Goal: Answer question/provide support: Share knowledge or assist other users

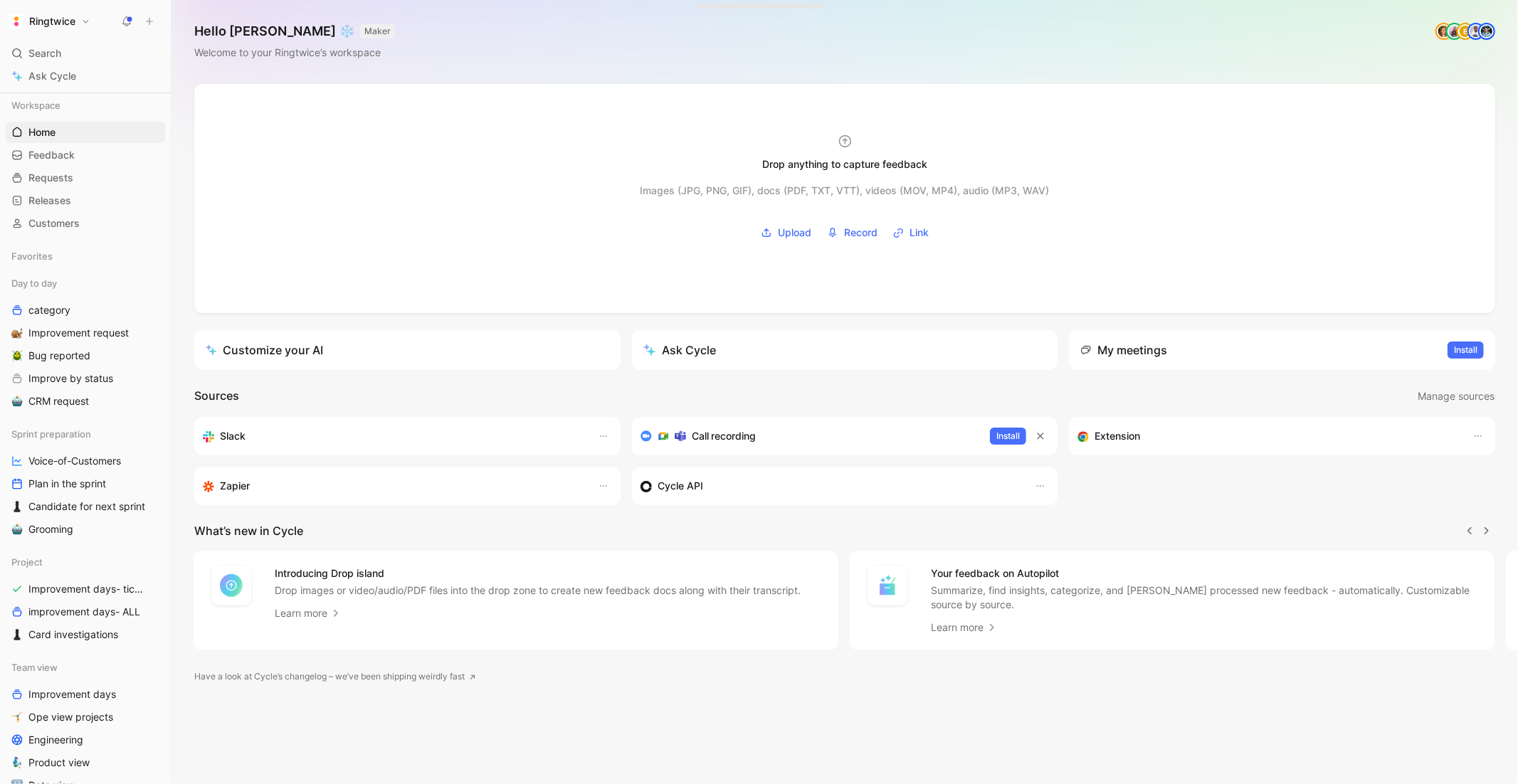
scroll to position [23, 0]
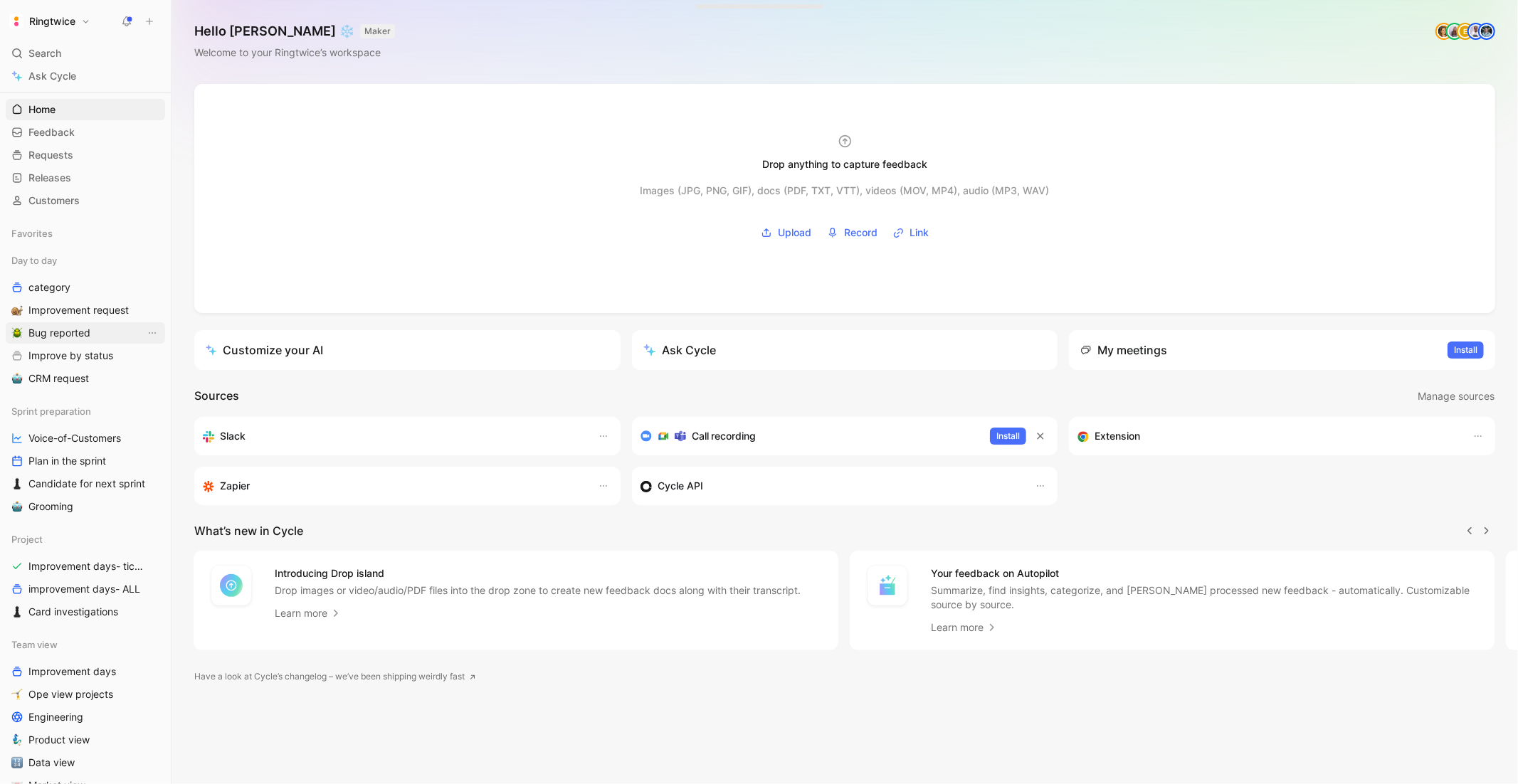
click at [47, 335] on span "Bug reported" at bounding box center [59, 333] width 62 height 14
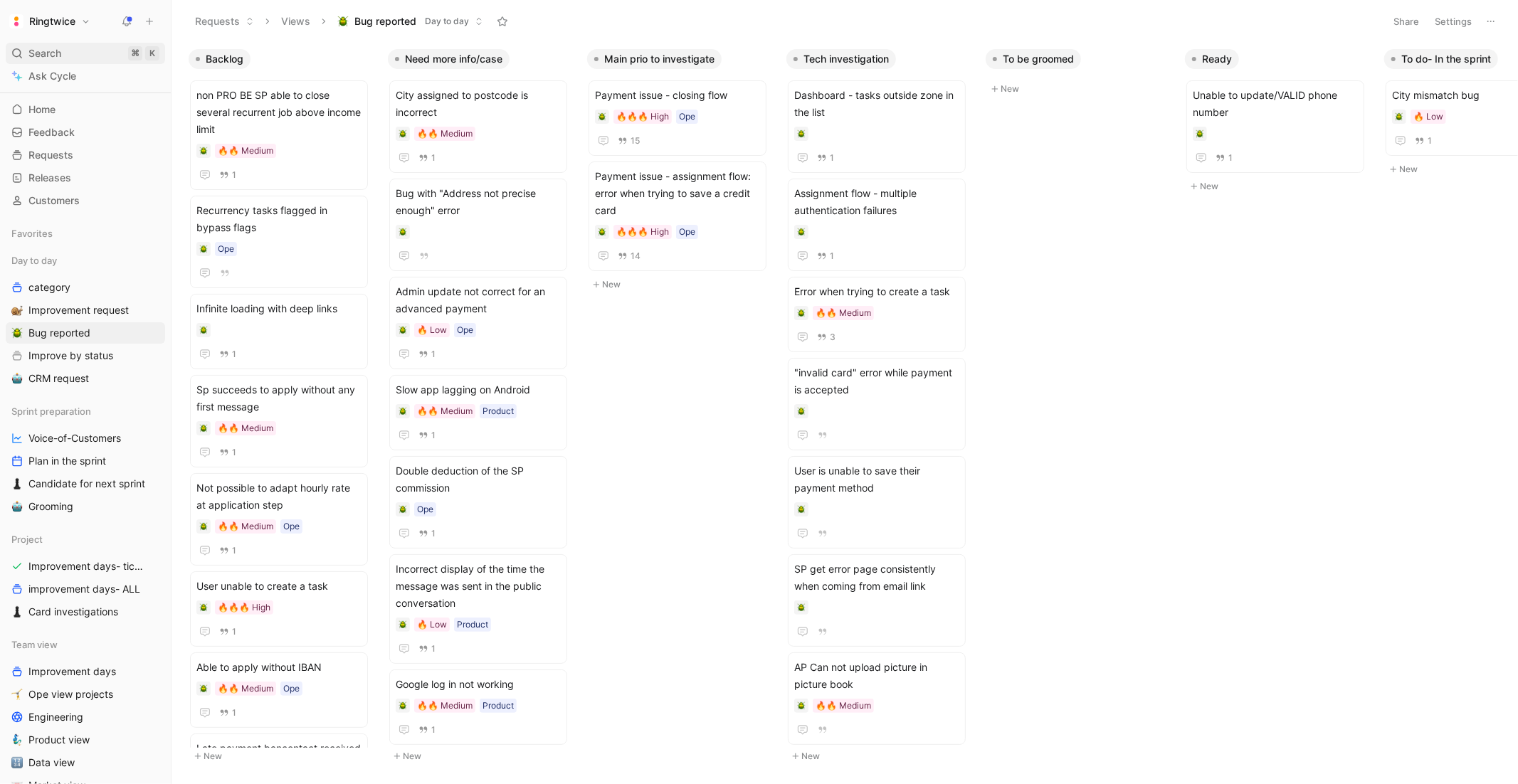
click at [50, 50] on span "Search" at bounding box center [45, 53] width 33 height 17
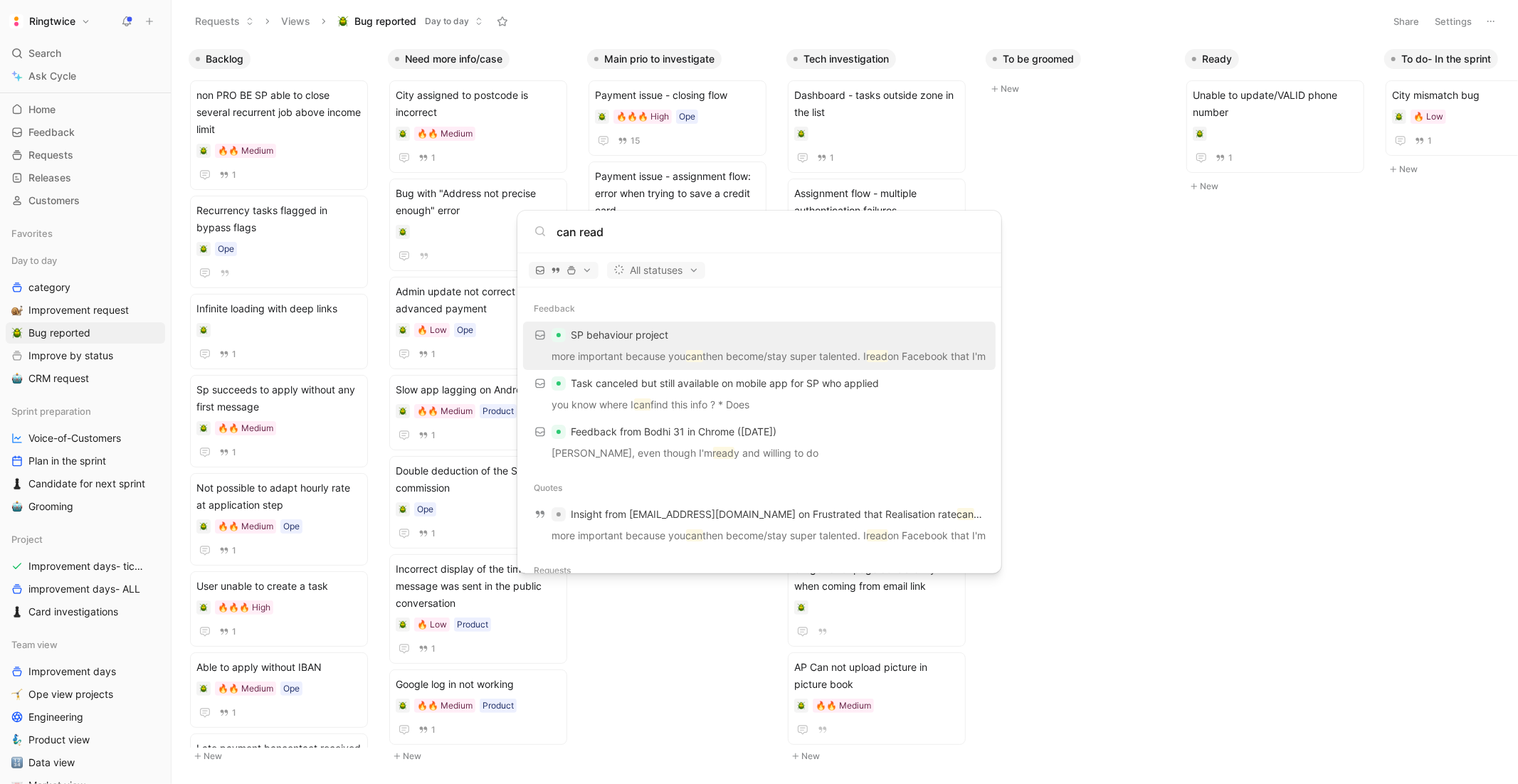
click at [577, 236] on input "can read" at bounding box center [771, 232] width 427 height 17
click at [645, 235] on input "can't read" at bounding box center [771, 232] width 427 height 17
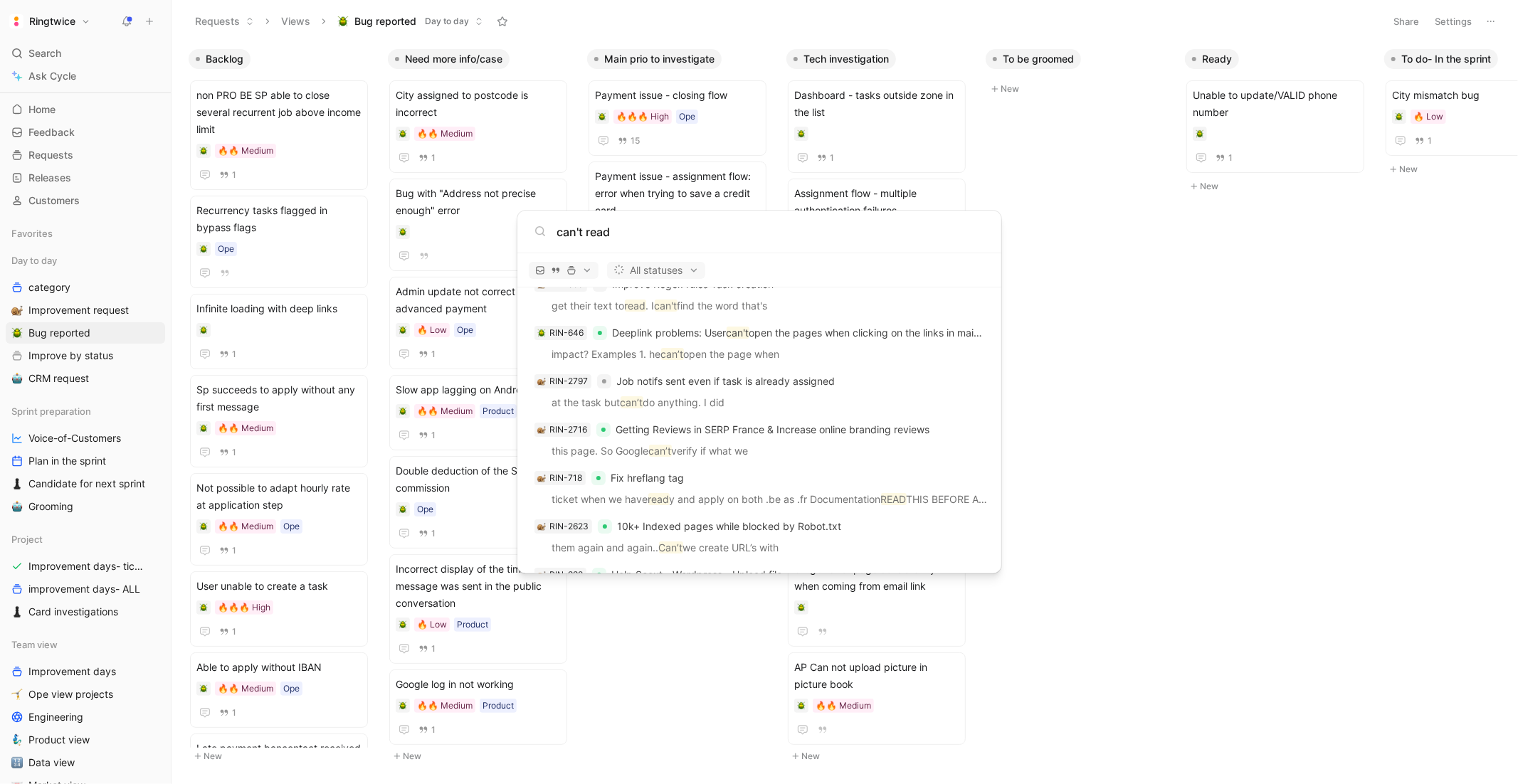
scroll to position [504, 0]
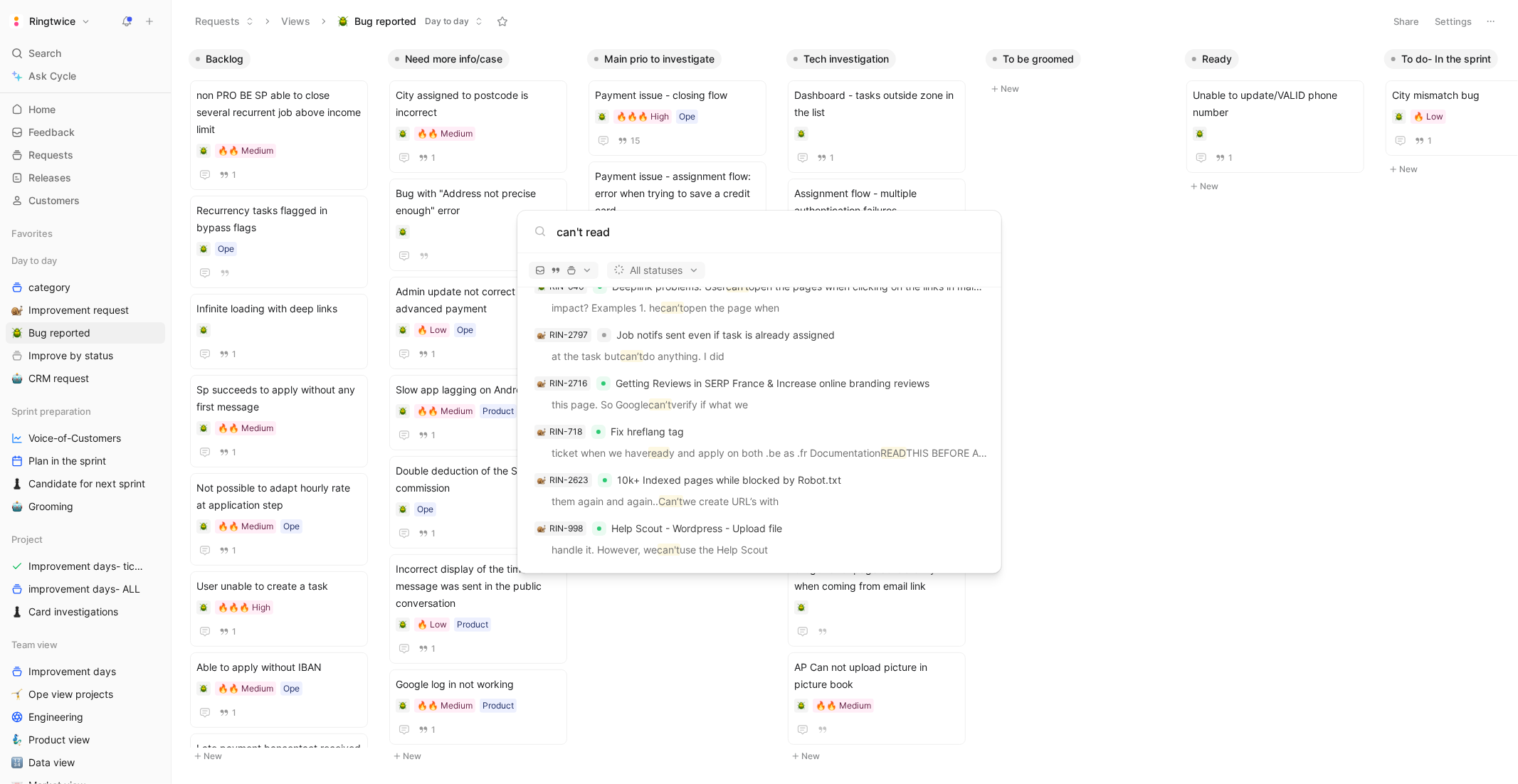
type input "can't read"
click at [286, 62] on body "Ringtwice Search ⌘ K Ask Cycle Workspace Home G then H Feedback G then F Reques…" at bounding box center [759, 392] width 1518 height 784
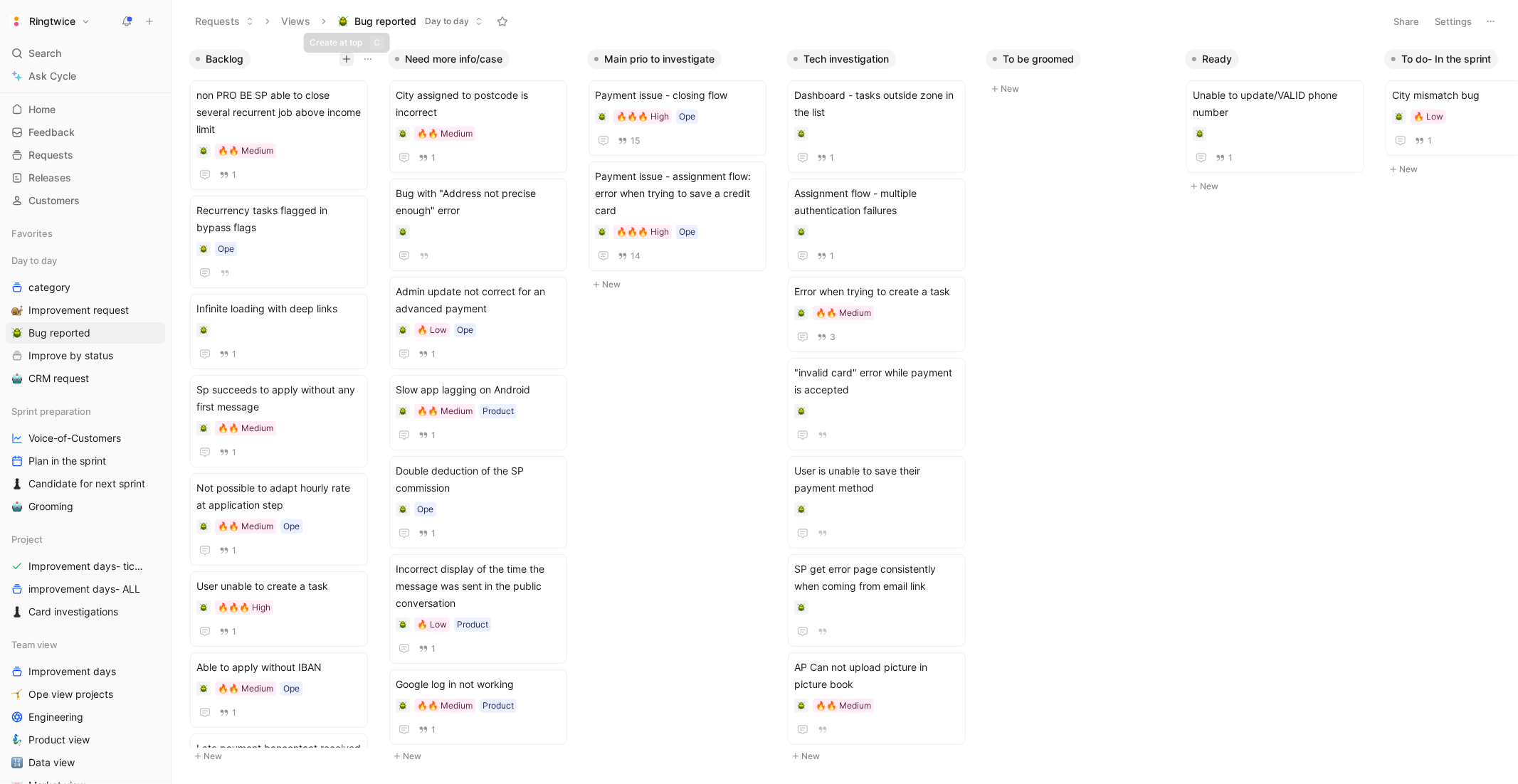
click at [344, 55] on icon "button" at bounding box center [347, 59] width 9 height 9
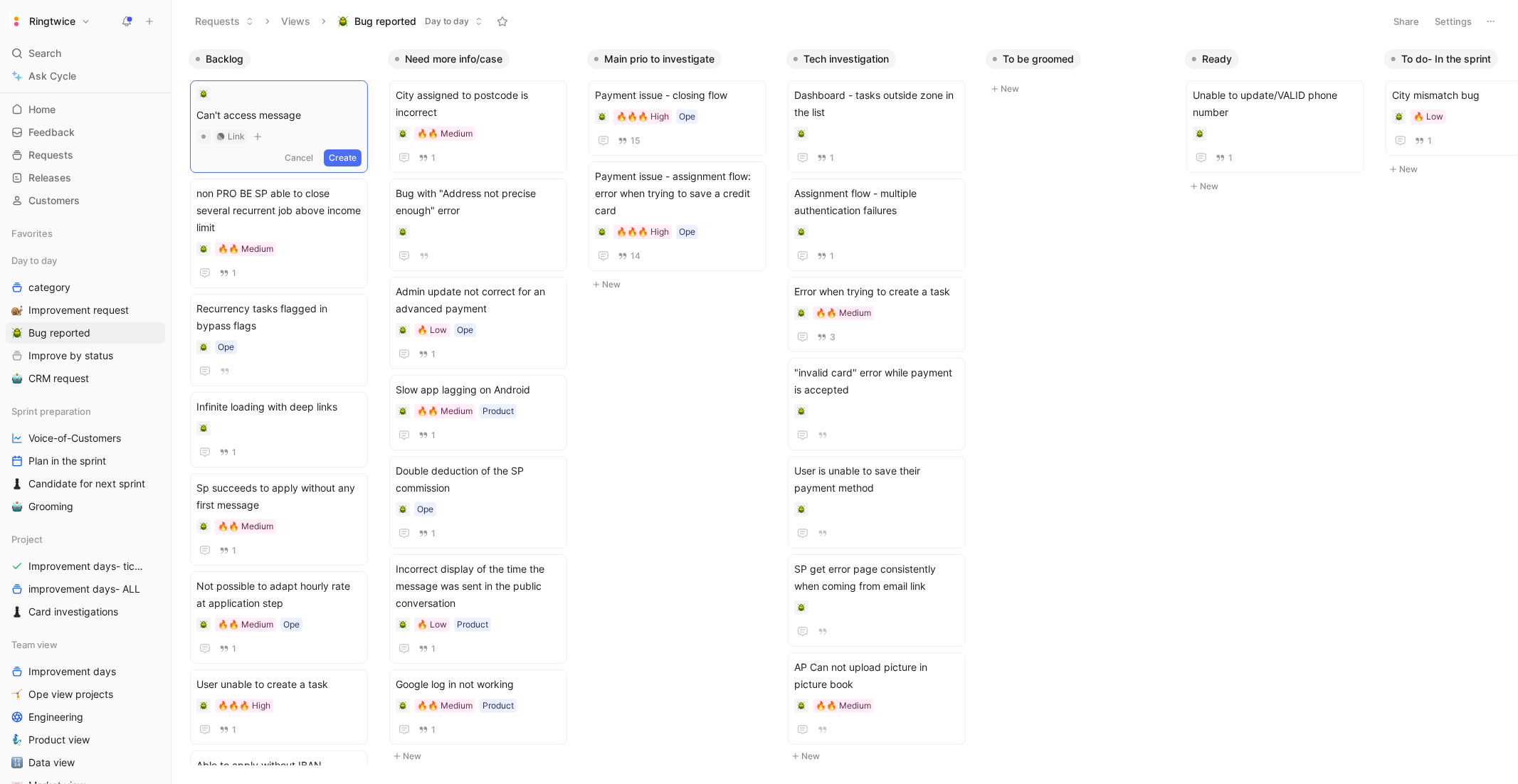
click at [356, 157] on button "Create" at bounding box center [343, 158] width 38 height 17
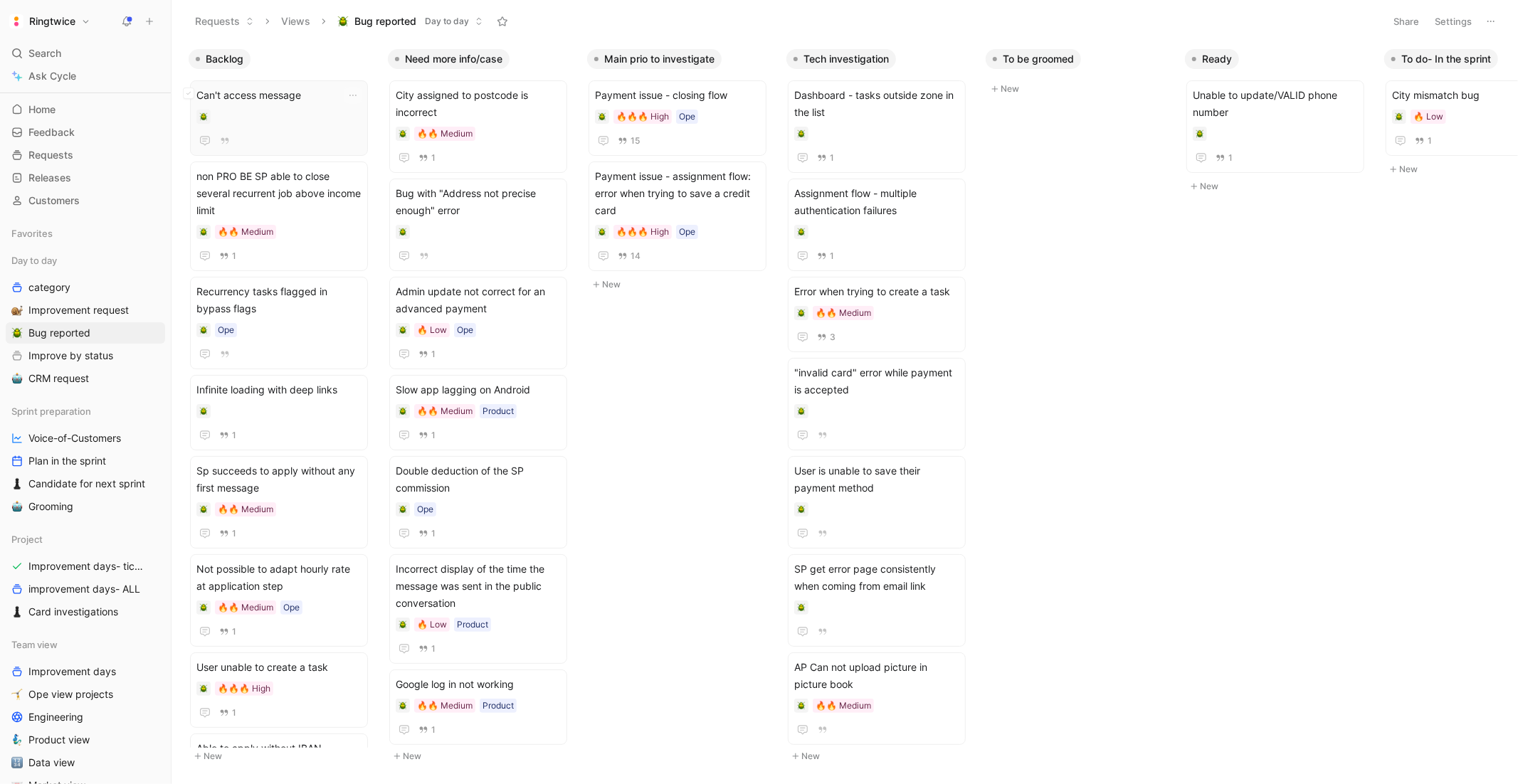
click at [297, 122] on div at bounding box center [279, 117] width 165 height 14
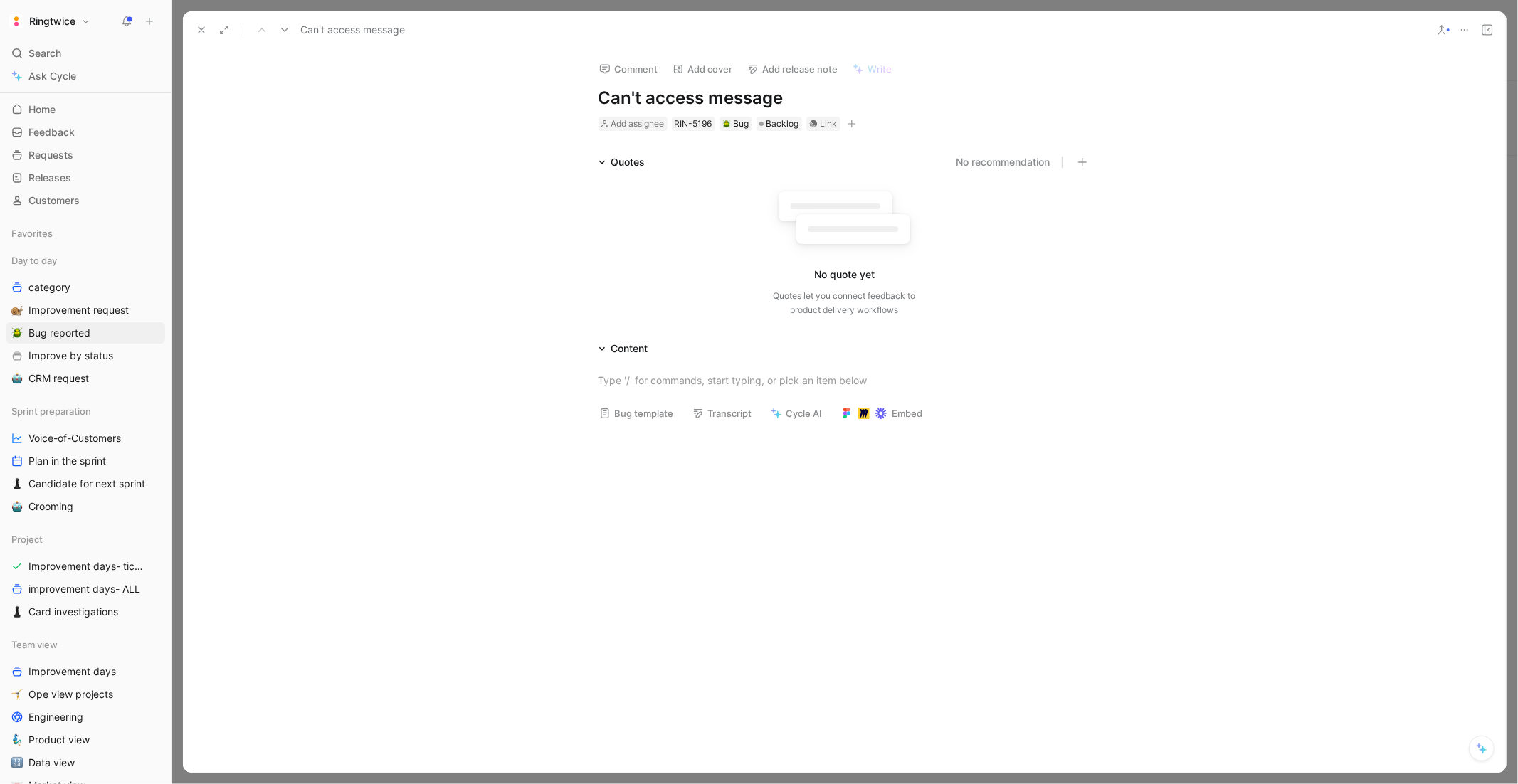
click at [1096, 159] on div "Quotes No recommendation" at bounding box center [844, 162] width 547 height 17
click at [1081, 160] on icon "button" at bounding box center [1082, 162] width 10 height 10
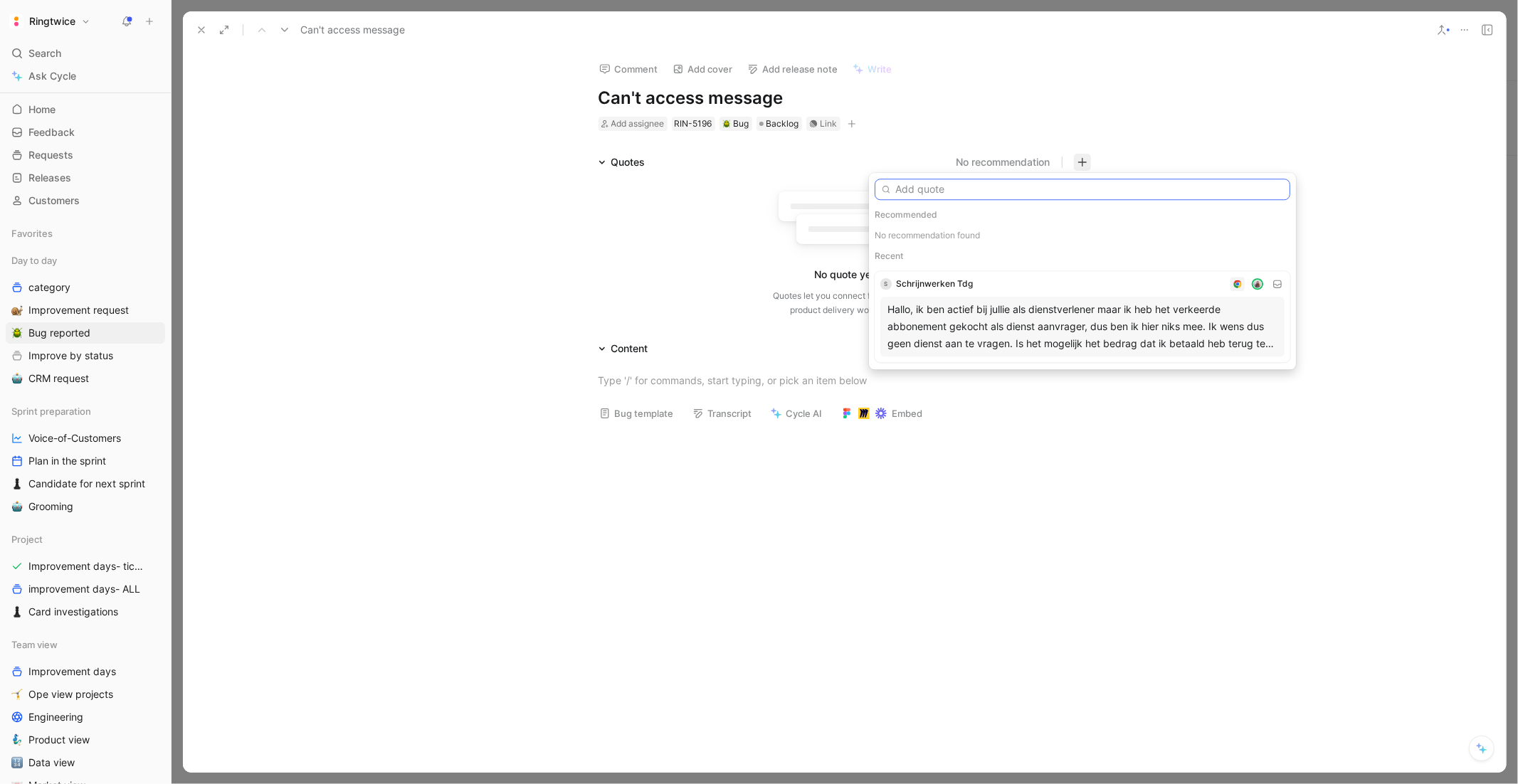
paste input "[EMAIL_ADDRESS][DOMAIN_NAME]"
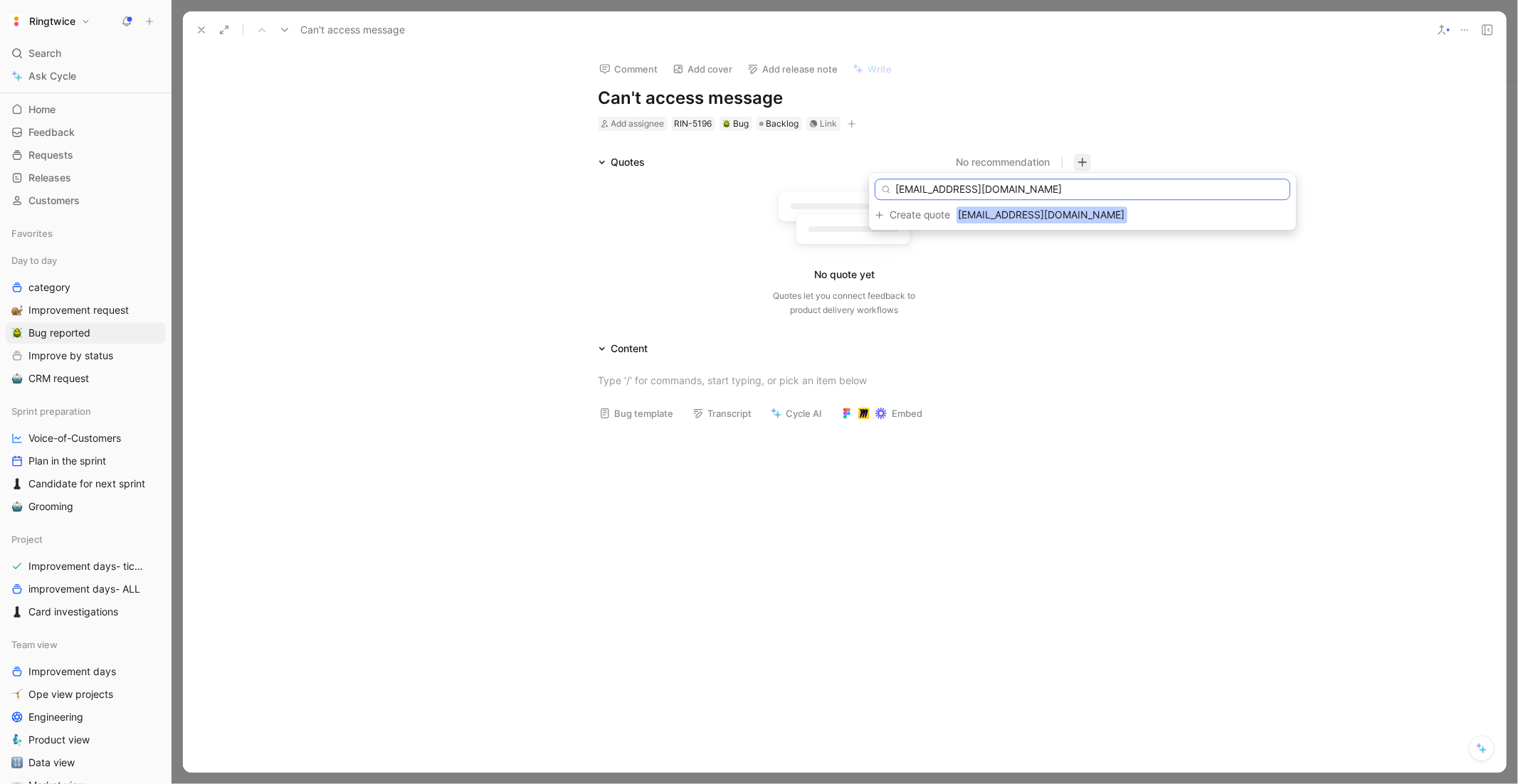
type input "[EMAIL_ADDRESS][DOMAIN_NAME]"
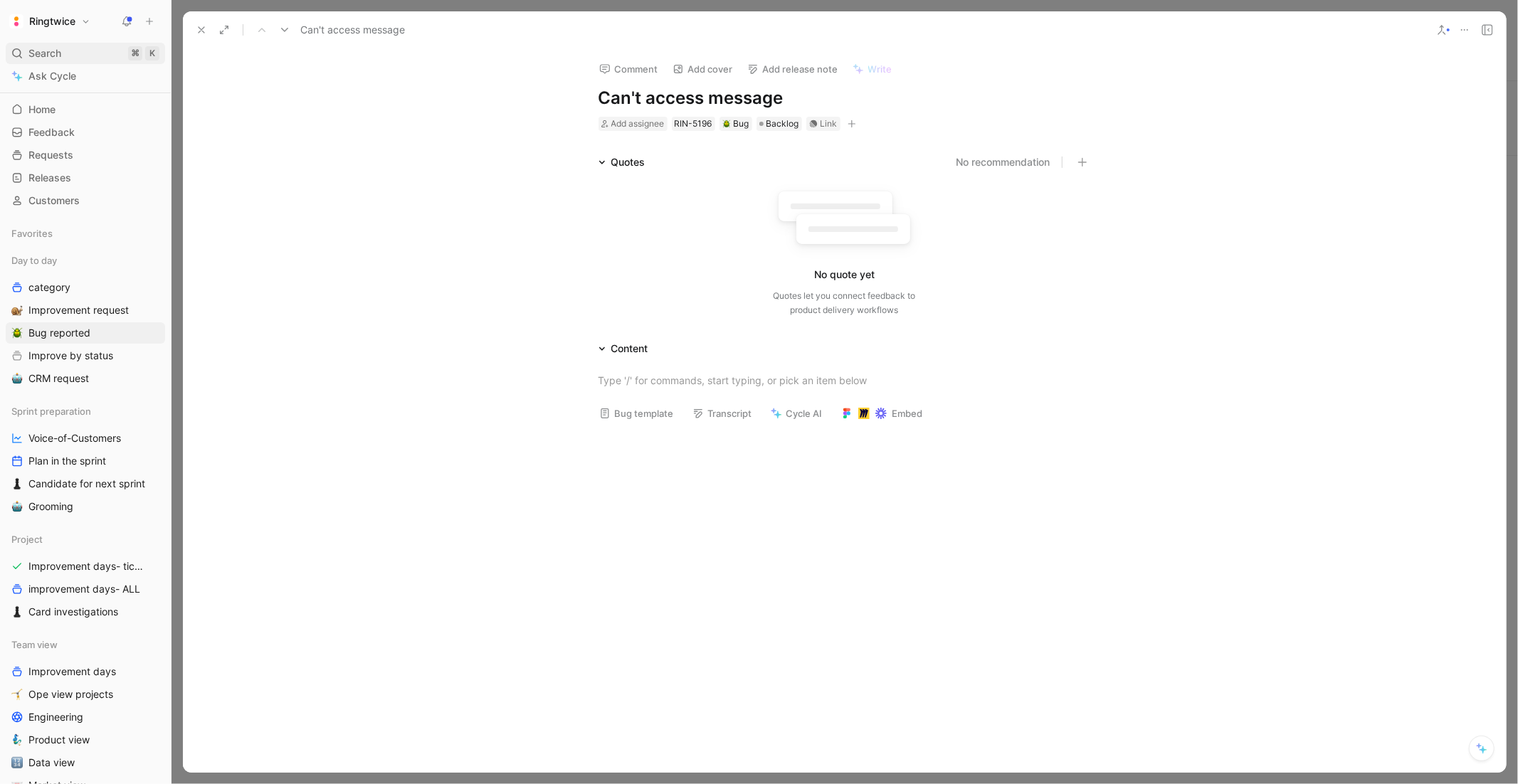
click at [27, 49] on div "Search ⌘ K" at bounding box center [85, 53] width 160 height 21
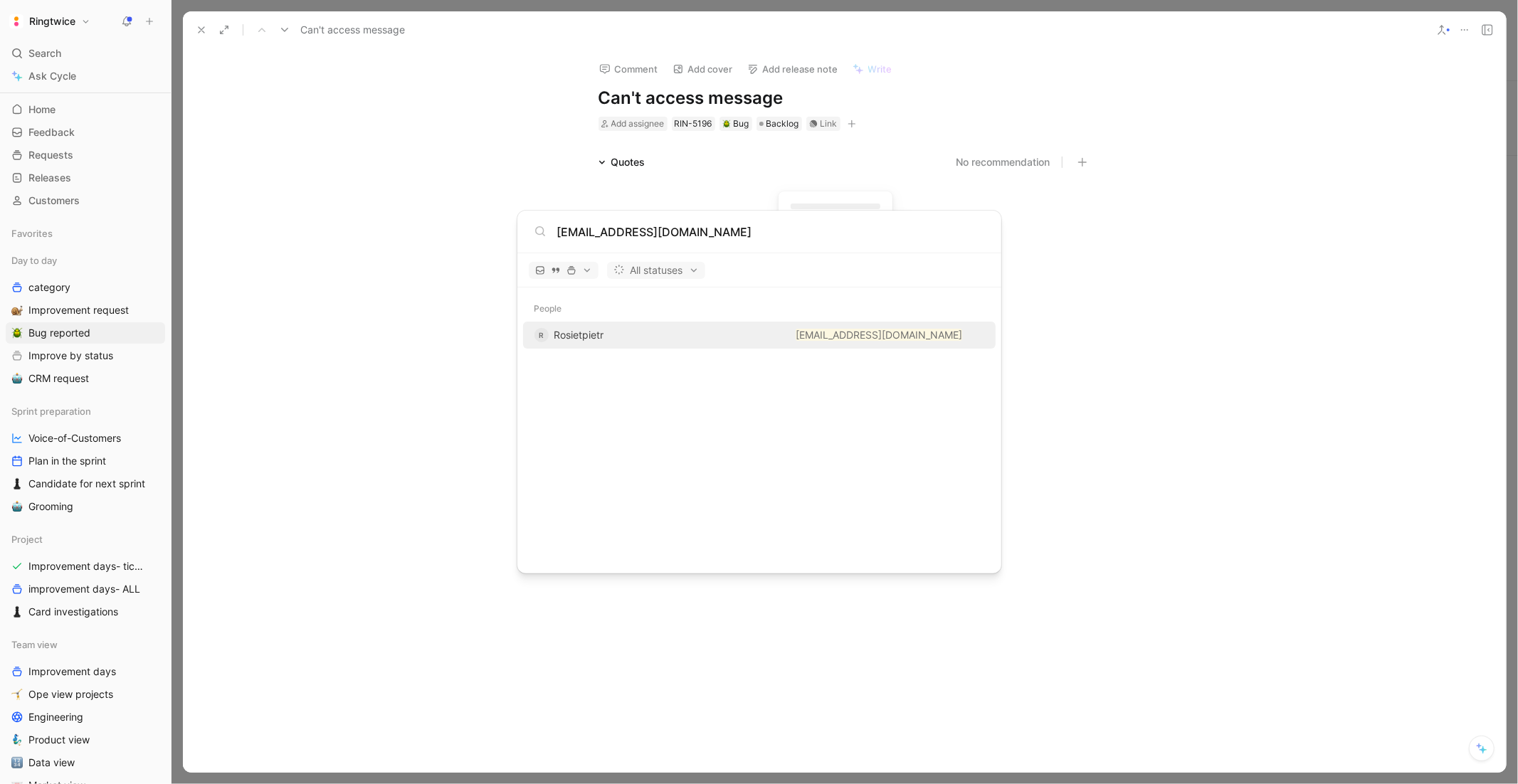
type input "[EMAIL_ADDRESS][DOMAIN_NAME]"
click at [765, 340] on div "R Rosietpietr rosietpietr@hotmail.com" at bounding box center [759, 335] width 464 height 26
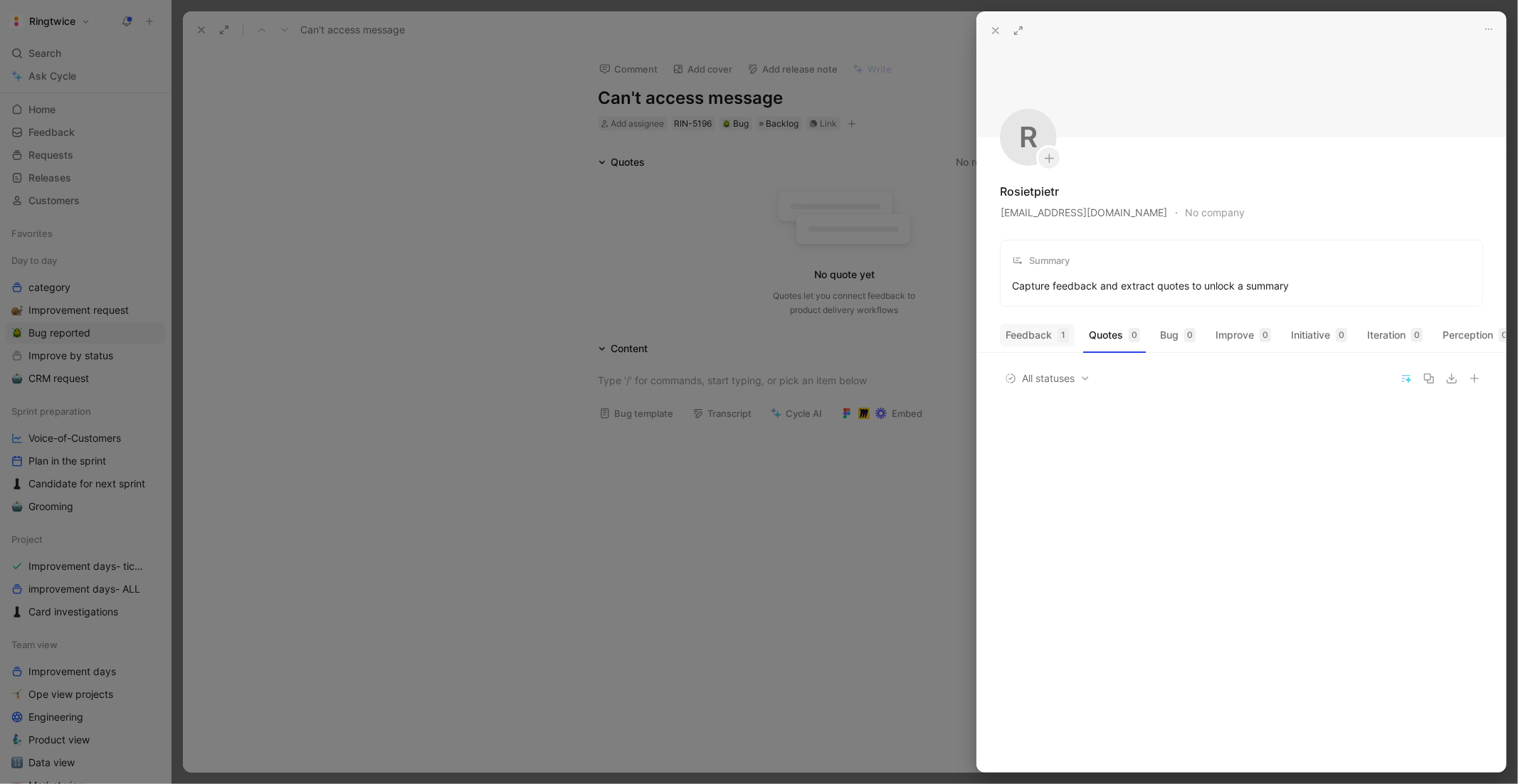
click at [1045, 333] on button "Feedback 1" at bounding box center [1038, 335] width 75 height 23
click at [786, 271] on div at bounding box center [759, 392] width 1518 height 784
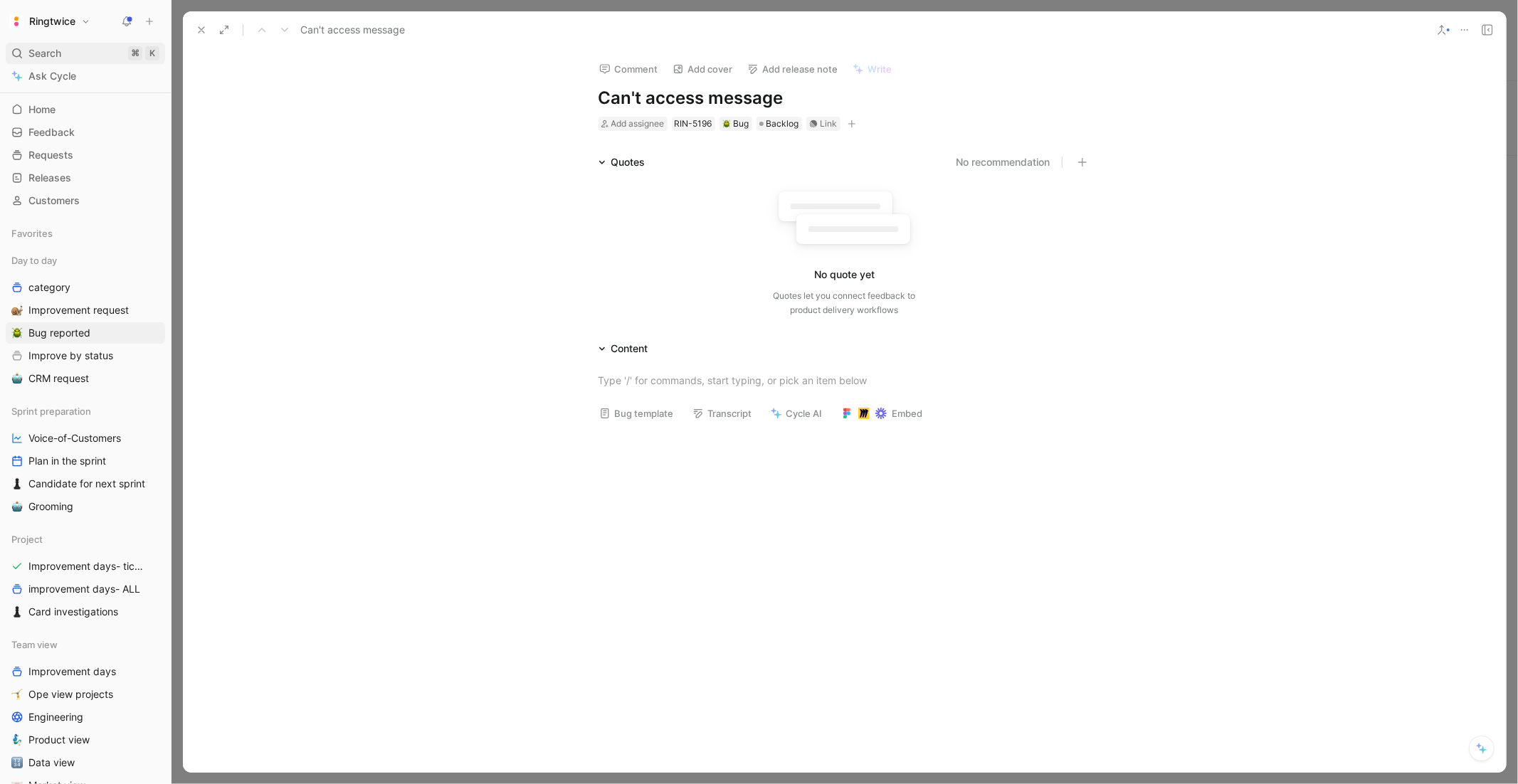
click at [21, 49] on icon at bounding box center [17, 53] width 12 height 12
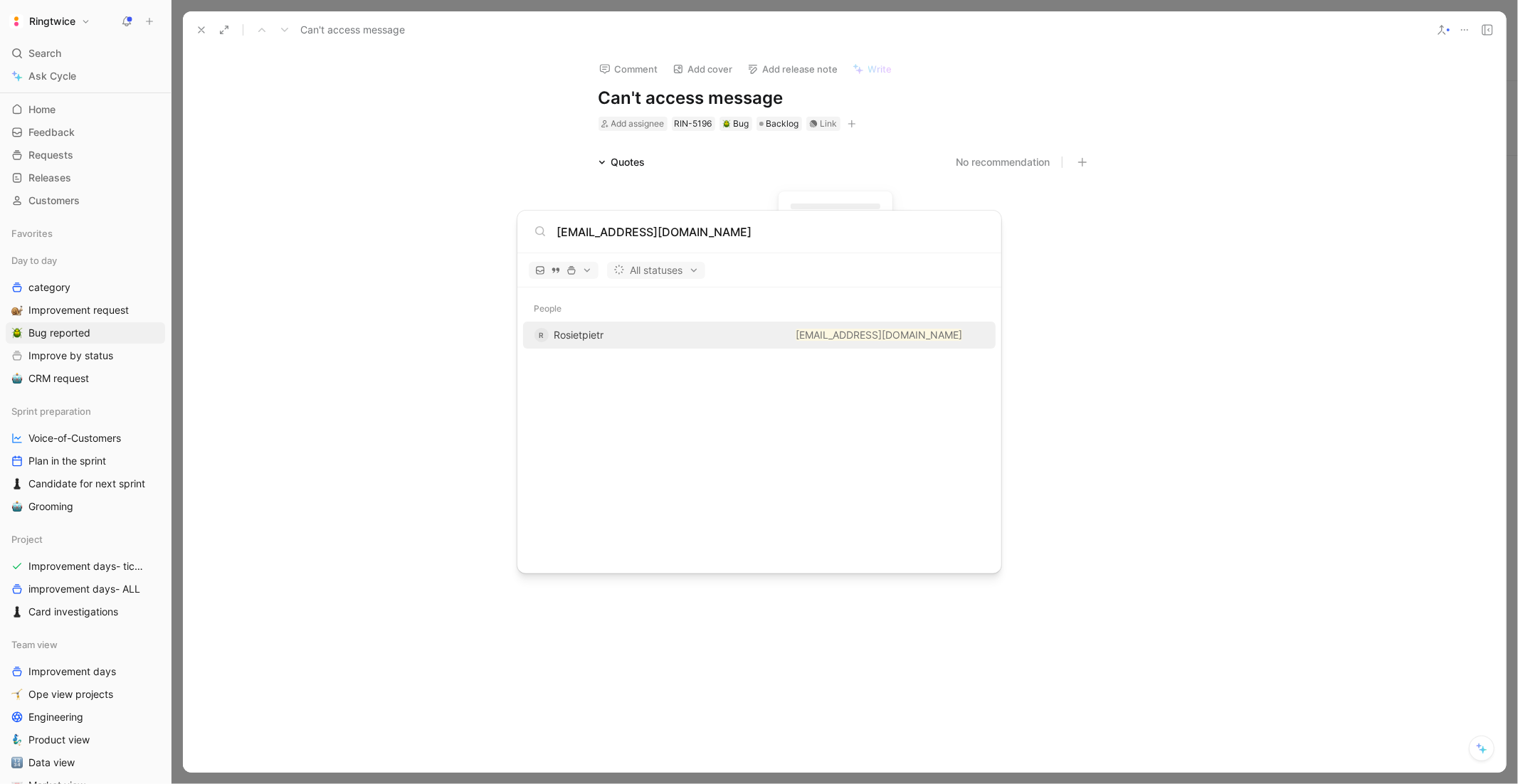
type input "[EMAIL_ADDRESS][DOMAIN_NAME]"
click at [675, 329] on div at bounding box center [717, 336] width 92 height 17
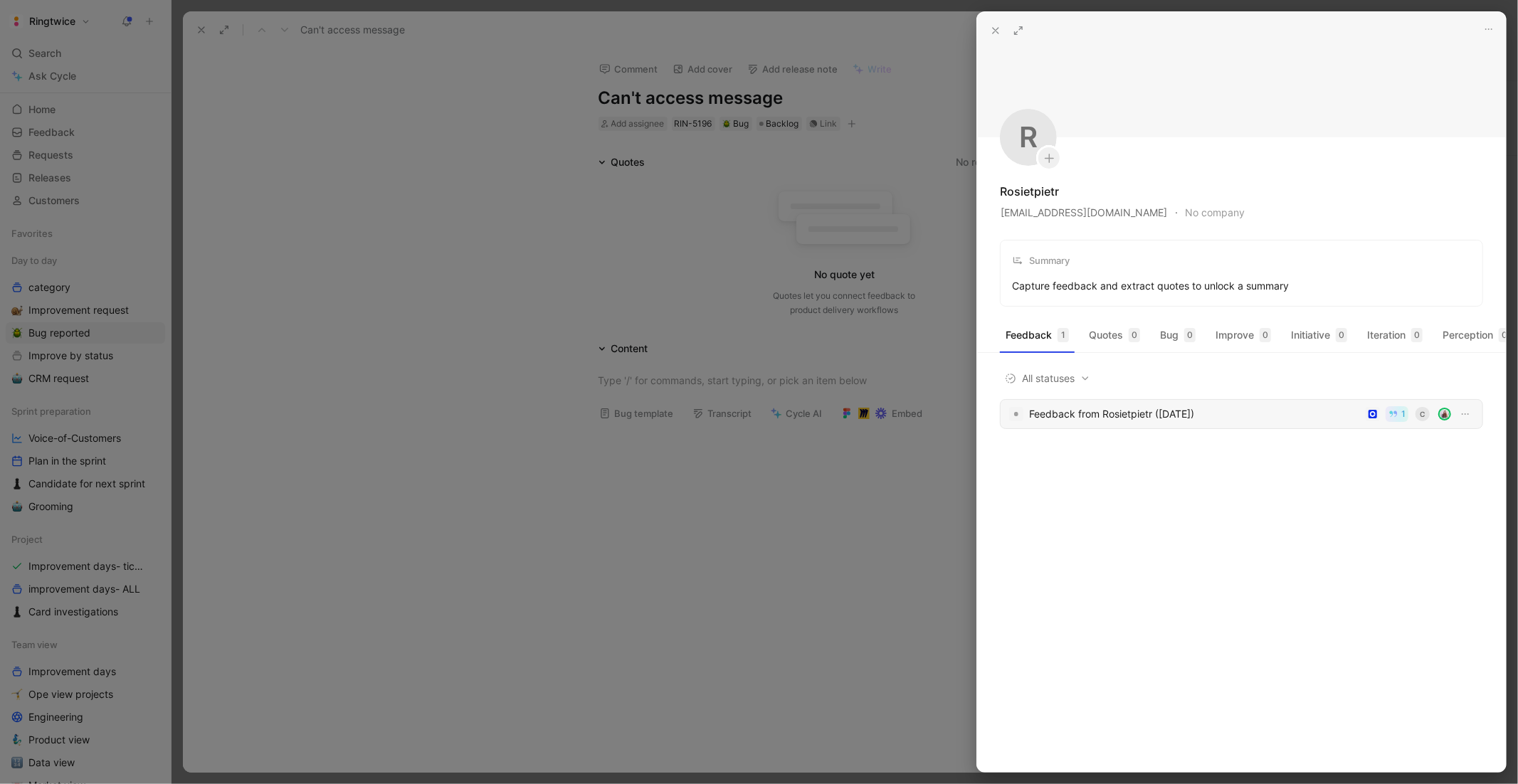
click at [1206, 414] on div "Feedback from Rosietpietr ([DATE])" at bounding box center [1194, 415] width 331 height 17
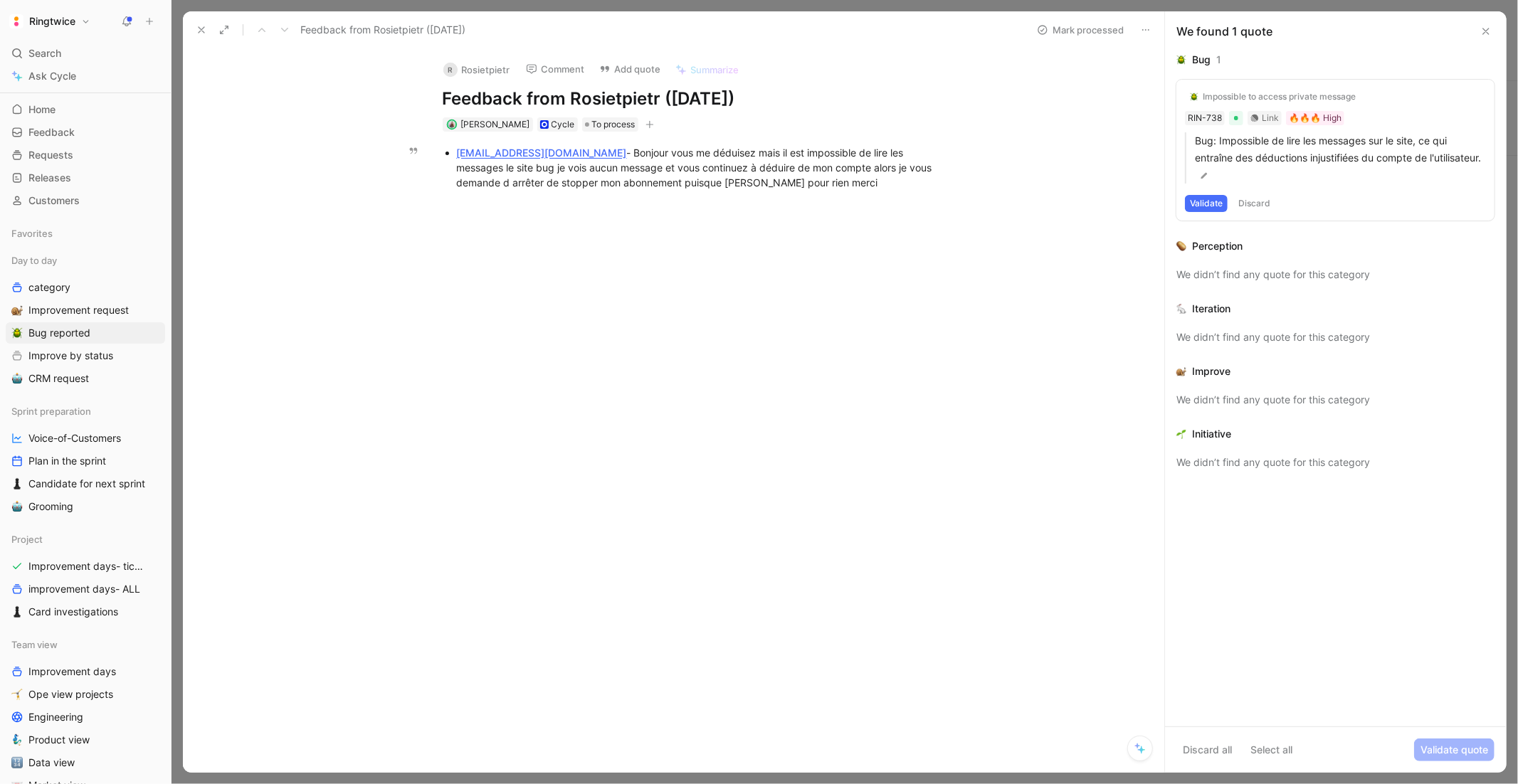
click at [702, 162] on div "[EMAIL_ADDRESS][DOMAIN_NAME] - Bonjour vous me déduisez mais il est impossible …" at bounding box center [696, 167] width 478 height 45
click at [419, 131] on button "Quote" at bounding box center [423, 128] width 51 height 23
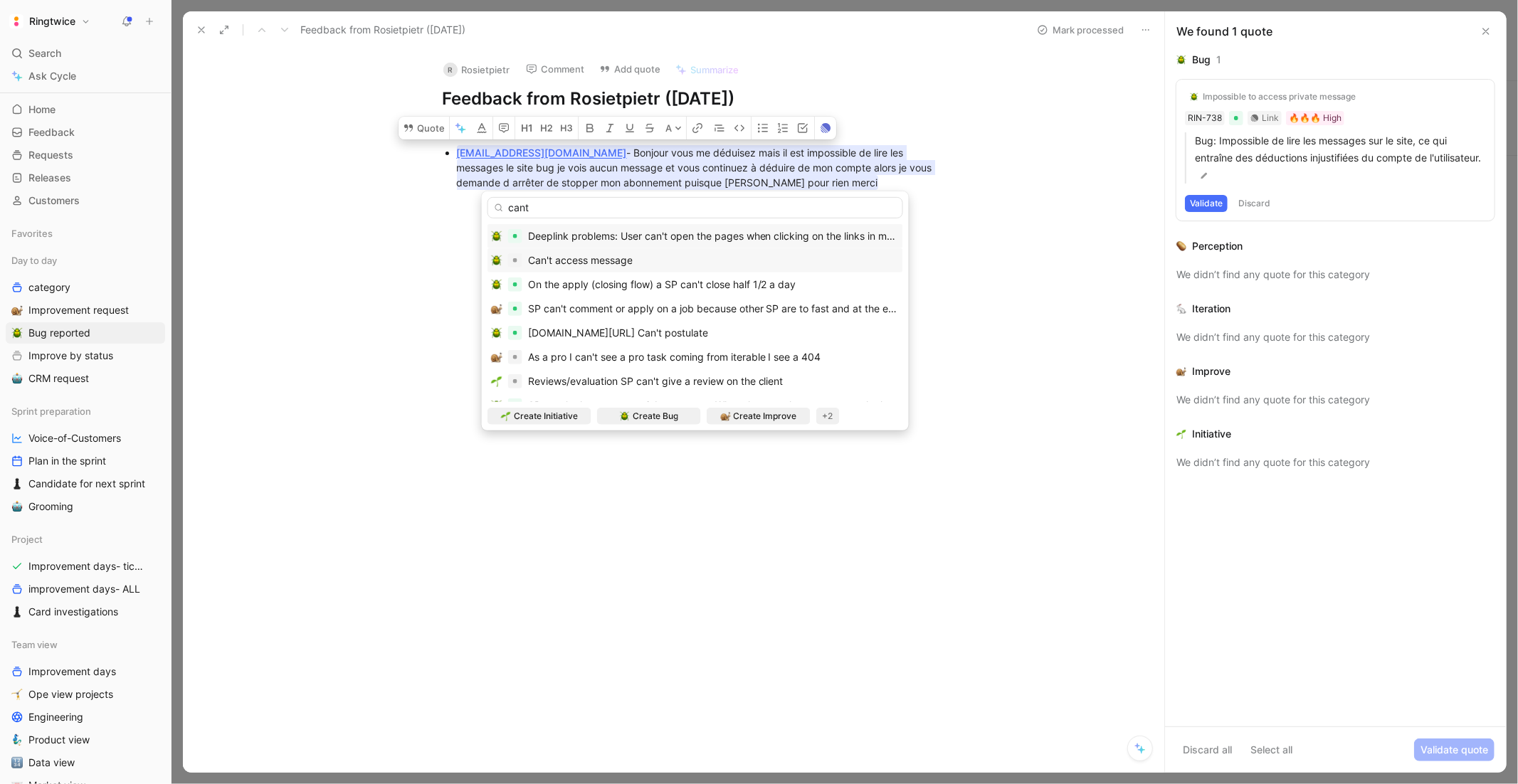
type input "cant"
click at [595, 263] on span "Can't access message" at bounding box center [581, 260] width 105 height 12
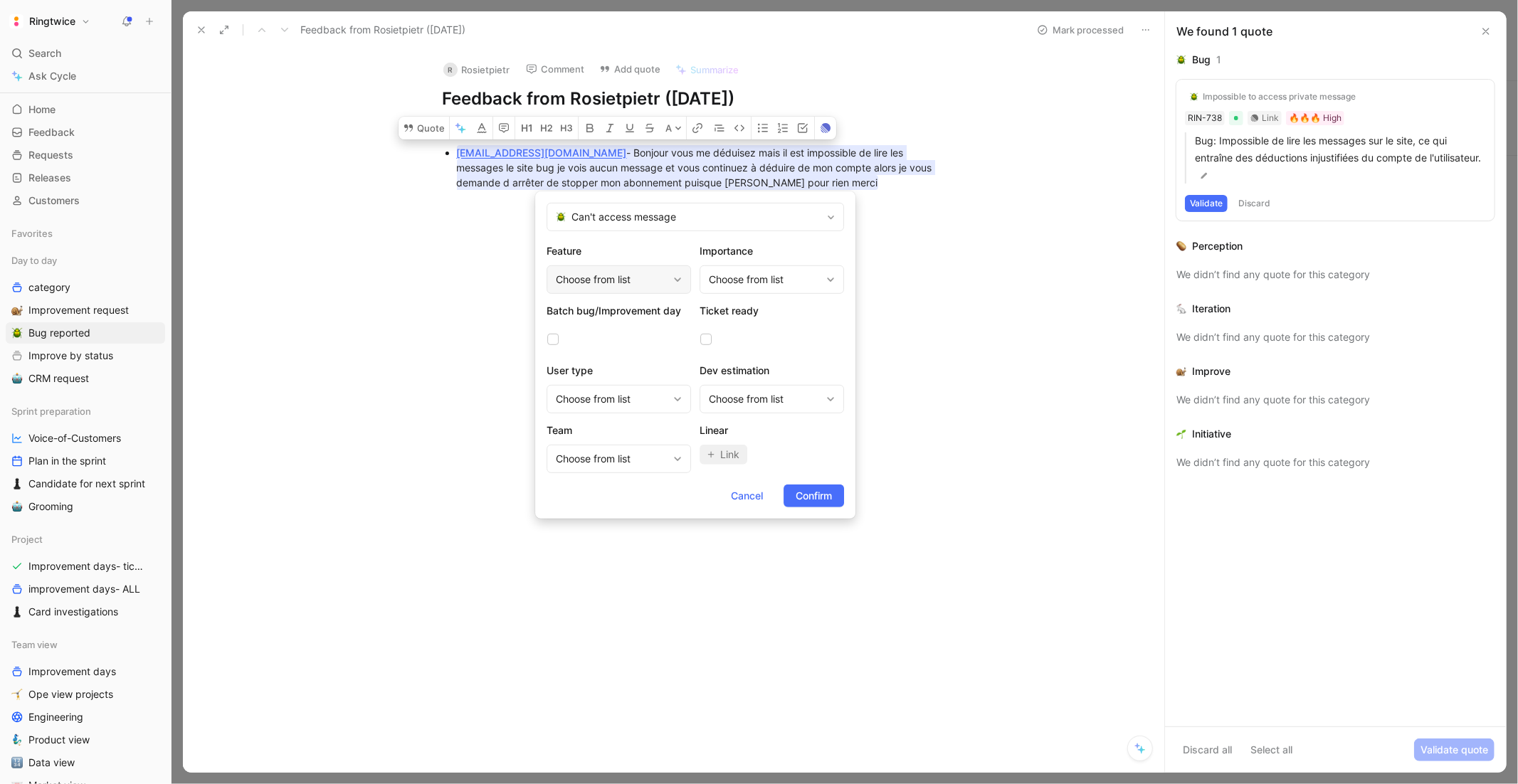
click at [632, 283] on div "Choose from list" at bounding box center [611, 280] width 112 height 17
type input "con"
click at [623, 338] on span "versation (message, discussion)" at bounding box center [645, 340] width 149 height 12
click at [766, 274] on div "Choose from list" at bounding box center [764, 280] width 112 height 17
click at [766, 358] on span "🔥🔥🔥 High" at bounding box center [753, 361] width 60 height 12
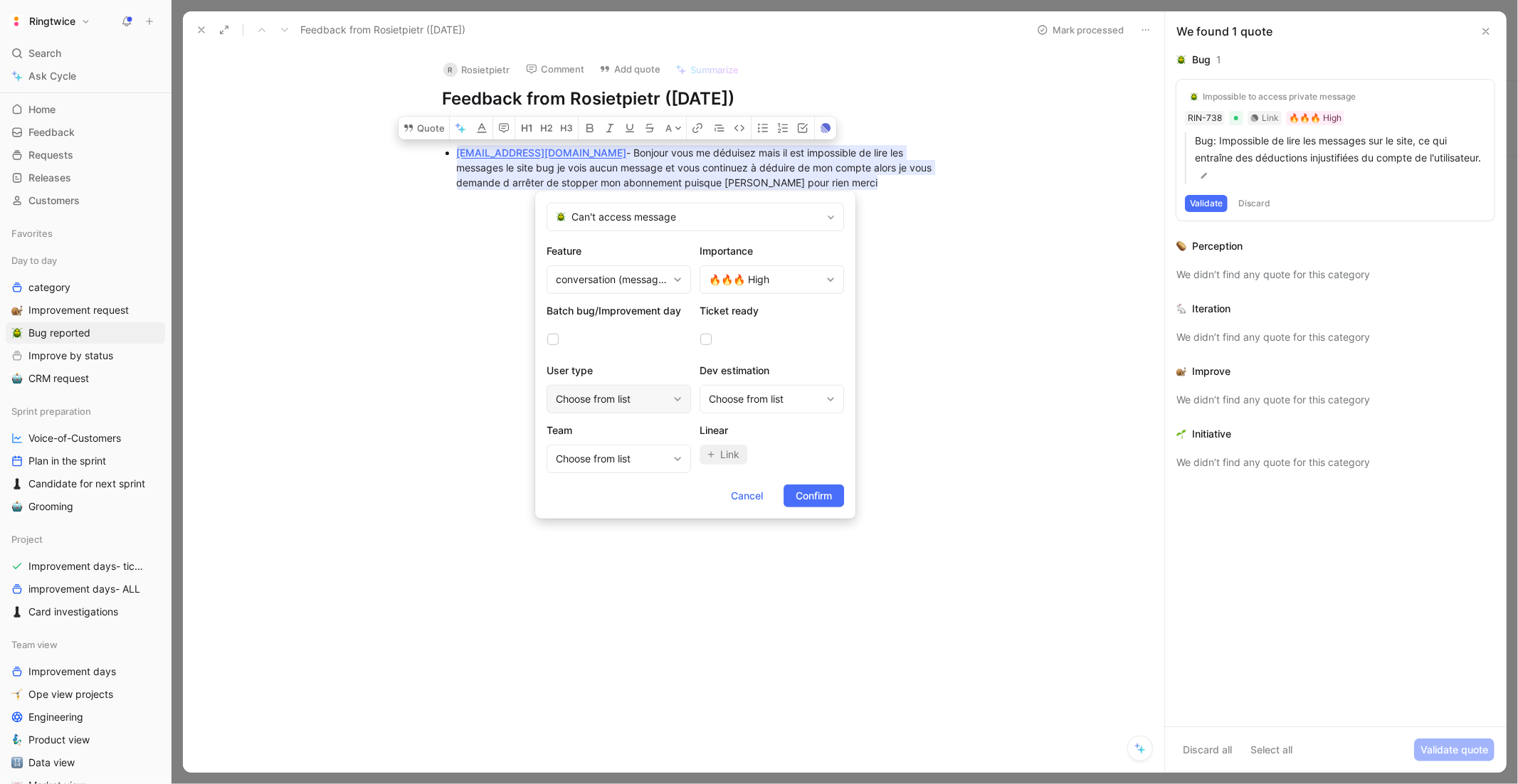
click at [617, 402] on div "Choose from list" at bounding box center [611, 399] width 112 height 17
type input "clie"
click at [613, 459] on div "clie nt" at bounding box center [606, 459] width 106 height 17
click at [809, 493] on span "Confirm" at bounding box center [814, 496] width 36 height 17
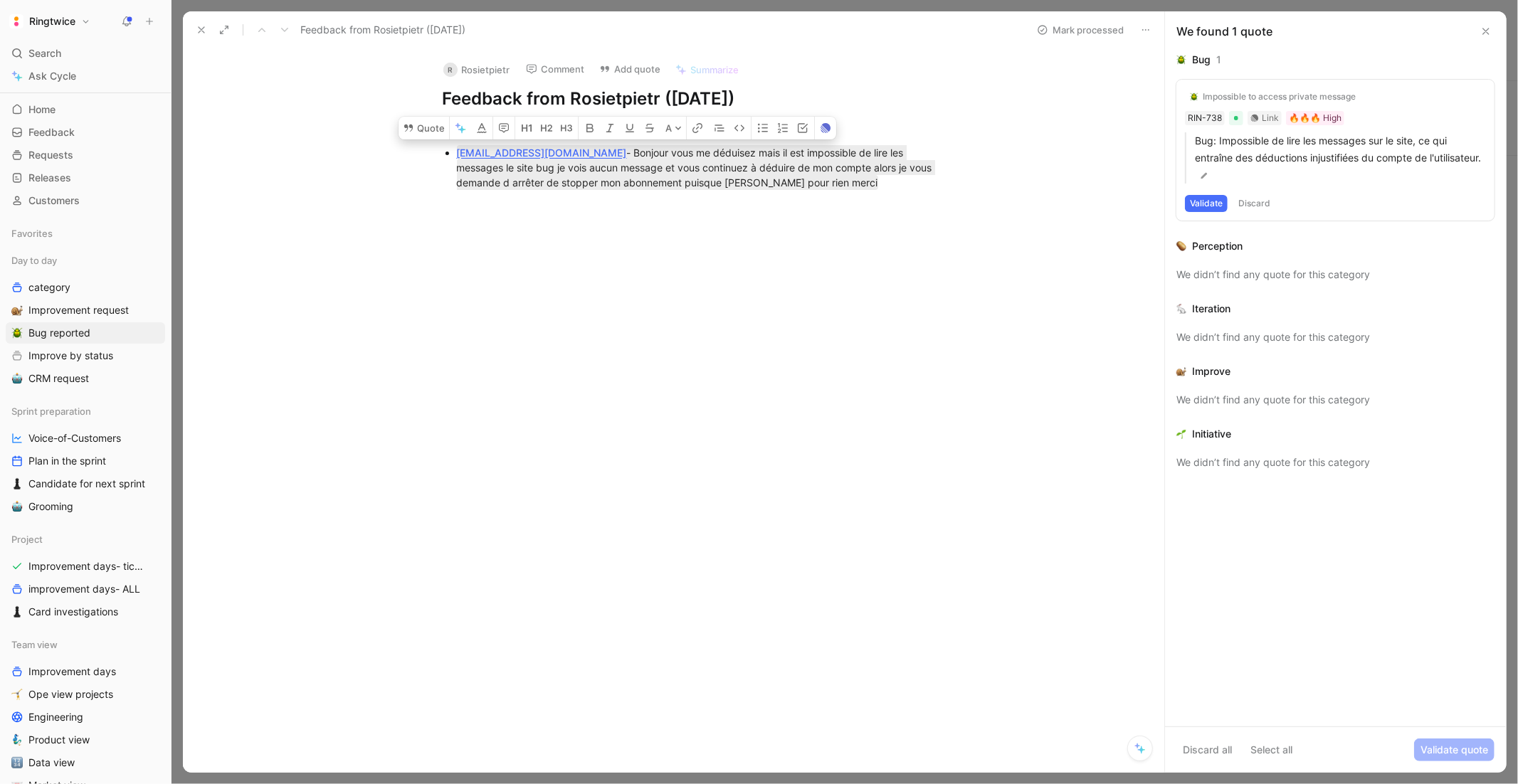
click at [1053, 31] on button "Mark processed" at bounding box center [1080, 29] width 99 height 20
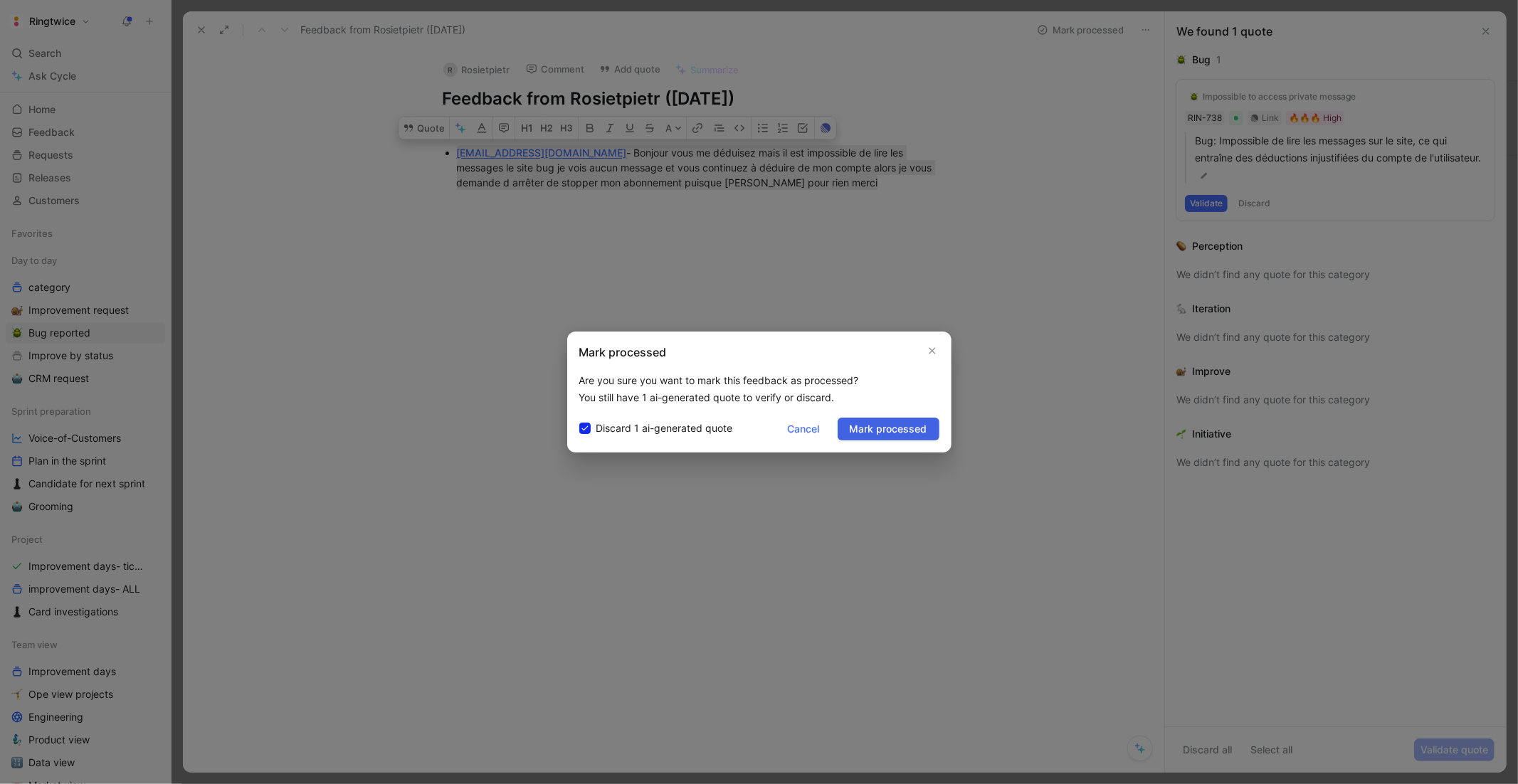
click at [887, 430] on span "Mark processed" at bounding box center [888, 430] width 77 height 17
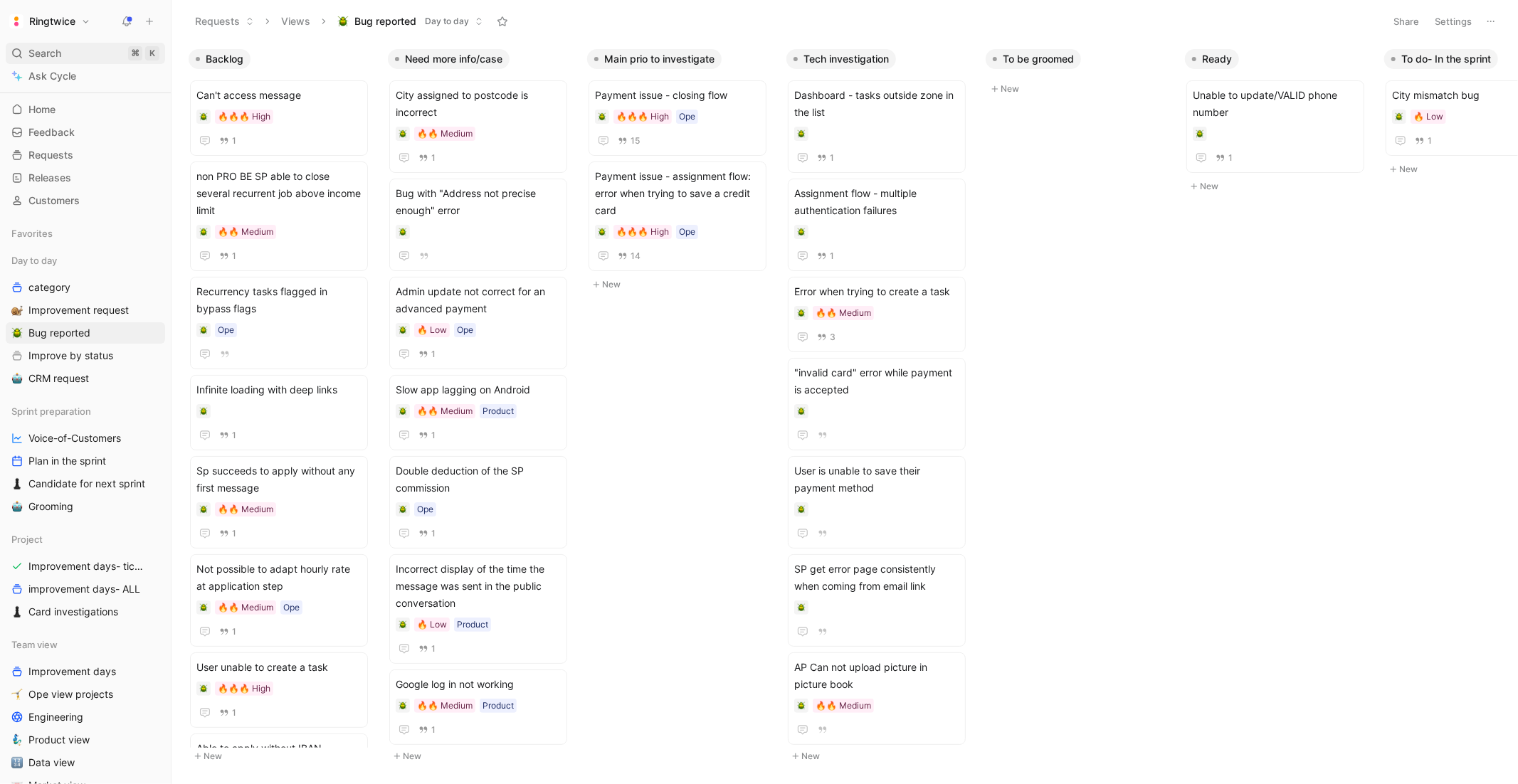
click at [41, 52] on span "Search" at bounding box center [45, 53] width 33 height 17
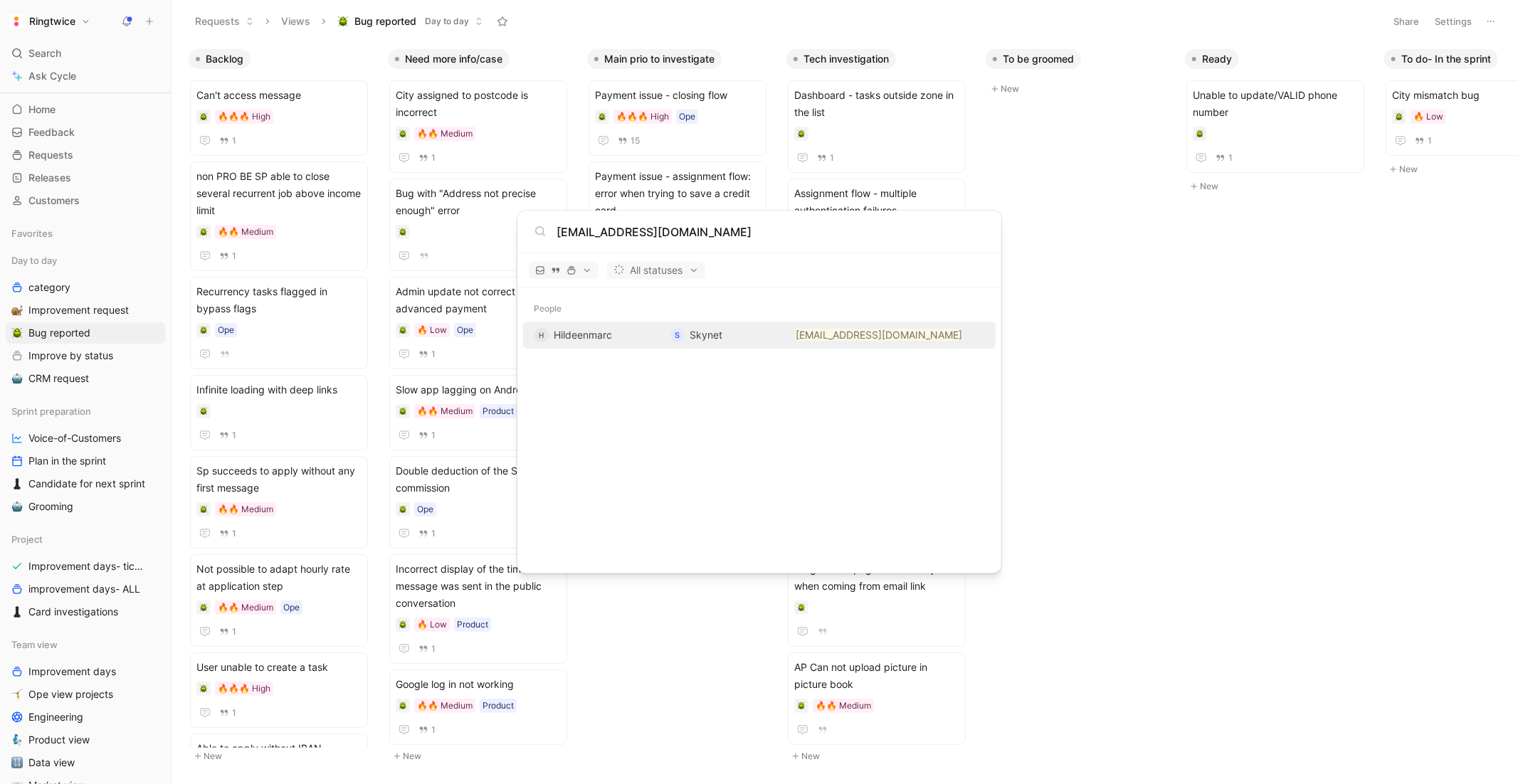
type input "[EMAIL_ADDRESS][DOMAIN_NAME]"
click at [611, 340] on span "Hildeenmarc" at bounding box center [584, 334] width 59 height 12
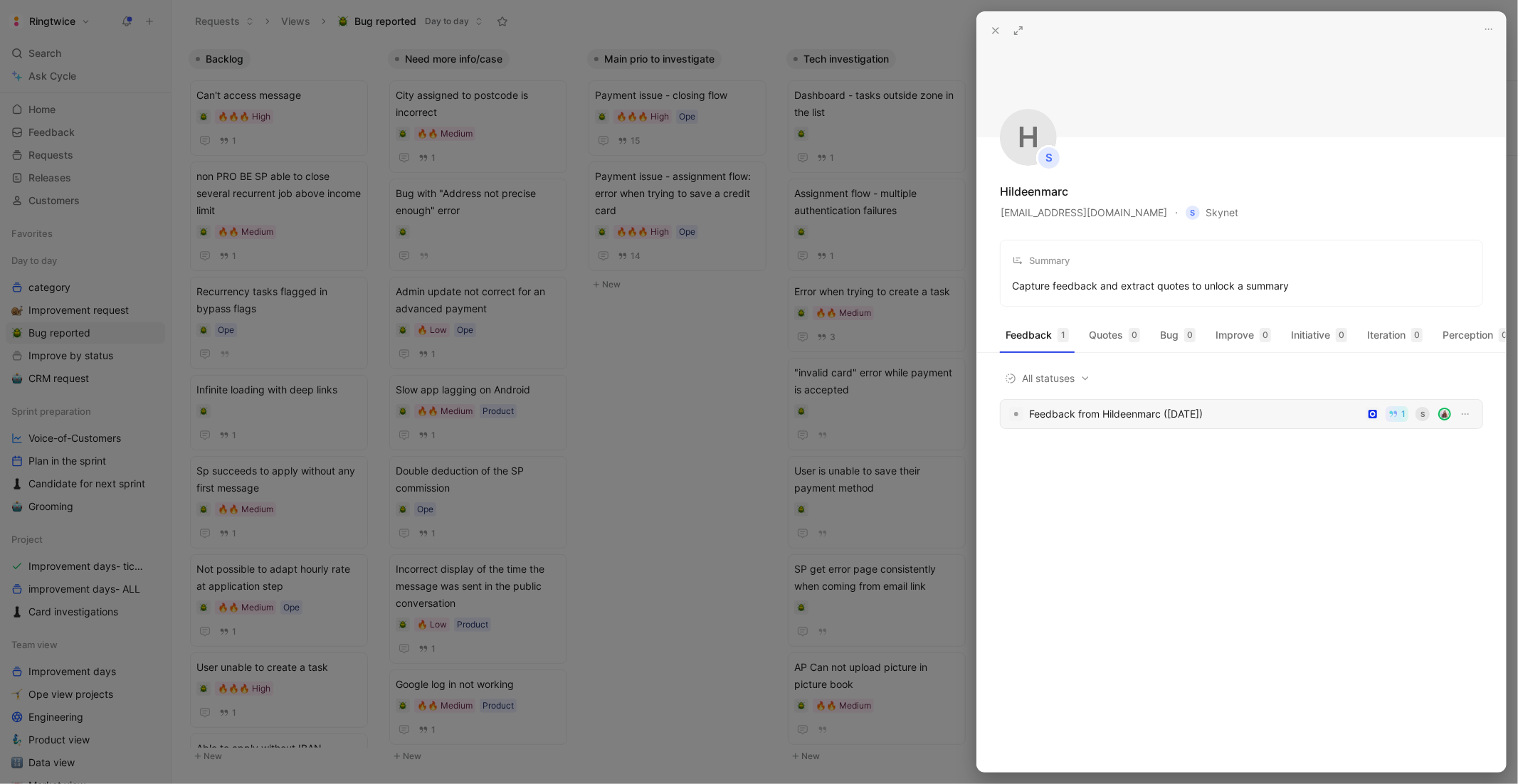
click at [1142, 419] on div "Feedback from Hildeenmarc (Aug 18, 2025)" at bounding box center [1194, 415] width 331 height 17
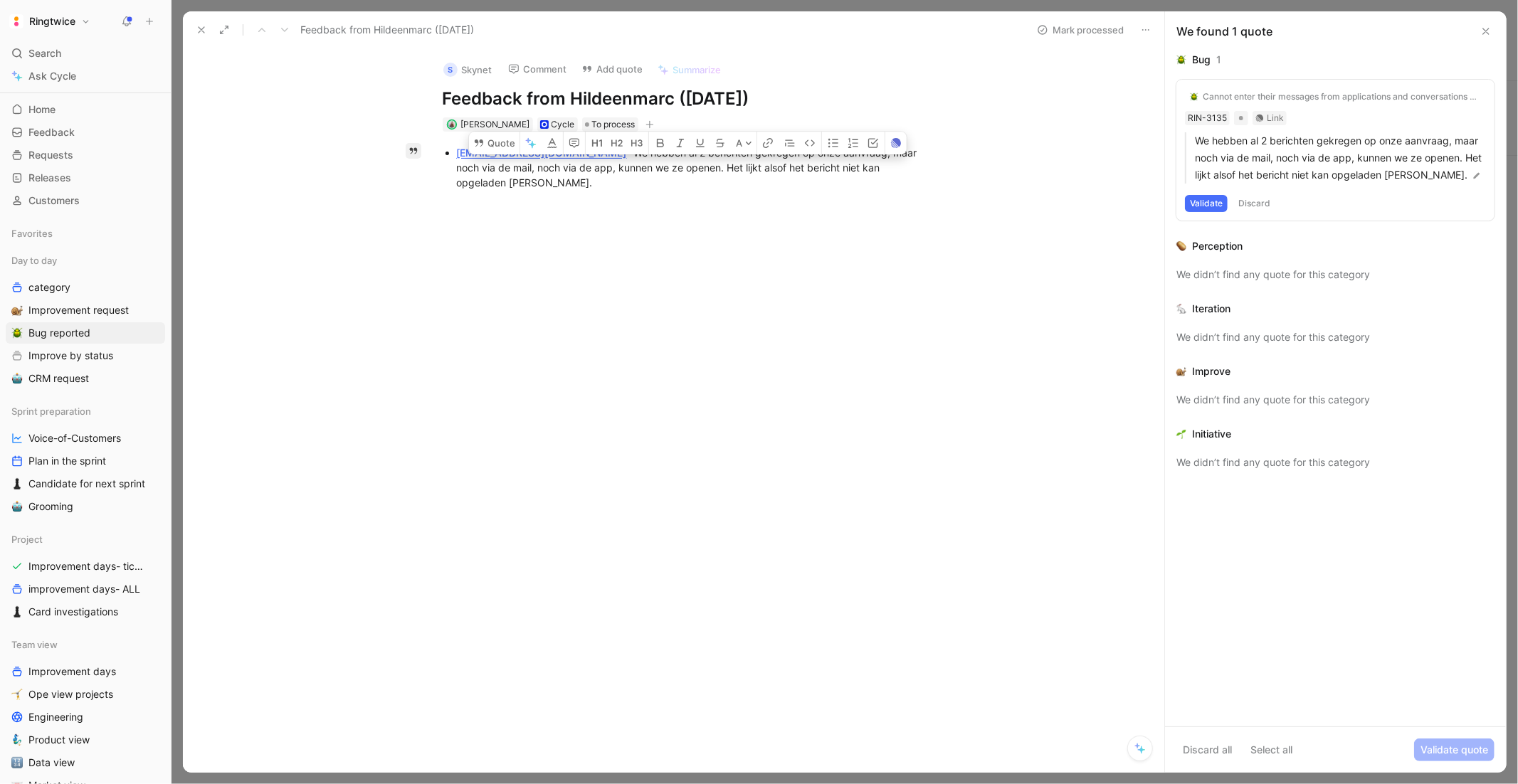
drag, startPoint x: 915, startPoint y: 178, endPoint x: 413, endPoint y: 146, distance: 503.0
click at [413, 146] on div "Quote A hildeenmarc@skynet.com - We hebben al 2 berichten gekregen op onze aanv…" at bounding box center [689, 285] width 951 height 307
click at [502, 131] on button "Quote" at bounding box center [494, 142] width 51 height 23
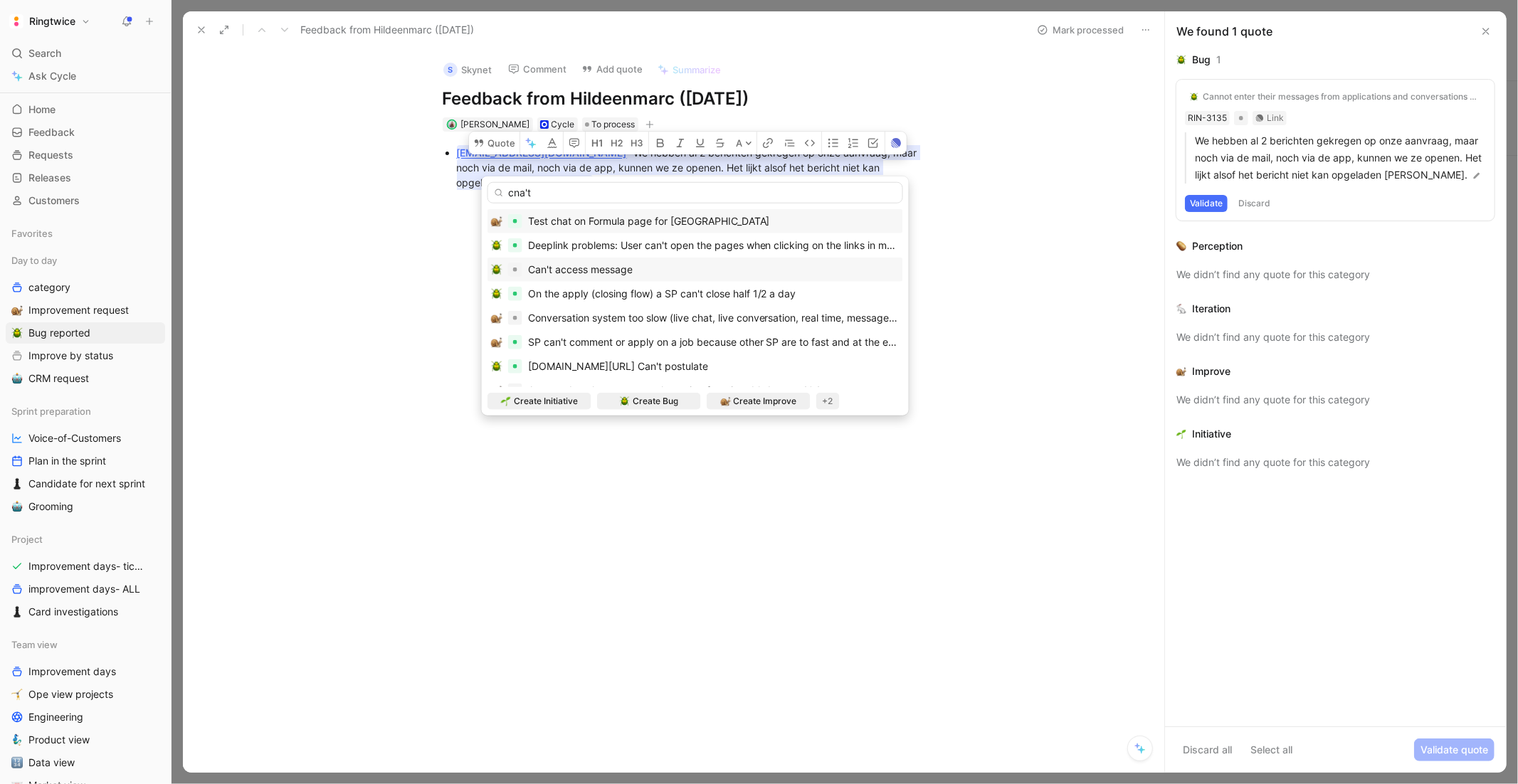
type input "cna't"
click at [575, 264] on span "Can't access message" at bounding box center [581, 269] width 105 height 12
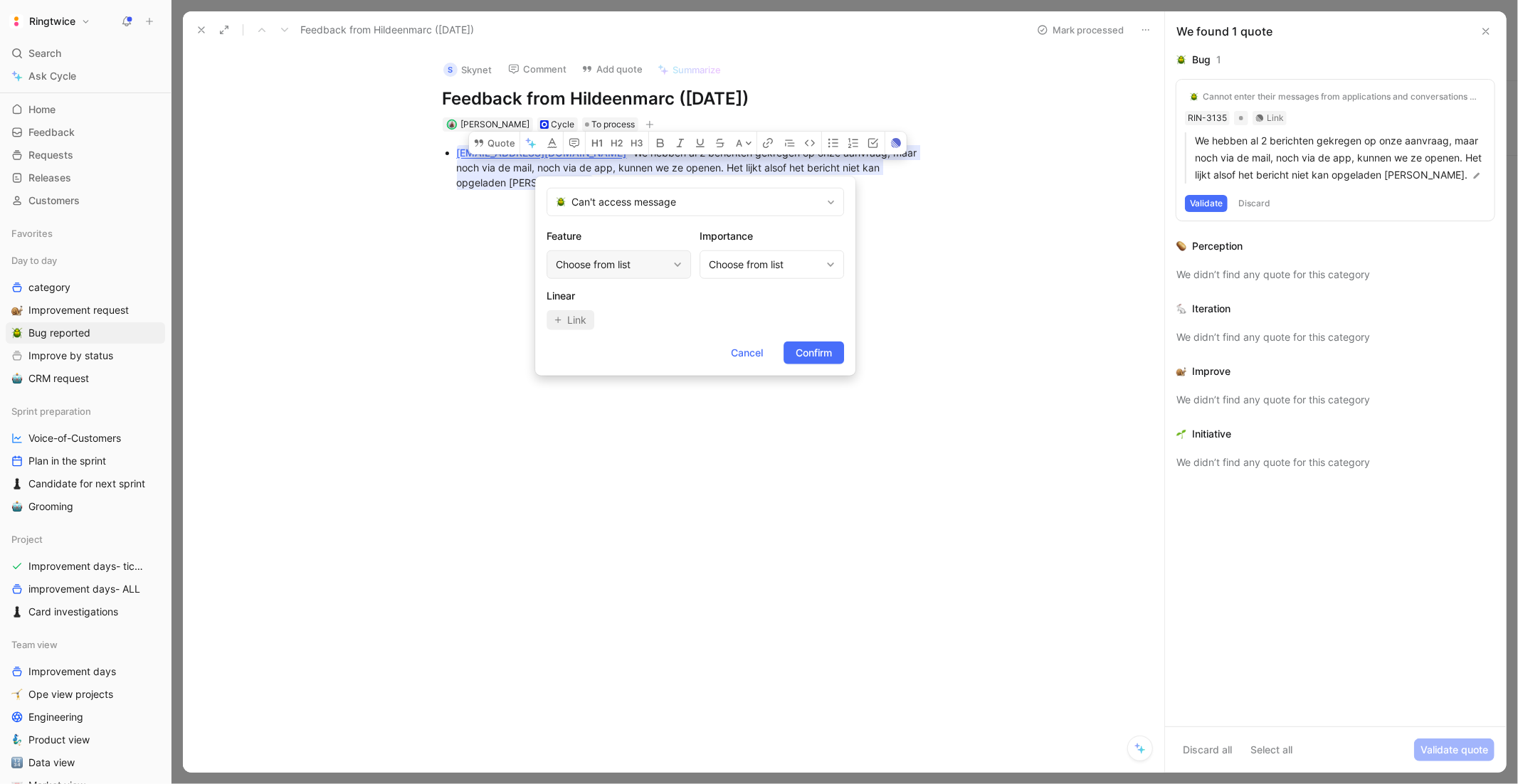
click at [640, 261] on div "Choose from list" at bounding box center [611, 264] width 112 height 17
type input "conv"
click at [646, 325] on span "ersation (message, discussion)" at bounding box center [647, 325] width 143 height 12
click at [797, 350] on span "Confirm" at bounding box center [814, 353] width 36 height 17
click at [751, 277] on div "Choose from list" at bounding box center [772, 264] width 145 height 28
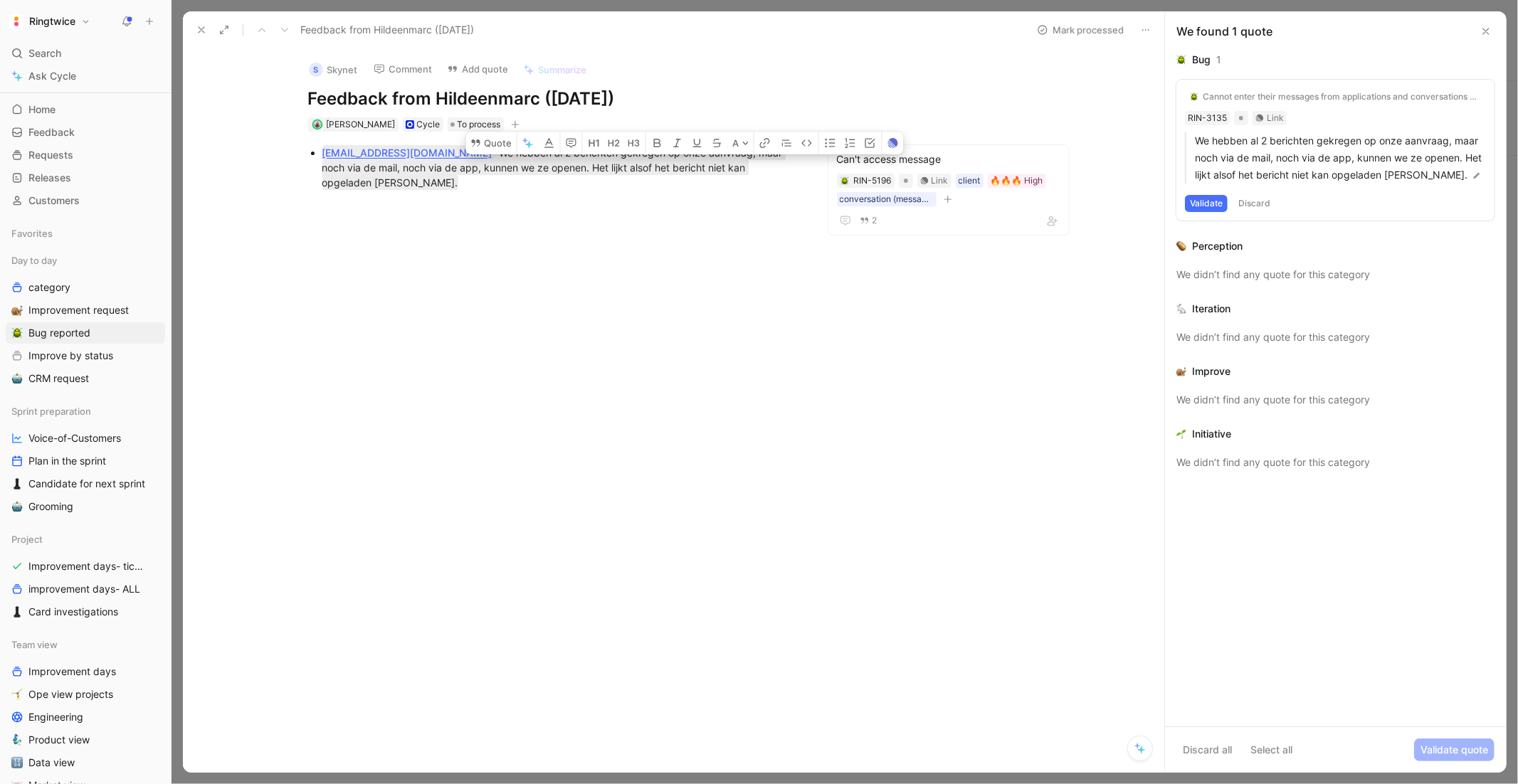
click at [793, 327] on div at bounding box center [554, 321] width 682 height 236
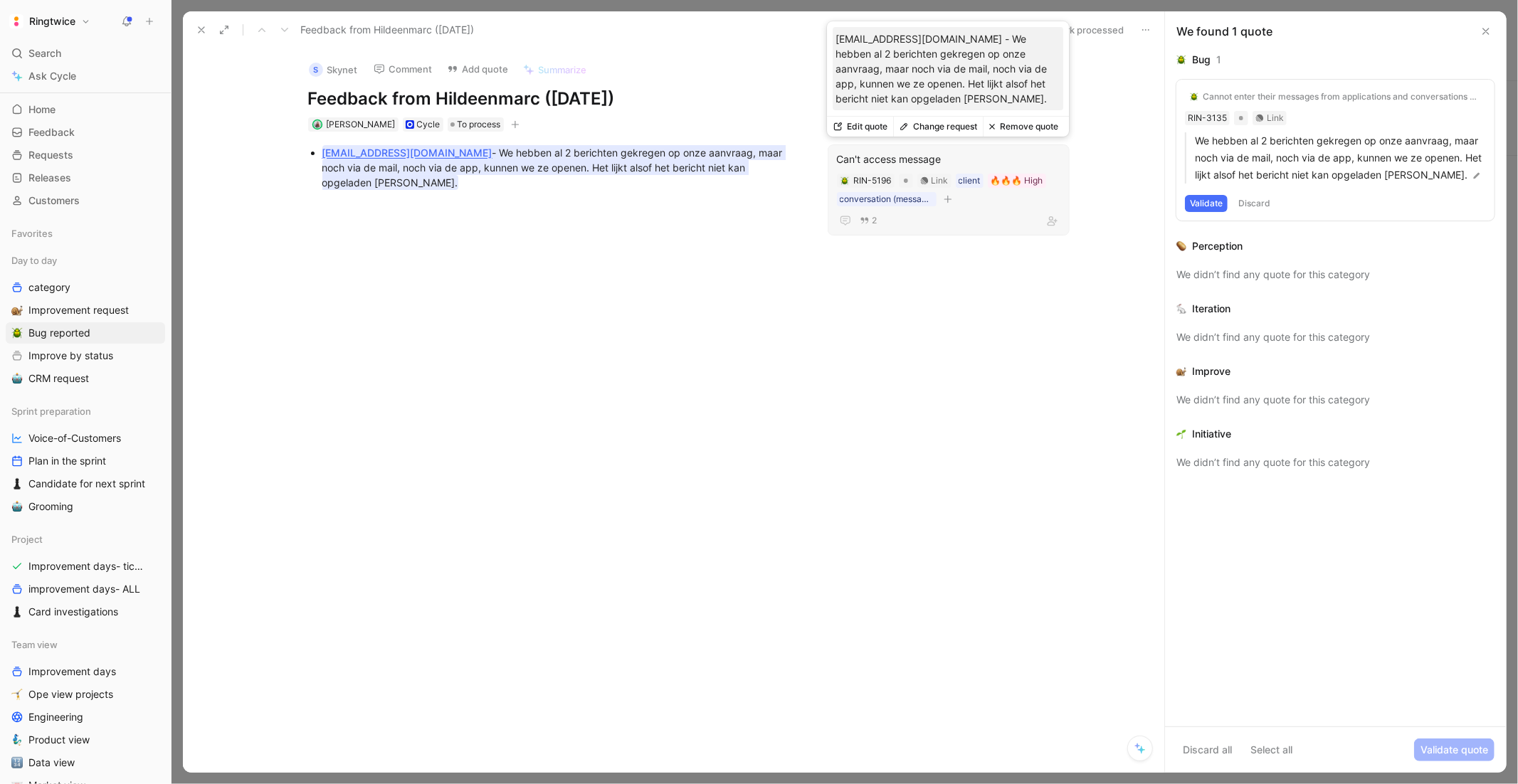
click at [1074, 29] on button "Mark processed" at bounding box center [1080, 29] width 99 height 20
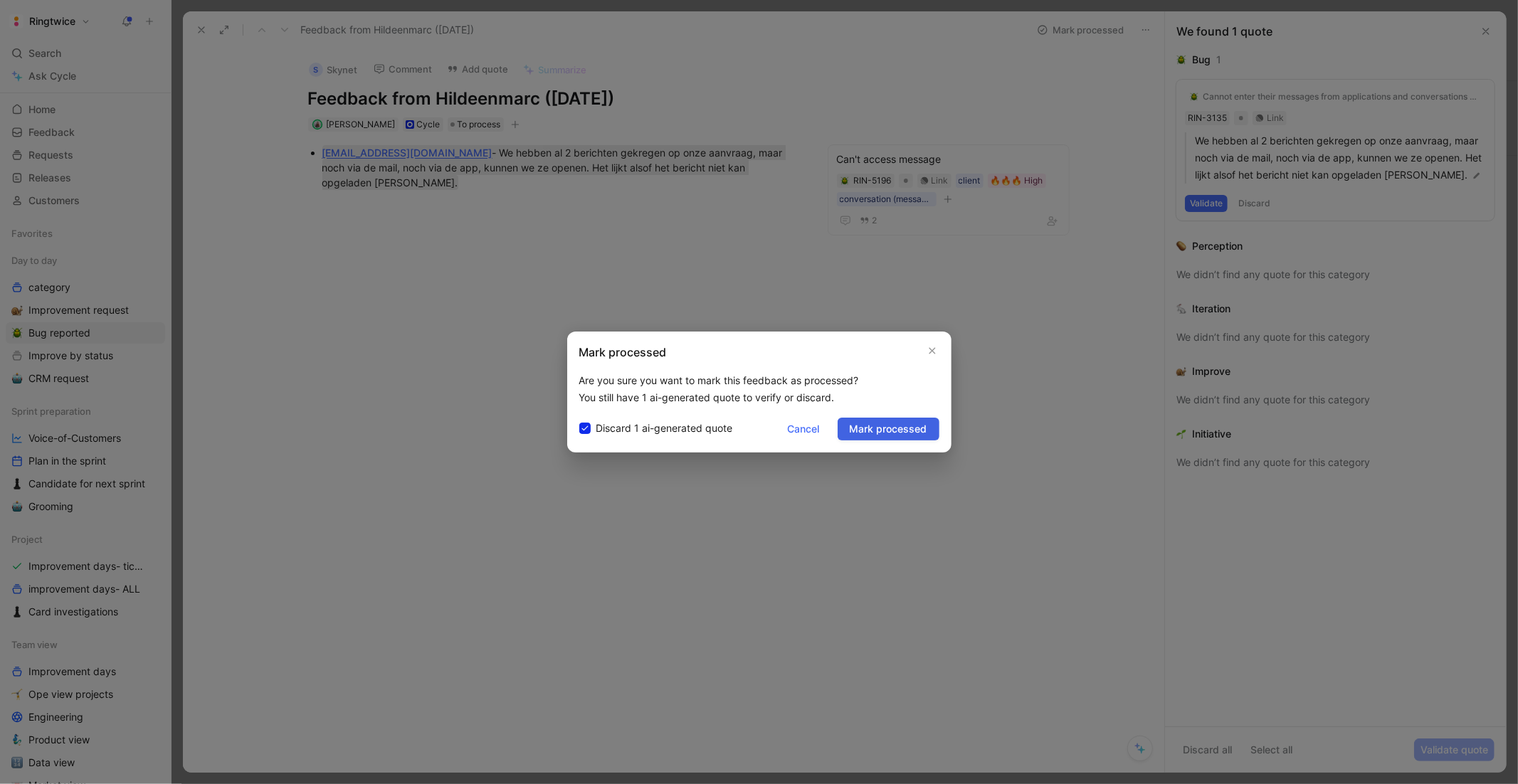
click at [887, 422] on span "Mark processed" at bounding box center [888, 430] width 77 height 17
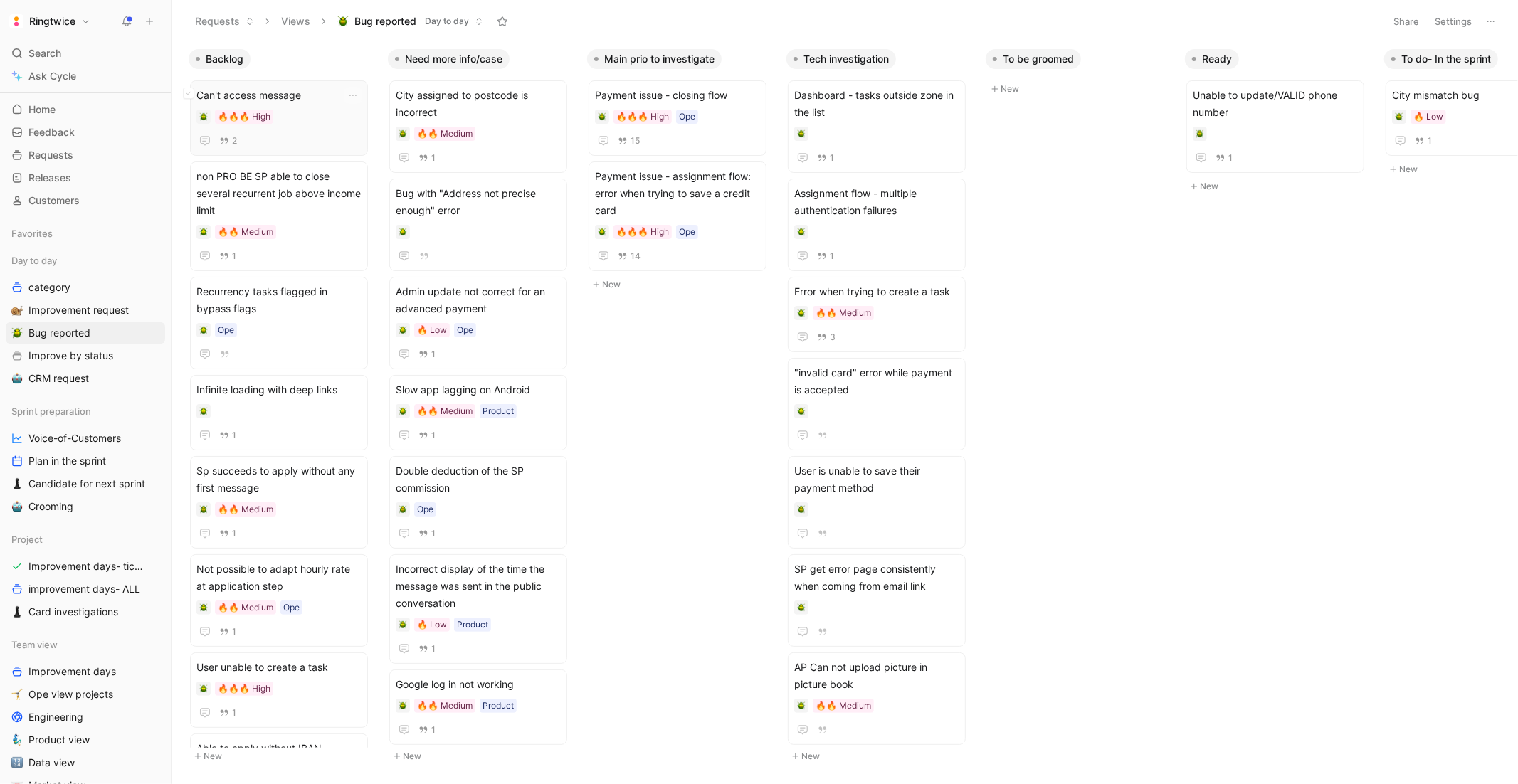
click at [318, 105] on div "Can't access message 🔥🔥🔥 High 2" at bounding box center [279, 118] width 165 height 63
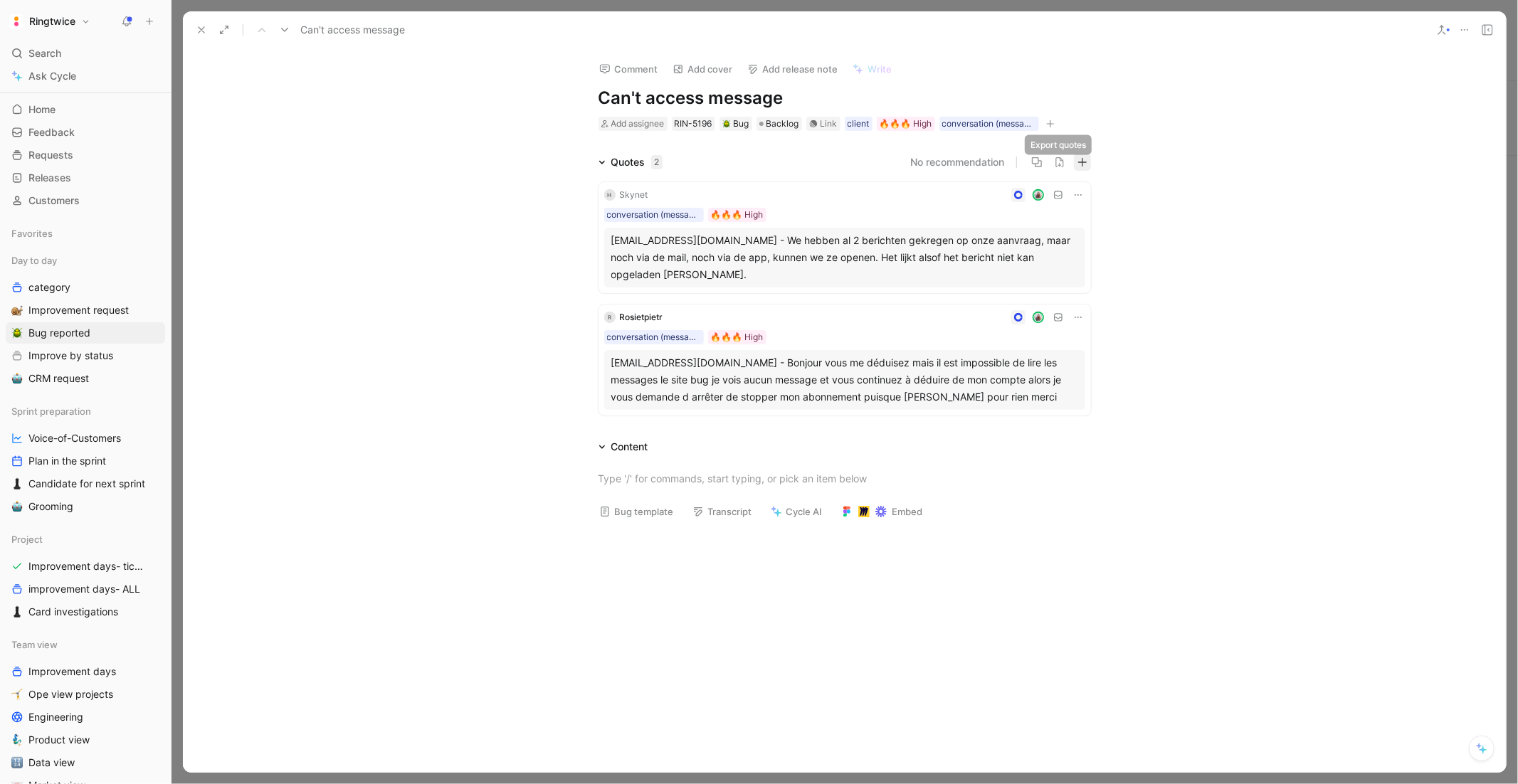
click at [1081, 162] on icon "button" at bounding box center [1081, 162] width 9 height 1
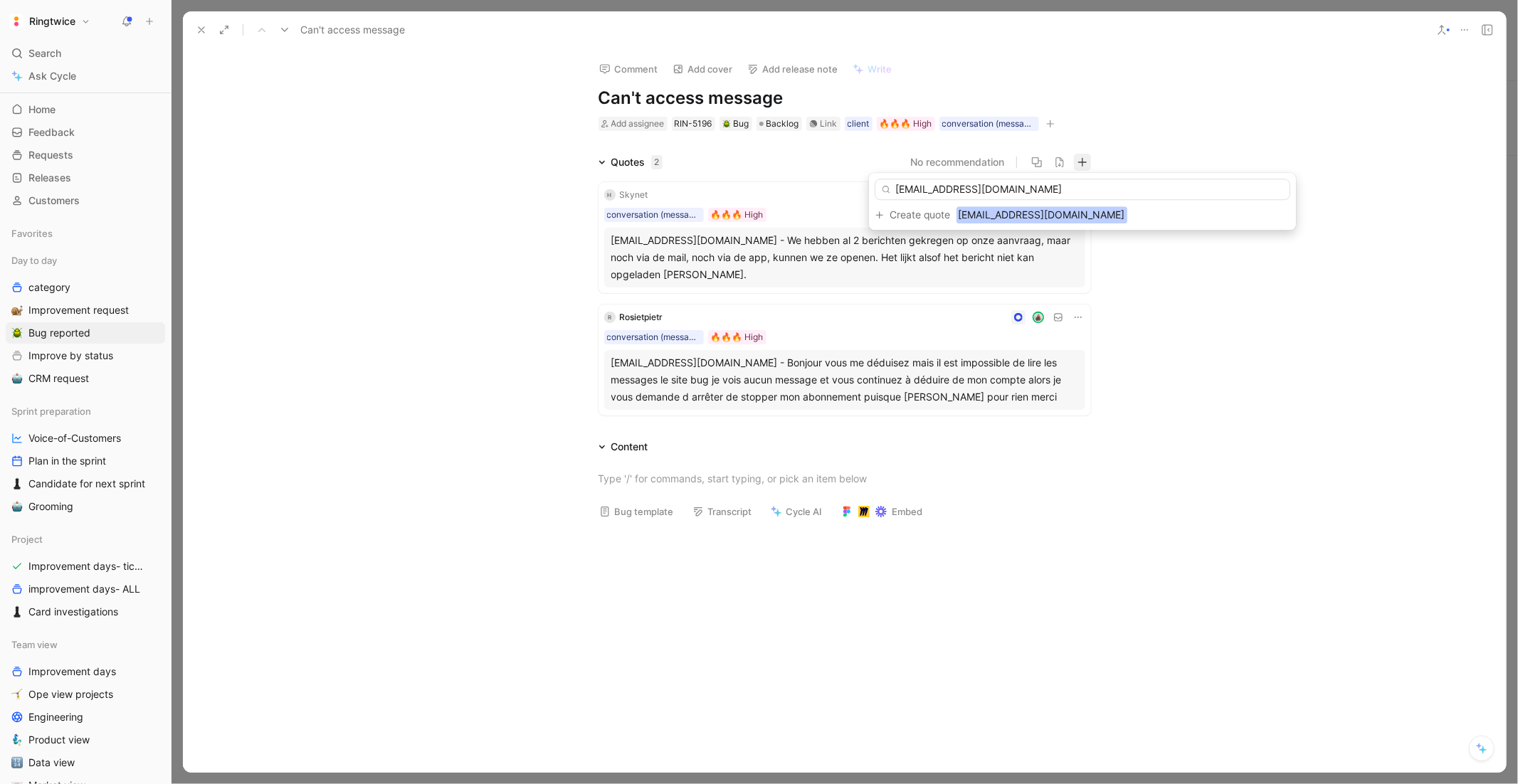
type input "nadialecluse1@gmail.com"
click at [35, 56] on span "Search" at bounding box center [45, 53] width 33 height 17
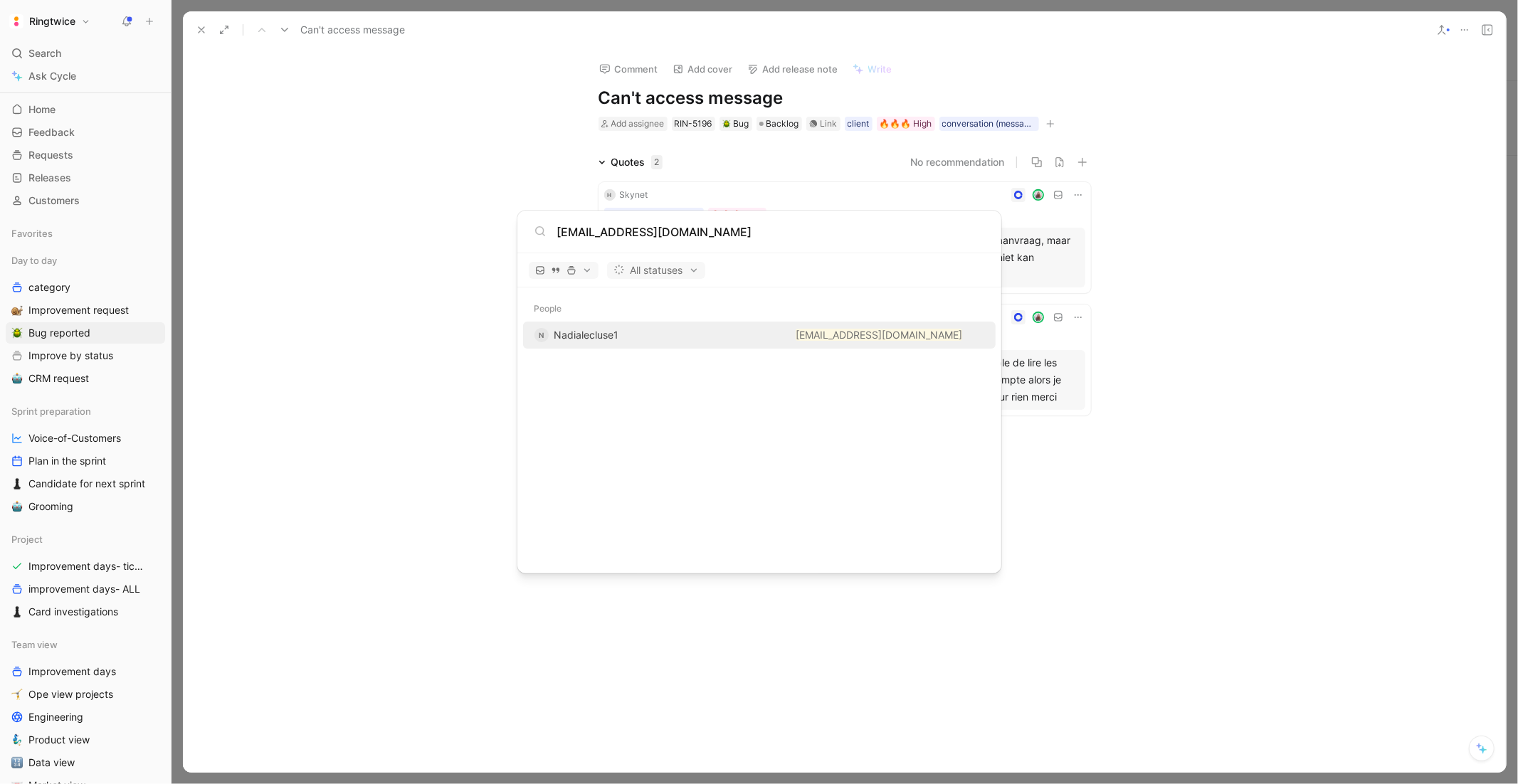
type input "nadialecluse1@gmail.com"
click at [600, 330] on span "Nadialecluse1" at bounding box center [587, 334] width 65 height 12
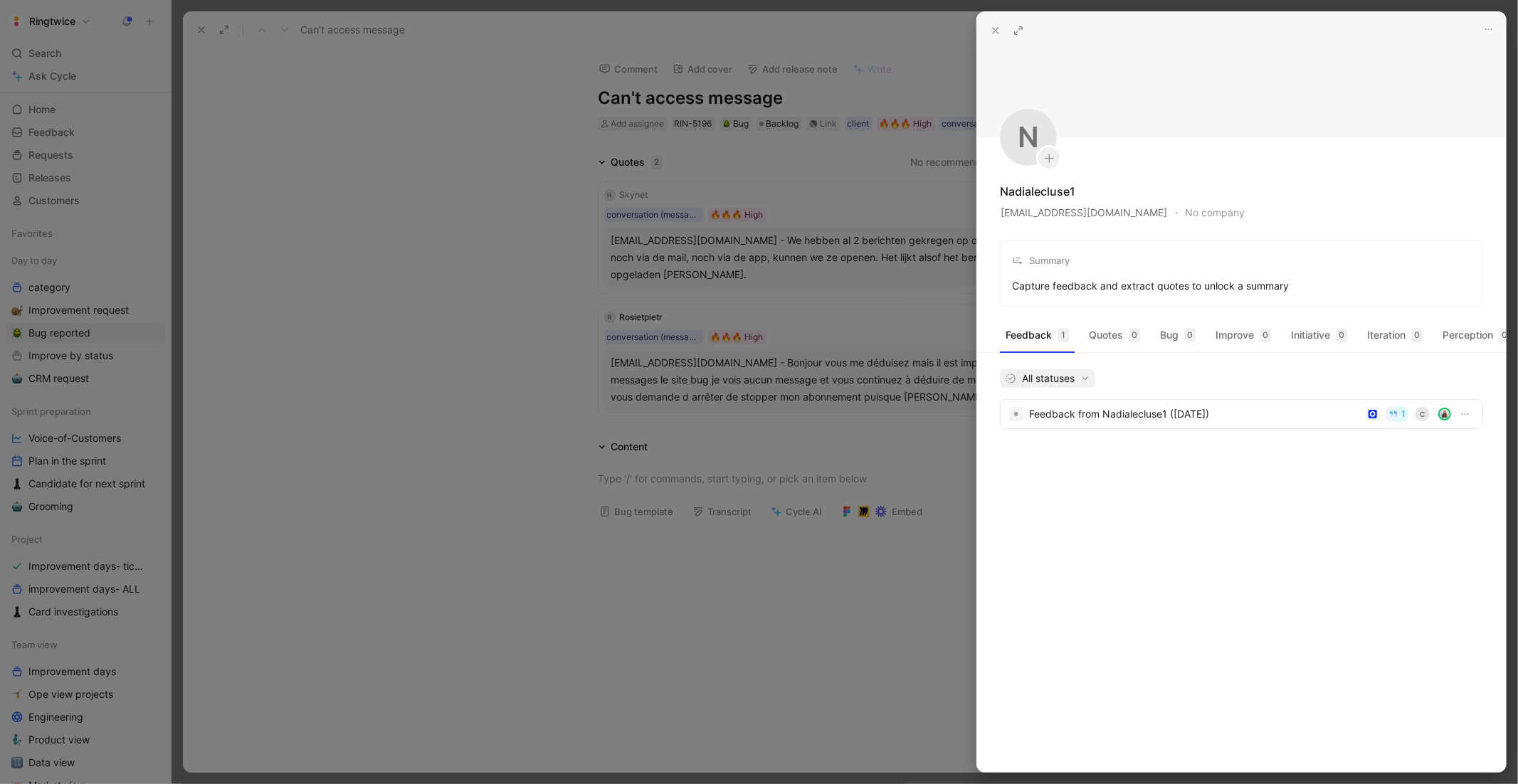
click at [1092, 379] on button "All statuses" at bounding box center [1048, 379] width 95 height 19
click at [1202, 415] on div "Feedback from Nadialecluse1 (Aug 18, 2025)" at bounding box center [1194, 415] width 331 height 17
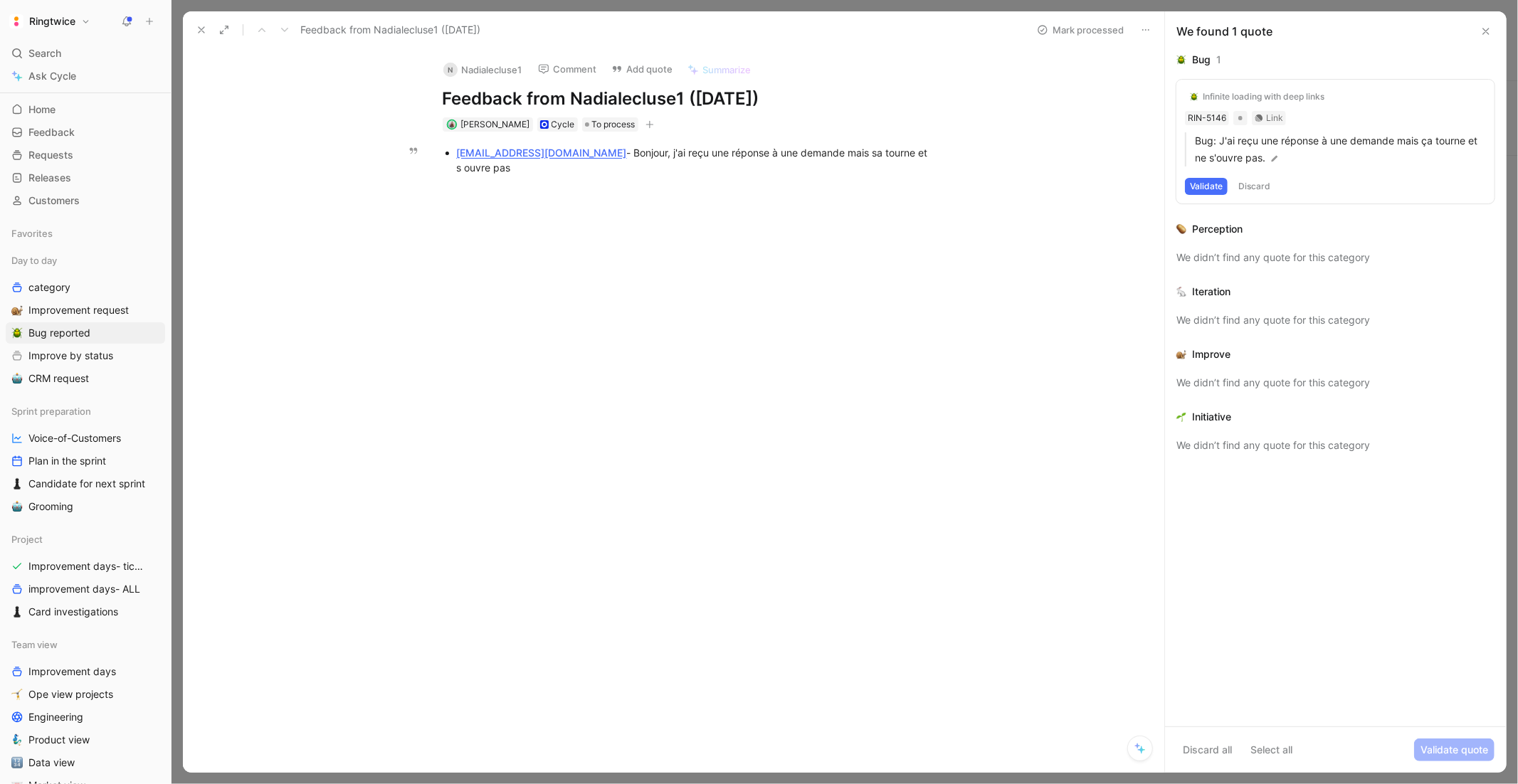
click at [902, 155] on div "nadialecluse1@gmail.com - Bonjour, j'ai reçu une réponse à une demande mais sa …" at bounding box center [696, 160] width 478 height 30
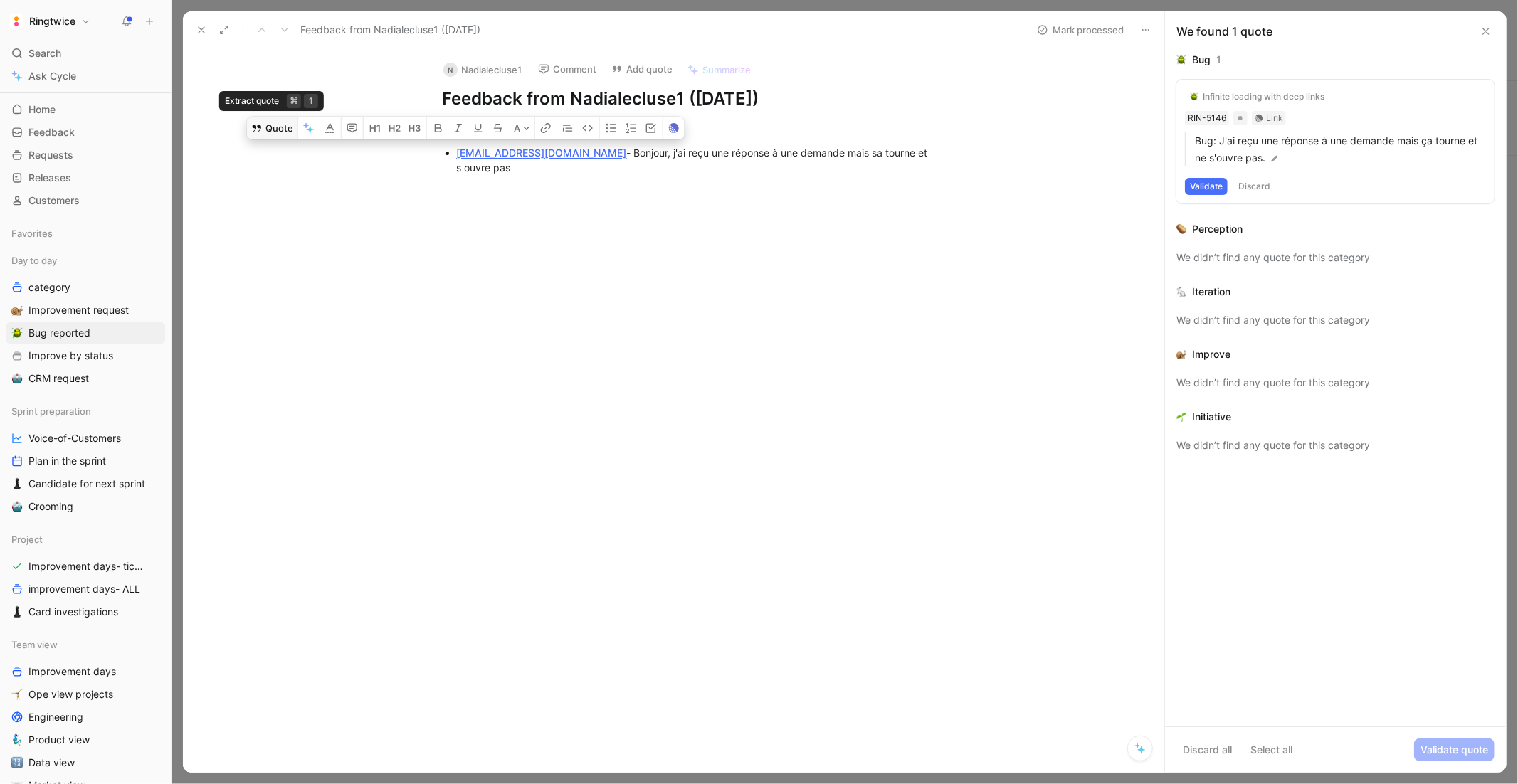
click at [264, 135] on button "Quote" at bounding box center [272, 128] width 51 height 23
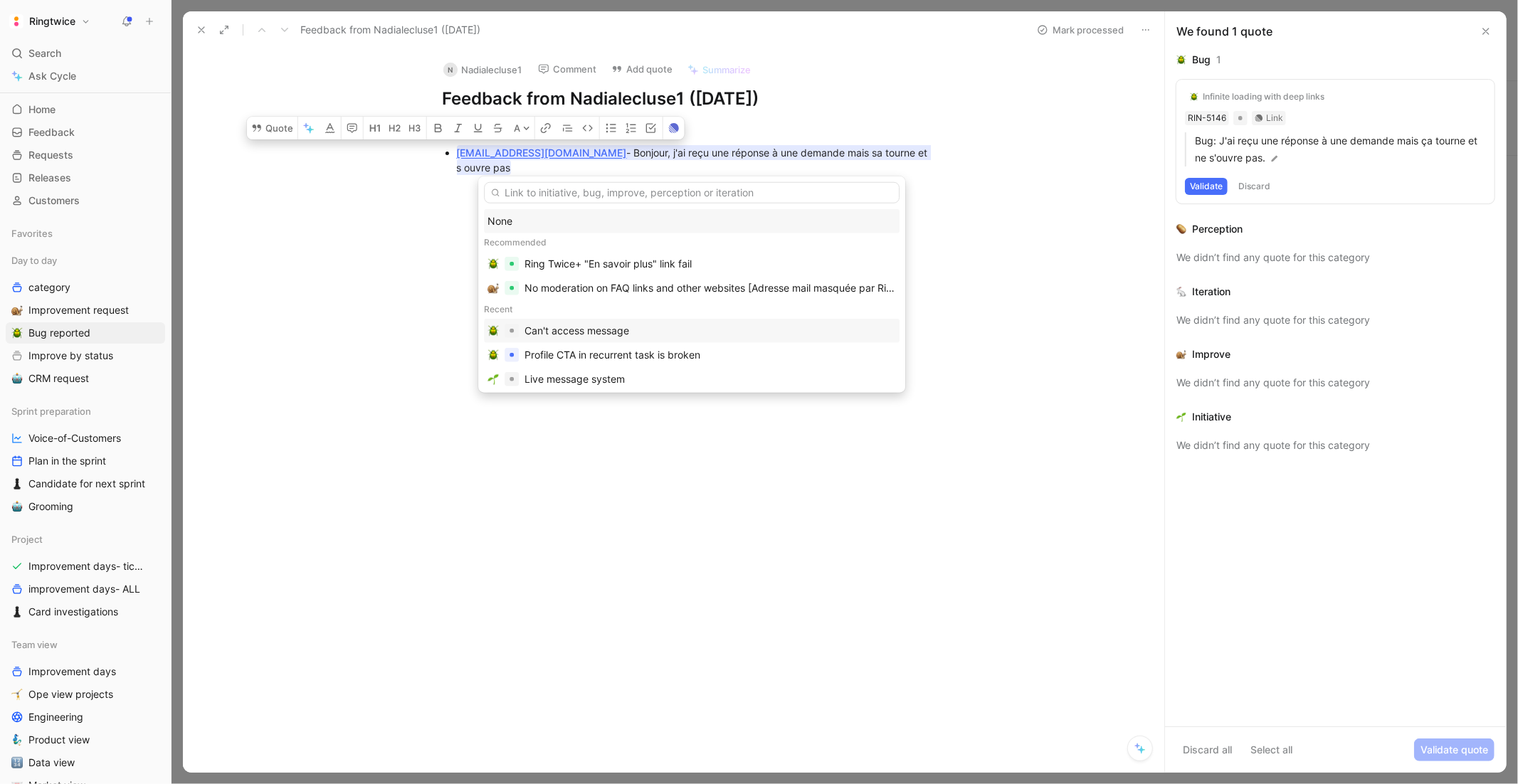
click at [651, 333] on div "Can't access message" at bounding box center [692, 331] width 408 height 17
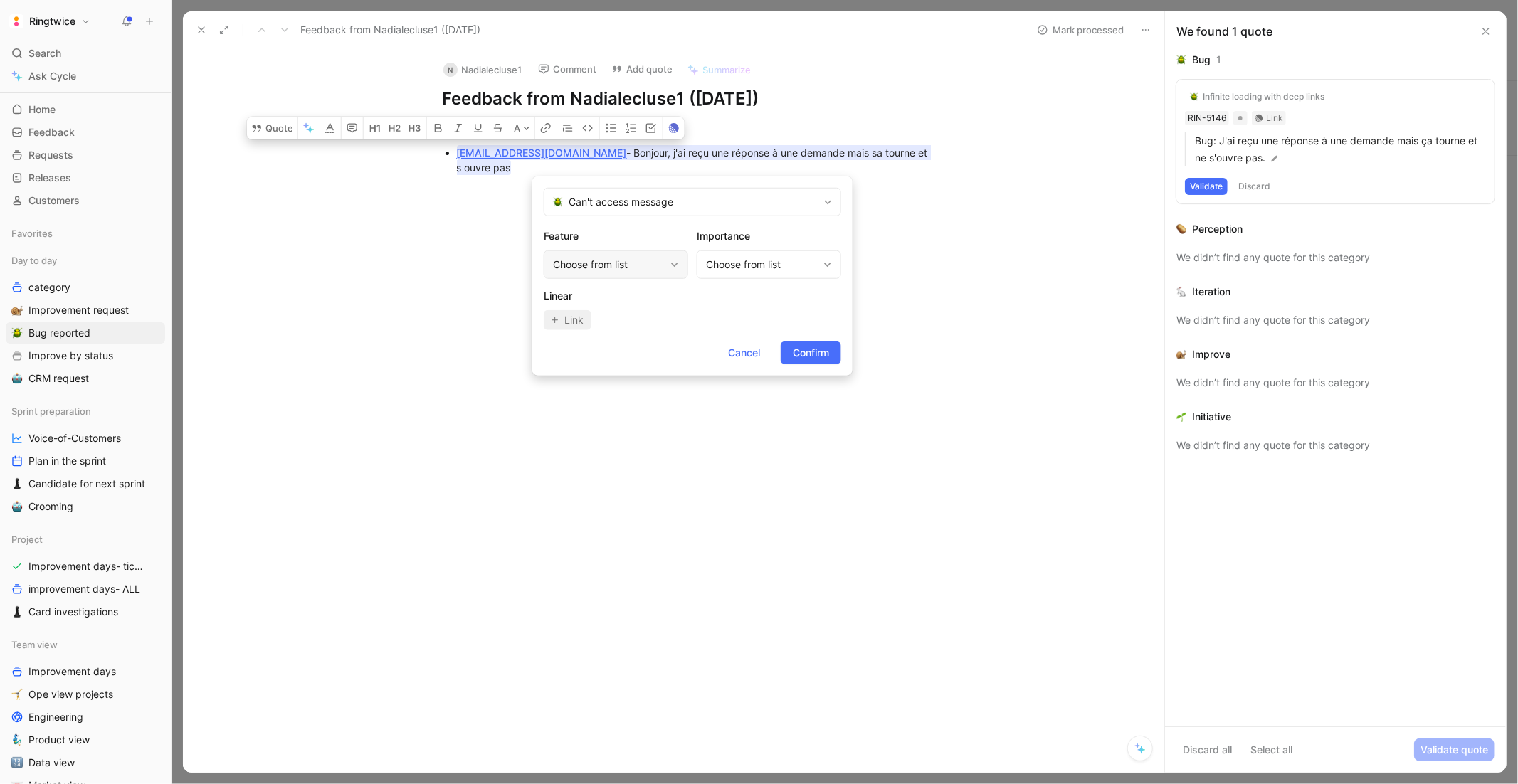
click at [590, 254] on div "Choose from list" at bounding box center [616, 264] width 145 height 28
type input "con"
click at [610, 327] on span "versation (message, discussion)" at bounding box center [641, 325] width 149 height 12
click at [812, 357] on span "Confirm" at bounding box center [811, 353] width 36 height 17
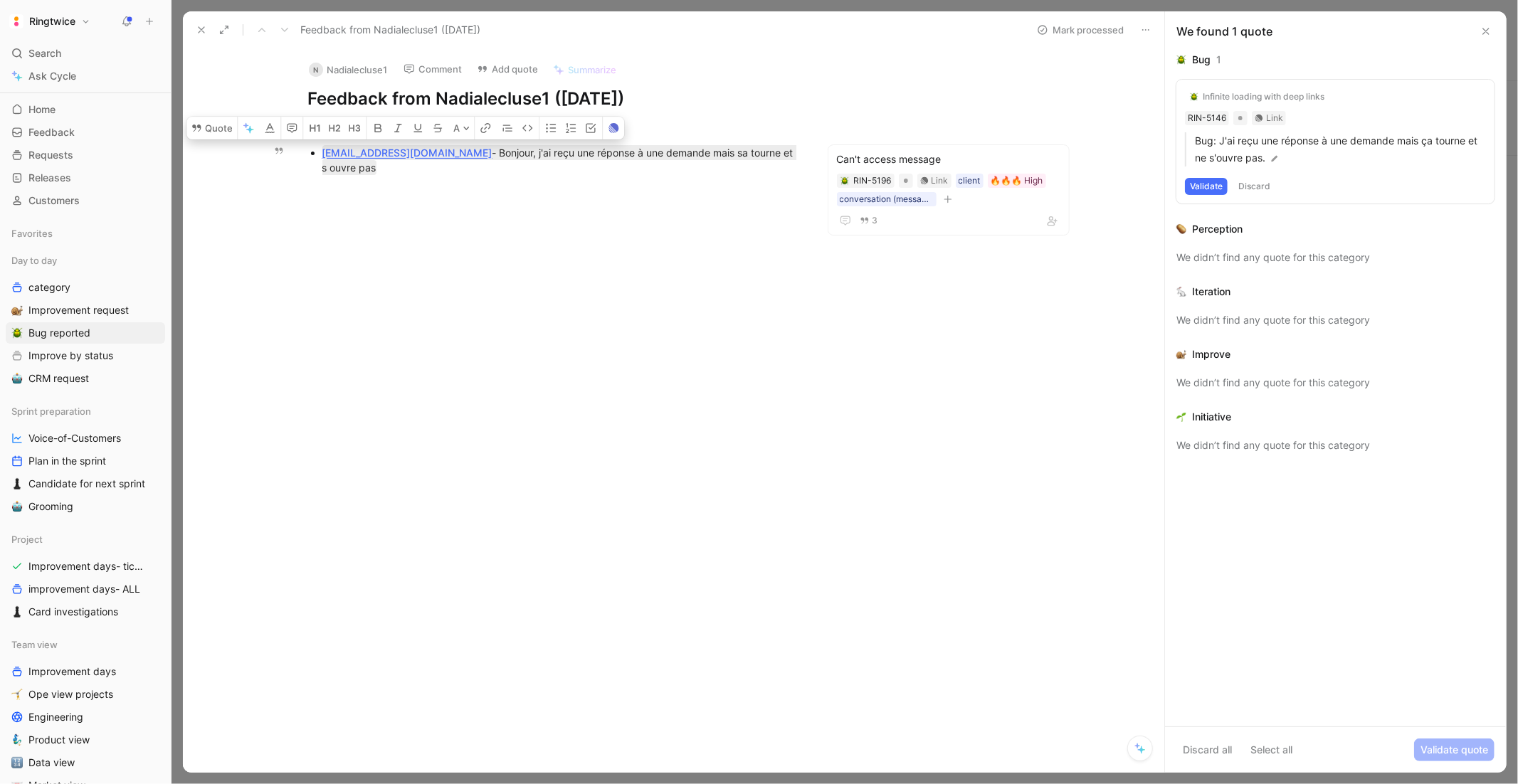
click at [1058, 38] on button "Mark processed" at bounding box center [1080, 29] width 99 height 20
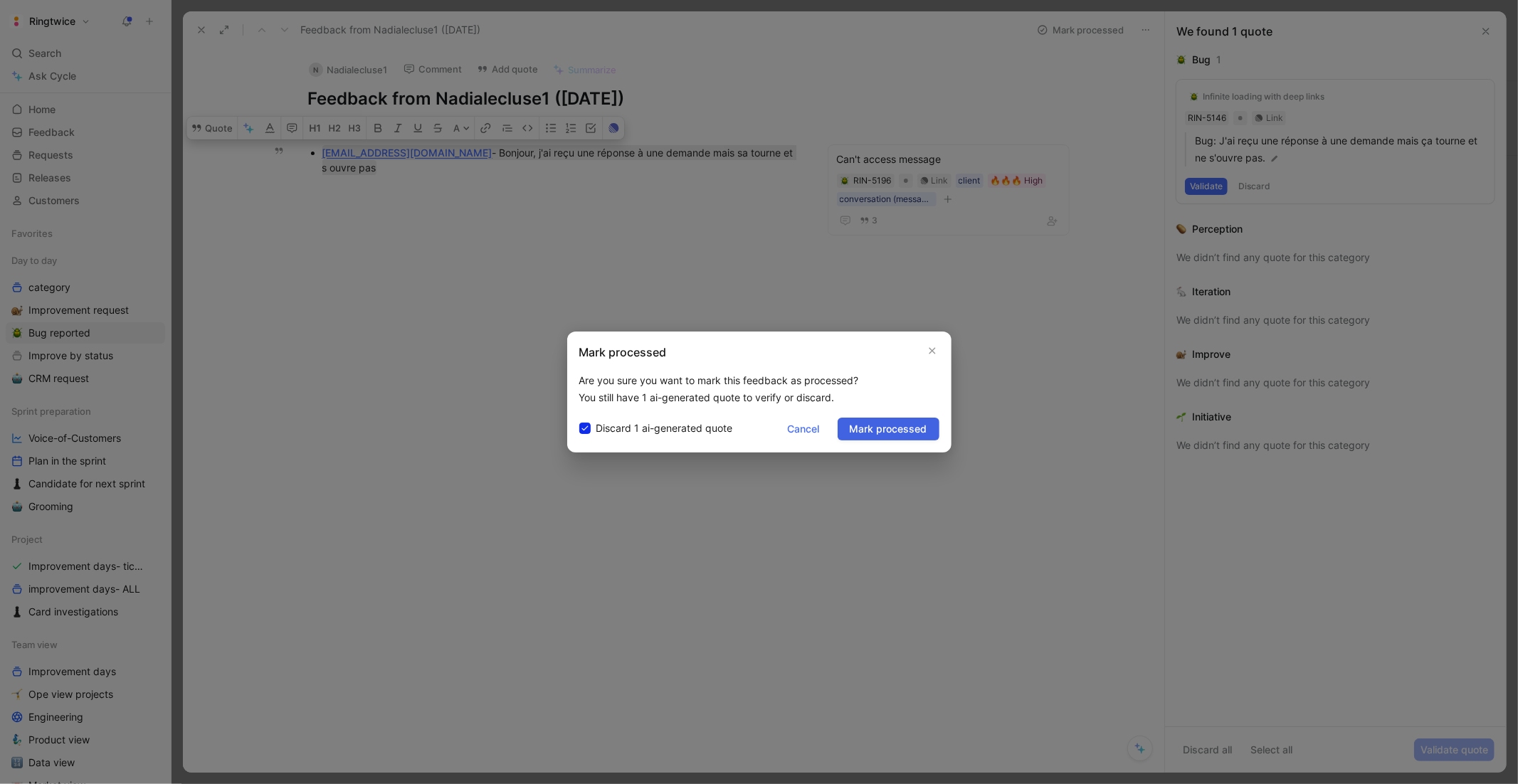
click at [871, 427] on span "Mark processed" at bounding box center [888, 430] width 77 height 17
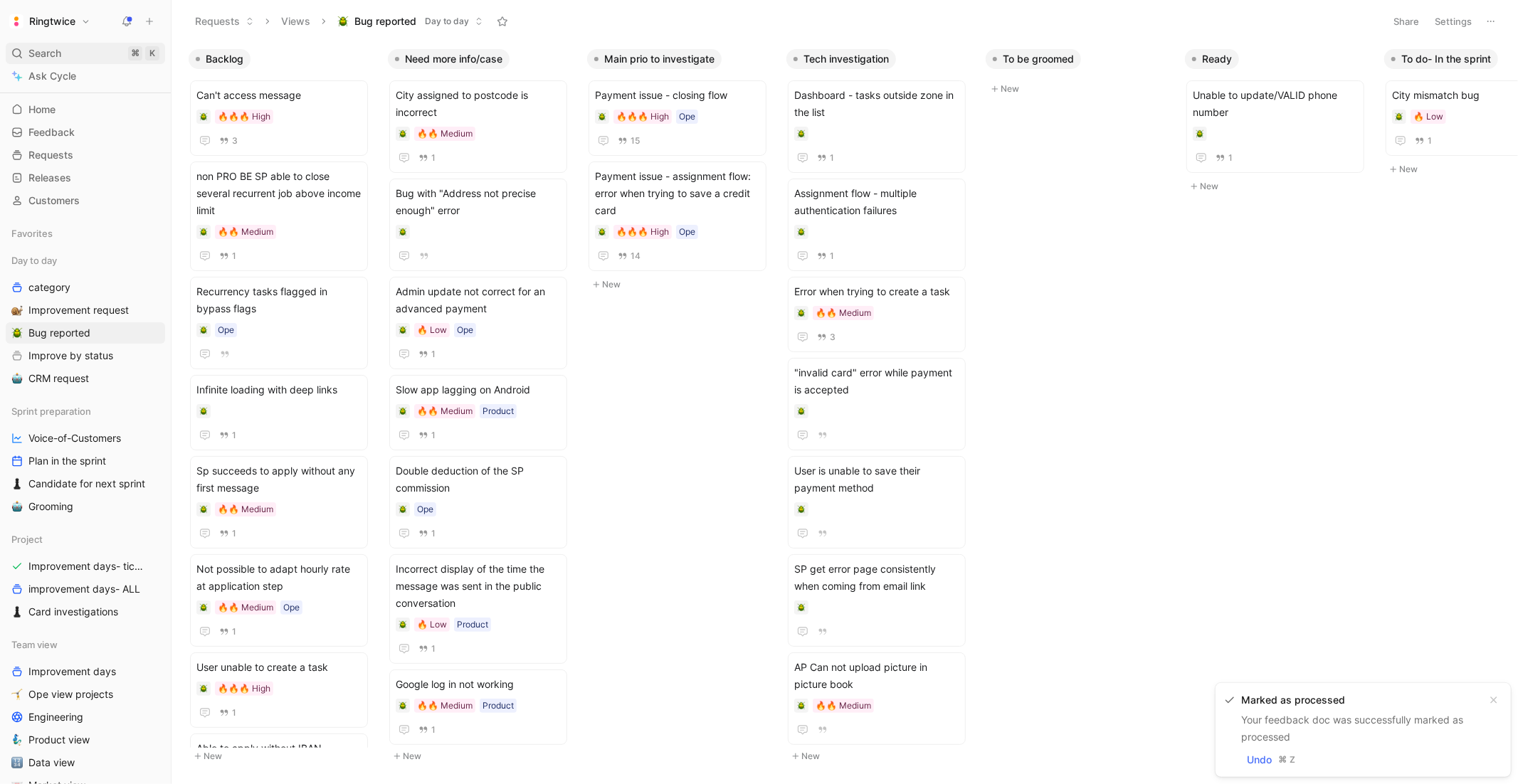
click at [19, 46] on div "Search ⌘ K" at bounding box center [85, 53] width 160 height 21
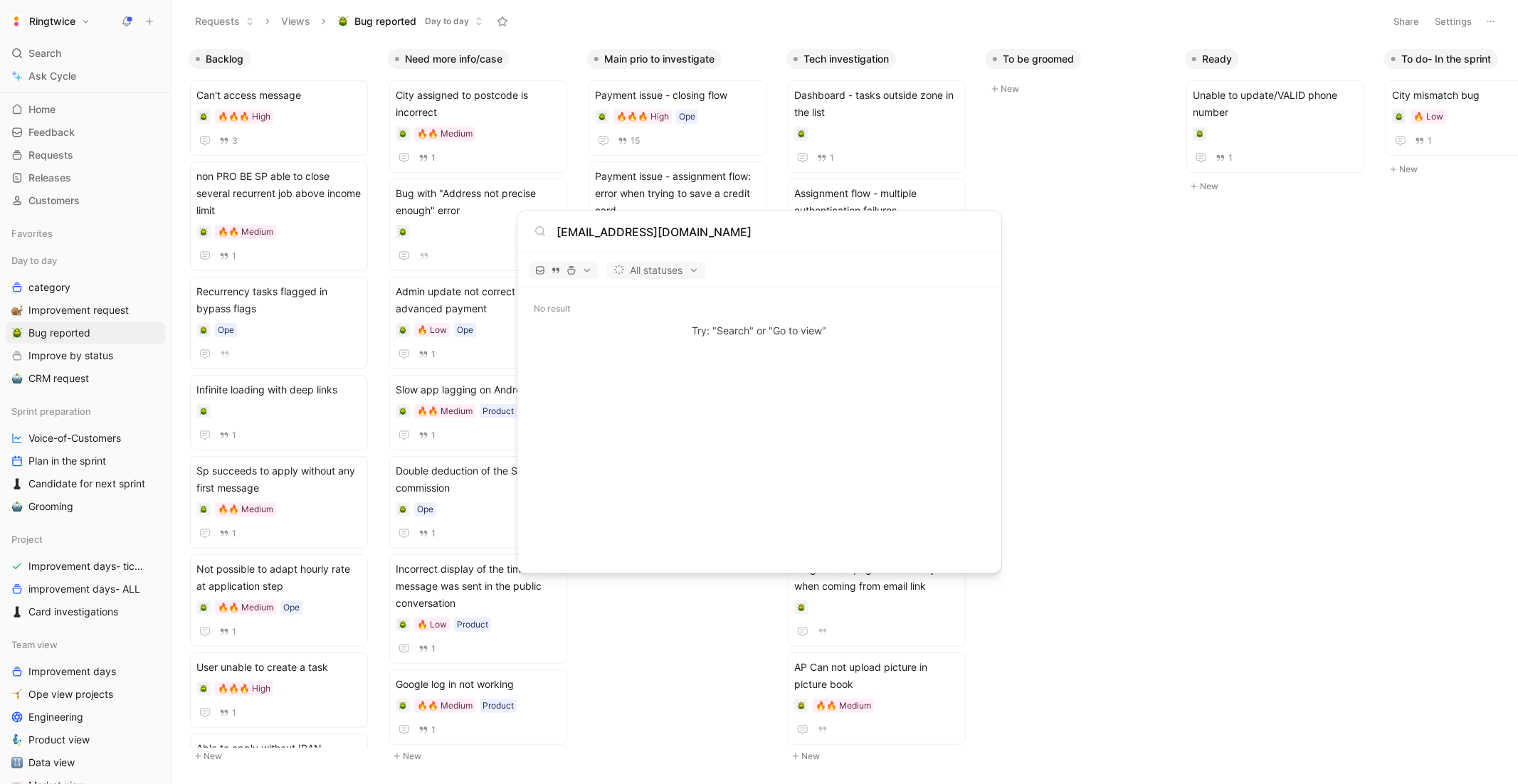
type input "[EMAIL_ADDRESS][DOMAIN_NAME]"
click at [293, 128] on body "Ringtwice Search ⌘ K Ask Cycle Workspace Home G then H Feedback G then F Reques…" at bounding box center [759, 392] width 1518 height 784
click at [307, 115] on div "🔥🔥🔥 High" at bounding box center [279, 117] width 165 height 14
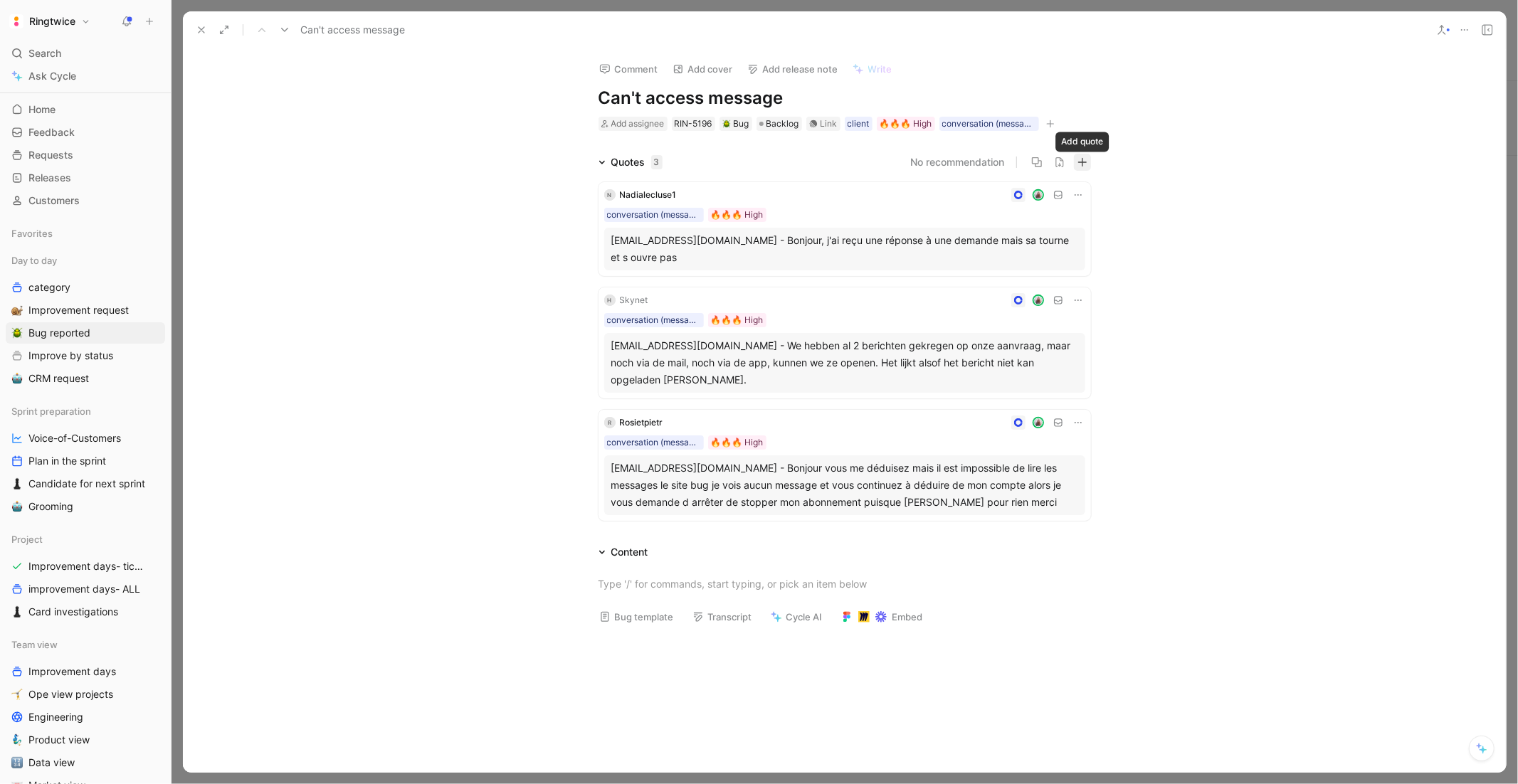
click at [1085, 162] on icon "button" at bounding box center [1082, 162] width 10 height 10
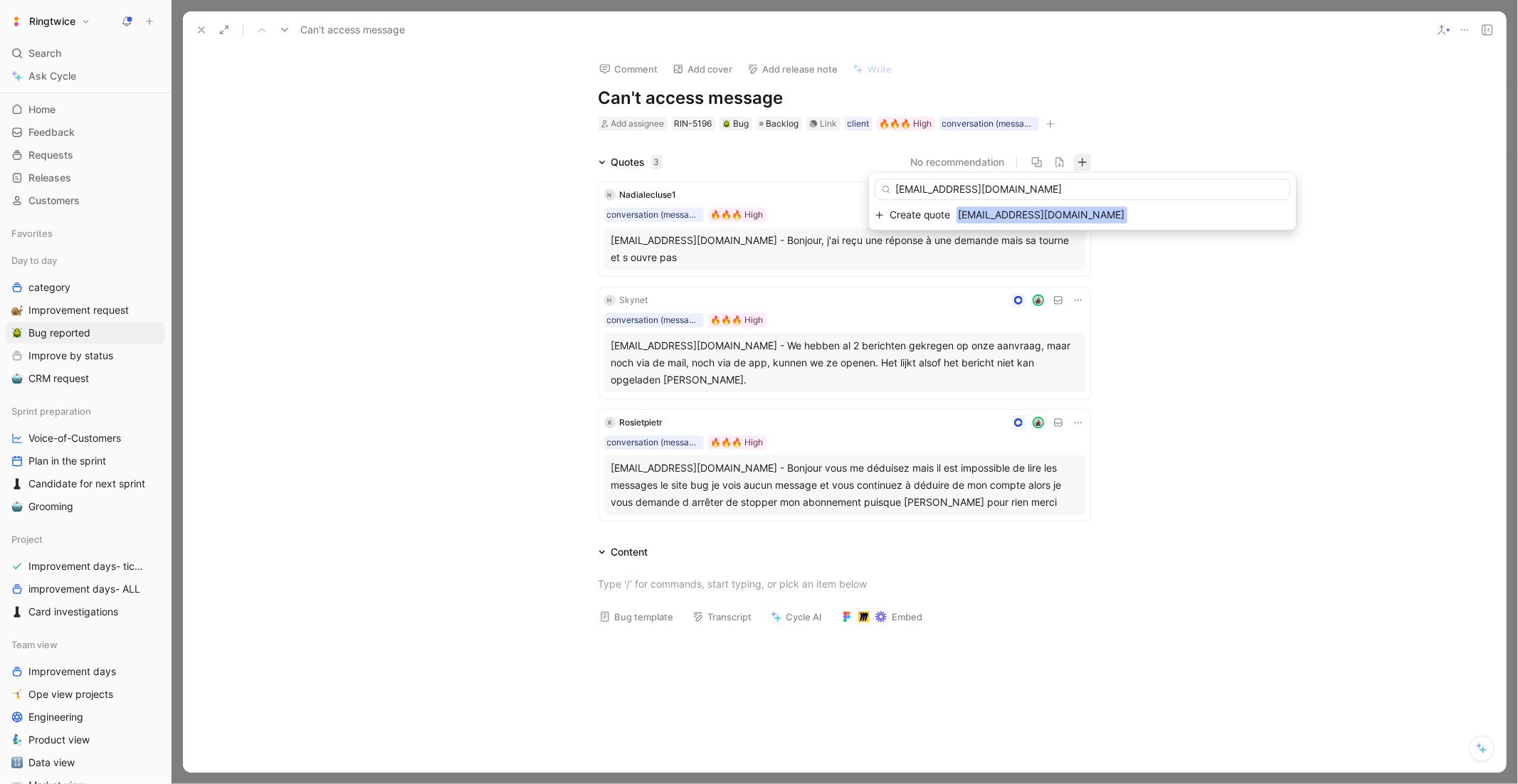
type input "[EMAIL_ADDRESS][DOMAIN_NAME]"
click at [1021, 215] on span "[EMAIL_ADDRESS][DOMAIN_NAME]" at bounding box center [1042, 215] width 171 height 17
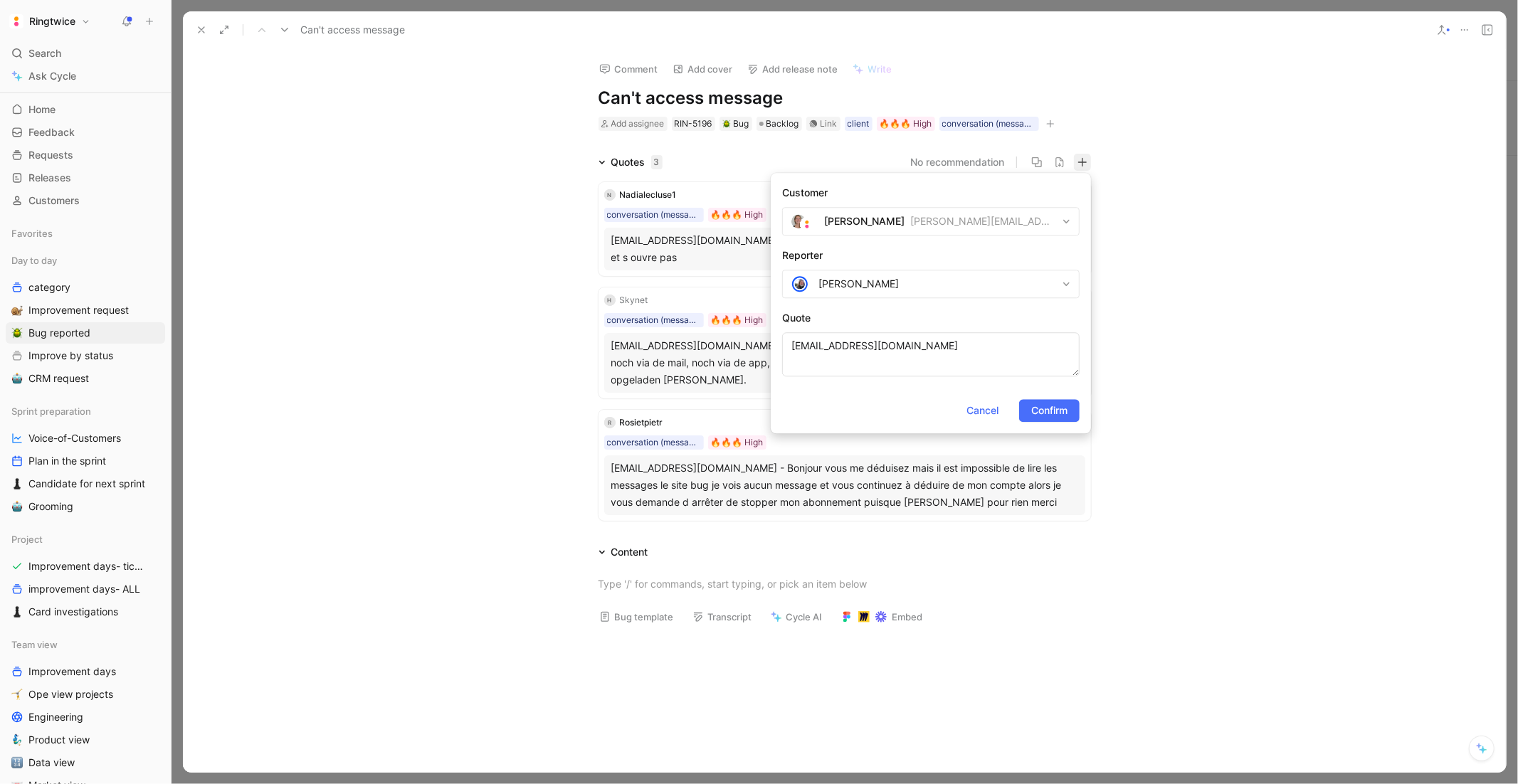
click at [1016, 219] on div "Blanche blanche@ringtwice.com" at bounding box center [940, 221] width 232 height 17
type input "[EMAIL_ADDRESS][DOMAIN_NAME]"
click at [920, 289] on mark "[EMAIL_ADDRESS][DOMAIN_NAME]" at bounding box center [917, 289] width 167 height 12
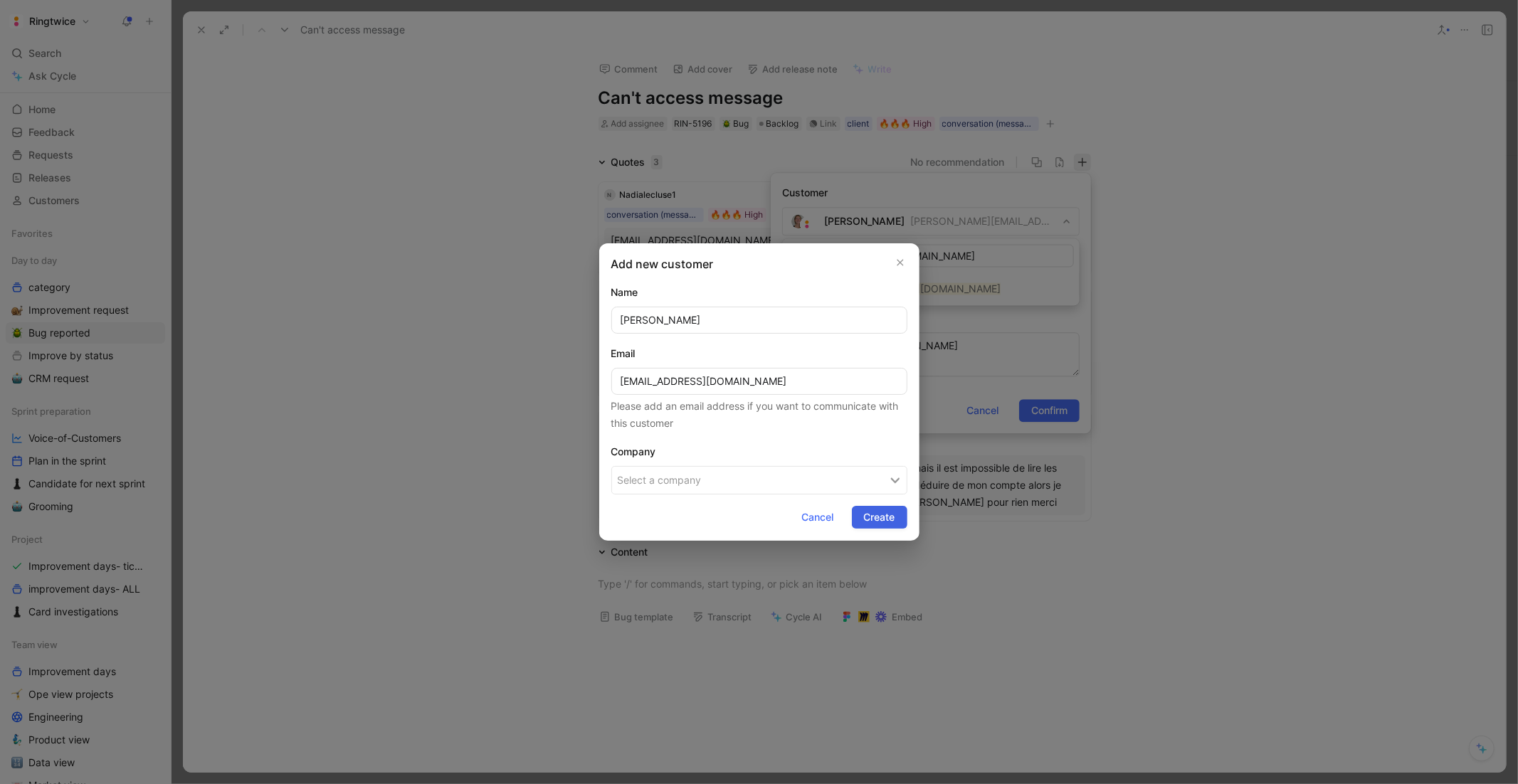
type input "Alpaert"
click at [875, 524] on span "Create" at bounding box center [880, 517] width 31 height 17
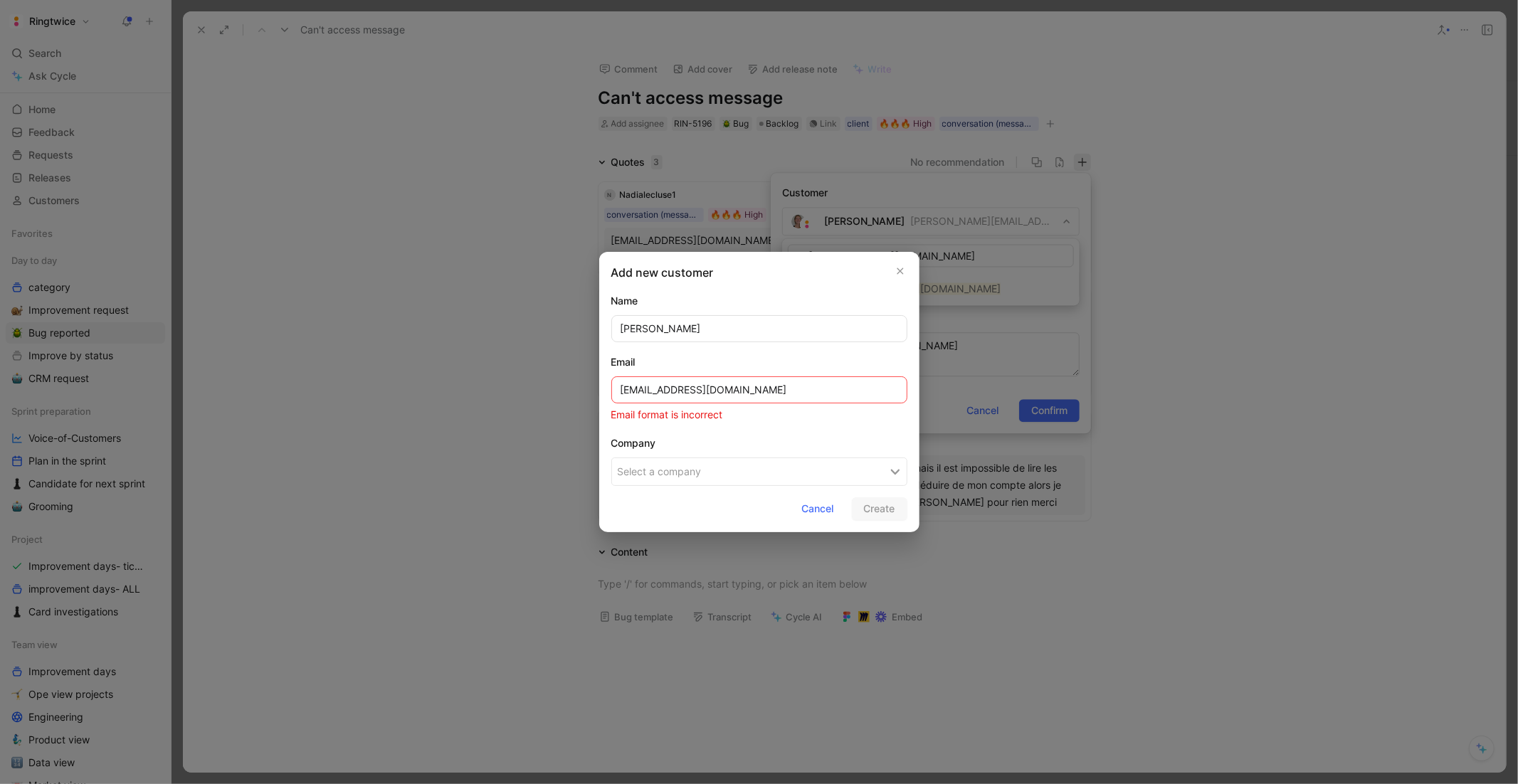
click at [819, 380] on input "[EMAIL_ADDRESS][DOMAIN_NAME]" at bounding box center [759, 390] width 296 height 27
click at [811, 390] on input "[EMAIL_ADDRESS][DOMAIN_NAME]" at bounding box center [759, 390] width 296 height 27
click at [622, 390] on input "[EMAIL_ADDRESS][DOMAIN_NAME]" at bounding box center [759, 390] width 296 height 27
click at [757, 400] on input "[EMAIL_ADDRESS][DOMAIN_NAME]" at bounding box center [759, 390] width 296 height 27
click at [721, 391] on input "[EMAIL_ADDRESS][DOMAIN_NAME]" at bounding box center [759, 390] width 296 height 27
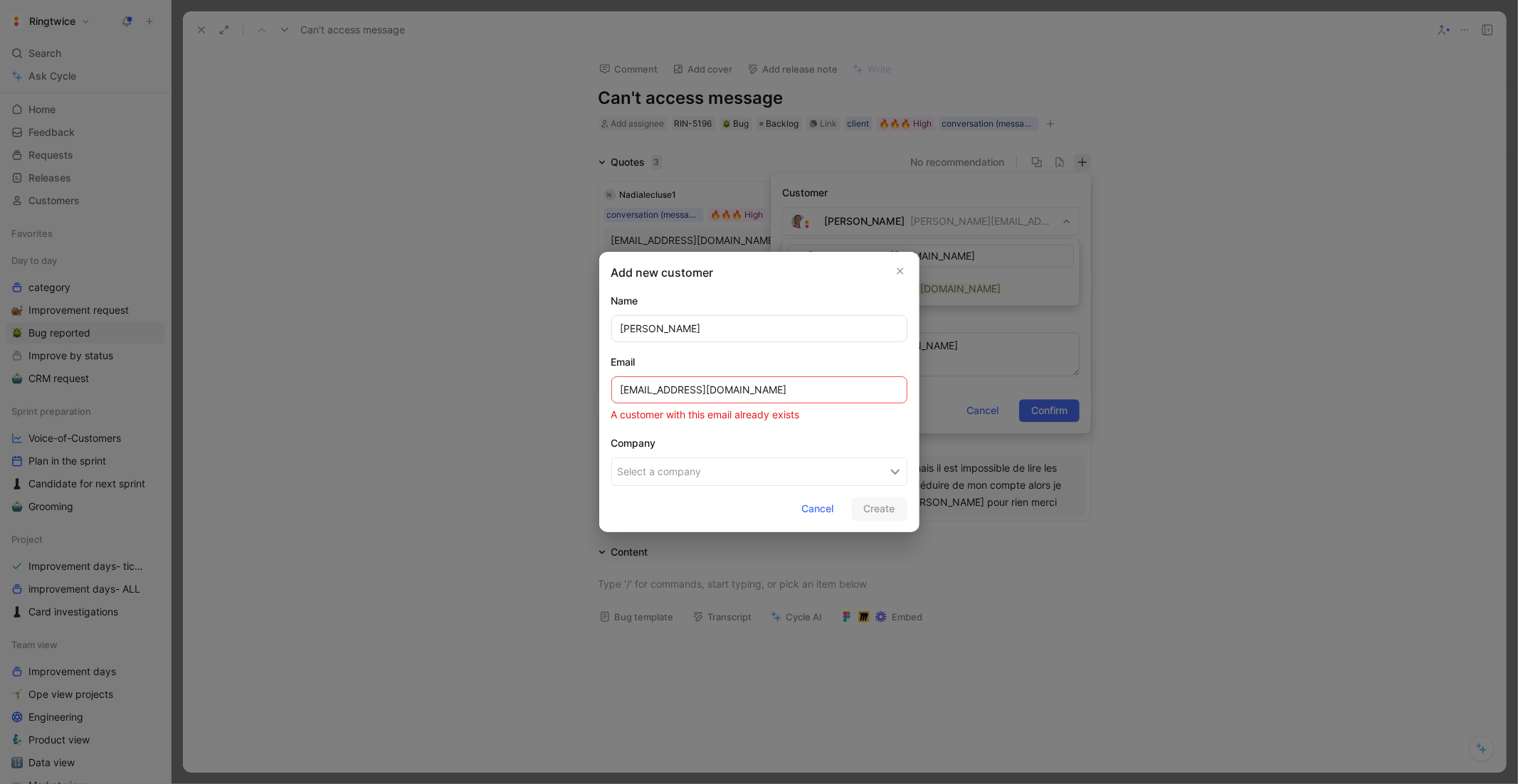
click at [721, 391] on input "[EMAIL_ADDRESS][DOMAIN_NAME]" at bounding box center [759, 390] width 296 height 27
type input "[EMAIL_ADDRESS][DOMAIN_NAME]"
click at [902, 272] on icon "button" at bounding box center [900, 271] width 9 height 12
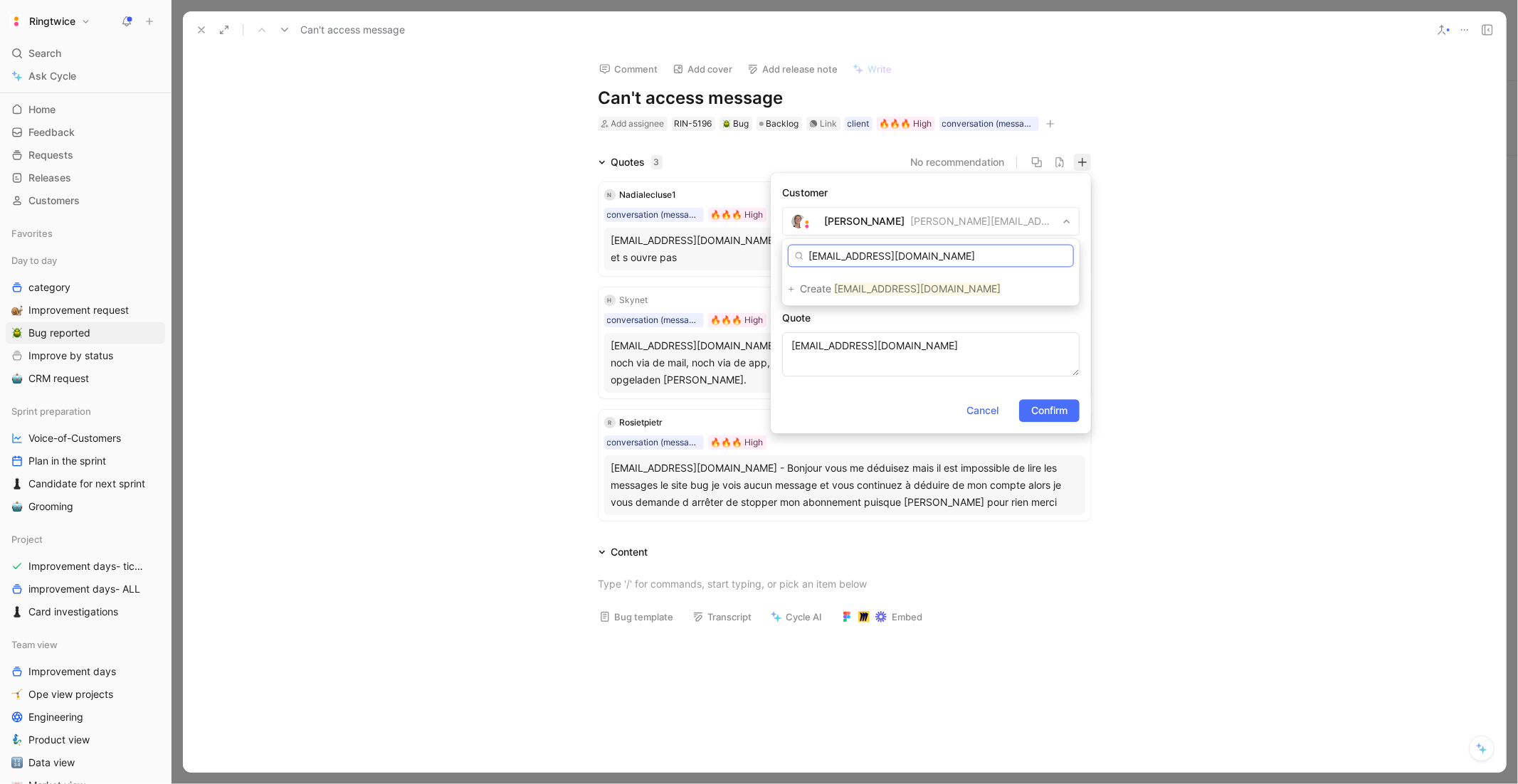
click at [939, 256] on input "[EMAIL_ADDRESS][DOMAIN_NAME]" at bounding box center [931, 256] width 286 height 23
click at [934, 254] on input "[EMAIL_ADDRESS][DOMAIN_NAME]" at bounding box center [931, 256] width 286 height 23
type input "[EMAIL_ADDRESS][DOMAIN_NAME]"
click at [915, 284] on mark "[EMAIL_ADDRESS][DOMAIN_NAME]" at bounding box center [945, 283] width 167 height 12
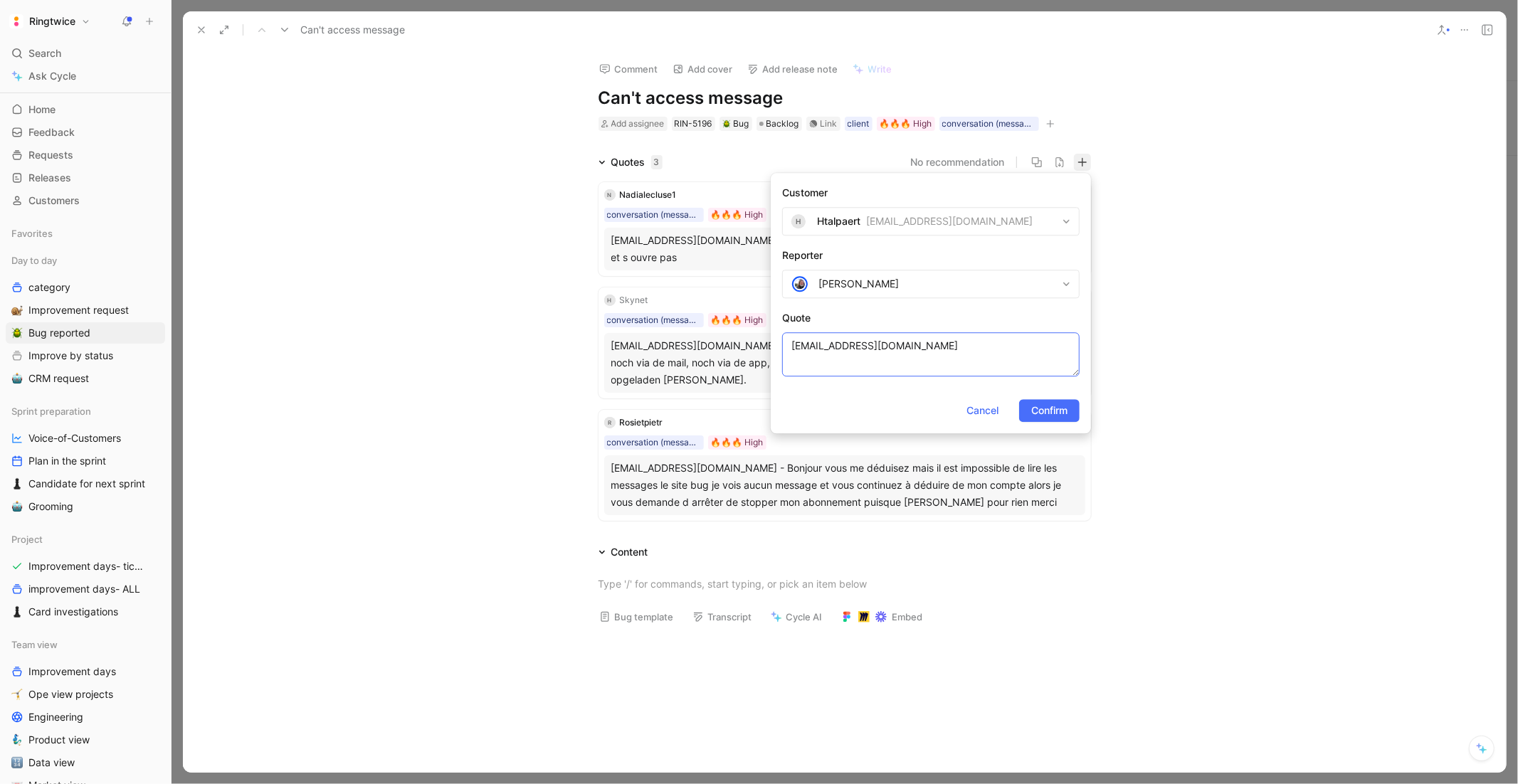
click at [958, 351] on textarea "[EMAIL_ADDRESS][DOMAIN_NAME]" at bounding box center [931, 354] width 297 height 44
type textarea "[EMAIL_ADDRESS][DOMAIN_NAME]"
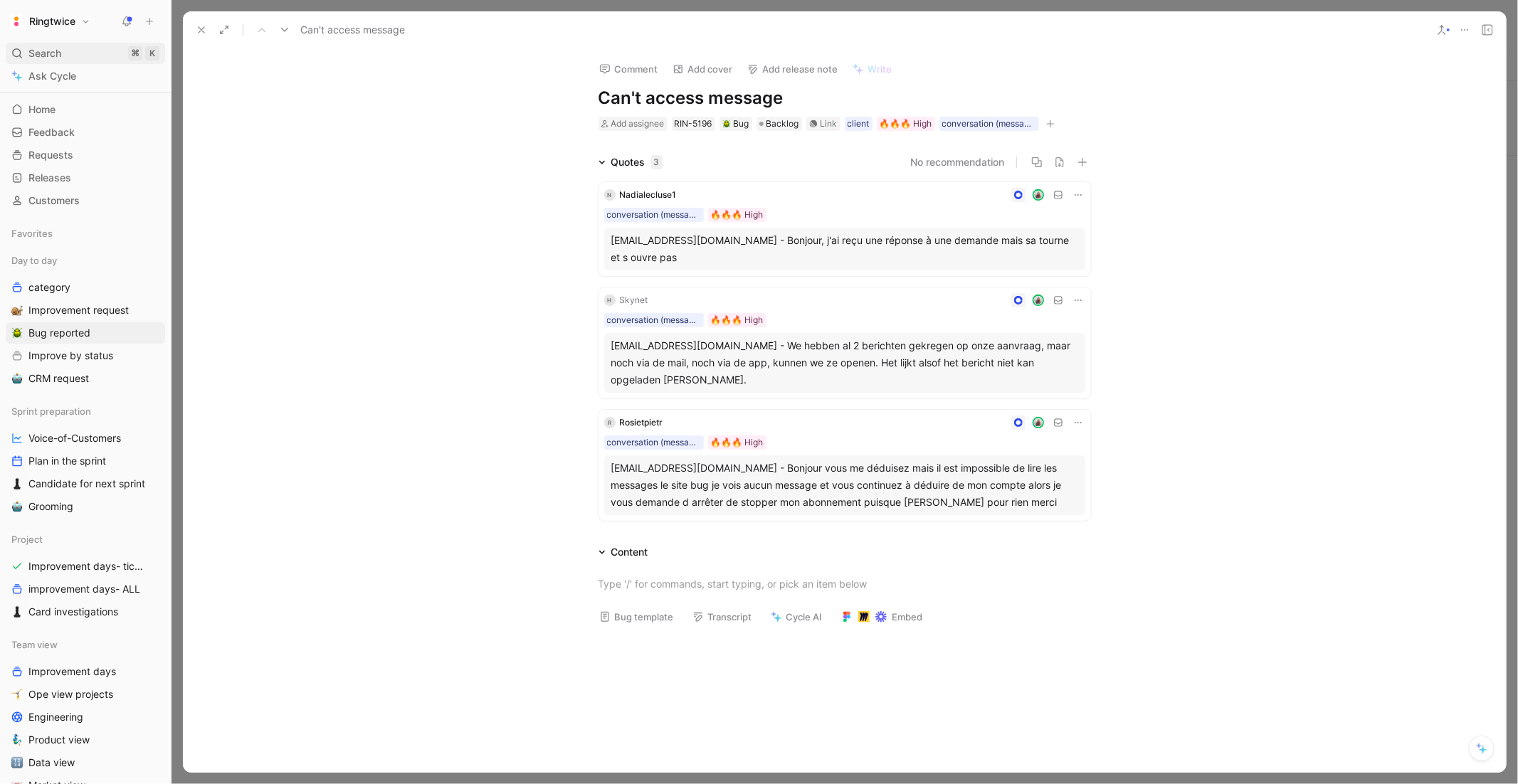
click at [20, 52] on icon at bounding box center [17, 53] width 12 height 12
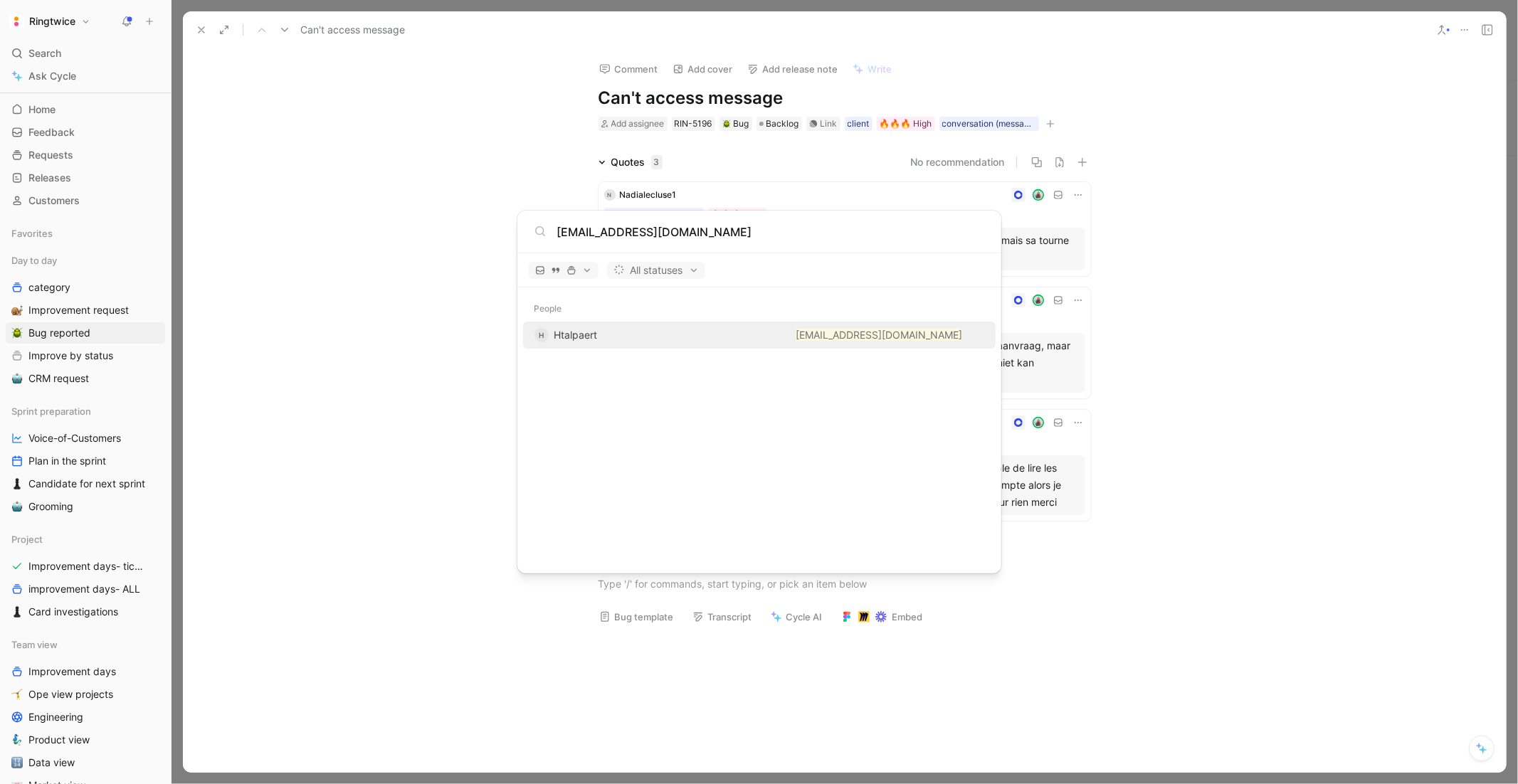
type input "[EMAIL_ADDRESS][DOMAIN_NAME]"
click at [612, 334] on div "H Htalpaert" at bounding box center [596, 336] width 124 height 17
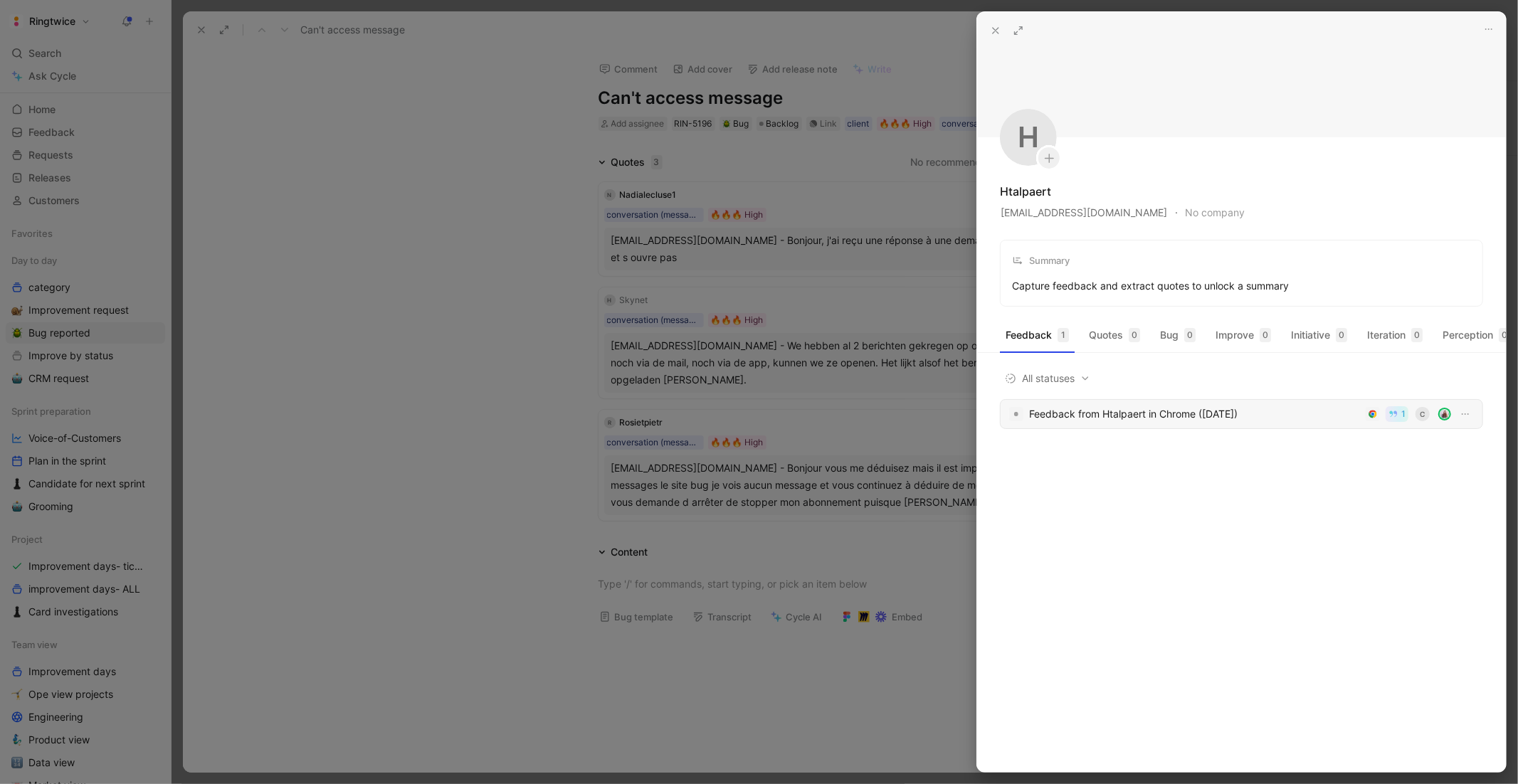
click at [1286, 419] on div "Feedback from Htalpaert in Chrome ([DATE])" at bounding box center [1194, 415] width 331 height 17
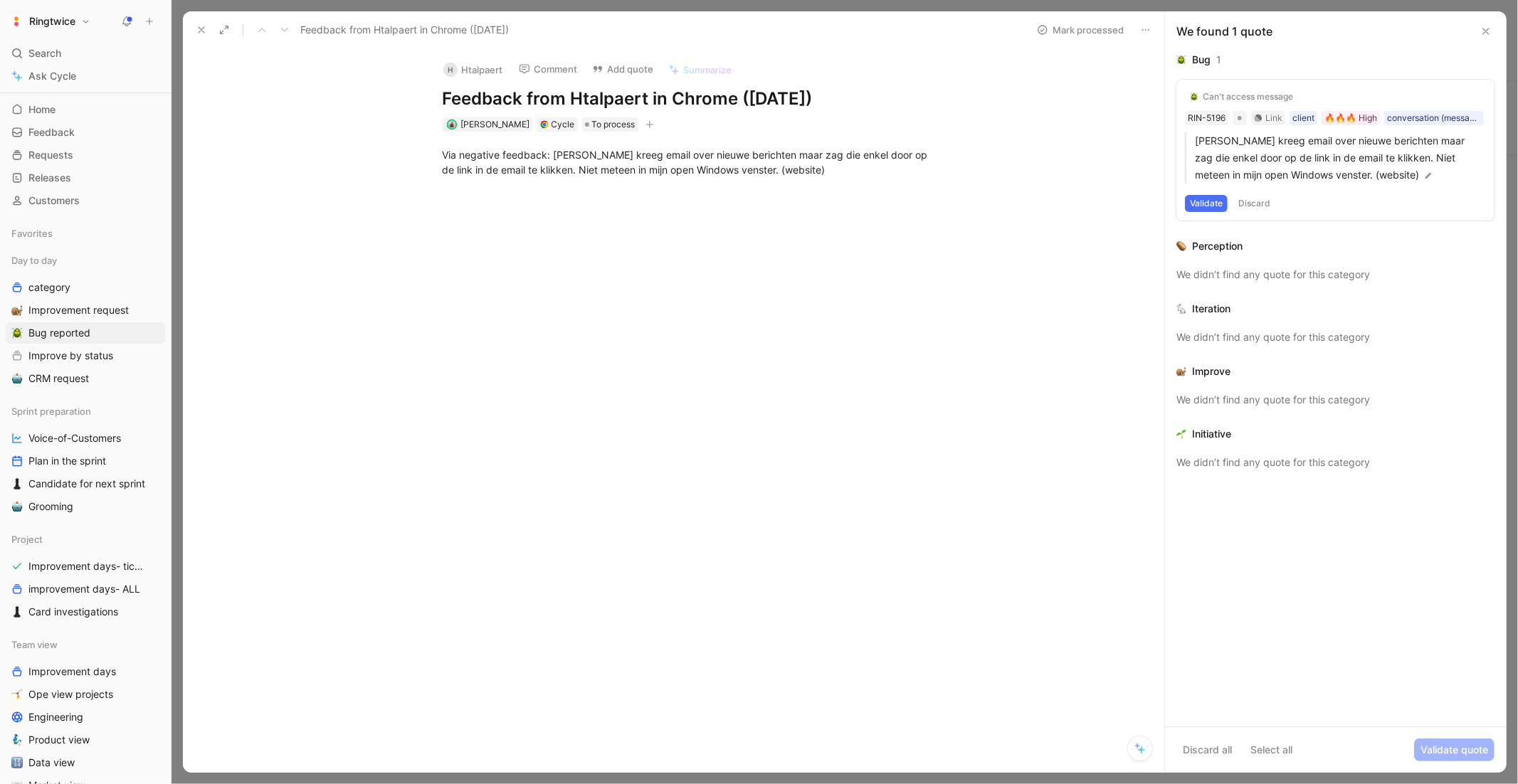
click at [1208, 201] on button "Validate" at bounding box center [1207, 203] width 43 height 17
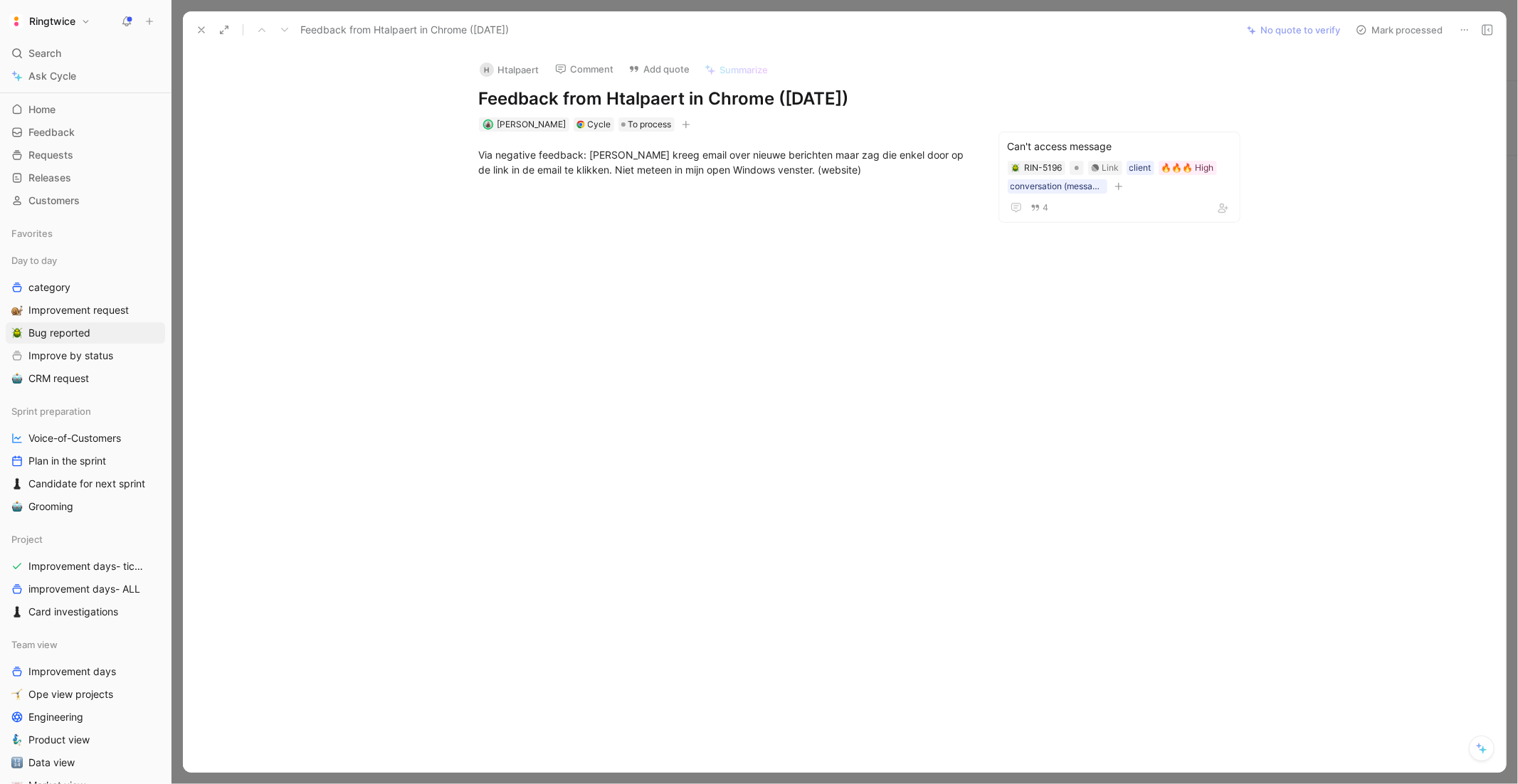
click at [1368, 27] on button "Mark processed" at bounding box center [1399, 29] width 99 height 20
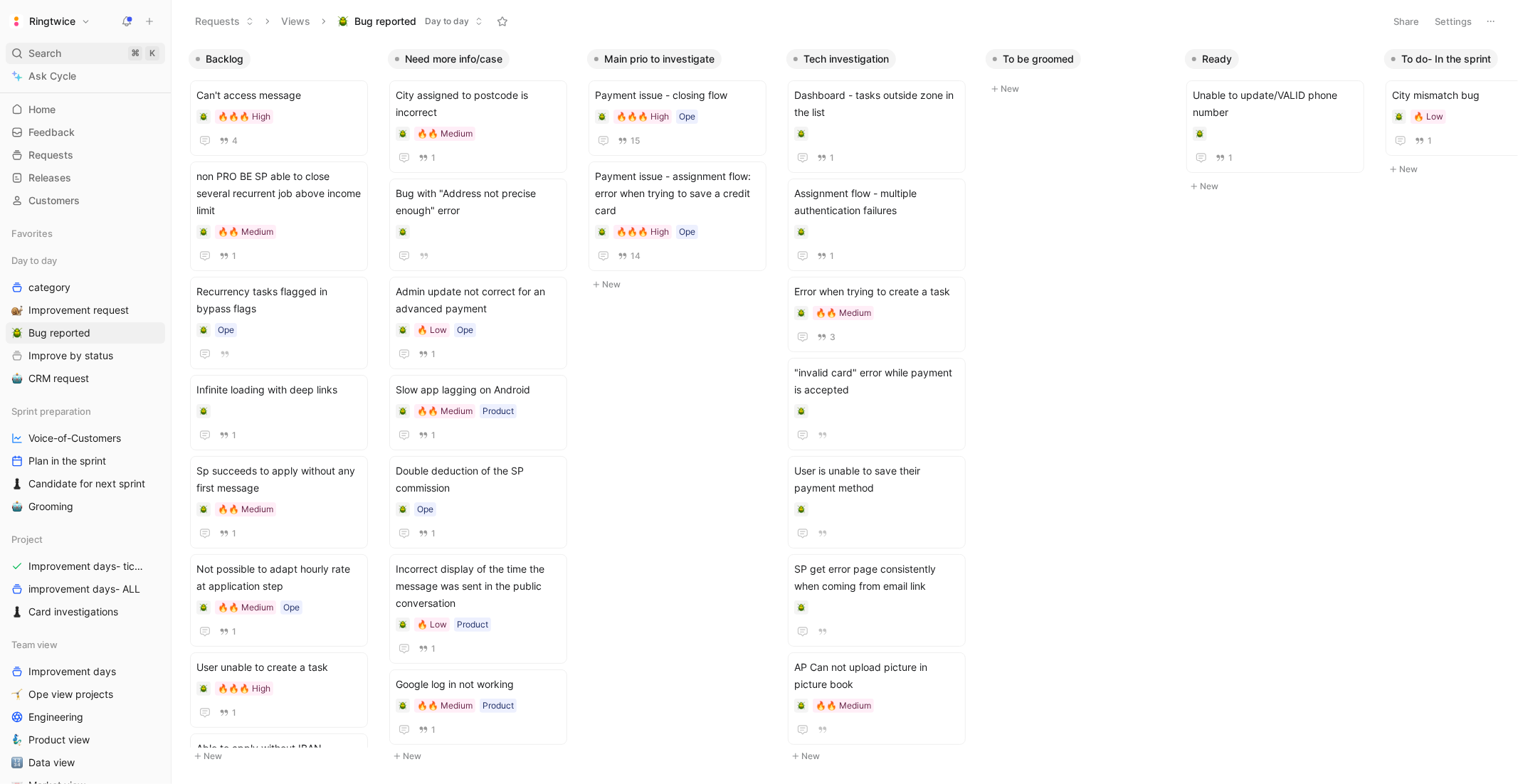
click at [27, 56] on div "Search ⌘ K" at bounding box center [85, 53] width 160 height 21
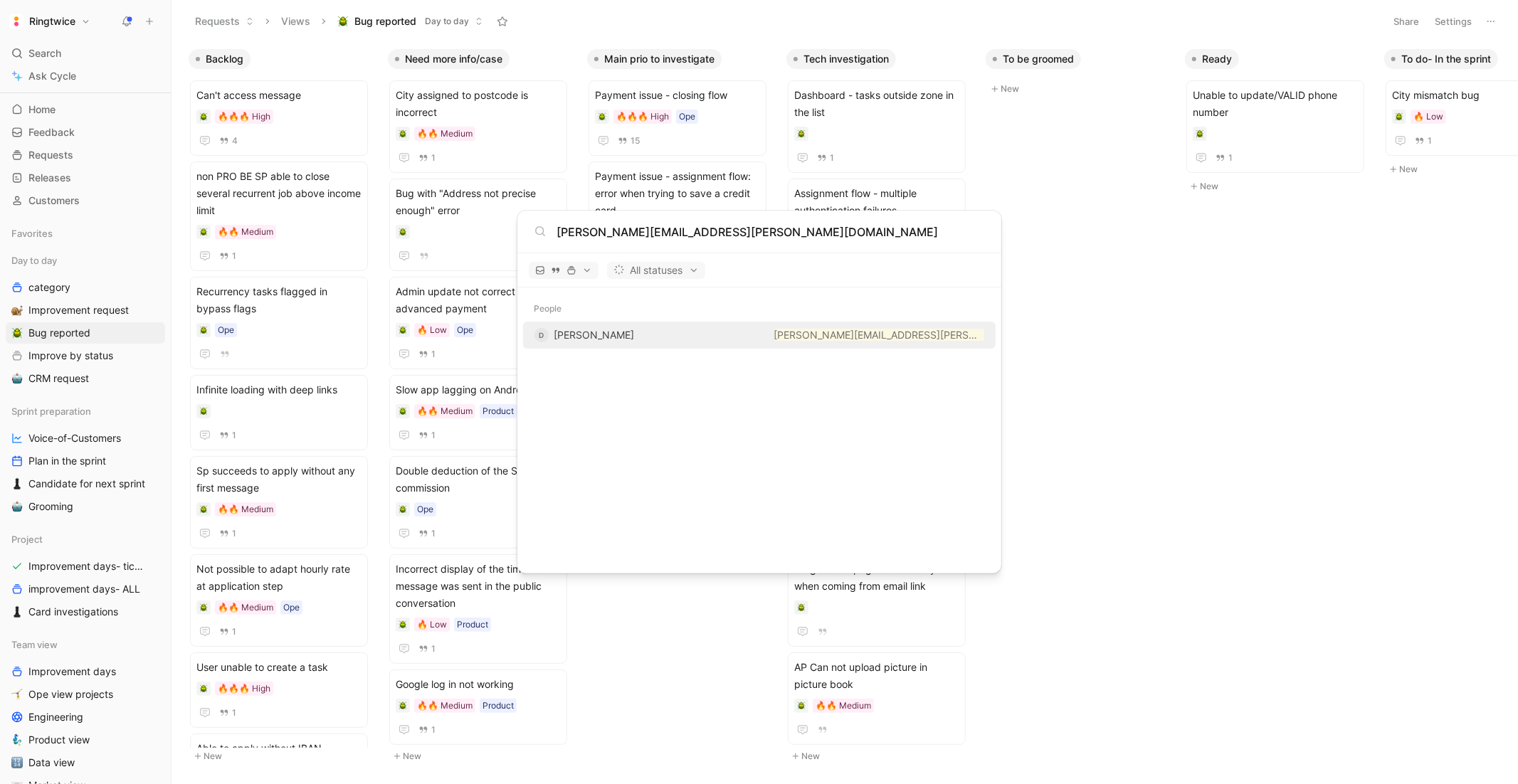
type input "[PERSON_NAME][EMAIL_ADDRESS][PERSON_NAME][DOMAIN_NAME]"
click at [597, 329] on span "[PERSON_NAME]" at bounding box center [595, 334] width 81 height 12
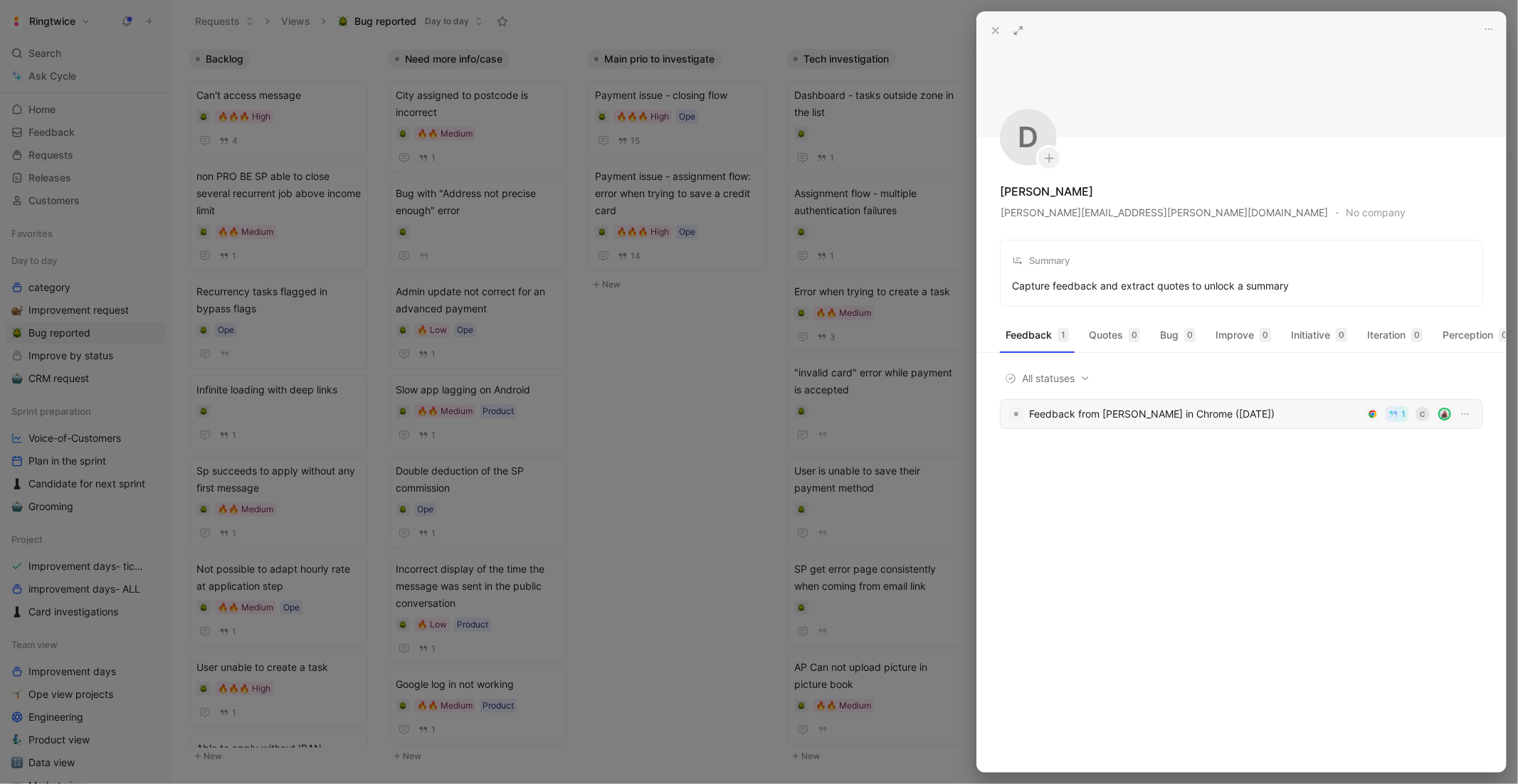
click at [1107, 420] on div "Feedback from [PERSON_NAME] in Chrome ([DATE])" at bounding box center [1194, 415] width 331 height 17
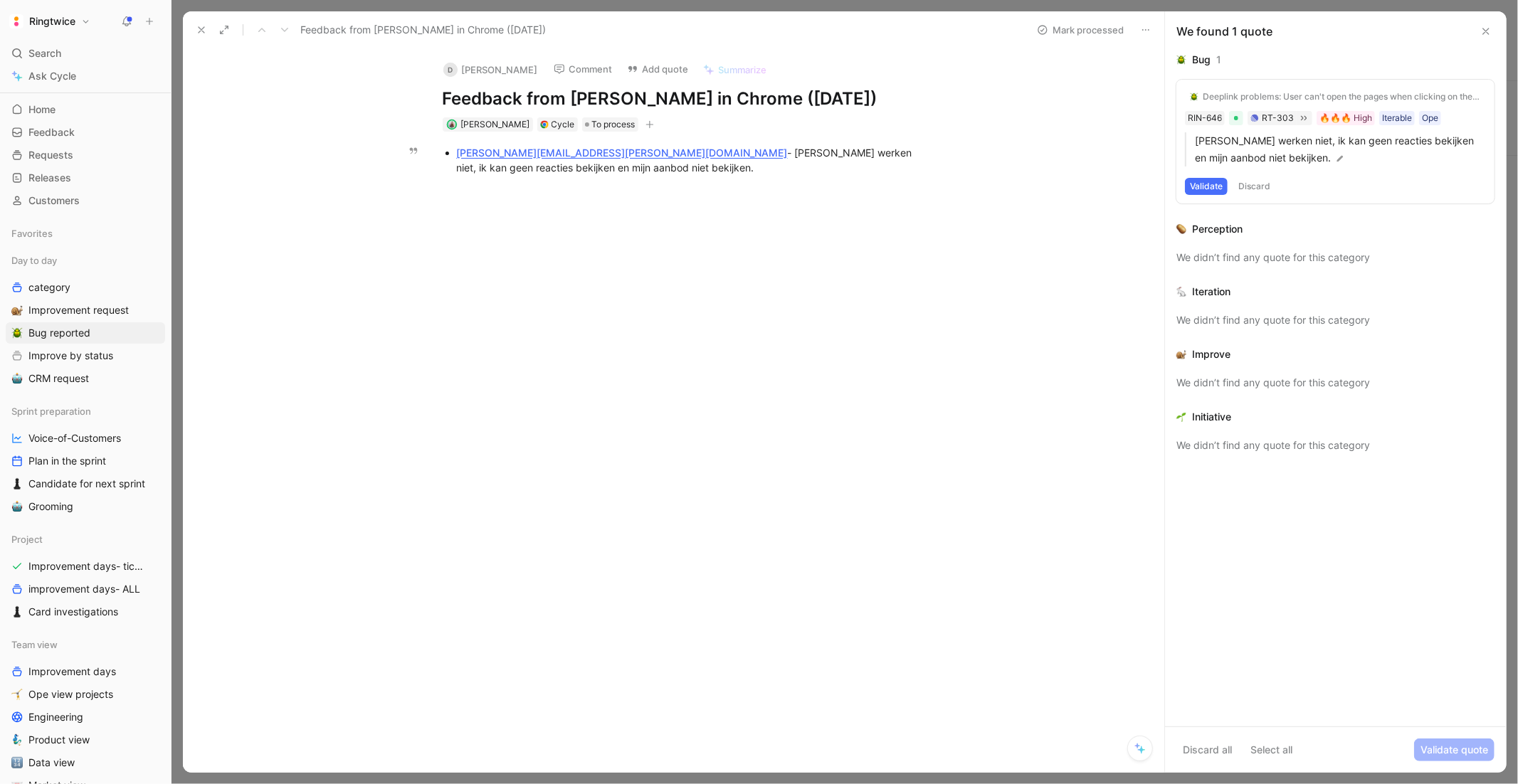
click at [824, 156] on div "[PERSON_NAME][EMAIL_ADDRESS][PERSON_NAME][DOMAIN_NAME] - [PERSON_NAME] werken n…" at bounding box center [696, 160] width 478 height 30
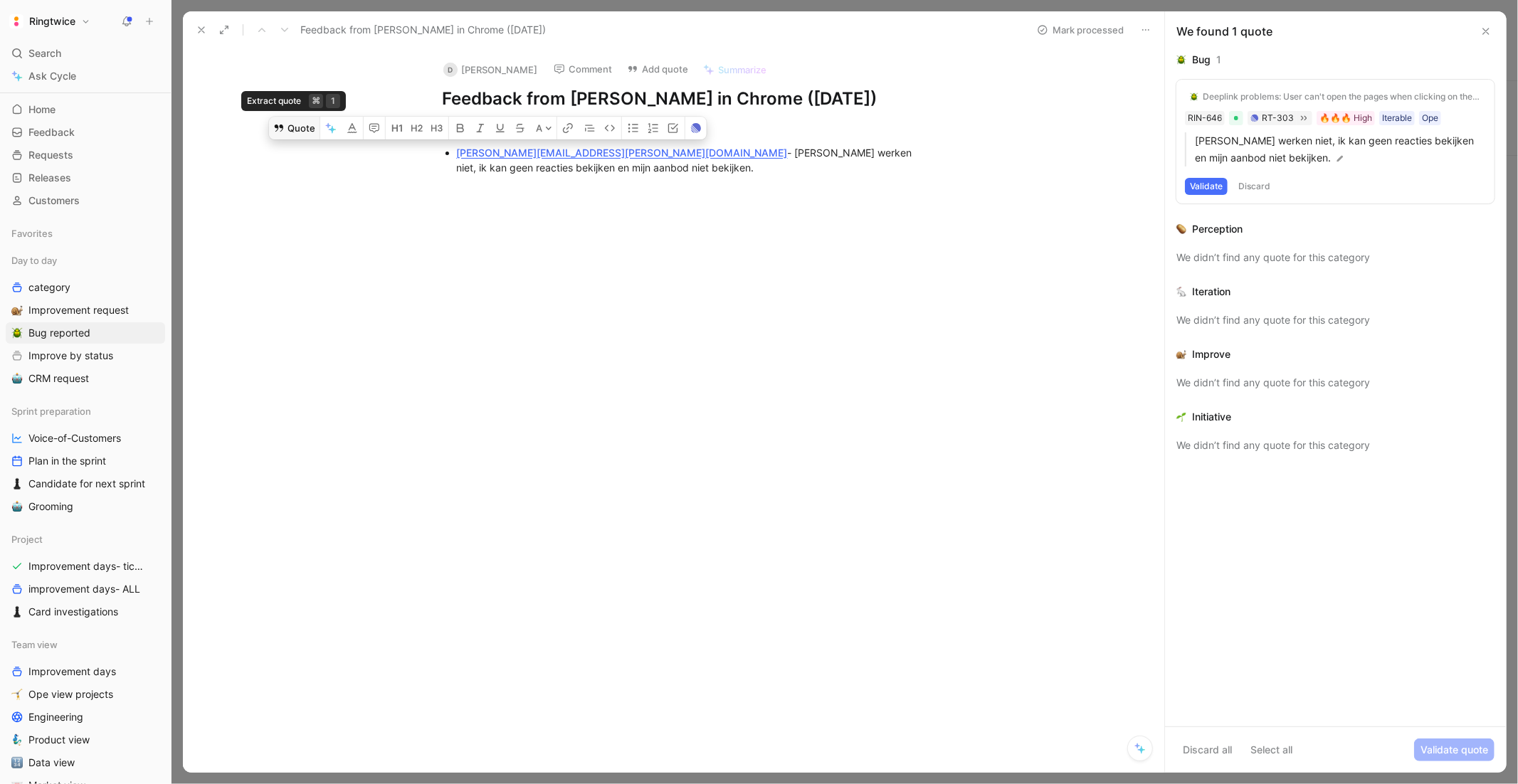
click at [290, 130] on button "Quote" at bounding box center [294, 128] width 51 height 23
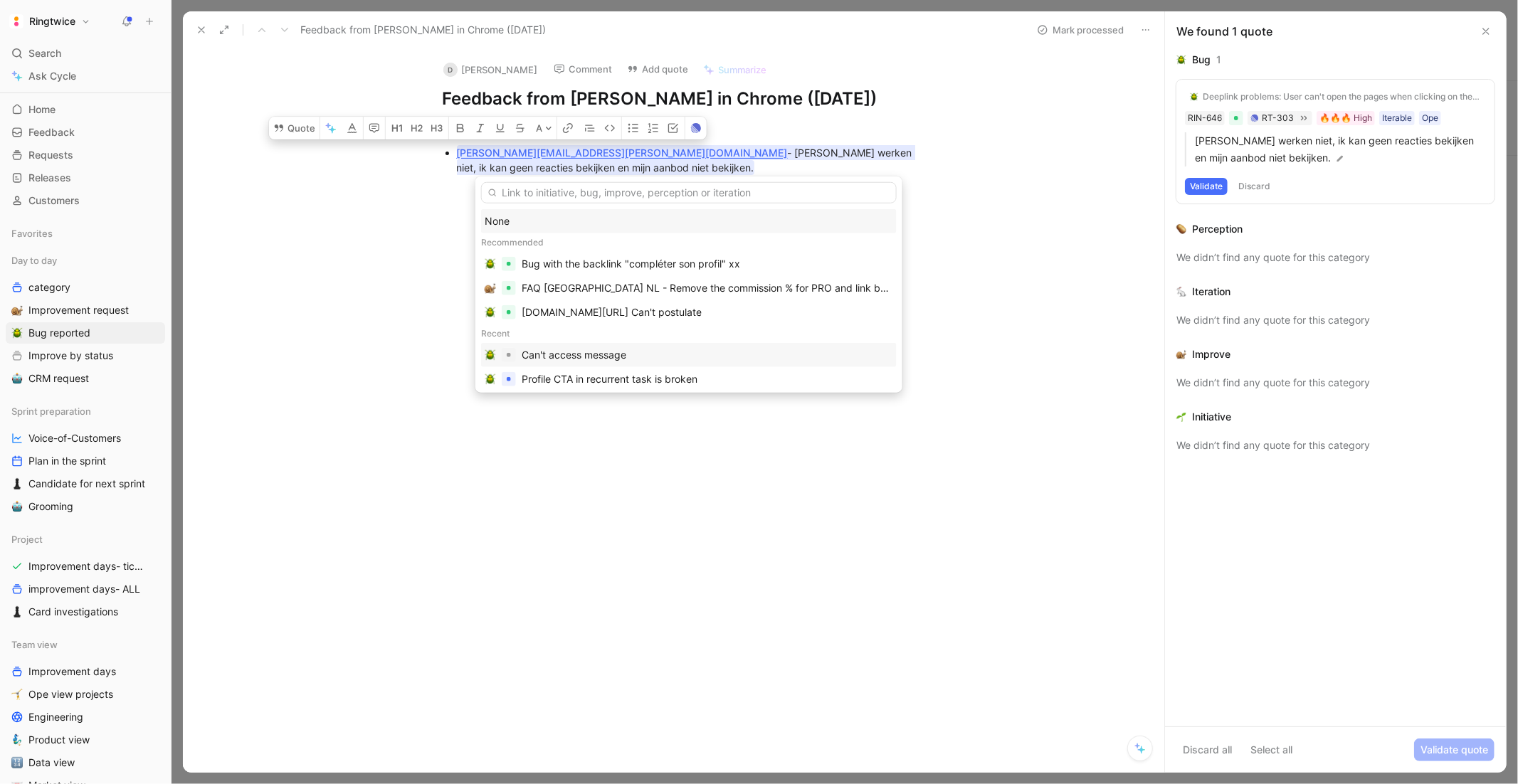
click at [619, 356] on div "Can't access message" at bounding box center [574, 355] width 105 height 17
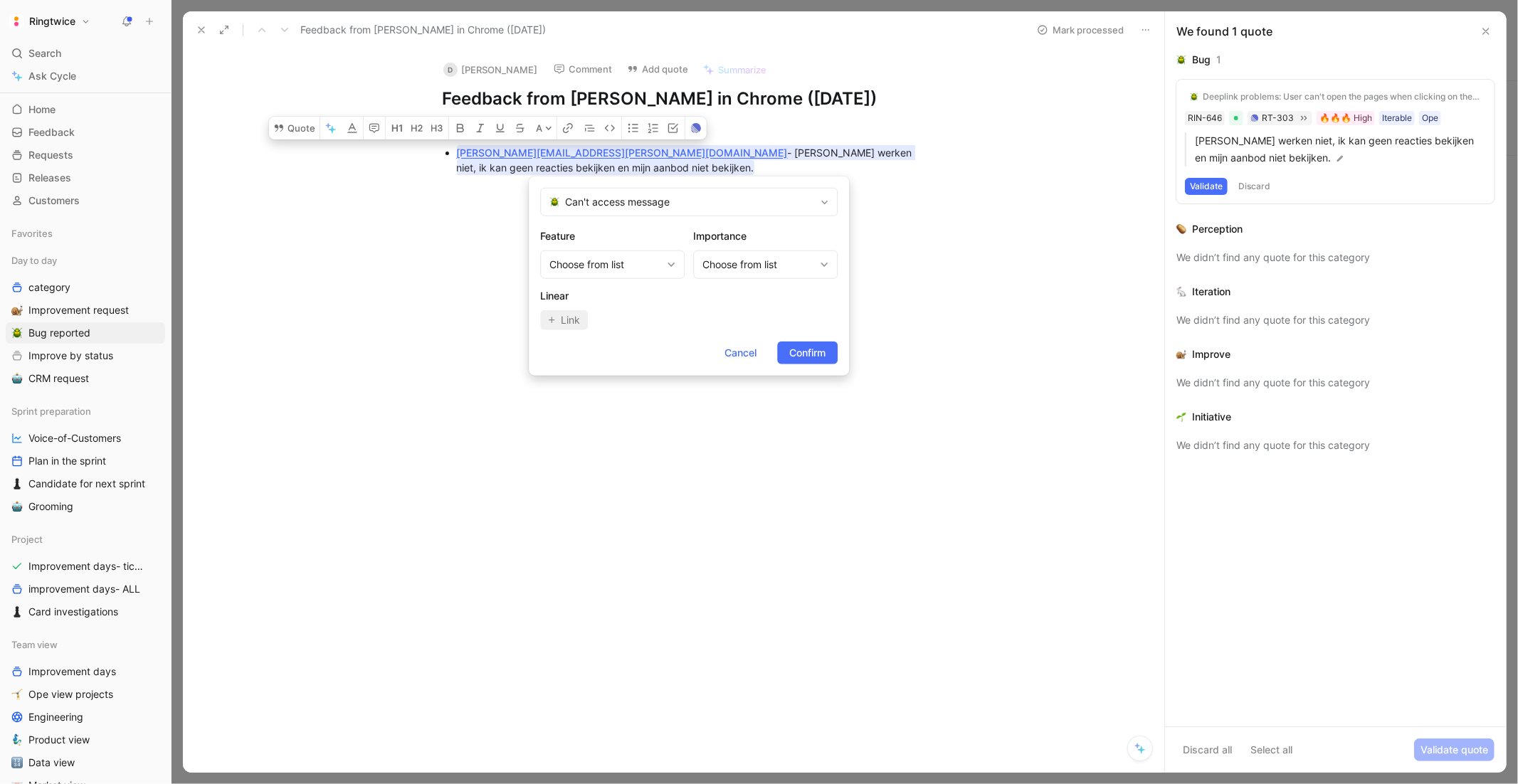
click at [803, 329] on form "Can't access message Feature Choose from list Importance Choose from list Linea…" at bounding box center [689, 276] width 320 height 200
click at [808, 345] on span "Confirm" at bounding box center [808, 353] width 36 height 17
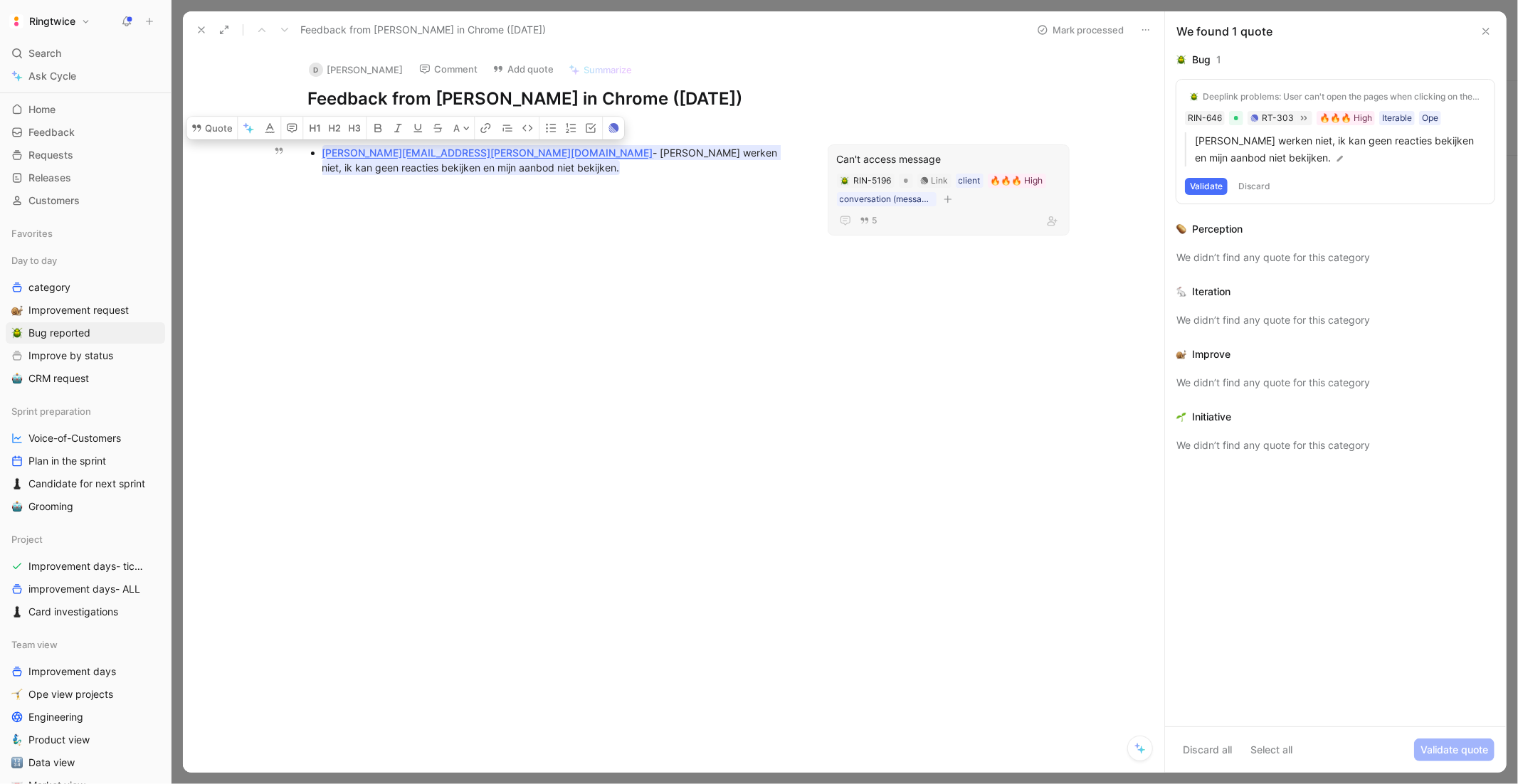
click at [872, 153] on div "Can't access message" at bounding box center [949, 160] width 224 height 17
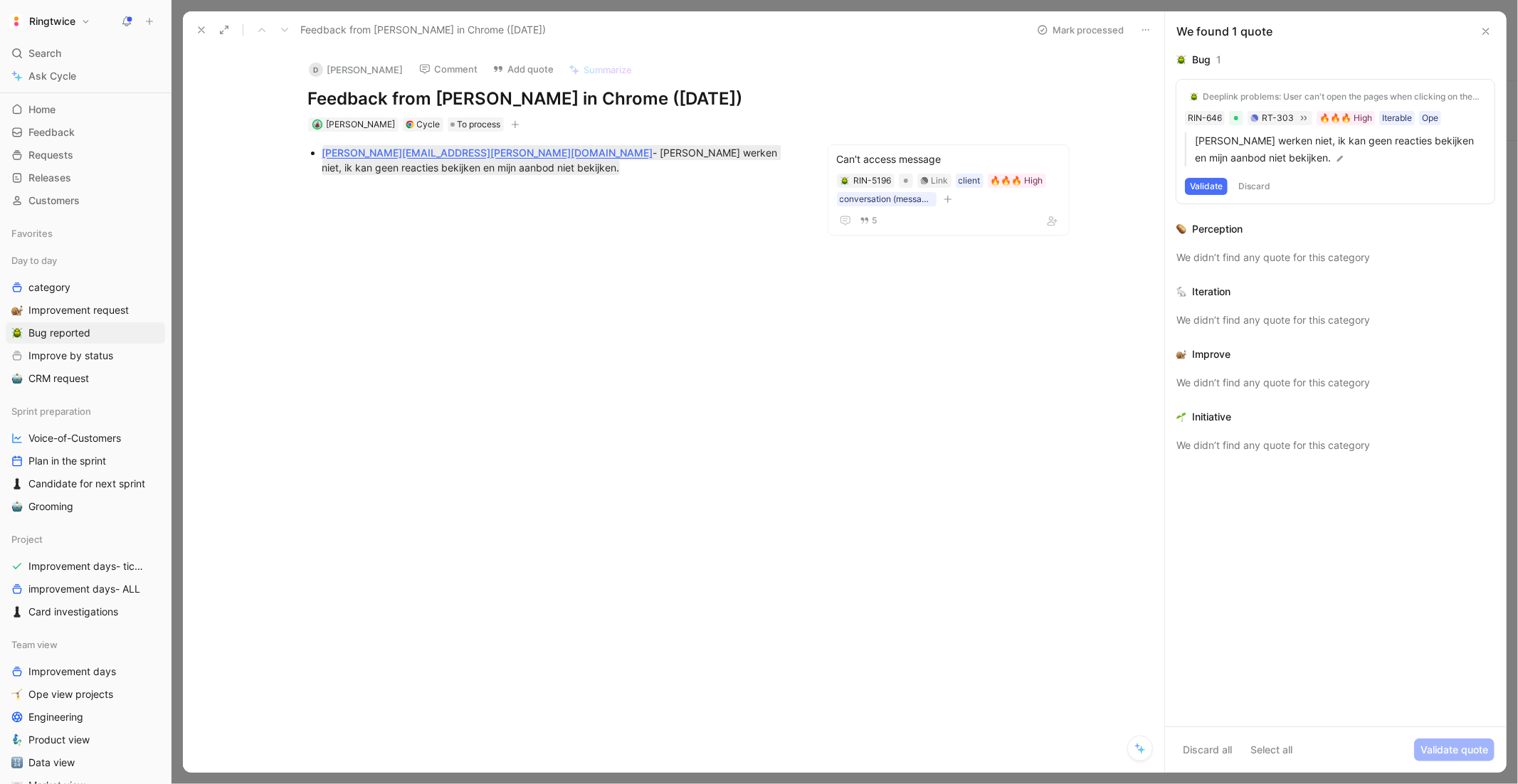
click at [1073, 28] on button "Mark processed" at bounding box center [1080, 29] width 99 height 20
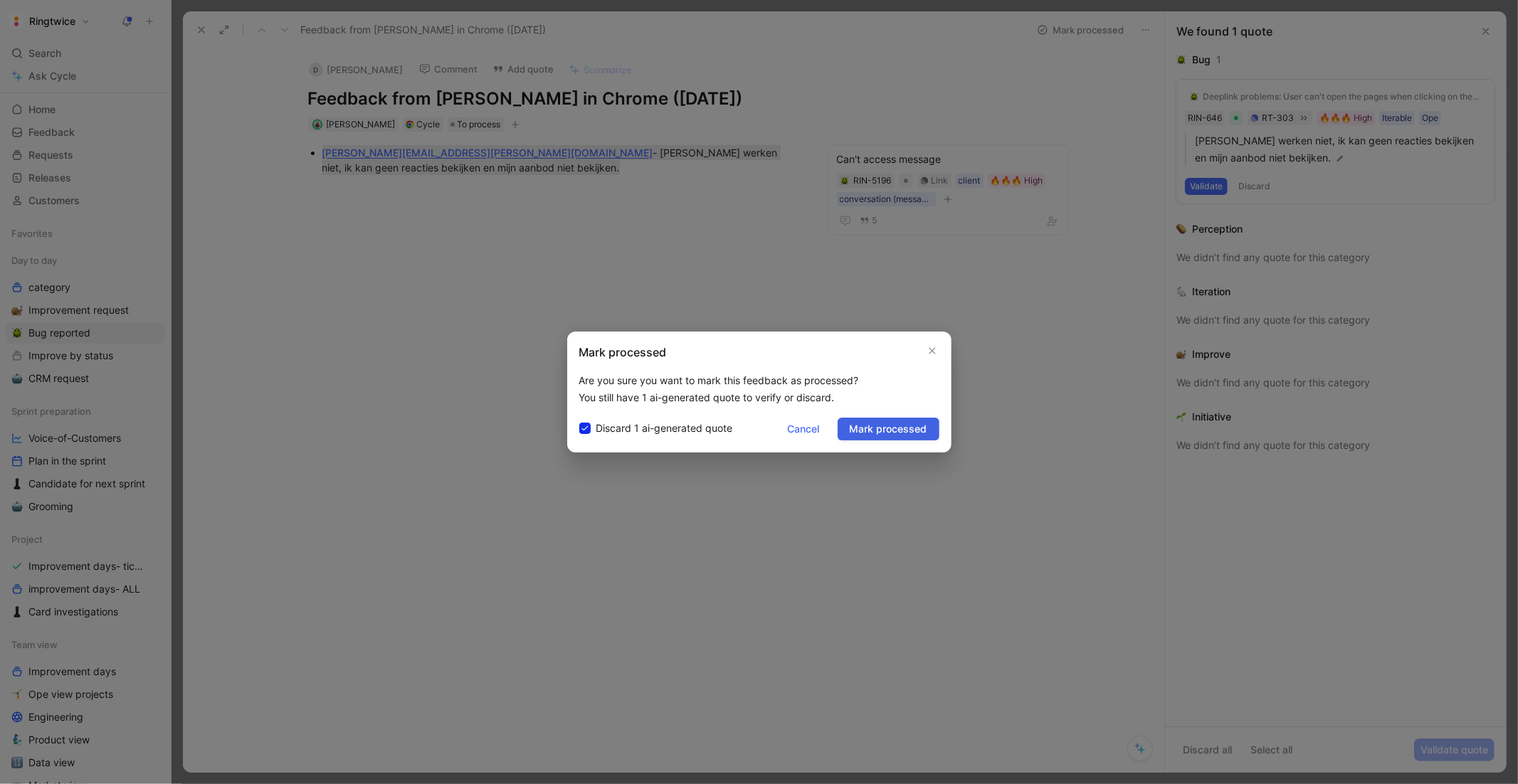
click at [865, 421] on span "Mark processed" at bounding box center [888, 430] width 77 height 17
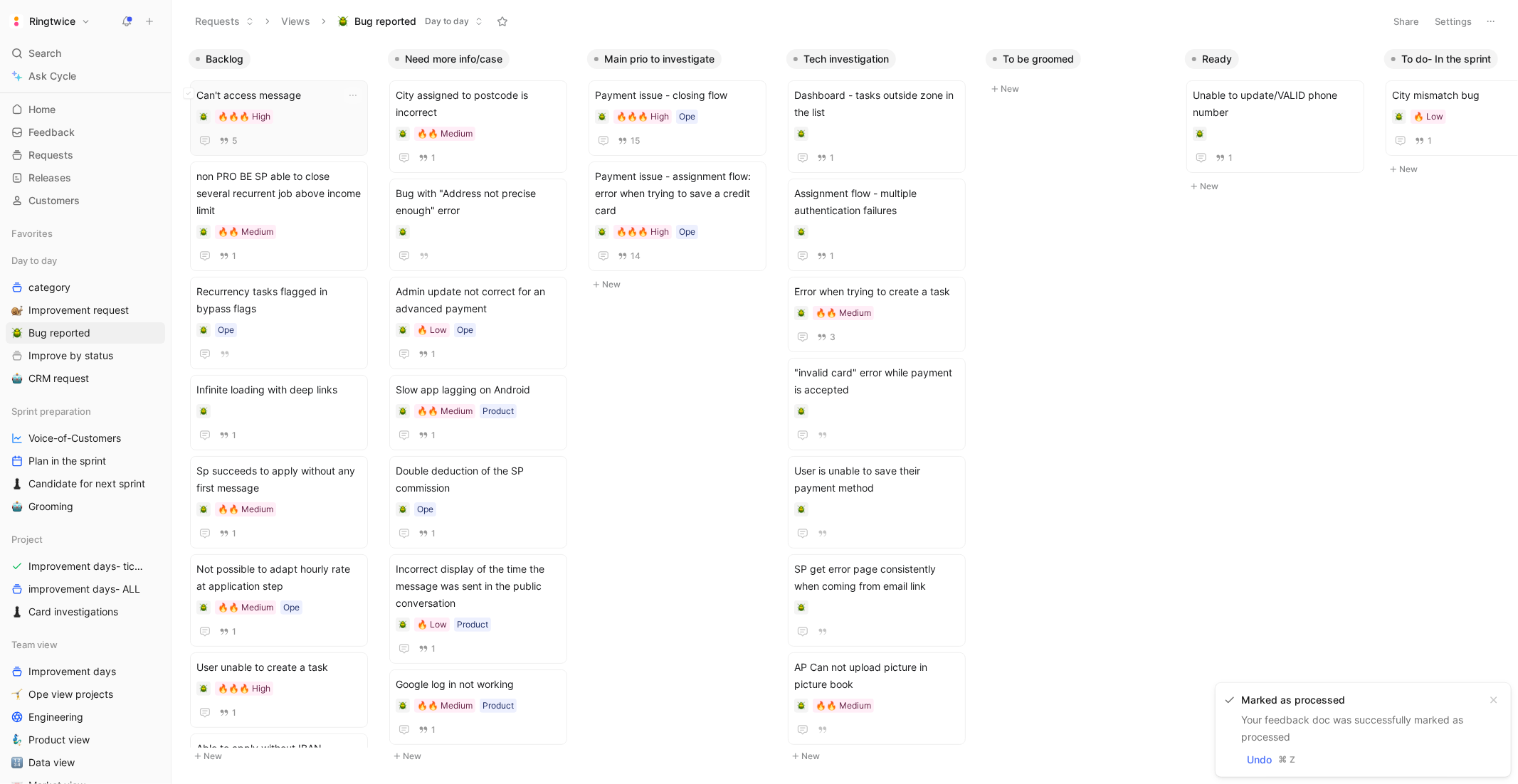
click at [304, 122] on div "🔥🔥🔥 High" at bounding box center [279, 117] width 165 height 14
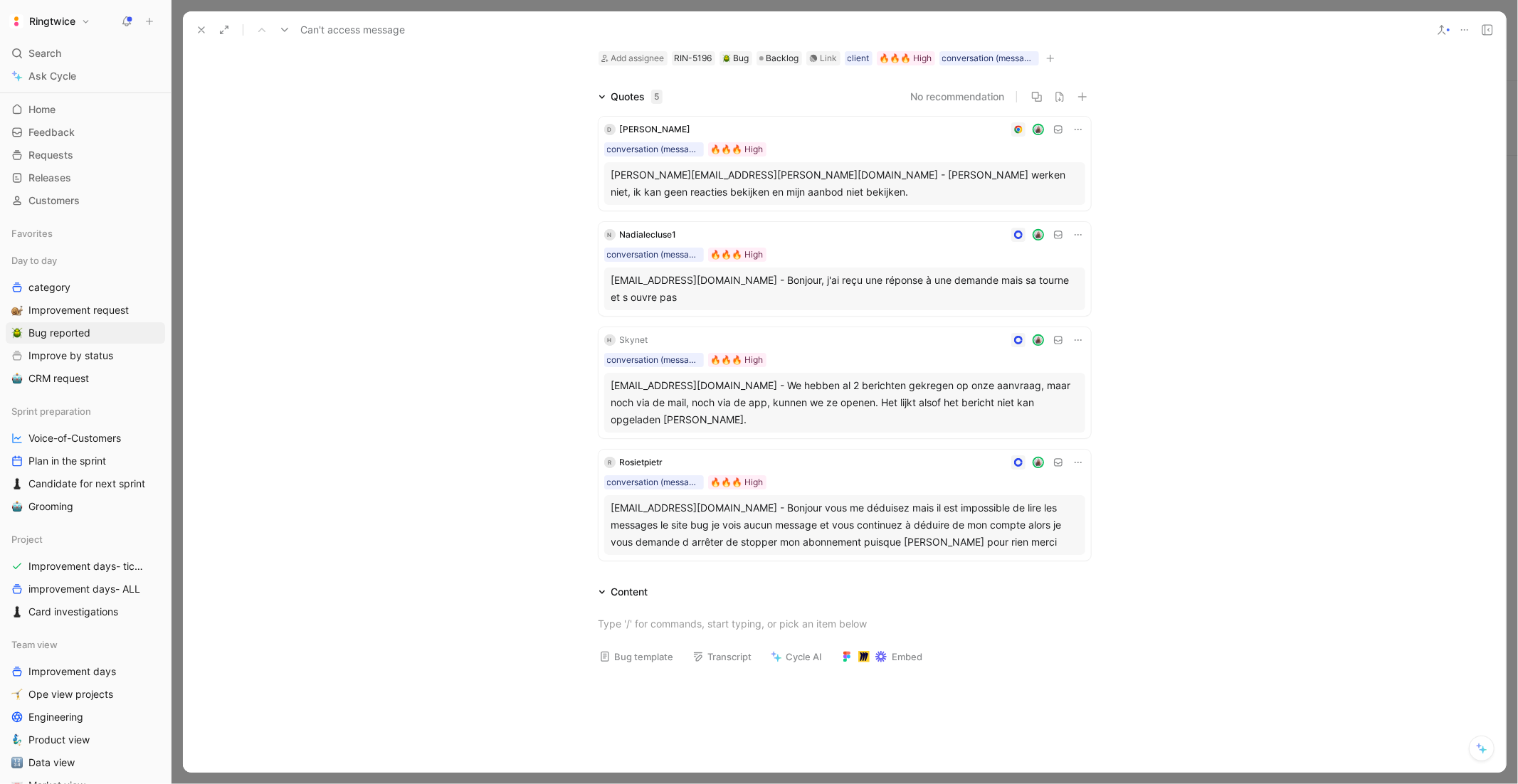
scroll to position [68, 0]
click at [750, 618] on div at bounding box center [845, 620] width 493 height 15
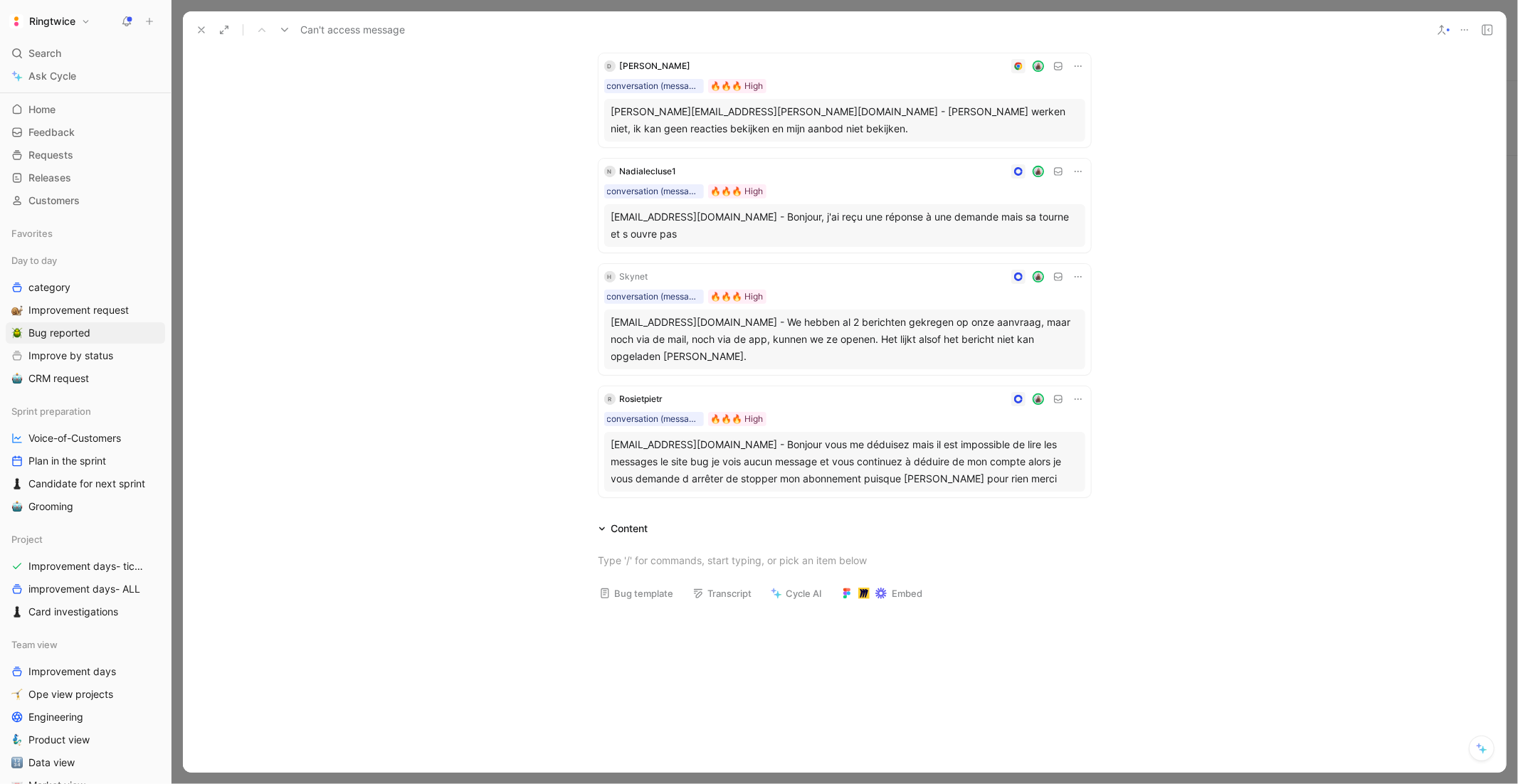
scroll to position [183, 0]
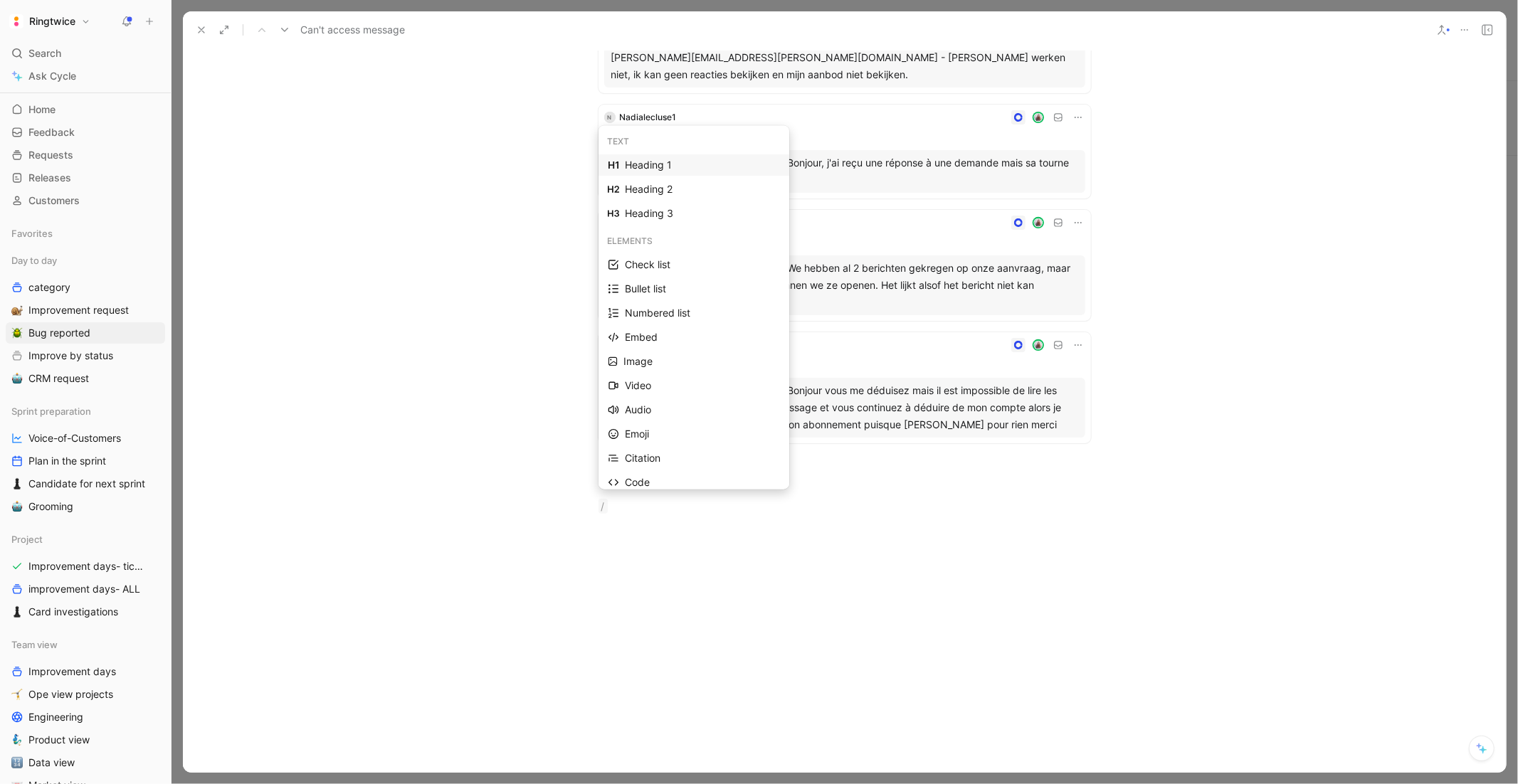
click at [647, 164] on div "Heading 1" at bounding box center [703, 165] width 155 height 17
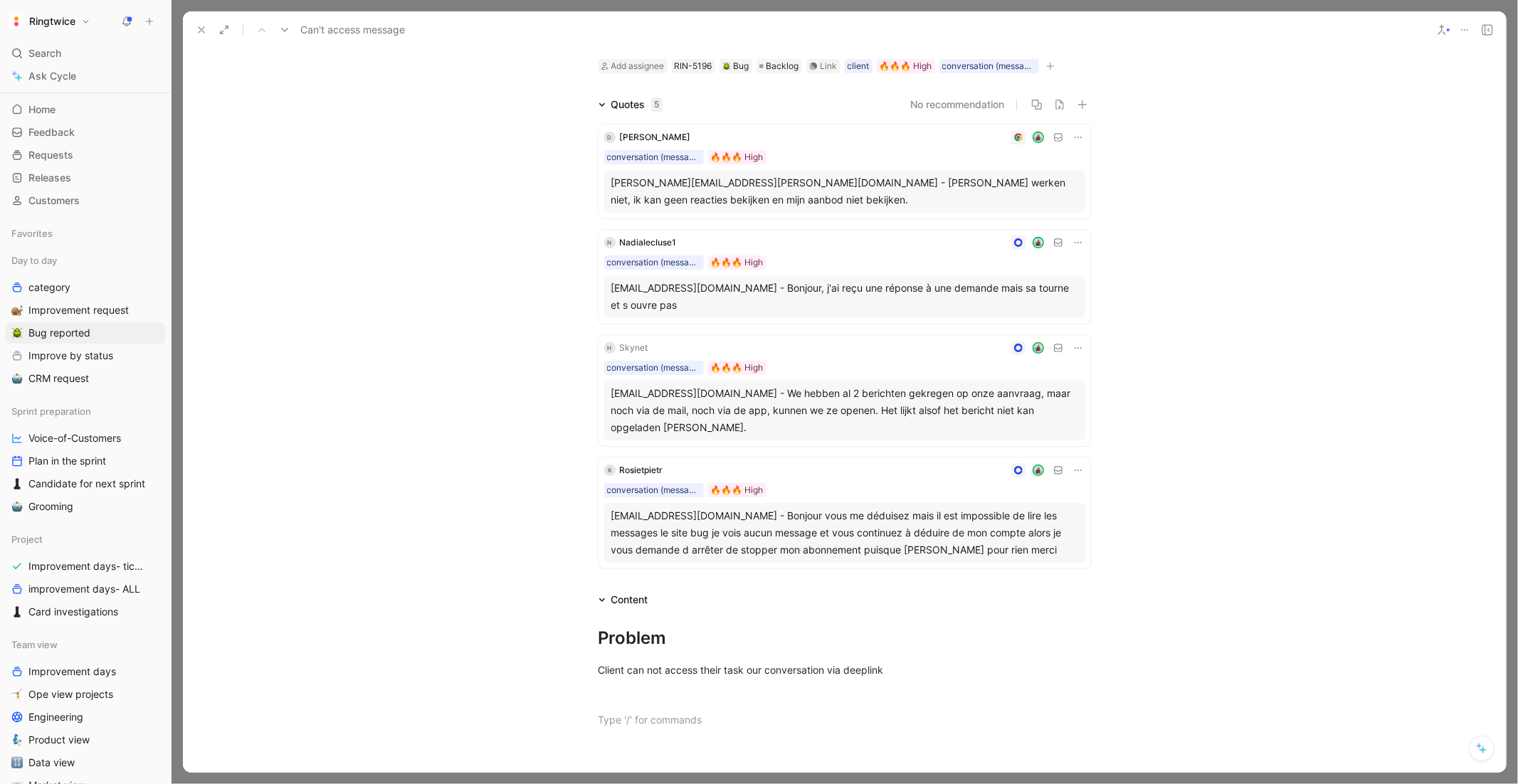
scroll to position [157, 0]
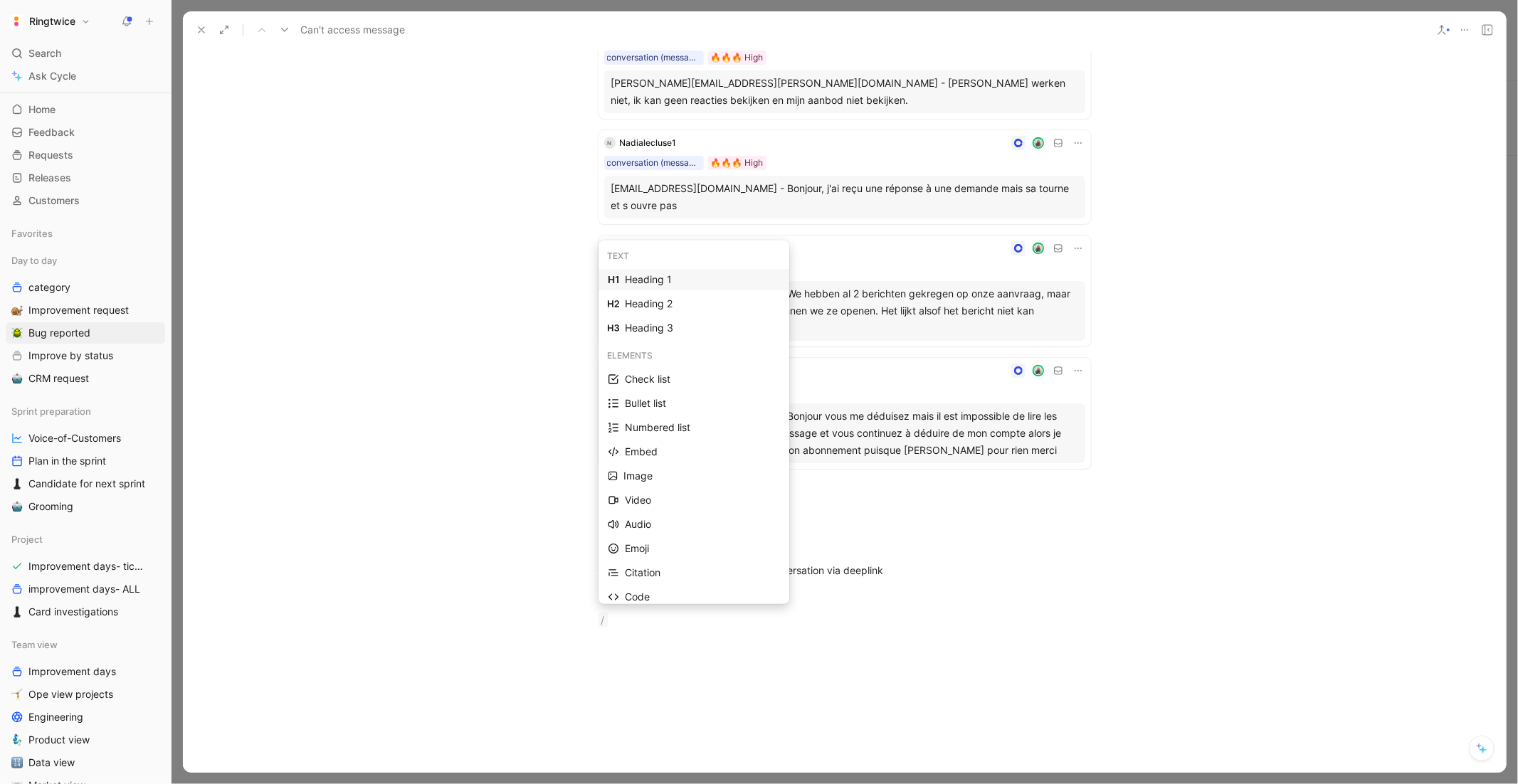
click at [675, 280] on div "Heading 1" at bounding box center [703, 280] width 155 height 17
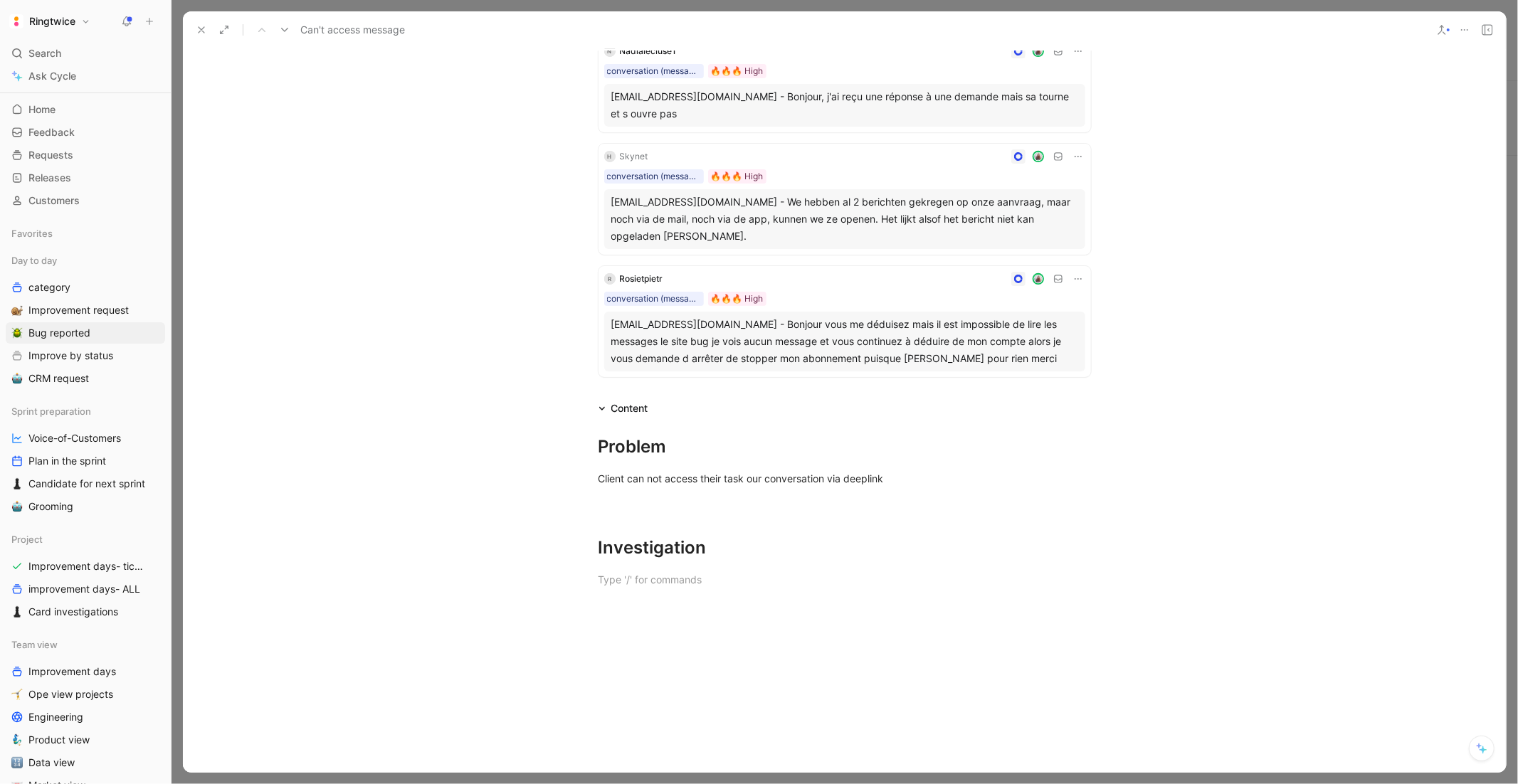
scroll to position [259, 0]
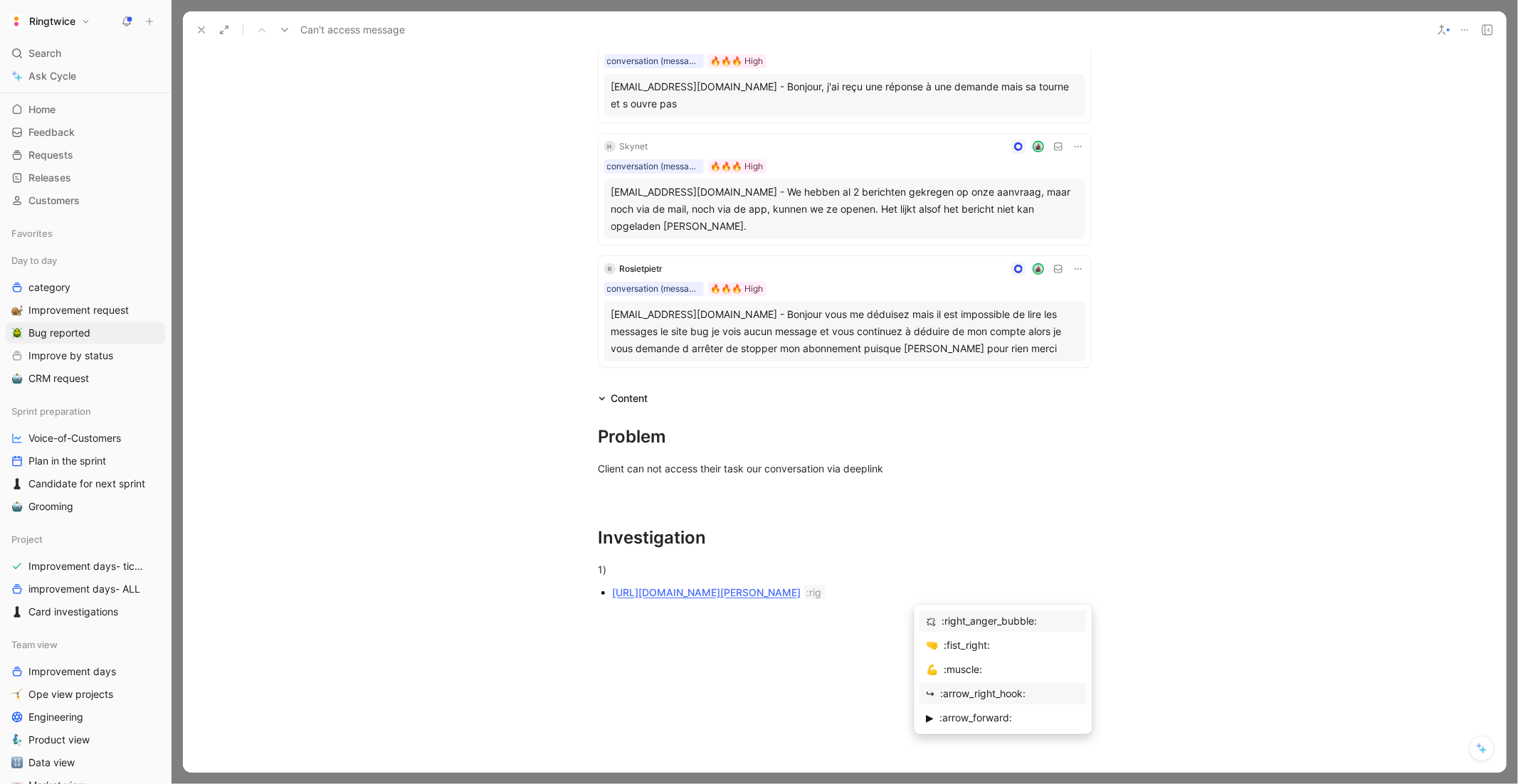
click at [948, 697] on div ":arrow_right_hook:" at bounding box center [1010, 694] width 139 height 17
click at [623, 563] on div "1)" at bounding box center [845, 570] width 493 height 15
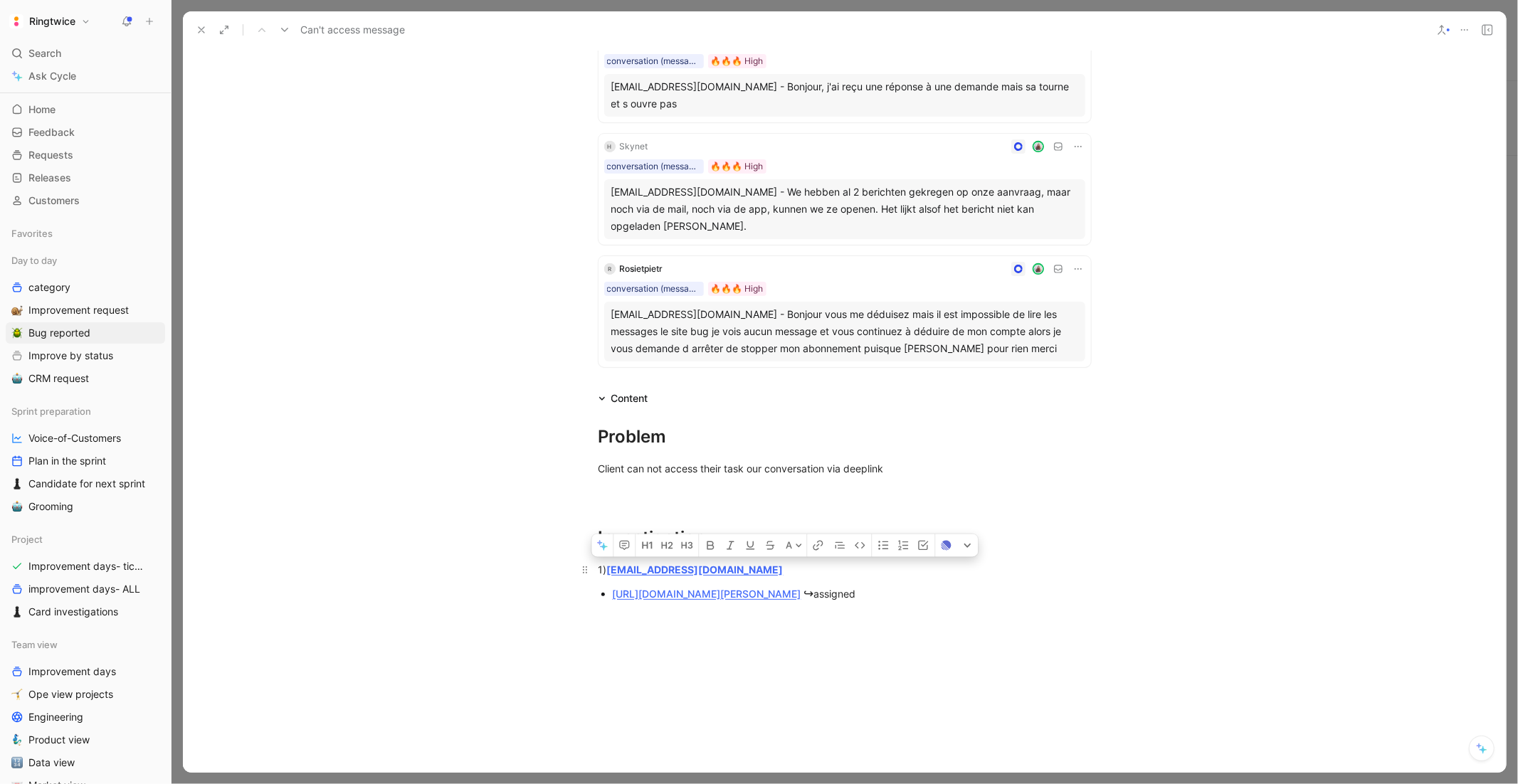
drag, startPoint x: 1005, startPoint y: 592, endPoint x: 592, endPoint y: 566, distance: 413.8
click at [592, 566] on div "Problem Client can not access their task our conversation via deeplink Investig…" at bounding box center [844, 512] width 1323 height 210
copy div "1) htalpaert@hotmail.com https://ringtwice.be/fr/tasks/1572089-monteren-van-een…"
click at [831, 640] on div at bounding box center [844, 734] width 1323 height 236
click at [725, 658] on div at bounding box center [844, 734] width 1323 height 236
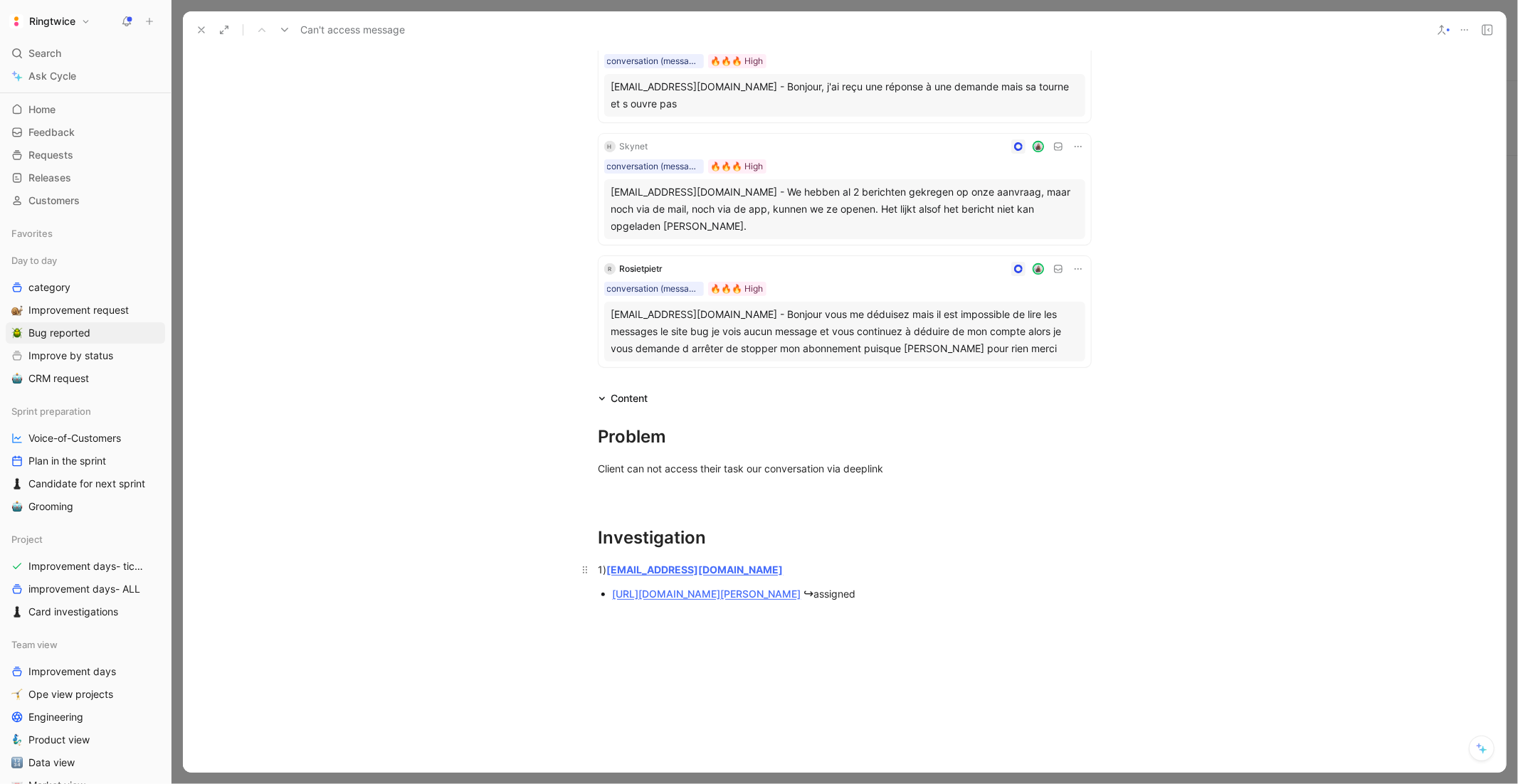
click at [769, 558] on p "1) htalpaert@hotmail.com" at bounding box center [844, 570] width 547 height 23
click at [781, 566] on div "1) htalpaert@hotmail.com" at bounding box center [845, 570] width 493 height 15
click at [1002, 614] on div "https://ringtwice.be/fr/tasks/1572089-monteren-van-een-kast ↪ assigned" at bounding box center [851, 615] width 478 height 19
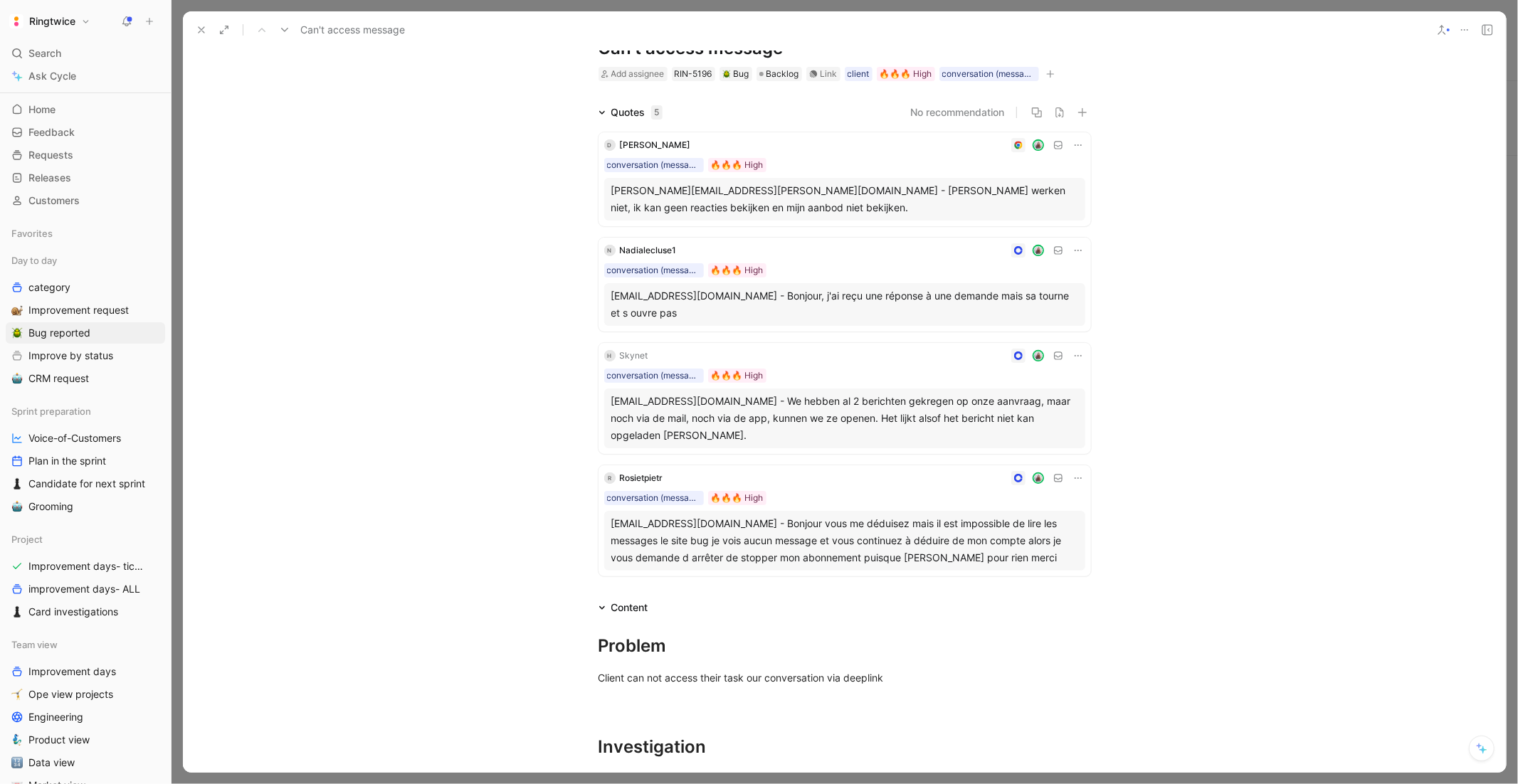
scroll to position [0, 0]
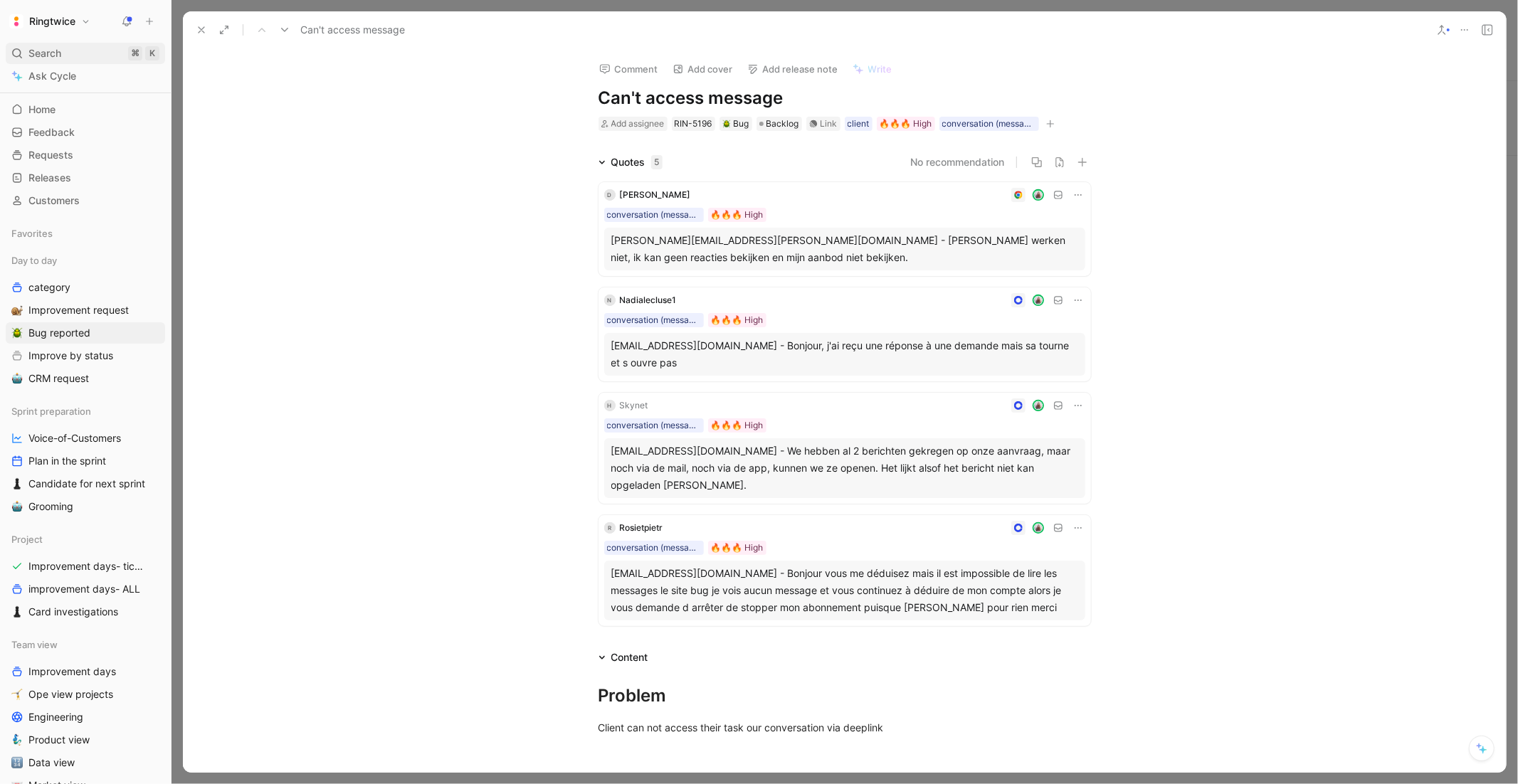
click at [33, 55] on span "Search" at bounding box center [45, 53] width 33 height 17
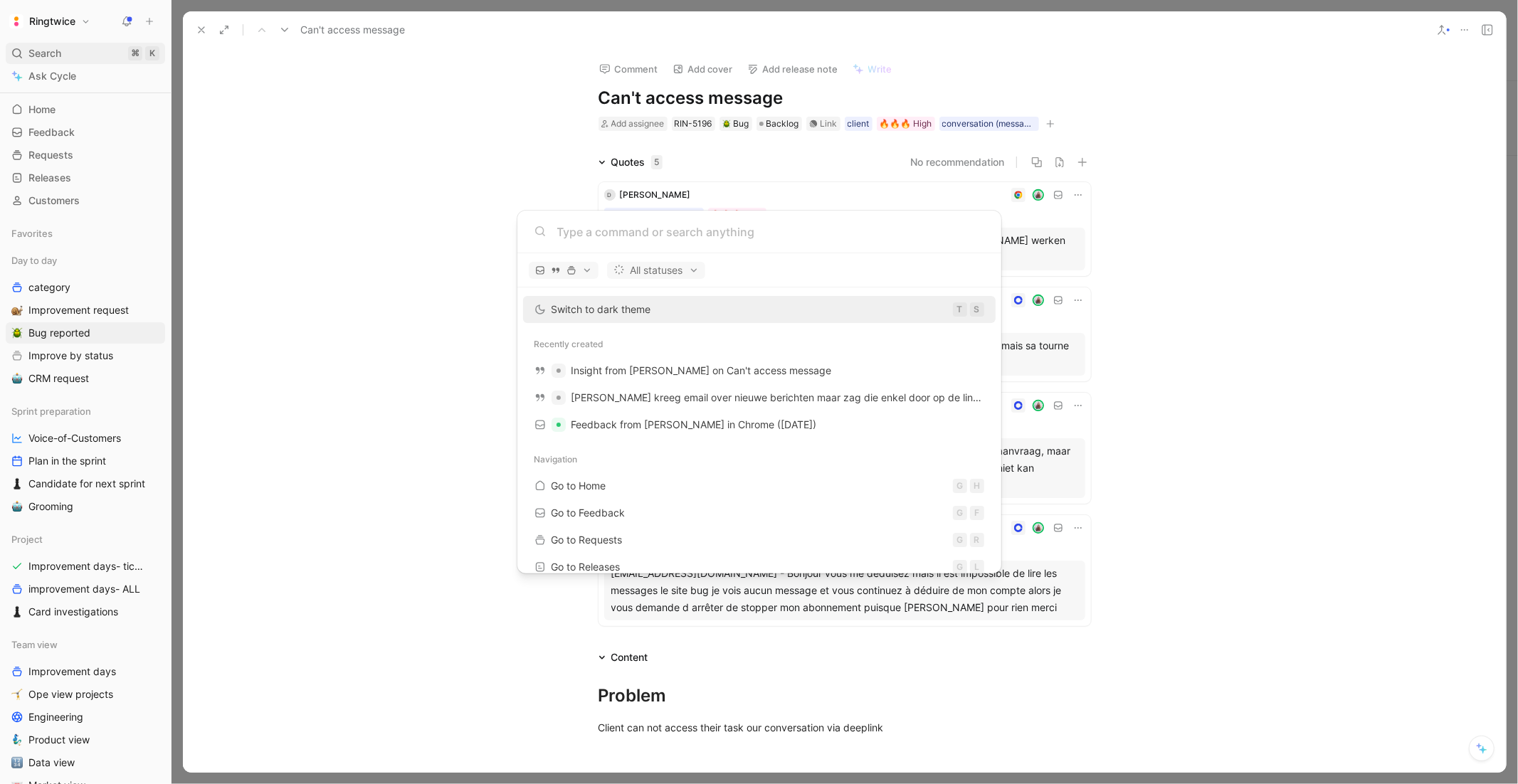
type input "1) htalpaert@hotmail.com https://ringtwice.be/fr/tasks/1572089-monteren-van-een…"
paste input "[EMAIL_ADDRESS][DOMAIN_NAME]"
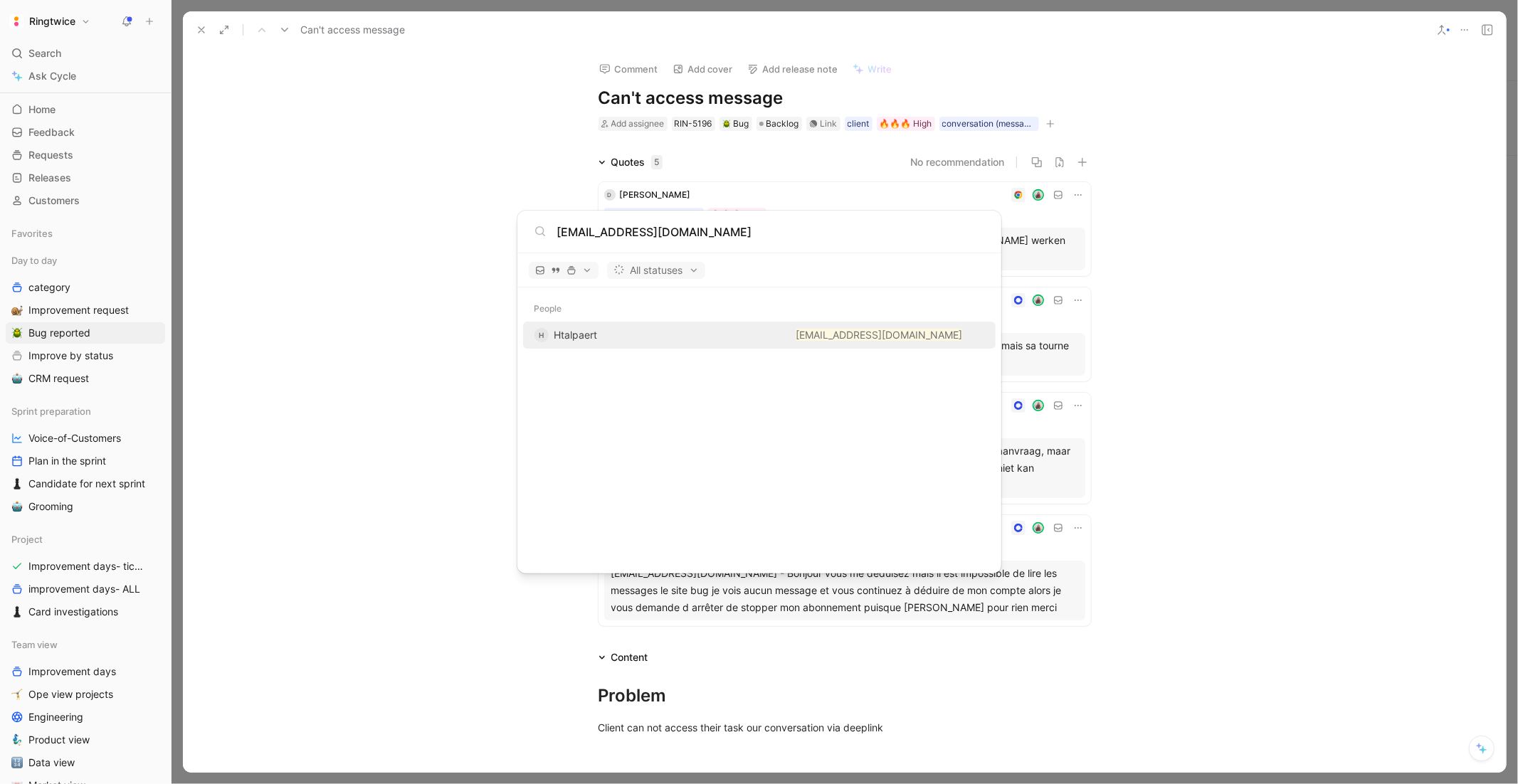
type input "[EMAIL_ADDRESS][DOMAIN_NAME]"
click at [579, 333] on span "Htalpaert" at bounding box center [576, 334] width 43 height 12
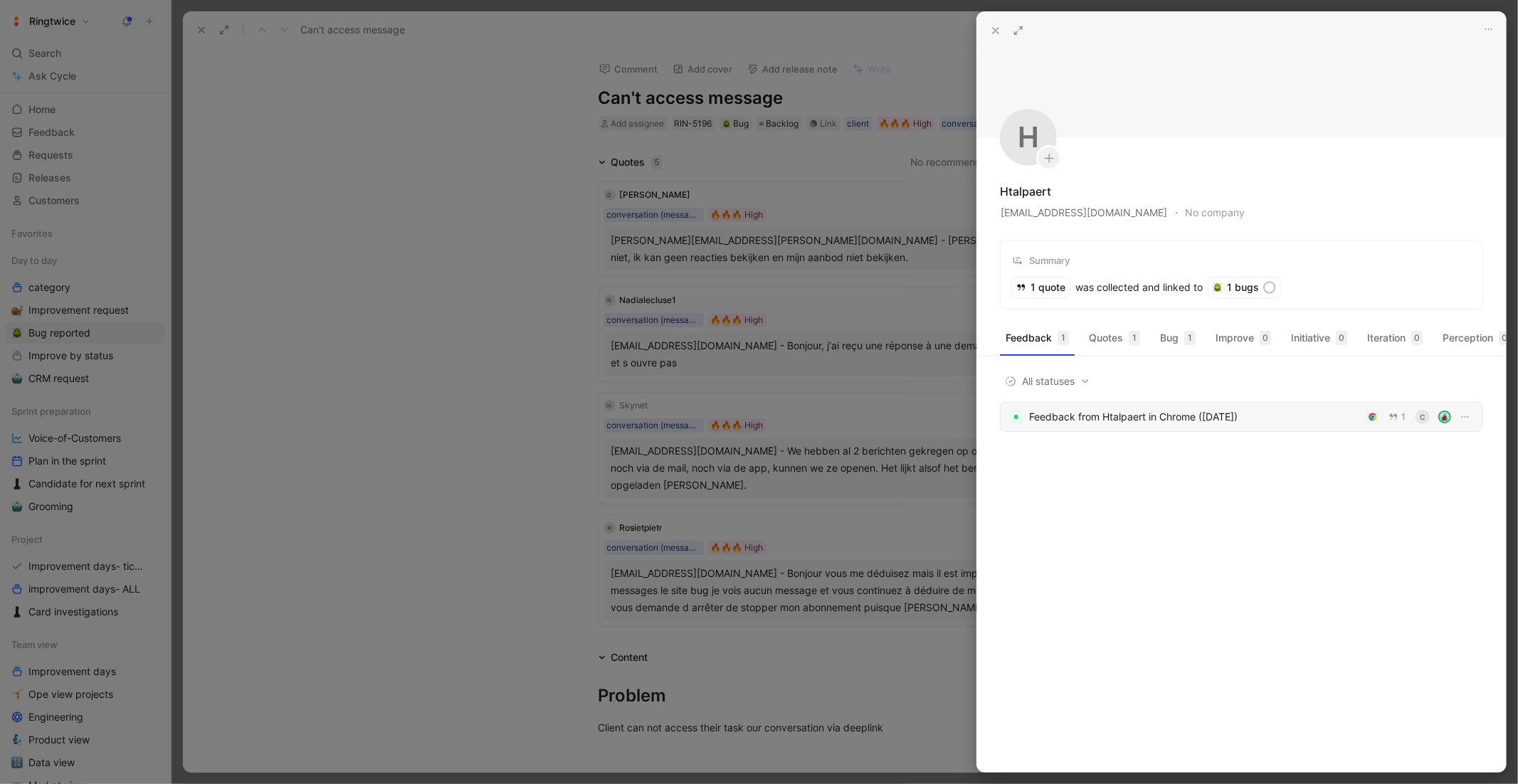
click at [1097, 416] on div "Feedback from Htalpaert in Chrome ([DATE])" at bounding box center [1194, 417] width 331 height 17
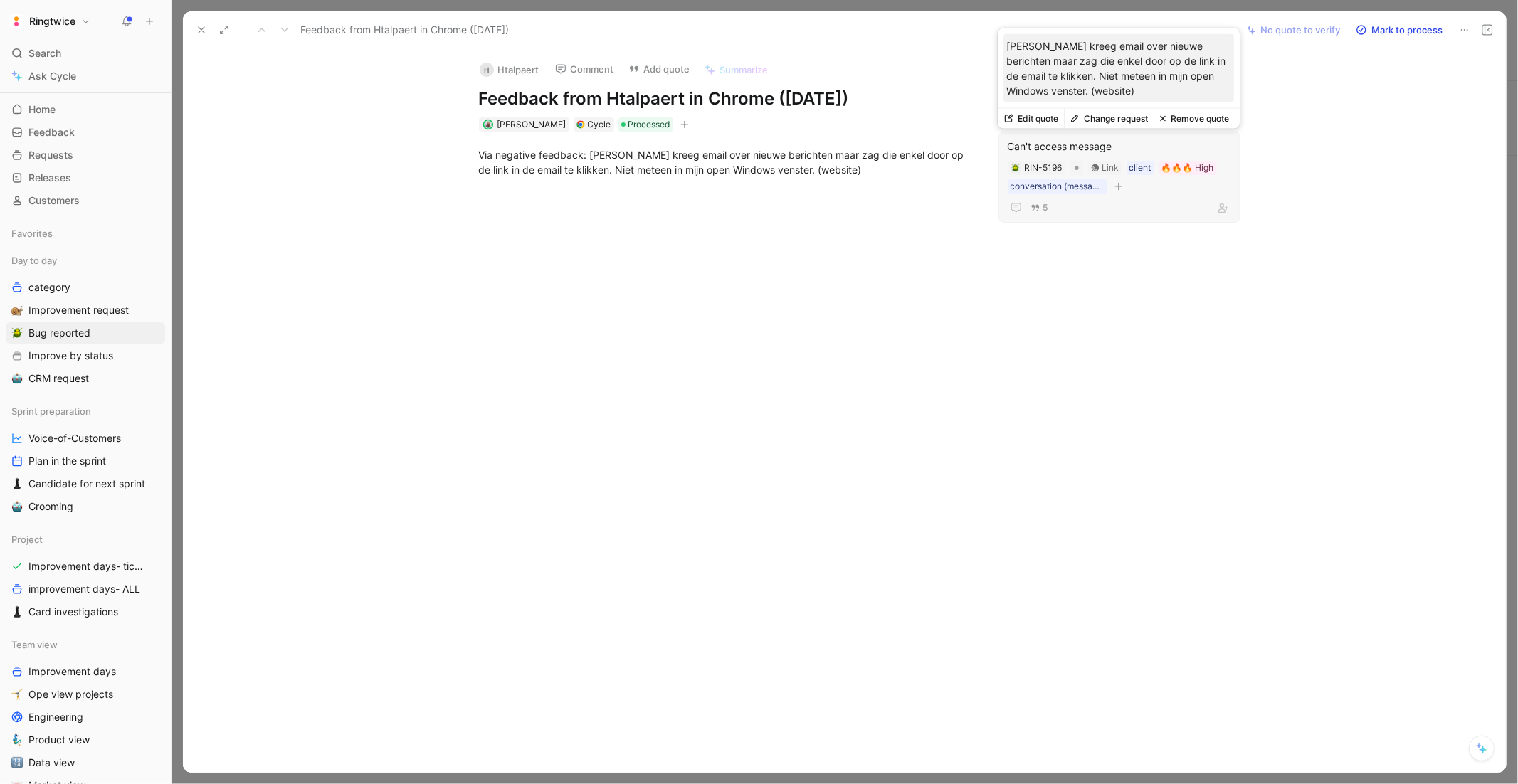
click at [1053, 146] on div "Can't access message" at bounding box center [1120, 146] width 224 height 17
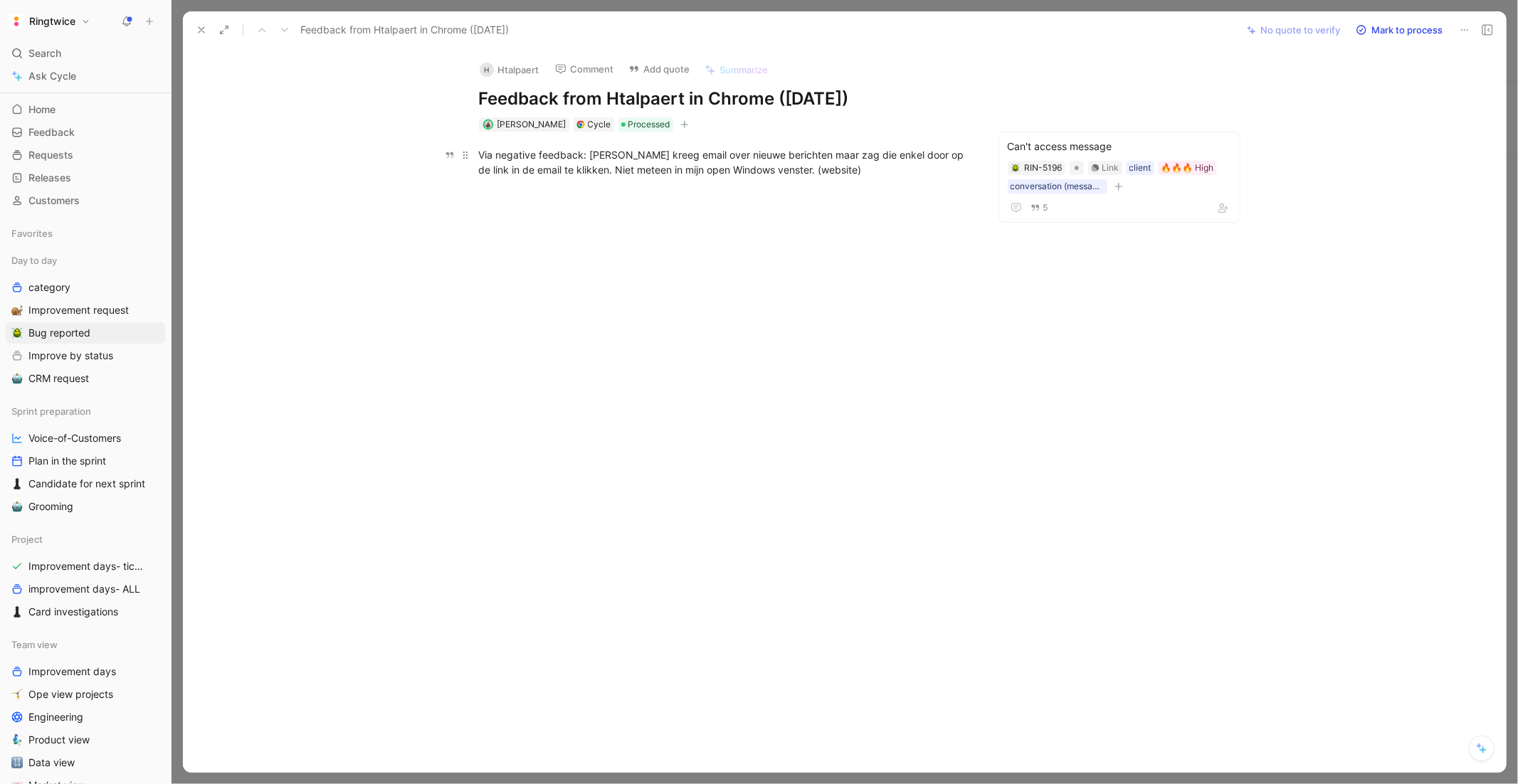
click at [699, 165] on span "Via negative feedback: [PERSON_NAME] kreeg email over nieuwe berichten maar zag…" at bounding box center [723, 162] width 488 height 27
click at [829, 213] on div at bounding box center [725, 311] width 1024 height 236
click at [558, 167] on span "Via negative feedback: [PERSON_NAME] kreeg email over nieuwe berichten maar zag…" at bounding box center [723, 162] width 488 height 27
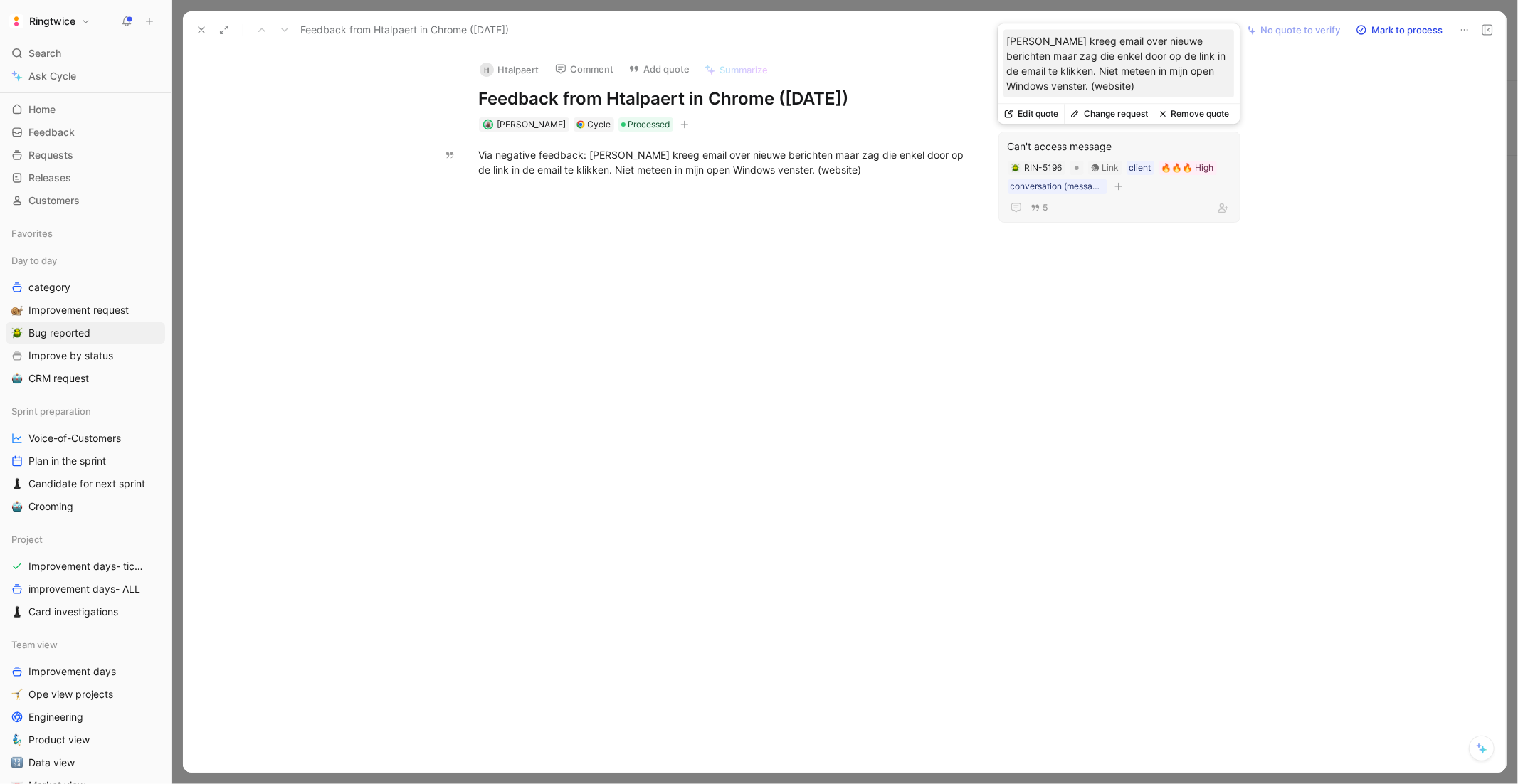
click at [1097, 142] on div "Can't access message" at bounding box center [1120, 146] width 224 height 17
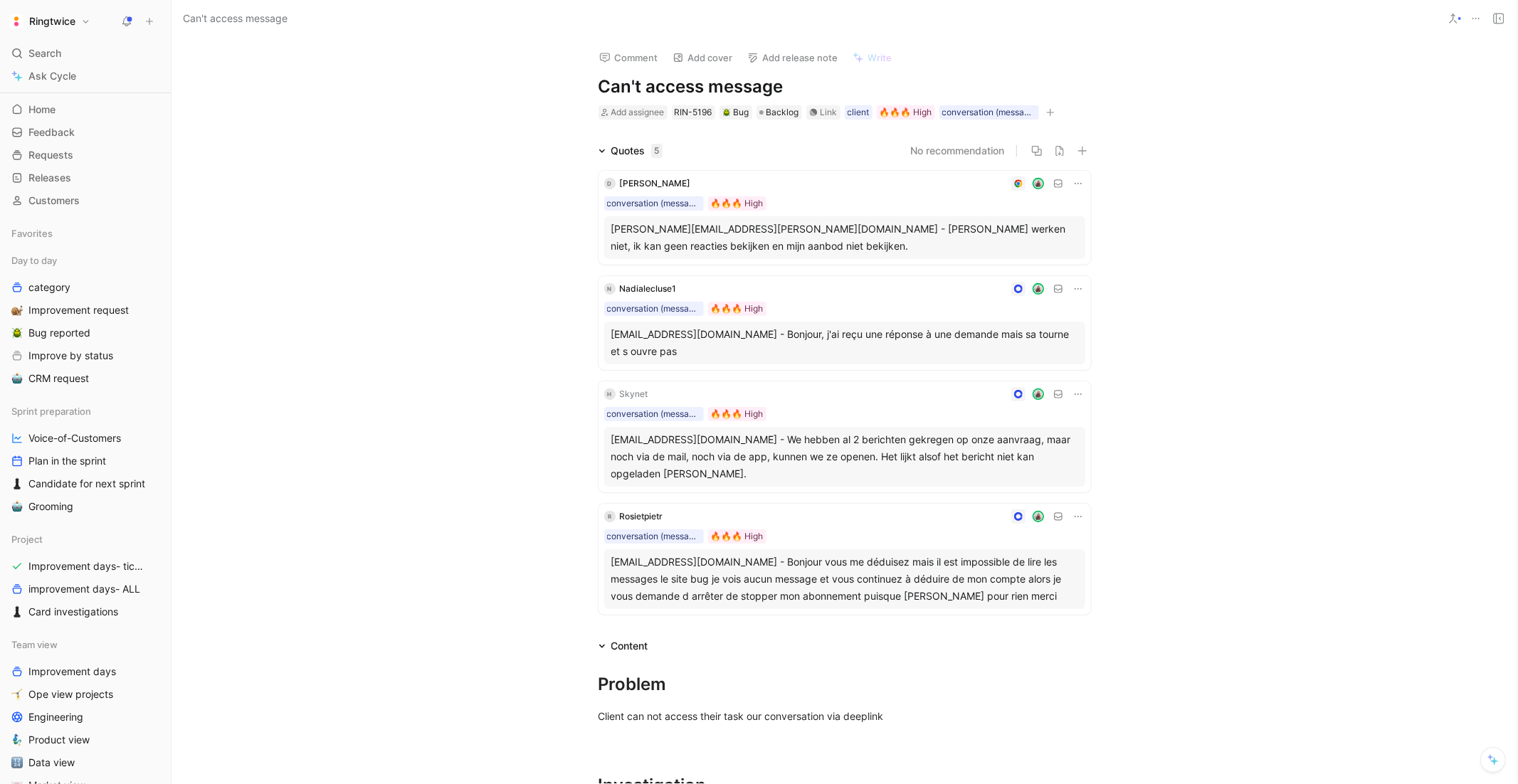
click at [628, 641] on div "Content" at bounding box center [629, 646] width 37 height 17
click at [636, 156] on div "Quotes 5" at bounding box center [636, 151] width 51 height 17
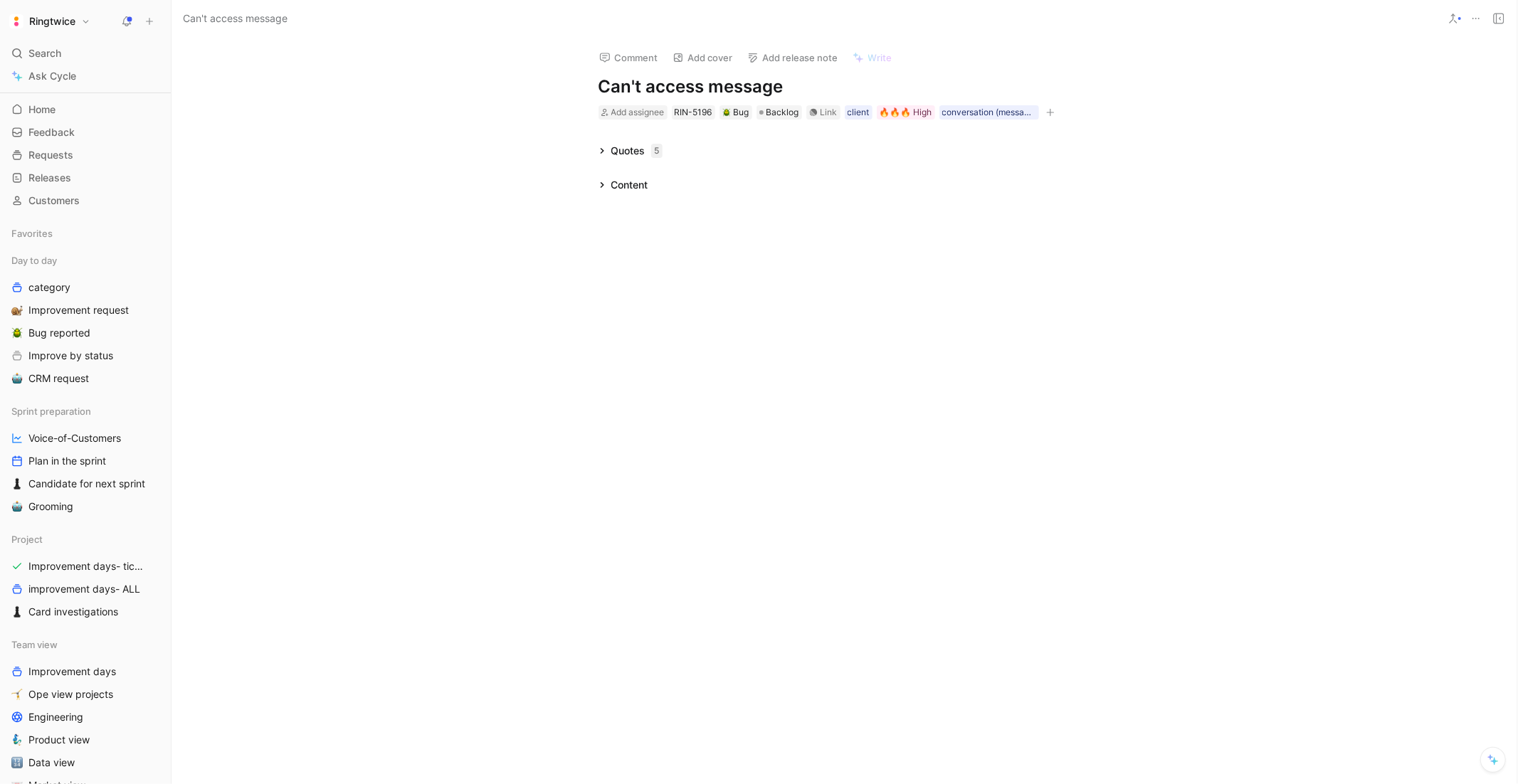
click at [635, 153] on div "Quotes 5" at bounding box center [636, 151] width 51 height 17
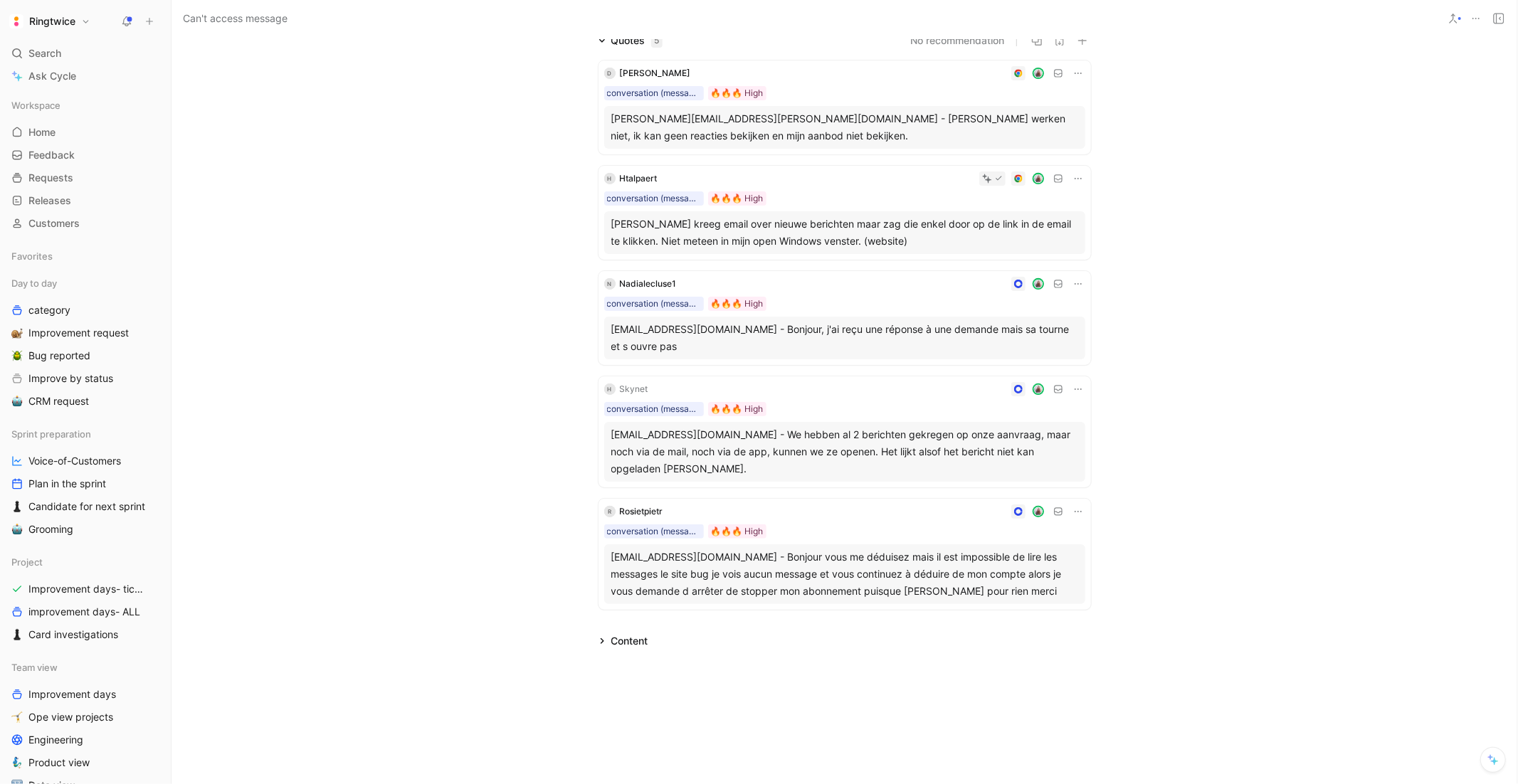
scroll to position [96, 0]
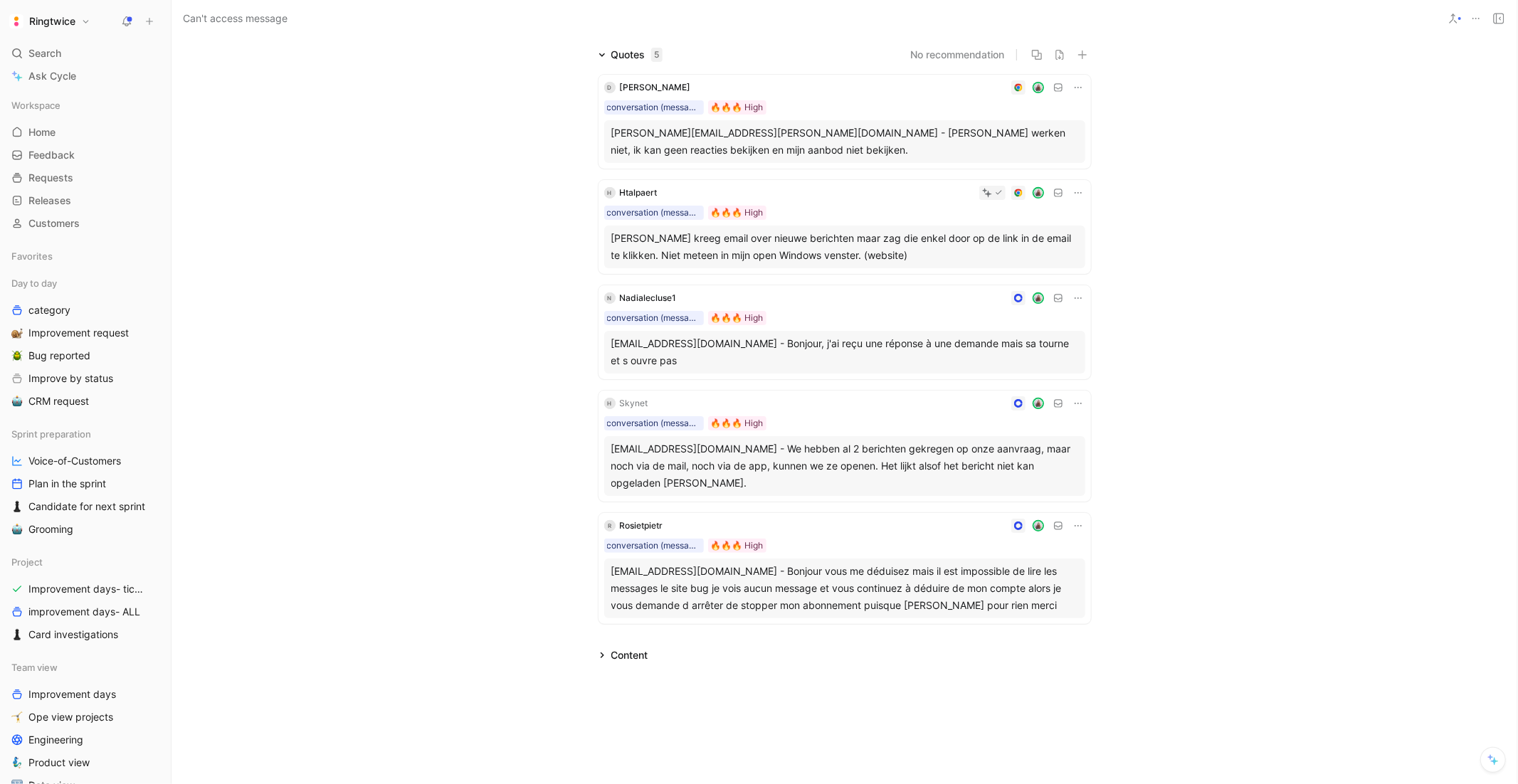
click at [789, 248] on div "[PERSON_NAME] kreeg email over nieuwe berichten maar zag die enkel door op de l…" at bounding box center [844, 247] width 467 height 34
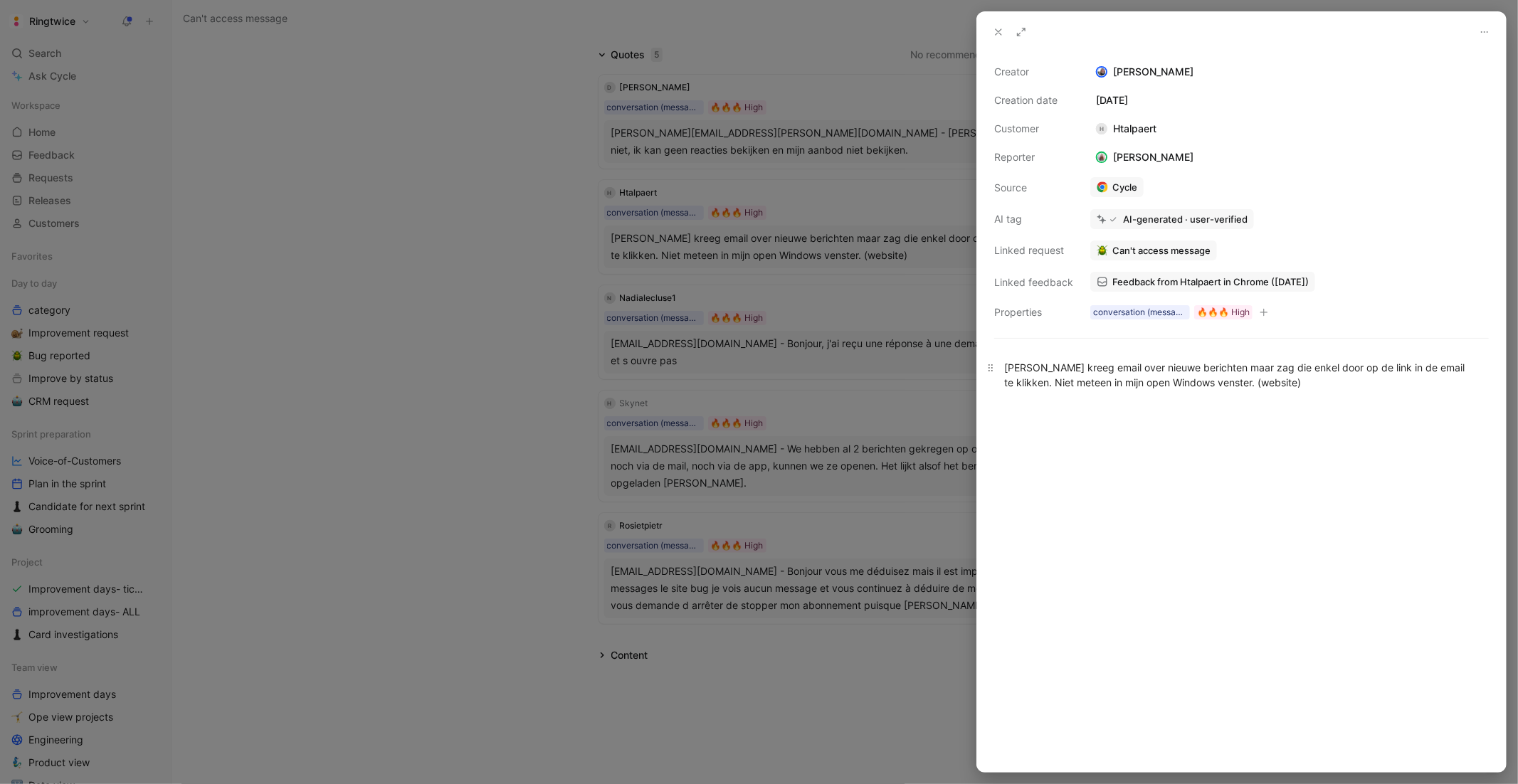
click at [1086, 383] on div "[PERSON_NAME] kreeg email over nieuwe berichten maar zag die enkel door op de l…" at bounding box center [1242, 375] width 475 height 30
click at [1135, 284] on span "Feedback from Htalpaert in Chrome ([DATE])" at bounding box center [1210, 282] width 196 height 13
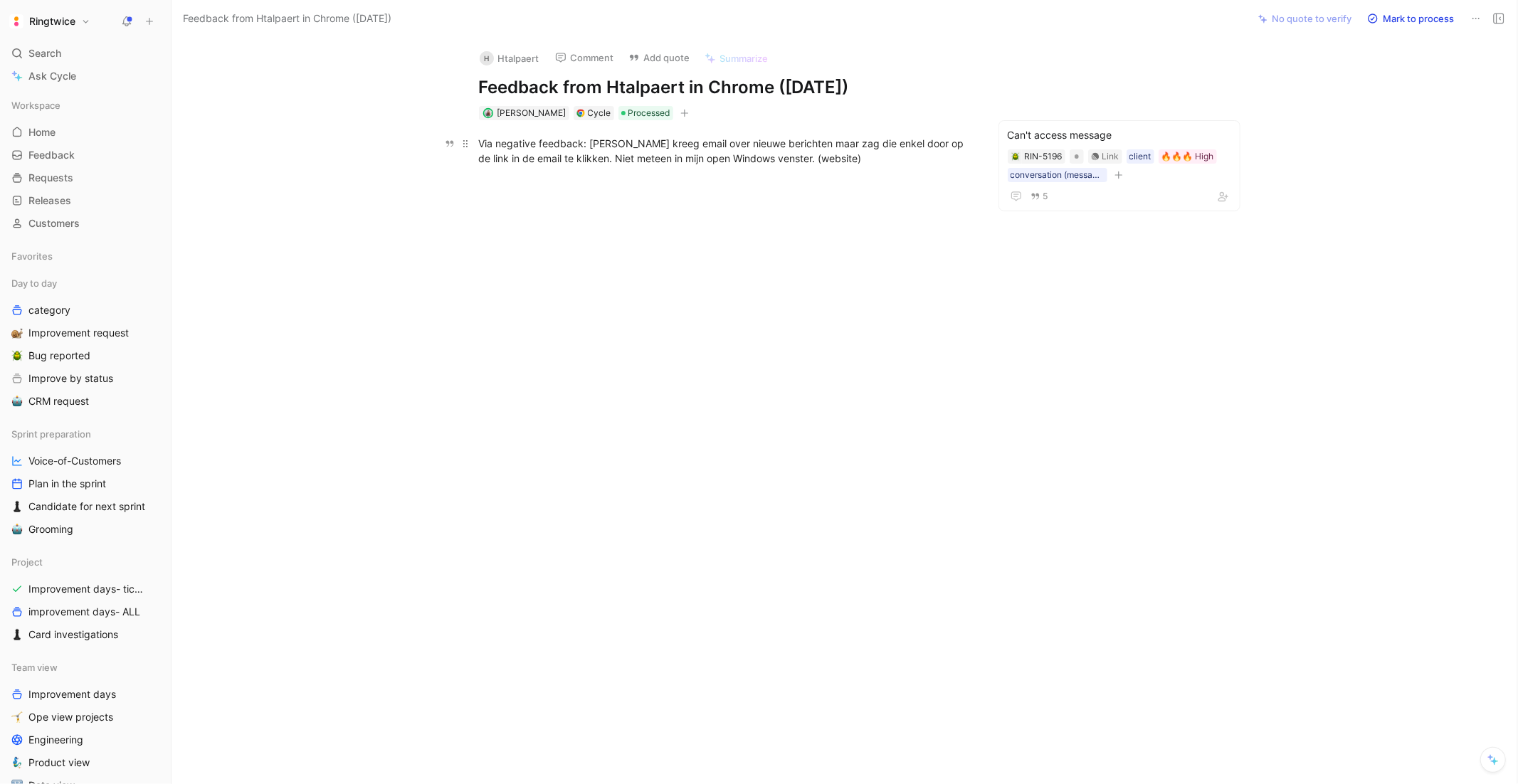
click at [669, 145] on span "Via negative feedback: [PERSON_NAME] kreeg email over nieuwe berichten maar zag…" at bounding box center [723, 151] width 488 height 27
click at [483, 123] on icon "button" at bounding box center [485, 119] width 12 height 12
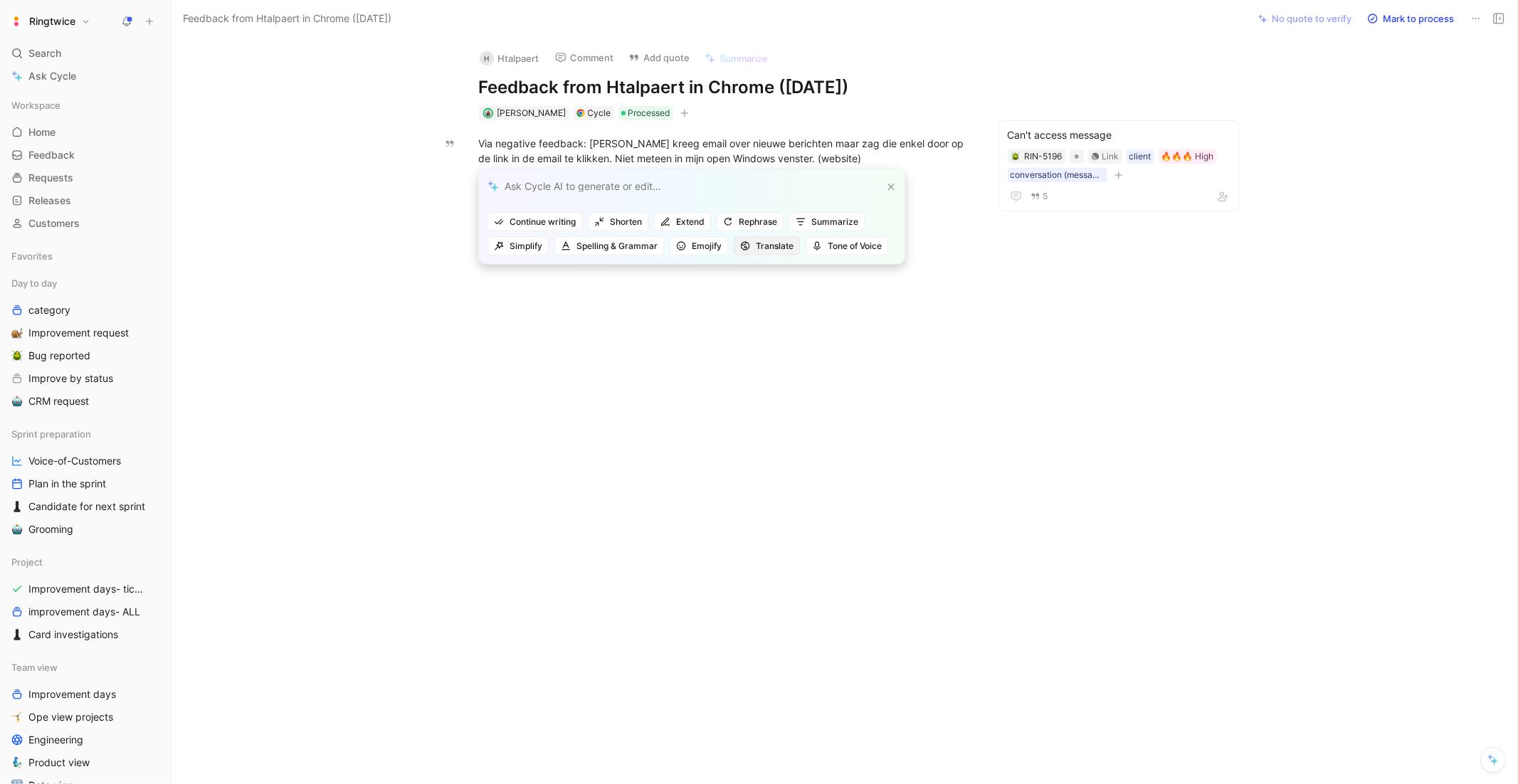
click at [779, 251] on span "Translate" at bounding box center [767, 246] width 53 height 14
type input "englis"
click at [751, 299] on div "Englis h" at bounding box center [700, 304] width 185 height 17
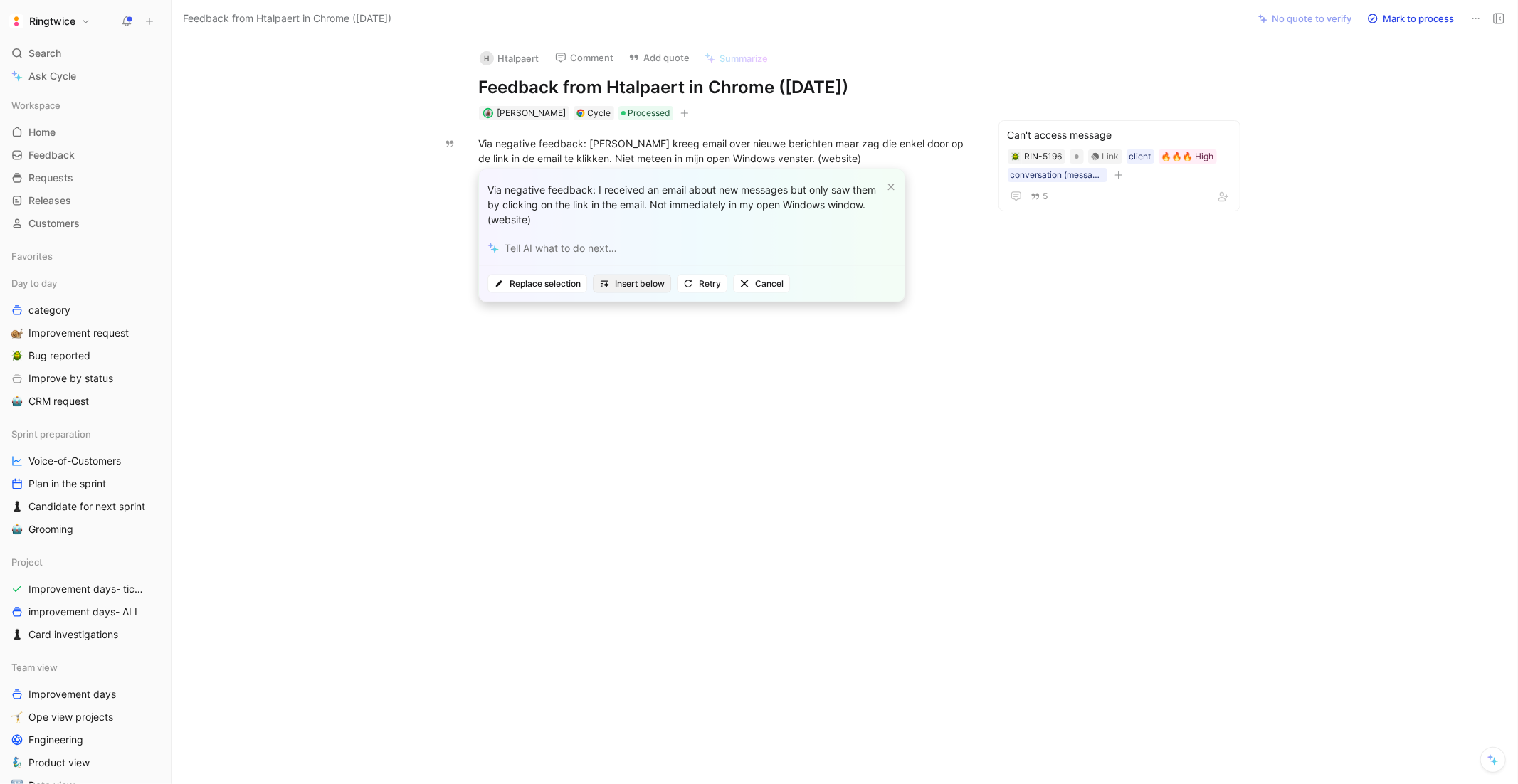
click at [627, 284] on span "Insert below" at bounding box center [632, 284] width 66 height 14
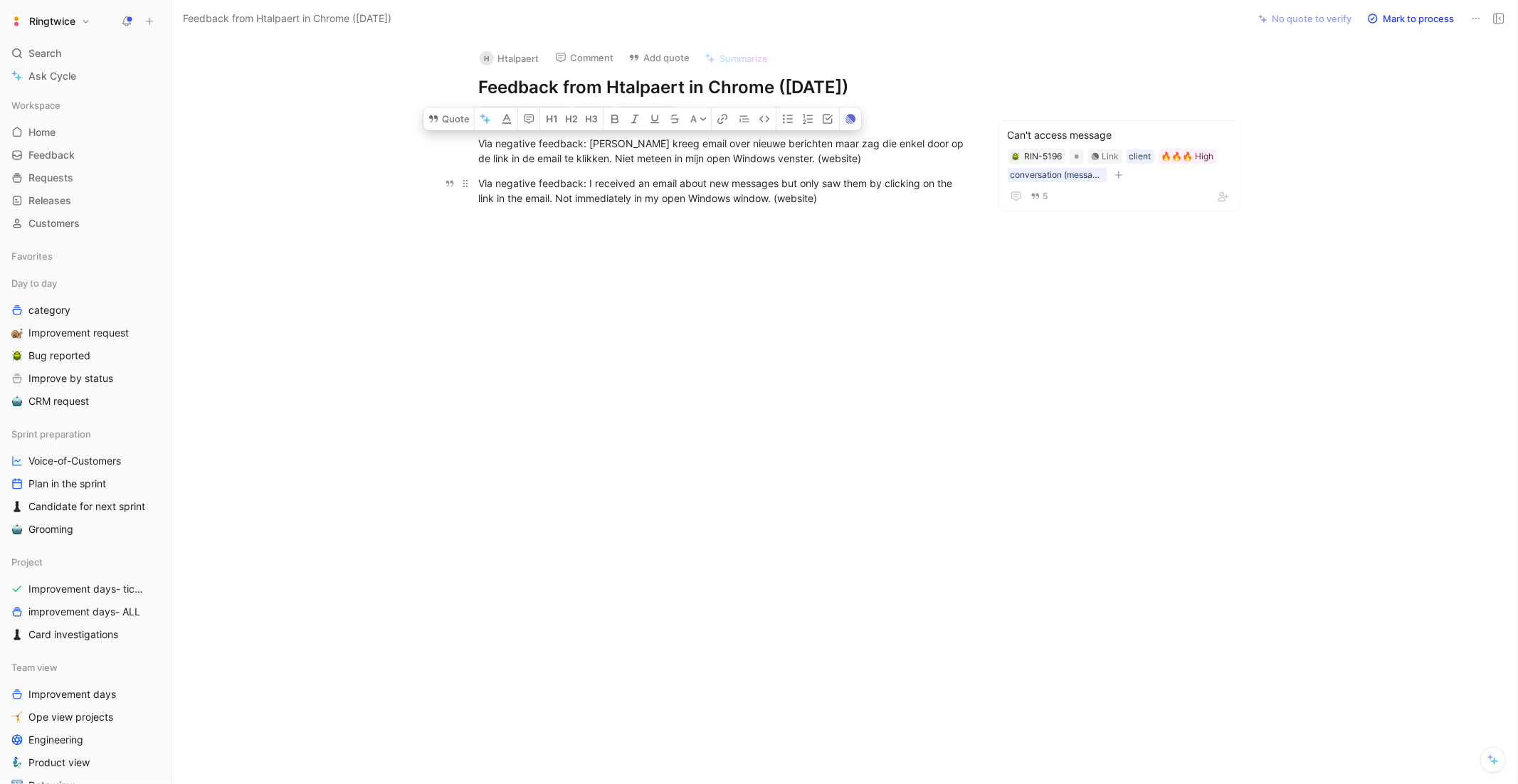
click at [617, 198] on div "Via negative feedback: I received an email about new messages but only saw them…" at bounding box center [725, 191] width 493 height 30
click at [850, 203] on div "Via negative feedback: I received an email about new messages but only saw them…" at bounding box center [725, 191] width 493 height 30
click at [729, 193] on div "Via negative feedback: I received an email about new messages but only saw them…" at bounding box center [725, 191] width 493 height 30
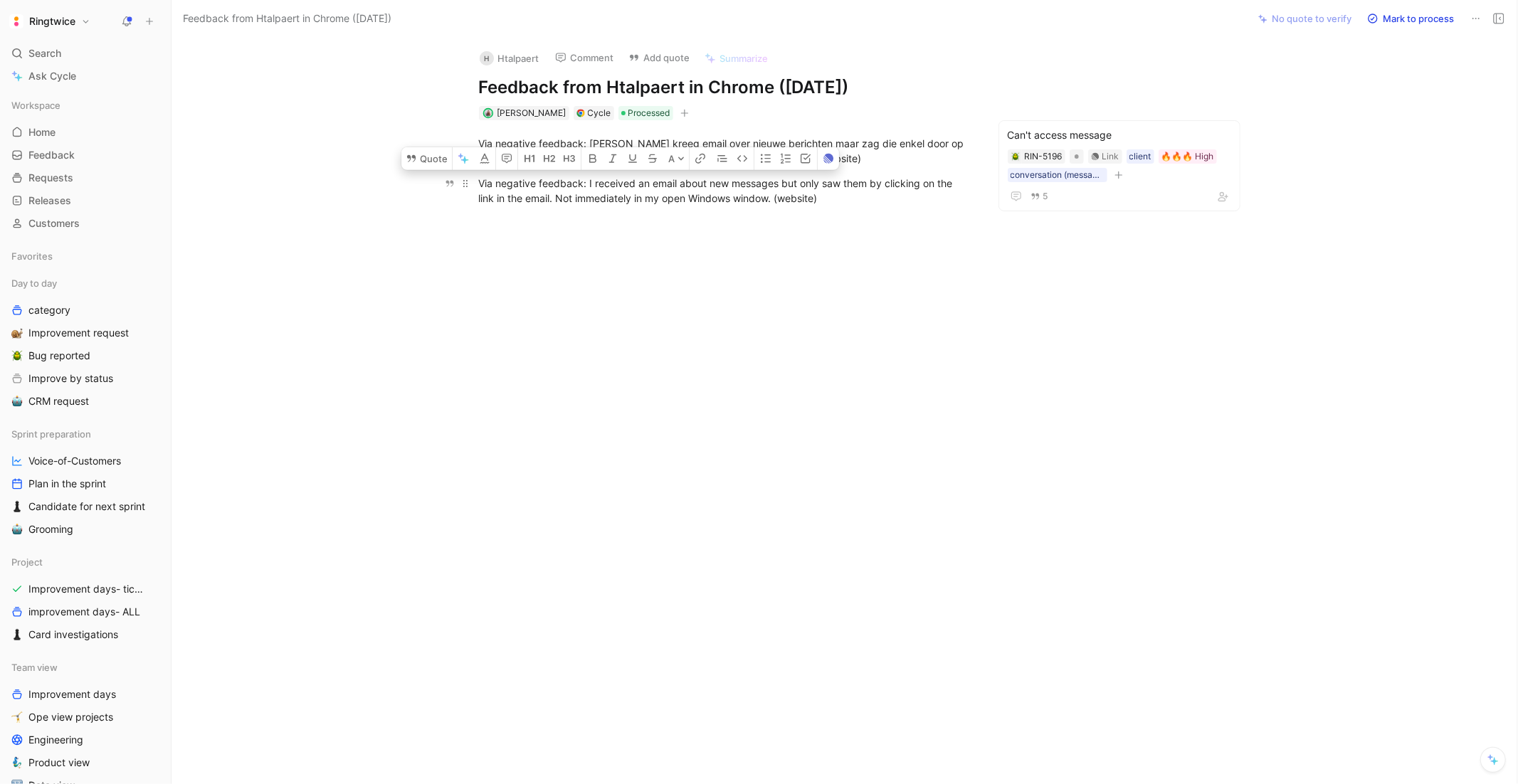
drag, startPoint x: 592, startPoint y: 182, endPoint x: 651, endPoint y: 200, distance: 61.7
click at [651, 200] on div "Via negative feedback: I received an email about new messages but only saw them…" at bounding box center [725, 191] width 493 height 30
click at [679, 225] on div at bounding box center [725, 339] width 1047 height 236
click at [556, 195] on div "Via negative feedback: I received an email about new messages but only saw them…" at bounding box center [725, 191] width 493 height 30
click at [597, 194] on div "Via negative feedback: I received an email about new messages but only saw them…" at bounding box center [725, 191] width 493 height 30
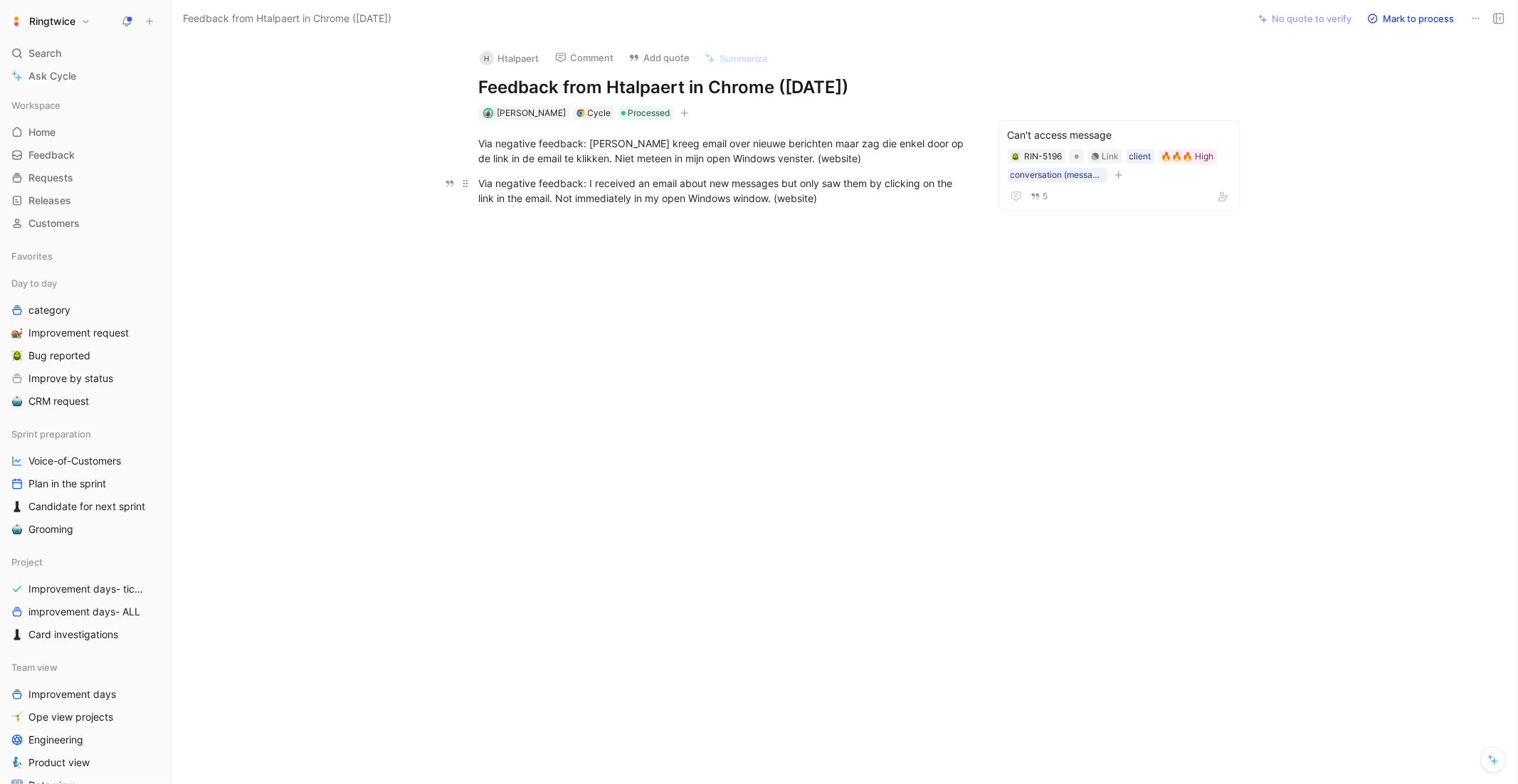
click at [597, 194] on div "Via negative feedback: I received an email about new messages but only saw them…" at bounding box center [725, 191] width 493 height 30
click at [546, 140] on span "Via negative feedback: [PERSON_NAME] kreeg email over nieuwe berichten maar zag…" at bounding box center [723, 151] width 488 height 27
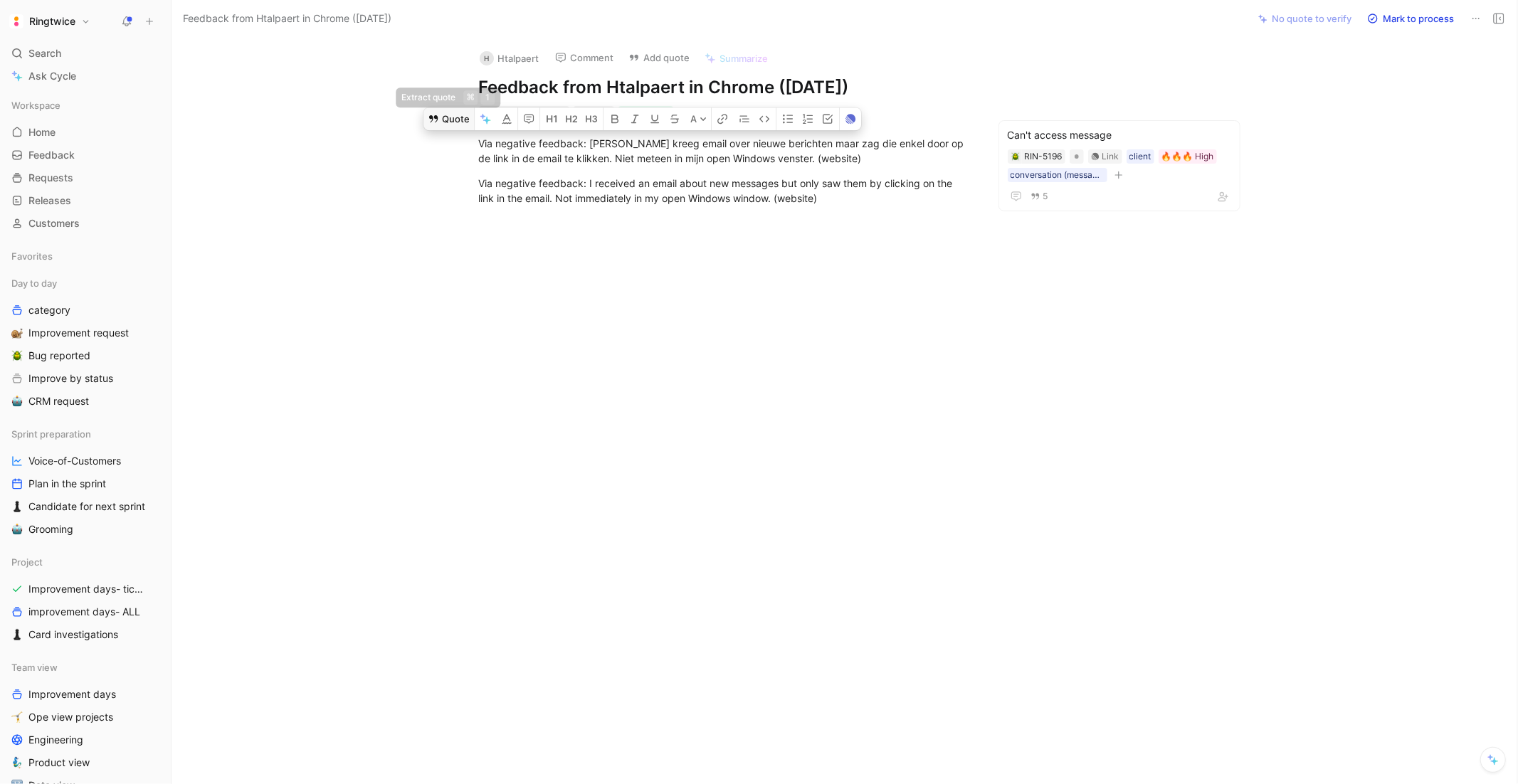
click at [437, 125] on button "Quote" at bounding box center [448, 118] width 51 height 23
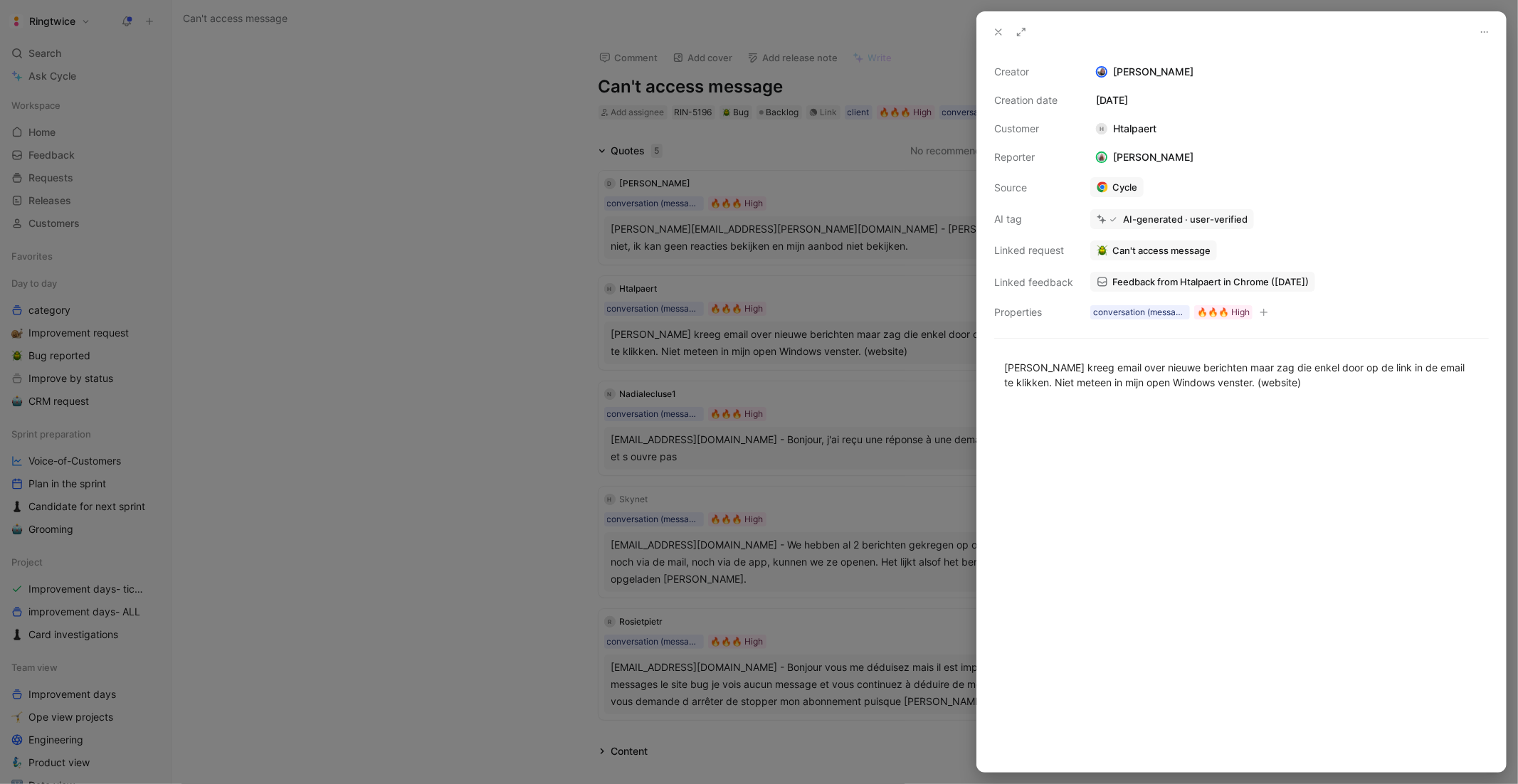
click at [760, 437] on div at bounding box center [759, 392] width 1518 height 784
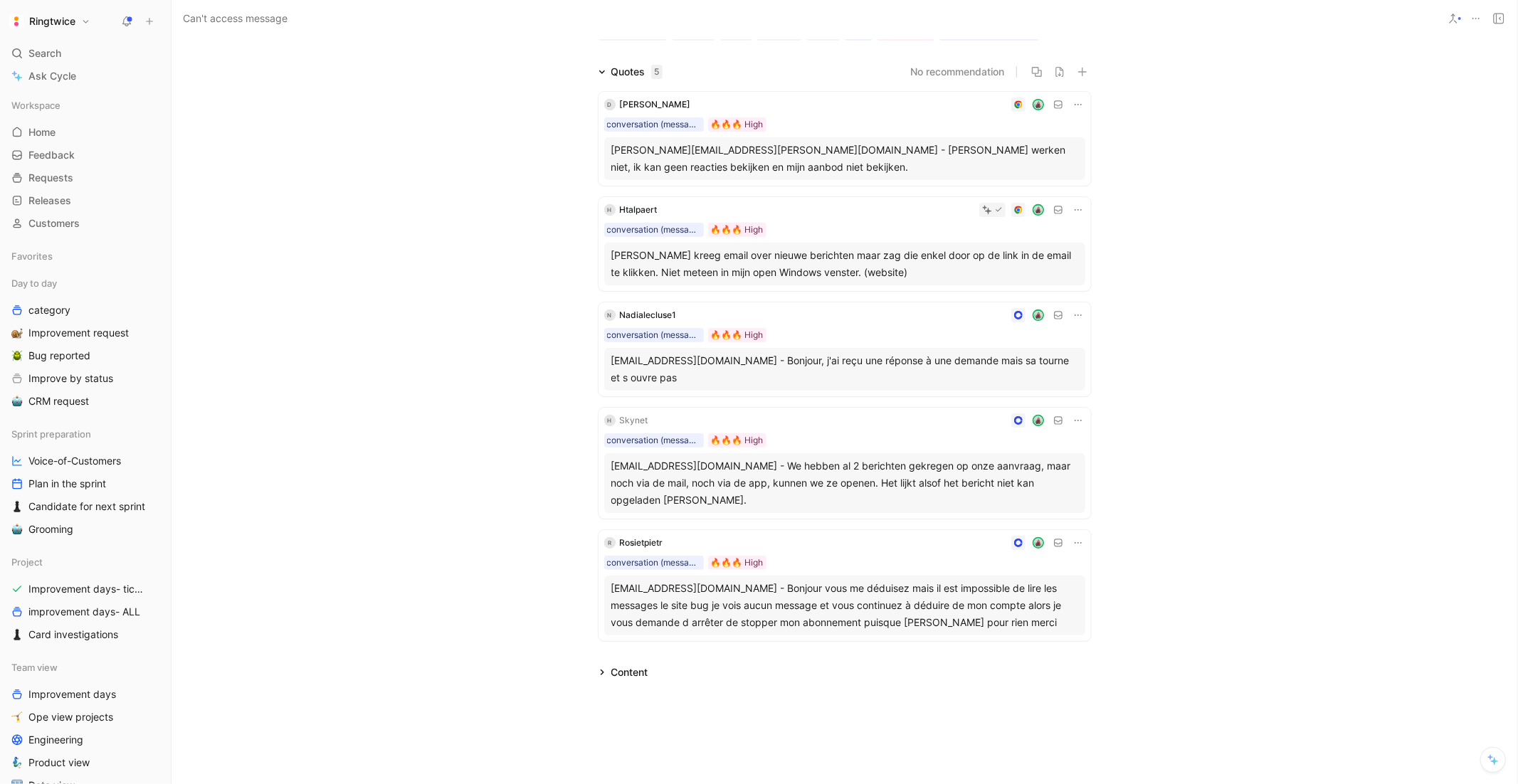
scroll to position [110, 0]
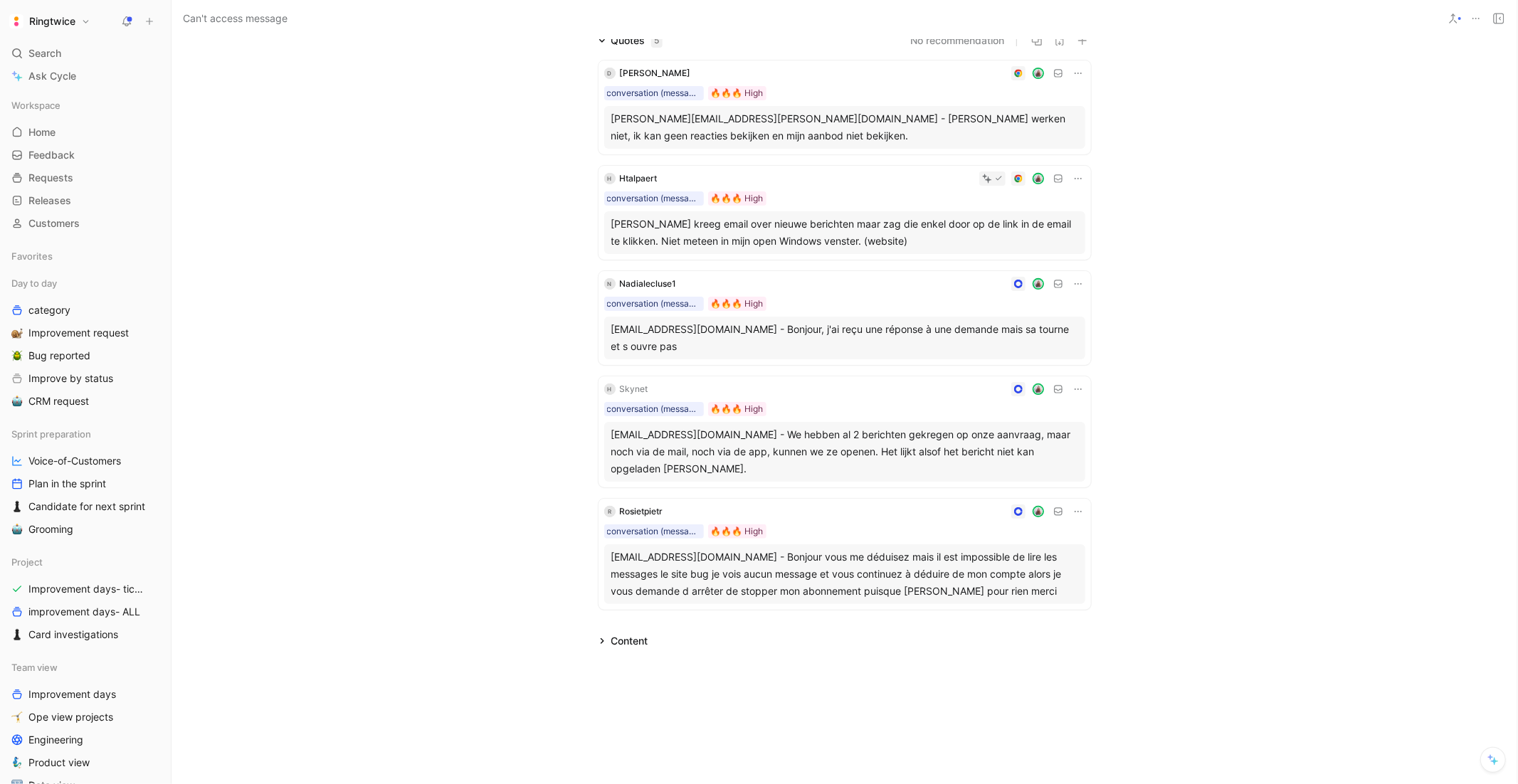
click at [597, 639] on div "Content" at bounding box center [624, 642] width 61 height 17
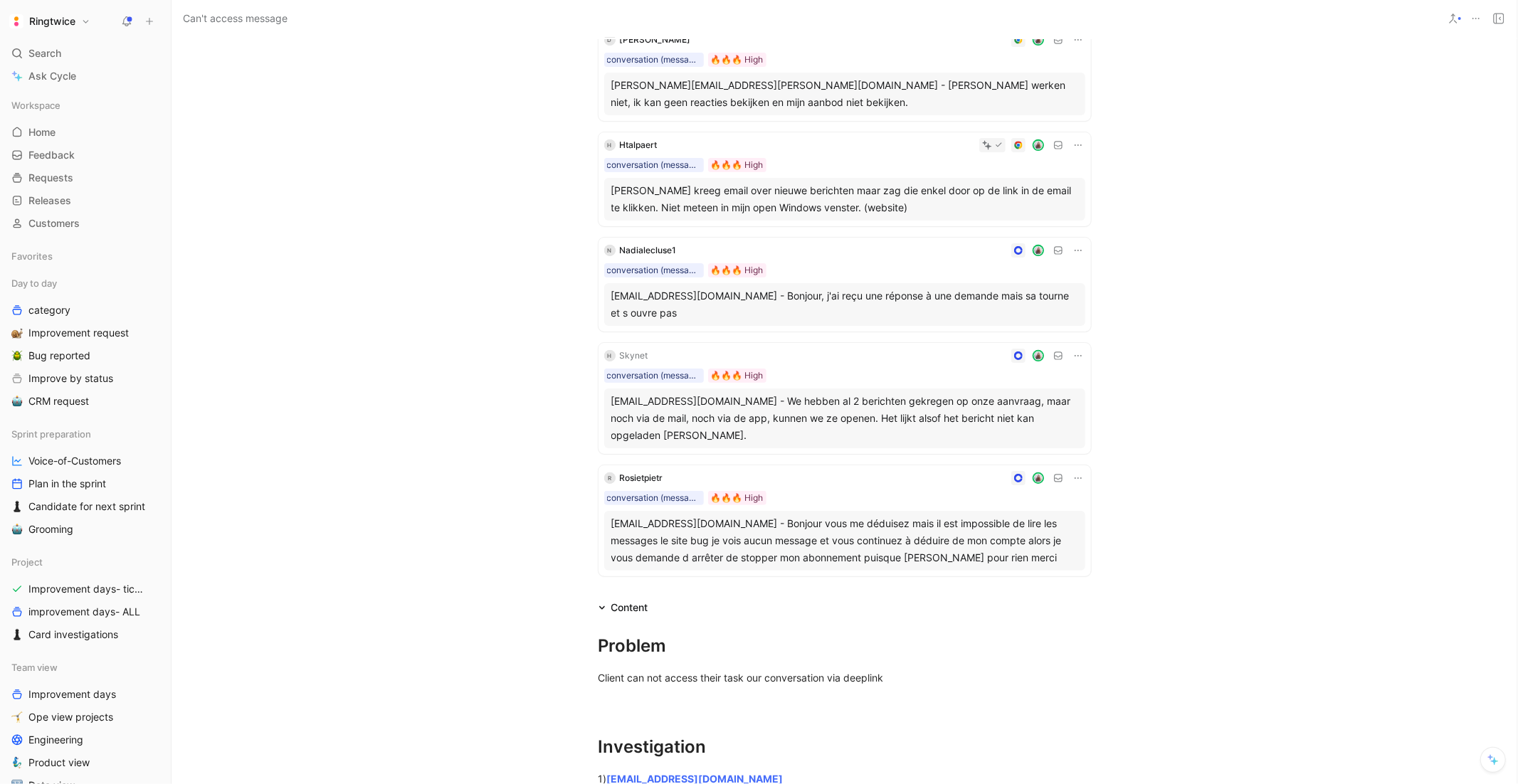
scroll to position [577, 0]
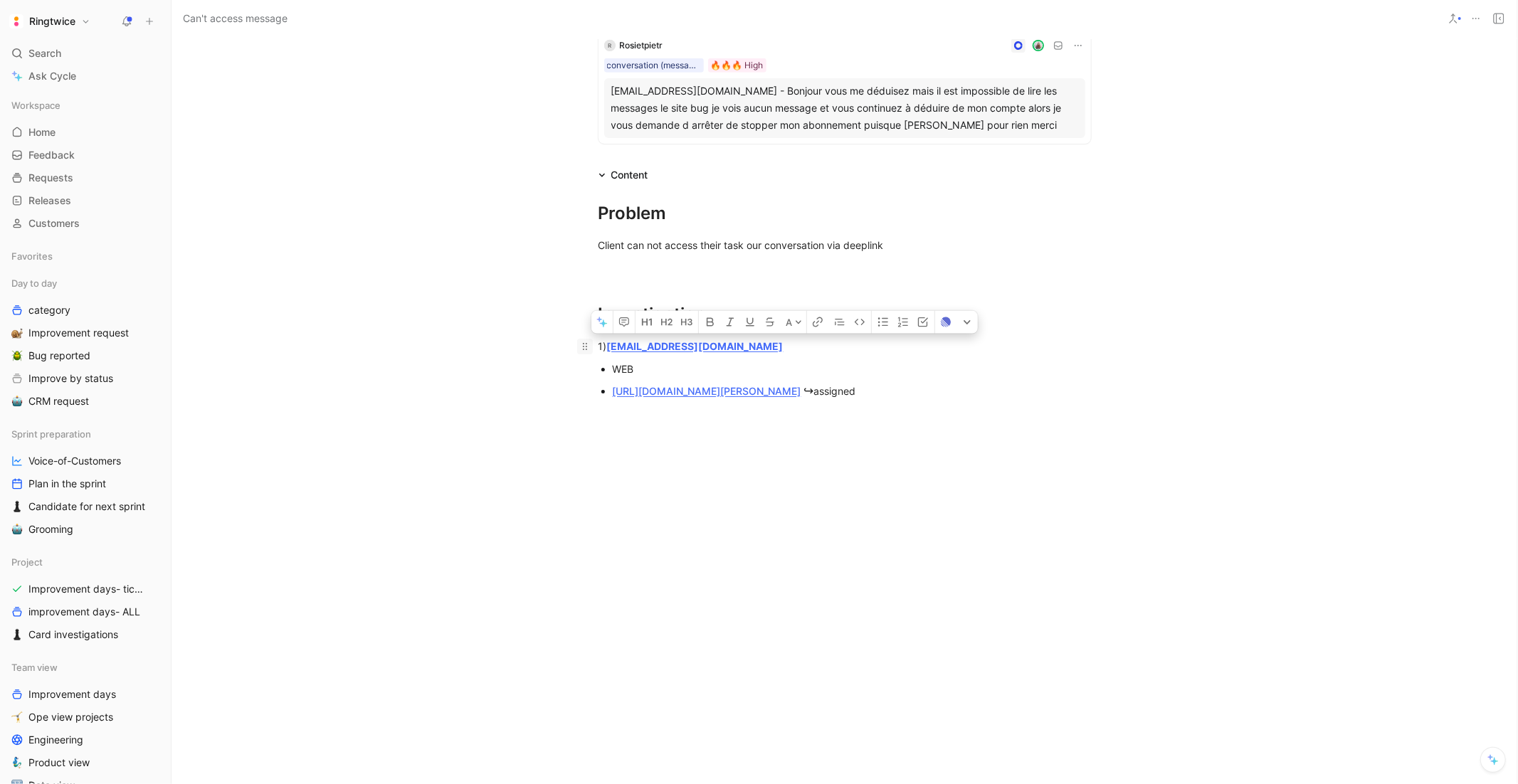
drag, startPoint x: 1009, startPoint y: 384, endPoint x: 583, endPoint y: 349, distance: 427.4
click at [583, 349] on div "Problem Client can not access their task our conversation via deeplink Investig…" at bounding box center [844, 299] width 1346 height 231
copy div "1) [EMAIL_ADDRESS][DOMAIN_NAME] WEB [URL][DOMAIN_NAME][PERSON_NAME] ↪ assigned"
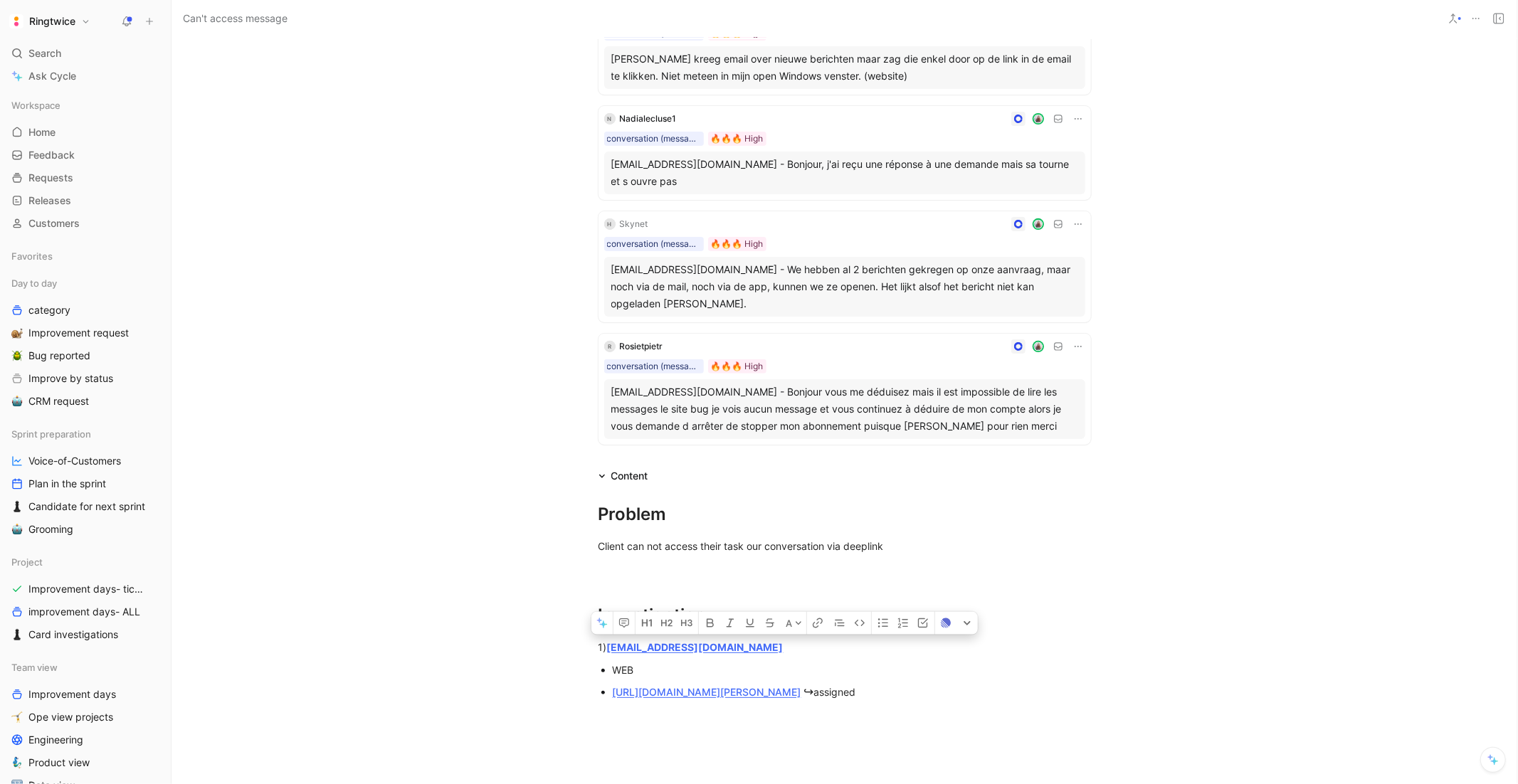
scroll to position [0, 0]
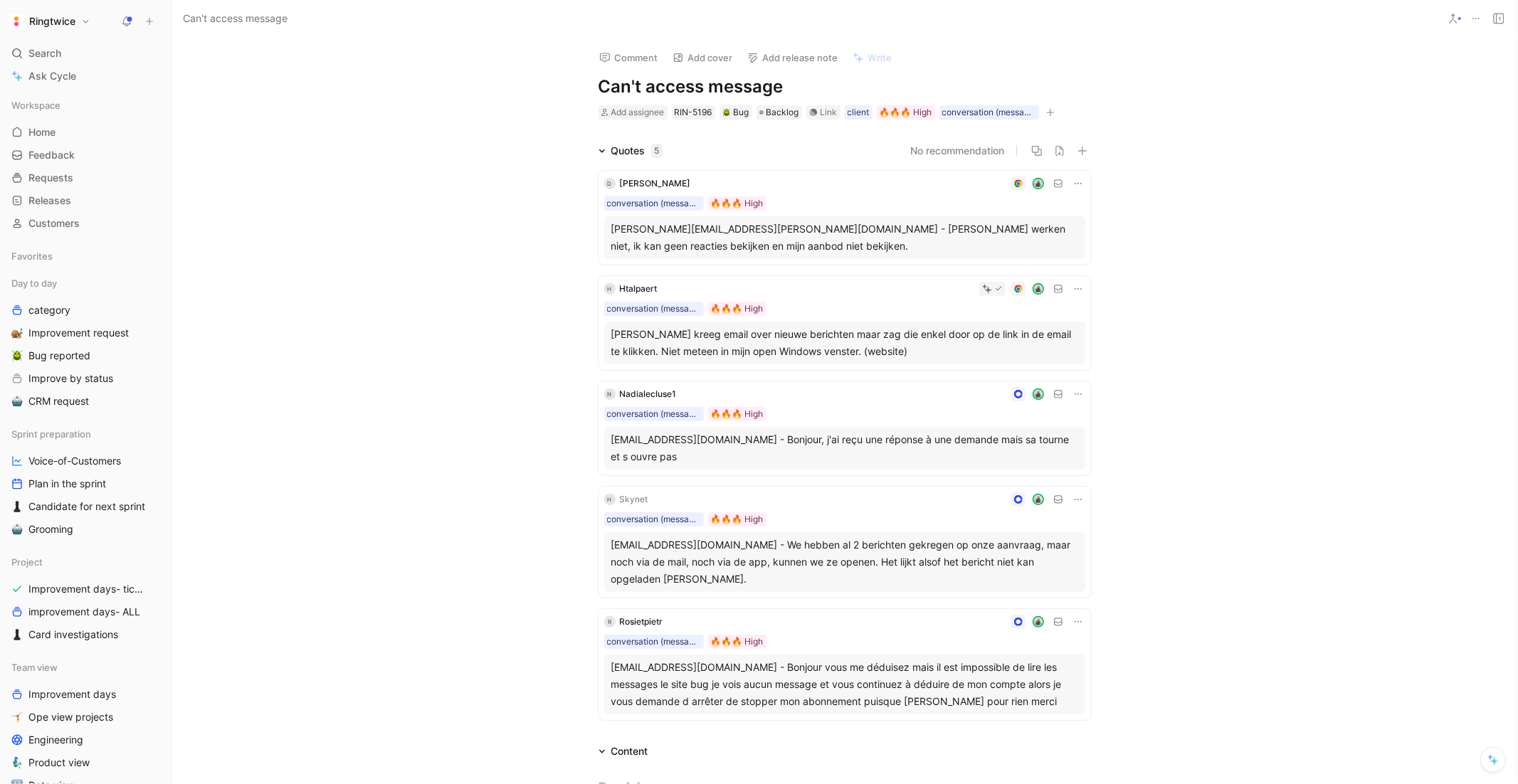
click at [800, 326] on div "[PERSON_NAME] kreeg email over nieuwe berichten maar zag die enkel door op de l…" at bounding box center [844, 343] width 467 height 34
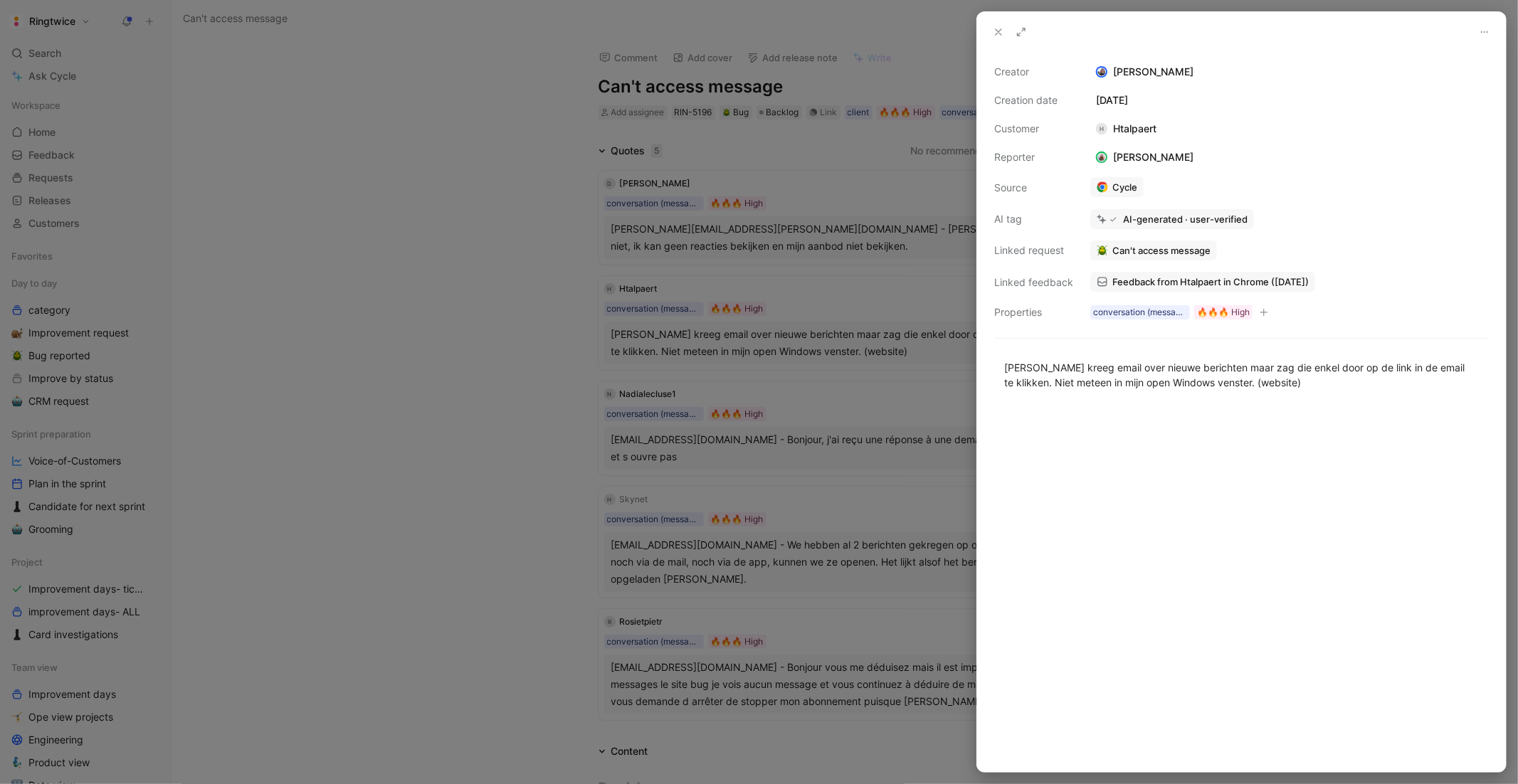
click at [1187, 279] on span "Feedback from Htalpaert in Chrome ([DATE])" at bounding box center [1210, 282] width 196 height 13
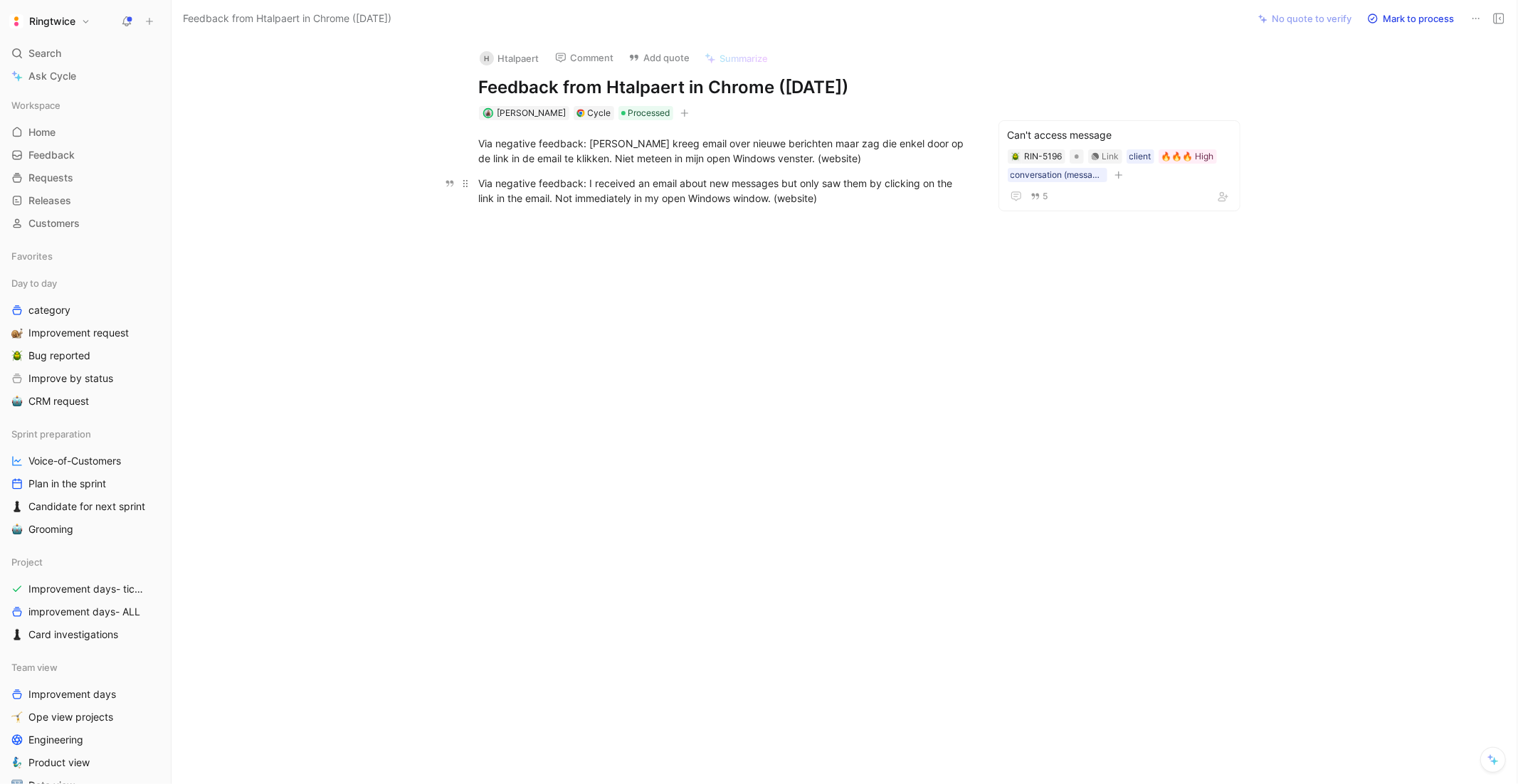
click at [869, 196] on div "Via negative feedback: I received an email about new messages but only saw them…" at bounding box center [725, 191] width 493 height 30
click at [844, 194] on div "Via negative feedback: I received an email about new messages but only saw them…" at bounding box center [725, 191] width 493 height 30
click at [517, 272] on div "Investigation" at bounding box center [725, 272] width 493 height 15
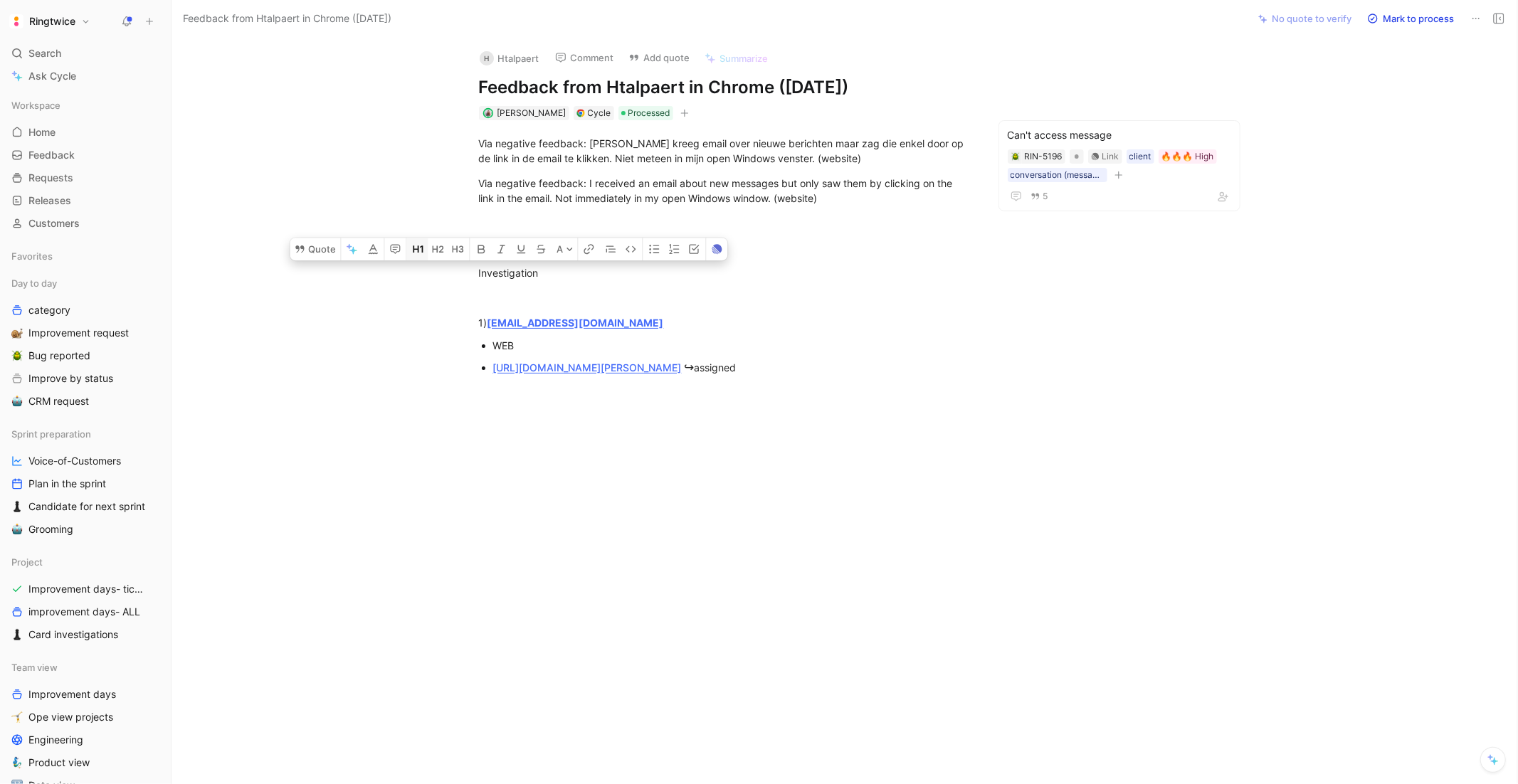
click at [416, 254] on button "button" at bounding box center [416, 249] width 21 height 23
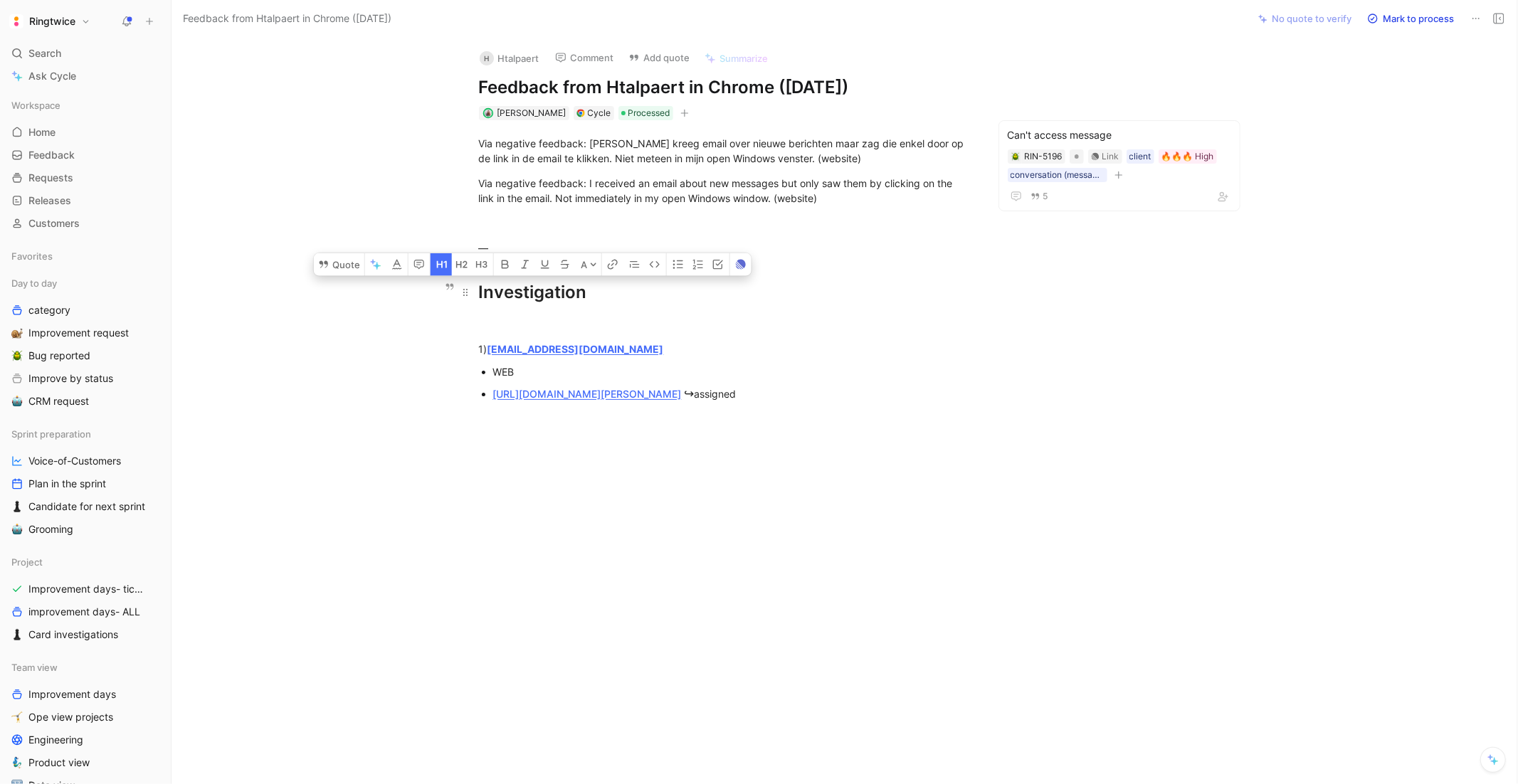
click at [603, 298] on div "Investigation" at bounding box center [725, 293] width 493 height 26
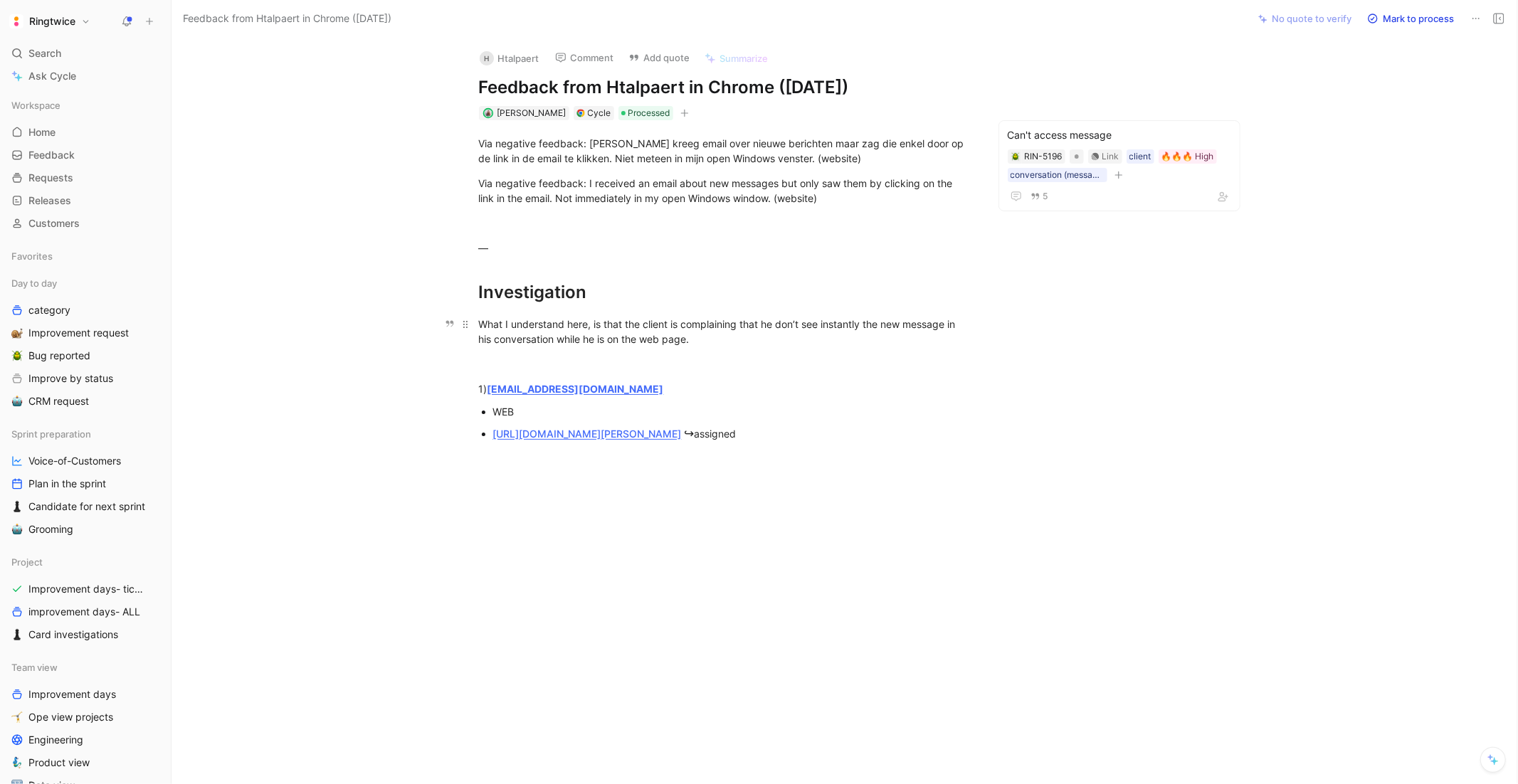
click at [793, 326] on div "What I understand here, is that the client is complaining that he don’t see ins…" at bounding box center [725, 332] width 493 height 30
click at [761, 343] on div "What I understand here, is that the client is complaining that he doesn’t see i…" at bounding box center [725, 332] width 493 height 30
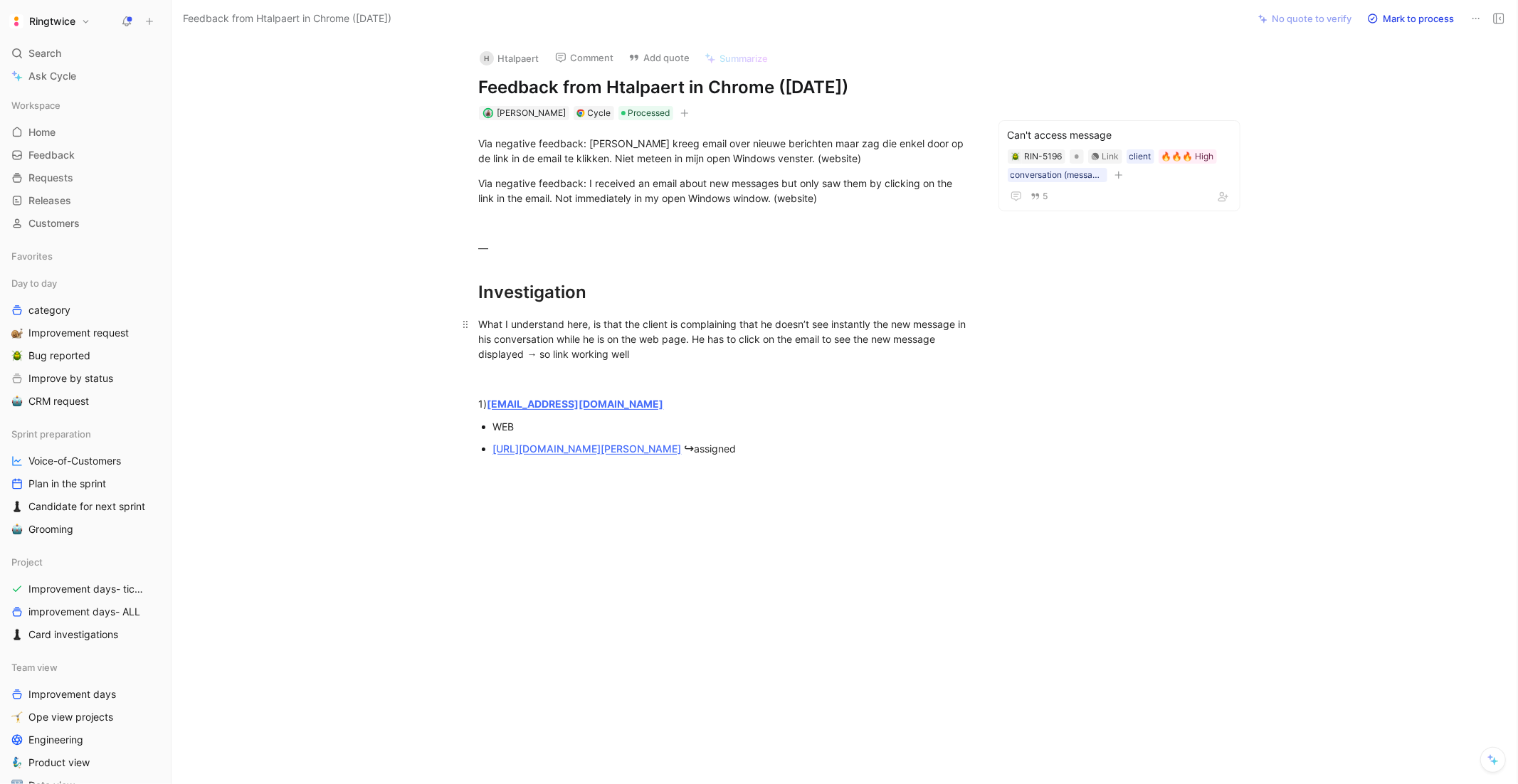
click at [642, 337] on div "What I understand here, is that the client is complaining that he doesn’t see i…" at bounding box center [725, 339] width 493 height 45
click at [437, 303] on icon "button" at bounding box center [441, 300] width 12 height 12
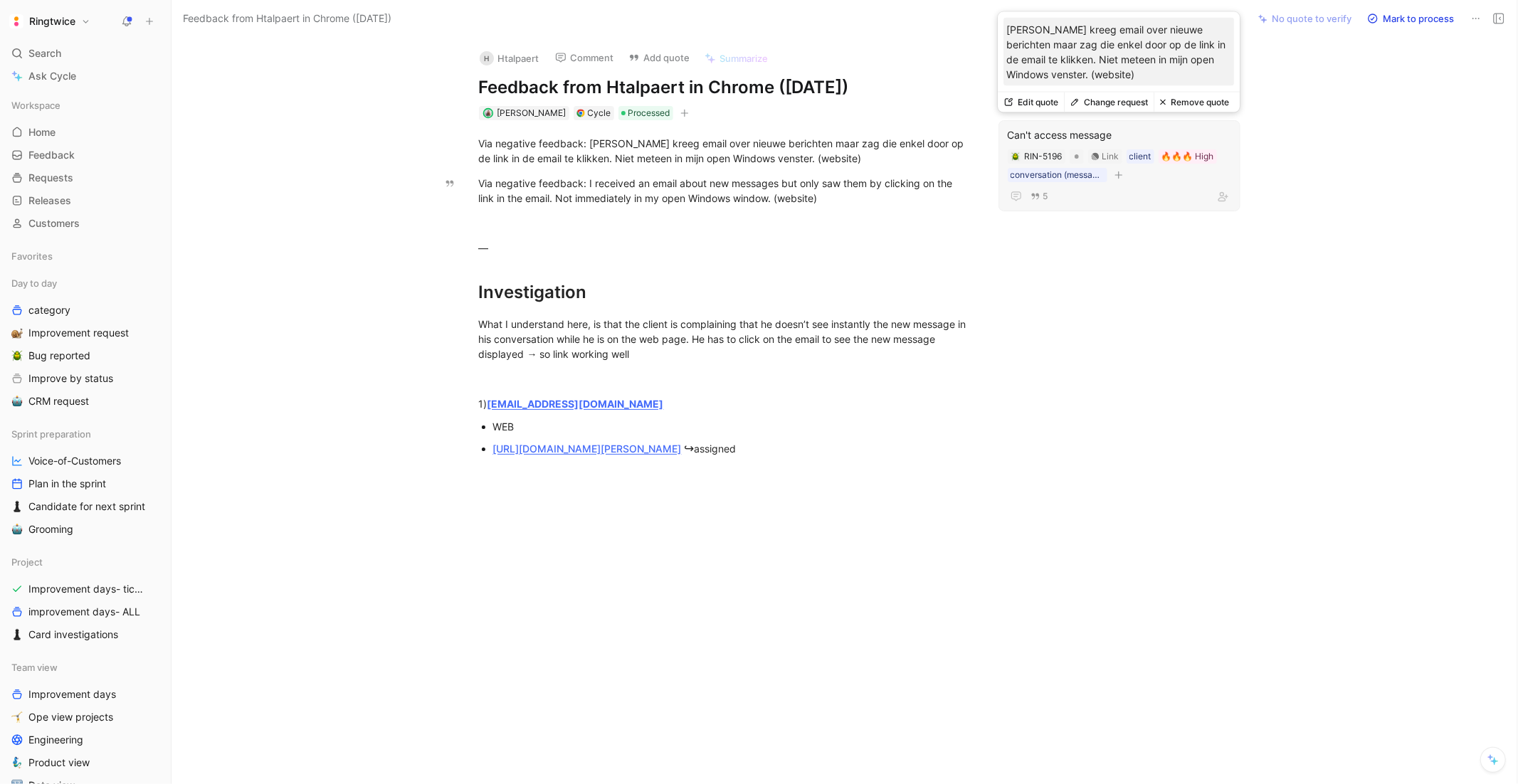
click at [1200, 104] on button "Remove quote" at bounding box center [1195, 102] width 81 height 20
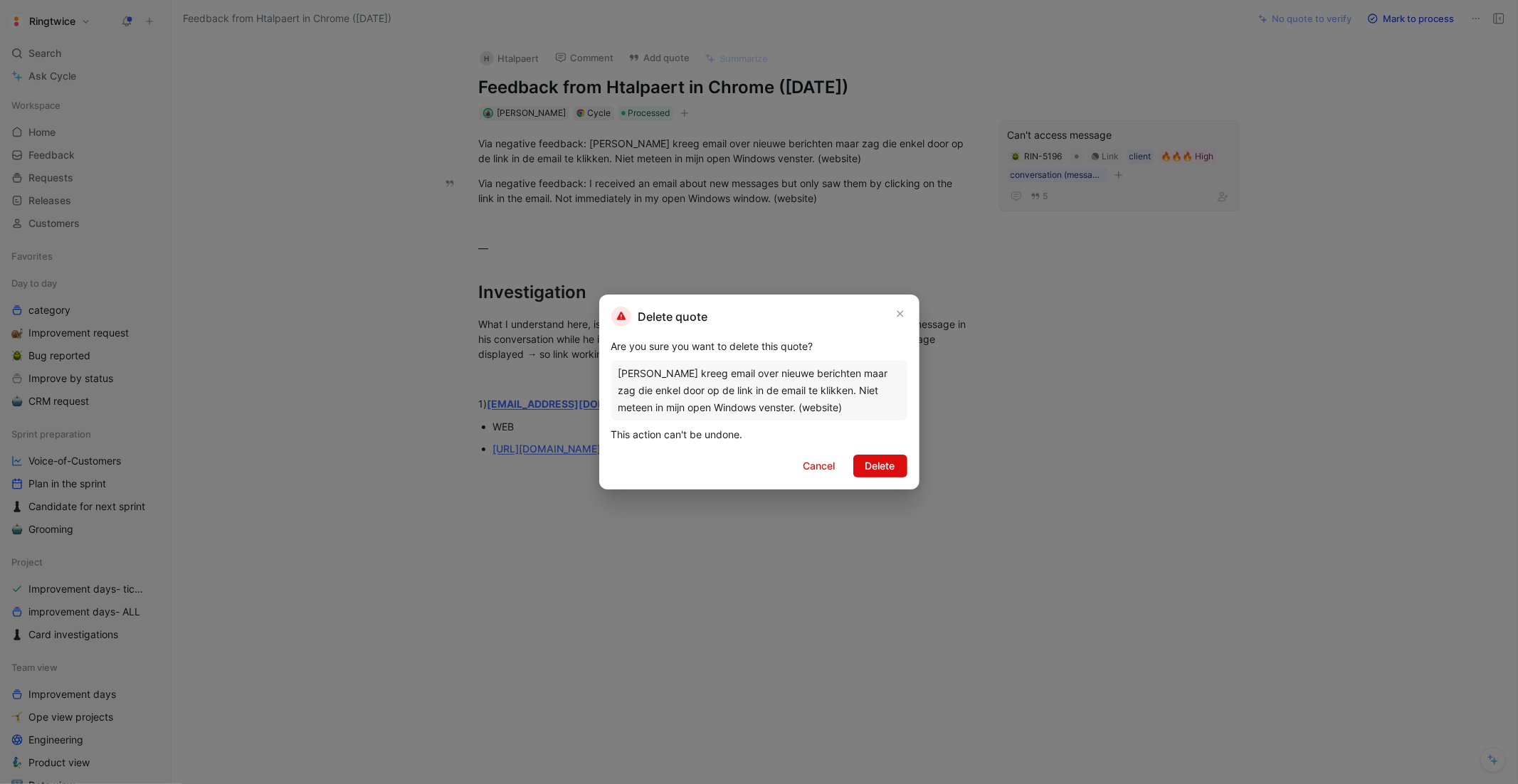
click at [865, 469] on span "Delete" at bounding box center [880, 466] width 30 height 17
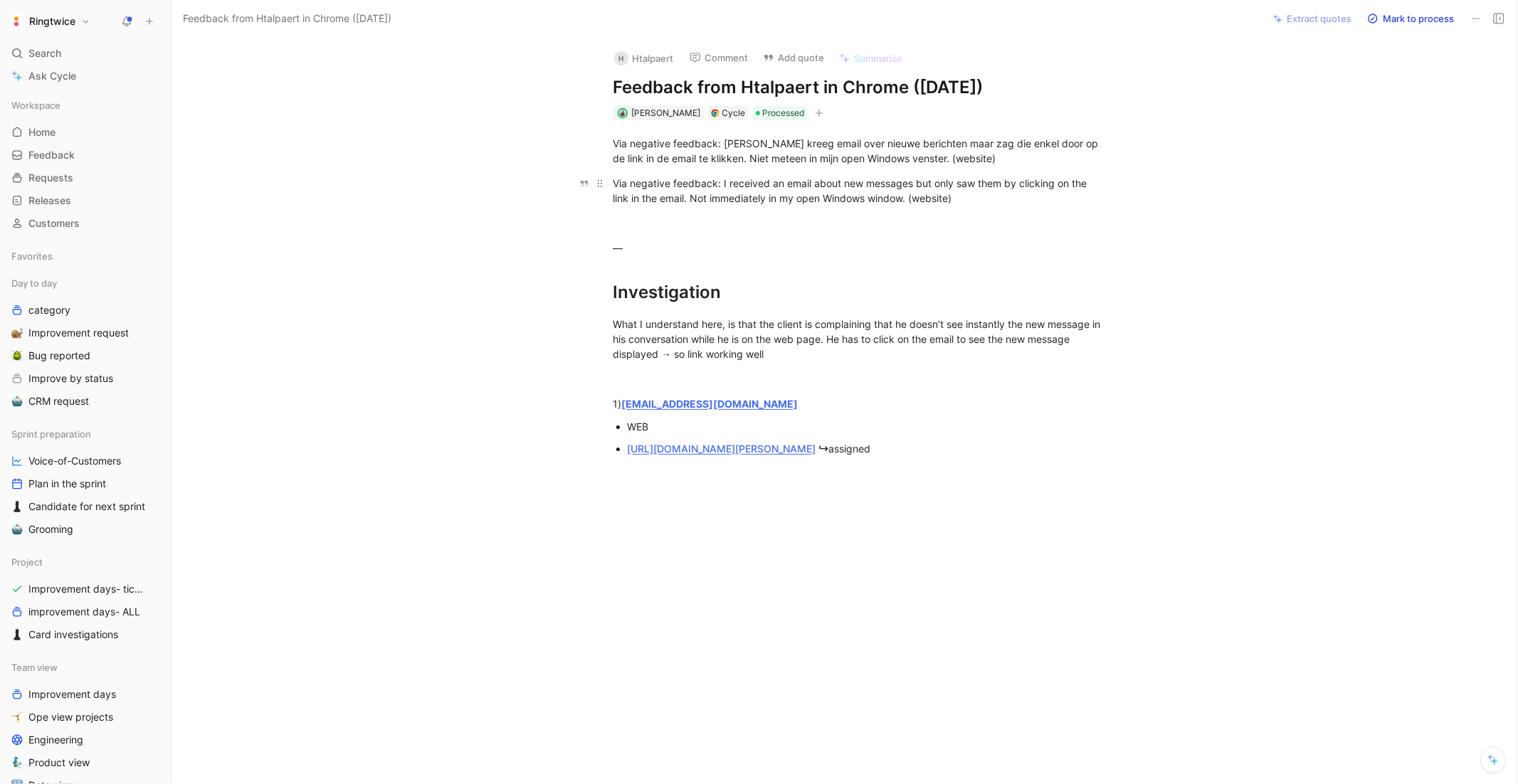
click at [1004, 209] on p "Via negative feedback: I received an email about new messages but only saw them…" at bounding box center [860, 190] width 547 height 38
click at [953, 195] on div "Via negative feedback: I received an email about new messages but only saw them…" at bounding box center [860, 191] width 493 height 30
click at [592, 158] on button "Quote" at bounding box center [591, 159] width 51 height 23
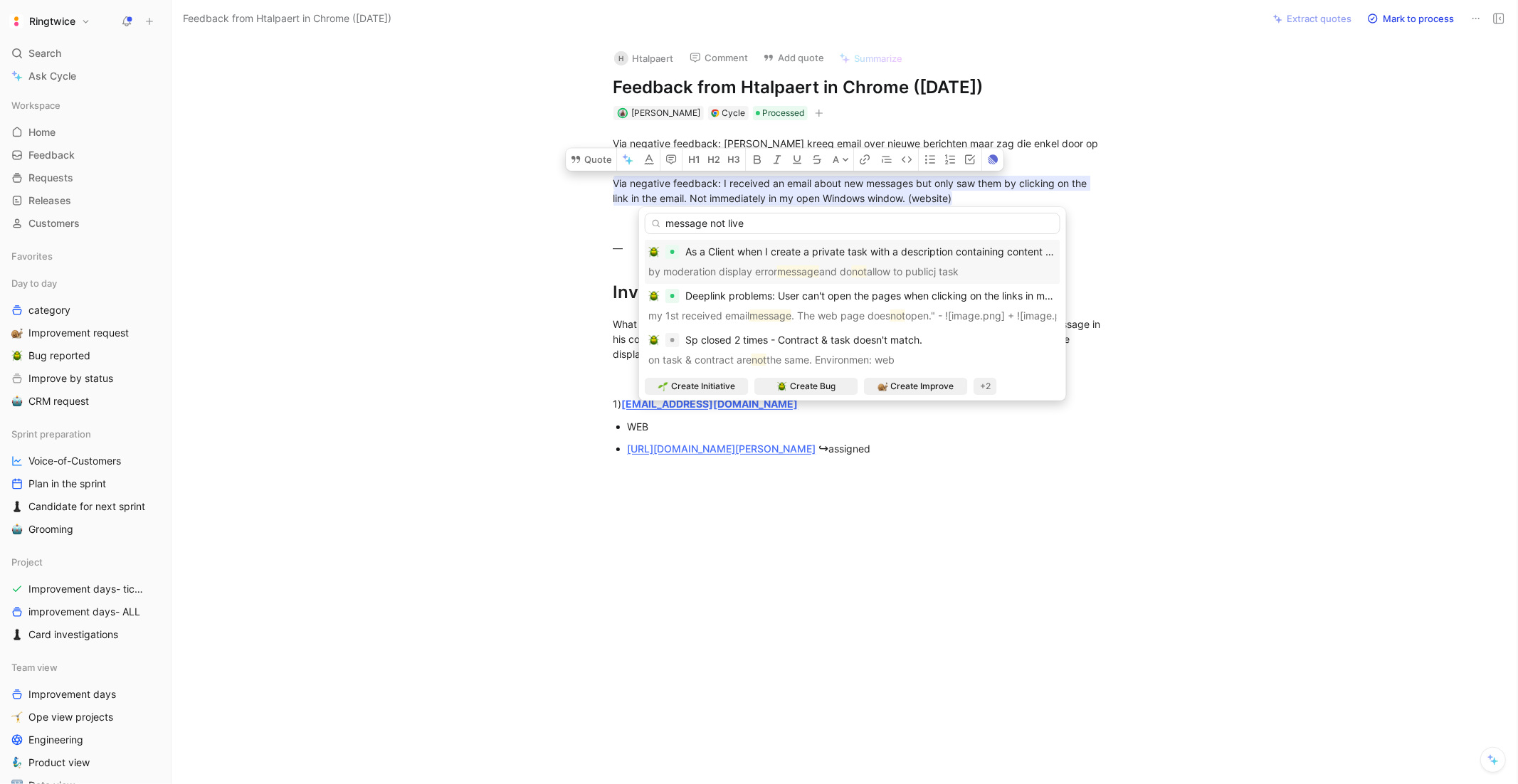
type input "message not live"
click at [741, 241] on div "As a Client when I create a private task with a description containing content …" at bounding box center [852, 262] width 415 height 44
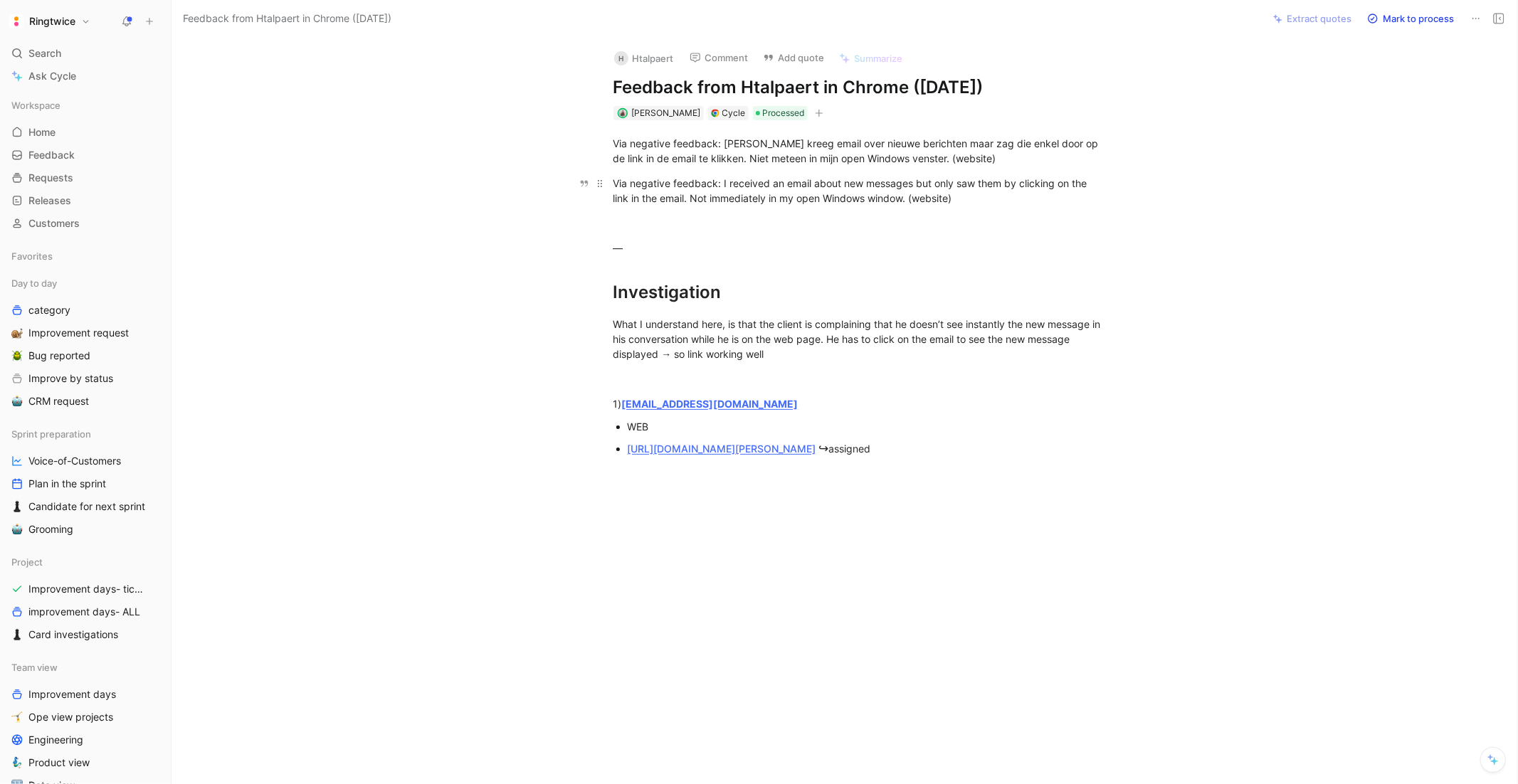
click at [760, 172] on p "Via negative feedback: I received an email about new messages but only saw them…" at bounding box center [860, 190] width 547 height 38
click at [760, 172] on button "button" at bounding box center [765, 163] width 21 height 23
click at [760, 174] on div "Via negative feedback: I received an email about new messages but only saw them…" at bounding box center [866, 189] width 478 height 30
click at [686, 172] on p "Via negative feedback: I received an email about new messages but only saw them…" at bounding box center [860, 190] width 547 height 38
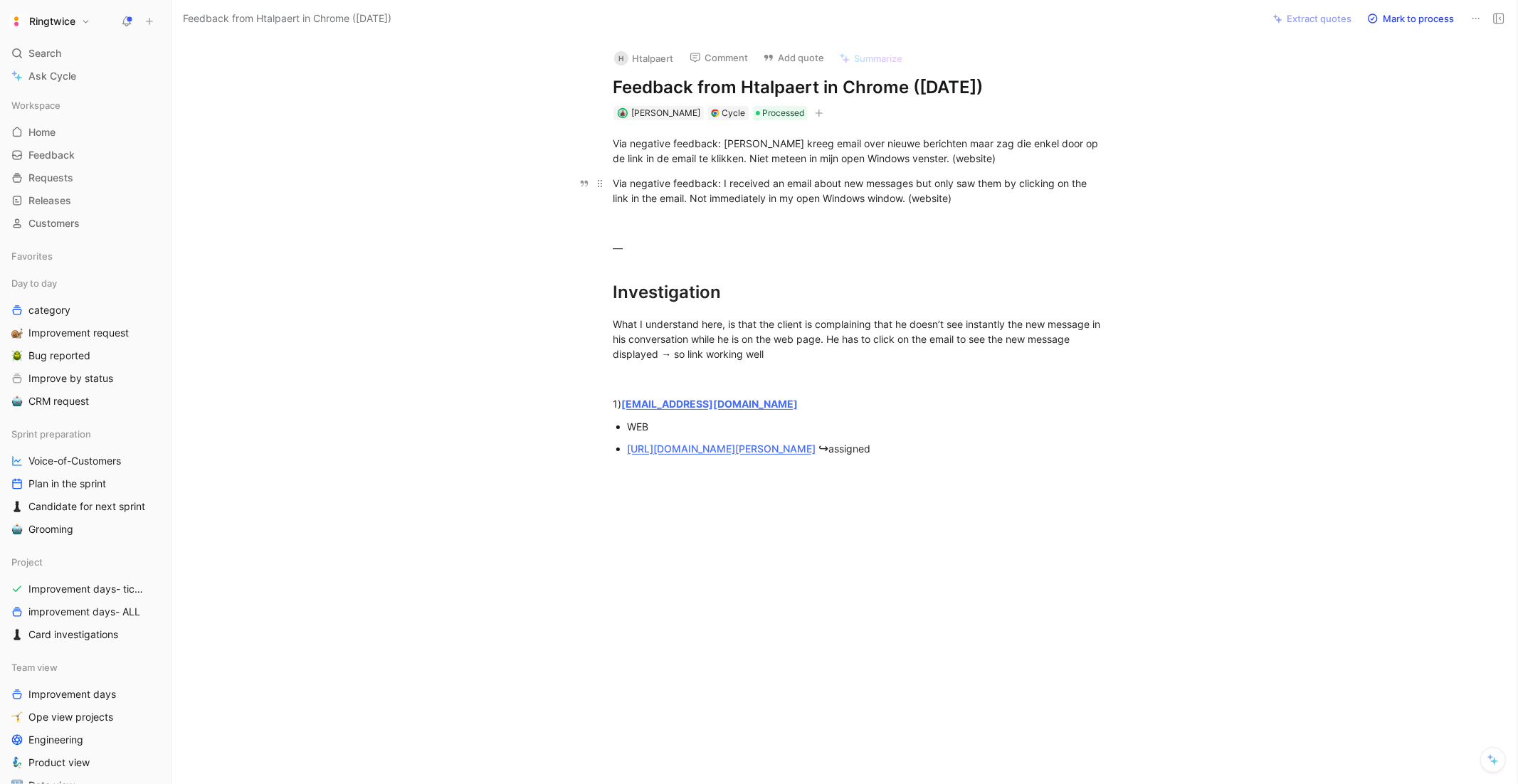
click at [686, 172] on p "Via negative feedback: I received an email about new messages but only saw them…" at bounding box center [860, 190] width 547 height 38
click at [686, 172] on button "A" at bounding box center [678, 163] width 25 height 23
click at [879, 195] on div "Via negative feedback: I received an email about new messages but only saw them…" at bounding box center [860, 191] width 493 height 30
click at [421, 160] on button "Quote" at bounding box center [419, 159] width 51 height 23
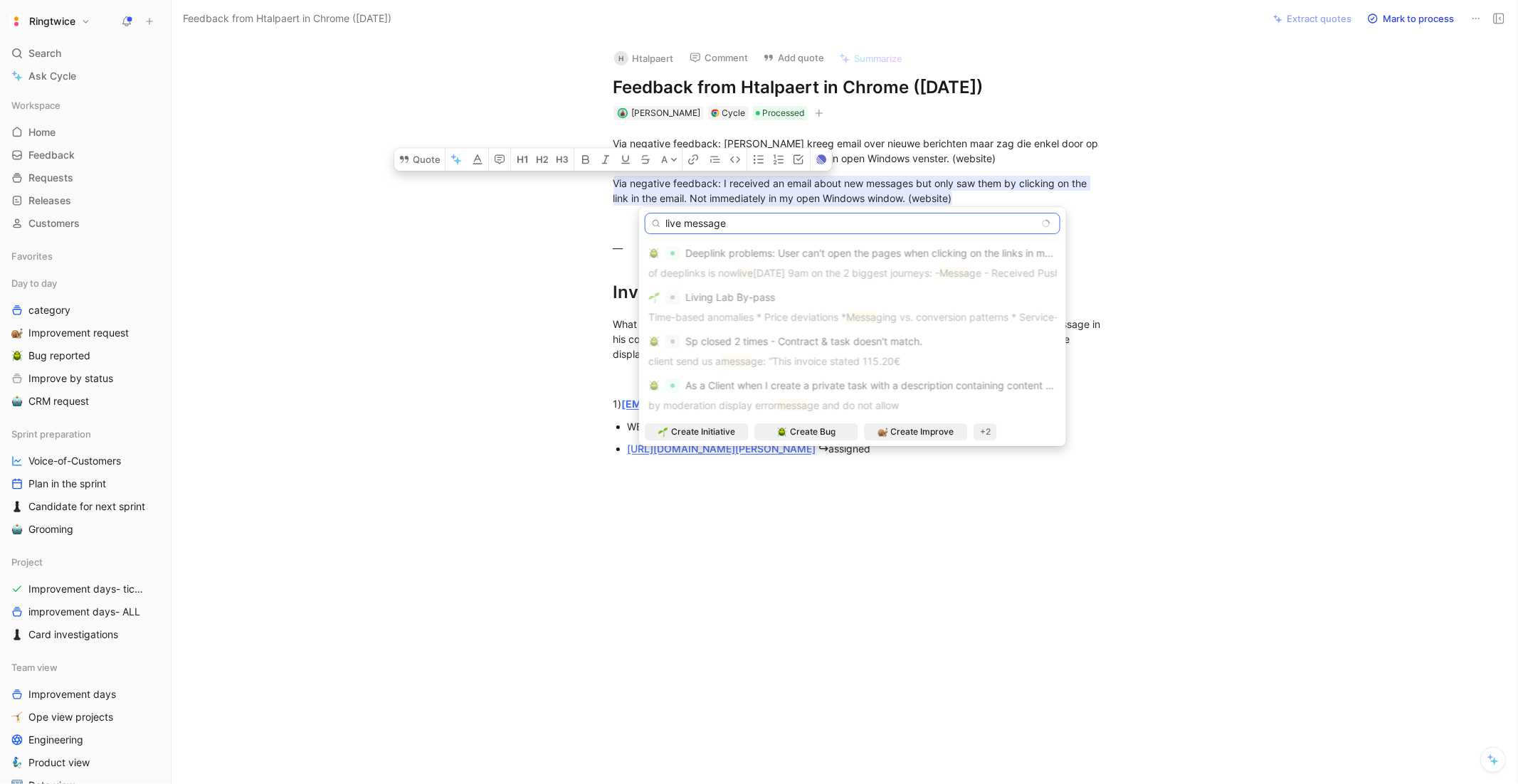
scroll to position [3, 0]
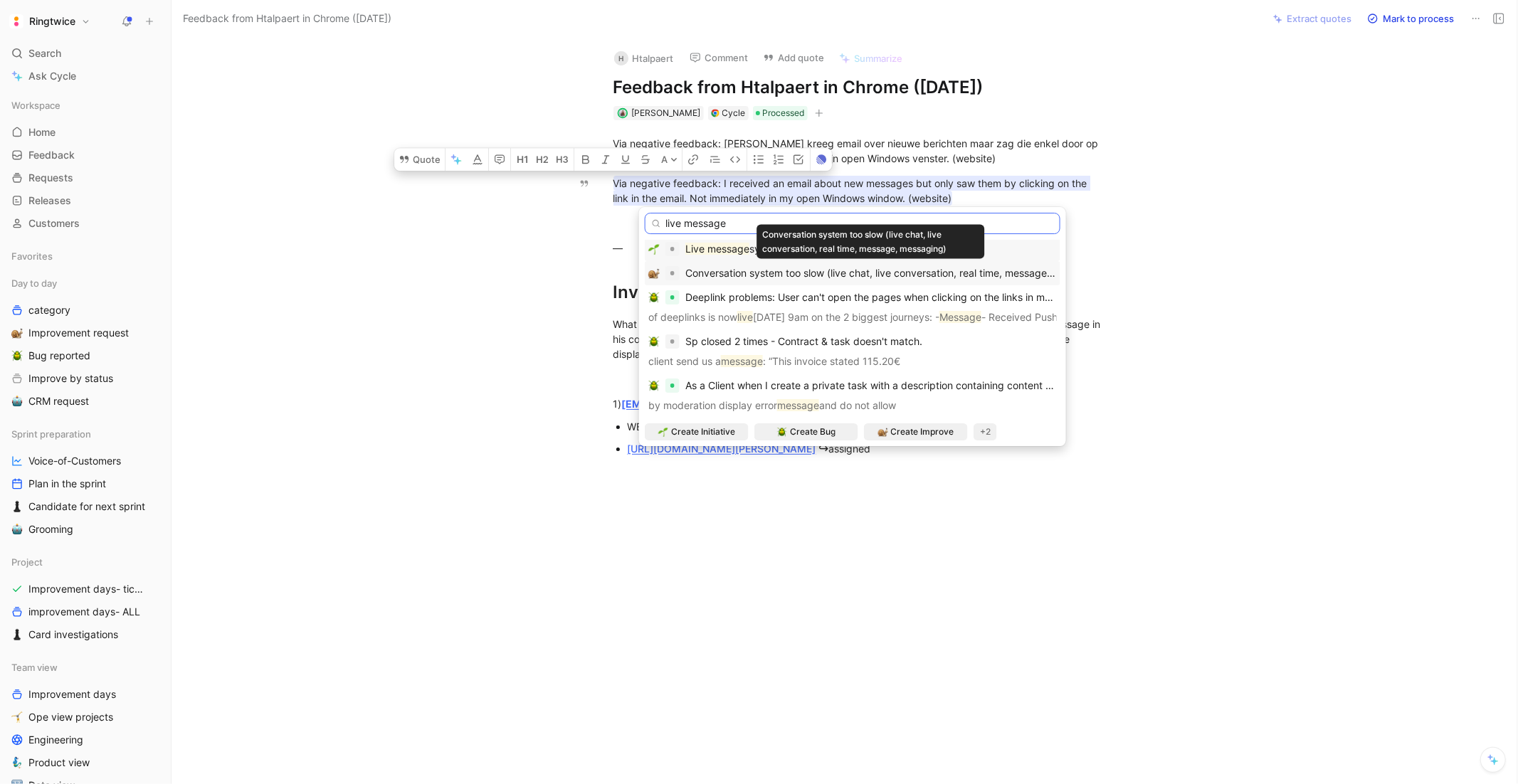
type input "live message"
click at [887, 280] on div "Conversation system too slow (live chat, live conversation, real time, message,…" at bounding box center [871, 273] width 372 height 17
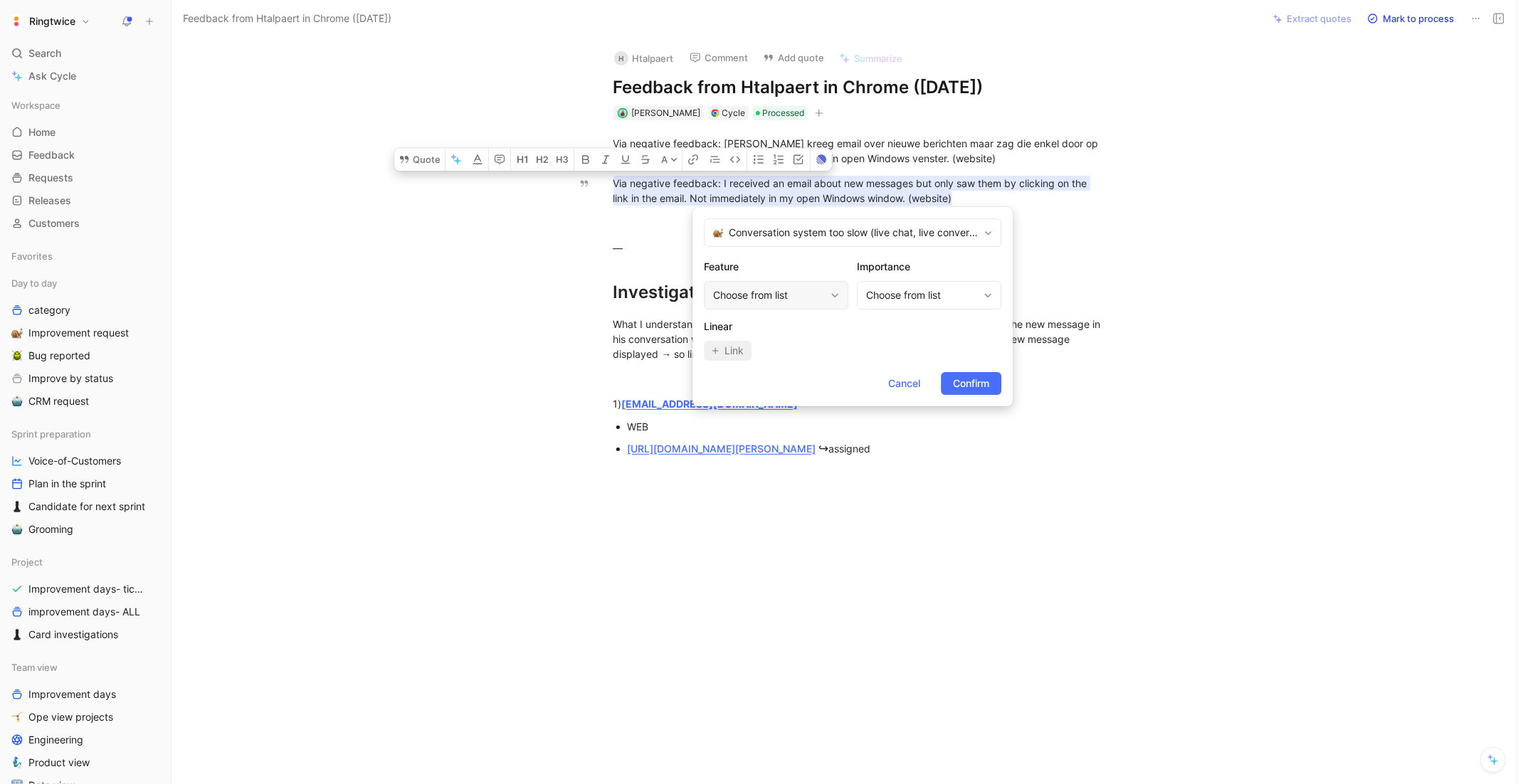
click at [778, 297] on div "Choose from list" at bounding box center [769, 296] width 112 height 17
type input "conver"
click at [775, 356] on span "sation (message, discussion)" at bounding box center [809, 355] width 134 height 12
click at [966, 378] on span "Confirm" at bounding box center [971, 383] width 36 height 17
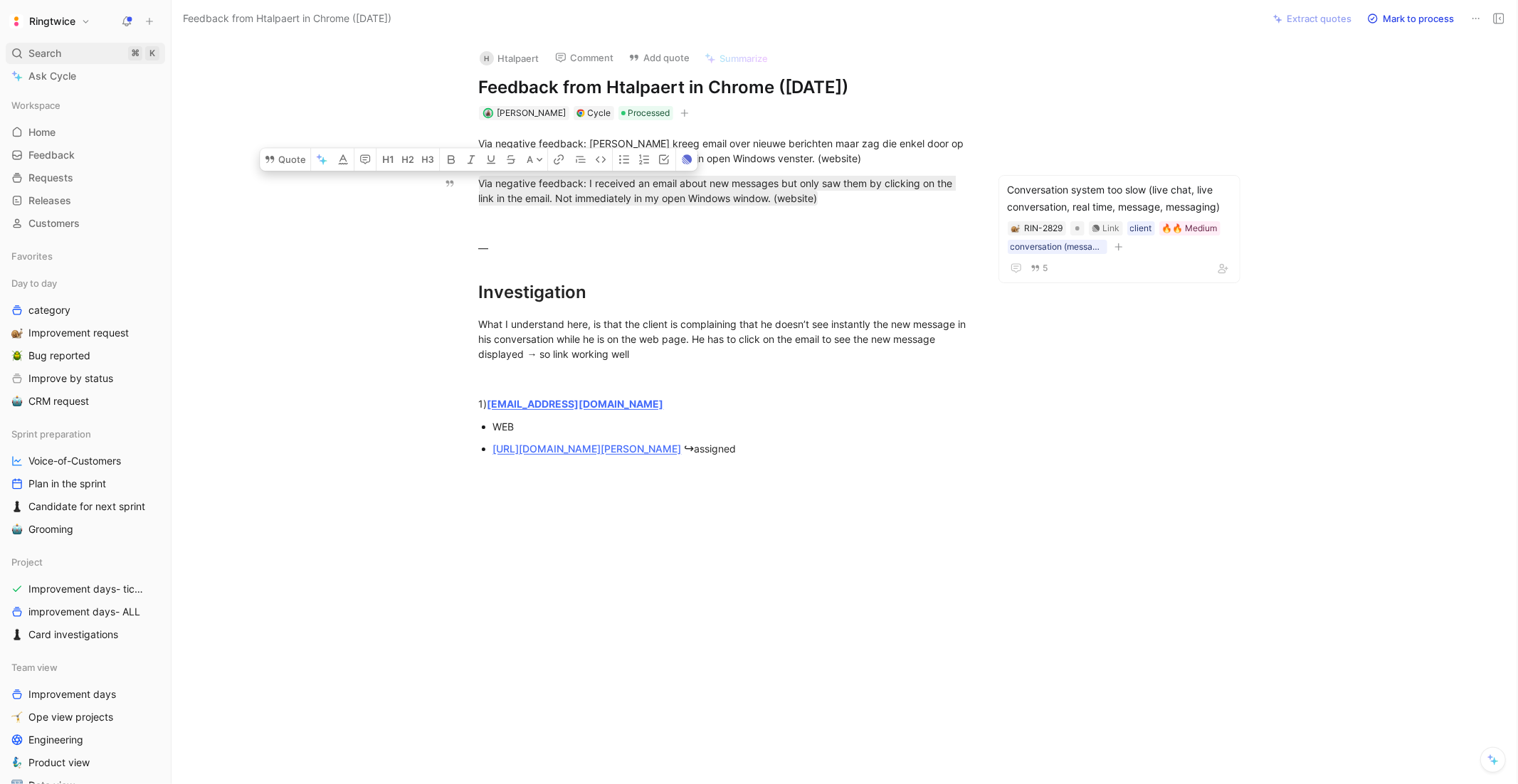
click at [23, 59] on div "Search ⌘ K" at bounding box center [85, 53] width 160 height 21
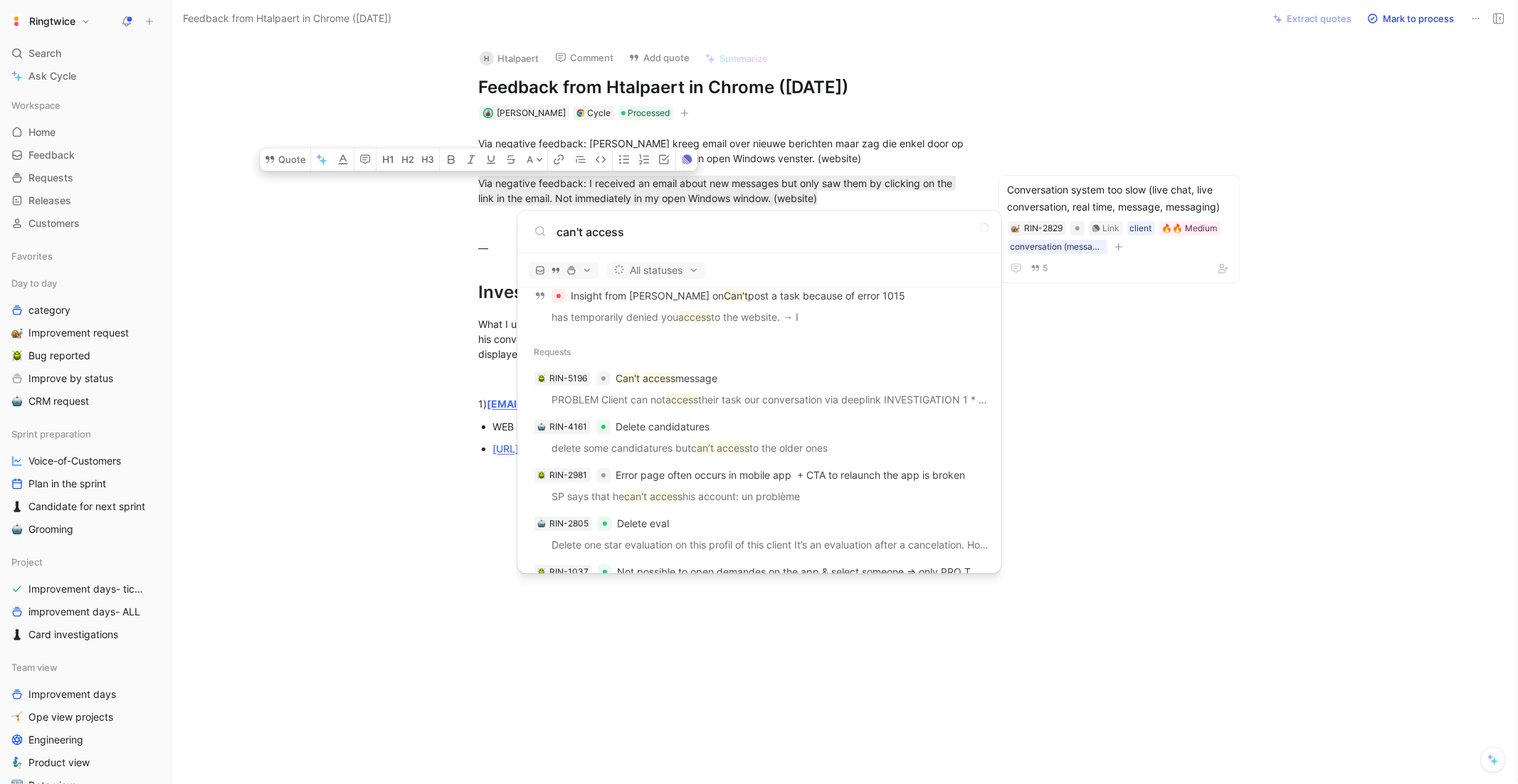
scroll to position [523, 0]
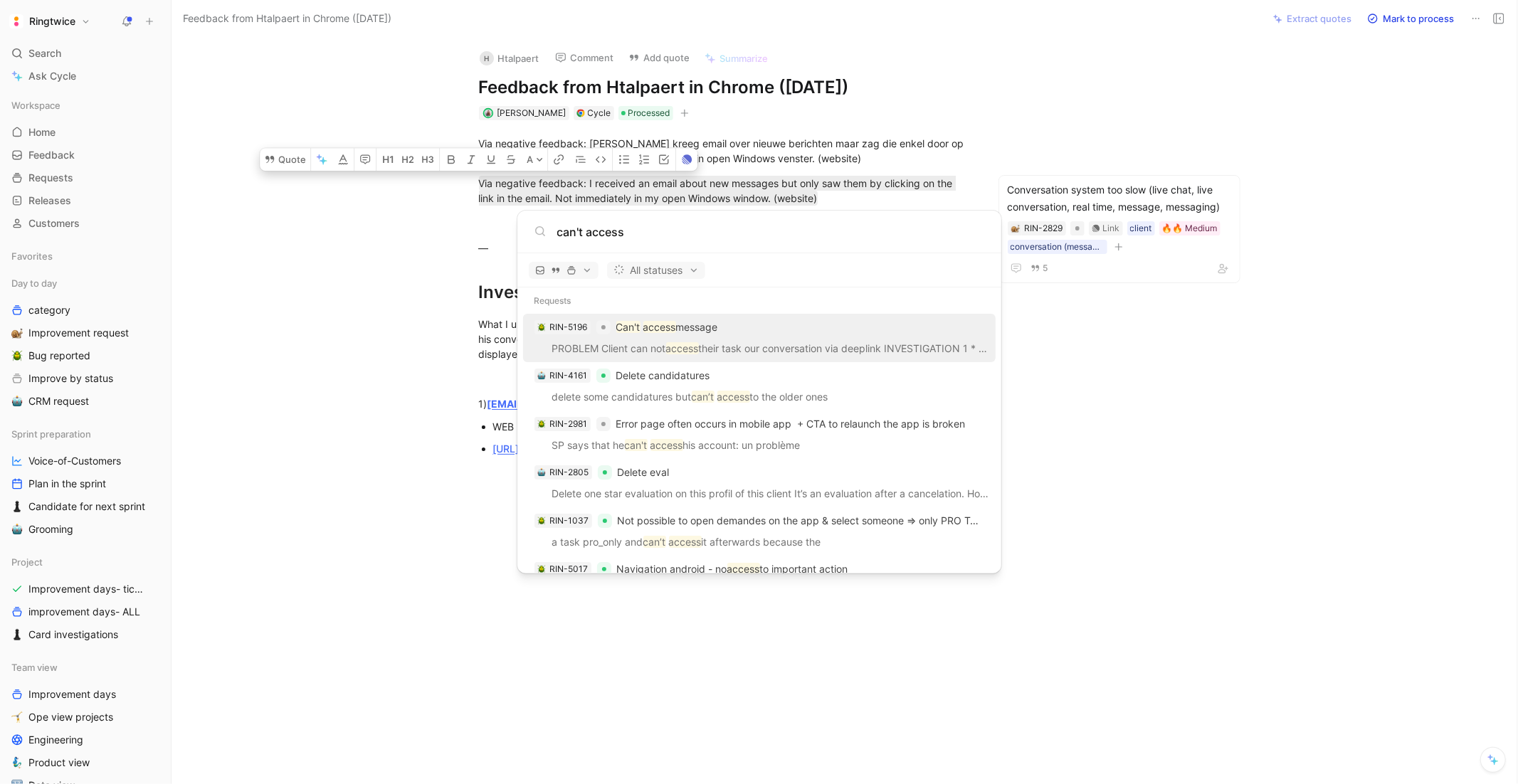
type input "can't access"
click at [771, 335] on div "RIN-5196 Can't access message" at bounding box center [759, 327] width 464 height 26
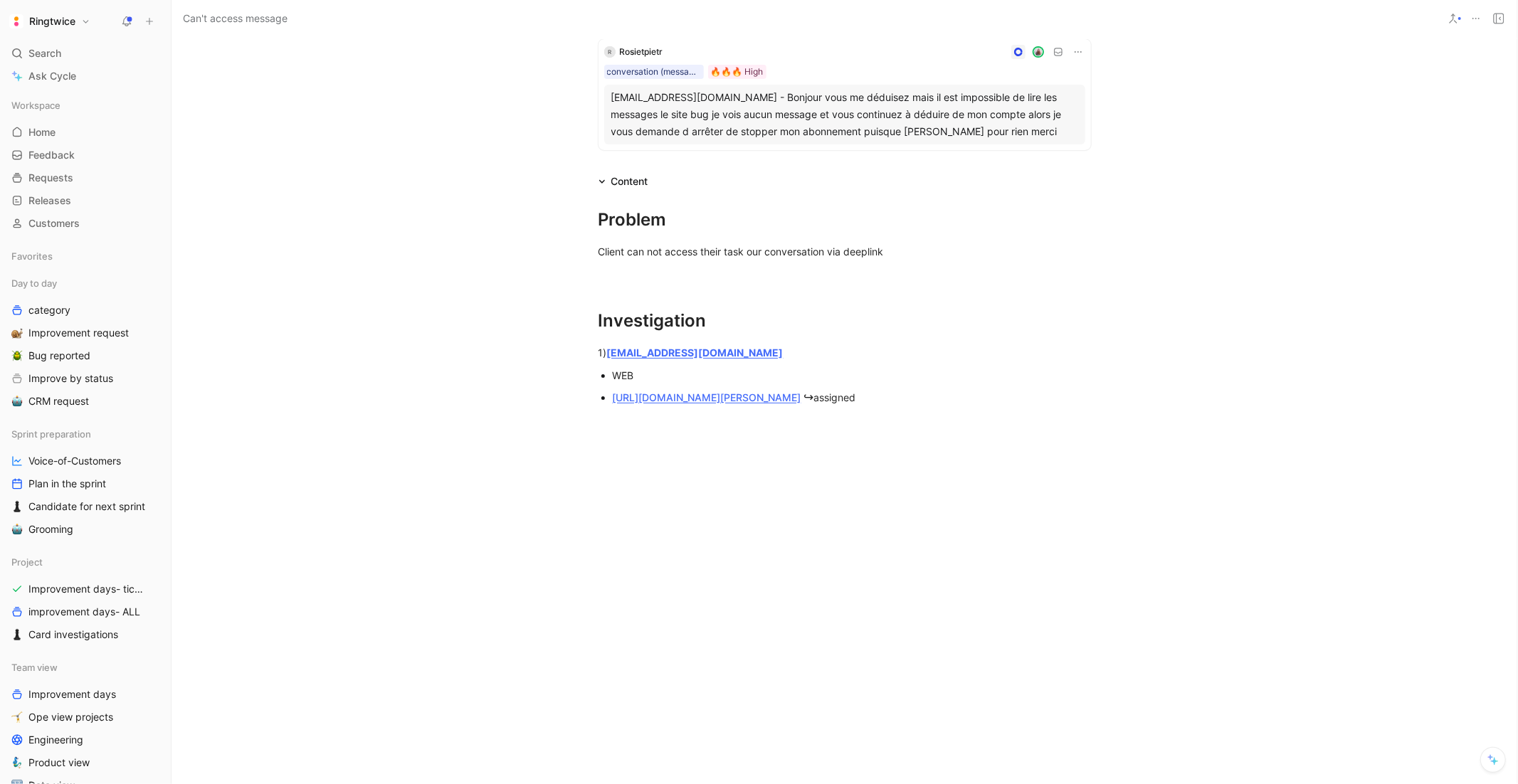
scroll to position [471, 0]
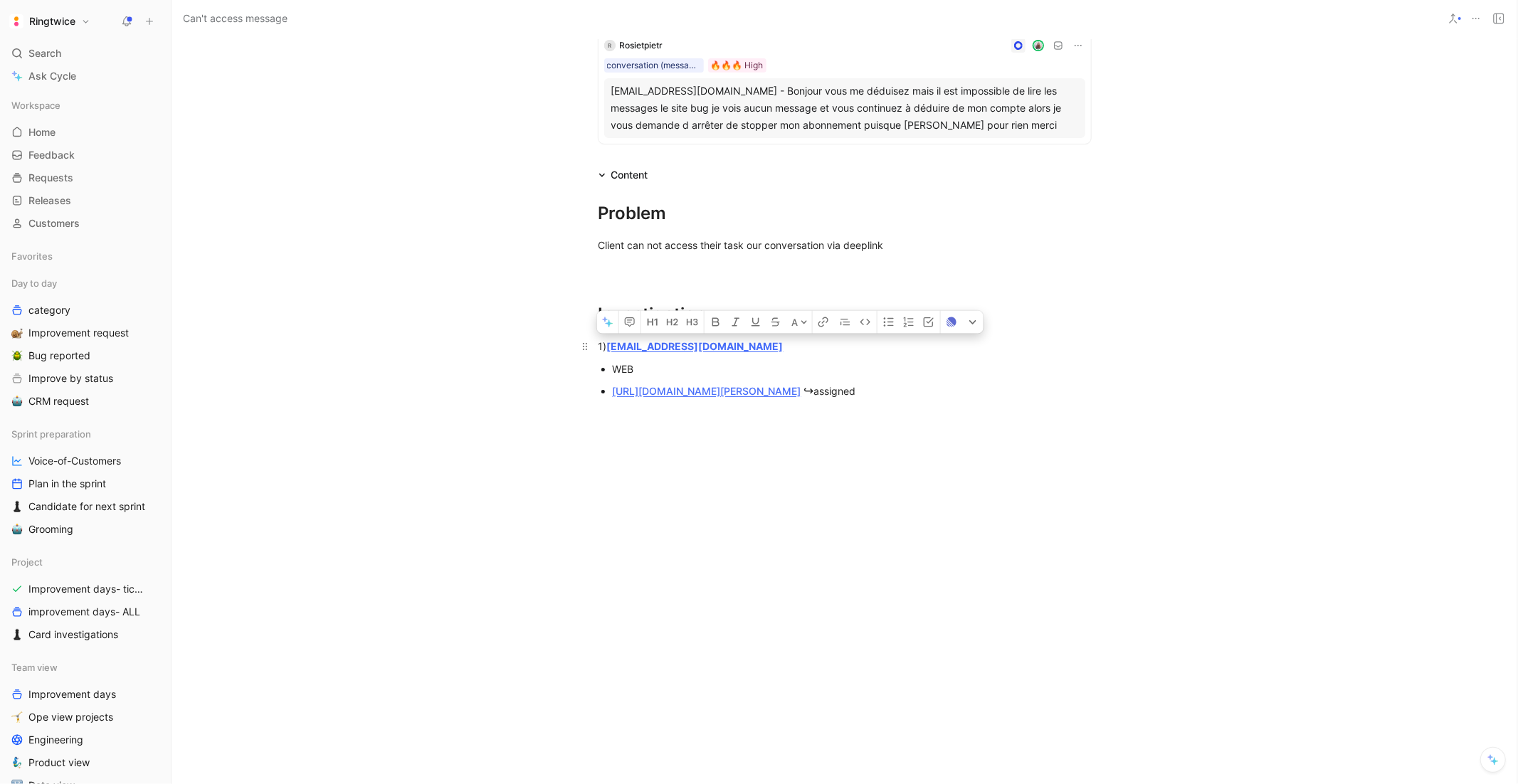
drag, startPoint x: 1029, startPoint y: 404, endPoint x: 613, endPoint y: 346, distance: 420.0
click at [613, 346] on div "Problem Client can not access their task our conversation via deeplink Investig…" at bounding box center [844, 299] width 1346 height 231
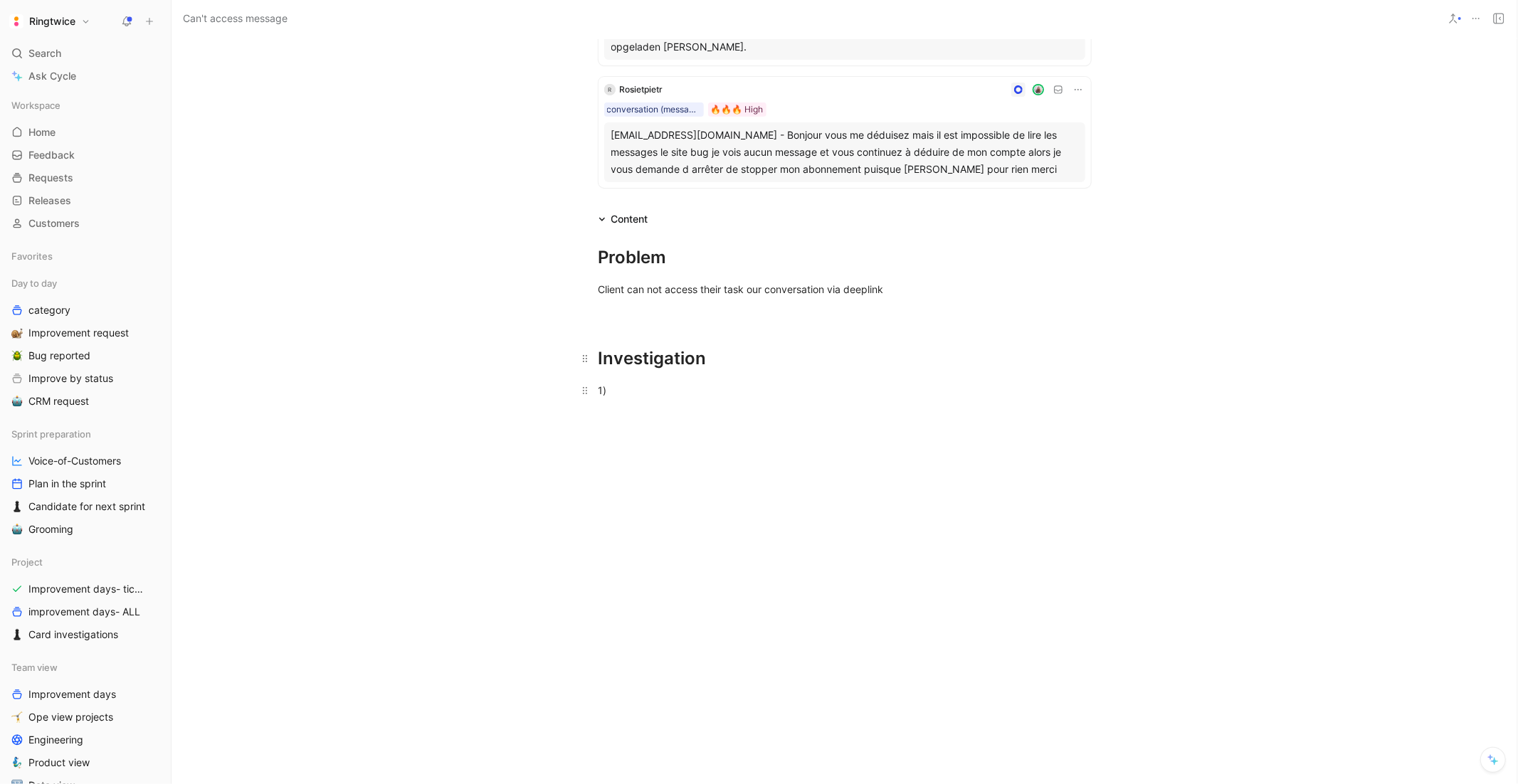
scroll to position [78, 0]
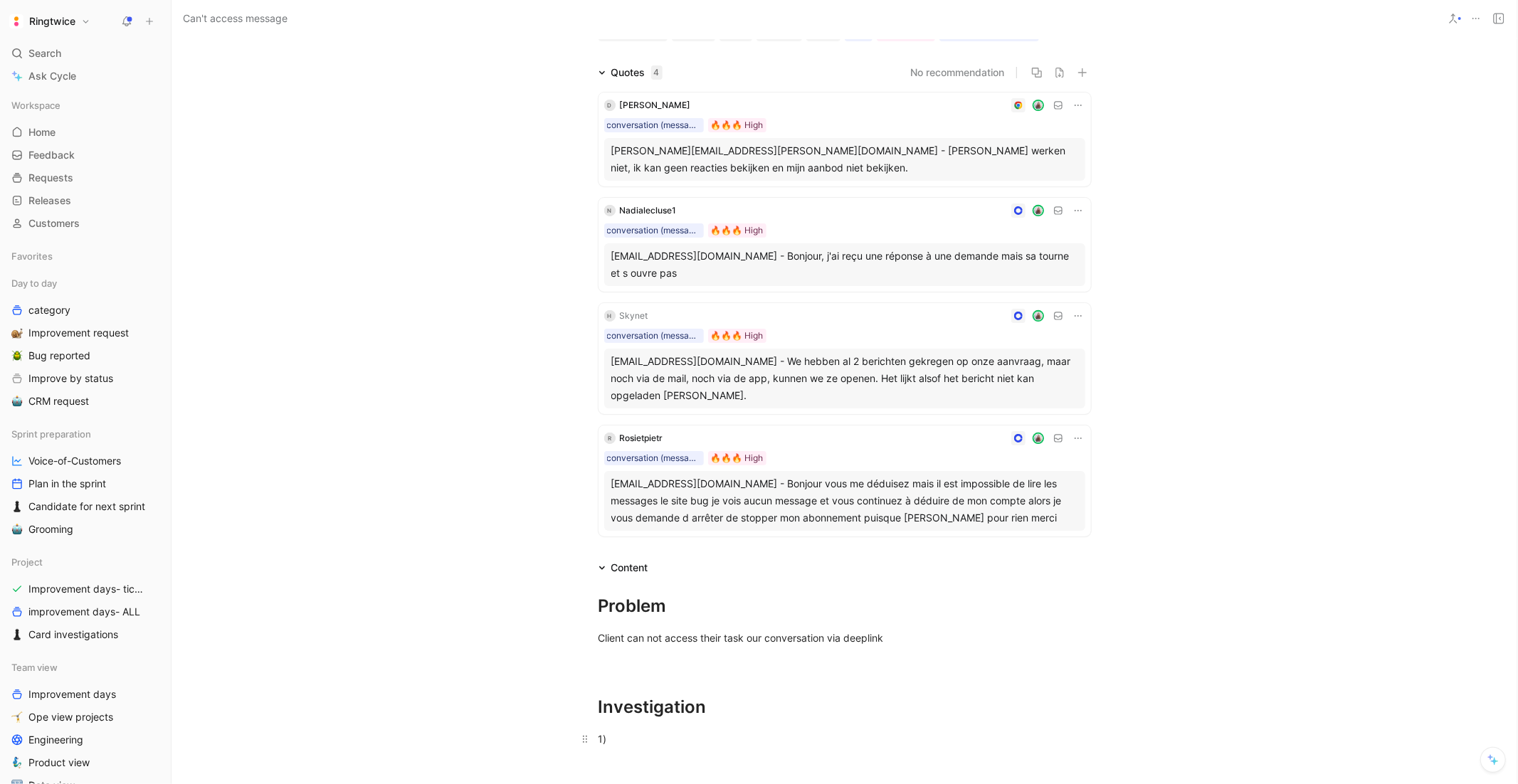
click at [710, 433] on div at bounding box center [877, 438] width 416 height 14
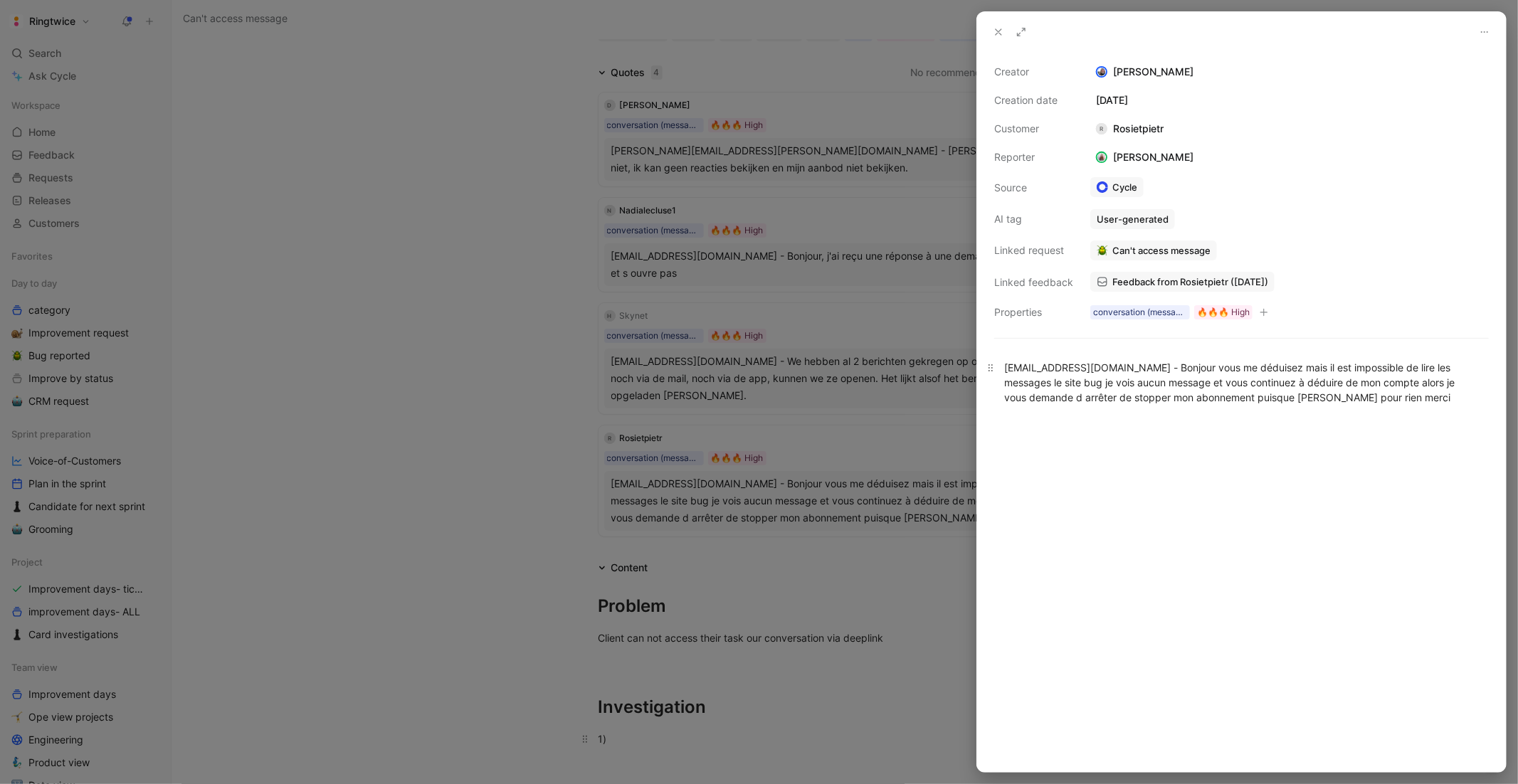
click at [1194, 367] on div "[EMAIL_ADDRESS][DOMAIN_NAME] - Bonjour vous me déduisez mais il est impossible …" at bounding box center [1242, 382] width 475 height 45
click at [1161, 284] on span "Feedback from Rosietpietr ([DATE])" at bounding box center [1190, 282] width 156 height 13
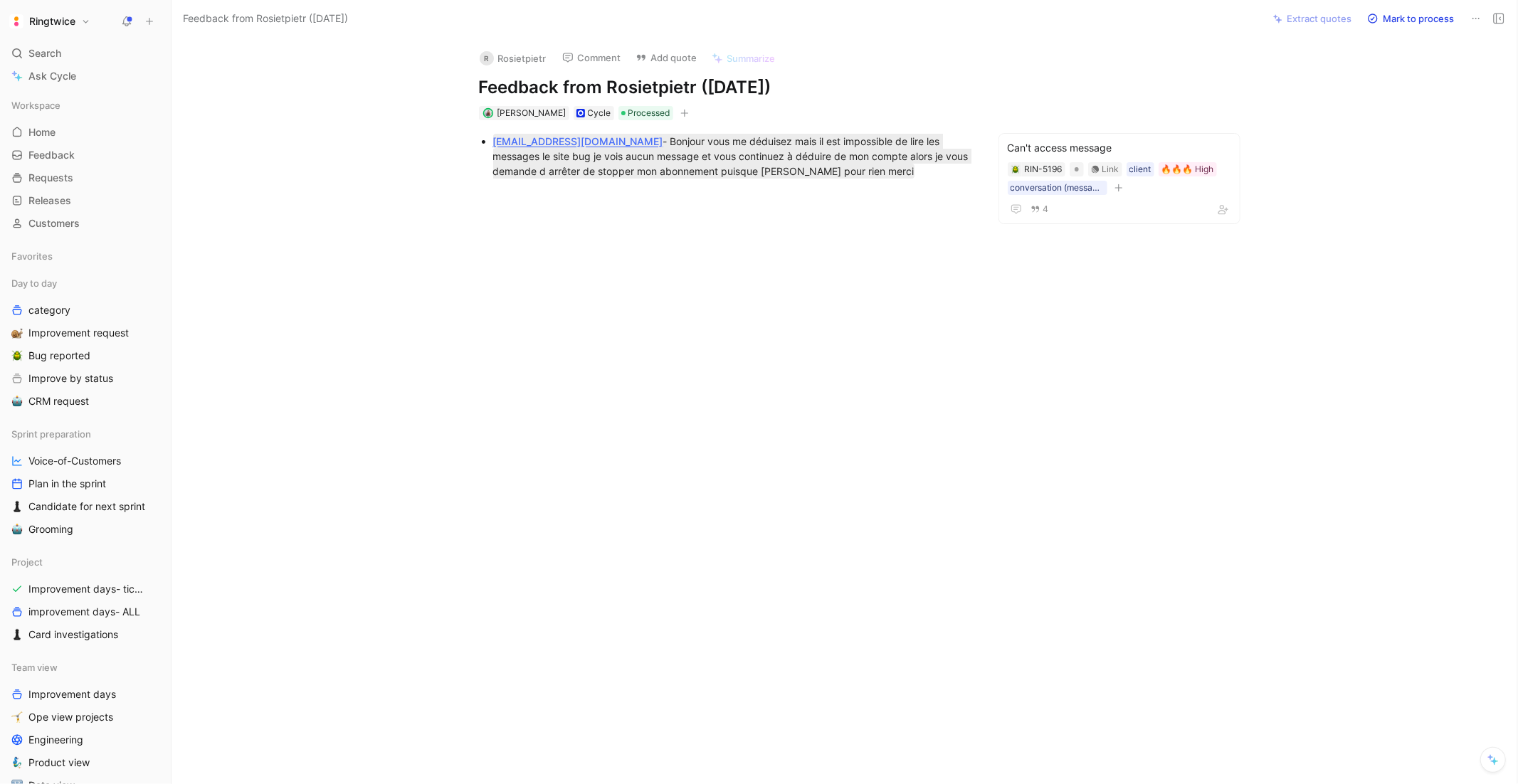
click at [837, 181] on div "[EMAIL_ADDRESS][DOMAIN_NAME] - Bonjour vous me déduisez mais il est impossible …" at bounding box center [725, 156] width 1047 height 72
drag, startPoint x: 612, startPoint y: 142, endPoint x: 486, endPoint y: 138, distance: 126.1
click at [486, 138] on ul "[EMAIL_ADDRESS][DOMAIN_NAME] - Bonjour vous me déduisez mais il est impossible …" at bounding box center [725, 156] width 547 height 49
copy mark "[EMAIL_ADDRESS][DOMAIN_NAME]"
click at [835, 217] on div at bounding box center [725, 310] width 1047 height 236
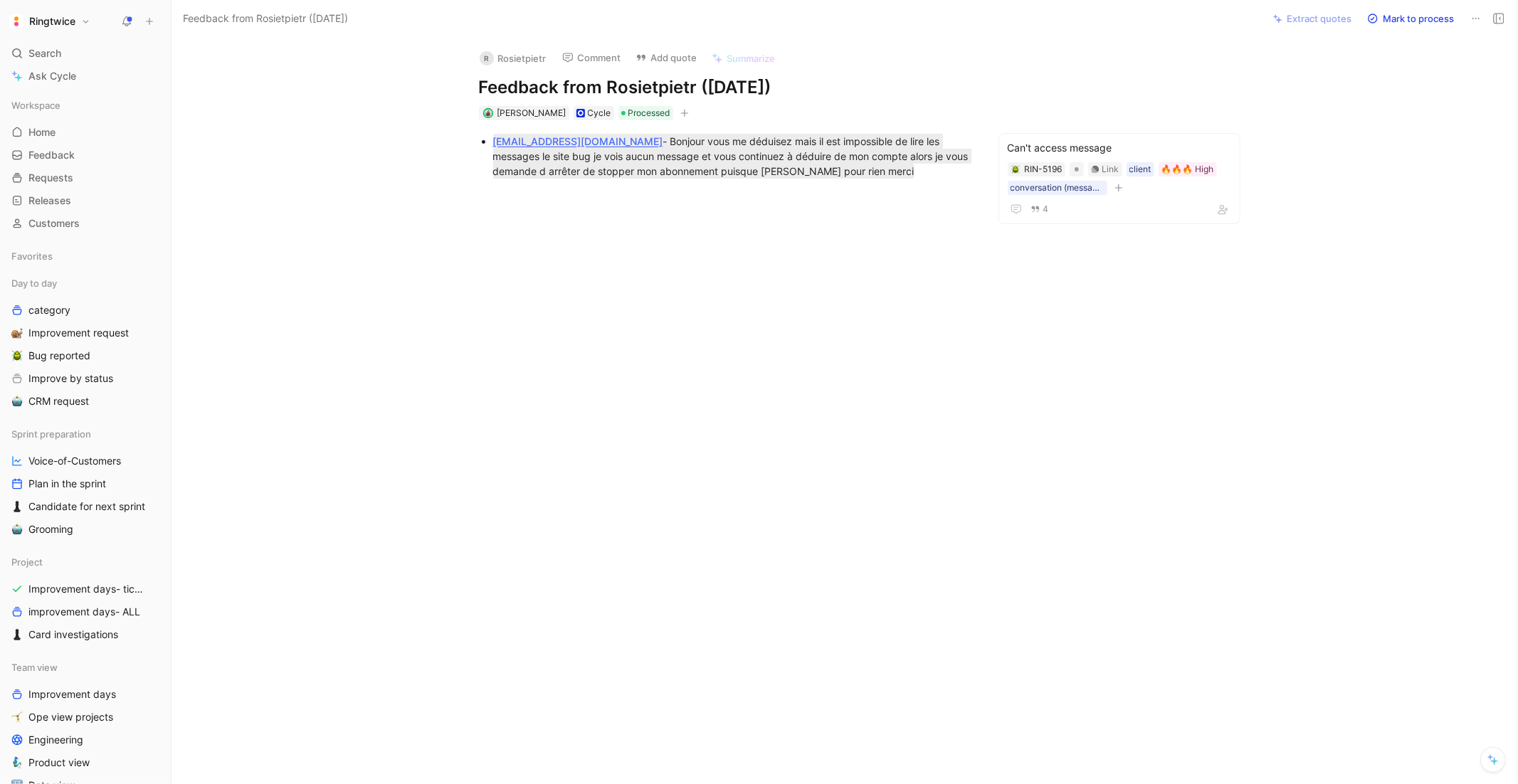
click at [838, 177] on div "[EMAIL_ADDRESS][DOMAIN_NAME] - Bonjour vous me déduisez mais il est impossible …" at bounding box center [732, 156] width 478 height 45
click at [502, 217] on div "Investigation" at bounding box center [725, 218] width 493 height 15
click at [418, 193] on icon "button" at bounding box center [415, 195] width 5 height 7
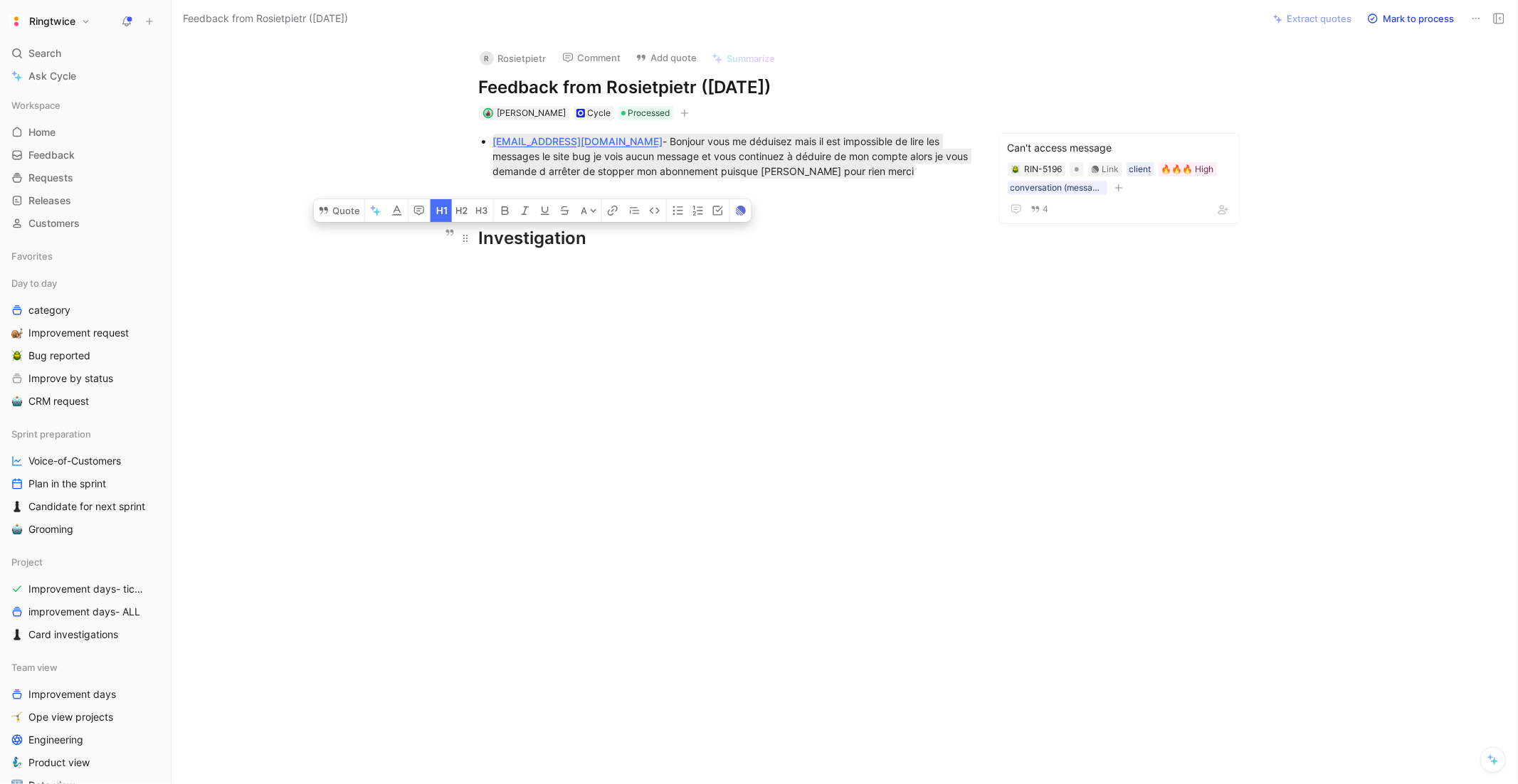
click at [599, 239] on div "Investigation" at bounding box center [725, 238] width 493 height 26
click at [556, 286] on div "didn’t log herself since [DATE]" at bounding box center [732, 287] width 478 height 15
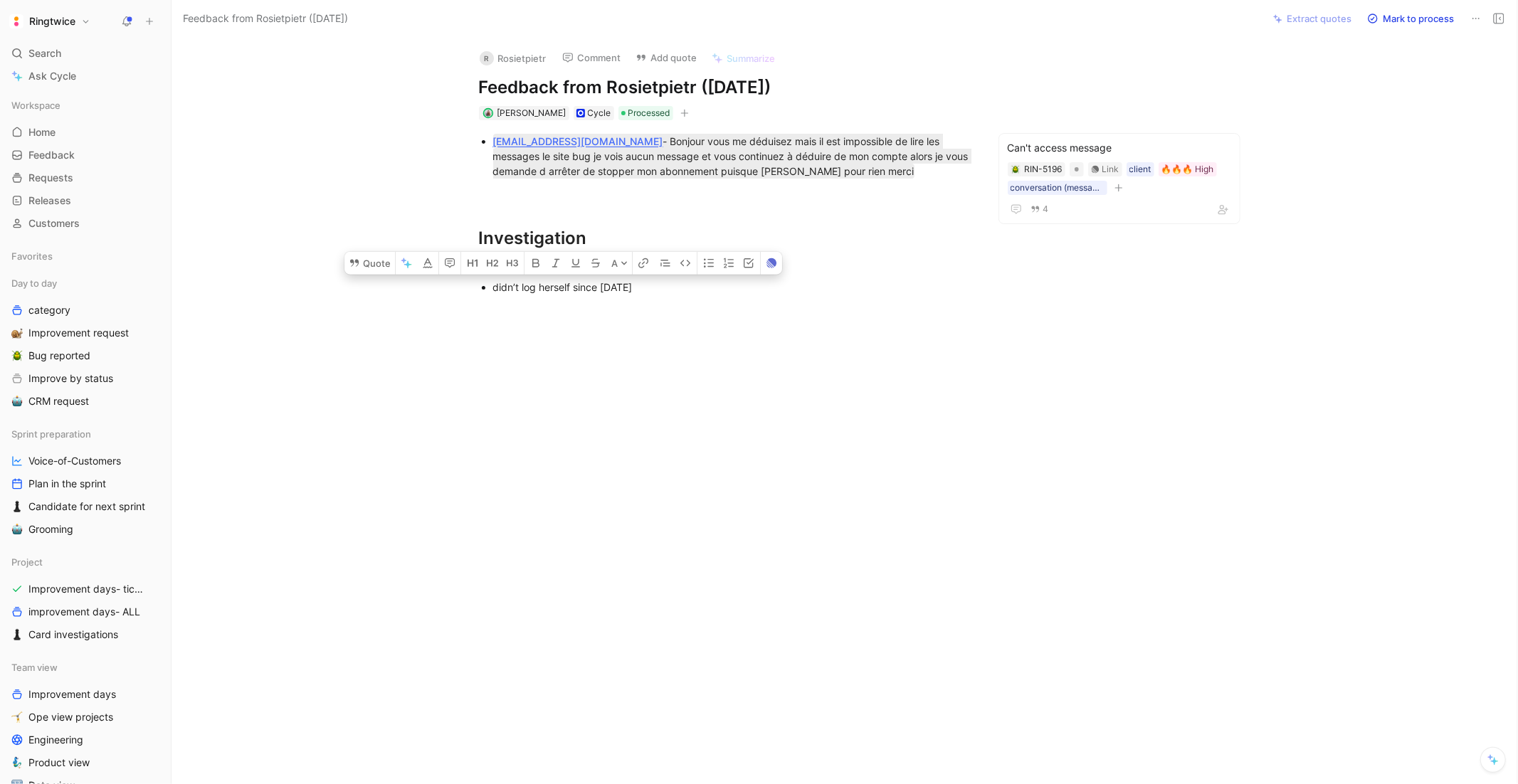
click at [652, 290] on div "didn’t log herself since [DATE]" at bounding box center [732, 287] width 478 height 15
drag, startPoint x: 523, startPoint y: 265, endPoint x: 493, endPoint y: 263, distance: 30.1
click at [493, 263] on div "web" at bounding box center [732, 268] width 478 height 15
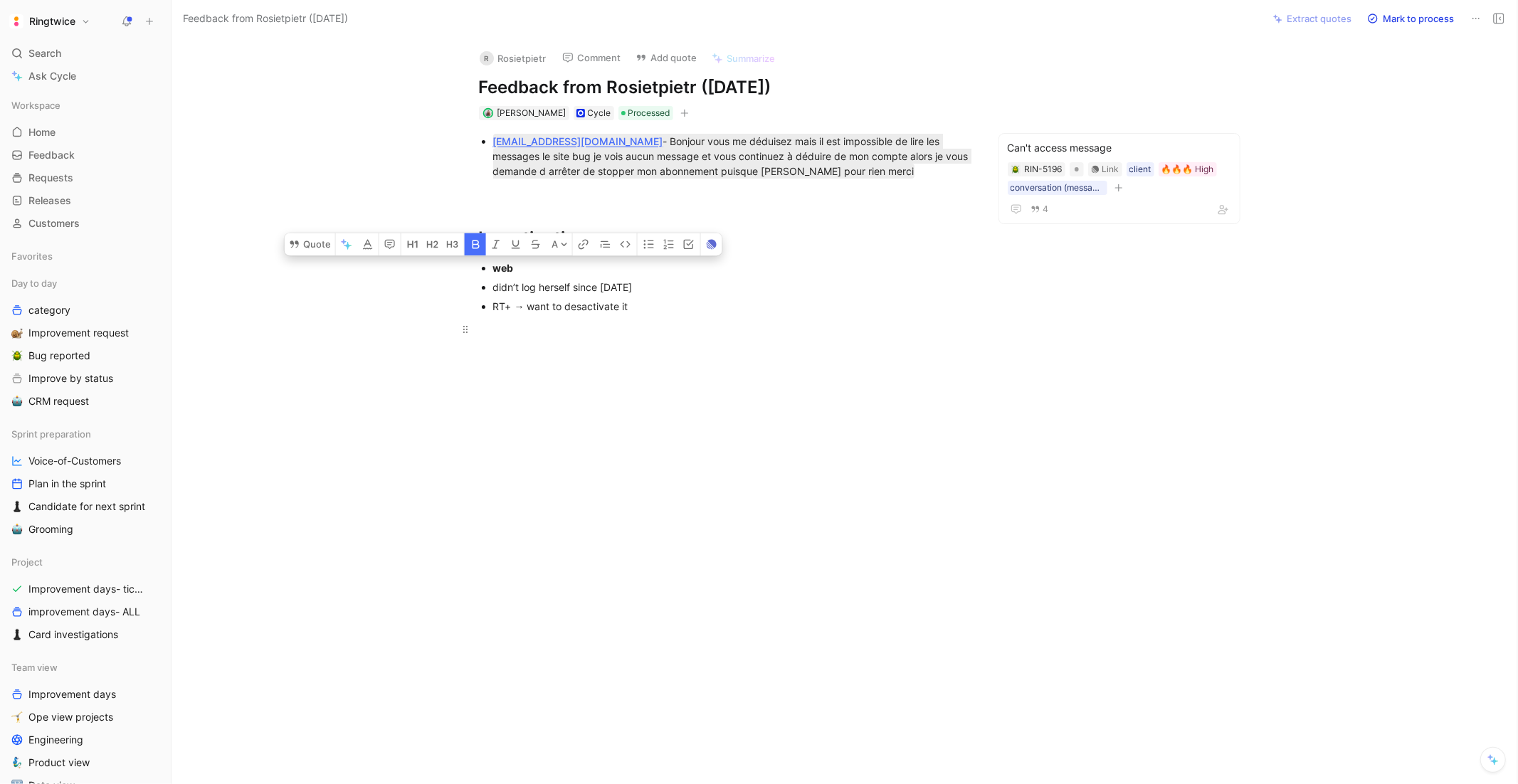
click at [714, 336] on p at bounding box center [725, 329] width 547 height 23
drag, startPoint x: 686, startPoint y: 317, endPoint x: 469, endPoint y: 251, distance: 226.8
click at [469, 251] on div "[EMAIL_ADDRESS][DOMAIN_NAME] - Bonjour vous me déduisez mais il est impossible …" at bounding box center [725, 236] width 1047 height 232
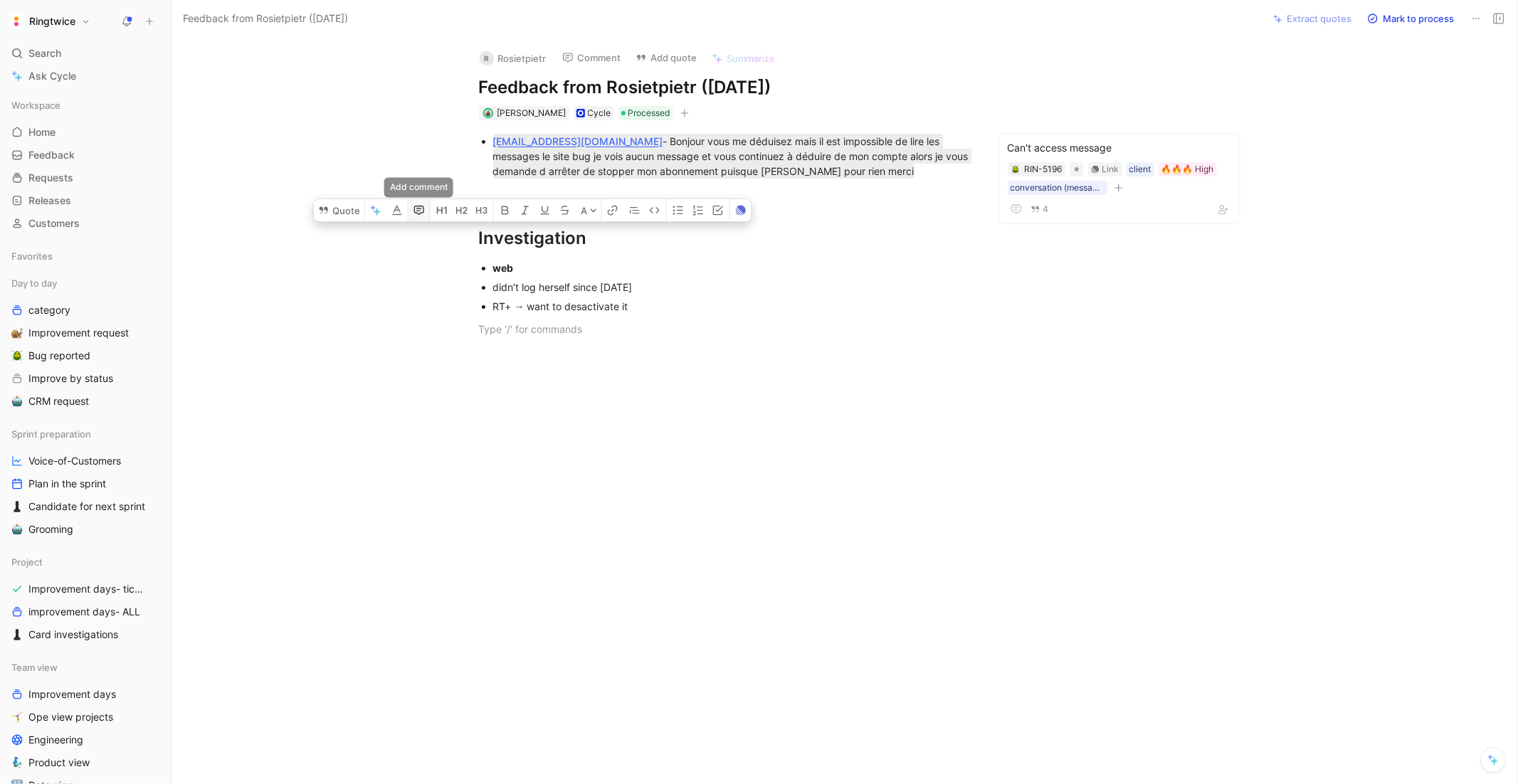
click at [422, 214] on icon "button" at bounding box center [419, 210] width 12 height 12
drag, startPoint x: 713, startPoint y: 332, endPoint x: 459, endPoint y: 243, distance: 269.1
click at [459, 243] on div "[EMAIL_ADDRESS][DOMAIN_NAME] - Bonjour vous me déduisez mais il est impossible …" at bounding box center [725, 236] width 1047 height 232
click at [942, 322] on div at bounding box center [725, 329] width 493 height 15
drag, startPoint x: 685, startPoint y: 328, endPoint x: 473, endPoint y: 225, distance: 235.7
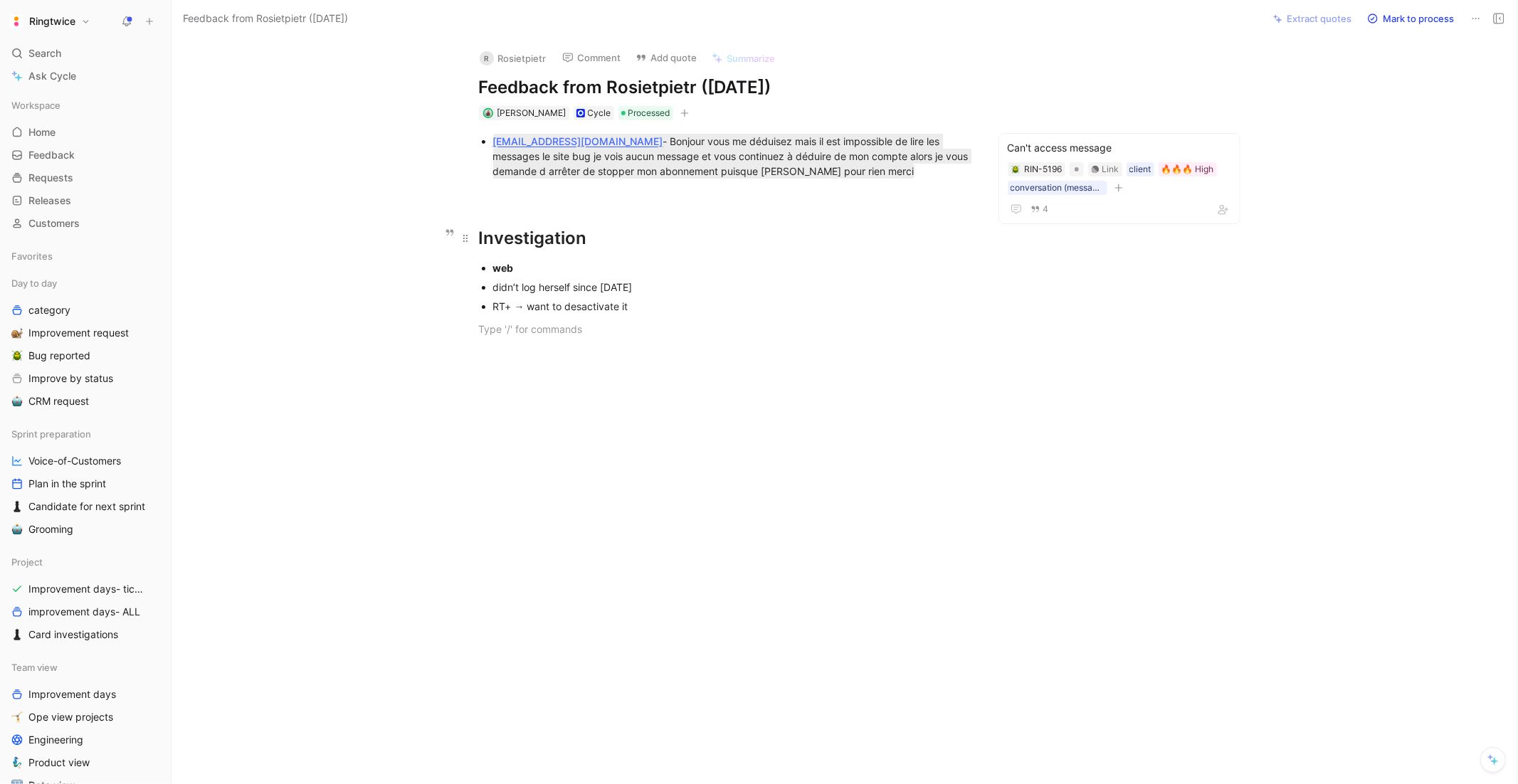
click at [473, 225] on div "[EMAIL_ADDRESS][DOMAIN_NAME] - Bonjour vous me déduisez mais il est impossible …" at bounding box center [725, 236] width 1047 height 232
click at [361, 215] on icon "button" at bounding box center [365, 210] width 12 height 12
click at [704, 300] on div "RT+ → want to desactivate it" at bounding box center [732, 306] width 478 height 15
click at [700, 271] on div "web" at bounding box center [732, 268] width 478 height 15
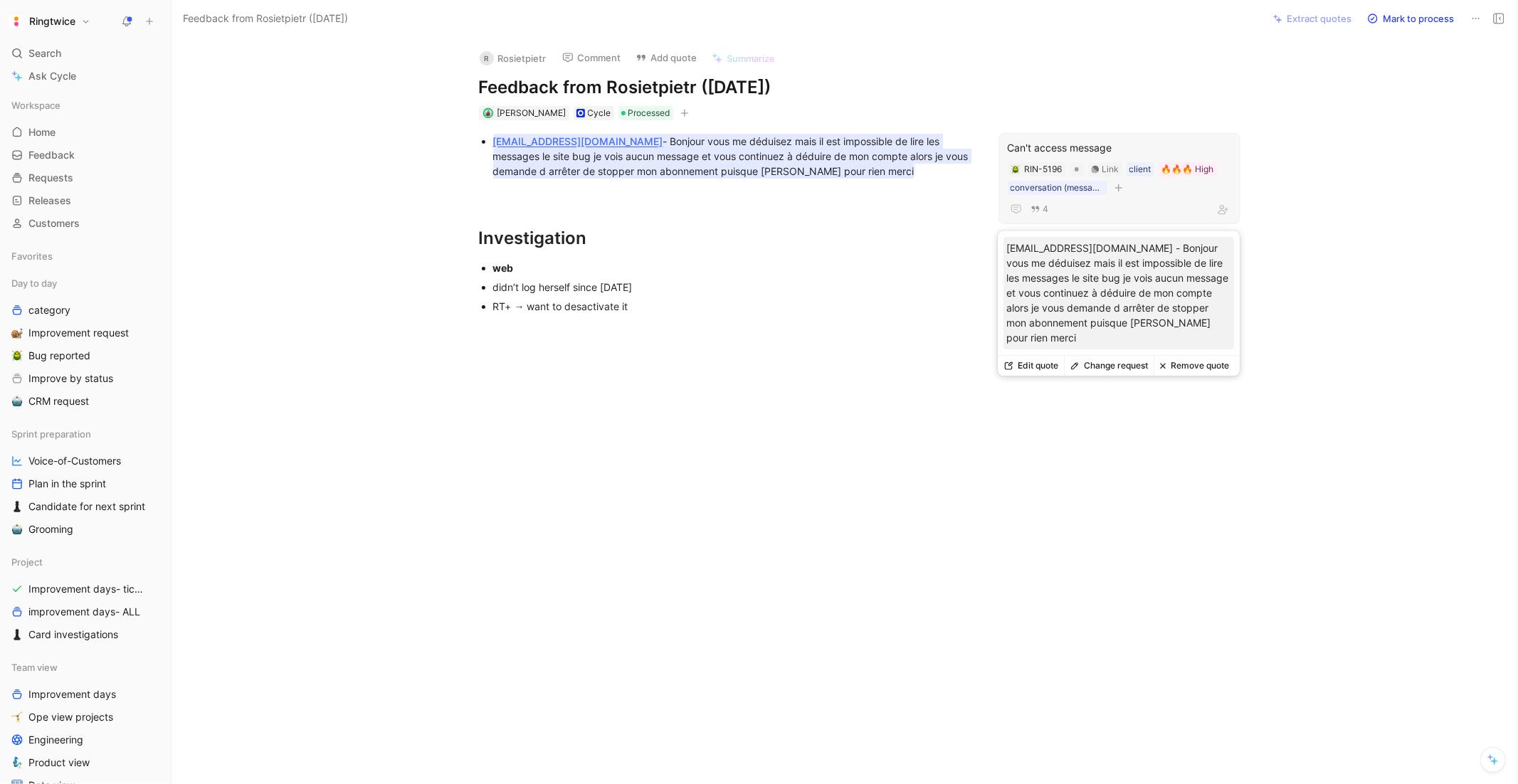
click at [1074, 148] on div "Can't access message" at bounding box center [1120, 148] width 224 height 17
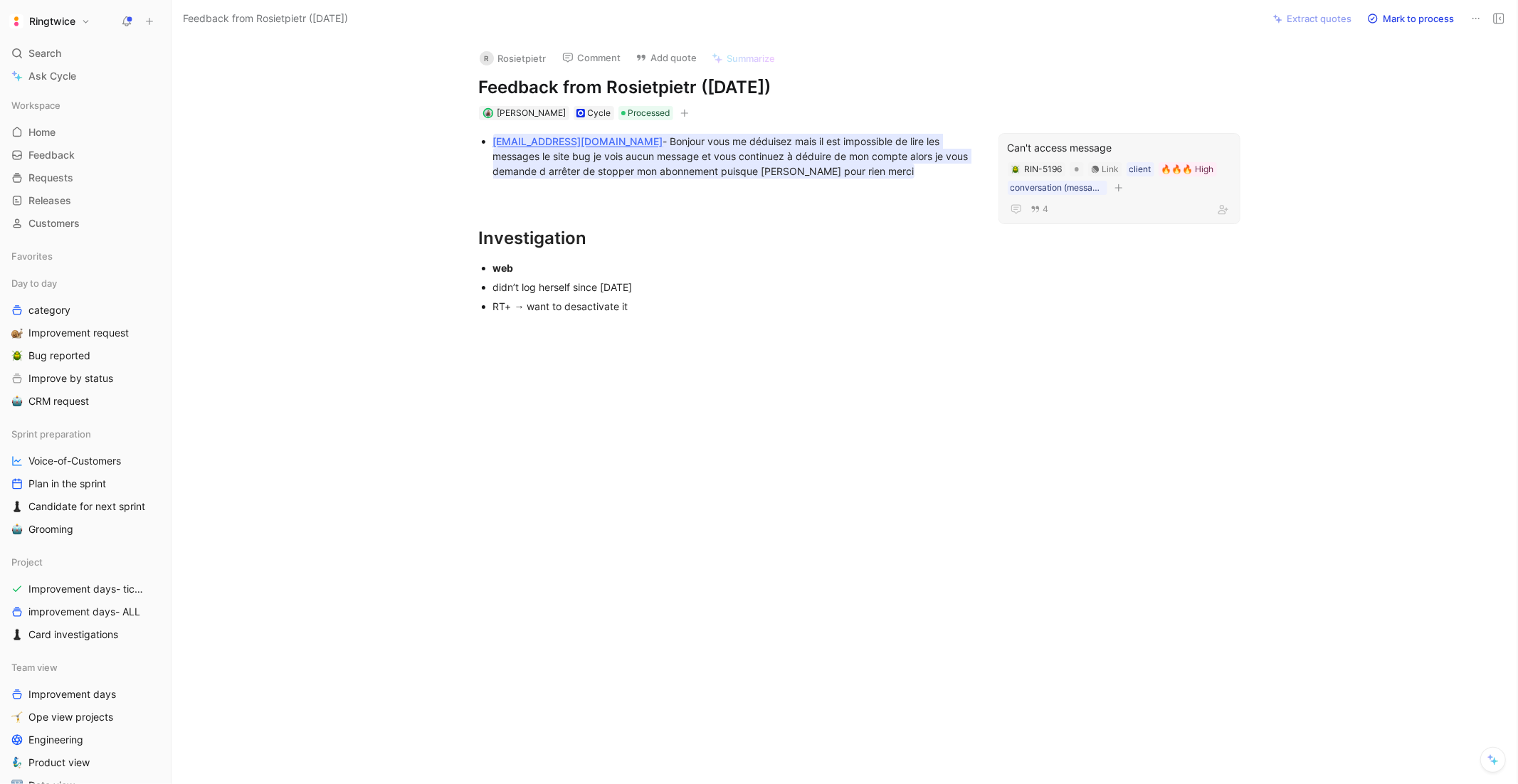
click at [880, 408] on div at bounding box center [725, 469] width 1047 height 236
click at [1052, 142] on div "Can't access message" at bounding box center [1120, 148] width 224 height 17
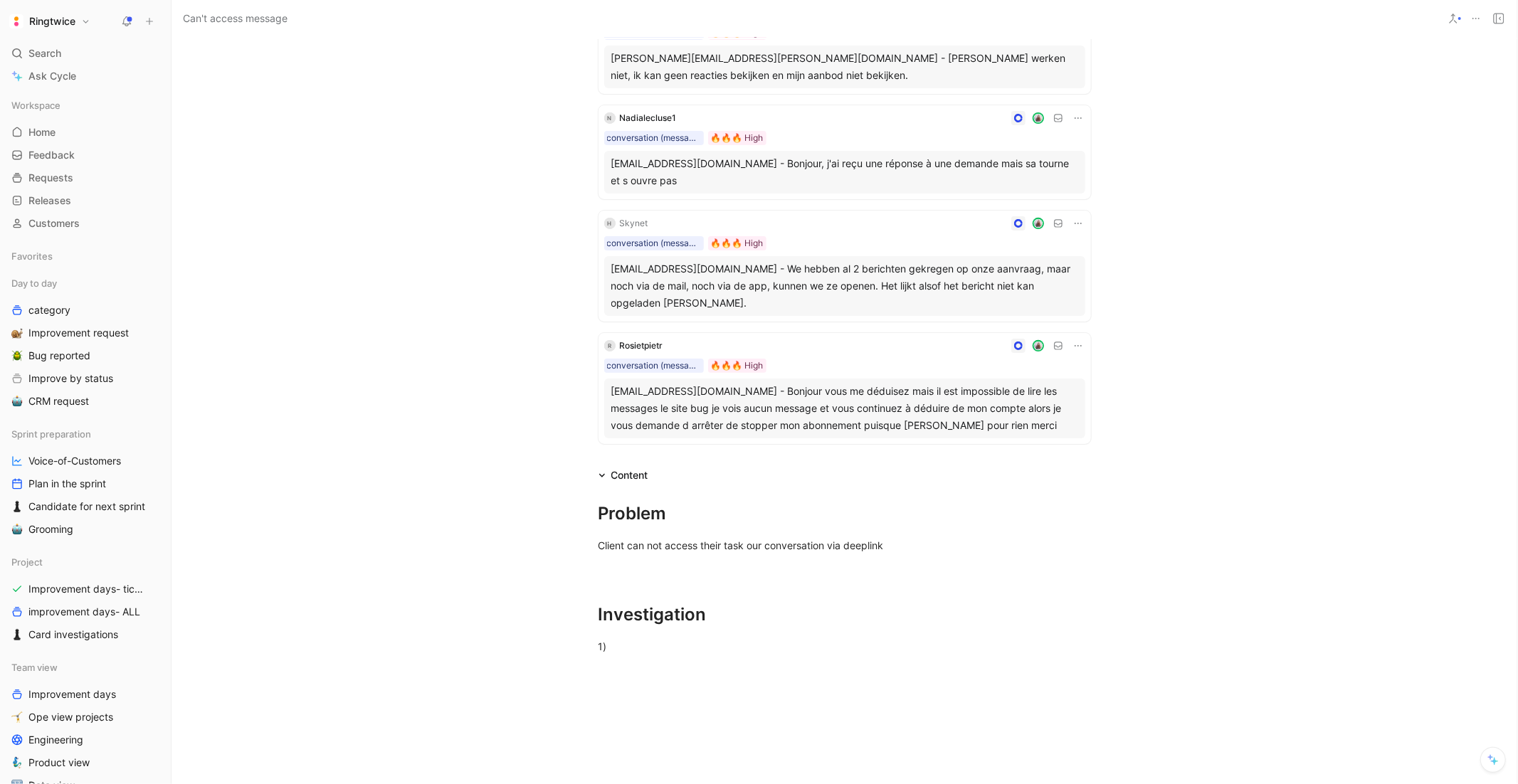
scroll to position [171, 0]
click at [635, 641] on div "1)" at bounding box center [845, 646] width 493 height 15
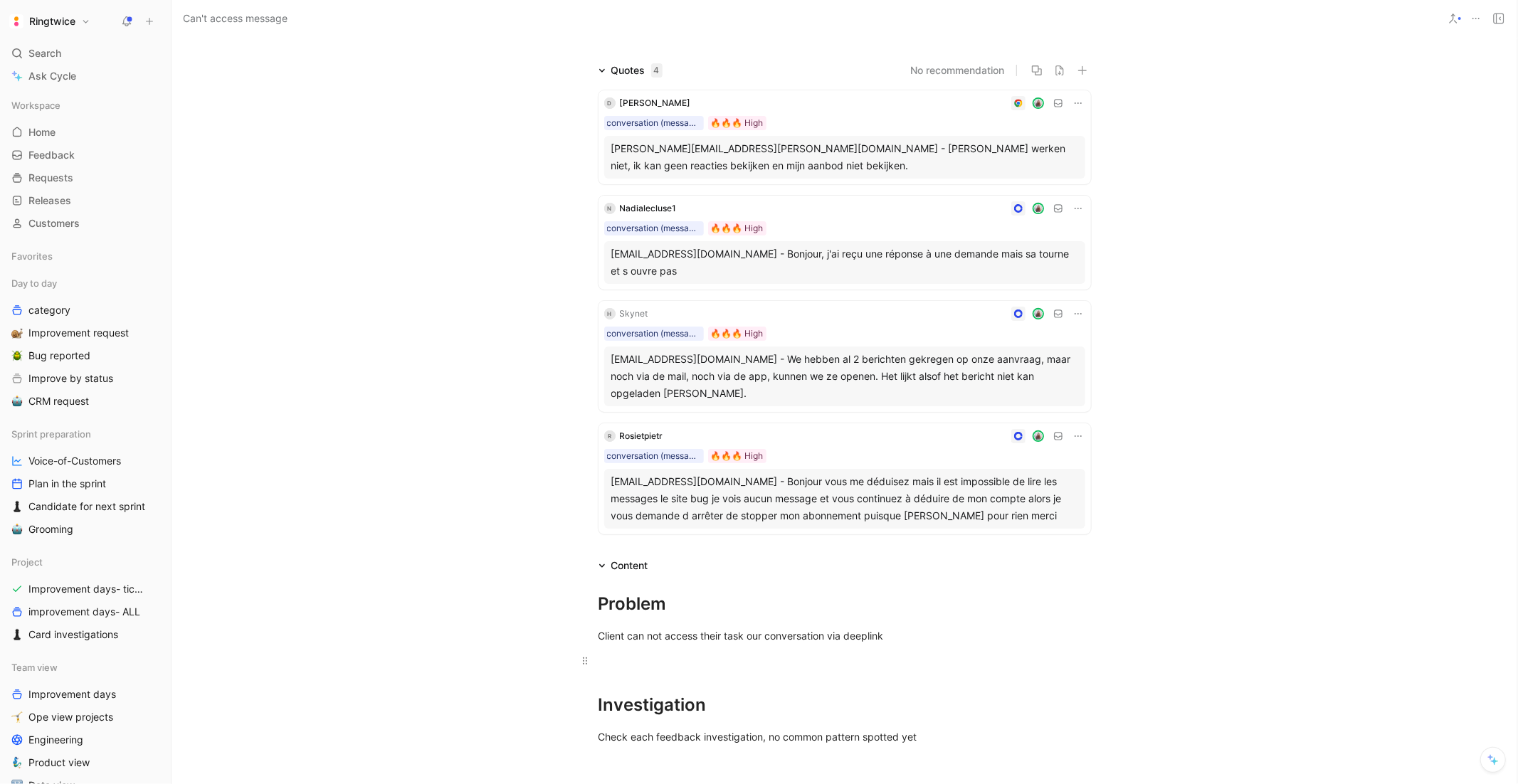
scroll to position [0, 0]
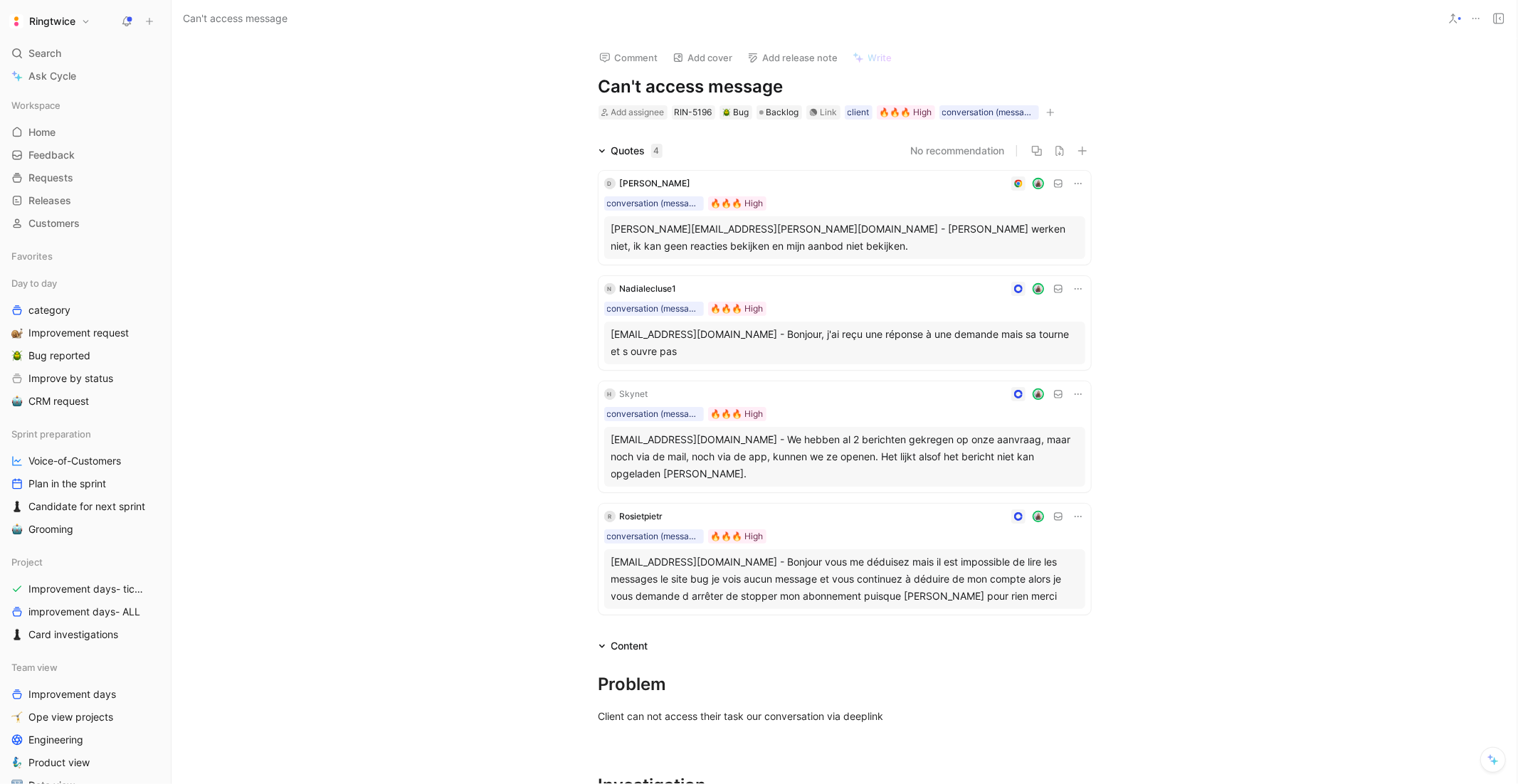
click at [828, 240] on div "[PERSON_NAME][EMAIL_ADDRESS][PERSON_NAME][DOMAIN_NAME] - [PERSON_NAME] werken n…" at bounding box center [844, 238] width 467 height 34
click at [871, 256] on div "[PERSON_NAME][EMAIL_ADDRESS][PERSON_NAME][DOMAIN_NAME] - [PERSON_NAME] werken n…" at bounding box center [844, 238] width 481 height 43
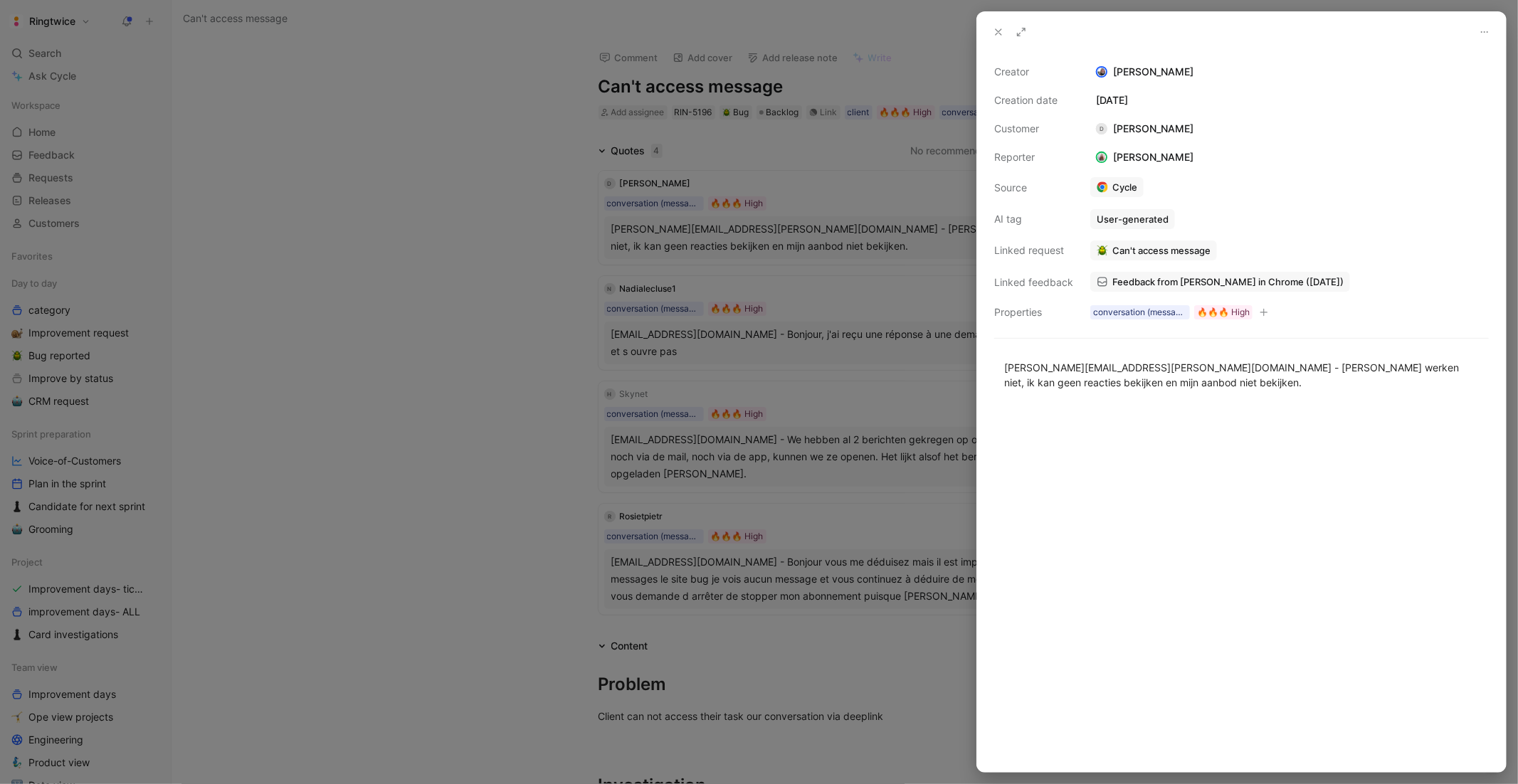
click at [1173, 287] on span "Feedback from [PERSON_NAME] in Chrome ([DATE])" at bounding box center [1228, 282] width 232 height 13
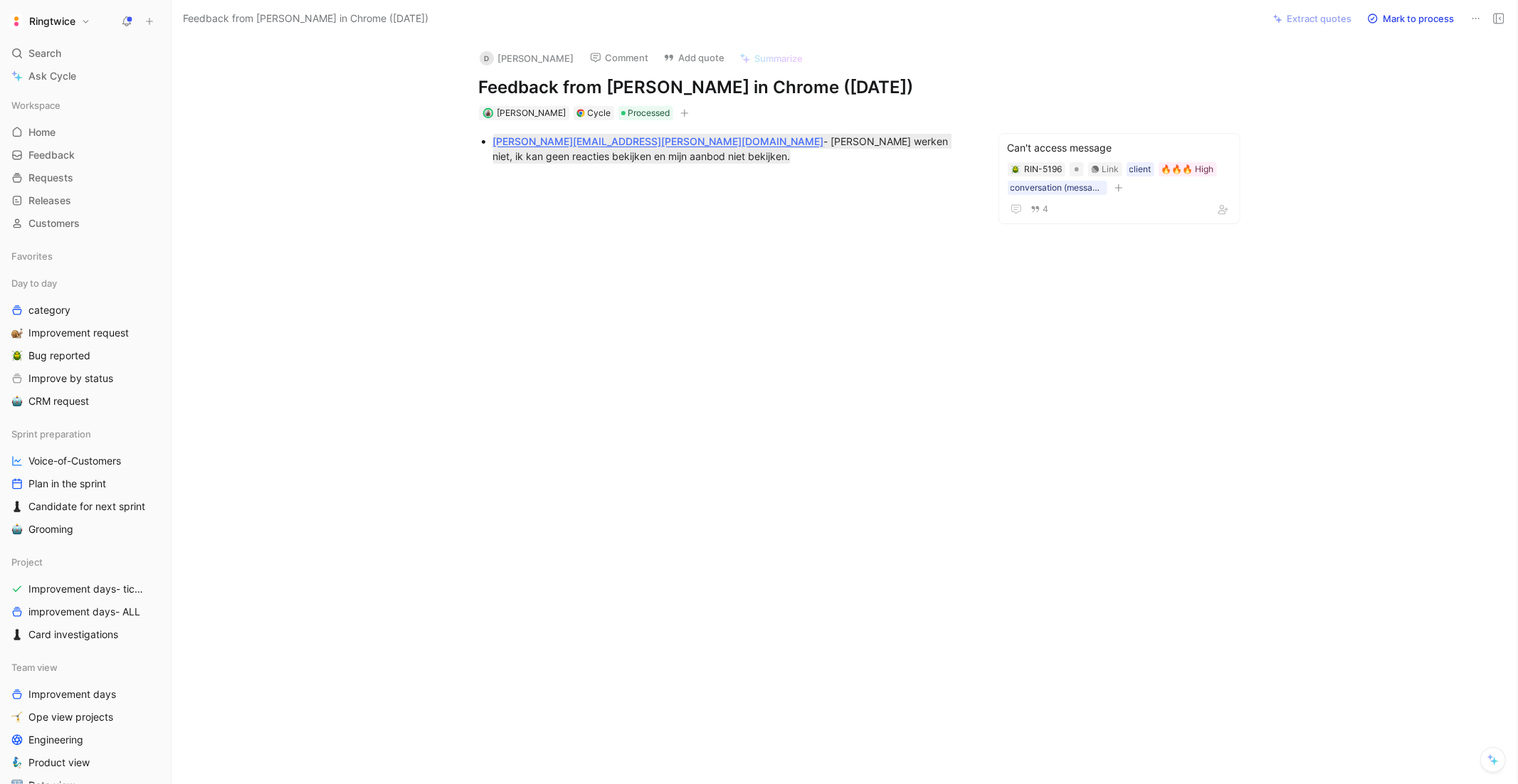
click at [730, 185] on div at bounding box center [725, 295] width 1047 height 236
drag, startPoint x: 626, startPoint y: 138, endPoint x: 664, endPoint y: 155, distance: 41.6
click at [664, 155] on div "[PERSON_NAME][EMAIL_ADDRESS][PERSON_NAME][DOMAIN_NAME] - [PERSON_NAME] werken n…" at bounding box center [732, 149] width 478 height 30
click at [603, 164] on p "[PERSON_NAME][EMAIL_ADDRESS][PERSON_NAME][DOMAIN_NAME] - [PERSON_NAME] werken n…" at bounding box center [732, 149] width 478 height 34
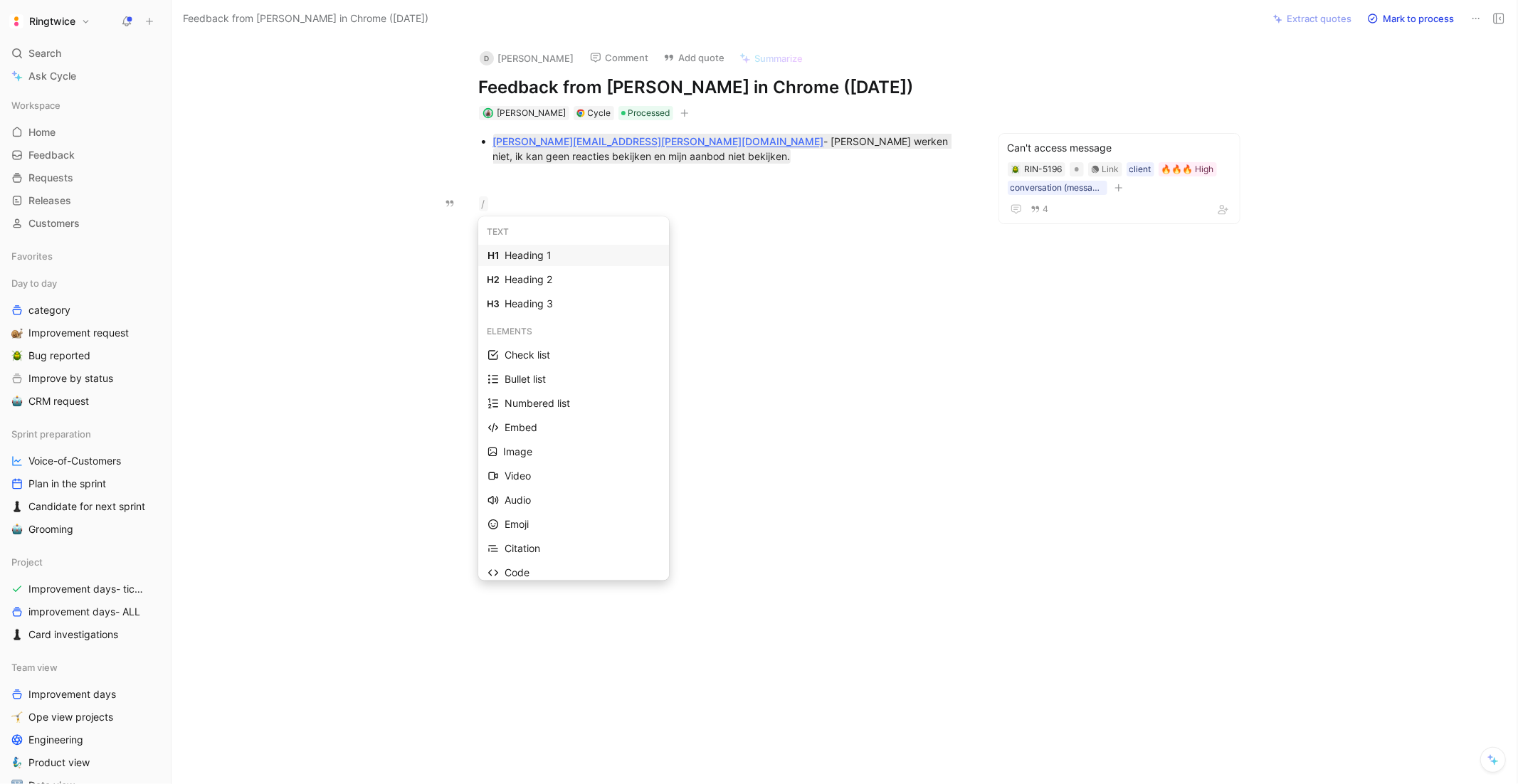
click at [556, 252] on div "Heading 1" at bounding box center [582, 256] width 155 height 17
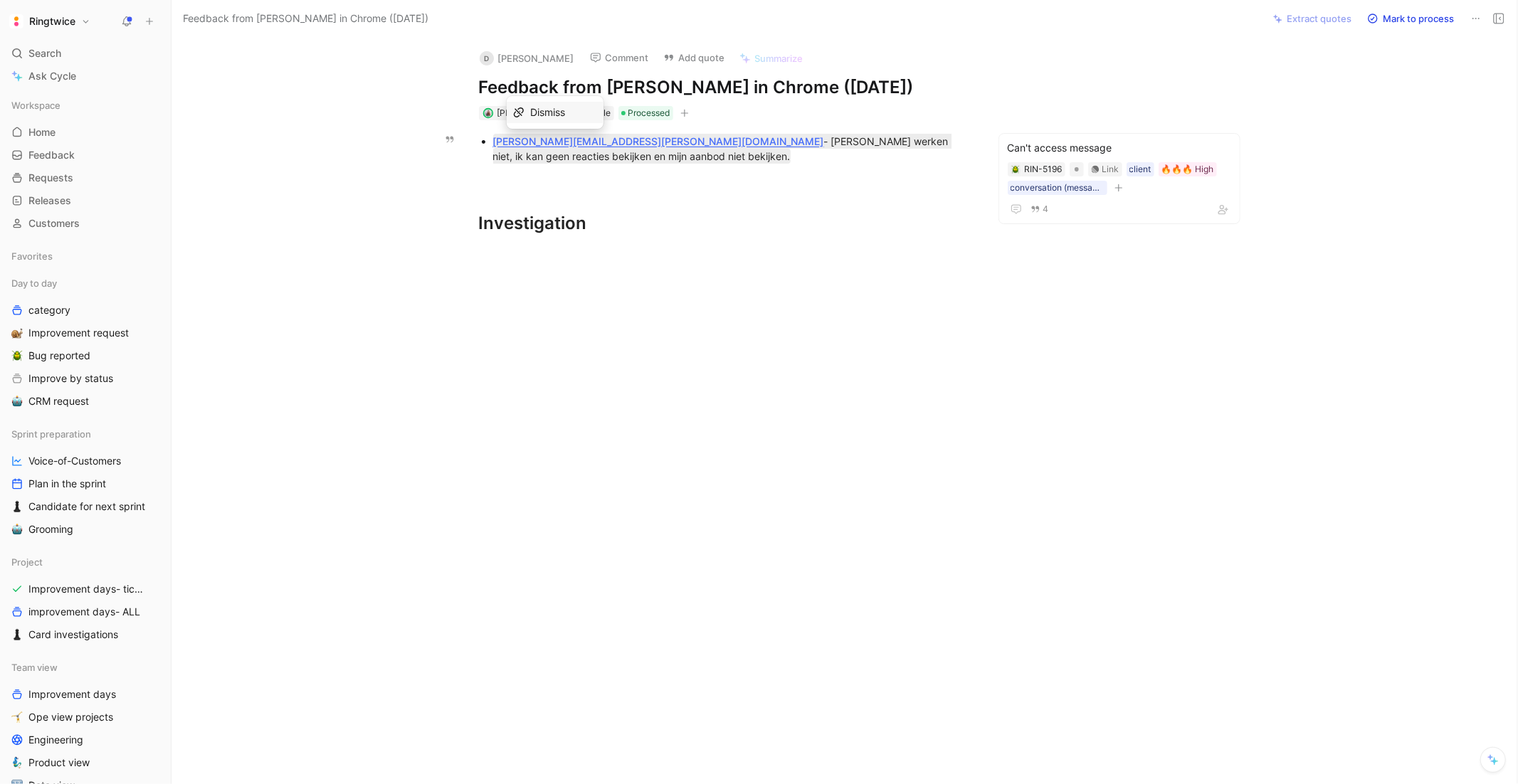
drag, startPoint x: 617, startPoint y: 138, endPoint x: 492, endPoint y: 138, distance: 125.0
click at [491, 138] on ul "[PERSON_NAME][EMAIL_ADDRESS][PERSON_NAME][DOMAIN_NAME] - [PERSON_NAME] werken n…" at bounding box center [725, 149] width 547 height 34
copy u "[PERSON_NAME][EMAIL_ADDRESS][PERSON_NAME][DOMAIN_NAME]"
click at [507, 256] on div at bounding box center [725, 255] width 493 height 15
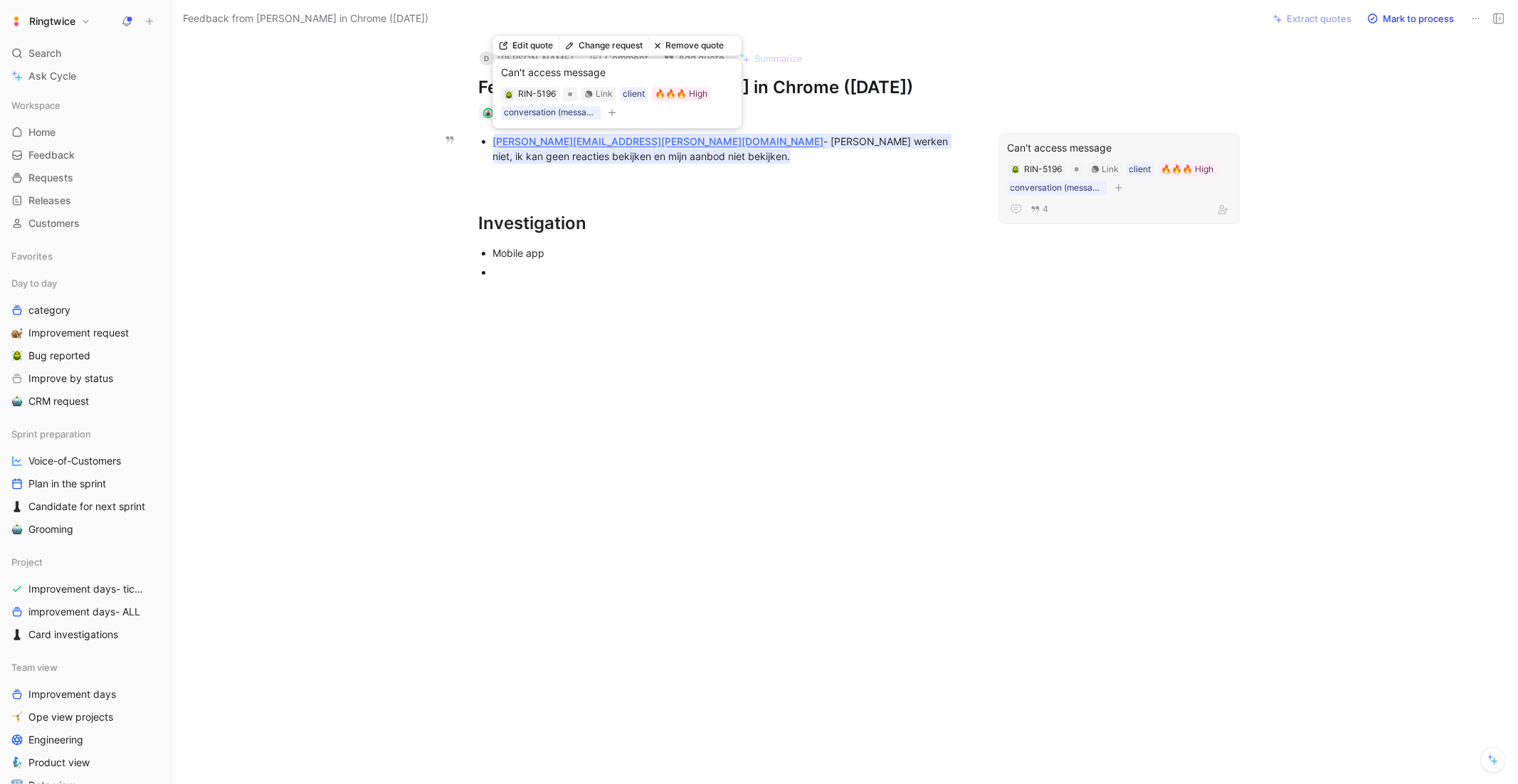
click at [833, 141] on mark "[PERSON_NAME][EMAIL_ADDRESS][PERSON_NAME][DOMAIN_NAME] - [PERSON_NAME] werken n…" at bounding box center [722, 149] width 459 height 30
click at [583, 110] on div "conversation (message, discussion)" at bounding box center [551, 113] width 94 height 14
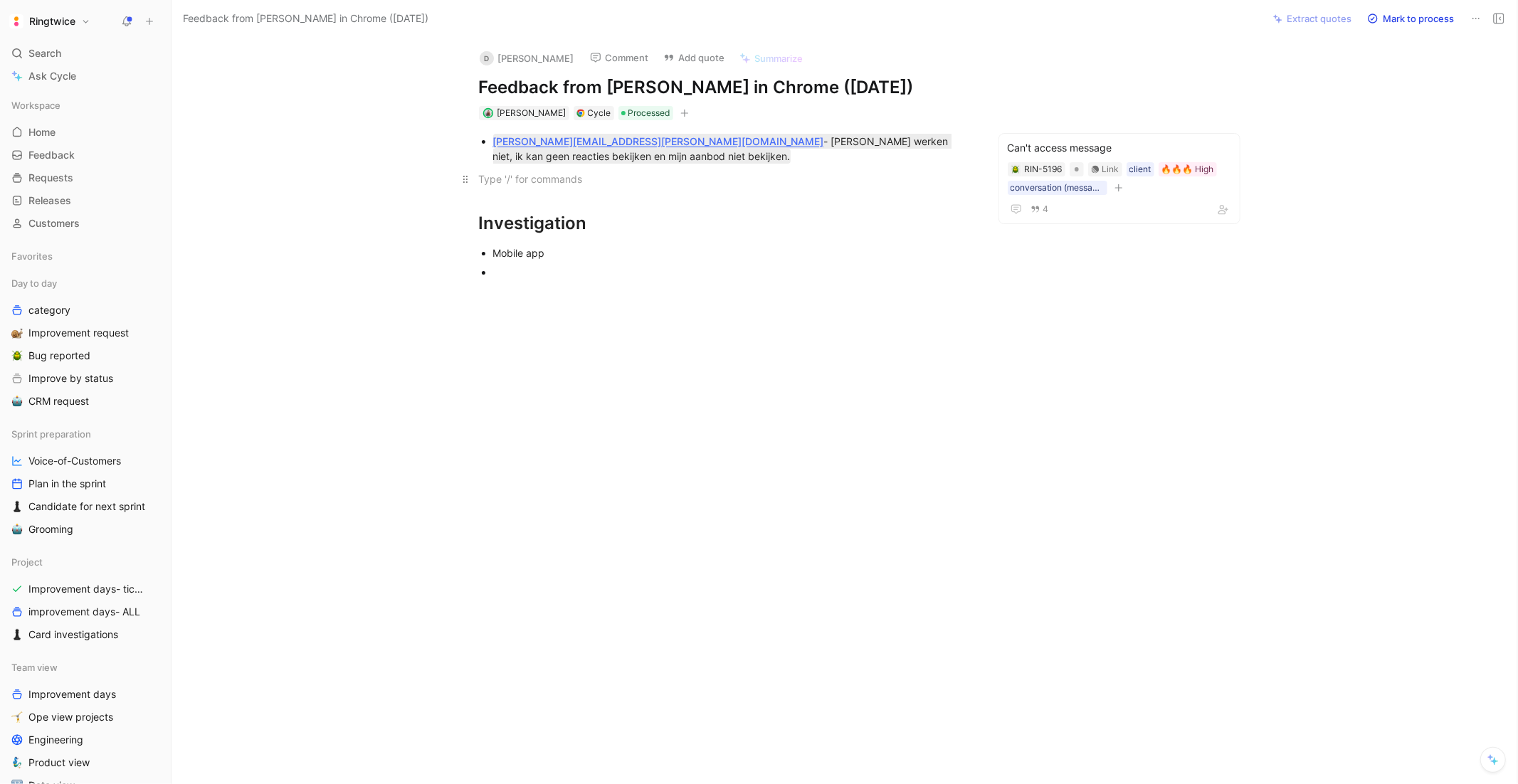
click at [726, 182] on div at bounding box center [725, 178] width 493 height 15
click at [592, 114] on div "Cycle" at bounding box center [599, 113] width 23 height 14
click at [577, 110] on use at bounding box center [581, 113] width 8 height 8
click at [521, 268] on div at bounding box center [732, 272] width 478 height 15
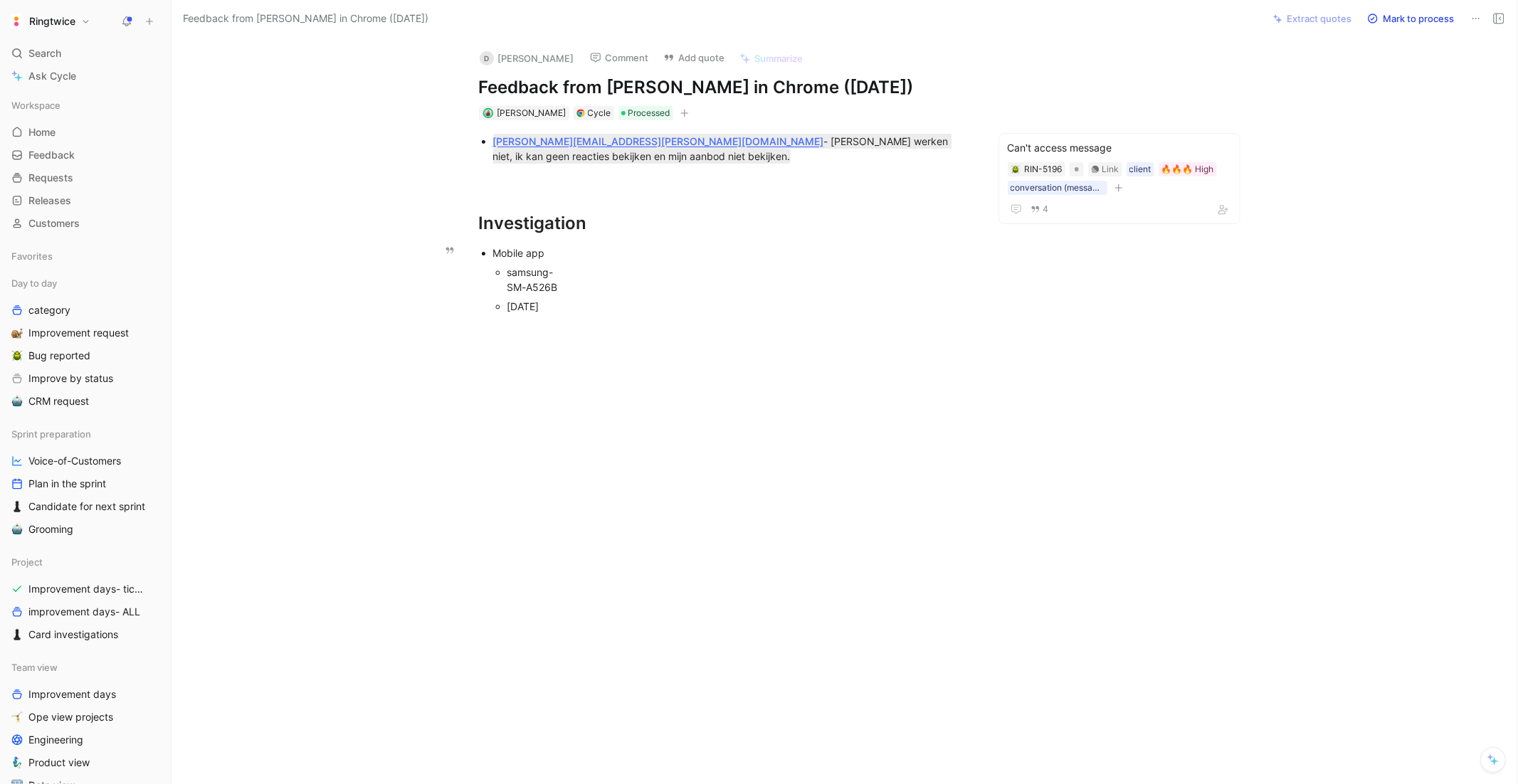
click at [574, 282] on div "samsung- SM-A526B" at bounding box center [739, 279] width 464 height 30
click at [508, 324] on span "14" at bounding box center [513, 325] width 12 height 12
click at [476, 309] on p "systemVersion-14" at bounding box center [725, 310] width 547 height 23
click at [536, 329] on div "[DATE]" at bounding box center [732, 326] width 478 height 15
click at [491, 328] on ul "[DATE]" at bounding box center [725, 327] width 547 height 20
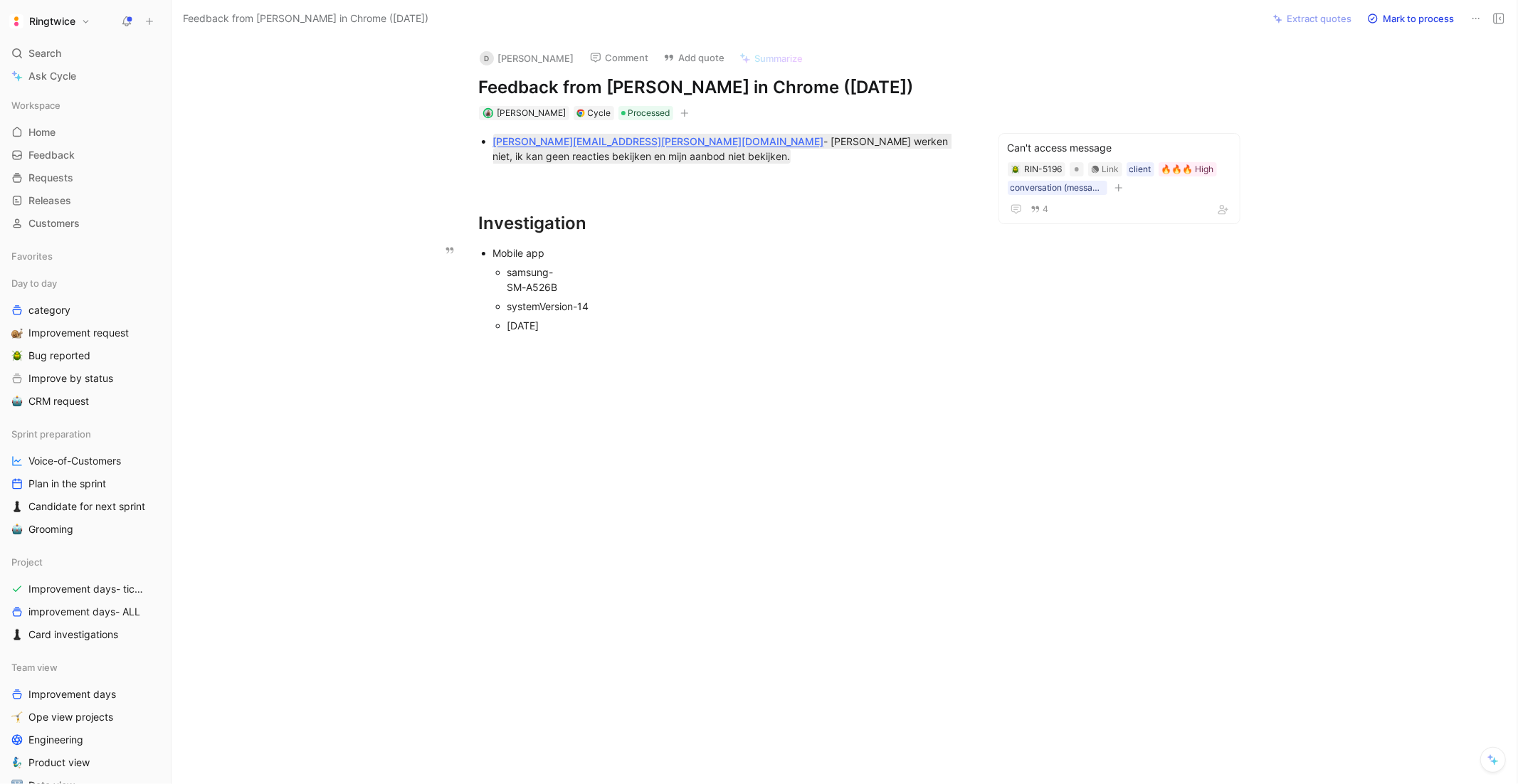
click at [555, 320] on div "[DATE]" at bounding box center [739, 325] width 464 height 15
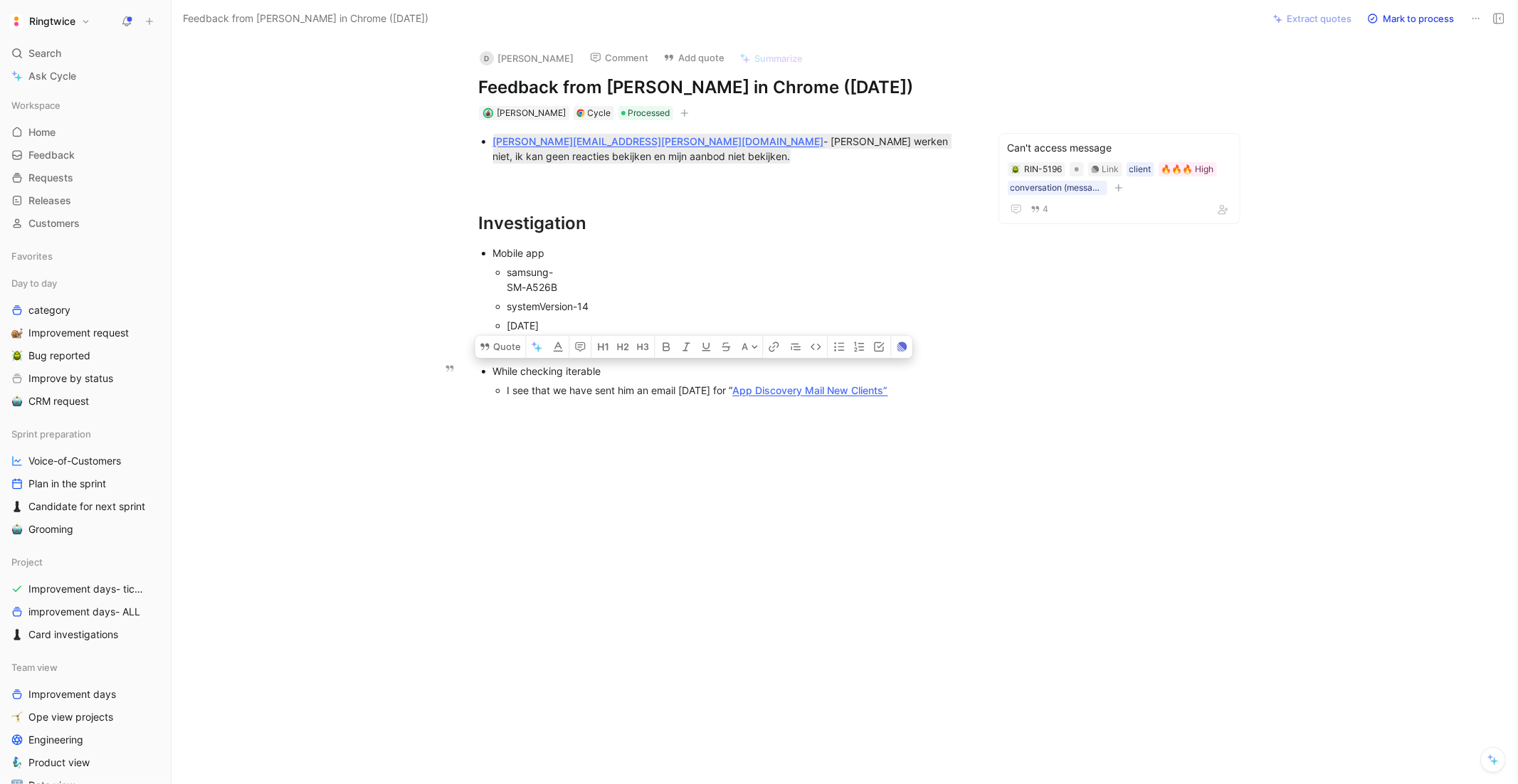
drag, startPoint x: 923, startPoint y: 394, endPoint x: 494, endPoint y: 365, distance: 430.0
click at [494, 365] on li "While checking iterable I see that we have sent him an email [DATE] for “ App D…" at bounding box center [732, 380] width 478 height 38
click at [960, 393] on div "I see that we have sent him an email [DATE] for “ App Discovery Mail New Client…" at bounding box center [739, 390] width 464 height 15
click at [538, 354] on p at bounding box center [725, 348] width 547 height 23
click at [624, 370] on div "While checking iterable" at bounding box center [732, 371] width 478 height 15
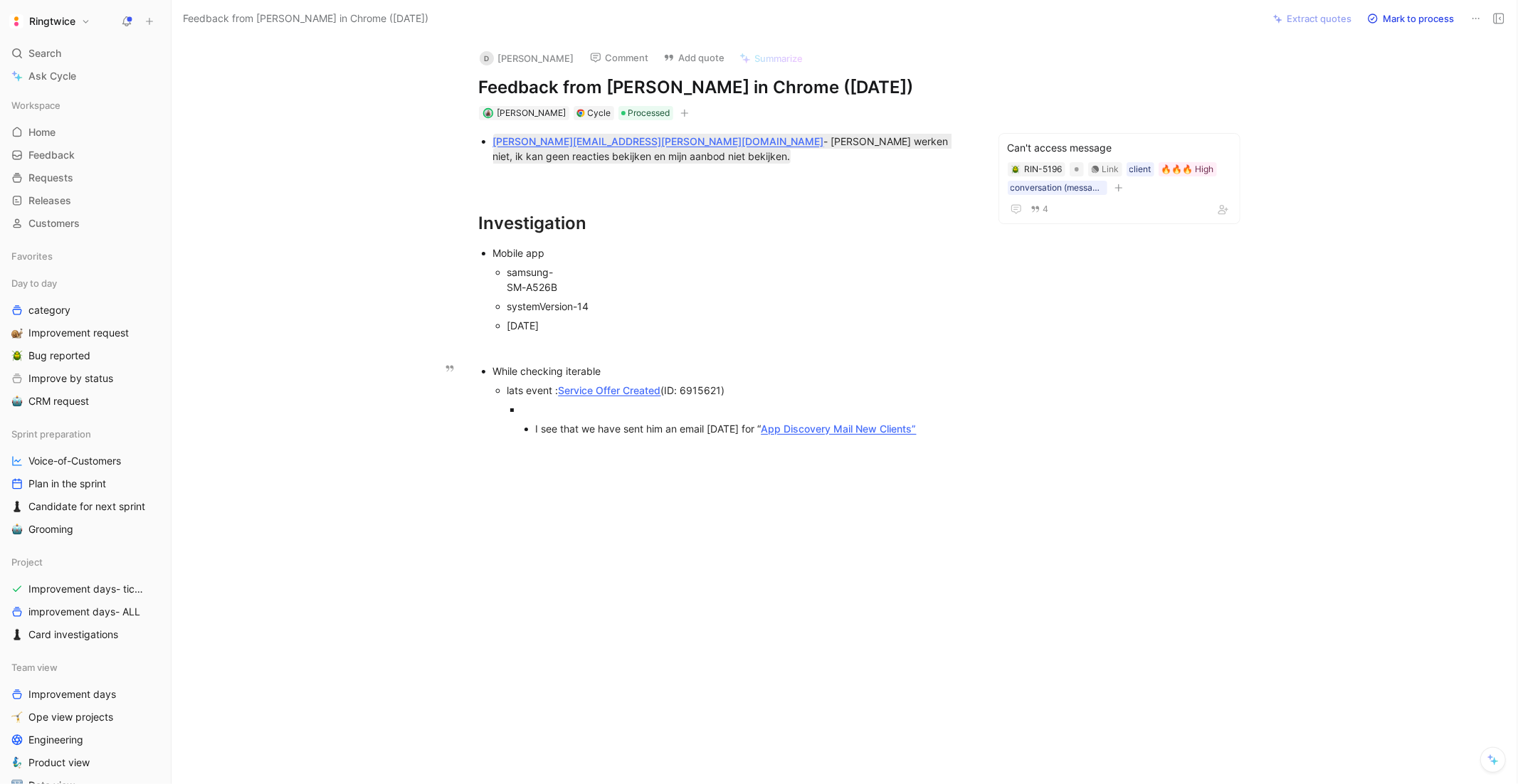
click at [533, 426] on ul "I see that we have sent him an email [DATE] for “ App Discovery Mail New Client…" at bounding box center [746, 429] width 450 height 20
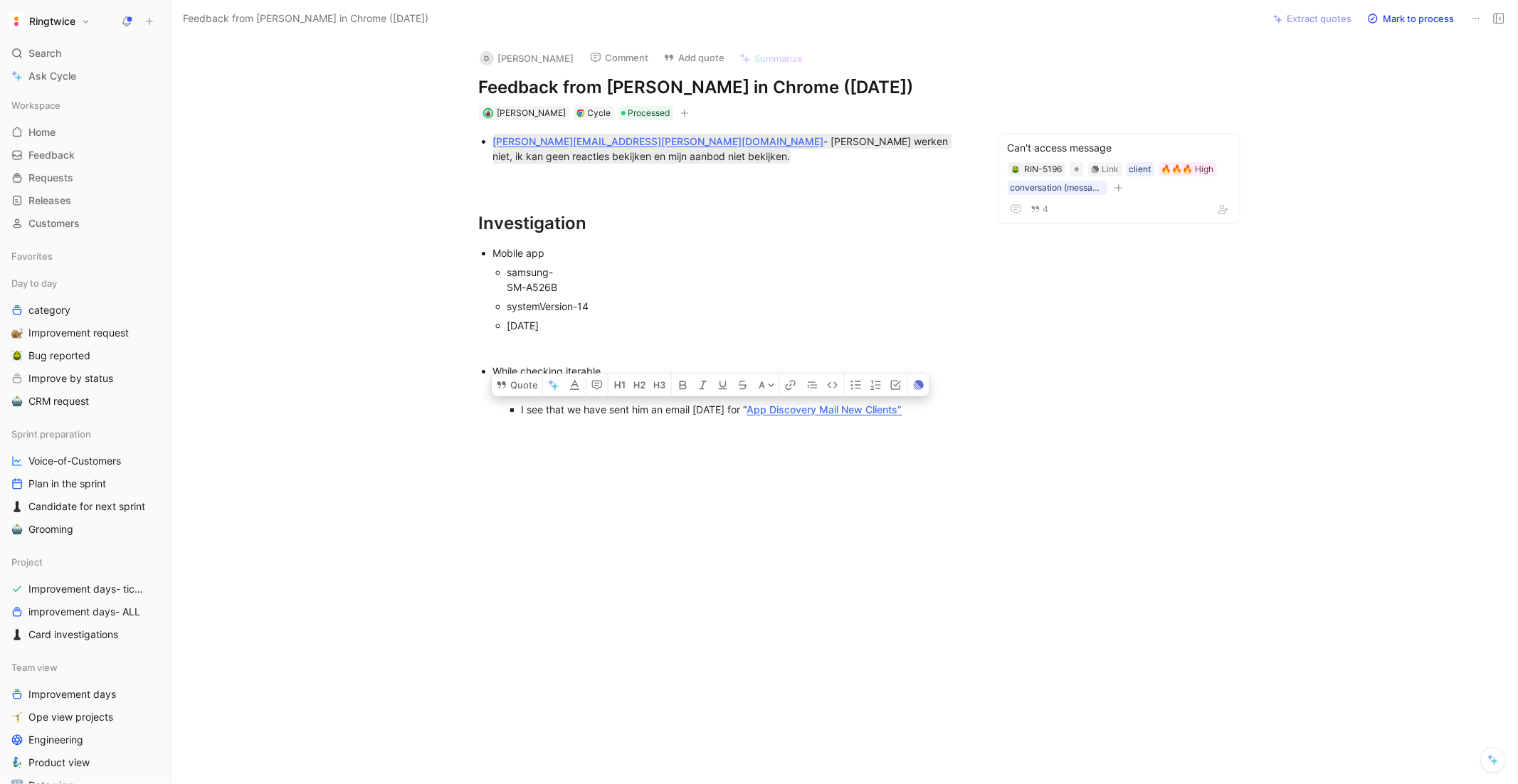
drag, startPoint x: 520, startPoint y: 406, endPoint x: 888, endPoint y: 425, distance: 368.5
click at [888, 425] on div "[PERSON_NAME][EMAIL_ADDRESS][PERSON_NAME][DOMAIN_NAME] - [PERSON_NAME] werken n…" at bounding box center [725, 275] width 1047 height 311
copy div "I see that we have sent him an email [DATE] for “ App Discovery Mail New Client…"
click at [509, 459] on div at bounding box center [725, 548] width 1047 height 236
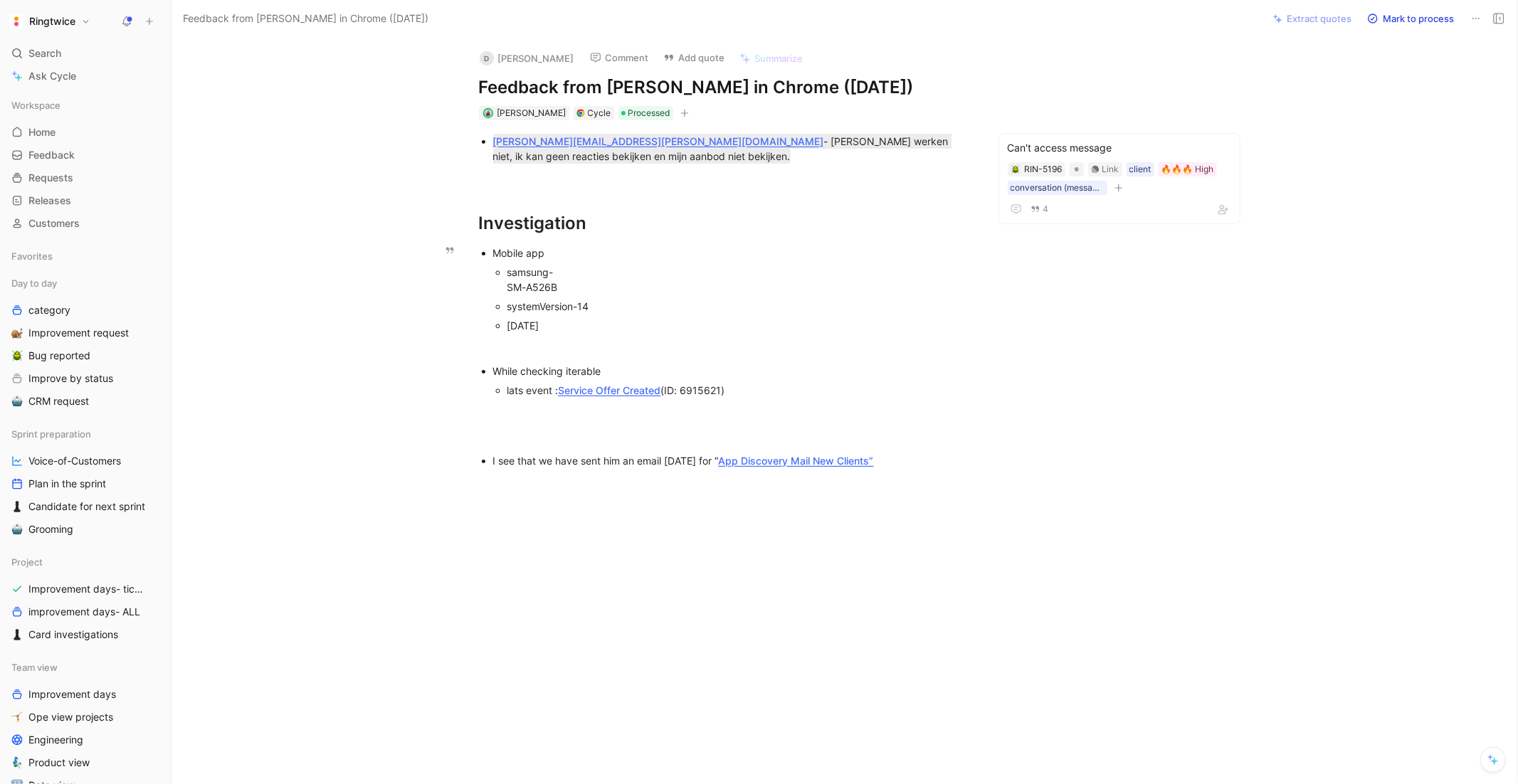
click at [536, 325] on div "[DATE]" at bounding box center [739, 325] width 464 height 15
drag, startPoint x: 536, startPoint y: 325, endPoint x: 499, endPoint y: 261, distance: 73.9
click at [499, 261] on li "Mobile app samsung- SM-A526B systemVersion-14 [DATE]" at bounding box center [732, 289] width 478 height 92
click at [743, 383] on div "lats event : Service Offer Created (ID: 6915621)" at bounding box center [739, 390] width 464 height 15
click at [745, 385] on div "lats event : Service Offer Created (ID: 6915621)" at bounding box center [739, 390] width 464 height 15
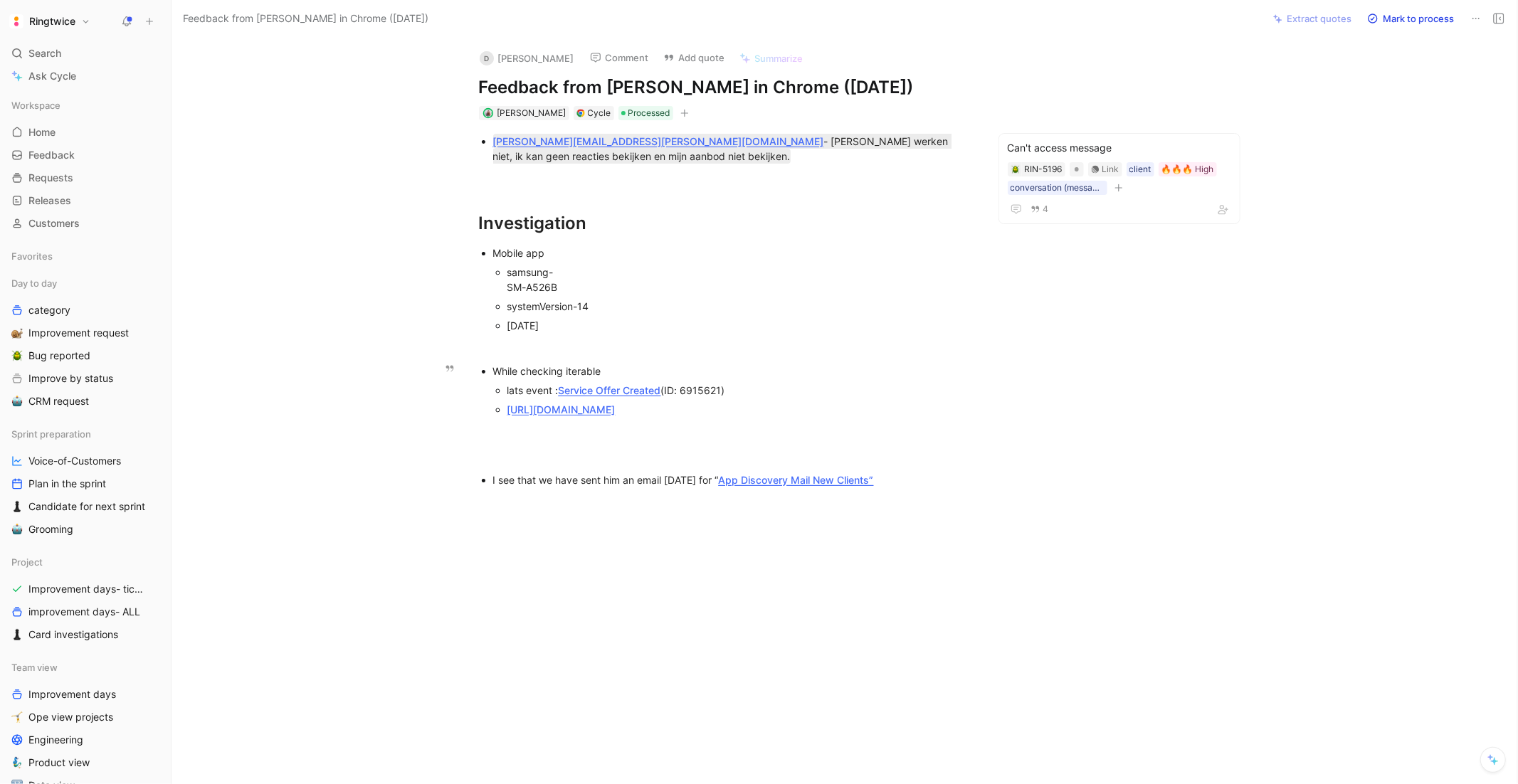
click at [556, 390] on div "lats event : Service Offer Created (ID: 6915621)" at bounding box center [739, 390] width 464 height 15
click at [843, 383] on div "lats event with open action: Service Offer Created (ID: 6915621)" at bounding box center [739, 390] width 464 height 15
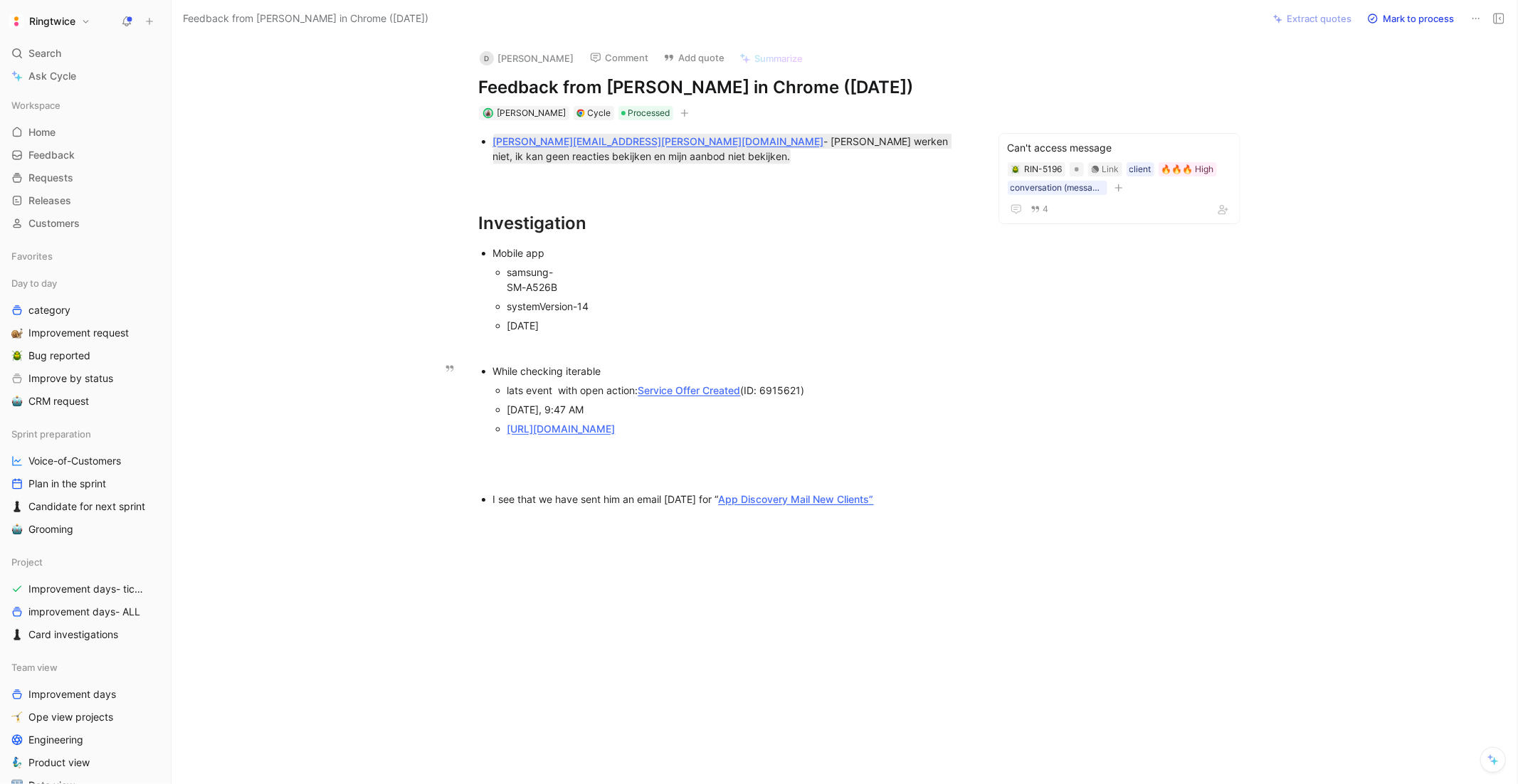
click at [504, 426] on ul "lats event with open action: Service Offer Created (ID: 6915621) [DATE], 9:47 A…" at bounding box center [732, 410] width 478 height 58
click at [635, 403] on div "[DATE], 9:47 AM" at bounding box center [739, 409] width 464 height 15
click at [981, 438] on ul "While checking iterable lats event with open action: Service Offer Created (ID:…" at bounding box center [725, 400] width 547 height 77
click at [534, 483] on p at bounding box center [725, 471] width 547 height 23
click at [524, 455] on div at bounding box center [739, 448] width 464 height 15
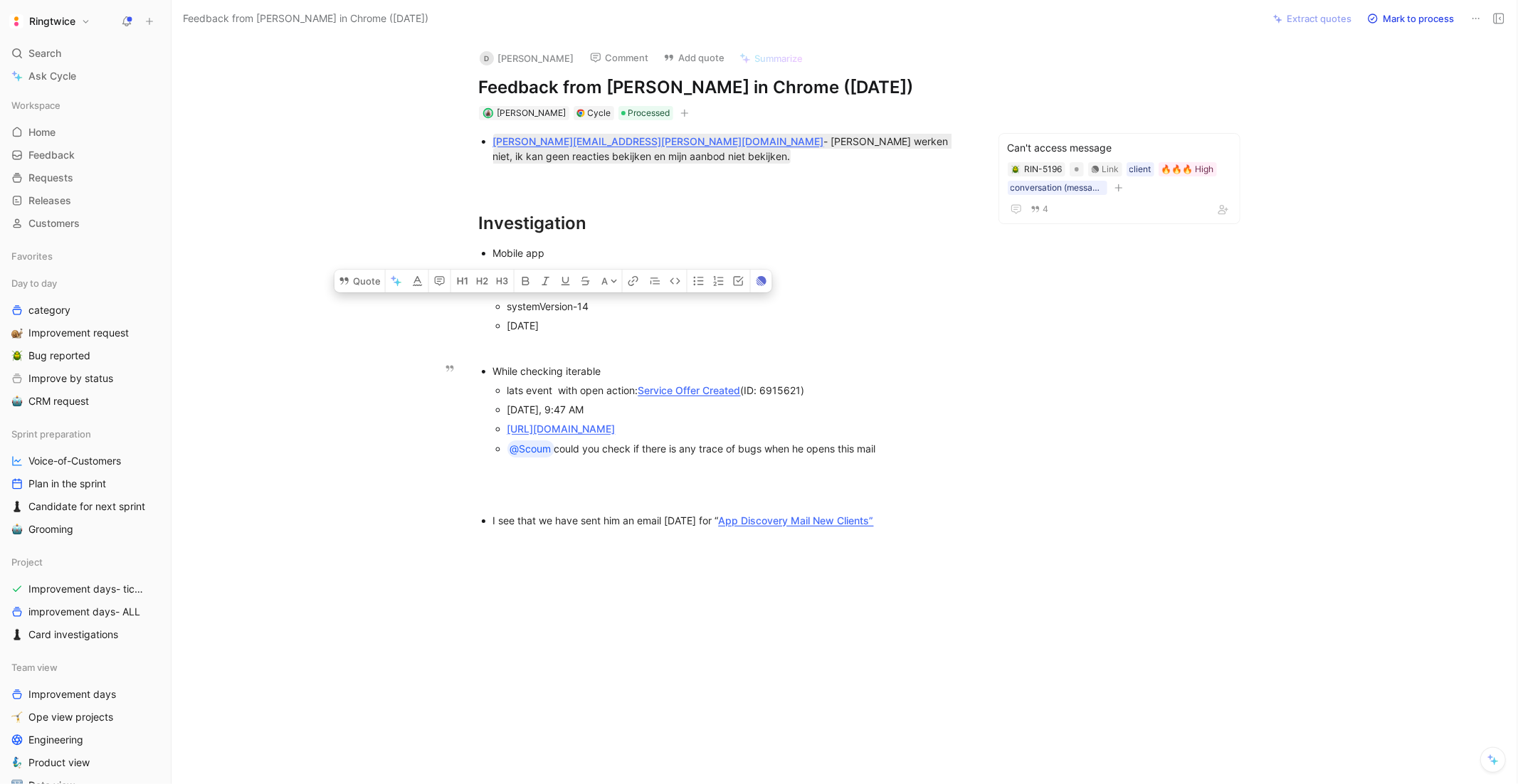
drag, startPoint x: 619, startPoint y: 413, endPoint x: 503, endPoint y: 411, distance: 116.0
click at [503, 411] on ul "lats event with open action: Service Offer Created (ID: 6915621) [DATE], 9:47 A…" at bounding box center [732, 420] width 478 height 79
copy div "[DATE], 9:47 AM"
click at [904, 458] on div "@Scoum could you check if there is any trace of bugs when he opens this mail" at bounding box center [739, 449] width 464 height 17
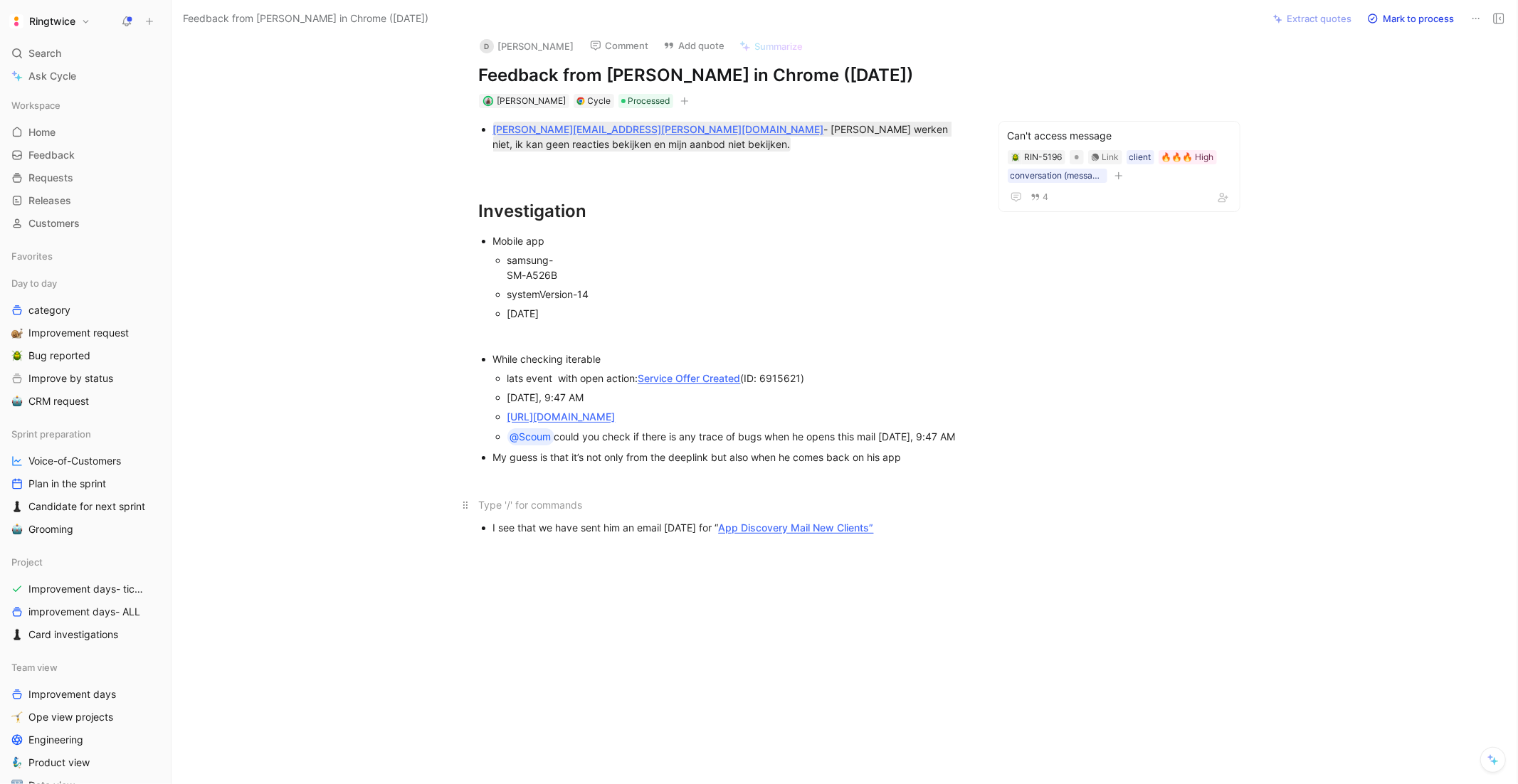
click at [570, 512] on div at bounding box center [725, 505] width 493 height 15
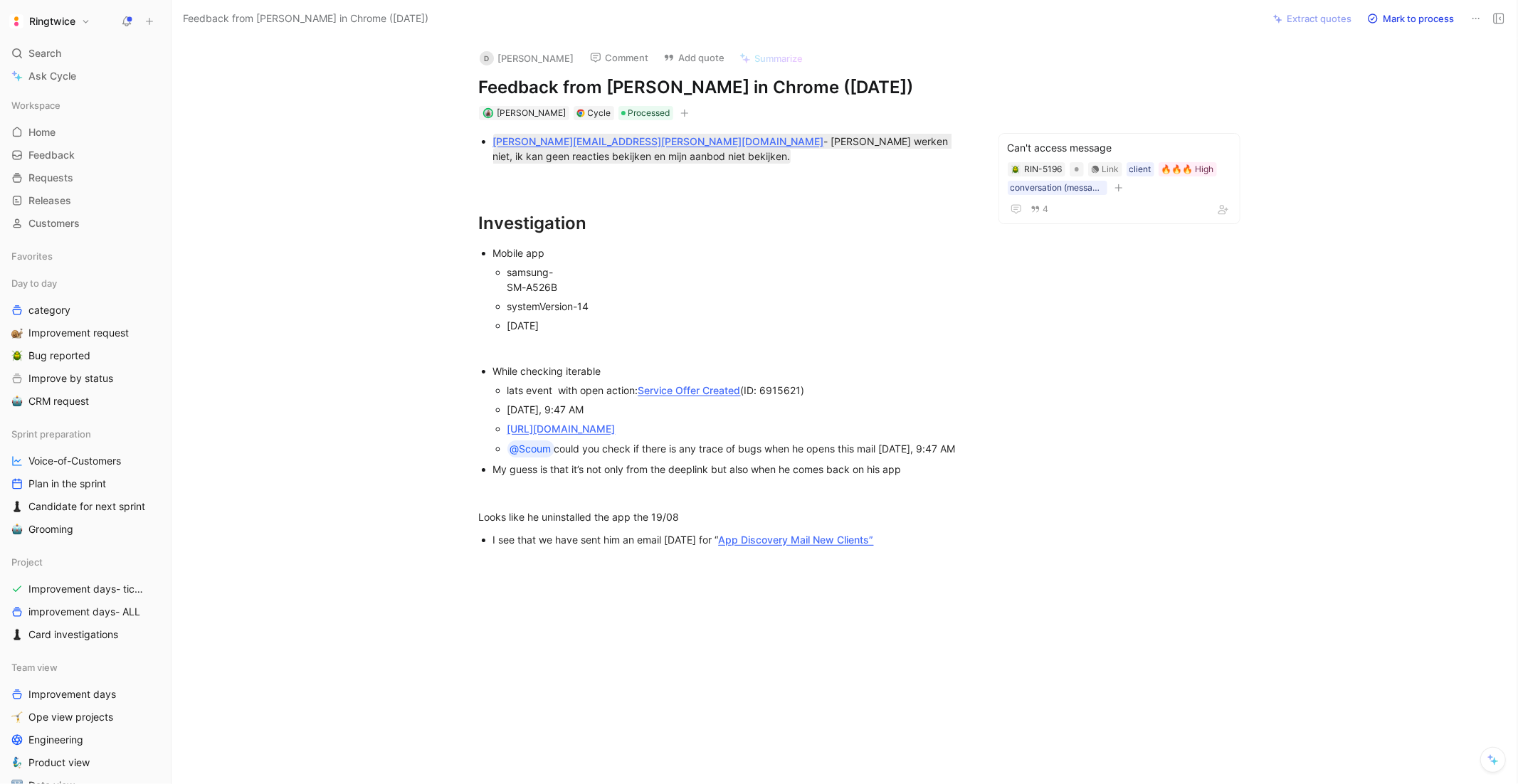
click at [768, 203] on h1 "Investigation" at bounding box center [725, 218] width 547 height 50
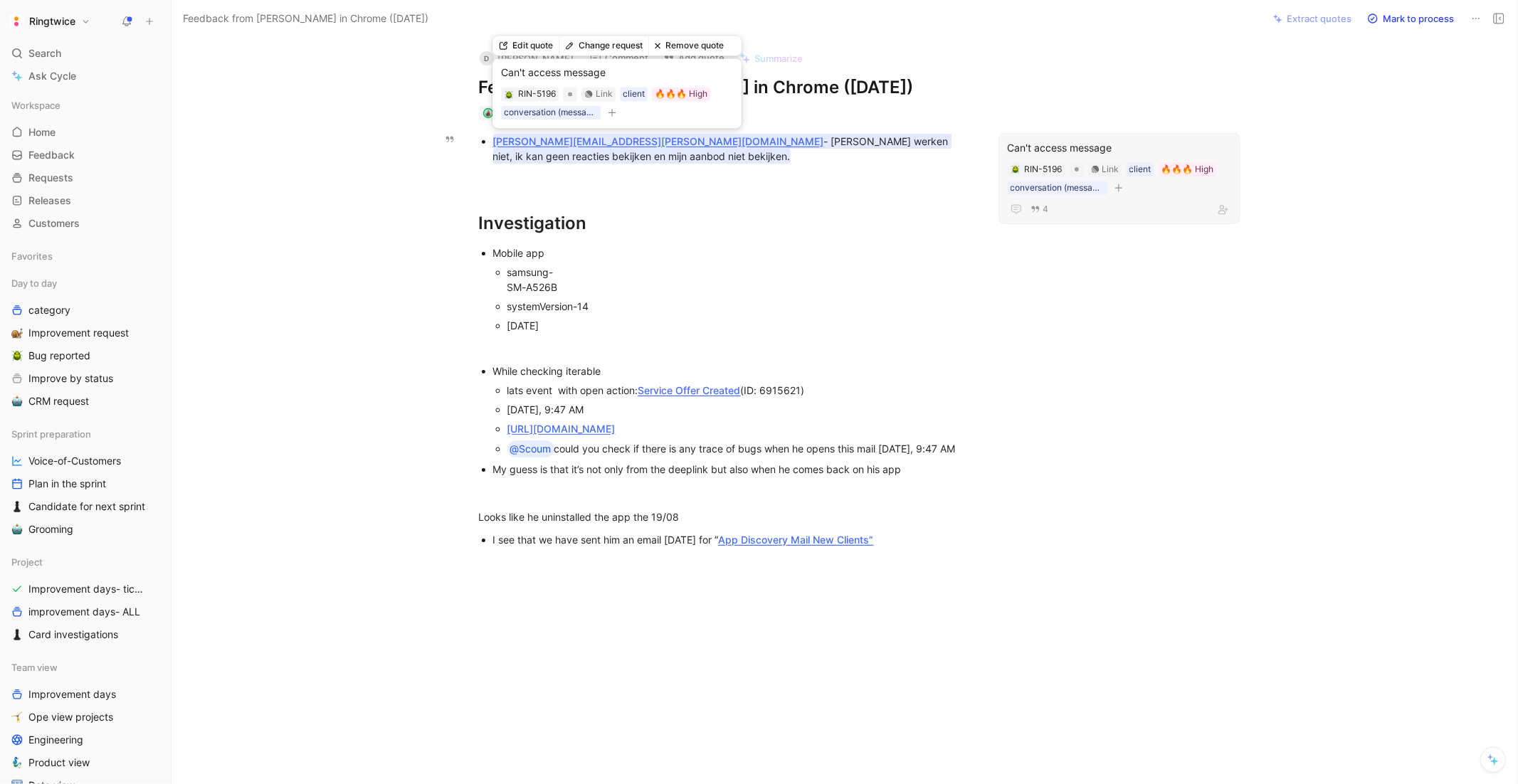
click at [678, 137] on mark "[PERSON_NAME][EMAIL_ADDRESS][PERSON_NAME][DOMAIN_NAME] - [PERSON_NAME] werken n…" at bounding box center [722, 149] width 459 height 30
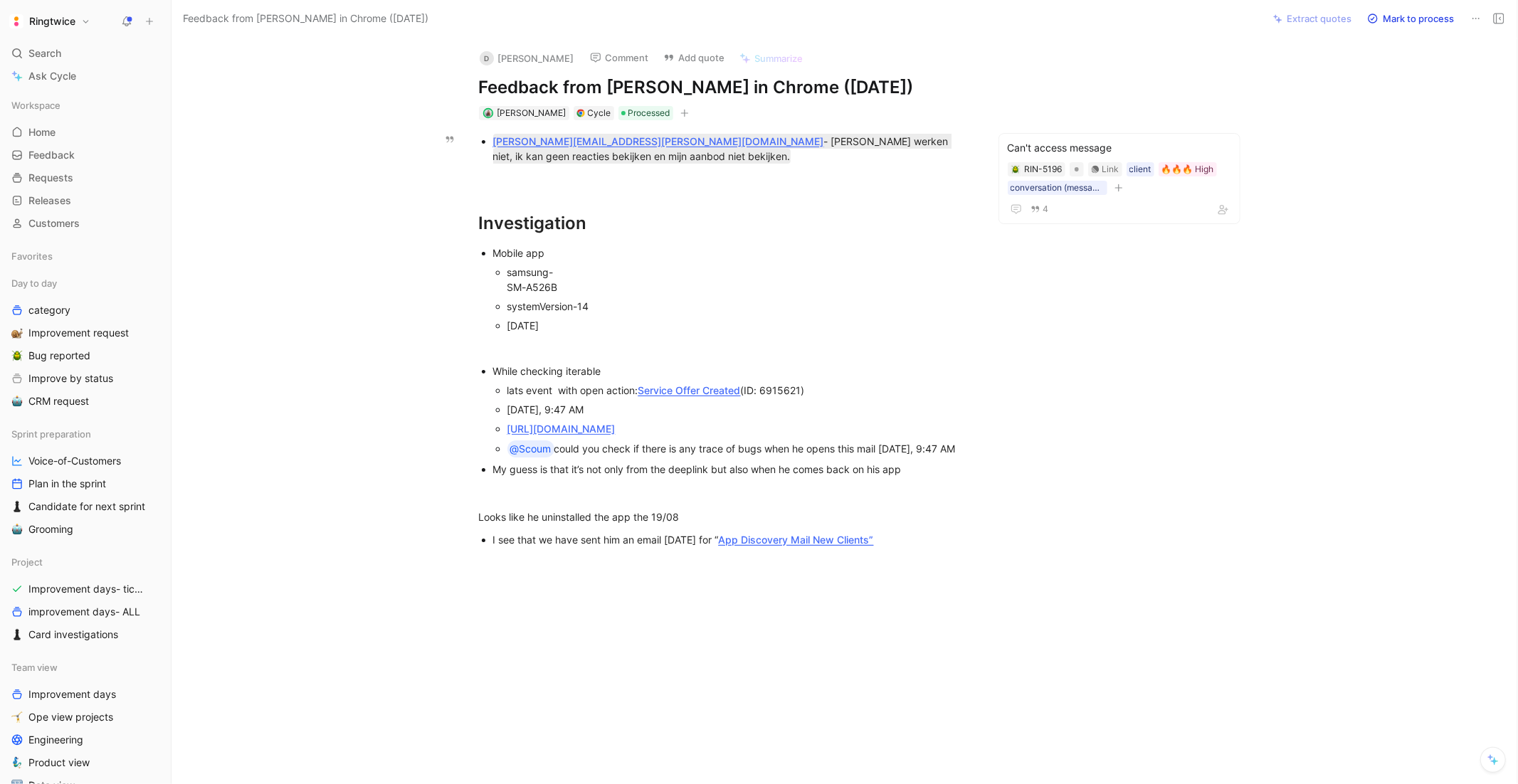
click at [644, 162] on p "[PERSON_NAME][EMAIL_ADDRESS][PERSON_NAME][DOMAIN_NAME] - [PERSON_NAME] werken n…" at bounding box center [732, 149] width 478 height 34
click at [628, 142] on mark "[PERSON_NAME][EMAIL_ADDRESS][PERSON_NAME][DOMAIN_NAME] - [PERSON_NAME] werken n…" at bounding box center [722, 149] width 459 height 30
click at [502, 156] on mark "[PERSON_NAME][EMAIL_ADDRESS][PERSON_NAME][DOMAIN_NAME] - [PERSON_NAME] werken n…" at bounding box center [722, 149] width 459 height 30
click at [615, 167] on p at bounding box center [725, 179] width 547 height 23
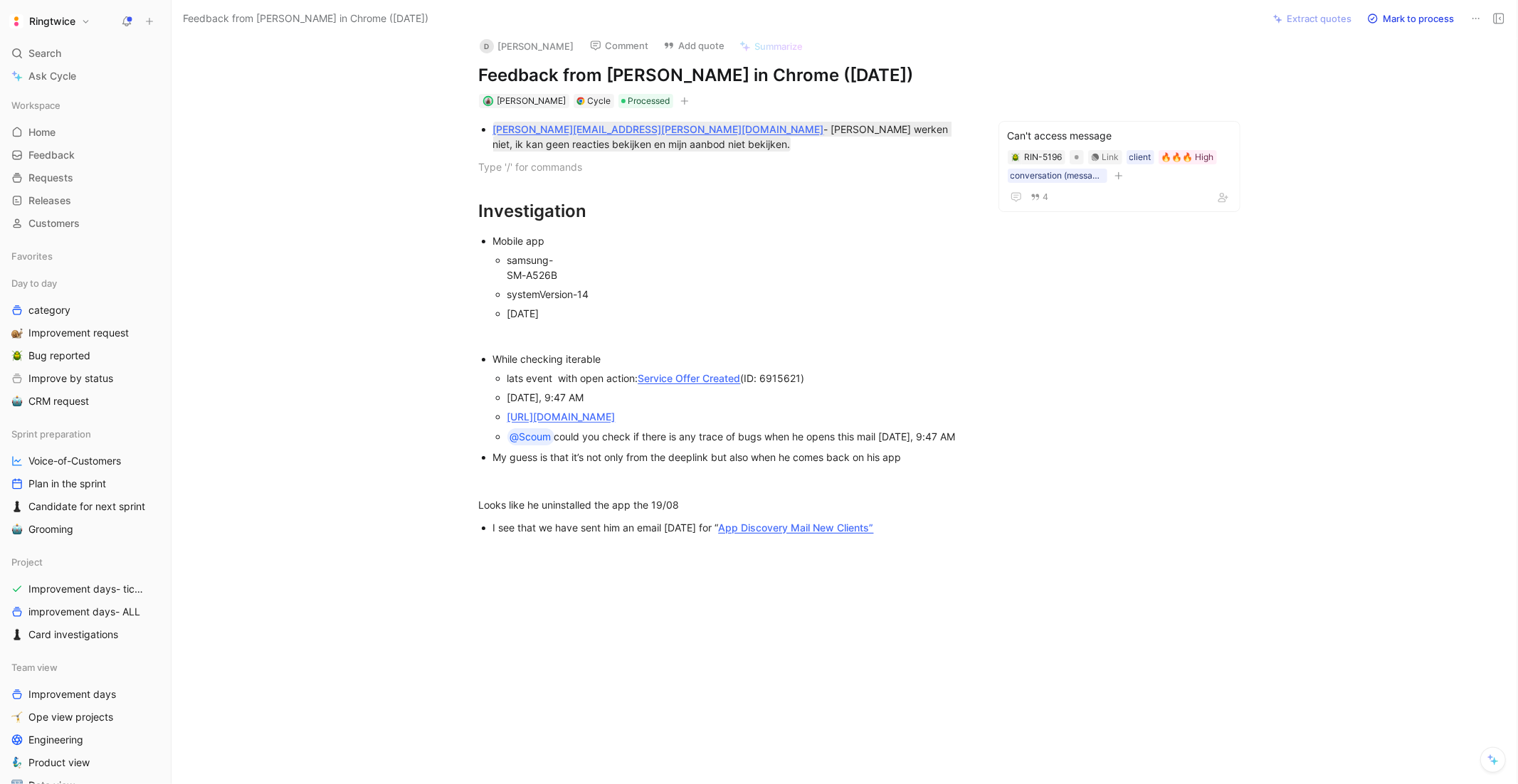
scroll to position [48, 0]
drag, startPoint x: 491, startPoint y: 541, endPoint x: 932, endPoint y: 535, distance: 441.0
click at [932, 467] on ul "While checking iterable lats event with open action: Service Offer Created (ID:…" at bounding box center [725, 408] width 547 height 117
click at [583, 444] on button "button" at bounding box center [586, 433] width 21 height 23
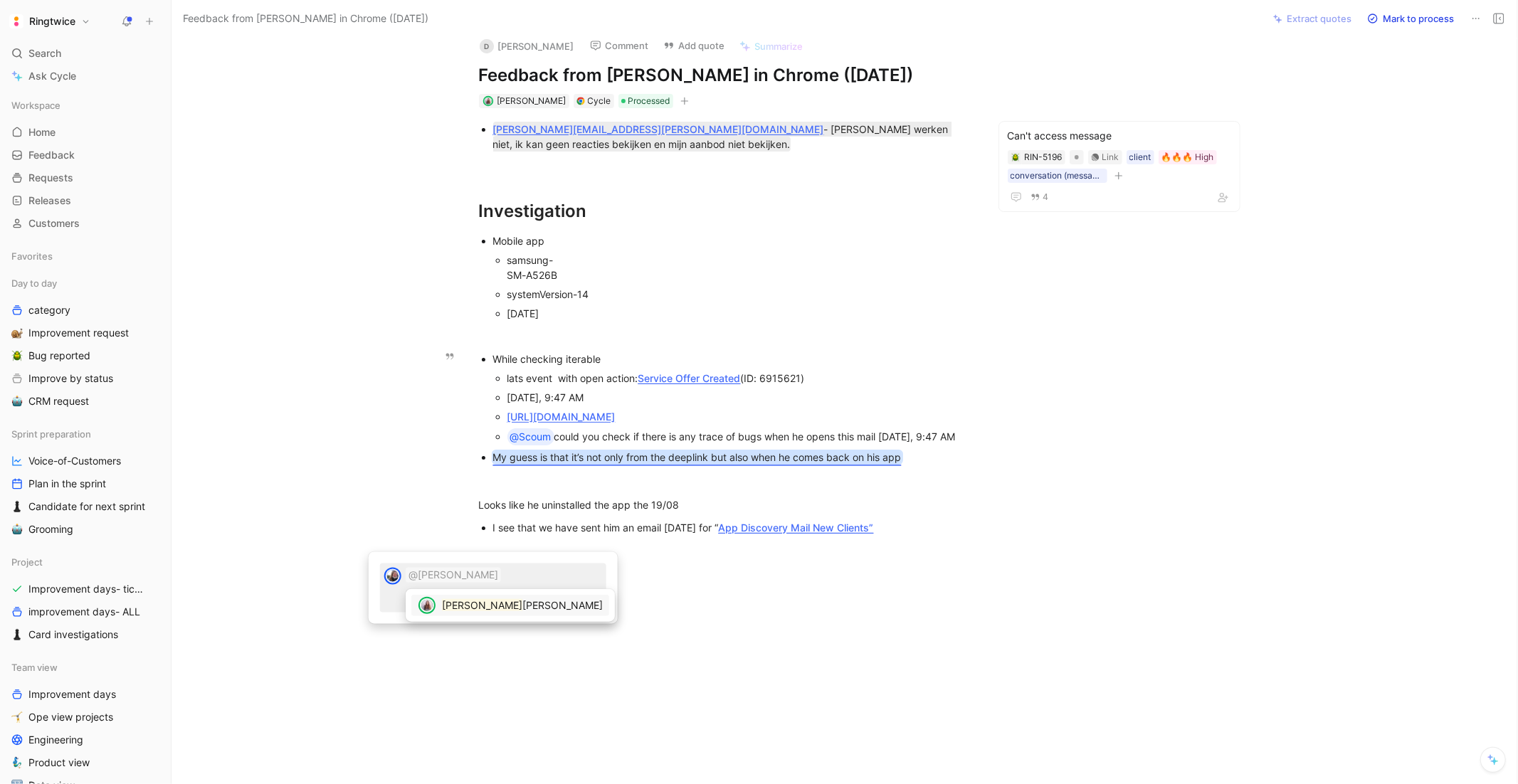
click at [588, 59] on div at bounding box center [759, 392] width 1518 height 784
click at [581, 67] on div at bounding box center [759, 392] width 1518 height 784
click at [591, 62] on div at bounding box center [759, 392] width 1518 height 784
click at [621, 91] on div at bounding box center [759, 392] width 1518 height 784
click at [624, 92] on div at bounding box center [759, 392] width 1518 height 784
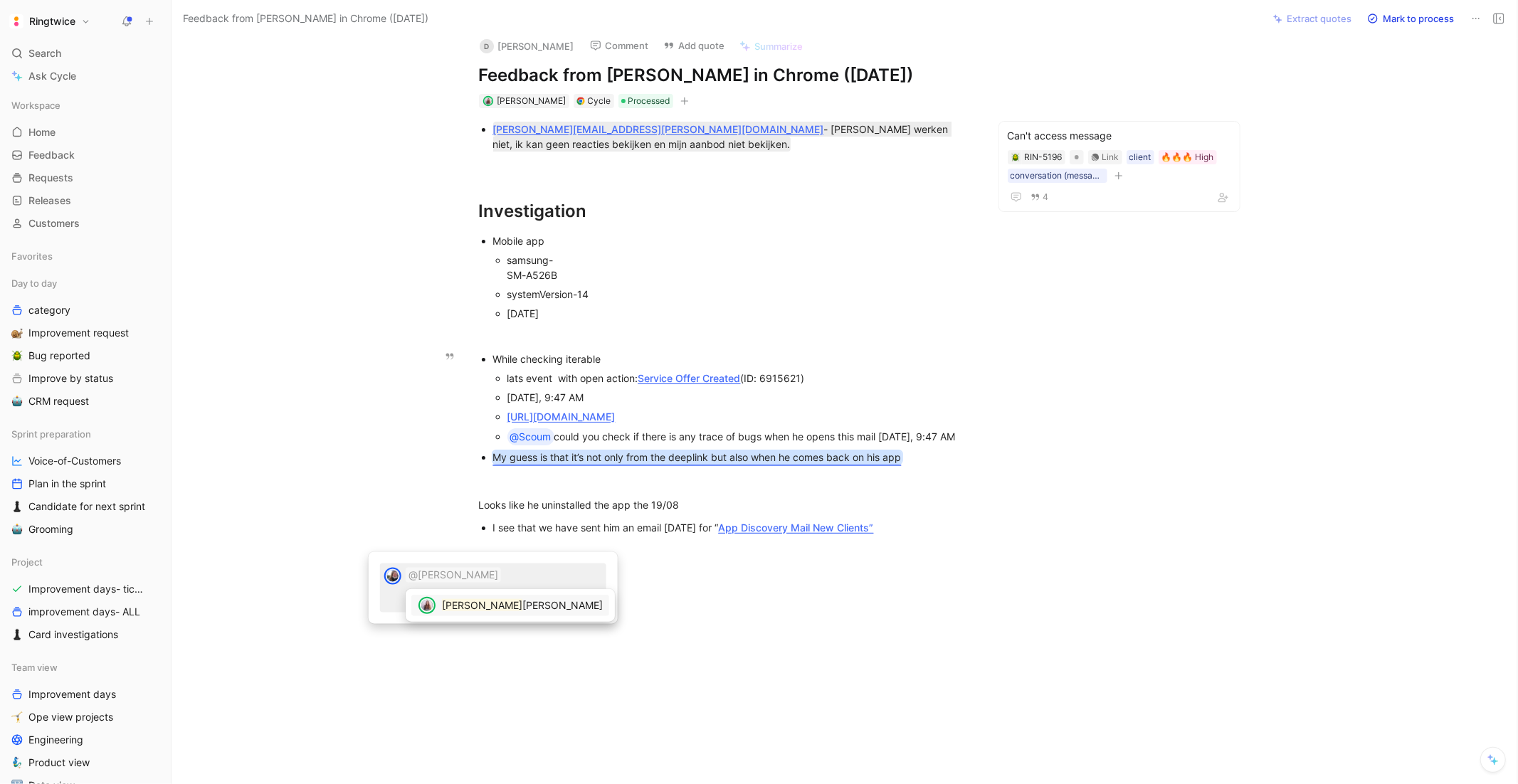
click at [627, 92] on div at bounding box center [759, 392] width 1518 height 784
click at [519, 578] on p "@[PERSON_NAME]" at bounding box center [504, 575] width 196 height 15
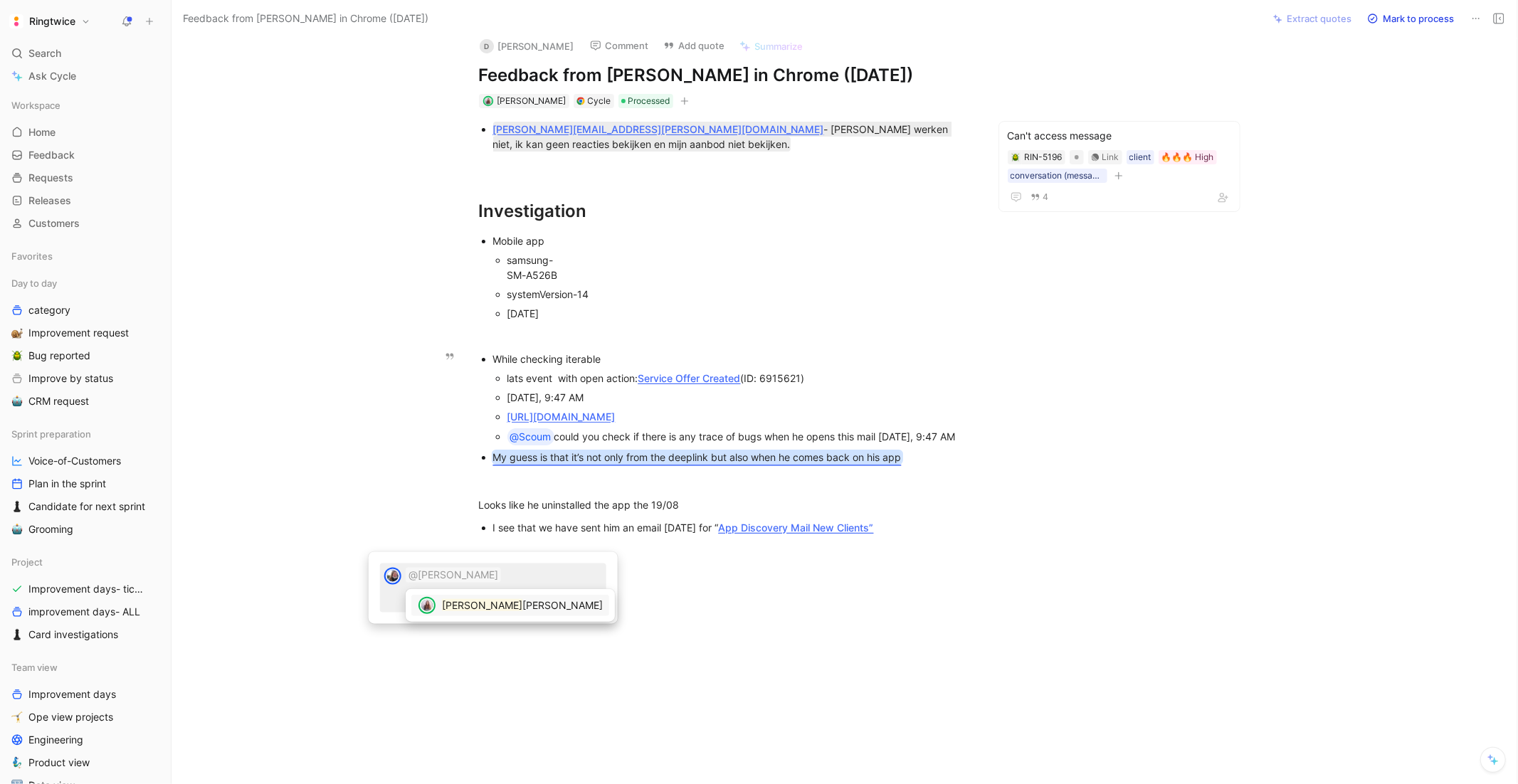
click at [477, 101] on div at bounding box center [759, 392] width 1518 height 784
drag, startPoint x: 491, startPoint y: 91, endPoint x: 621, endPoint y: 96, distance: 130.1
click at [620, 96] on div at bounding box center [759, 392] width 1518 height 784
click at [646, 88] on div at bounding box center [759, 392] width 1518 height 784
click at [556, 511] on div at bounding box center [759, 392] width 1518 height 784
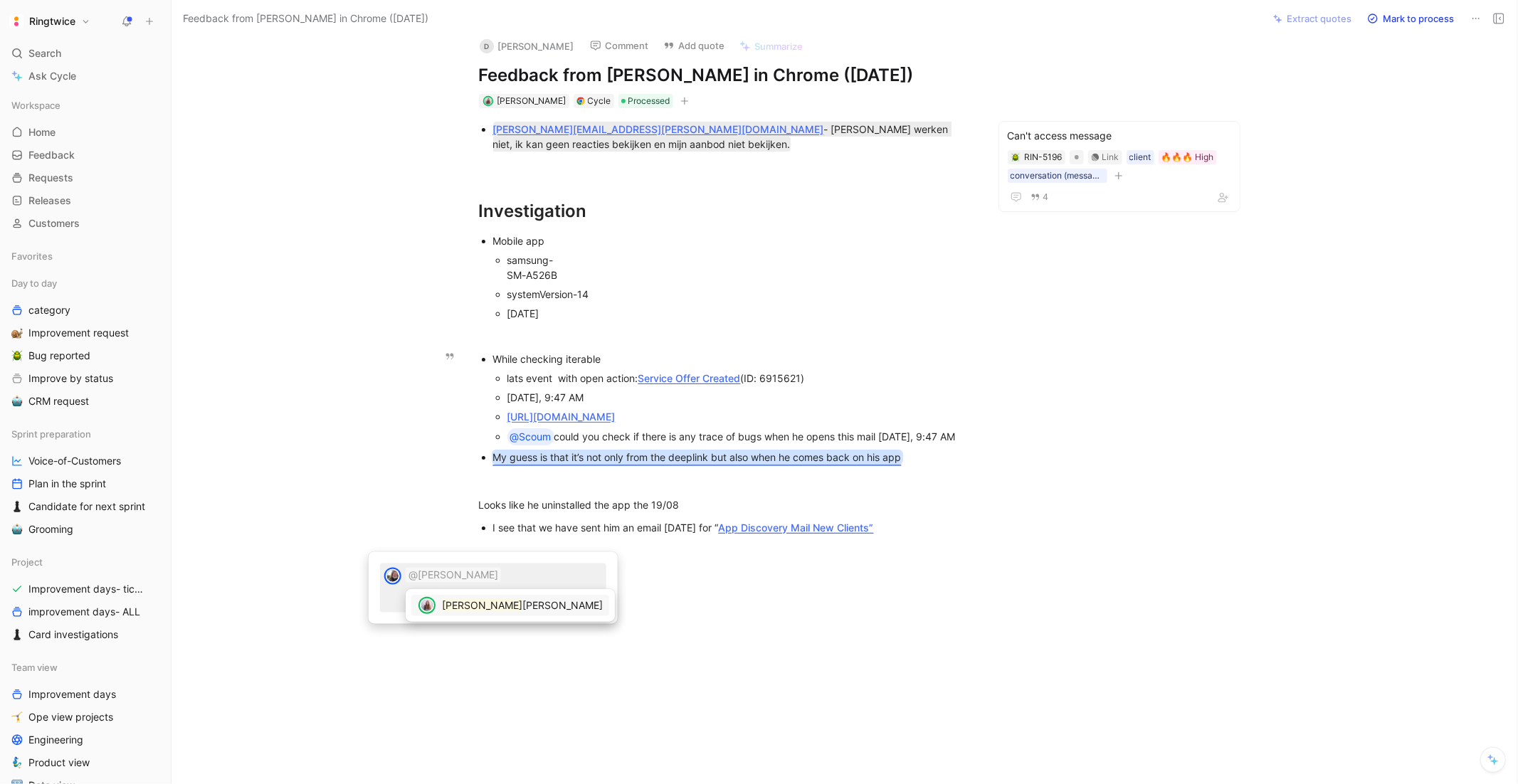
click at [391, 556] on div "@[PERSON_NAME] Send" at bounding box center [493, 588] width 249 height 72
click at [562, 625] on div at bounding box center [759, 392] width 1518 height 784
click at [562, 624] on div at bounding box center [759, 392] width 1518 height 784
click at [523, 603] on span "[PERSON_NAME]" at bounding box center [563, 605] width 81 height 12
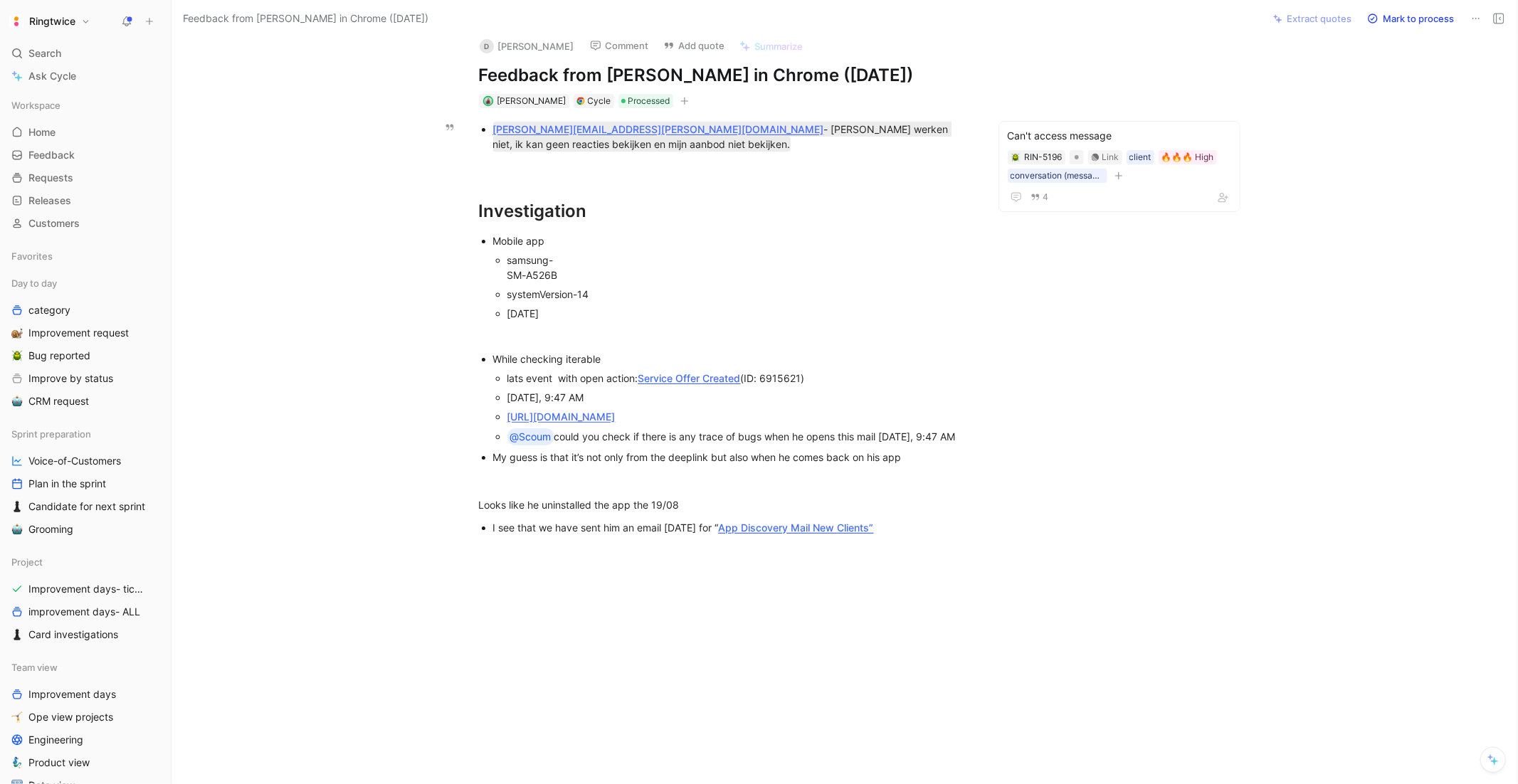
drag, startPoint x: 621, startPoint y: 91, endPoint x: 487, endPoint y: 91, distance: 134.0
click at [487, 120] on ul "[PERSON_NAME][EMAIL_ADDRESS][PERSON_NAME][DOMAIN_NAME] - [PERSON_NAME] werken n…" at bounding box center [725, 137] width 547 height 34
copy mark "[PERSON_NAME][EMAIL_ADDRESS][PERSON_NAME][DOMAIN_NAME]"
click at [555, 465] on div "My guess is that it’s not only from the deeplink but also when he comes back on…" at bounding box center [732, 457] width 478 height 15
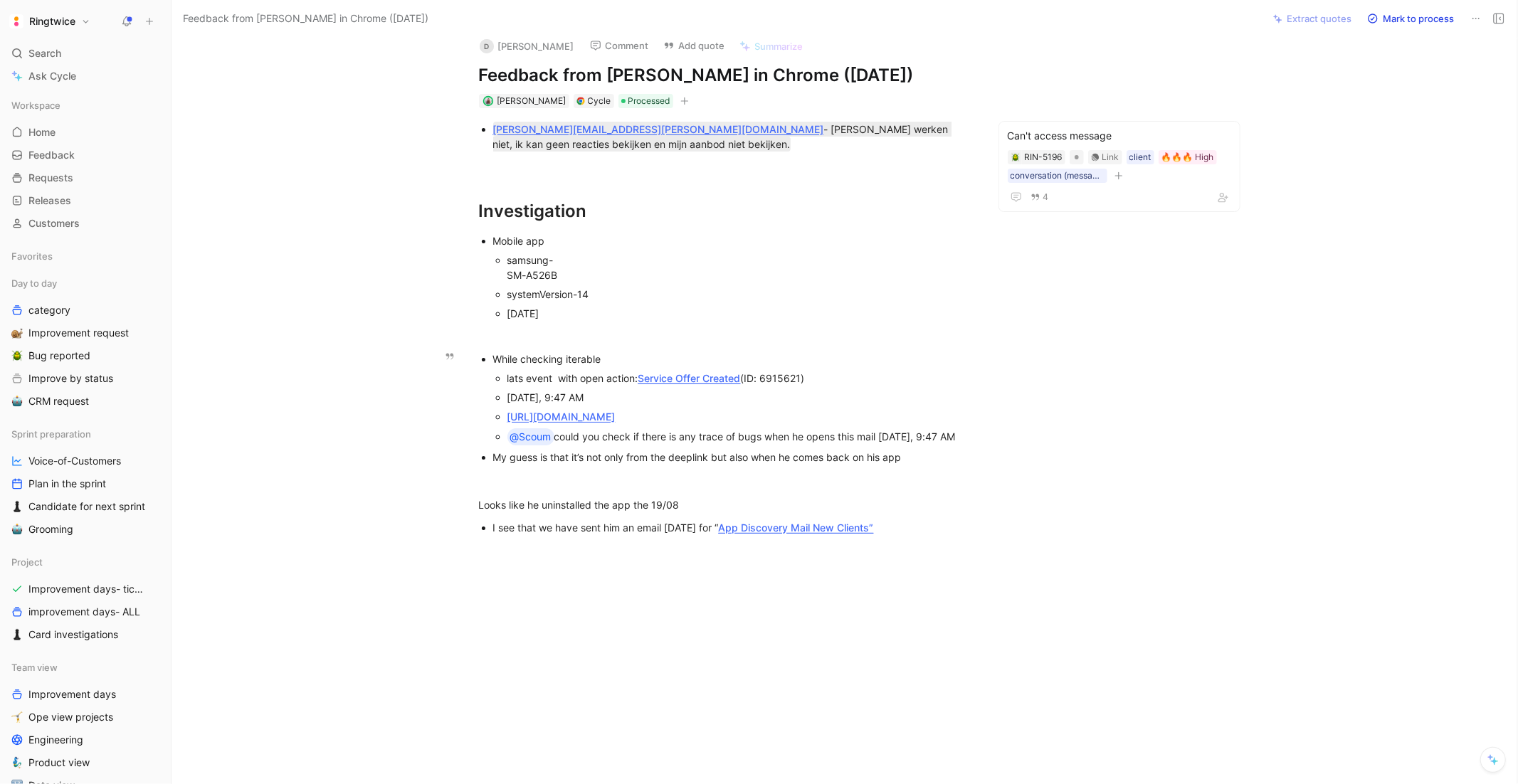
click at [555, 465] on div "My guess is that it’s not only from the deeplink but also when he comes back on…" at bounding box center [732, 457] width 478 height 15
click at [591, 438] on icon "button" at bounding box center [586, 433] width 12 height 12
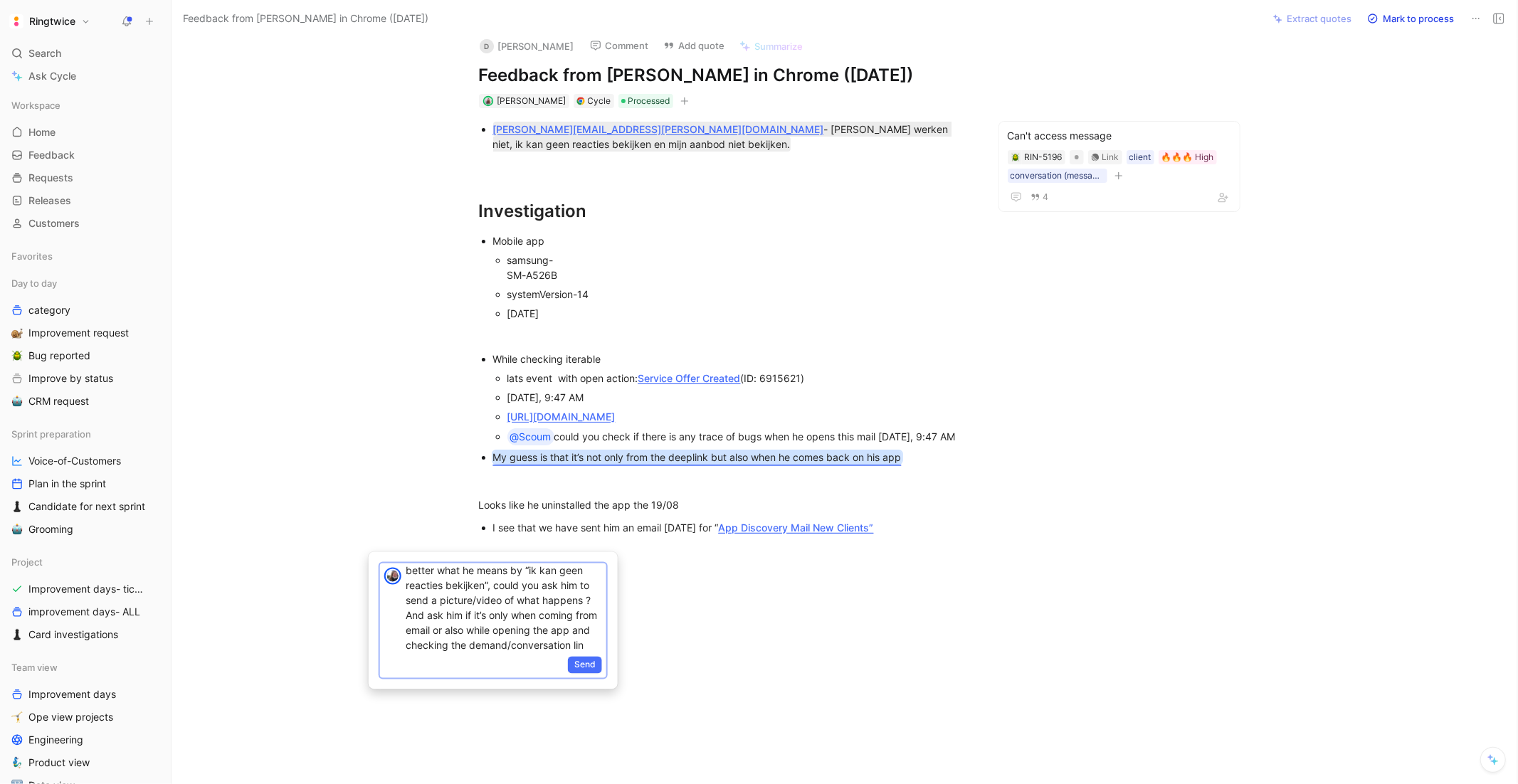
scroll to position [36, 0]
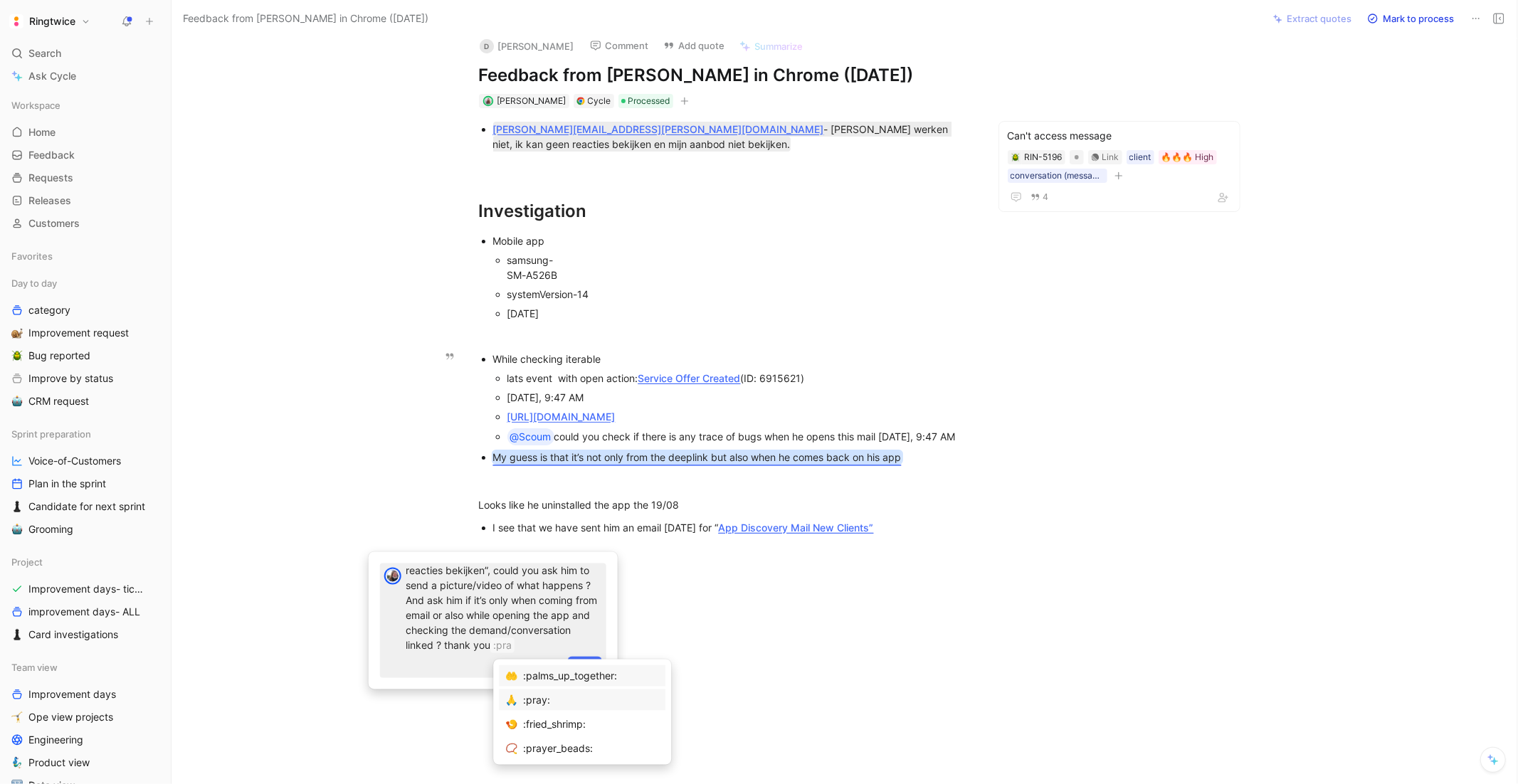
click at [529, 696] on div ":pray:" at bounding box center [592, 700] width 136 height 17
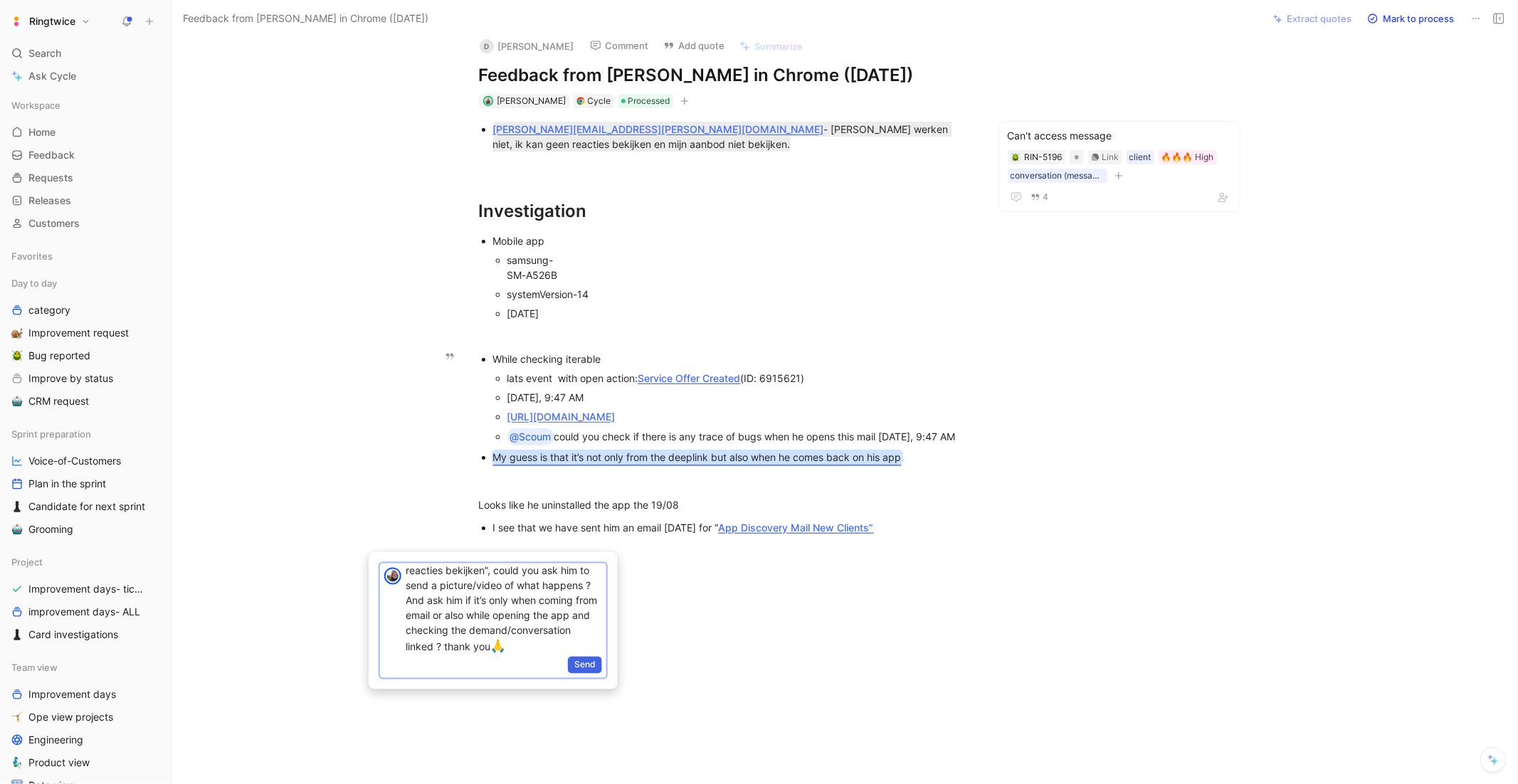
click at [588, 658] on span "Send" at bounding box center [585, 665] width 21 height 14
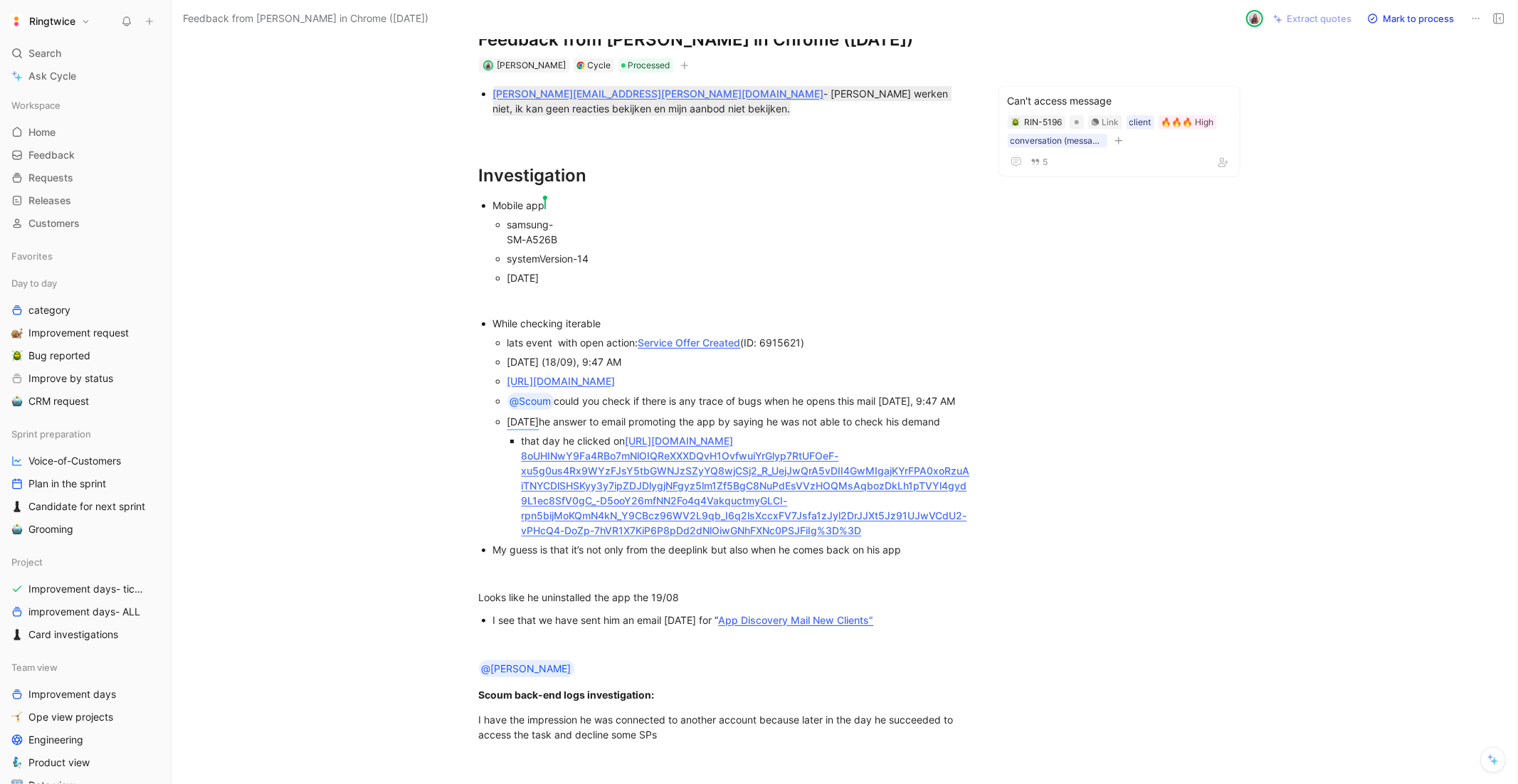
scroll to position [48, 0]
click at [45, 43] on div "Search ⌘ K" at bounding box center [85, 53] width 160 height 21
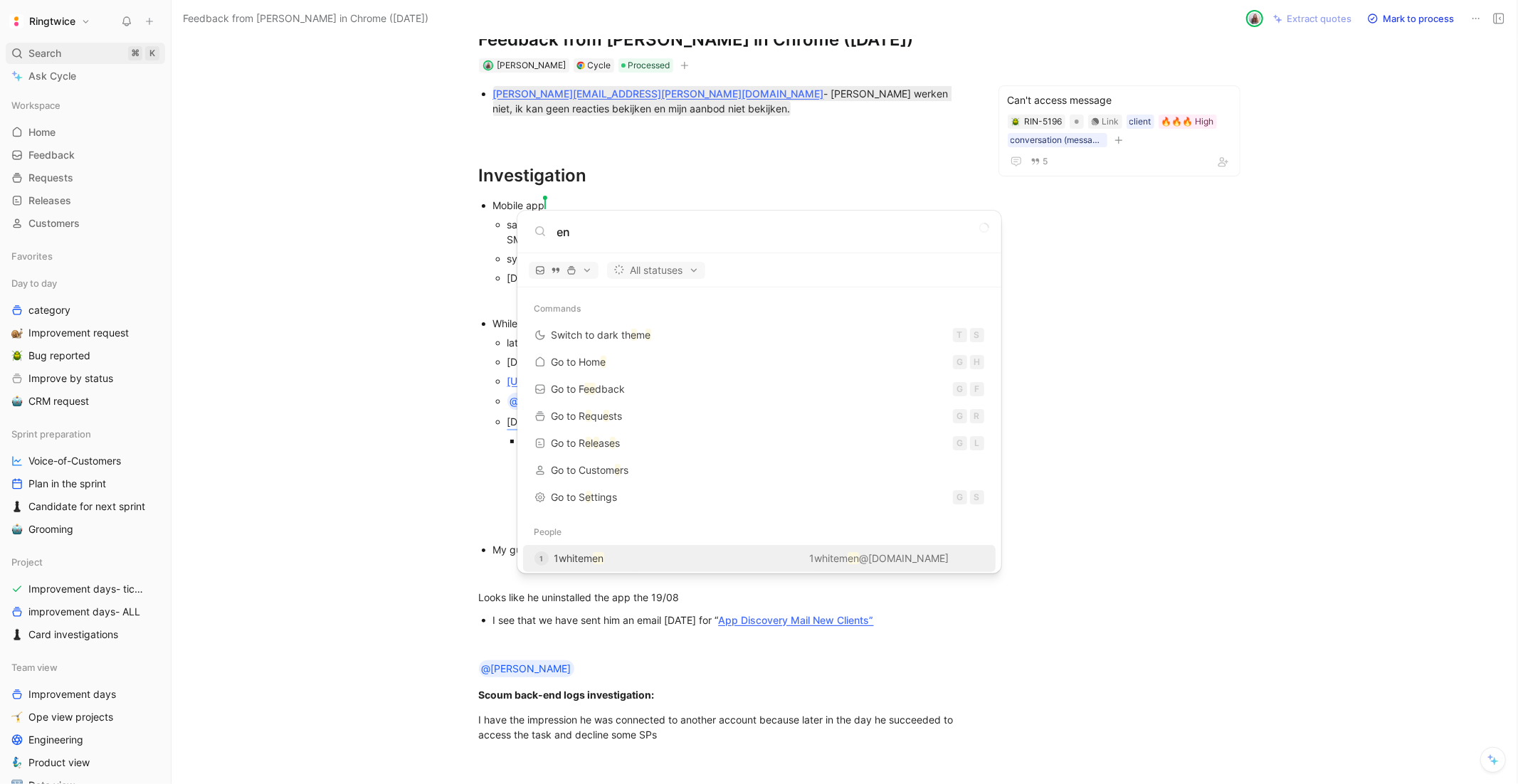
type input "e"
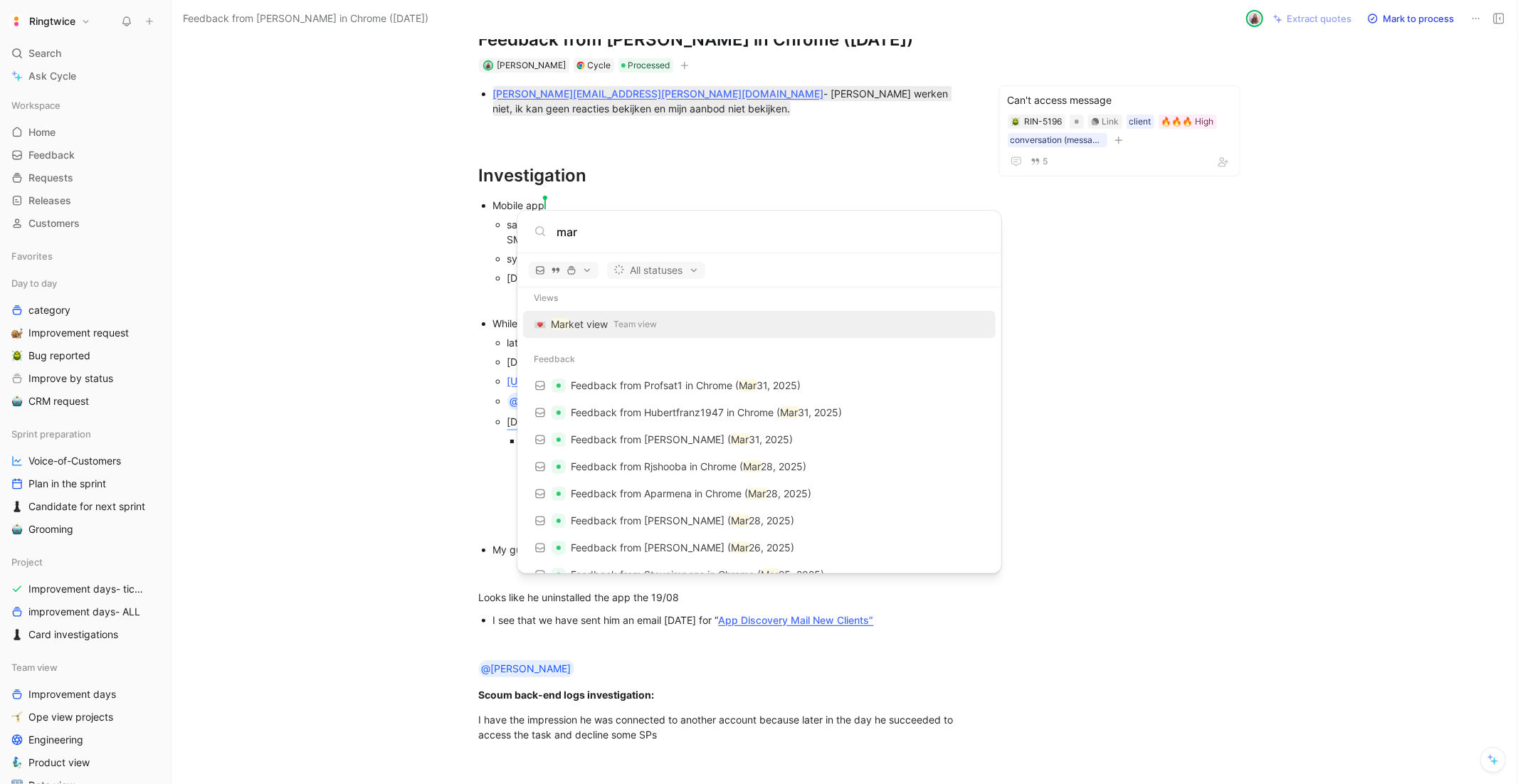
scroll to position [12, 0]
type input "m"
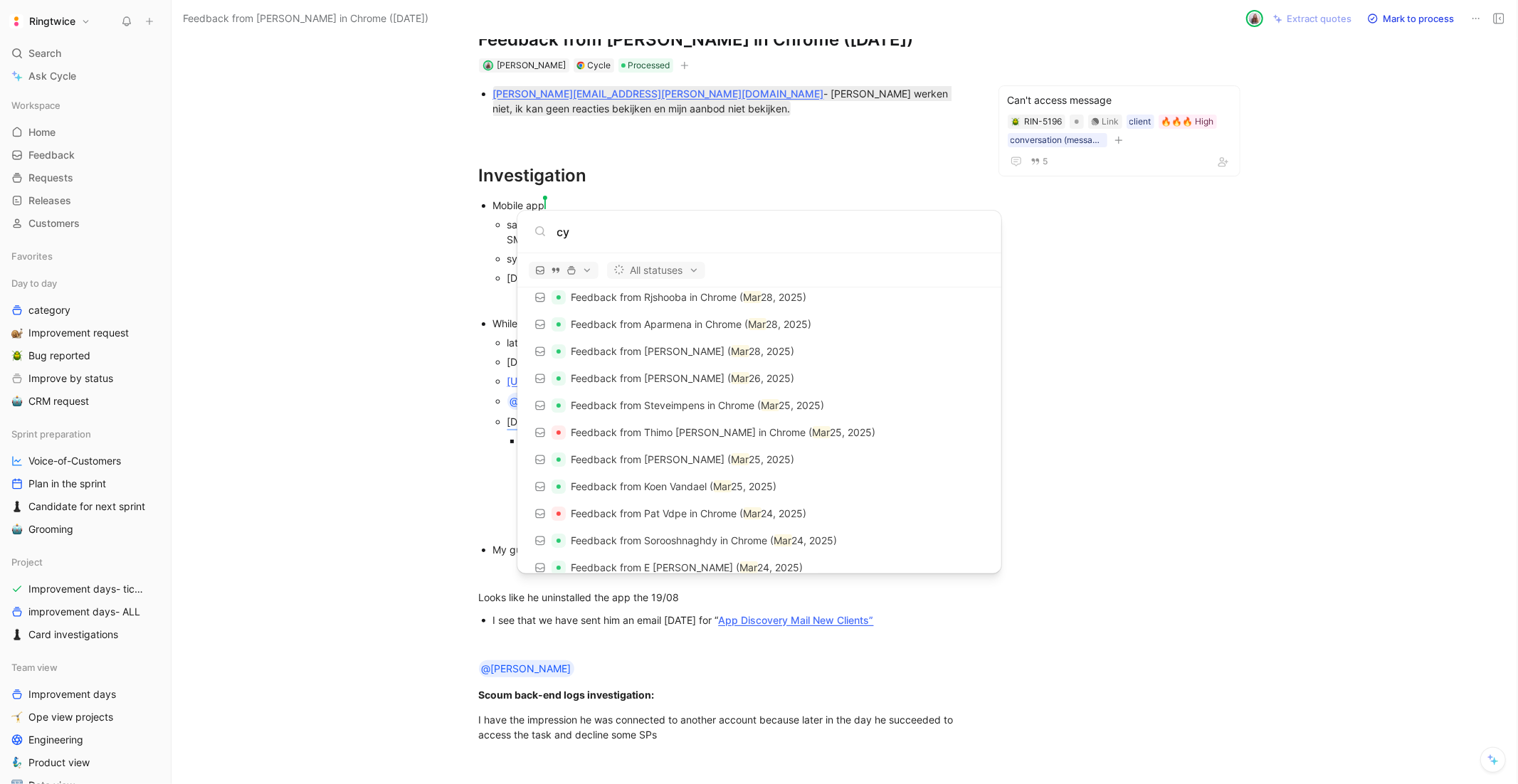
scroll to position [0, 0]
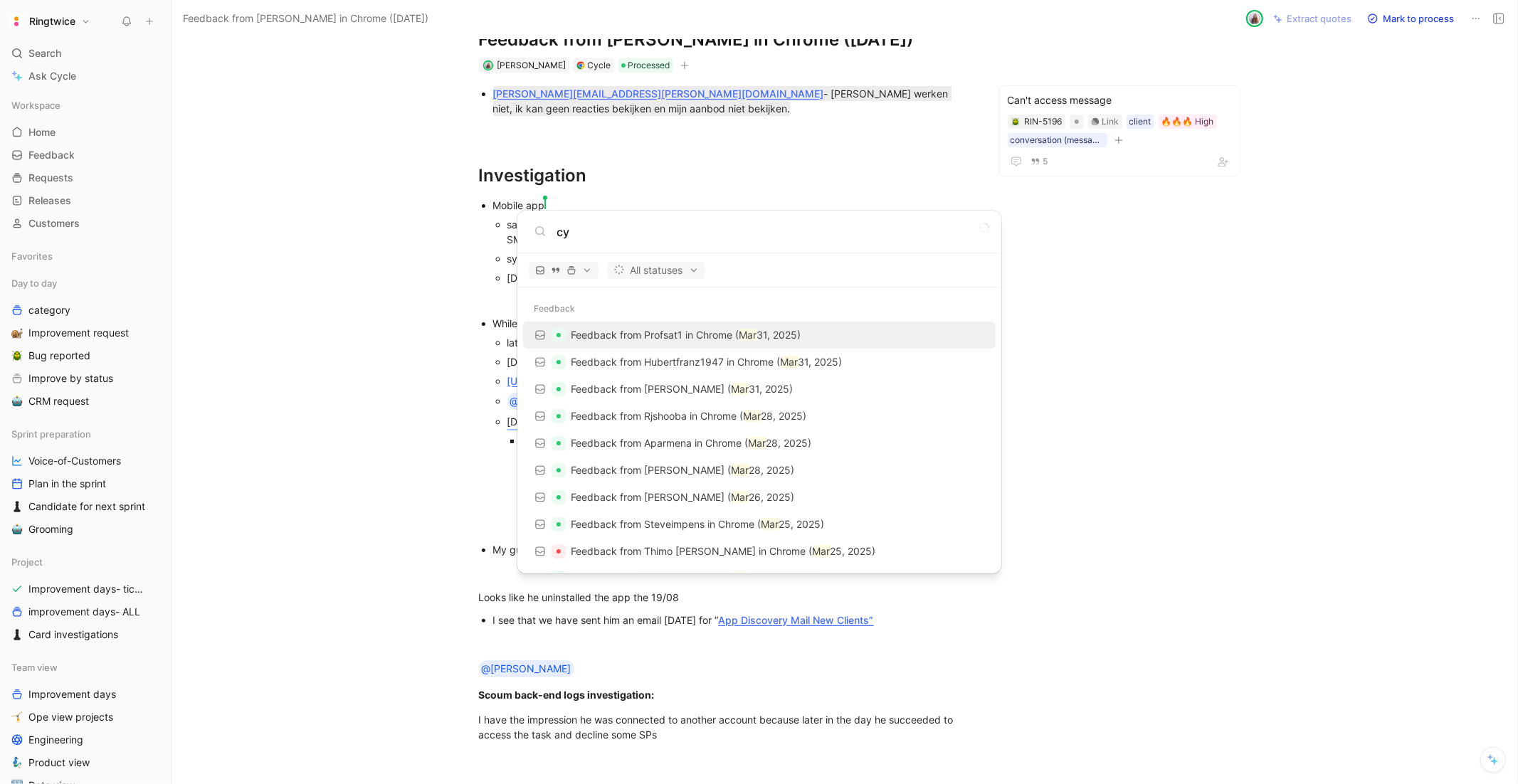
type input "c"
type input "d"
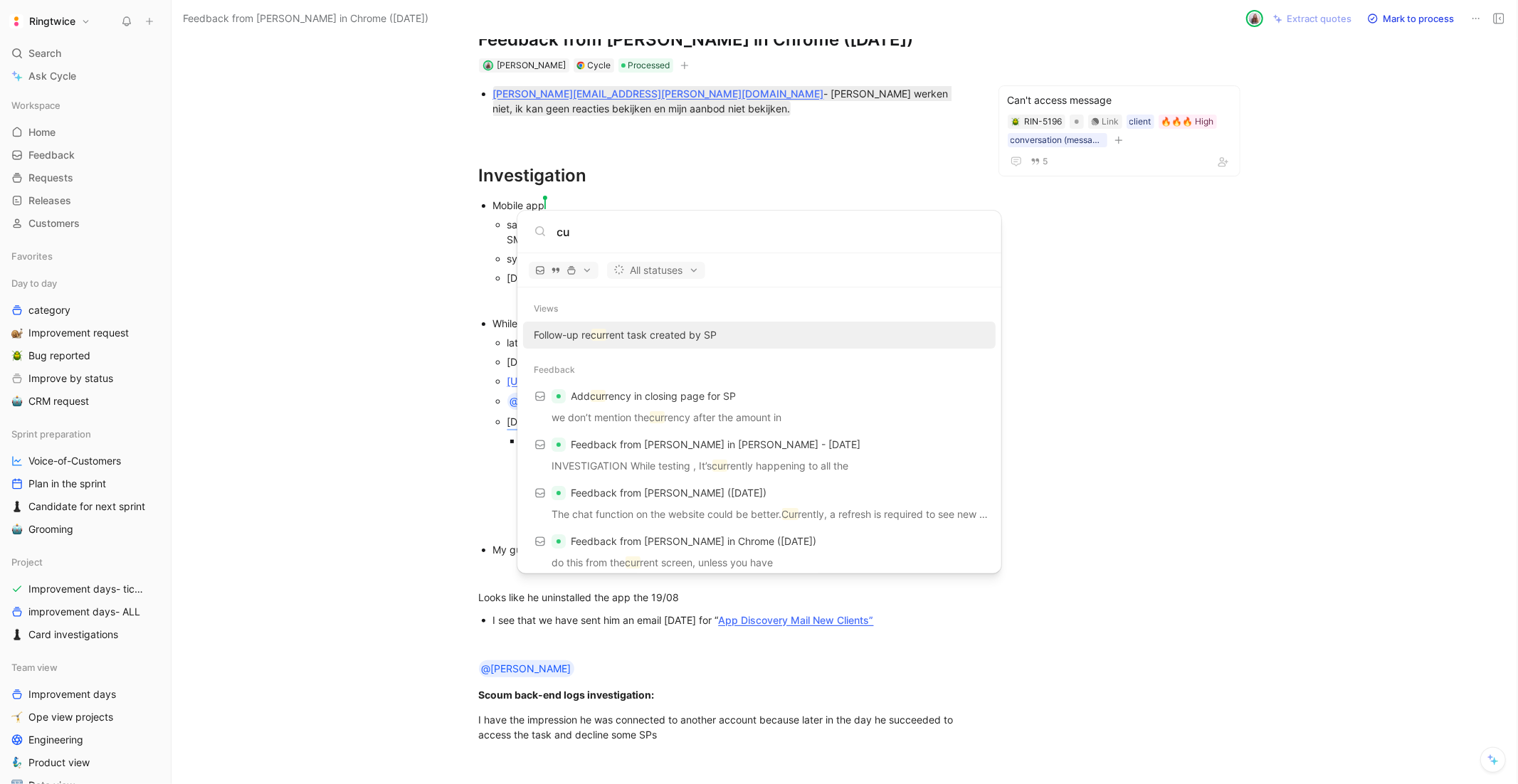
type input "c"
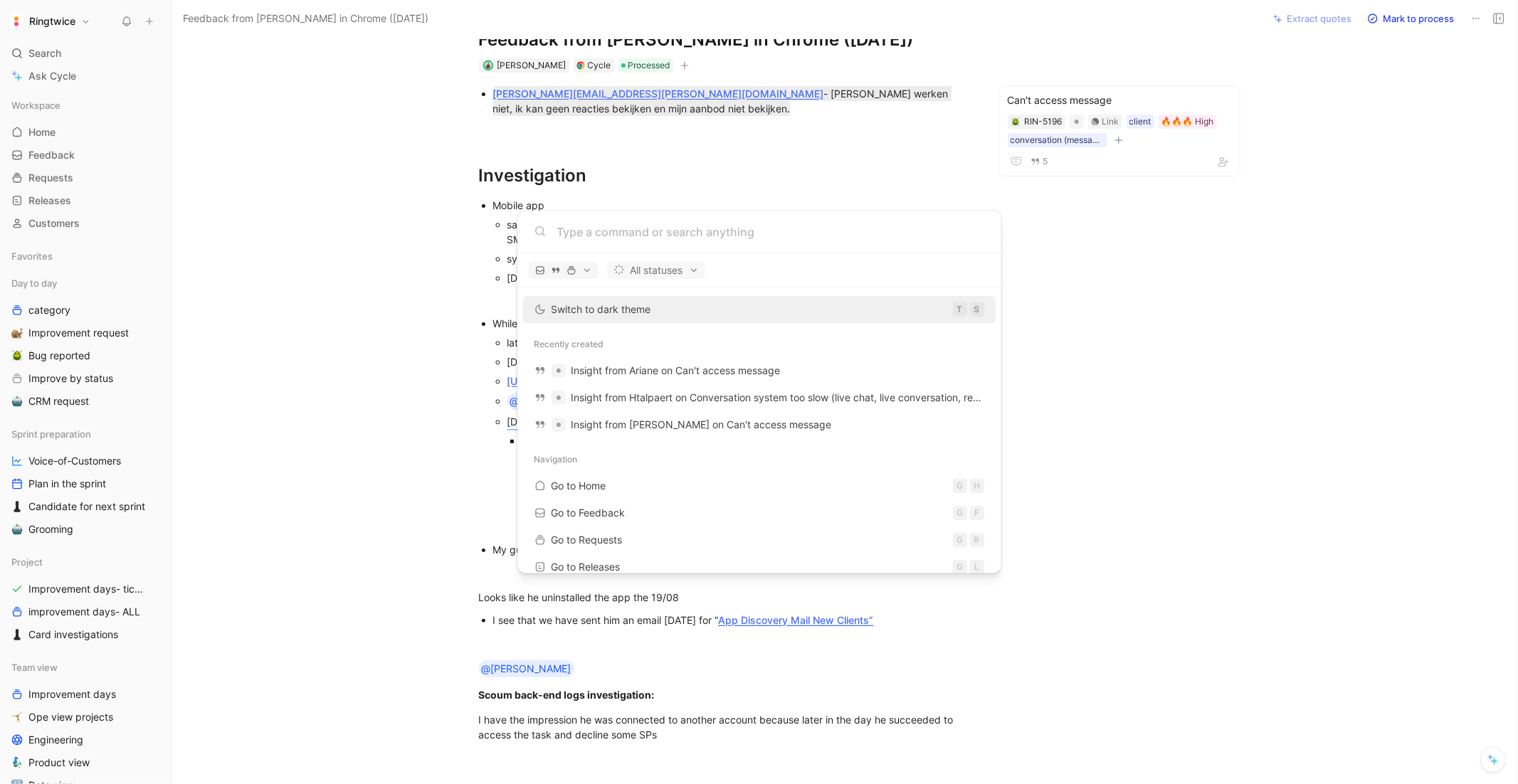
click at [121, 466] on body "Ringtwice Search ⌘ K Ask Cycle Workspace Home G then H Feedback G then F Reques…" at bounding box center [759, 392] width 1518 height 784
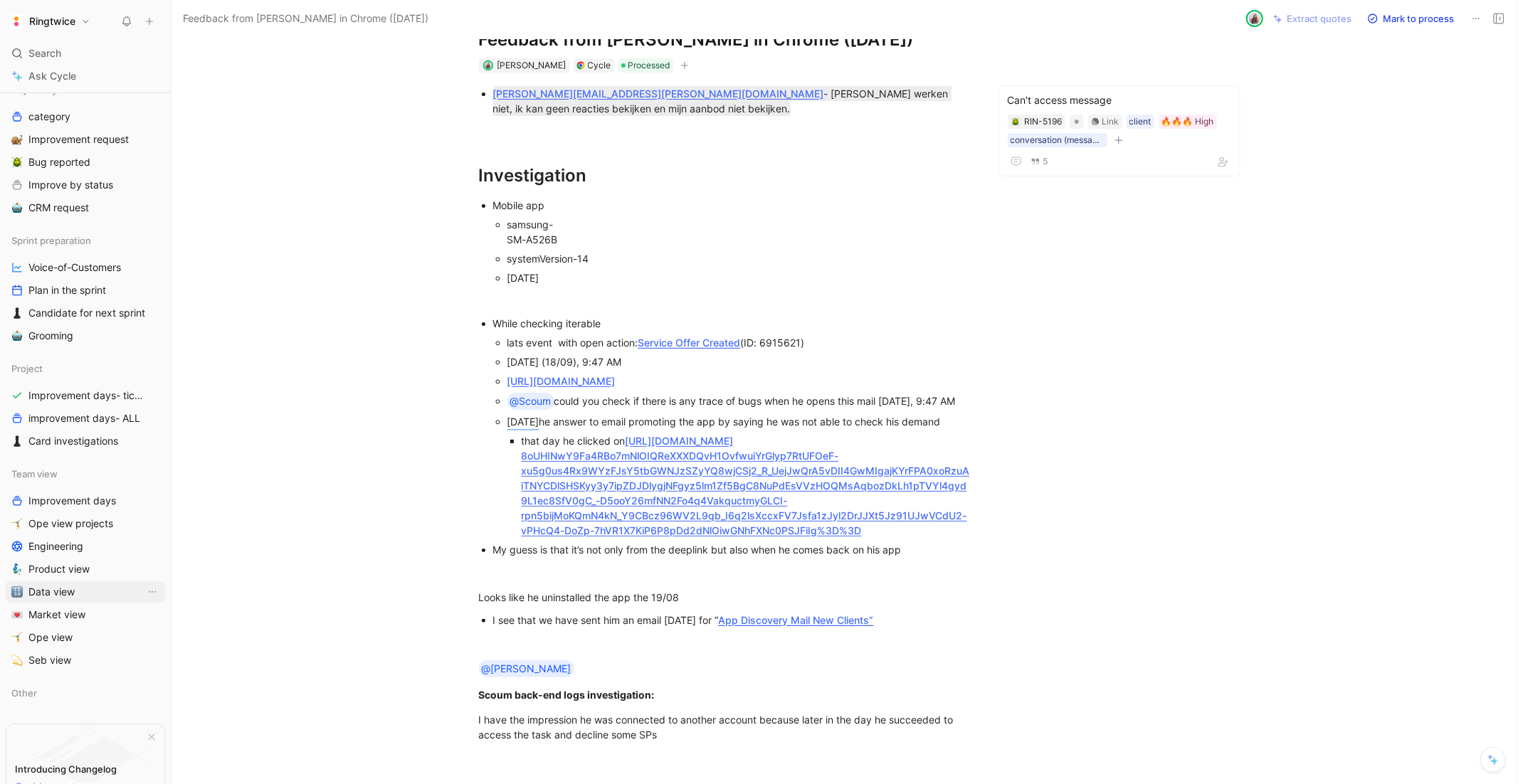
scroll to position [215, 0]
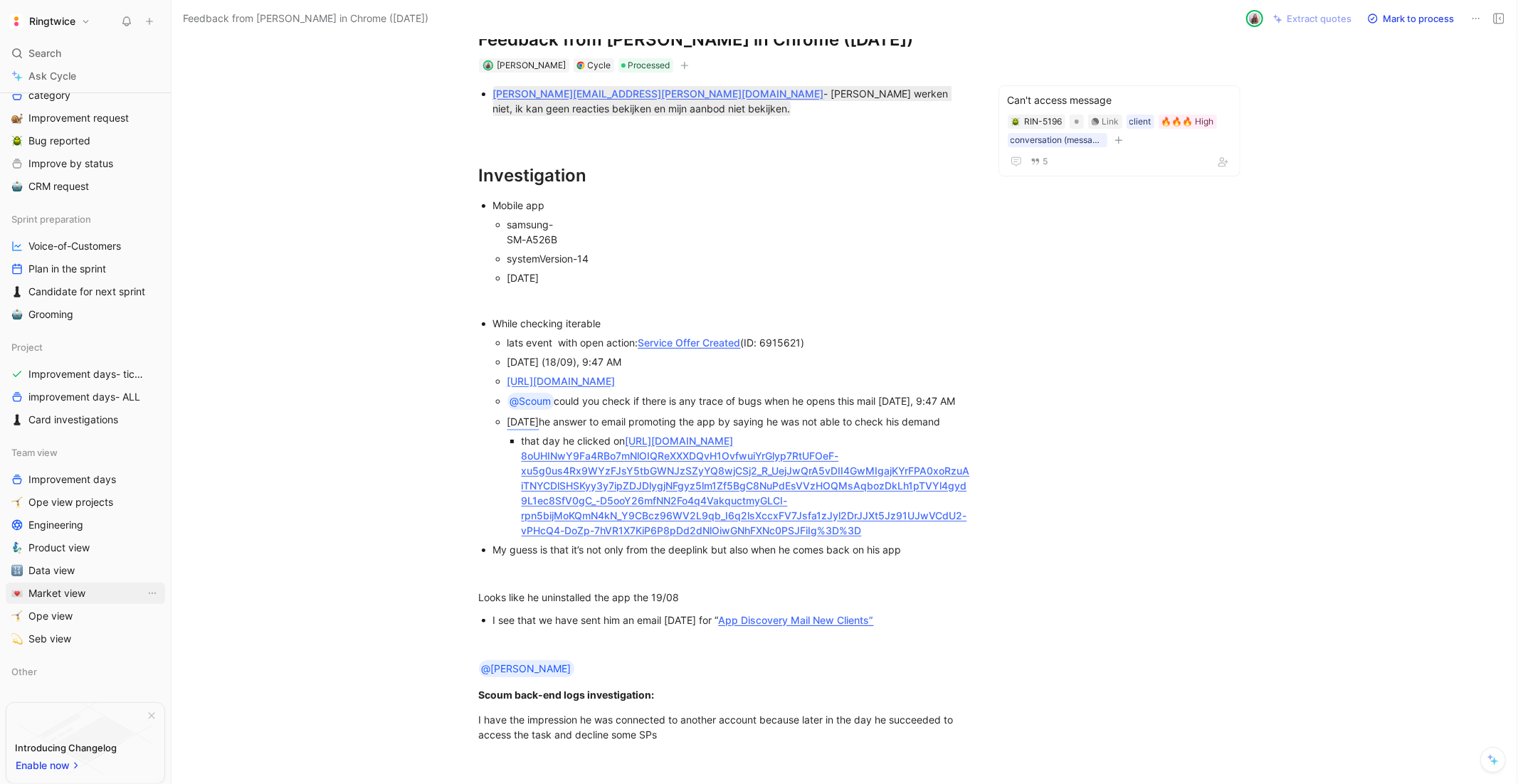
click at [62, 590] on span "Market view" at bounding box center [56, 594] width 57 height 14
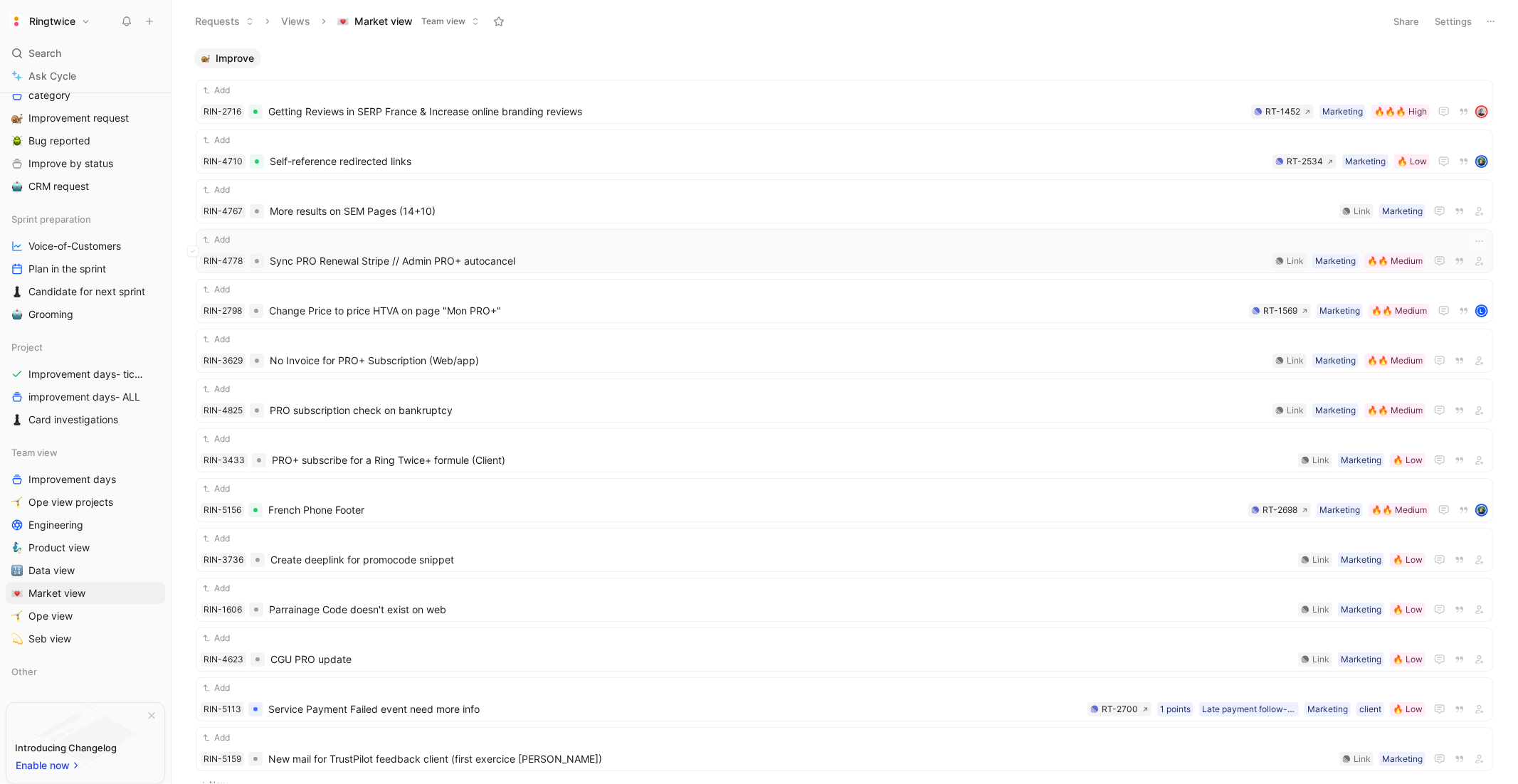
click at [919, 268] on span "Sync PRO Renewal Stripe // Admin PRO+ autocancel" at bounding box center [768, 261] width 997 height 17
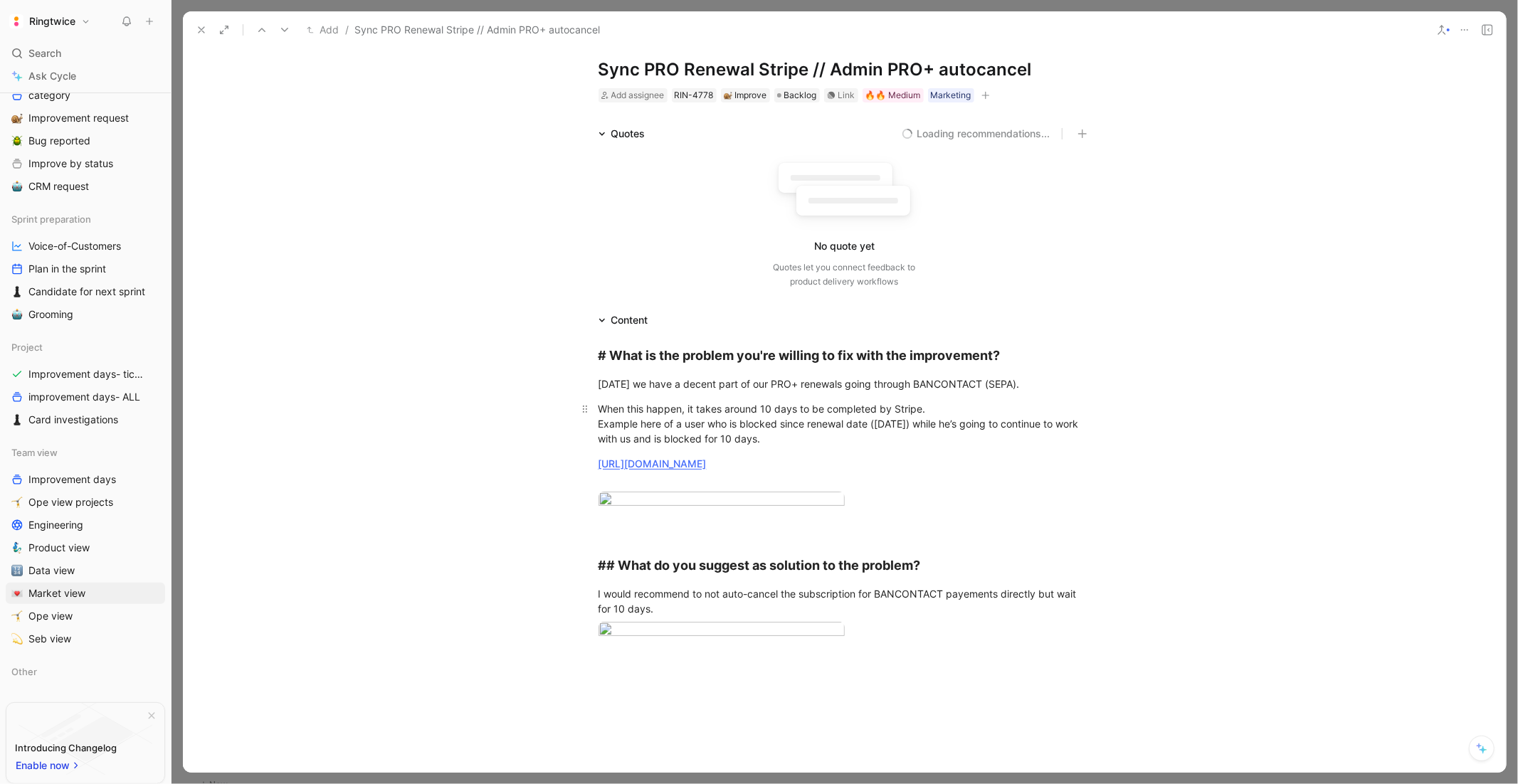
scroll to position [30, 0]
click at [208, 27] on button at bounding box center [201, 29] width 20 height 20
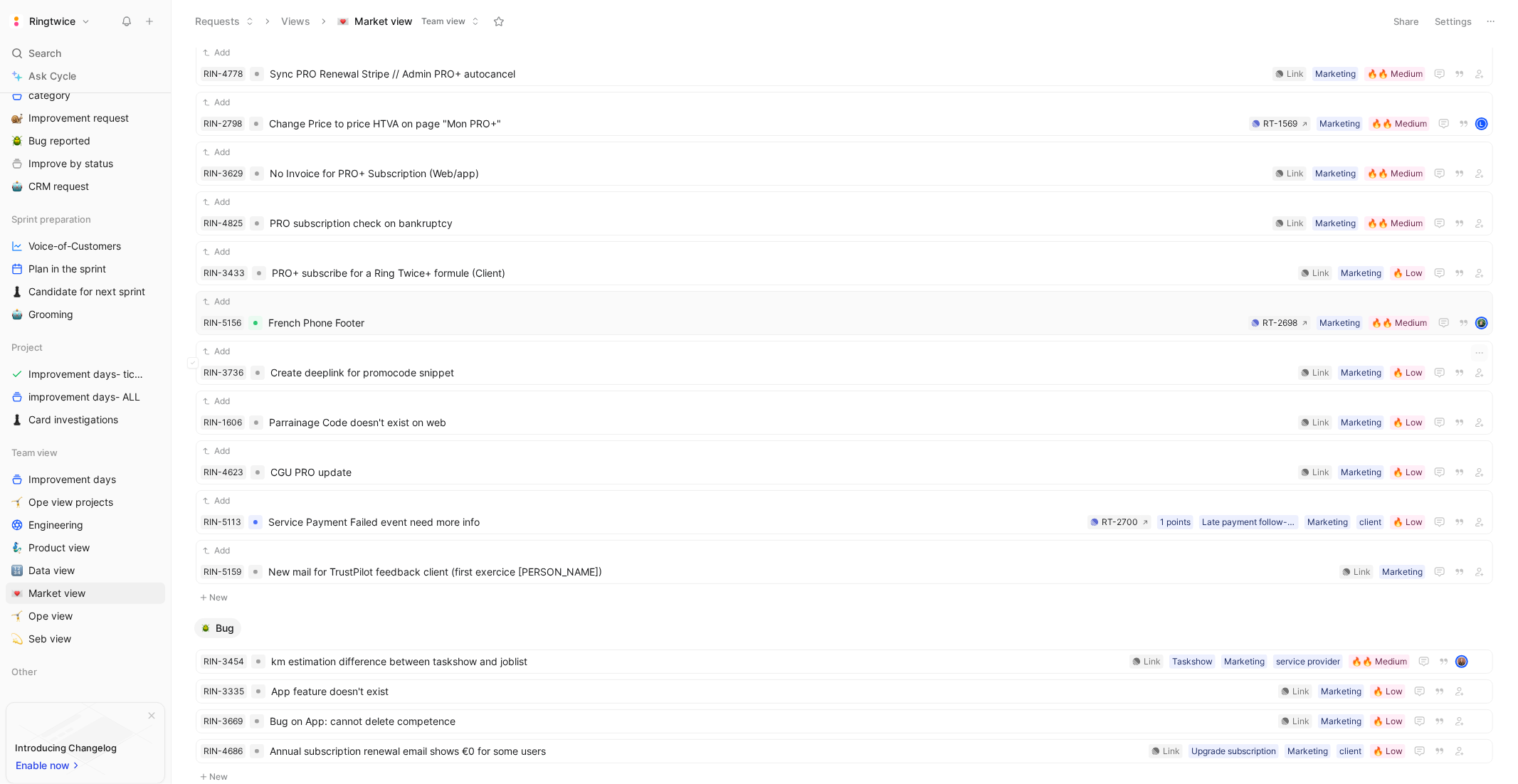
scroll to position [527, 0]
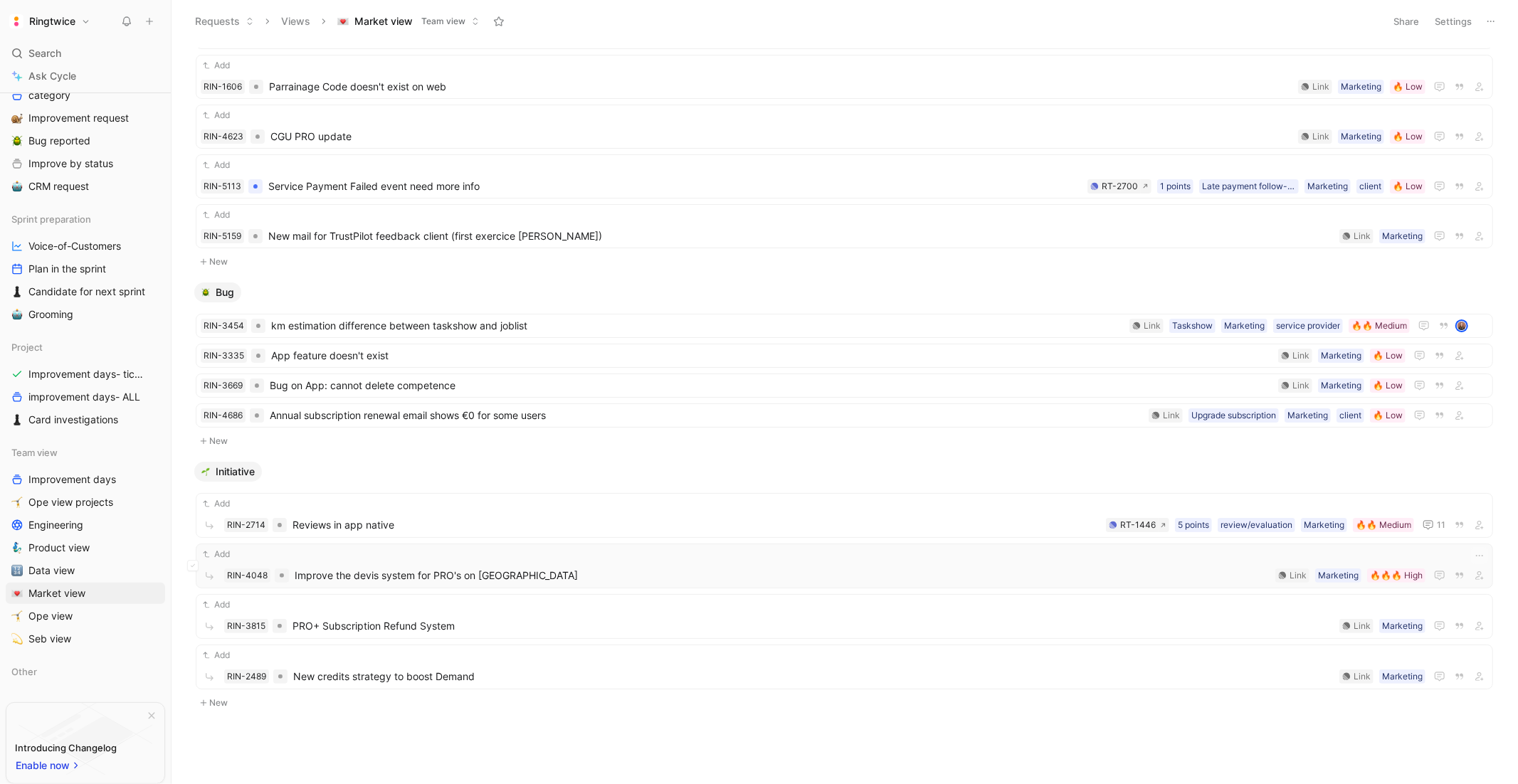
click at [385, 579] on span "Improve the devis system for PRO's on [GEOGRAPHIC_DATA]" at bounding box center [782, 576] width 975 height 17
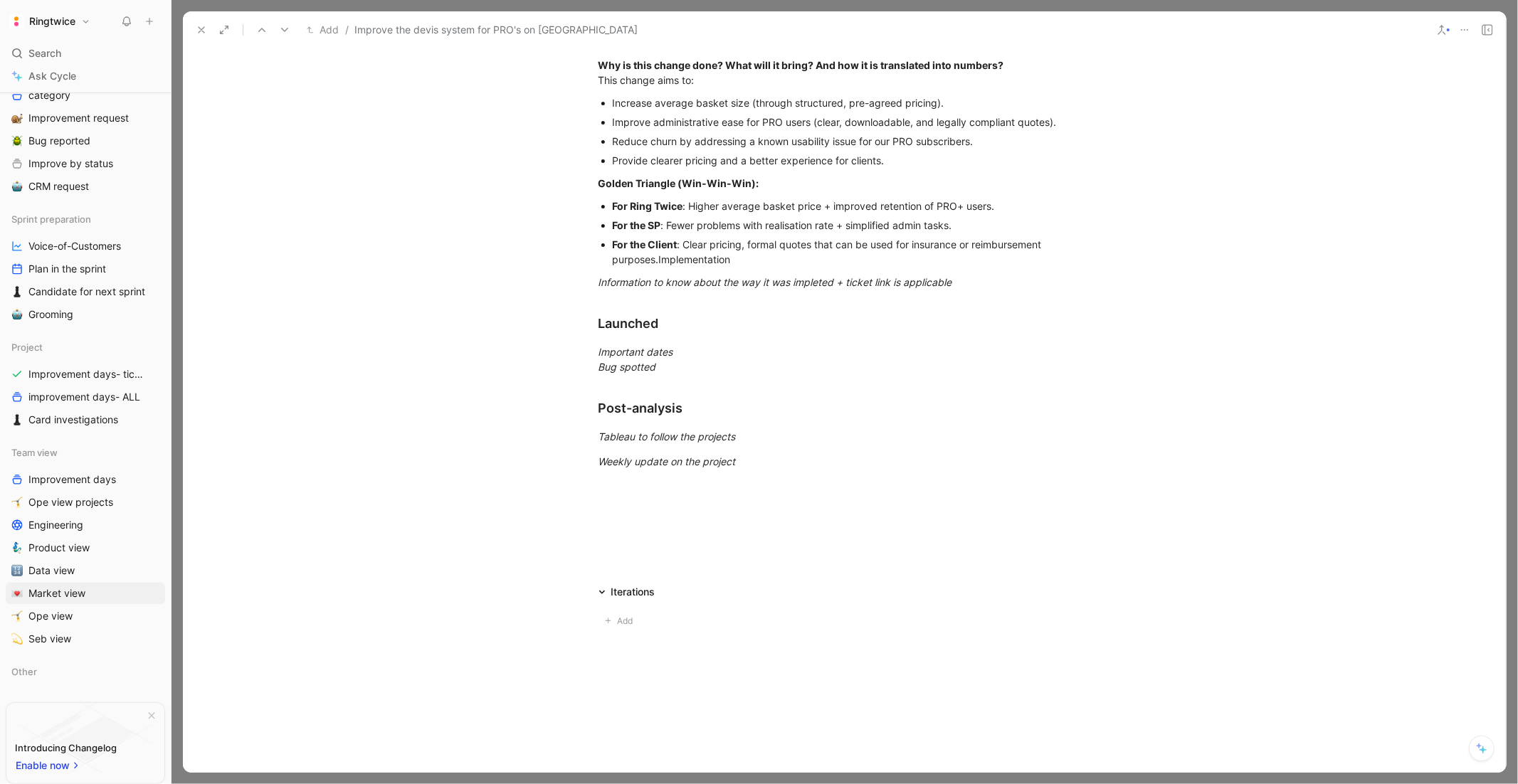
scroll to position [984, 0]
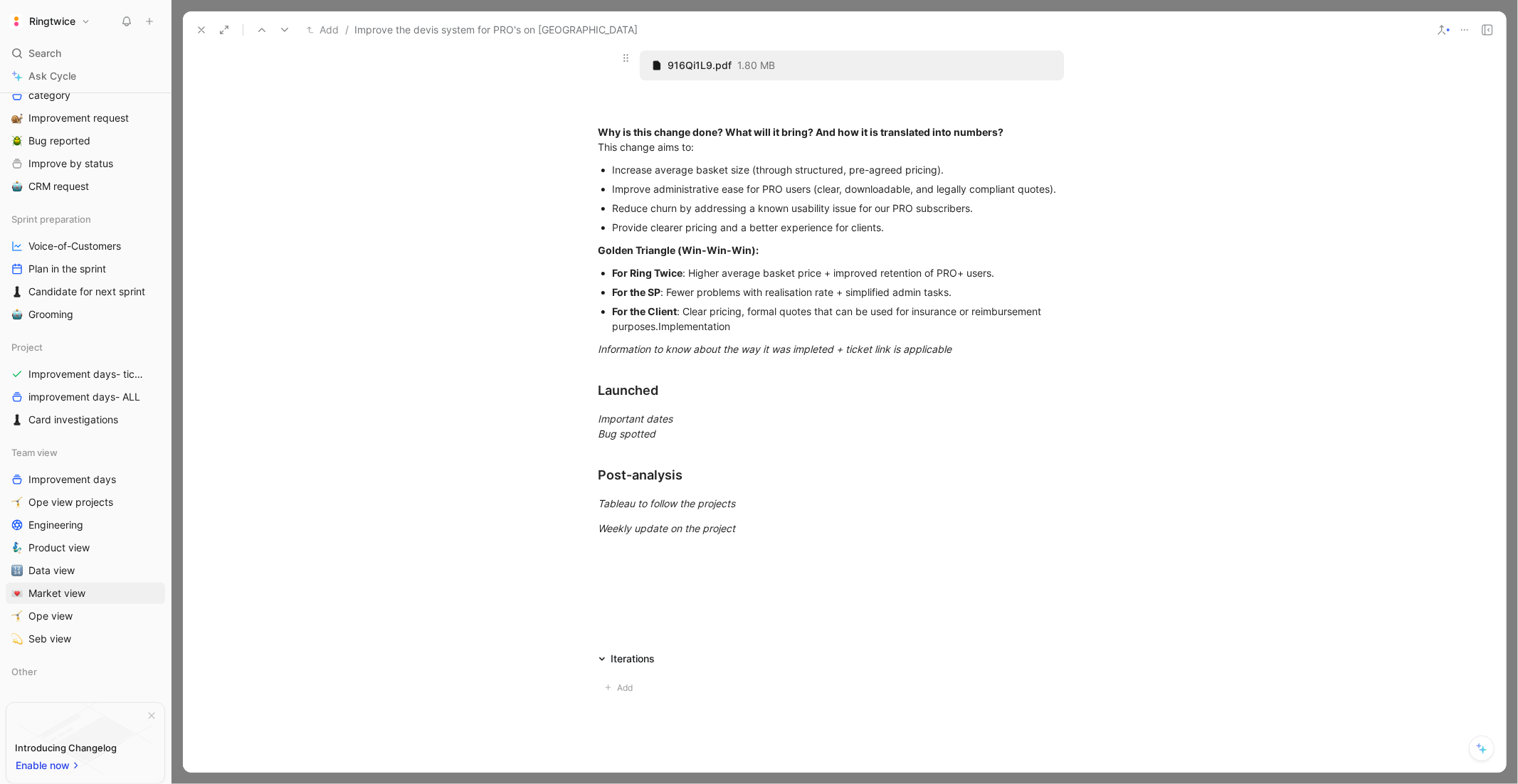
click at [901, 81] on div "916Qi1L9.pdf 1.80 MB" at bounding box center [852, 66] width 424 height 30
click at [1048, 81] on div "916Qi1L9.pdf 1.80 MB" at bounding box center [852, 66] width 424 height 30
click at [779, 81] on div "916Qi1L9.pdf 1.80 MB" at bounding box center [852, 66] width 424 height 30
click at [916, 81] on div "916Qi1L9.pdf 1.80 MB" at bounding box center [852, 66] width 424 height 30
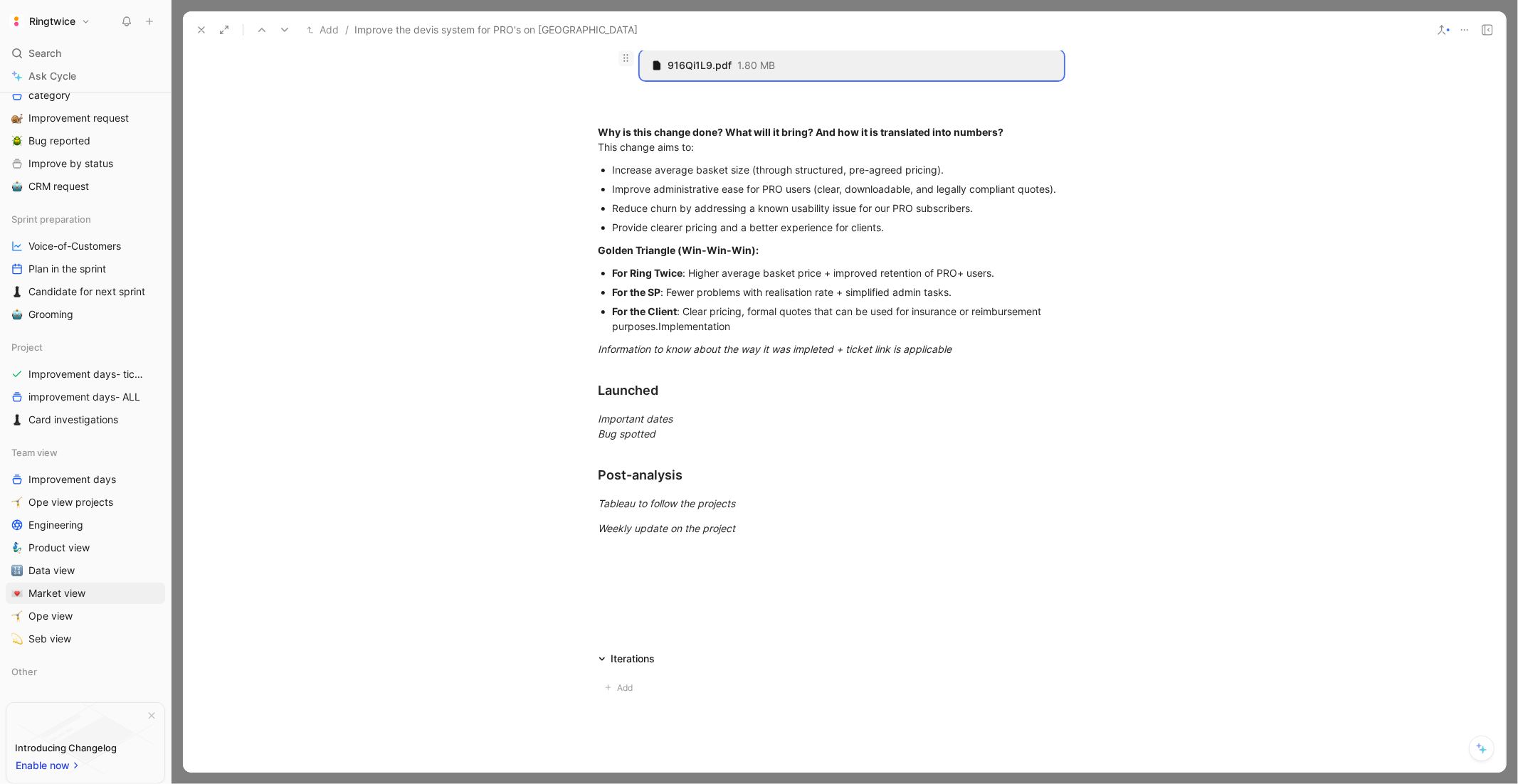
click at [625, 63] on icon at bounding box center [625, 57] width 12 height 12
click at [622, 507] on span "Download" at bounding box center [613, 508] width 46 height 12
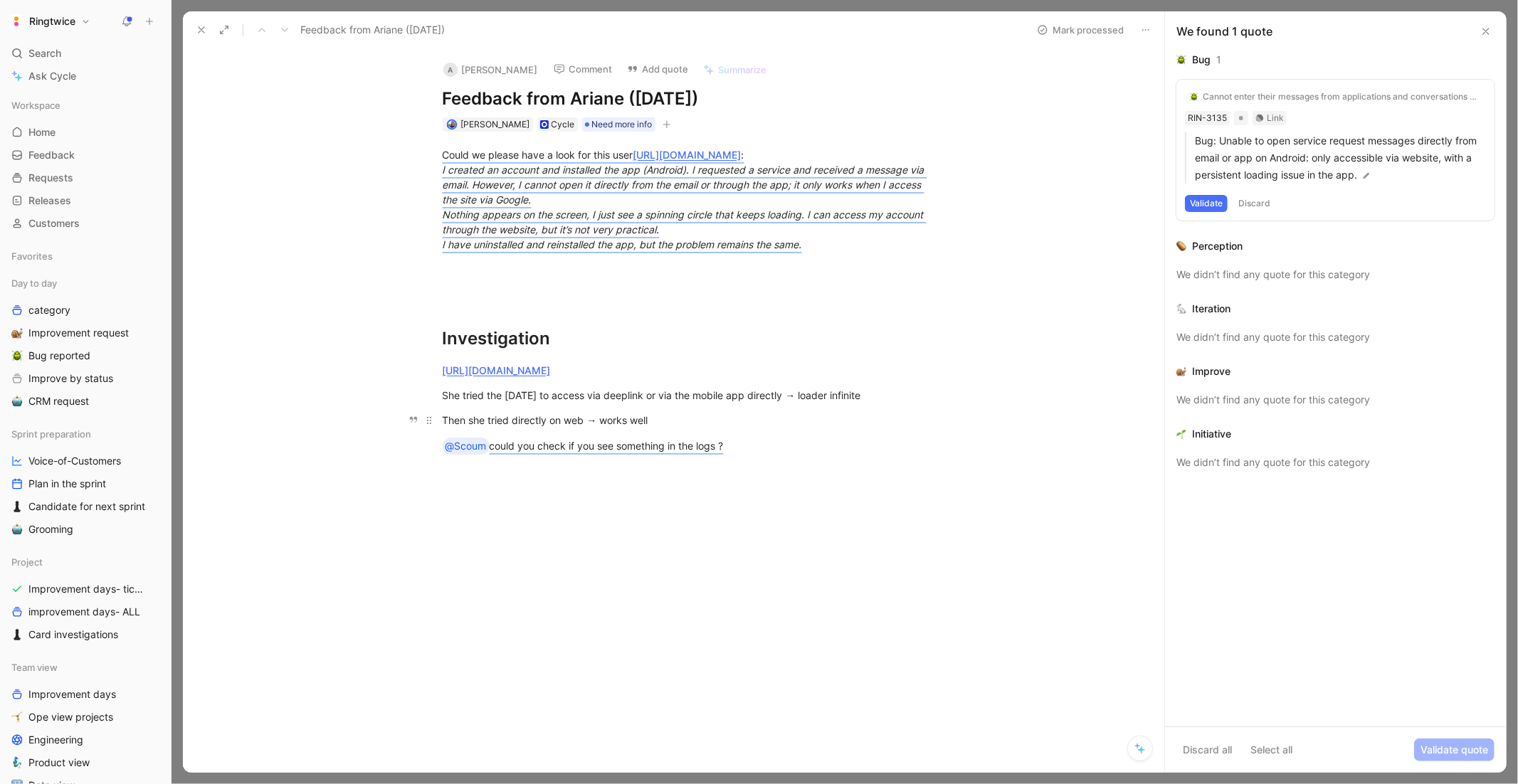
click at [527, 419] on div "Then she tried directly on web → works well" at bounding box center [689, 420] width 493 height 15
click at [698, 327] on div "Investigation" at bounding box center [689, 339] width 493 height 26
click at [736, 290] on div at bounding box center [689, 294] width 493 height 15
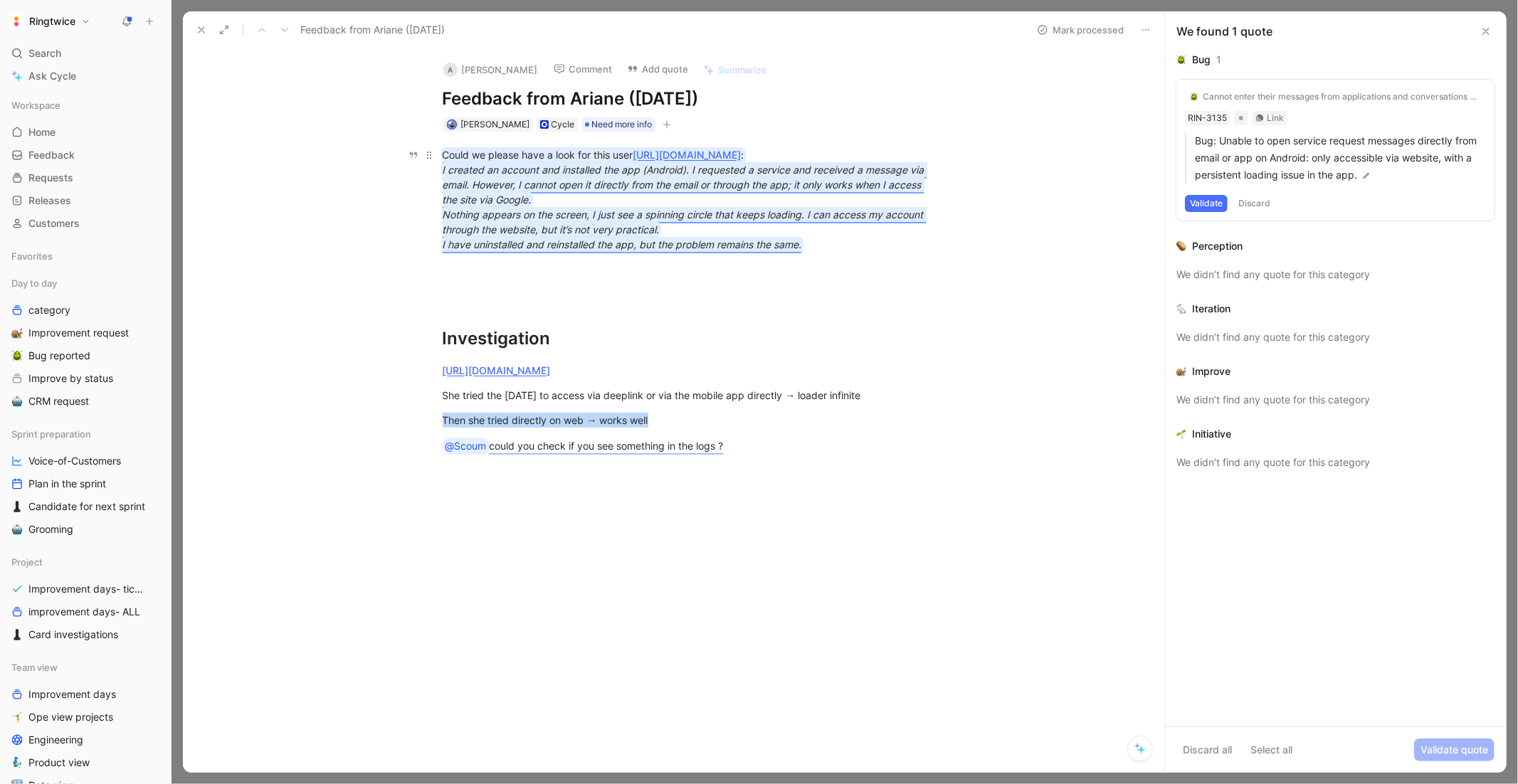
click at [786, 239] on em "I have uninstalled and reinstalled the app, but the problem remains the same." at bounding box center [622, 244] width 359 height 12
click at [742, 152] on link "https://ringtwice.be/admin_user_activities?user_id=1497457" at bounding box center [688, 154] width 108 height 12
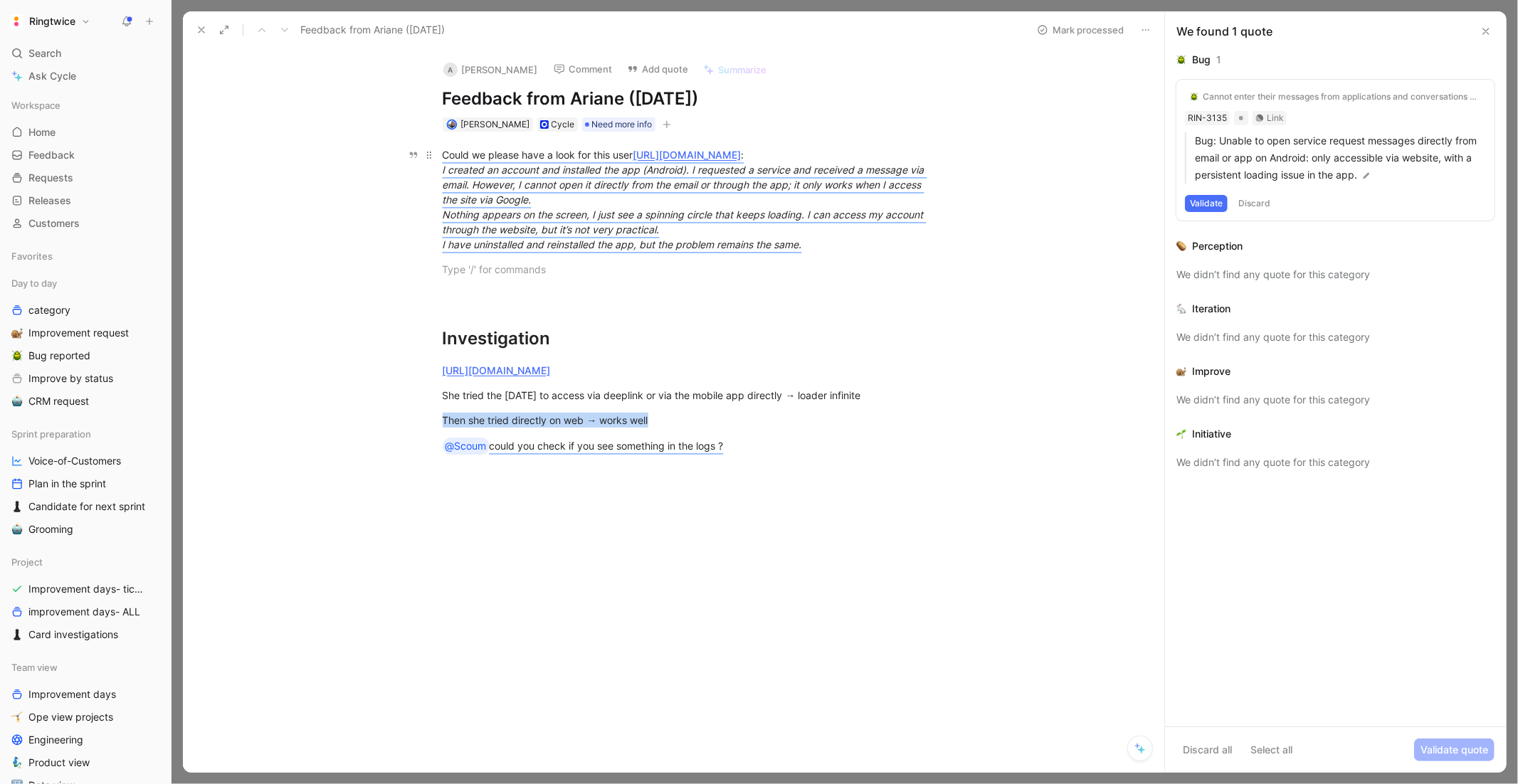
click at [811, 243] on div "Could we please have a look for this user https://ringtwice.be/admin_user_activ…" at bounding box center [689, 200] width 493 height 105
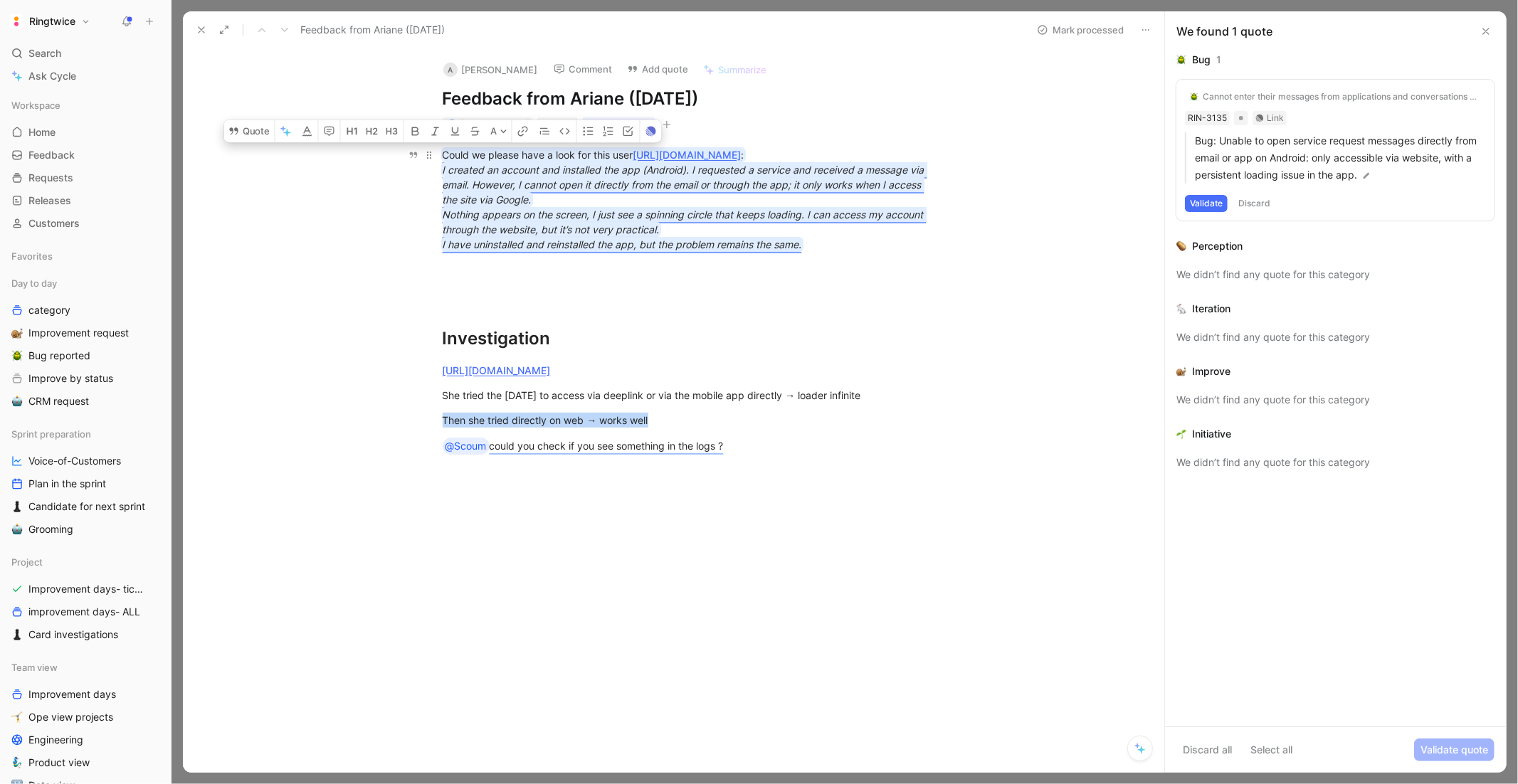
drag, startPoint x: 920, startPoint y: 314, endPoint x: 441, endPoint y: 155, distance: 504.7
click at [441, 155] on div "Could we please have a look for this user https://ringtwice.be/admin_user_activ…" at bounding box center [689, 313] width 951 height 364
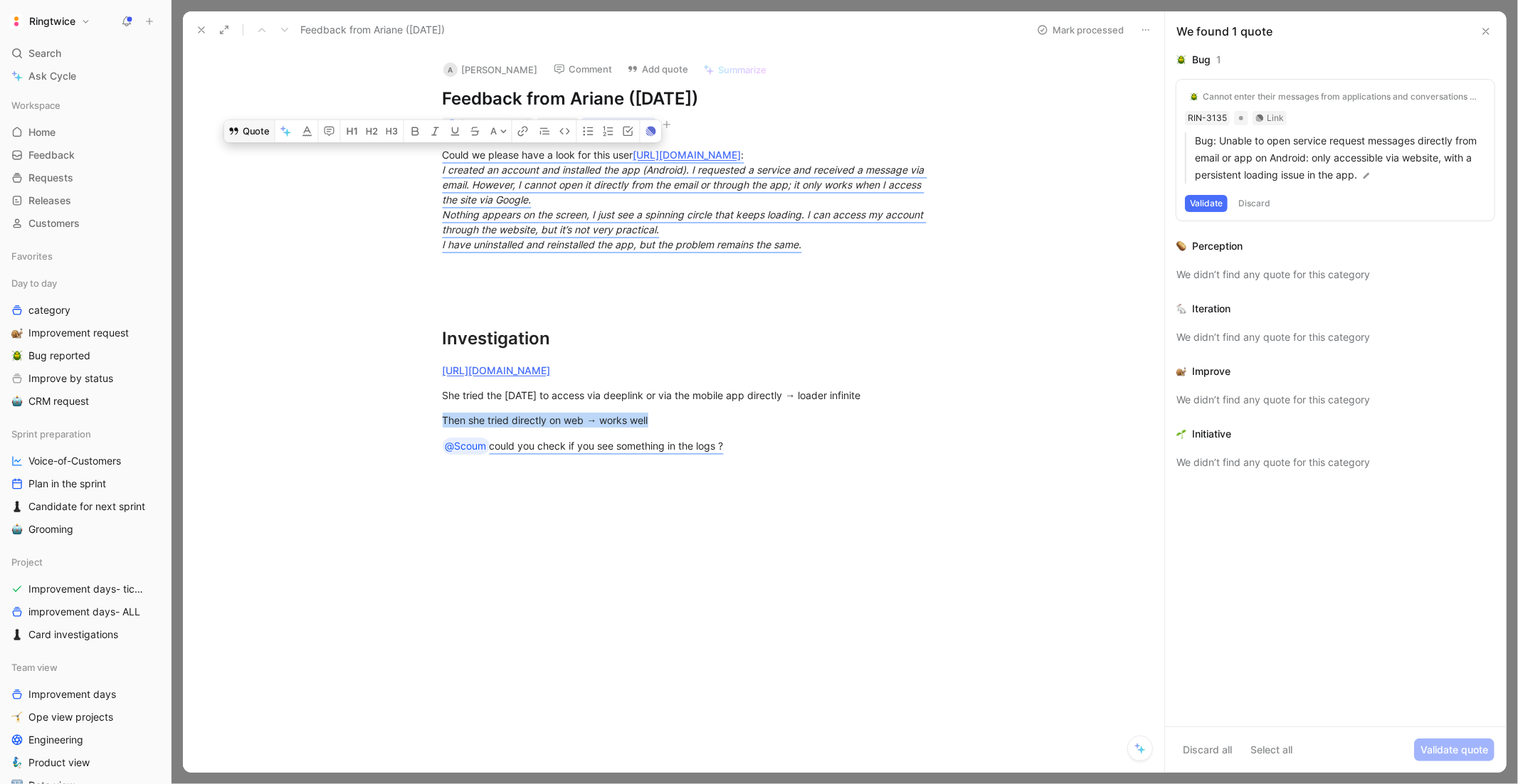
click at [234, 132] on icon at bounding box center [234, 131] width 12 height 12
click at [243, 131] on button "Quote" at bounding box center [250, 131] width 51 height 23
click at [437, 275] on p at bounding box center [689, 269] width 547 height 23
click at [689, 307] on h1 "Investigation" at bounding box center [689, 333] width 547 height 50
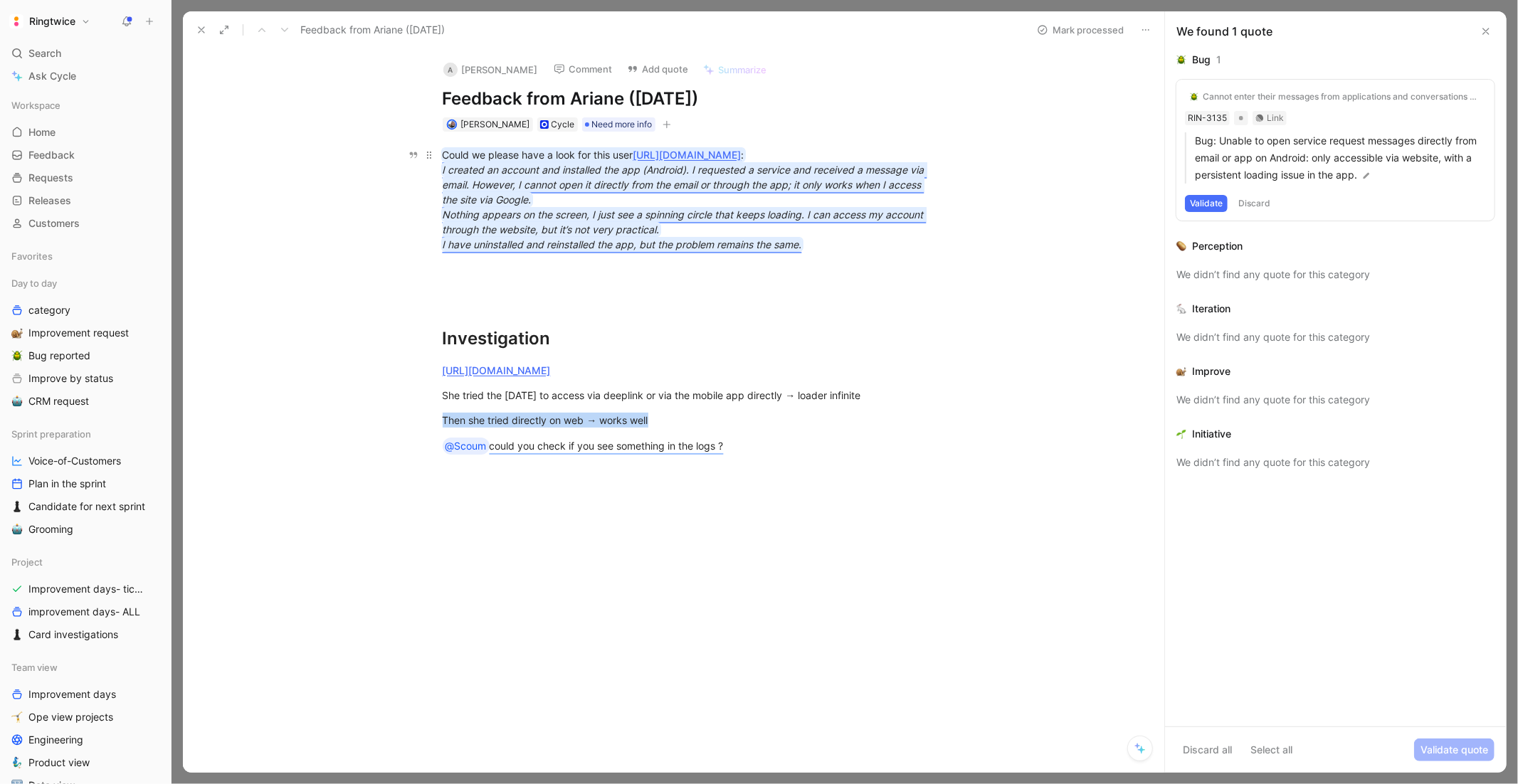
click at [487, 230] on em "Nothing appears on the screen, I just see a spinning circle that keeps loading.…" at bounding box center [685, 222] width 484 height 27
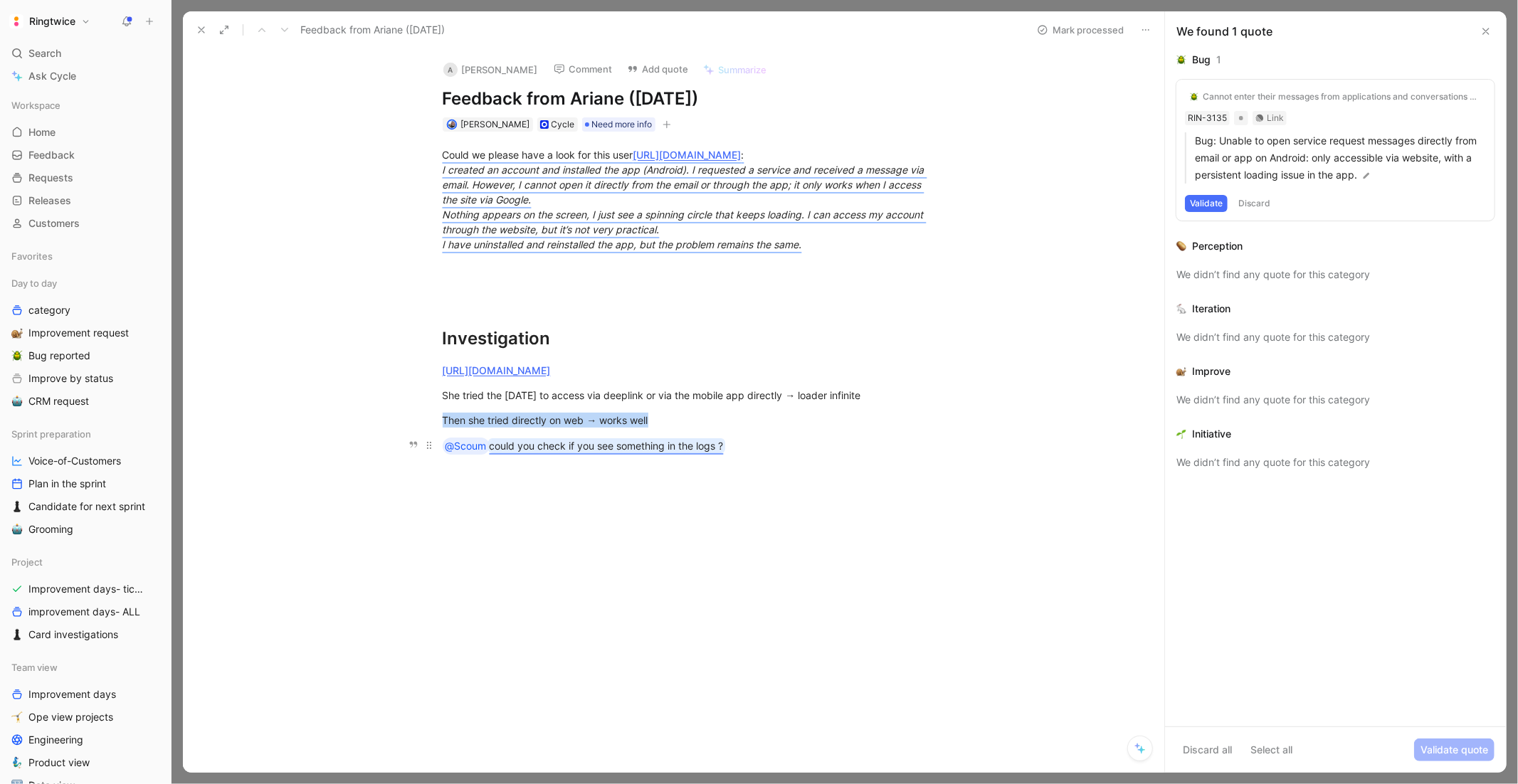
click at [667, 445] on mark "could you check if you see something in the logs ?" at bounding box center [606, 445] width 234 height 12
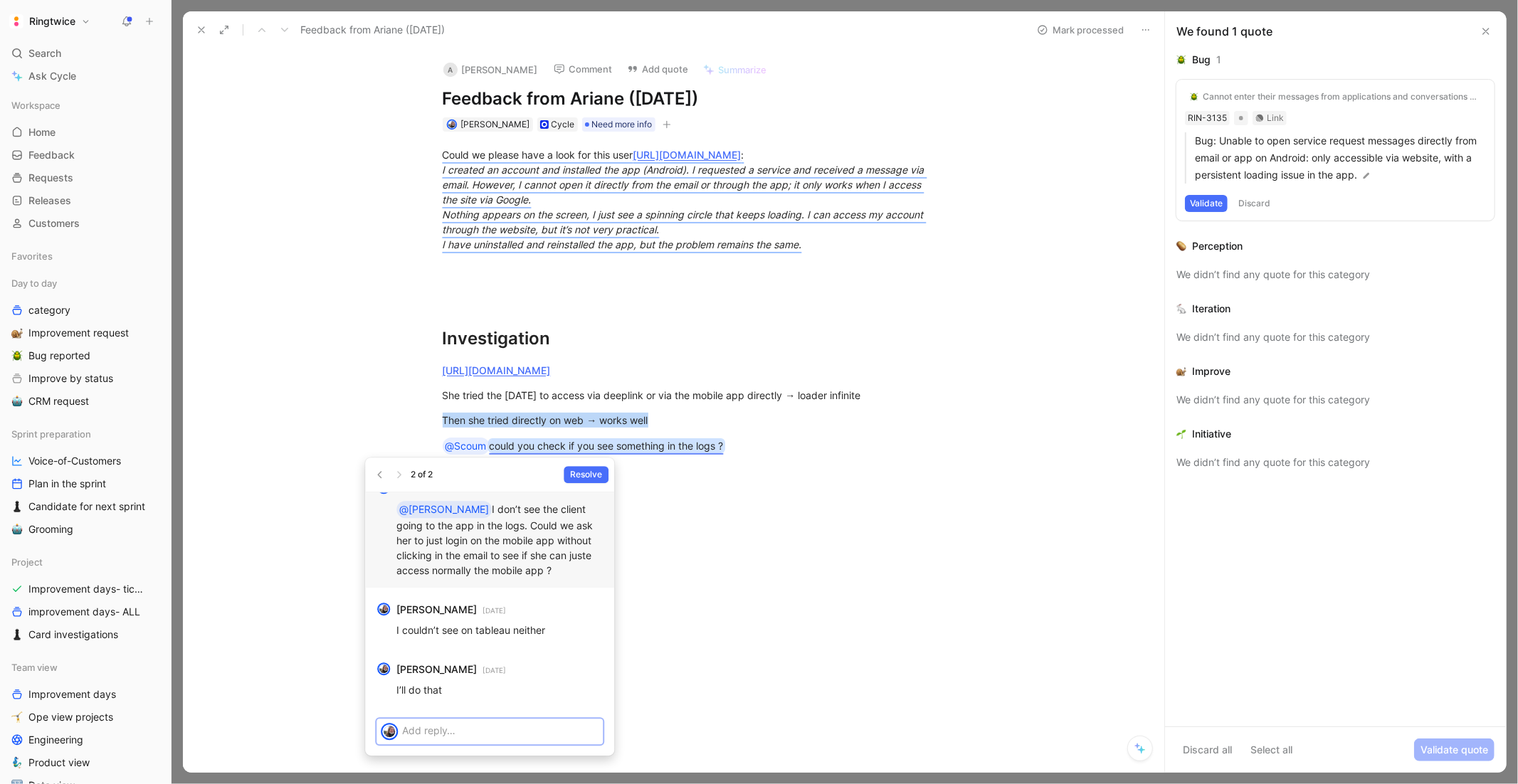
scroll to position [-26, 0]
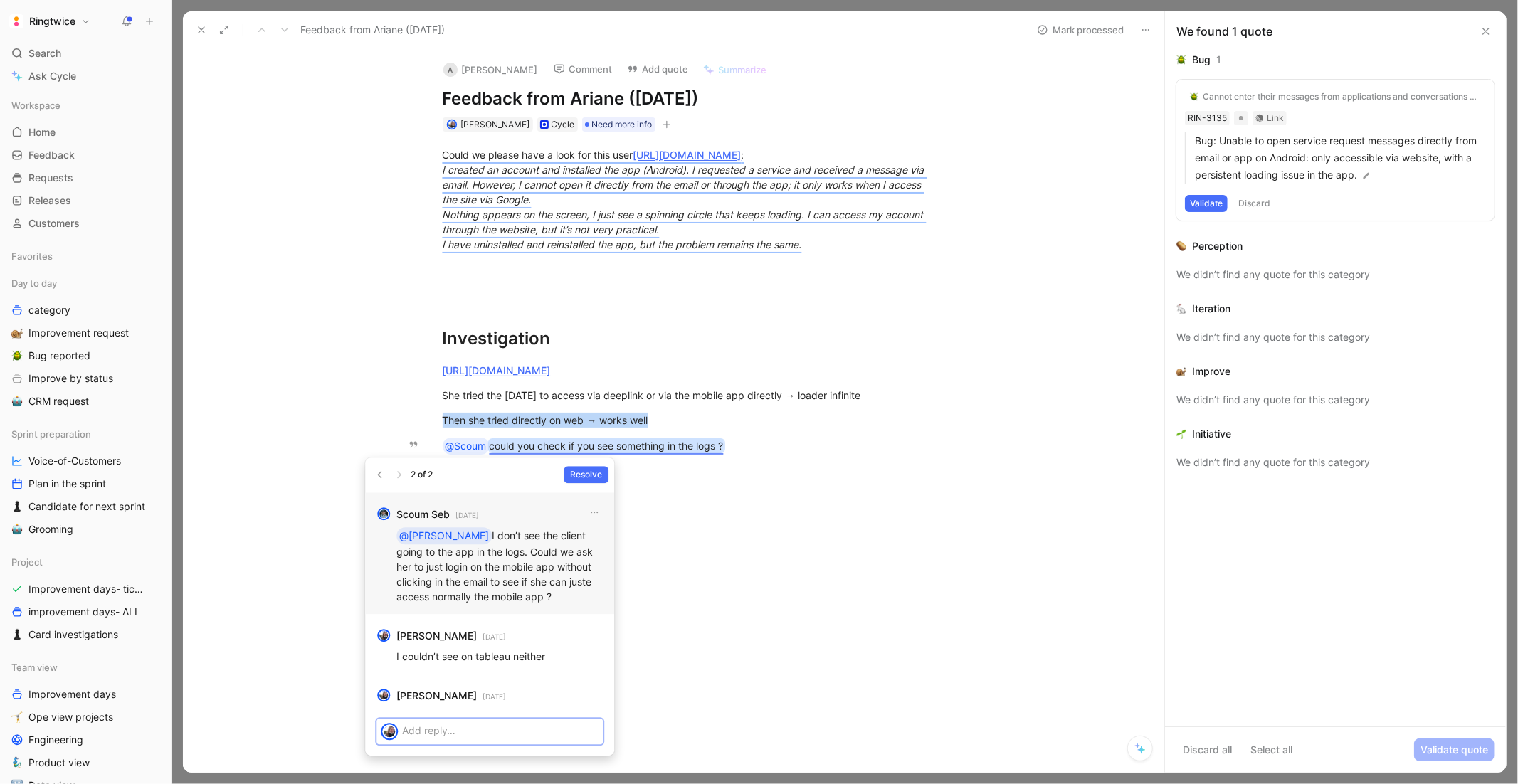
click at [469, 573] on p "@blanche I don’t see the client going to the app in the logs. Could we ask her …" at bounding box center [500, 566] width 207 height 77
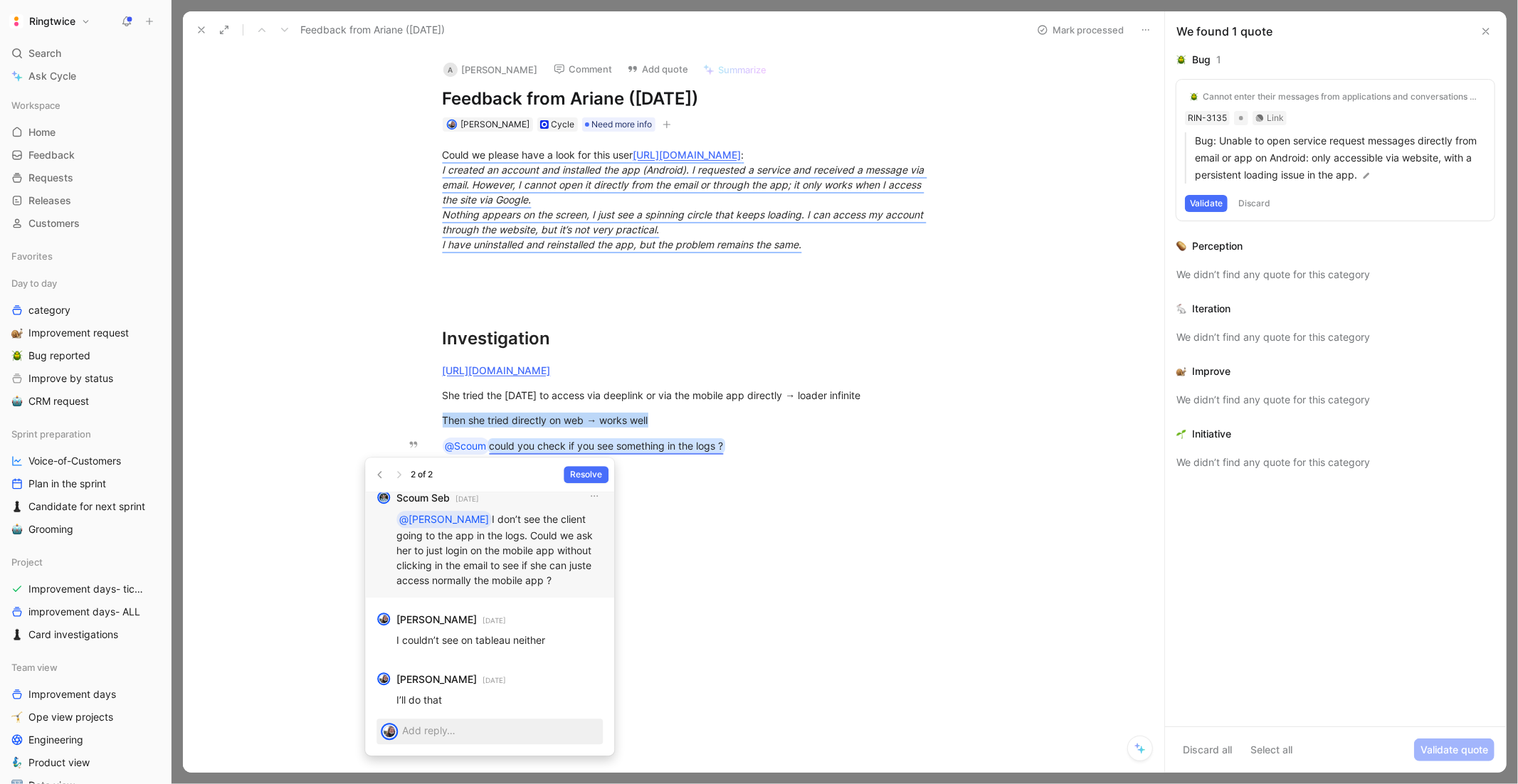
drag, startPoint x: 451, startPoint y: 516, endPoint x: 560, endPoint y: 584, distance: 128.5
click at [560, 584] on p "@blanche I don’t see the client going to the app in the logs. Could we ask her …" at bounding box center [500, 549] width 207 height 77
copy p "I don’t see the client going to the app in the logs. Could we ask her to just l…"
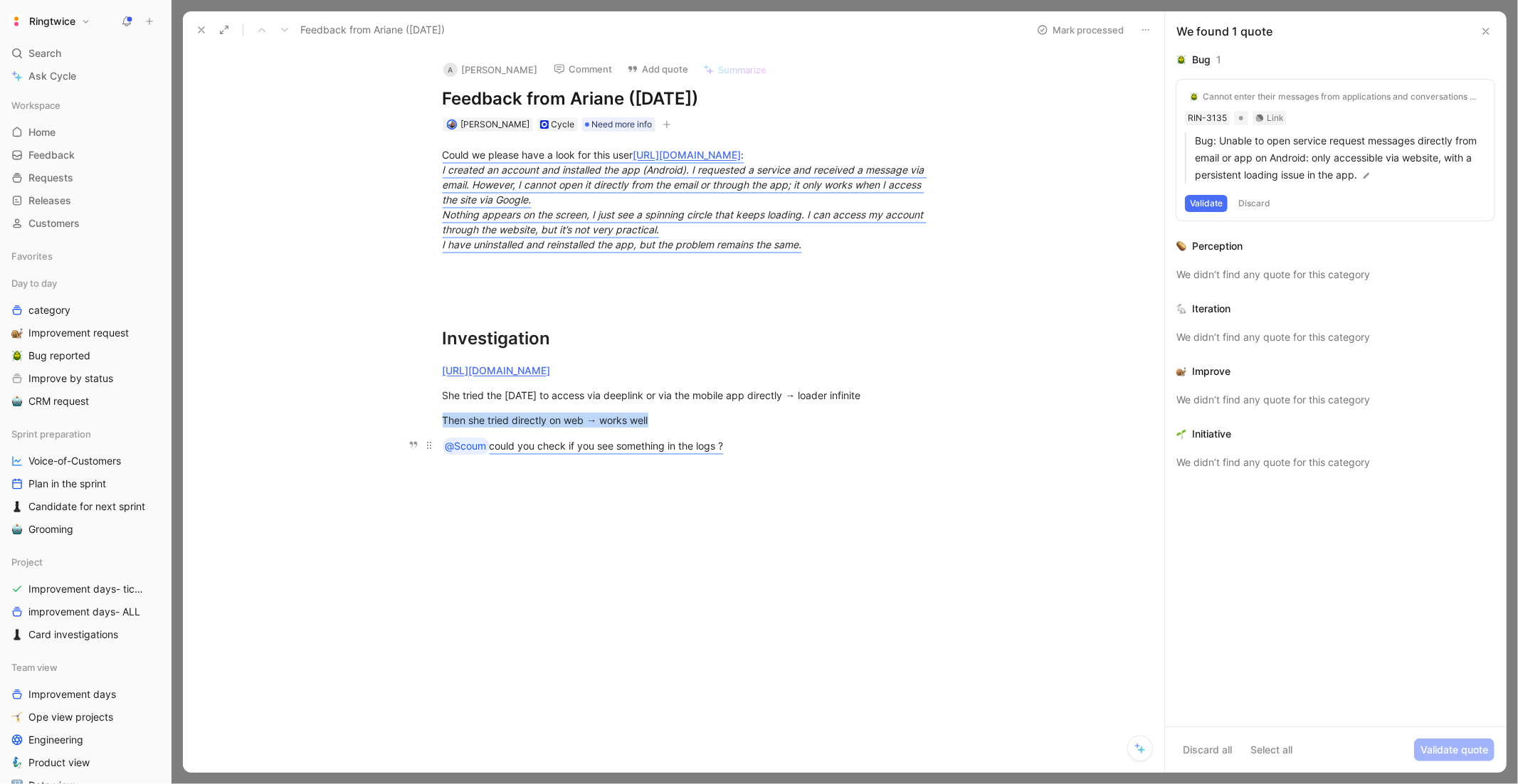
click at [753, 450] on div "@Scoum could you check if you see something in the logs ?" at bounding box center [689, 446] width 493 height 17
paste div
click at [439, 496] on p "I don’t see the client going to the app in the logs. Could we ask her to just l…" at bounding box center [689, 504] width 547 height 38
click at [872, 508] on div "“I don’t see the client going to the app in the logs. Could we ask her to just …" at bounding box center [689, 505] width 493 height 30
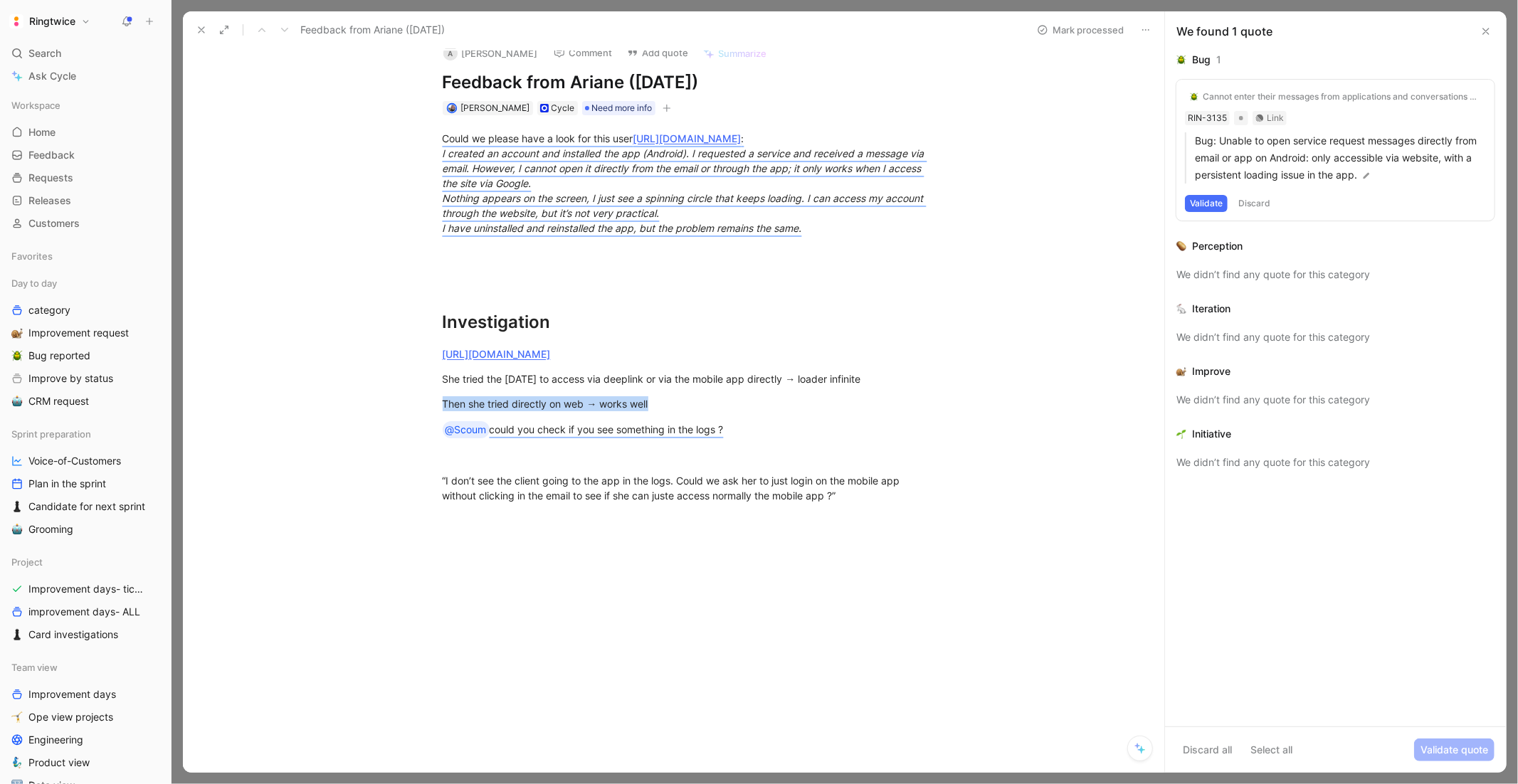
scroll to position [0, 0]
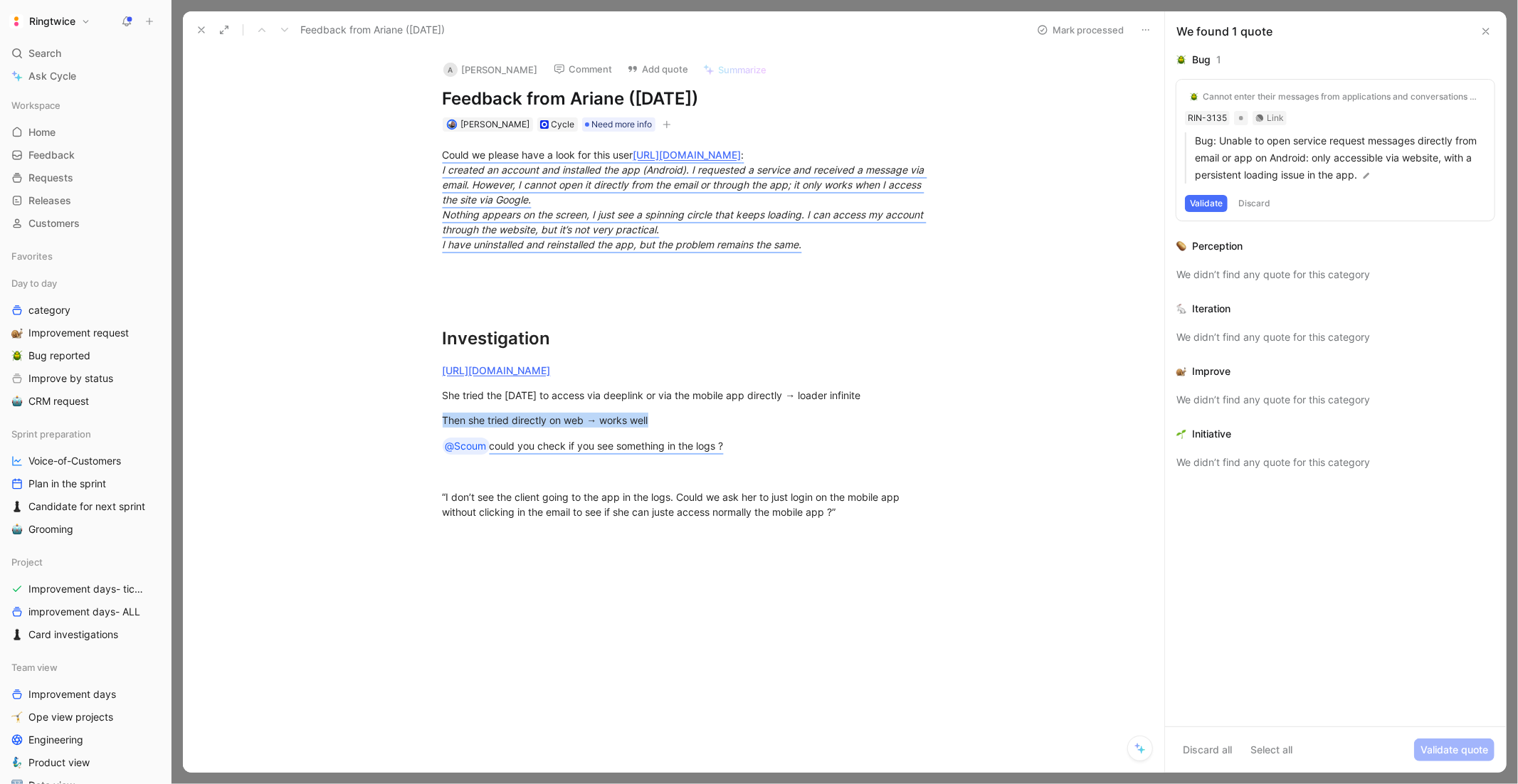
click at [1146, 35] on button at bounding box center [1146, 29] width 20 height 20
click at [1144, 27] on icon at bounding box center [1146, 30] width 12 height 12
drag, startPoint x: 859, startPoint y: 501, endPoint x: 534, endPoint y: 325, distance: 369.6
click at [534, 325] on div "Could we please have a look for this user https://ringtwice.be/admin_user_activ…" at bounding box center [689, 346] width 951 height 429
click at [509, 304] on button "Quote" at bounding box center [507, 311] width 51 height 23
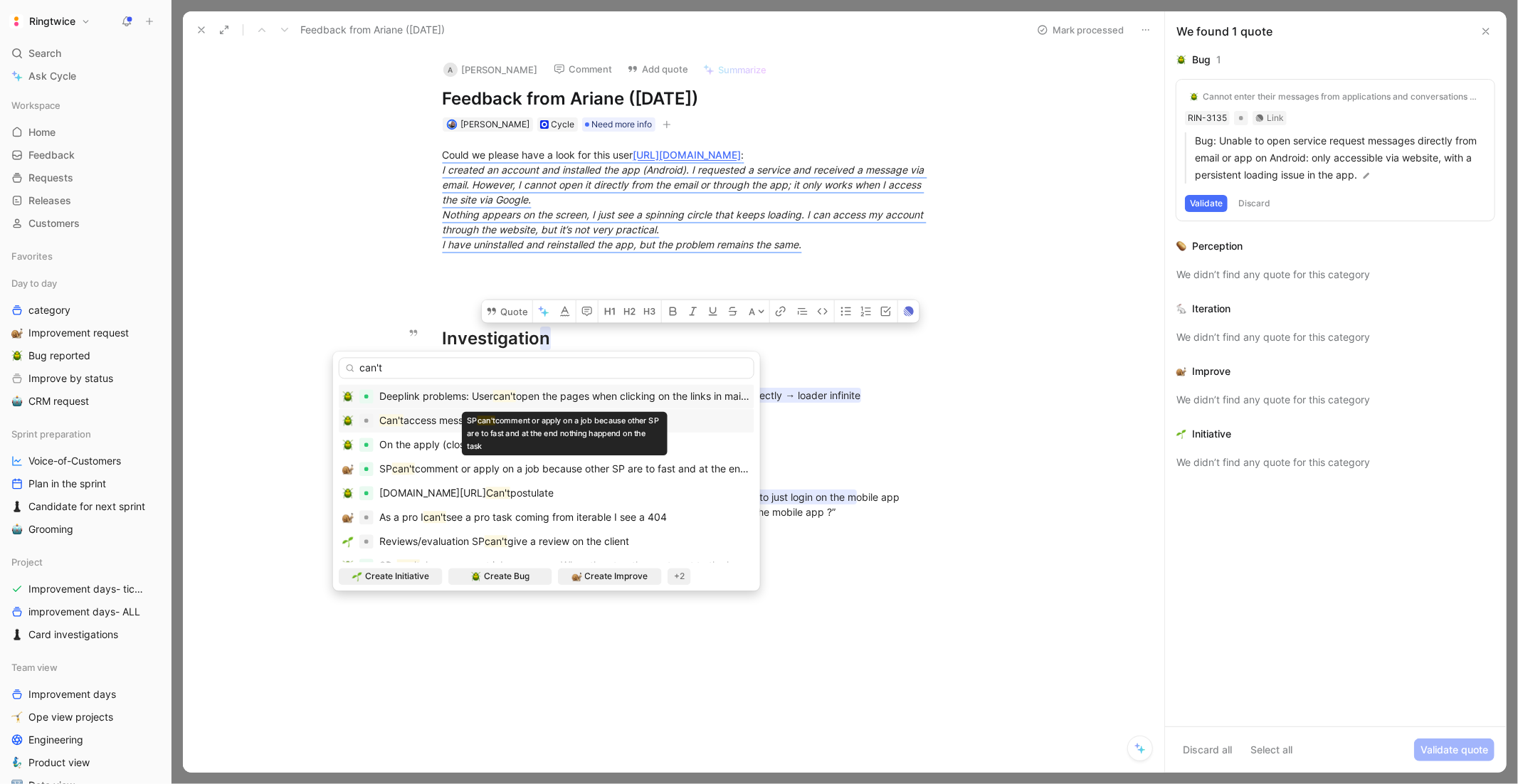
type input "can't"
click at [408, 420] on span "access message" at bounding box center [442, 419] width 77 height 12
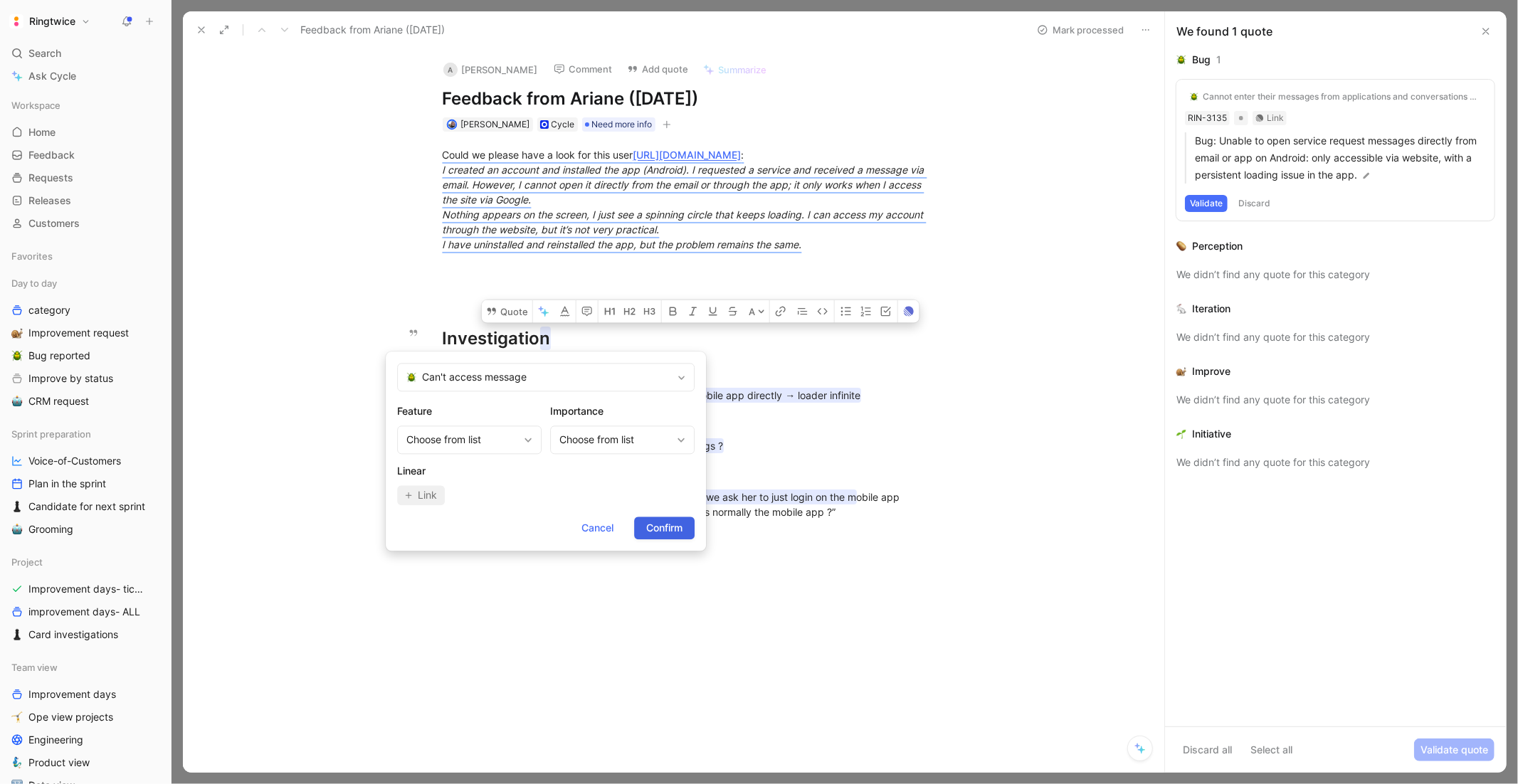
click at [653, 524] on span "Confirm" at bounding box center [664, 528] width 36 height 17
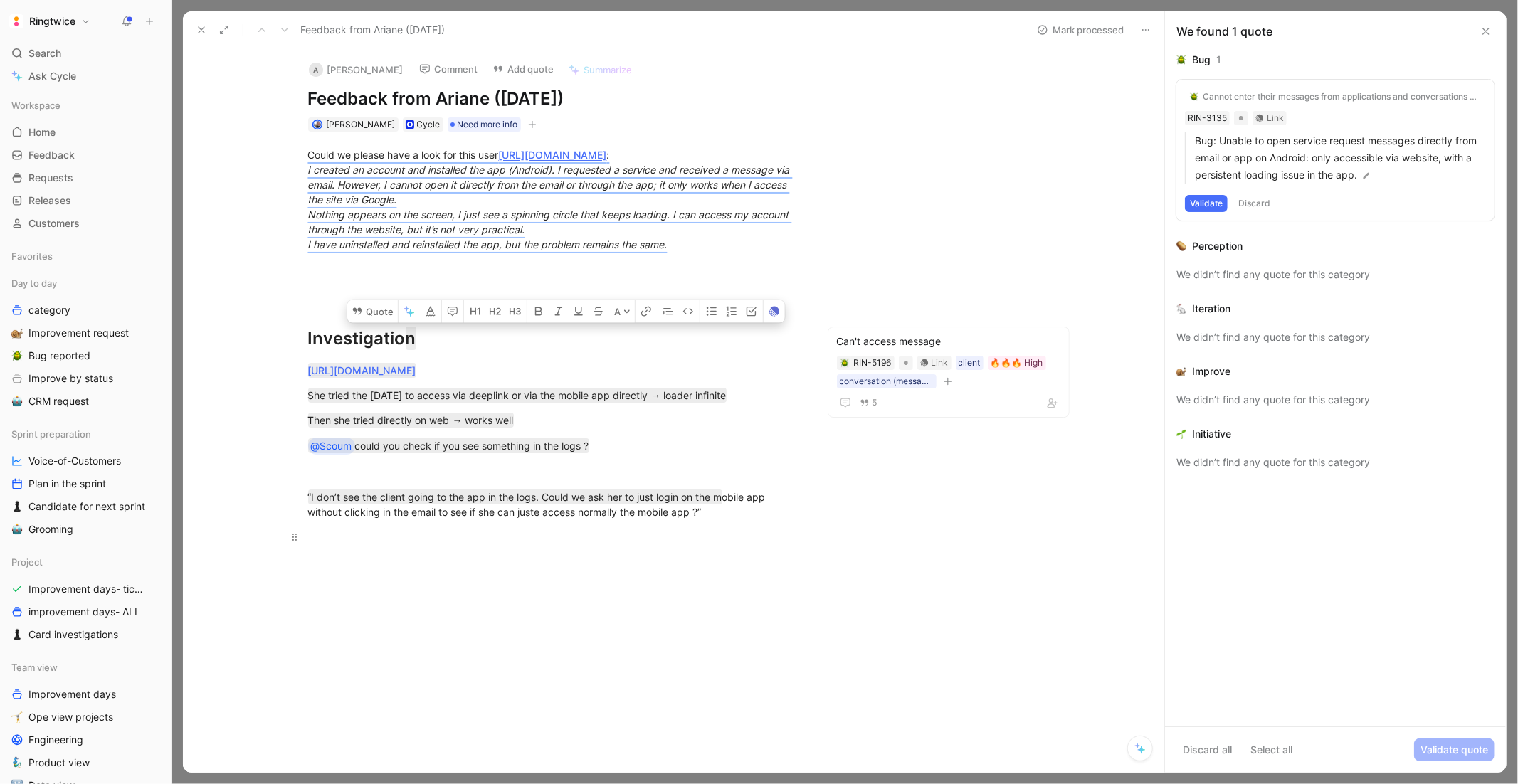
click at [746, 530] on div at bounding box center [555, 537] width 493 height 15
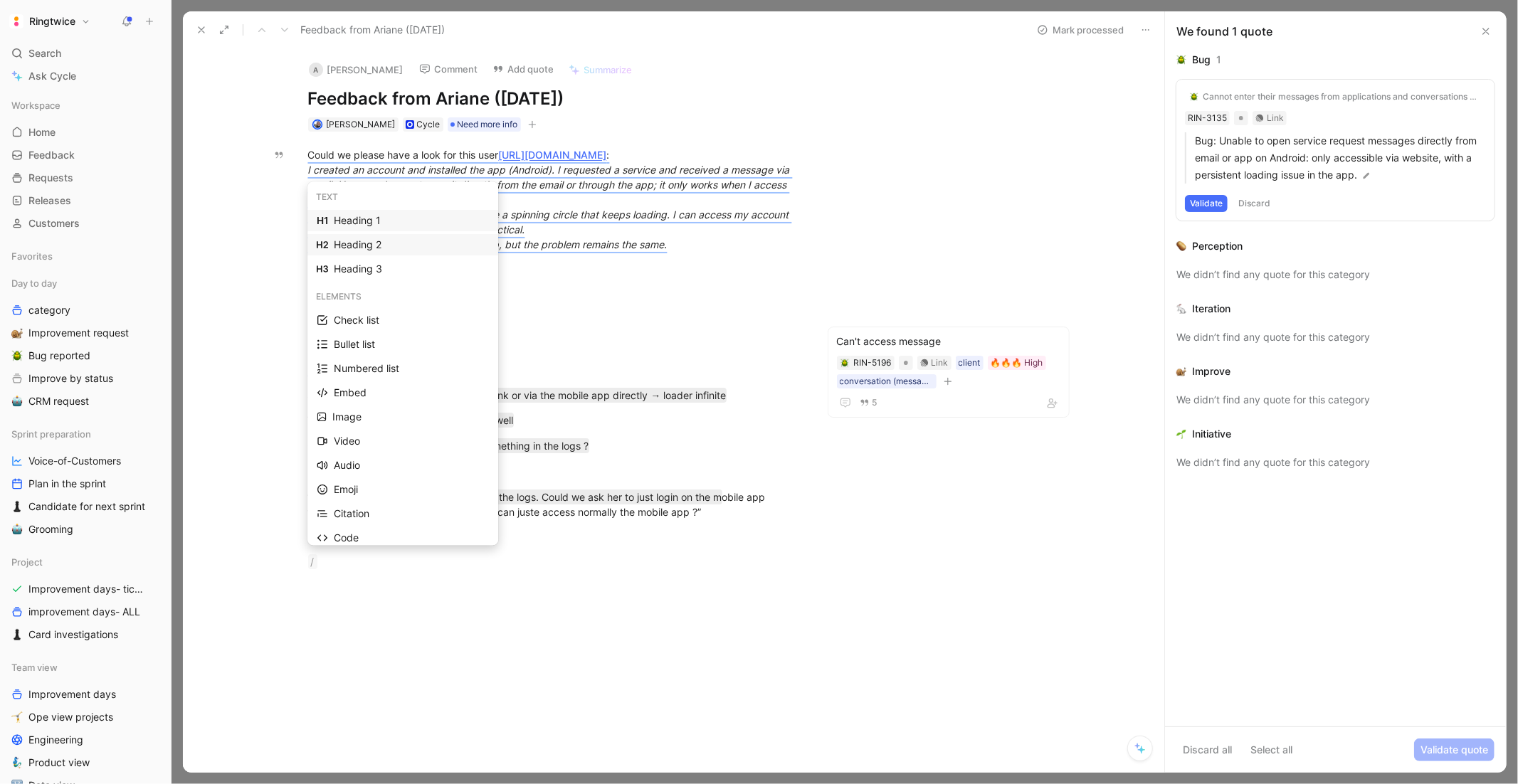
click at [382, 246] on div "Heading 2" at bounding box center [412, 245] width 155 height 17
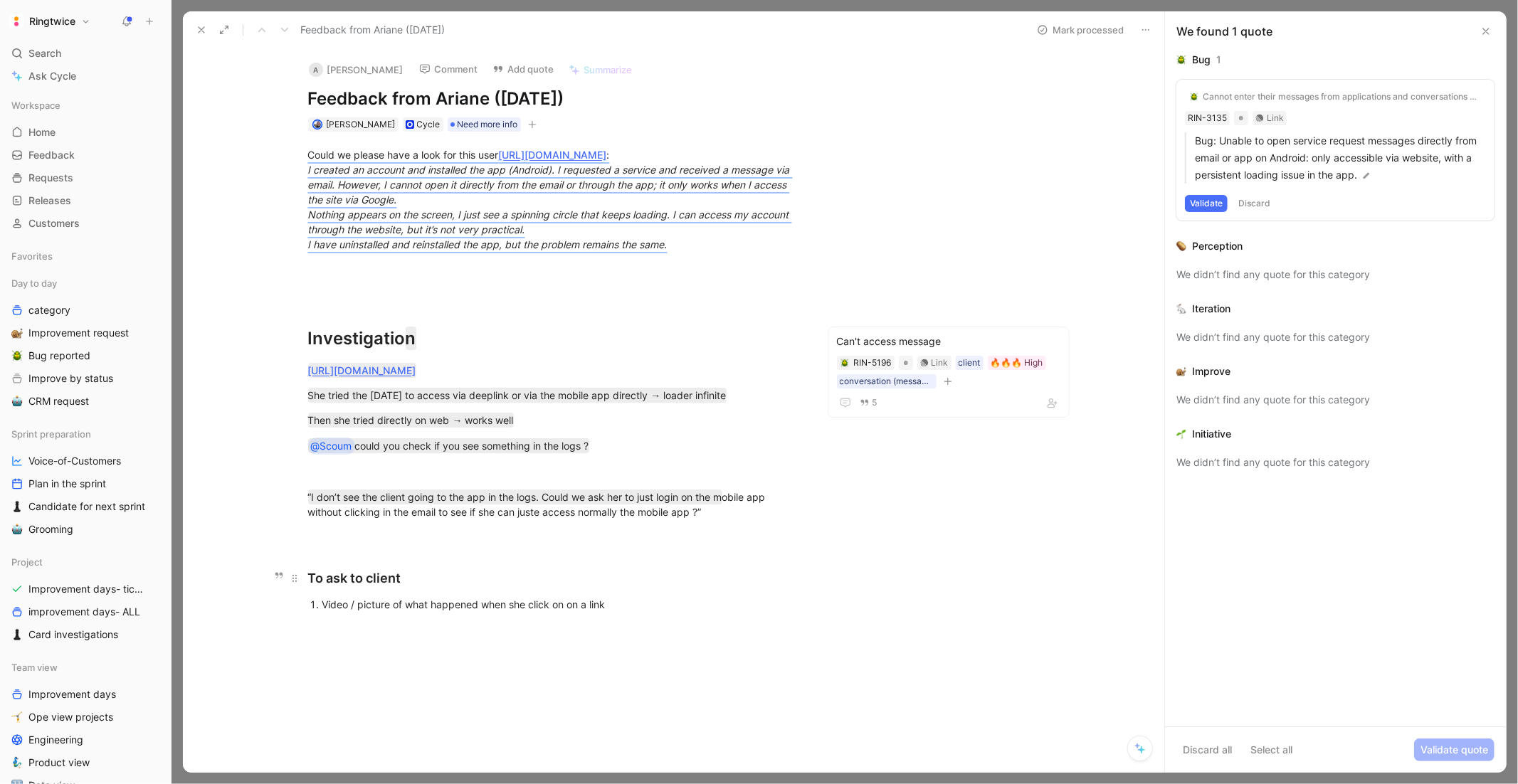
click at [414, 578] on div "To ask to client" at bounding box center [555, 578] width 493 height 20
click at [637, 635] on div "Video / picture of what happened when she click on on a link" at bounding box center [561, 629] width 478 height 15
click at [351, 595] on p at bounding box center [554, 607] width 547 height 23
click at [494, 585] on div "To ask to client" at bounding box center [555, 578] width 493 height 20
click at [430, 605] on div "0." at bounding box center [555, 606] width 493 height 15
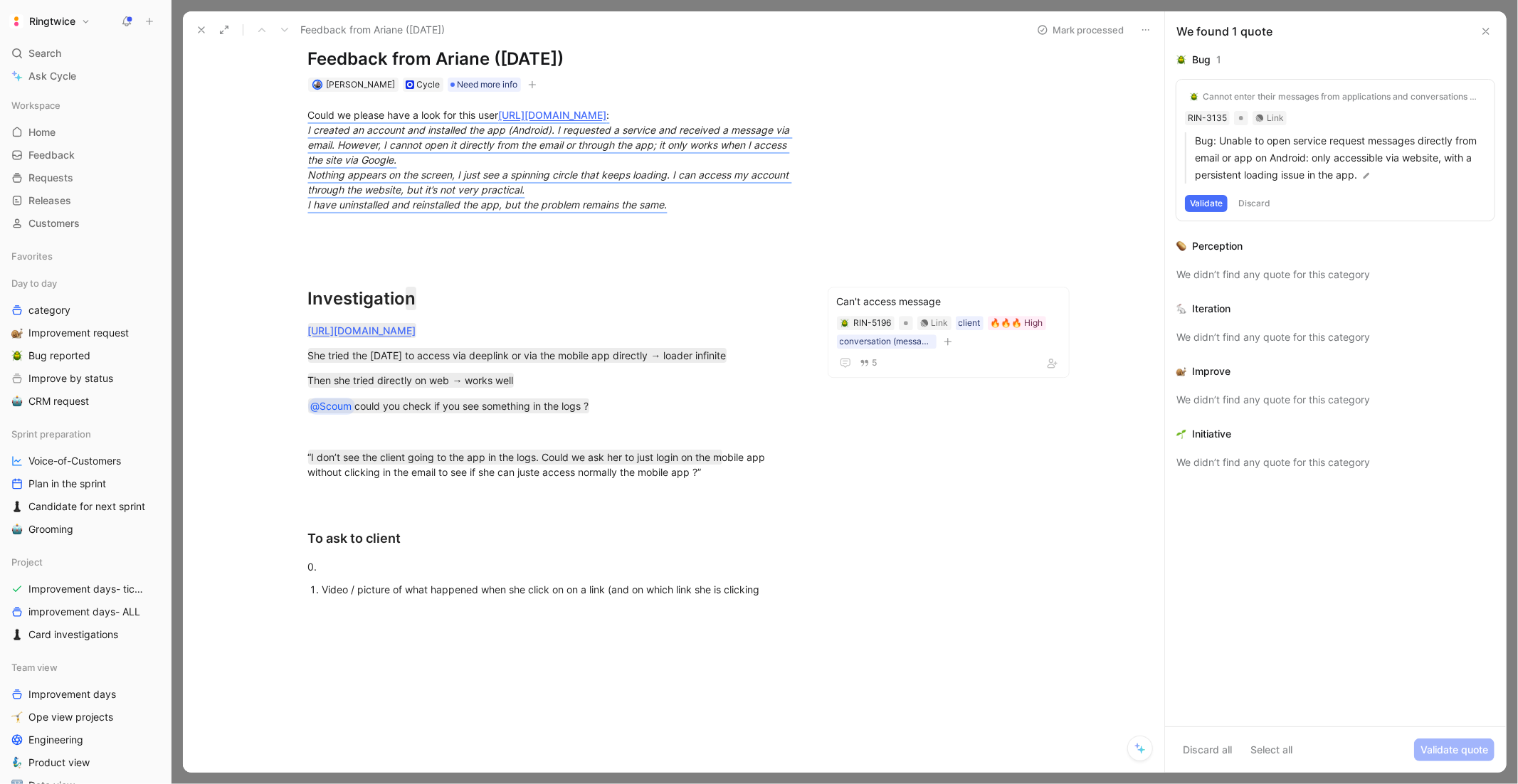
scroll to position [40, 0]
click at [444, 525] on h2 "To ask to client" at bounding box center [554, 531] width 547 height 43
click at [407, 532] on div "To ask to client" at bounding box center [555, 538] width 493 height 20
click at [414, 570] on div "Issue is that we have" at bounding box center [555, 566] width 493 height 15
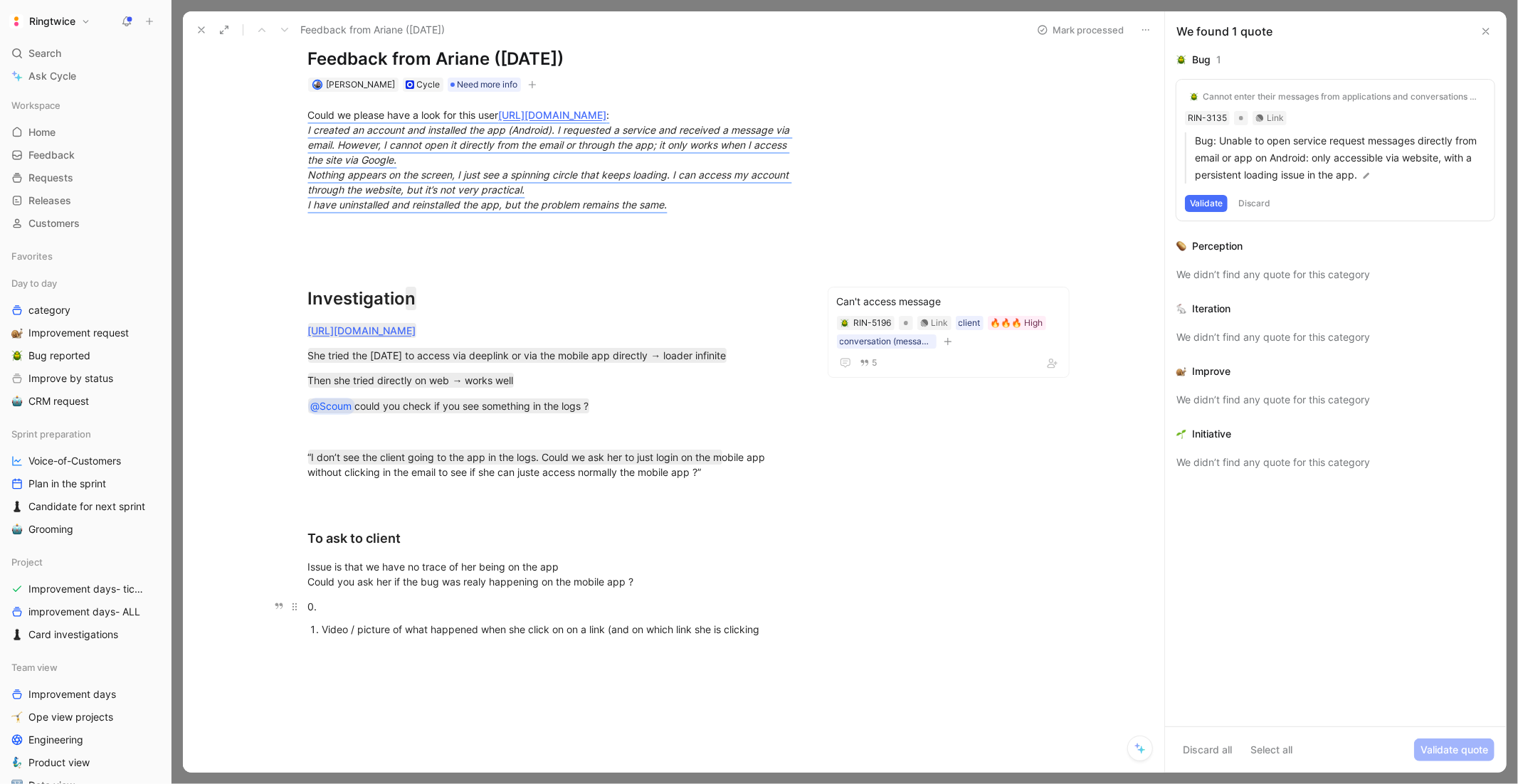
click at [446, 613] on p "0." at bounding box center [554, 607] width 547 height 23
click at [641, 584] on div "Issue is that we have no trace of her being on the app Could you ask her if the…" at bounding box center [555, 574] width 493 height 30
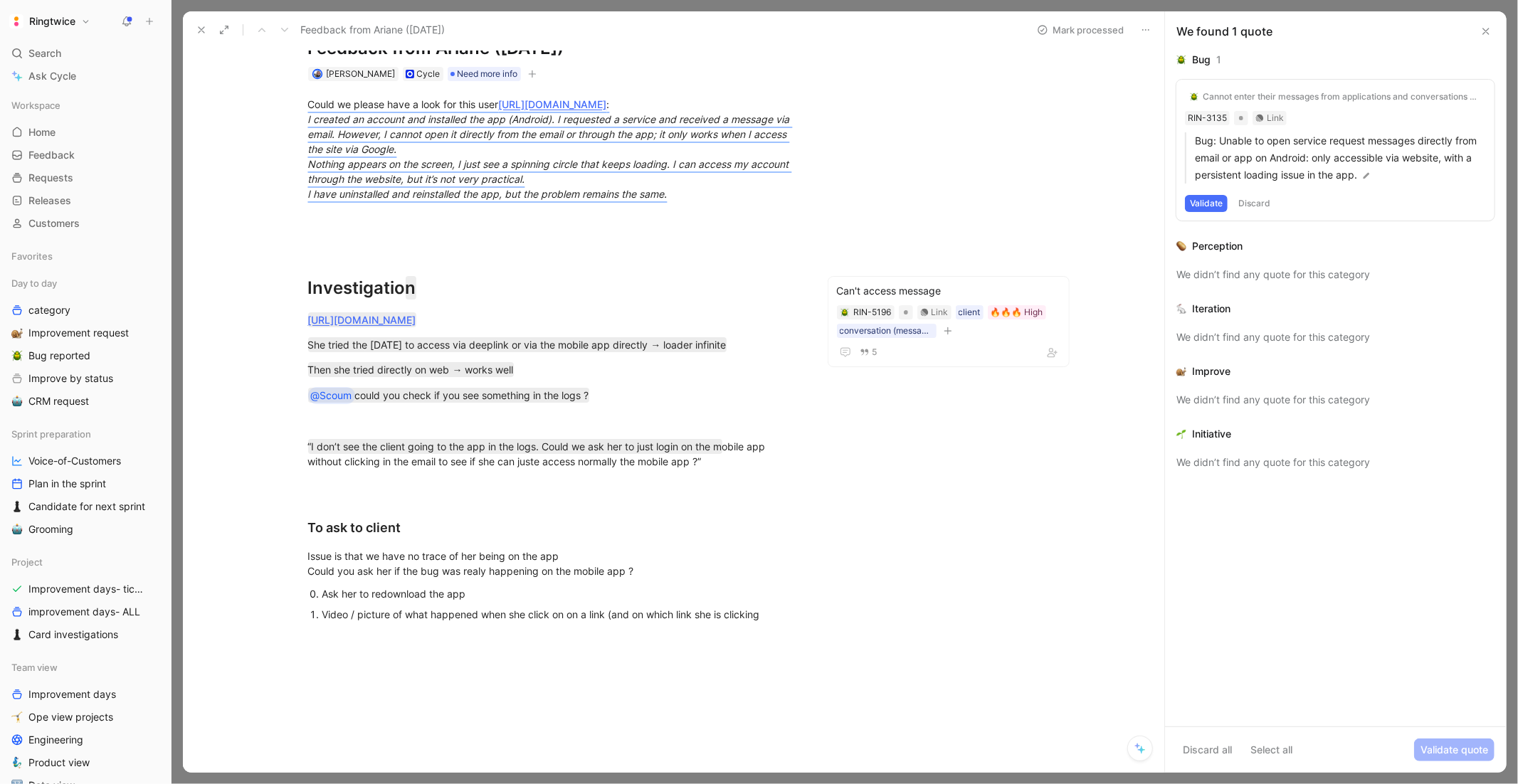
click at [362, 588] on div "Ask her to redownload the app" at bounding box center [561, 594] width 478 height 15
drag, startPoint x: 364, startPoint y: 592, endPoint x: 451, endPoint y: 587, distance: 87.1
click at [451, 587] on div "Ask her to redownload the app" at bounding box center [561, 594] width 478 height 15
click at [506, 587] on div "Ask her to open the app" at bounding box center [561, 594] width 478 height 15
click at [800, 608] on ol "Video / picture of what happened when she click on on a link (and on which link…" at bounding box center [554, 614] width 547 height 20
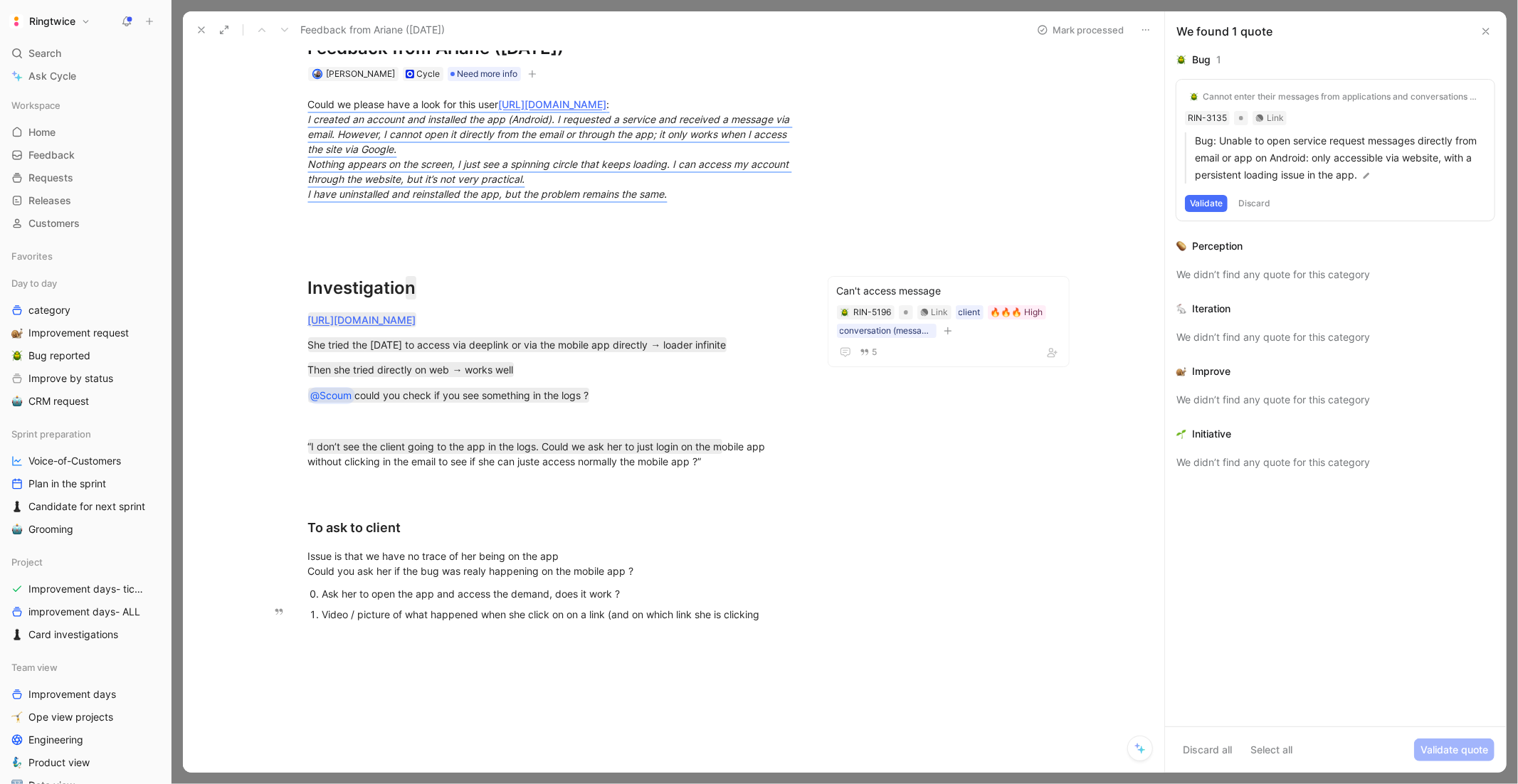
click at [788, 611] on div "Video / picture of what happened when she click on on a link (and on which link…" at bounding box center [561, 614] width 478 height 15
click at [666, 584] on p "Ask her to open the app and access the demand, does it work ?" at bounding box center [561, 594] width 478 height 20
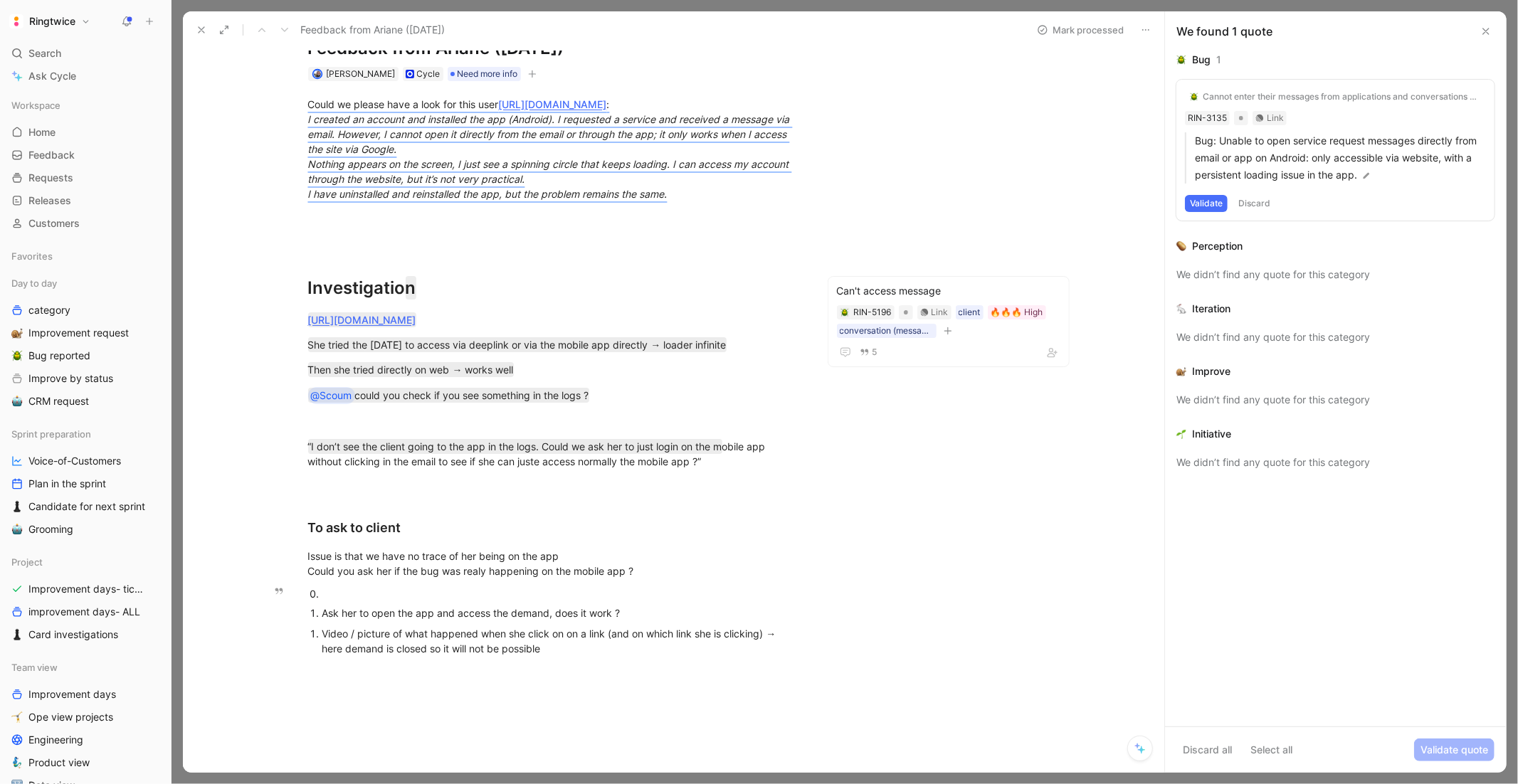
click at [322, 609] on li "Ask her to open the app and access the demand, does it work ?" at bounding box center [561, 613] width 478 height 20
click at [330, 592] on div at bounding box center [561, 594] width 478 height 15
click at [397, 557] on div "Issue is that we have no trace of her being on the app Could you ask her if the…" at bounding box center [555, 563] width 493 height 30
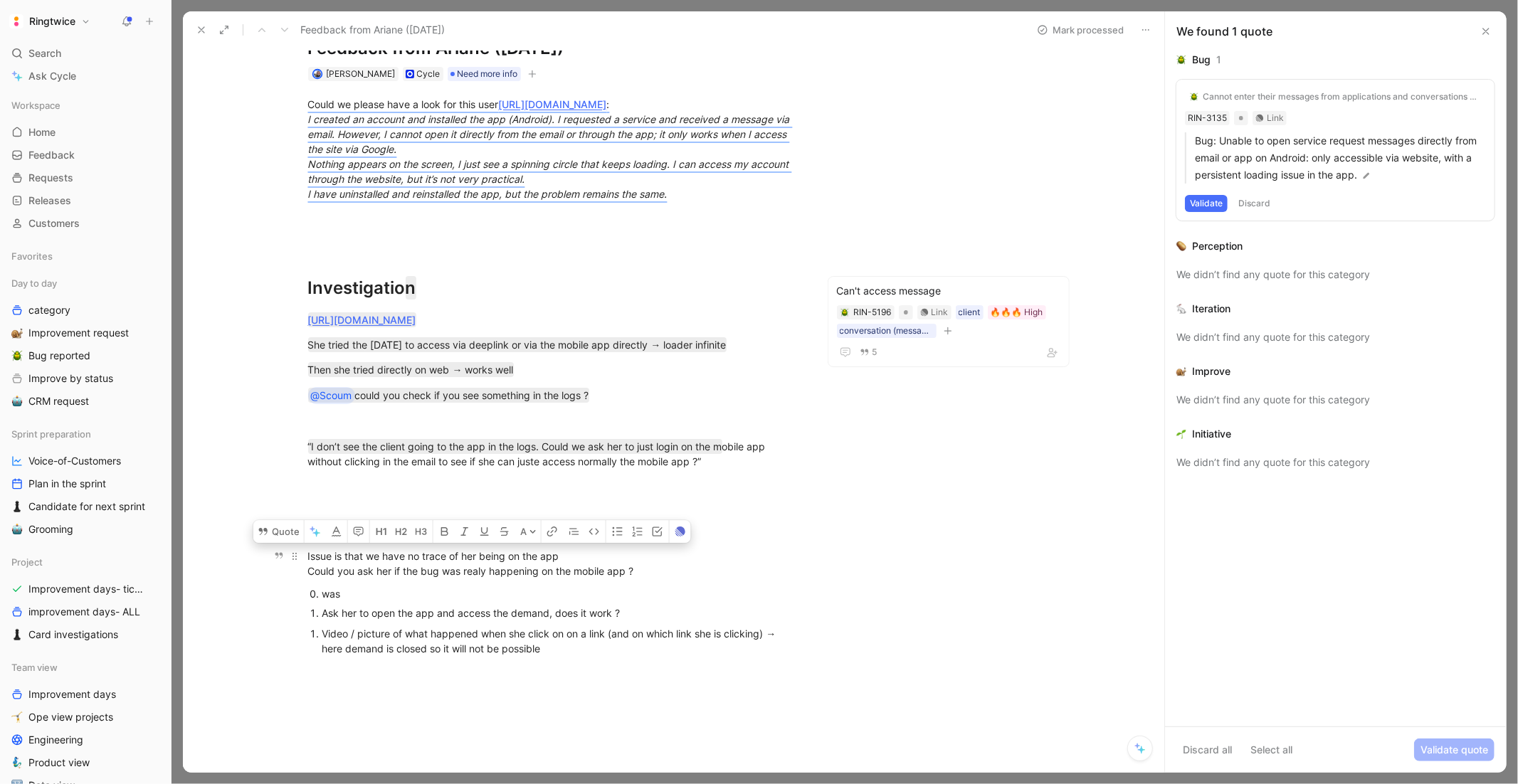
click at [447, 573] on div "Issue is that we have no trace of her being on the app Could you ask her if the…" at bounding box center [555, 563] width 493 height 30
click at [559, 561] on div "Issue is that we have no trace of her being on the app Could you ask her if the…" at bounding box center [555, 563] width 493 height 30
click at [496, 563] on div "Issue is that we have no trace of her being on the app. Could you ask her if th…" at bounding box center [555, 563] width 493 height 30
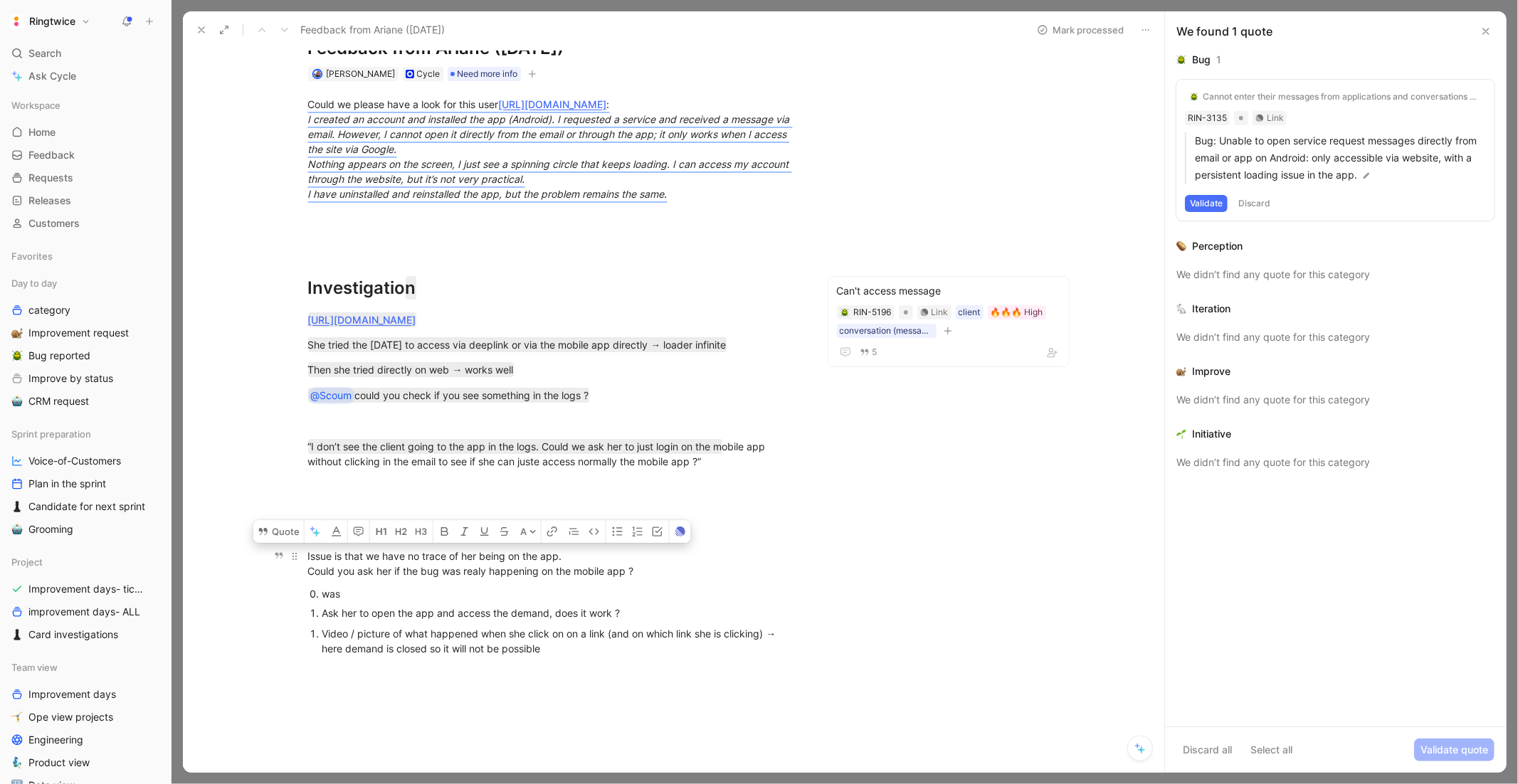
click at [496, 574] on div "Issue is that we have no trace of her being on the app. Could you ask her if th…" at bounding box center [555, 563] width 493 height 30
click at [657, 570] on div "Issue is that we have no trace of her being on the app. Could you ask her if th…" at bounding box center [555, 563] width 493 height 30
click at [367, 601] on p "was" at bounding box center [561, 594] width 478 height 20
drag, startPoint x: 351, startPoint y: 591, endPoint x: 335, endPoint y: 591, distance: 16.0
click at [335, 591] on div "was" at bounding box center [561, 594] width 478 height 15
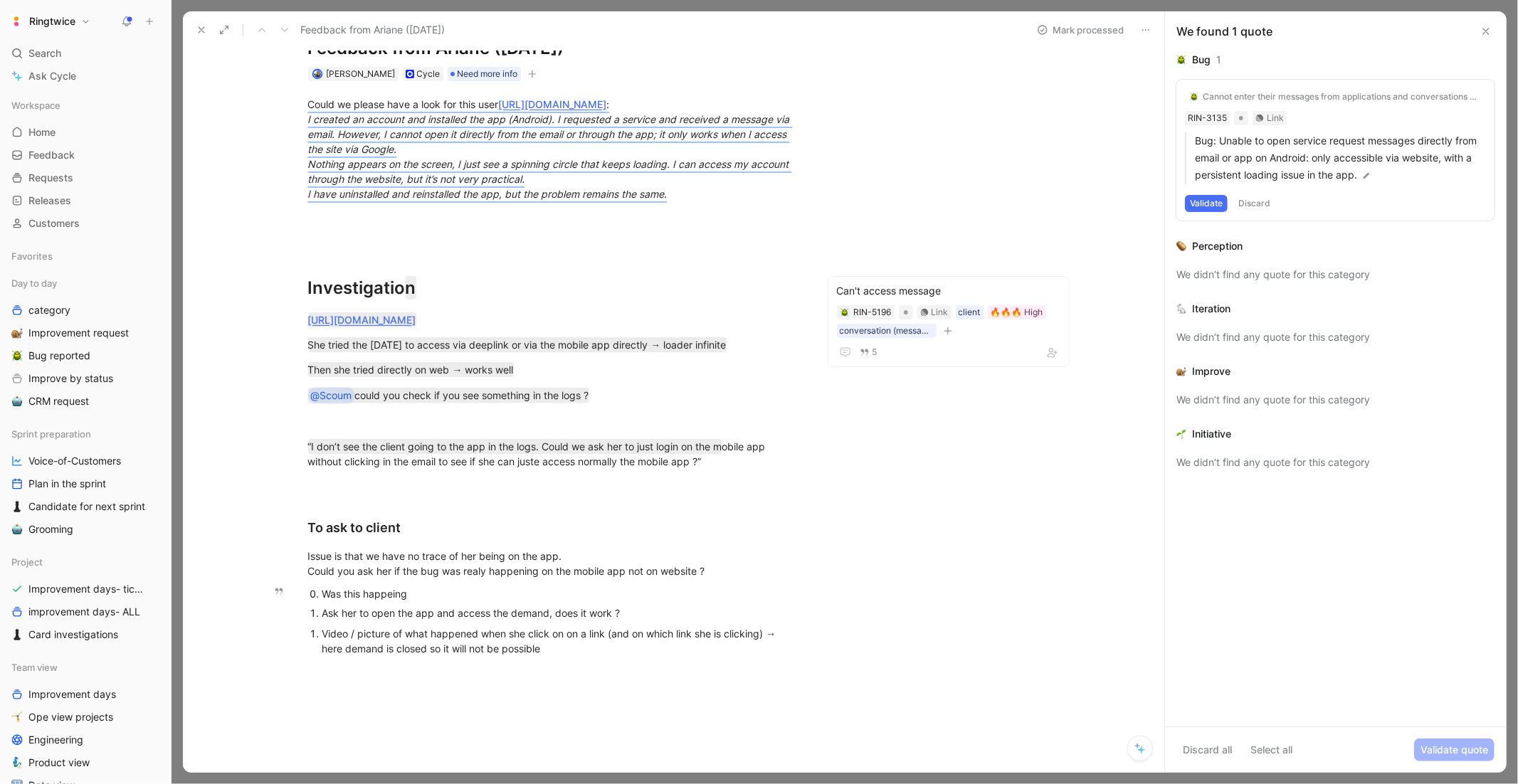
click at [550, 617] on div "Ask her to open the app and access the demand, does it work ?" at bounding box center [561, 613] width 478 height 15
click at [574, 587] on div "Was this happeing" at bounding box center [561, 594] width 478 height 15
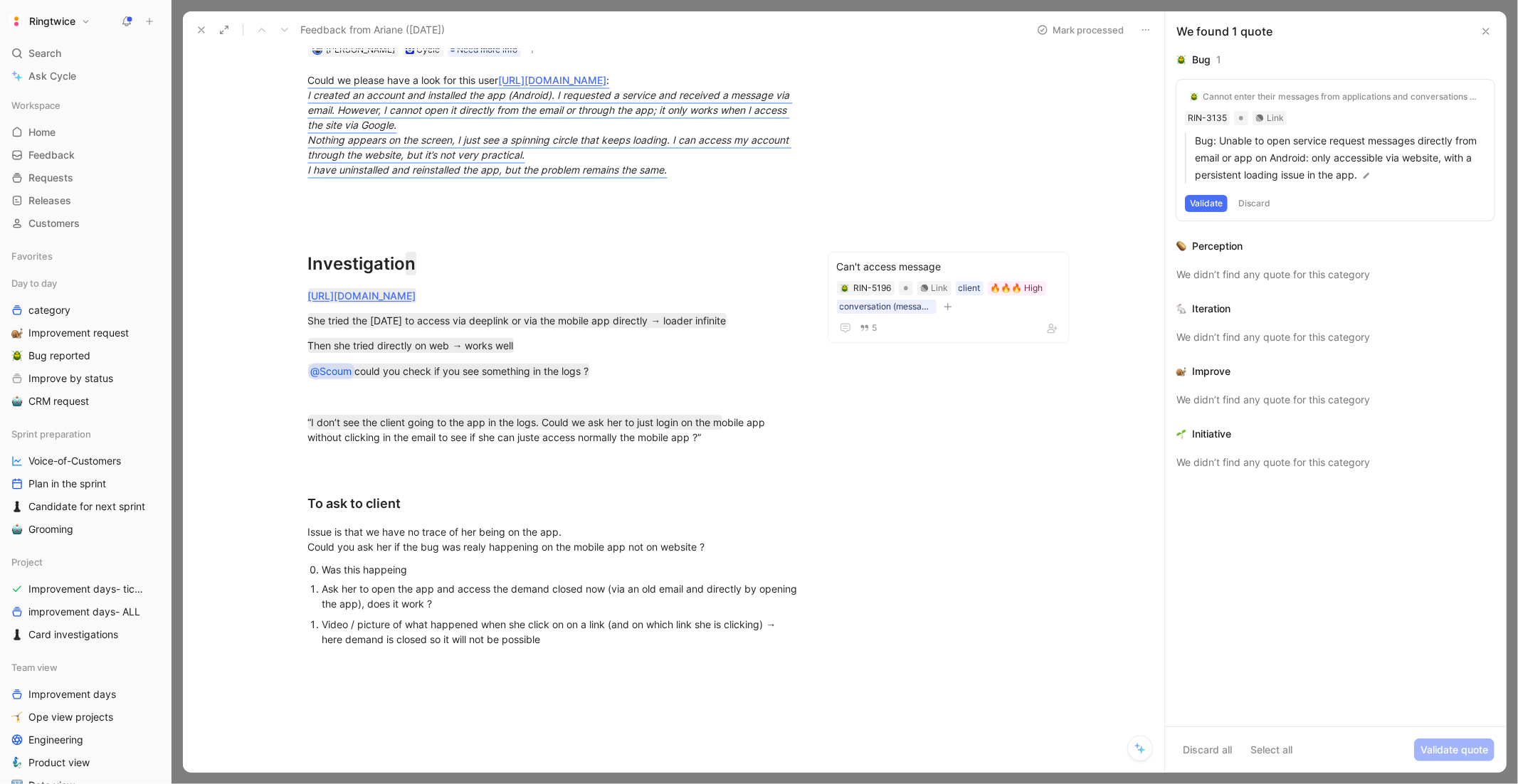
click at [504, 538] on div "Issue is that we have no trace of her being on the app. Could you ask her if th…" at bounding box center [555, 539] width 493 height 30
click at [603, 548] on div "Issue is that we have no trace of her being on the app. Could you ask her if th…" at bounding box center [555, 539] width 493 height 30
click at [645, 548] on div "Issue is that we have no trace of her being on the app. Could you ask her if th…" at bounding box center [555, 539] width 493 height 30
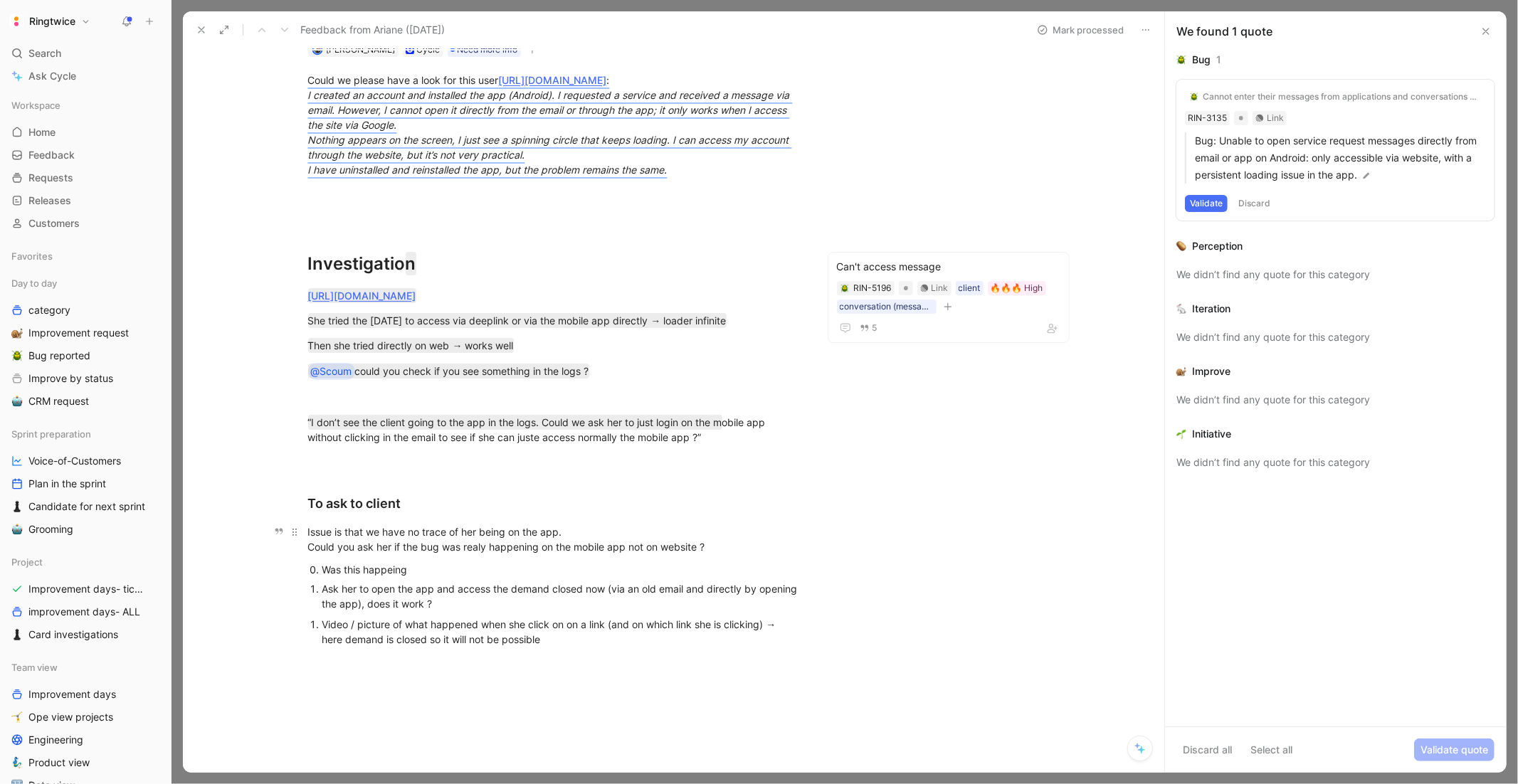
click at [635, 547] on div "Issue is that we have no trace of her being on the app. Could you ask her if th…" at bounding box center [555, 539] width 493 height 30
click at [631, 547] on div "Issue is that we have no trace of her being on the app. Could you ask her if th…" at bounding box center [555, 539] width 493 height 30
click at [502, 563] on div "Was this happeing" at bounding box center [561, 570] width 478 height 15
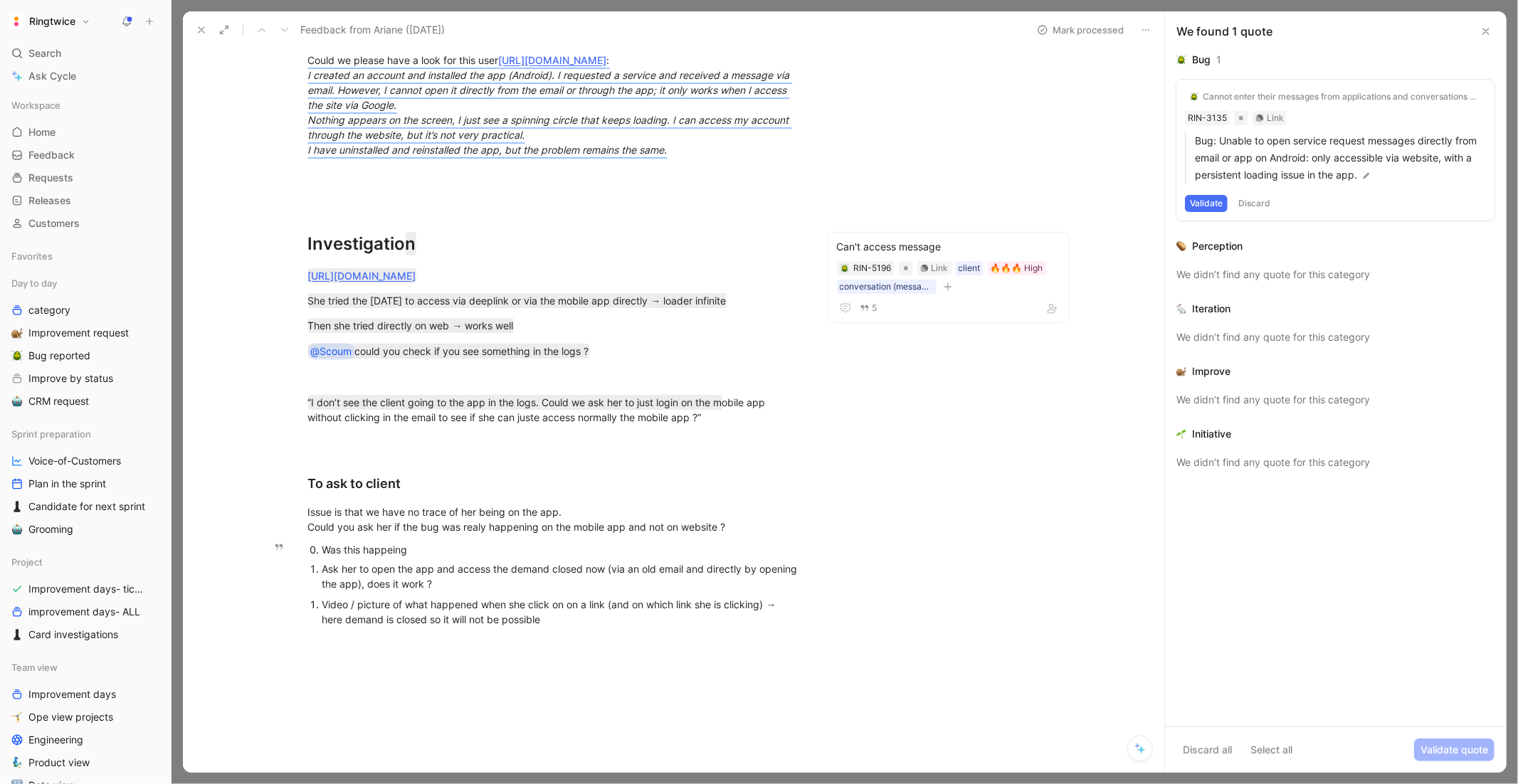
click at [399, 547] on div "Was this happeing" at bounding box center [561, 549] width 478 height 15
click at [421, 544] on div "Was this happing" at bounding box center [561, 549] width 478 height 15
click at [531, 622] on div "Video / picture of what happened when she click on on a link (and on which link…" at bounding box center [561, 612] width 478 height 30
click at [571, 619] on div "Video / picture of what happened when she click on on a link (and on which link…" at bounding box center [561, 612] width 478 height 30
click at [476, 617] on div "Video / picture of what happened when she click on on a link (and on which link…" at bounding box center [561, 612] width 478 height 30
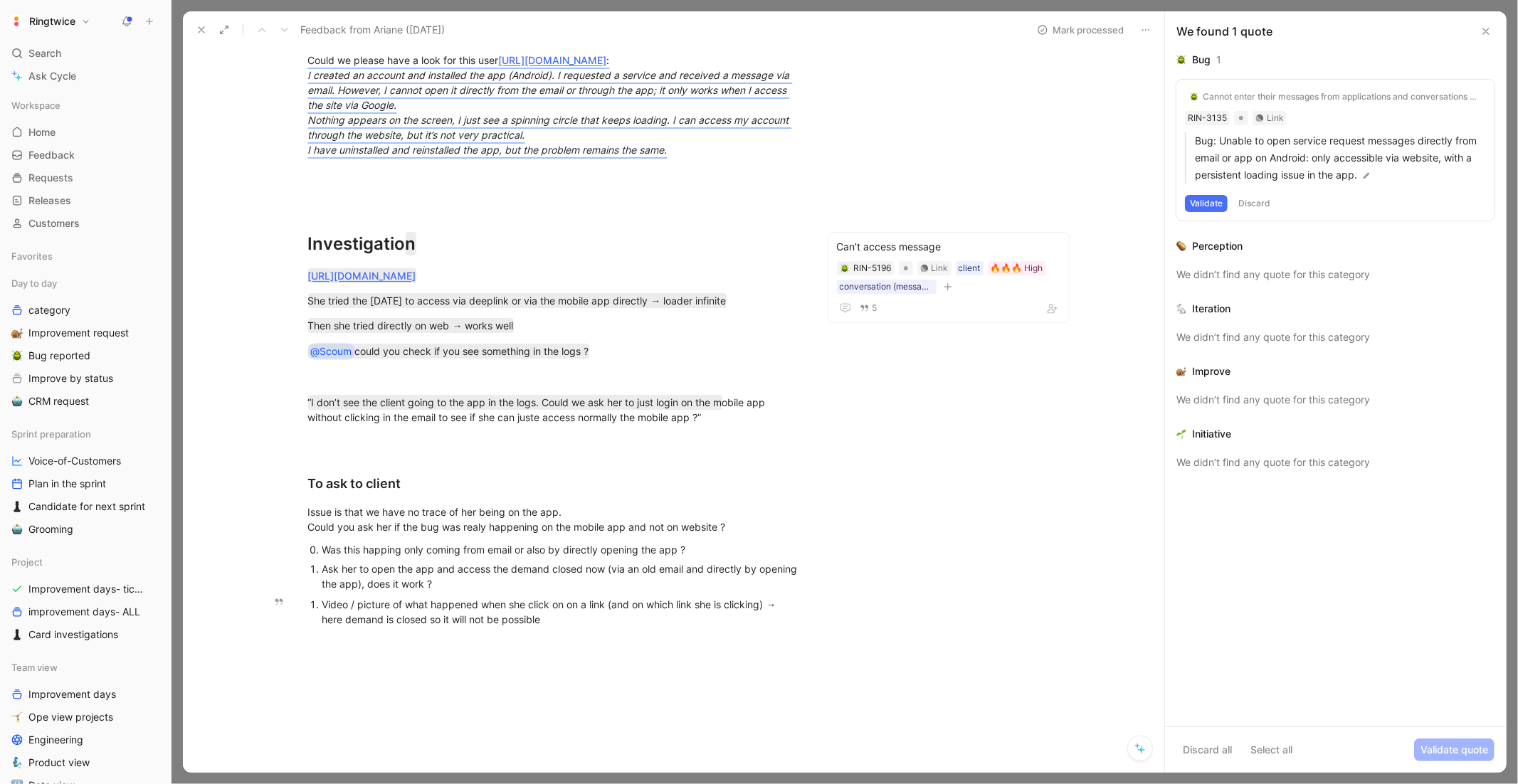
click at [561, 620] on div "Video / picture of what happened when she click on on a link (and on which link…" at bounding box center [561, 612] width 478 height 30
drag, startPoint x: 541, startPoint y: 612, endPoint x: 304, endPoint y: 474, distance: 274.2
click at [304, 474] on div "Could we please have a look for this user https://ringtwice.be/admin_user_activ…" at bounding box center [554, 338] width 682 height 603
click at [311, 461] on icon "button" at bounding box center [312, 459] width 10 height 9
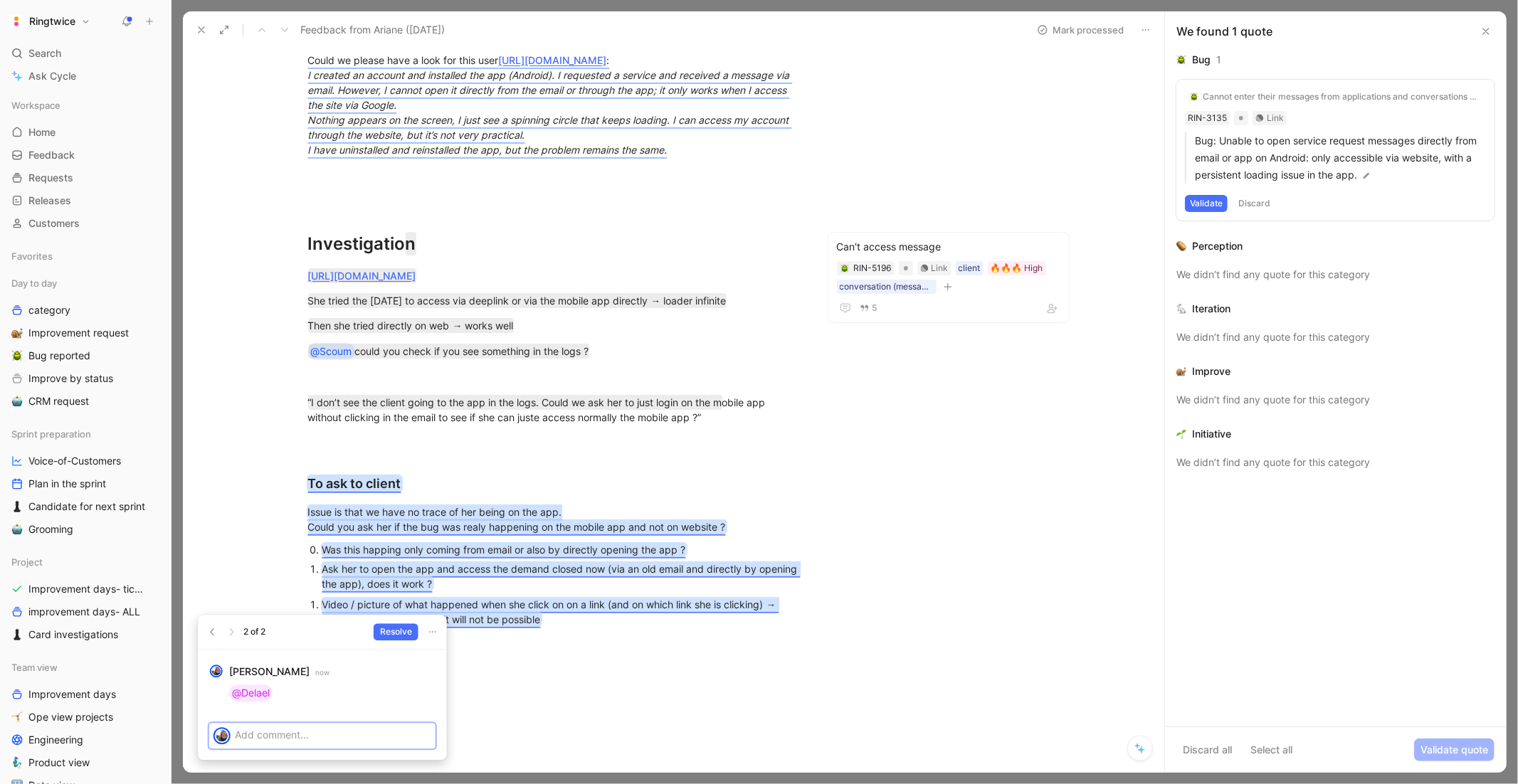
click at [834, 522] on div "Could we please have a look for this user https://ringtwice.be/admin_user_activ…" at bounding box center [554, 338] width 682 height 603
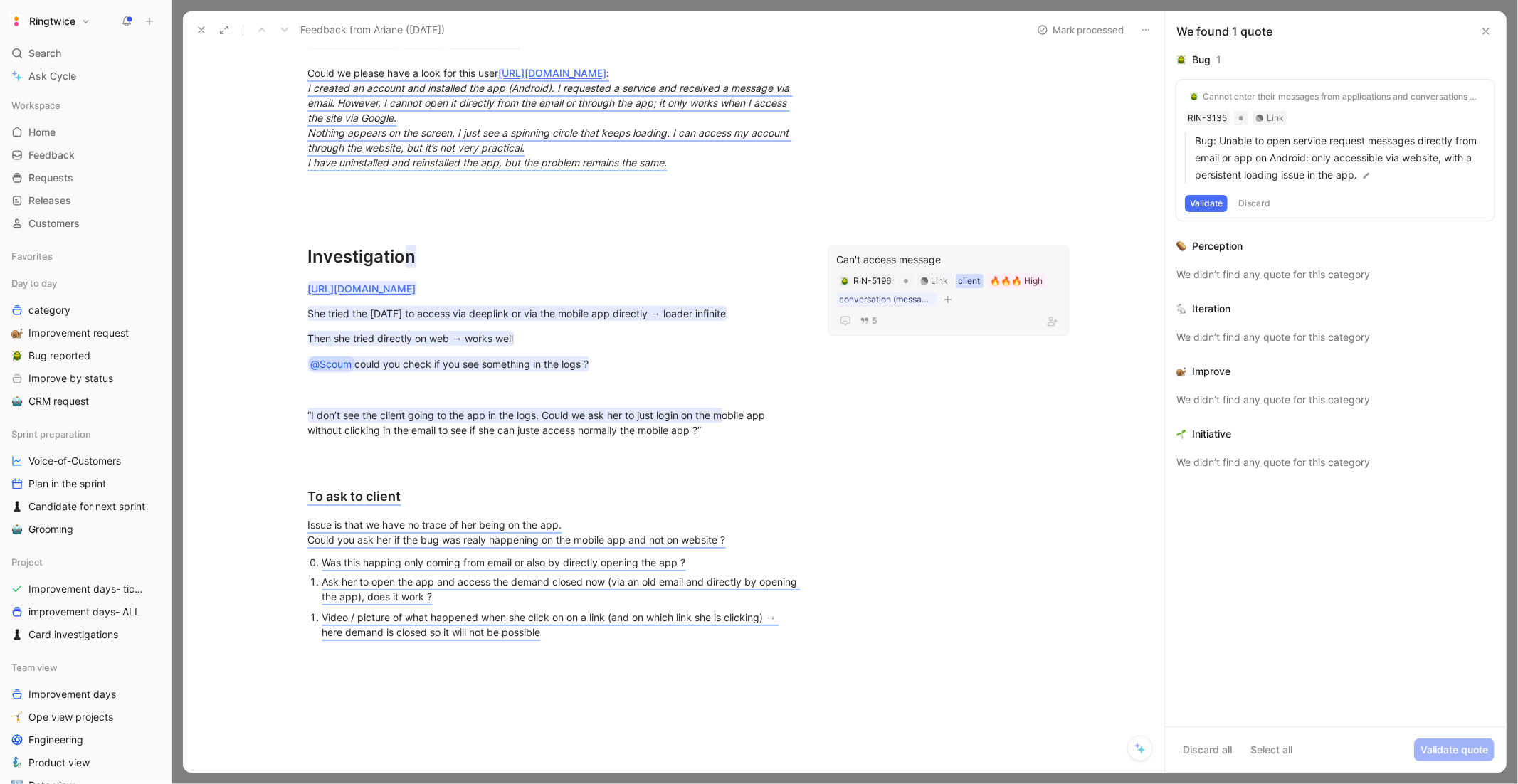
scroll to position [0, 0]
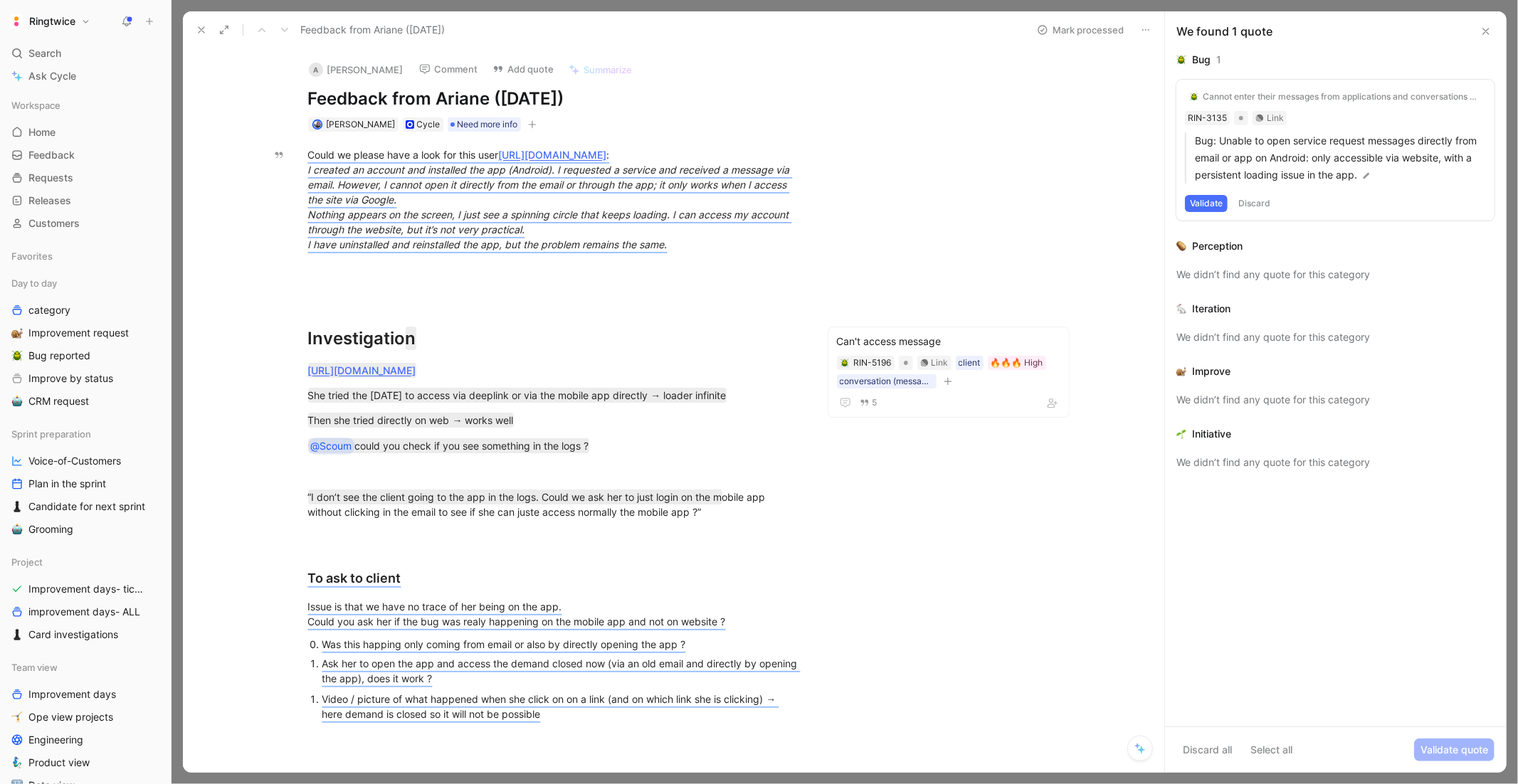
click at [194, 30] on button at bounding box center [201, 29] width 20 height 20
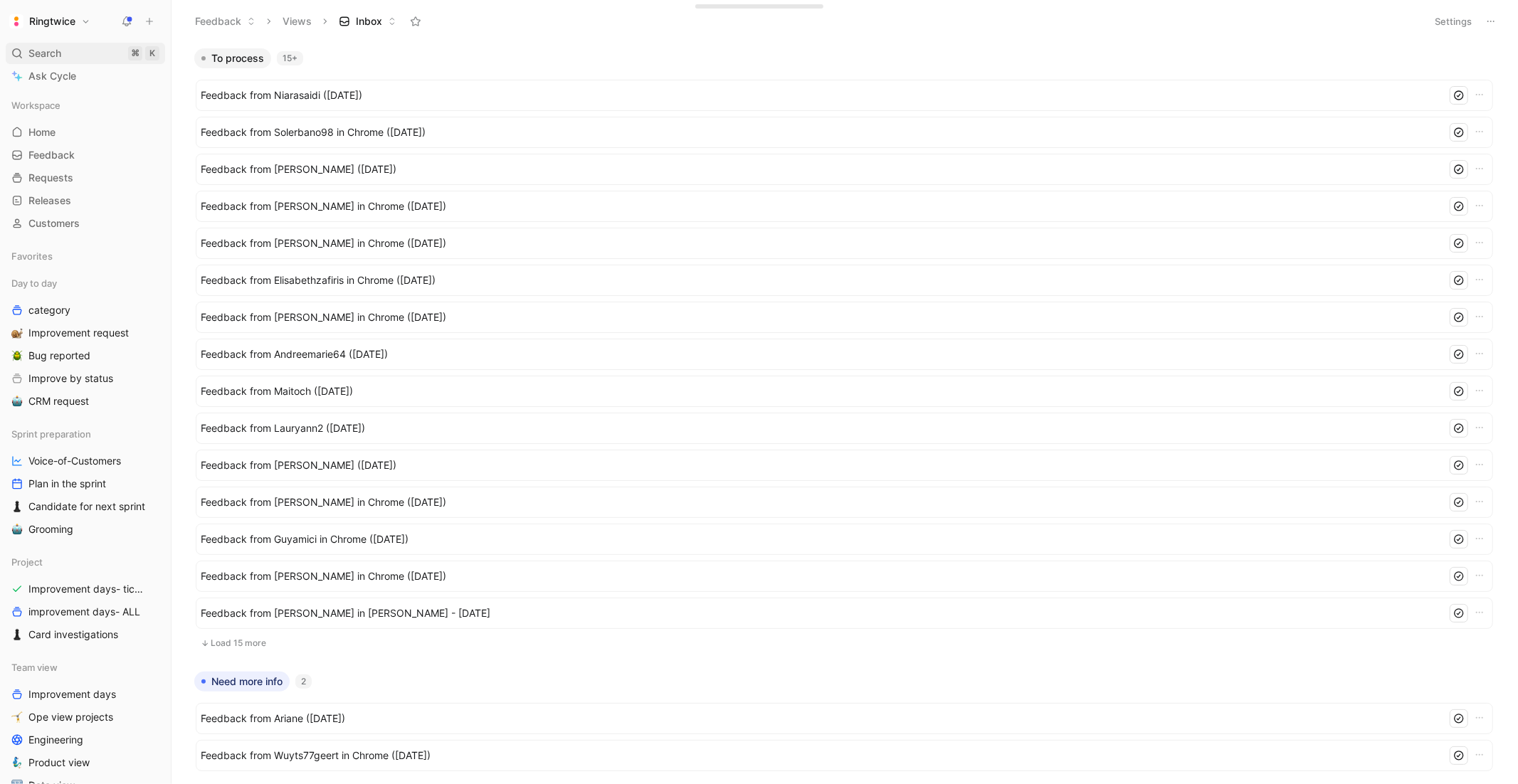
click at [63, 54] on div "Search ⌘ K" at bounding box center [85, 53] width 160 height 21
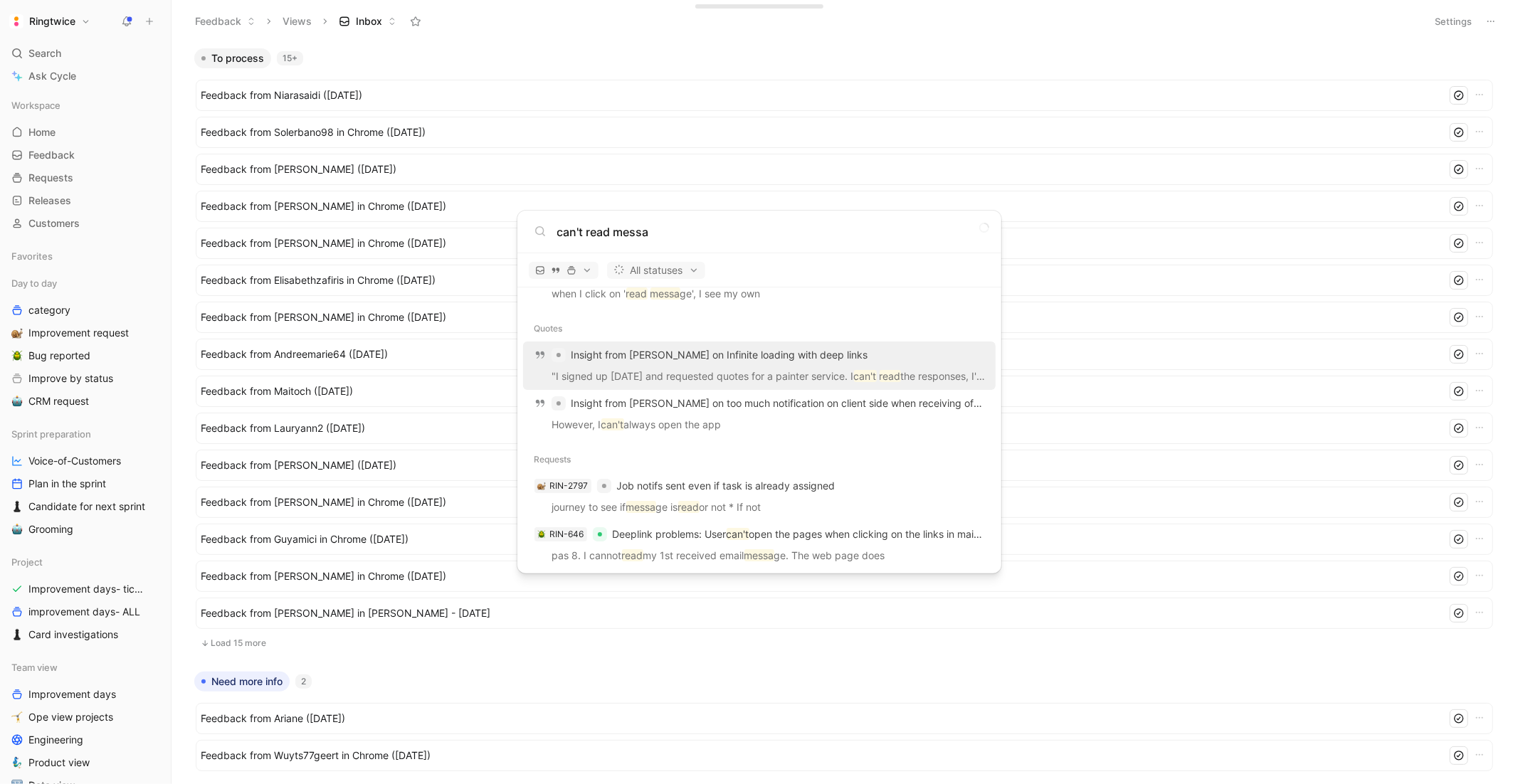
scroll to position [117, 0]
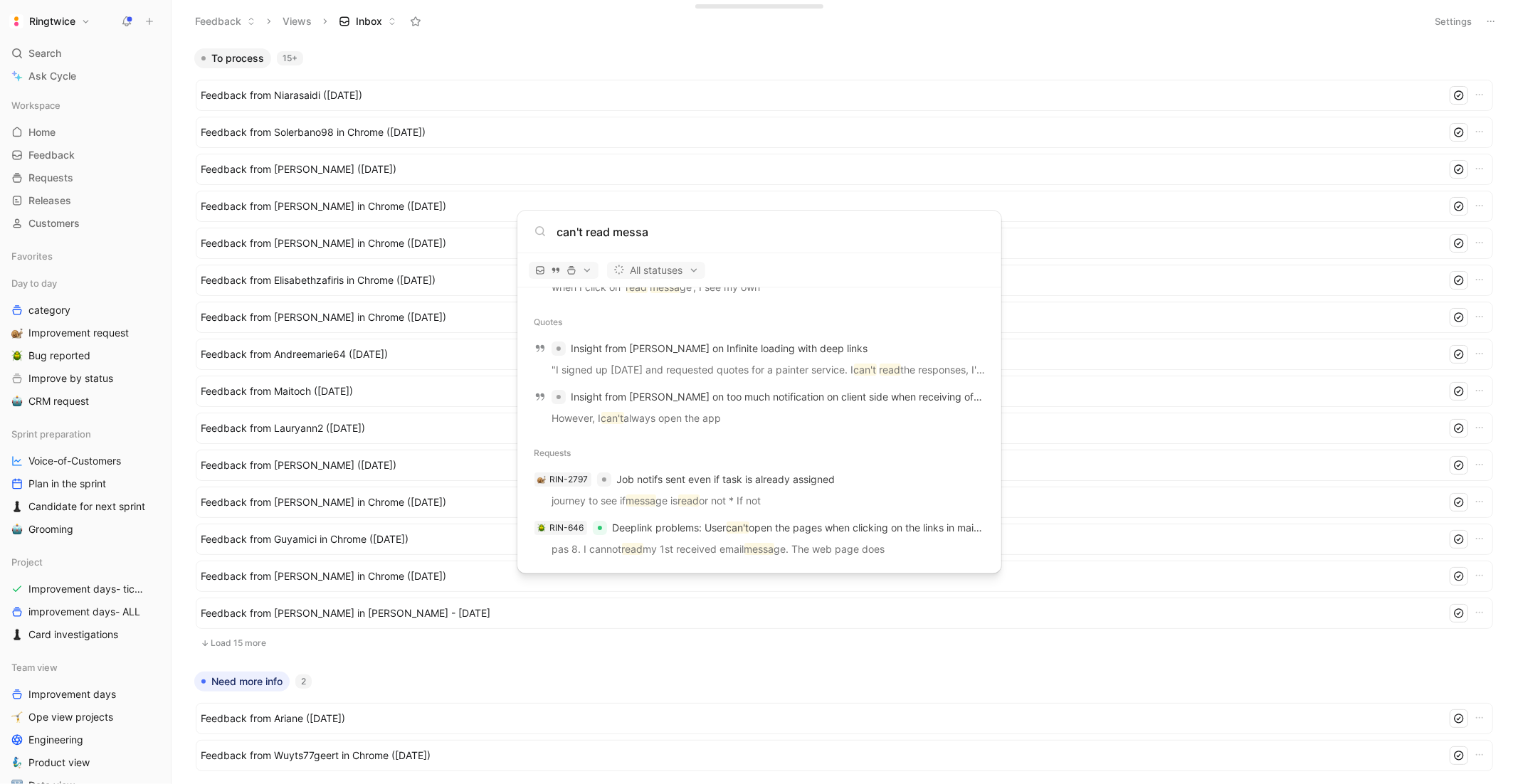
click at [603, 236] on input "can't read messa" at bounding box center [771, 232] width 427 height 17
click at [585, 233] on input "can't read messa" at bounding box center [771, 232] width 427 height 17
click at [580, 234] on input "can't read messa" at bounding box center [771, 232] width 427 height 17
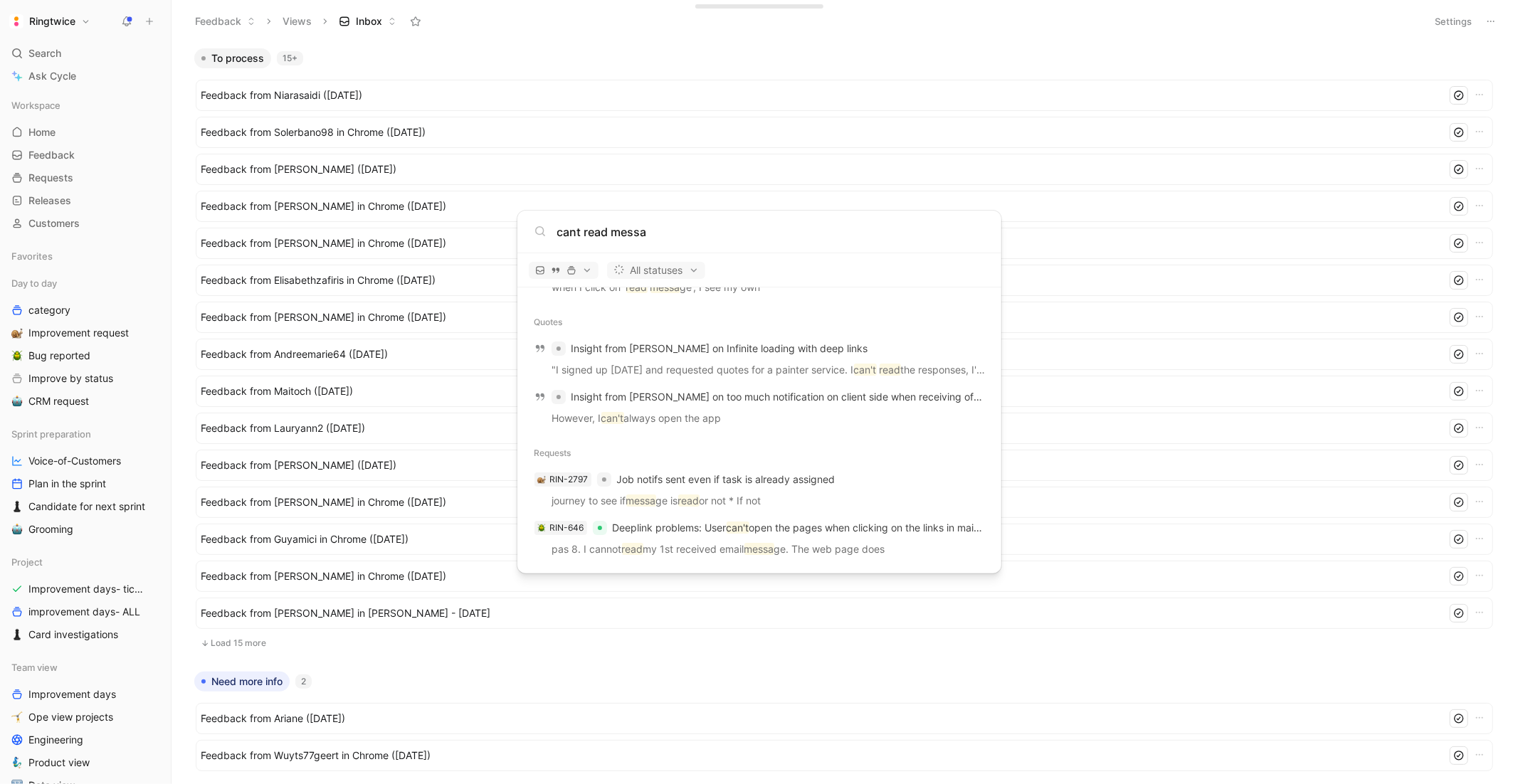
type input "cant read messa"
click at [136, 165] on body "Ringtwice Search ⌘ K Ask Cycle Workspace Home G then H Feedback G then F Reques…" at bounding box center [759, 392] width 1518 height 784
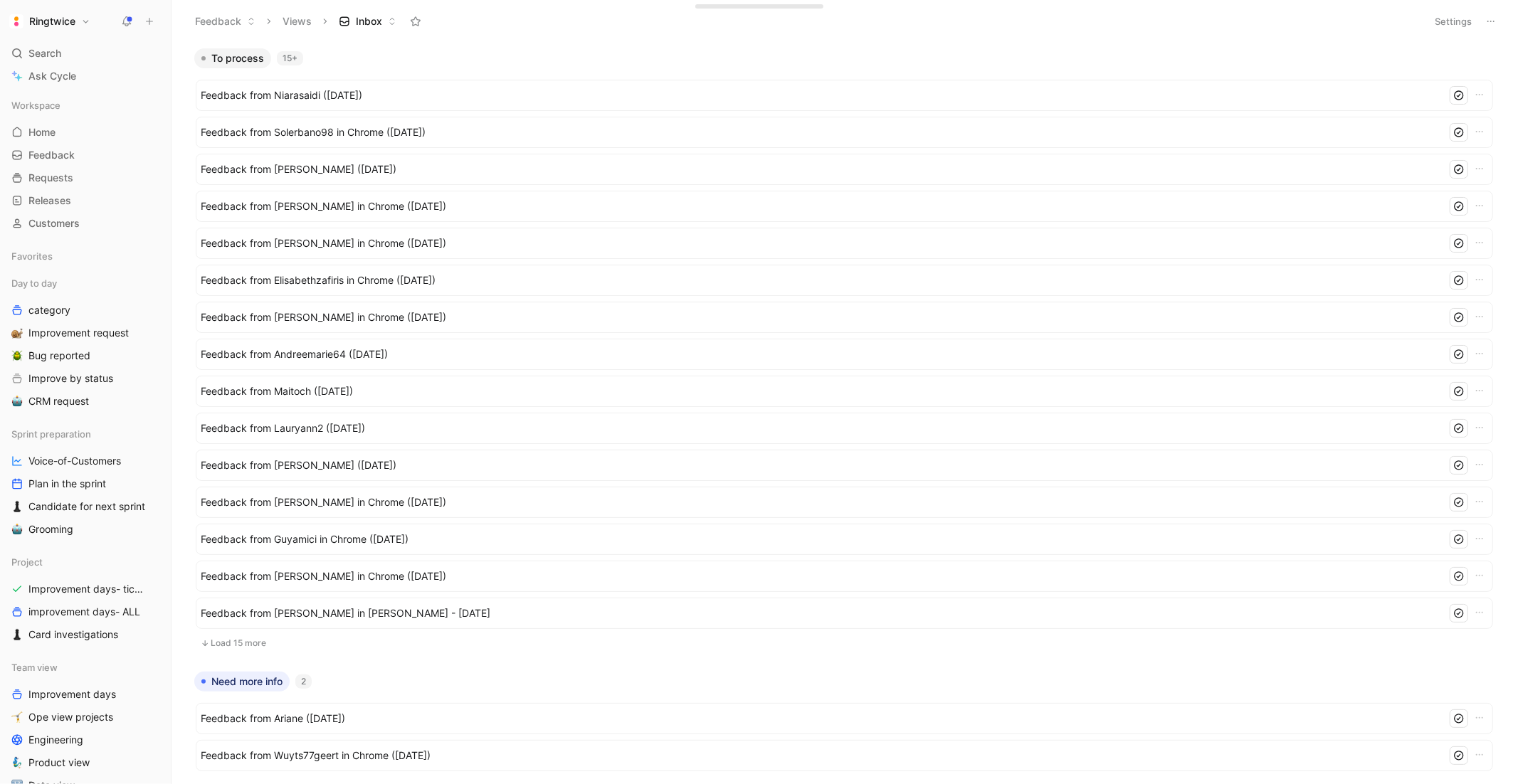
click at [128, 16] on icon at bounding box center [127, 21] width 12 height 12
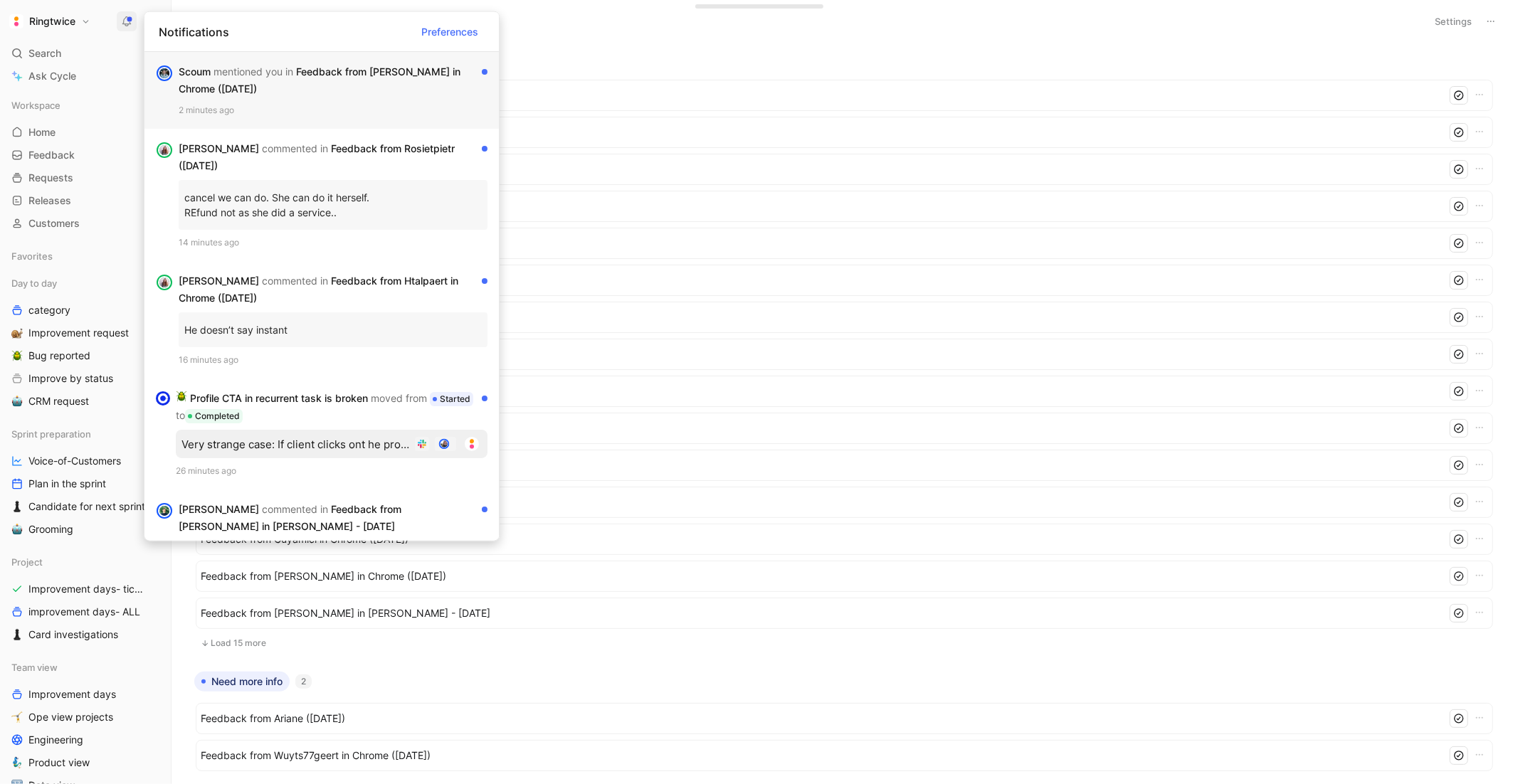
click at [350, 110] on div "2 minutes ago" at bounding box center [333, 110] width 309 height 14
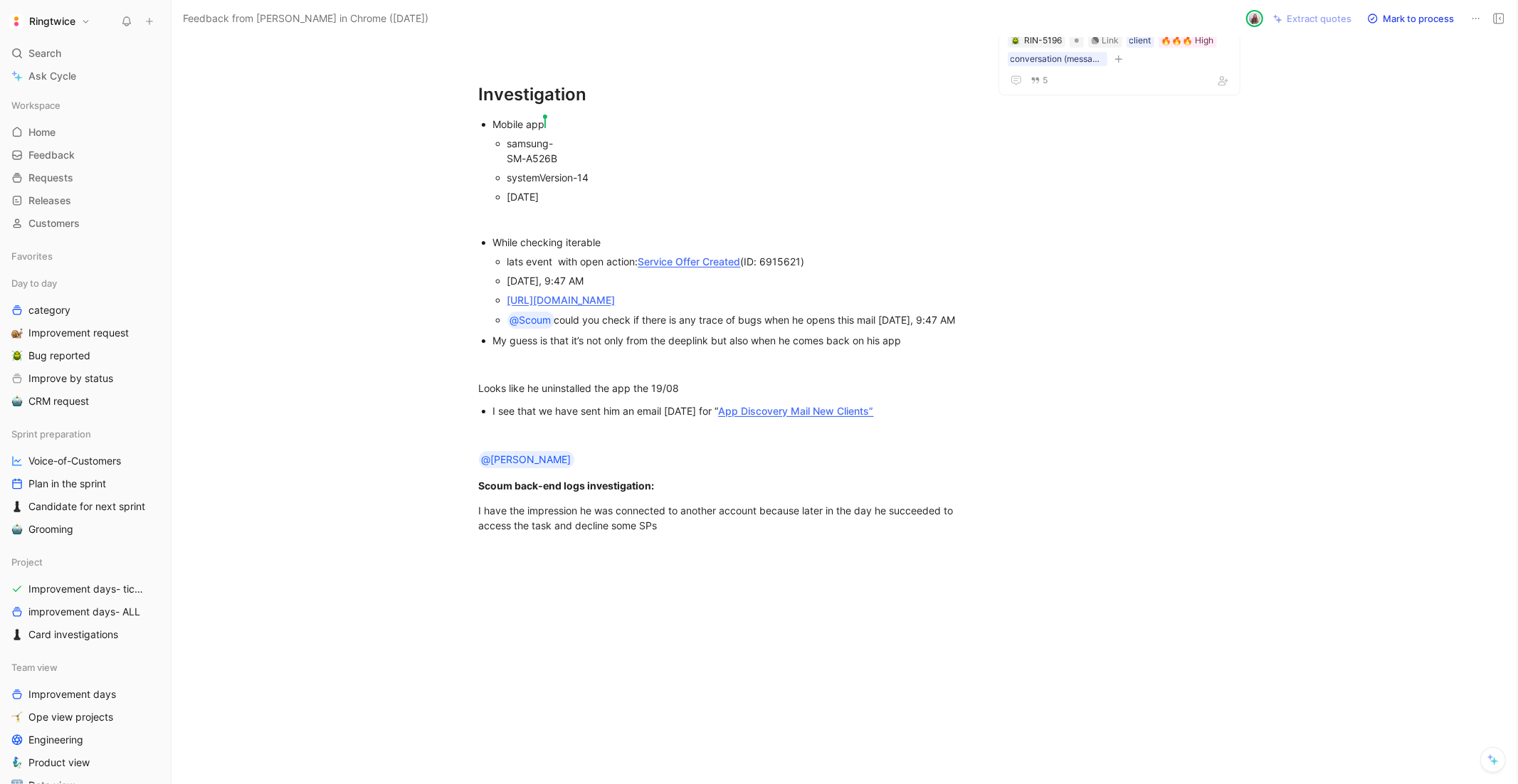
scroll to position [191, 0]
click at [658, 348] on div "My guess is that it’s not only from the deeplink but also when he comes back on…" at bounding box center [732, 340] width 478 height 15
click at [563, 329] on div "@Scoum could you check if there is any trace of bugs when he opens this mail Ye…" at bounding box center [739, 320] width 464 height 17
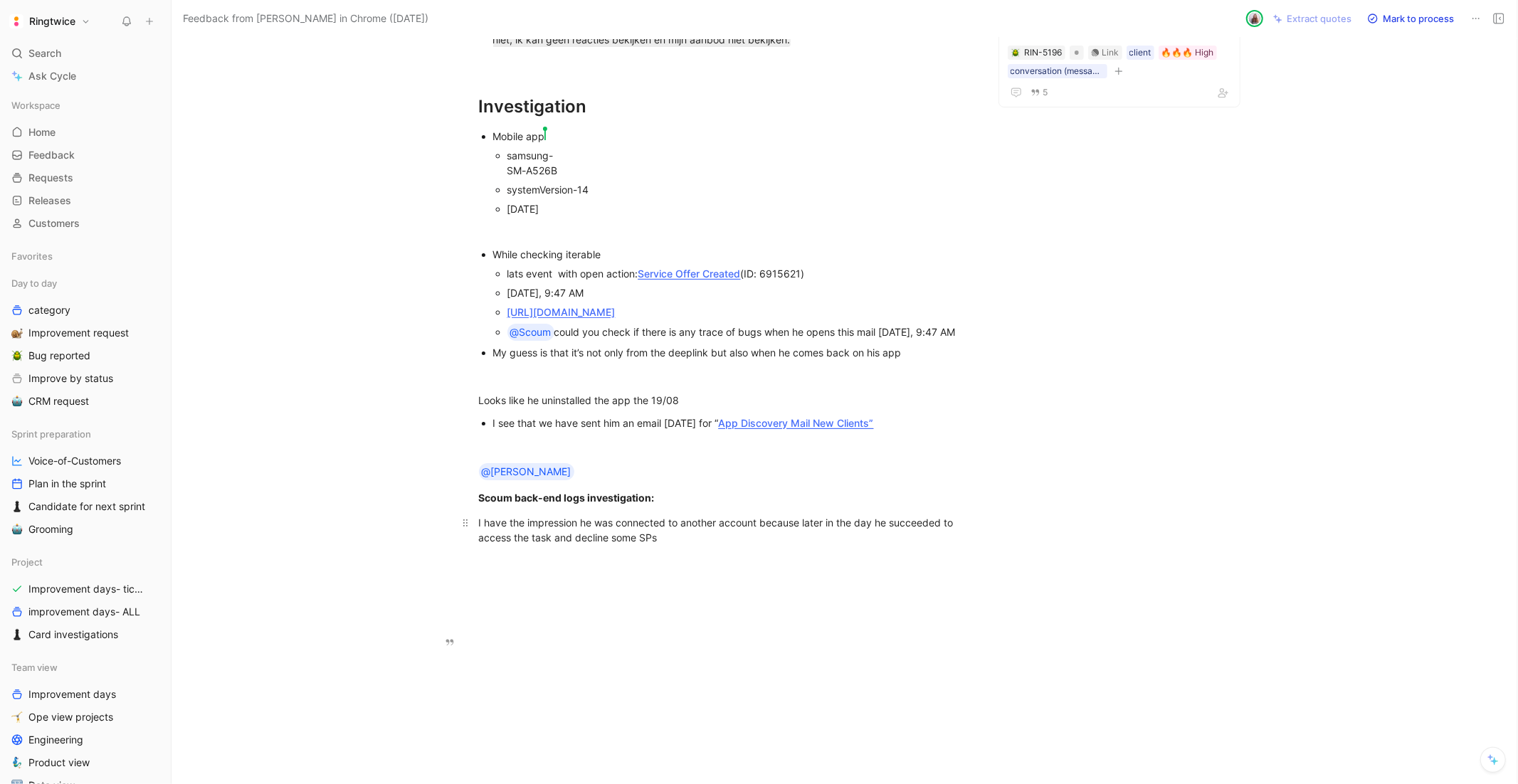
scroll to position [0, 0]
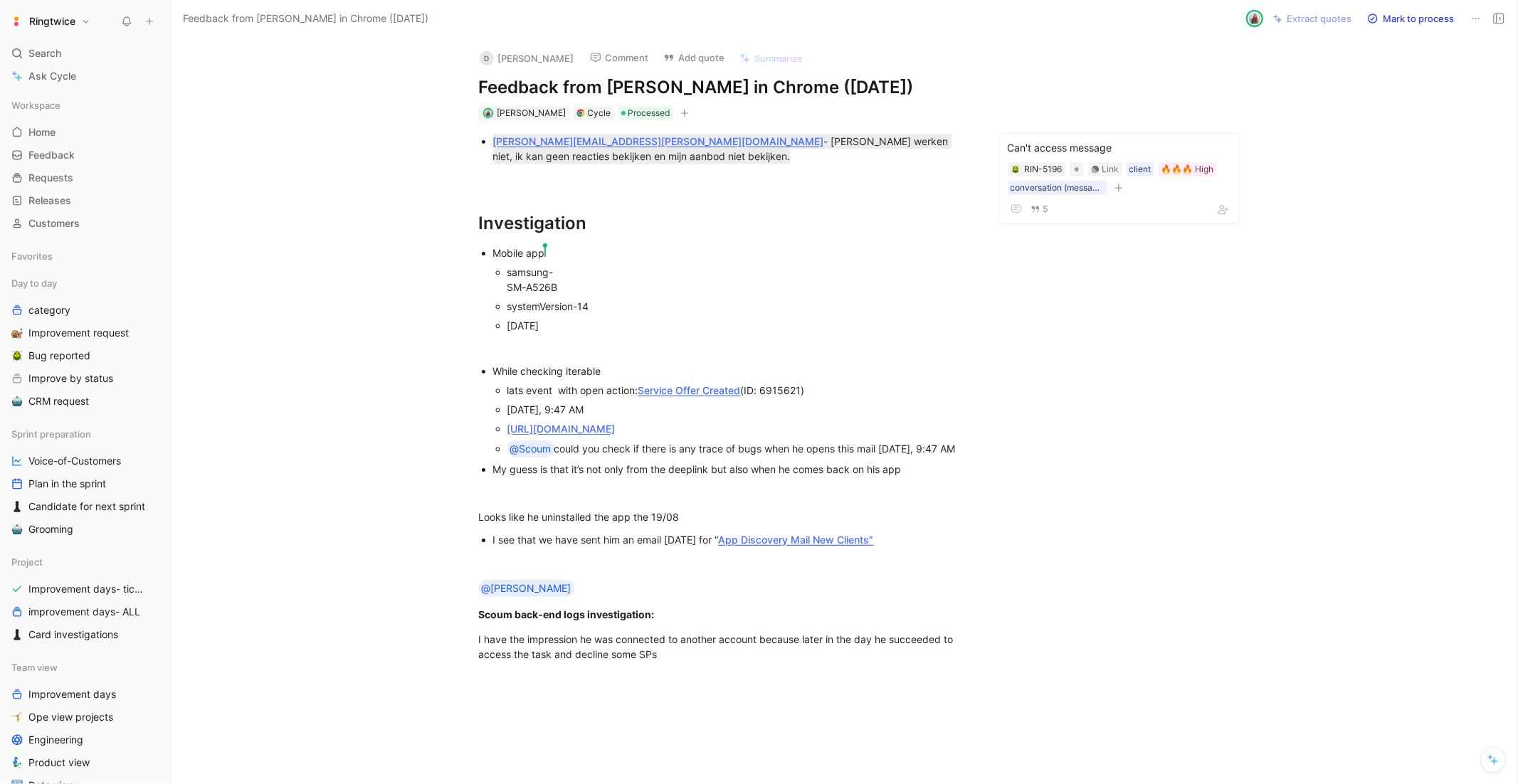
click at [633, 91] on h1 "Feedback from [PERSON_NAME] in Chrome ([DATE])" at bounding box center [725, 87] width 493 height 23
drag, startPoint x: 616, startPoint y: 139, endPoint x: 492, endPoint y: 141, distance: 124.0
click at [492, 141] on ul "[PERSON_NAME][EMAIL_ADDRESS][PERSON_NAME][DOMAIN_NAME] - [PERSON_NAME] werken n…" at bounding box center [725, 149] width 547 height 34
copy u "[PERSON_NAME][EMAIL_ADDRESS][PERSON_NAME][DOMAIN_NAME]"
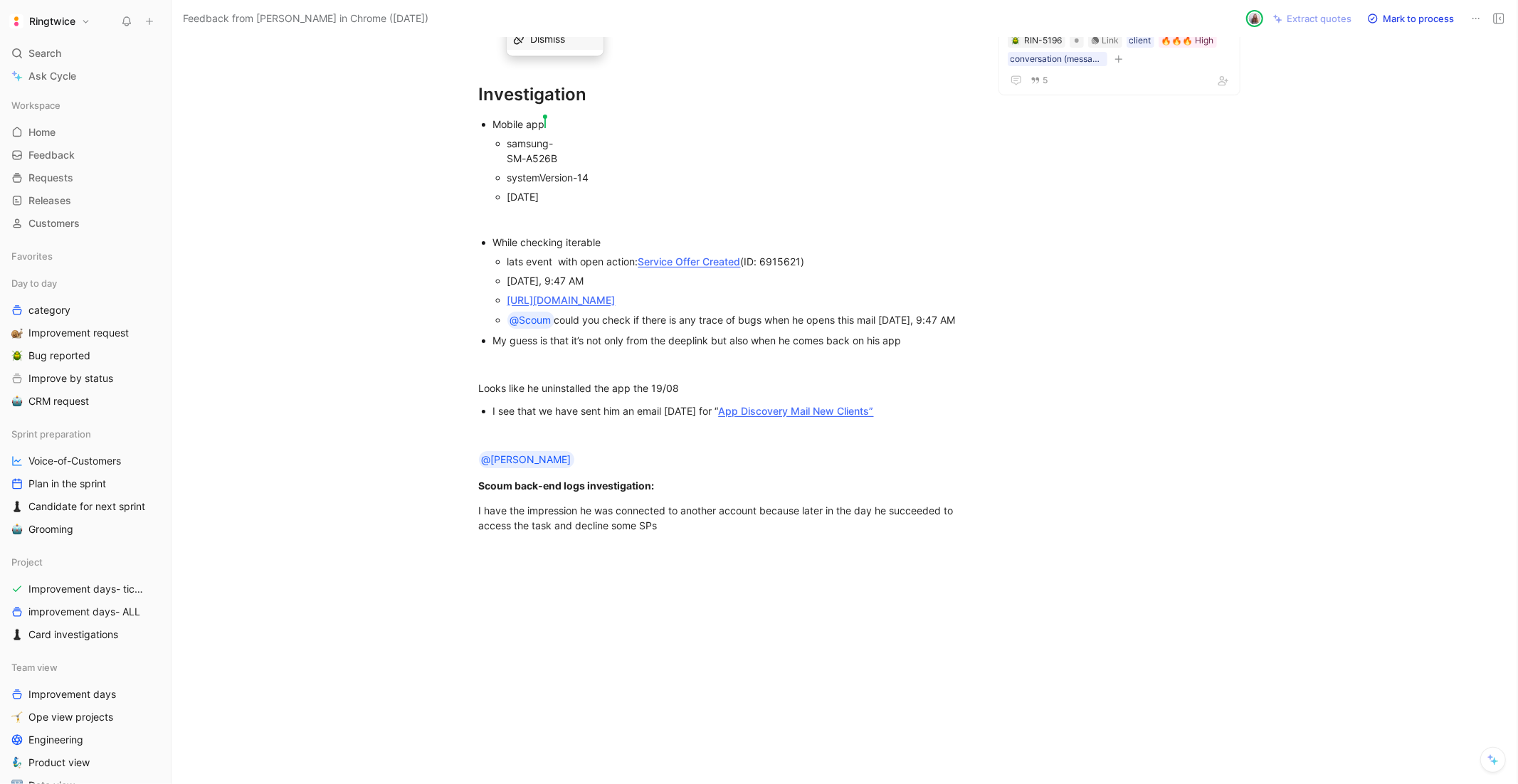
scroll to position [215, 0]
click at [669, 538] on p "I have the impression he was connected to another account because later in the …" at bounding box center [725, 518] width 547 height 38
drag, startPoint x: 582, startPoint y: 546, endPoint x: 761, endPoint y: 545, distance: 179.0
click at [761, 533] on div "I have the impression he was connected to another account because later in the …" at bounding box center [725, 518] width 493 height 30
click at [541, 533] on div "I have the impression he was connected to another account because later in the …" at bounding box center [725, 518] width 493 height 30
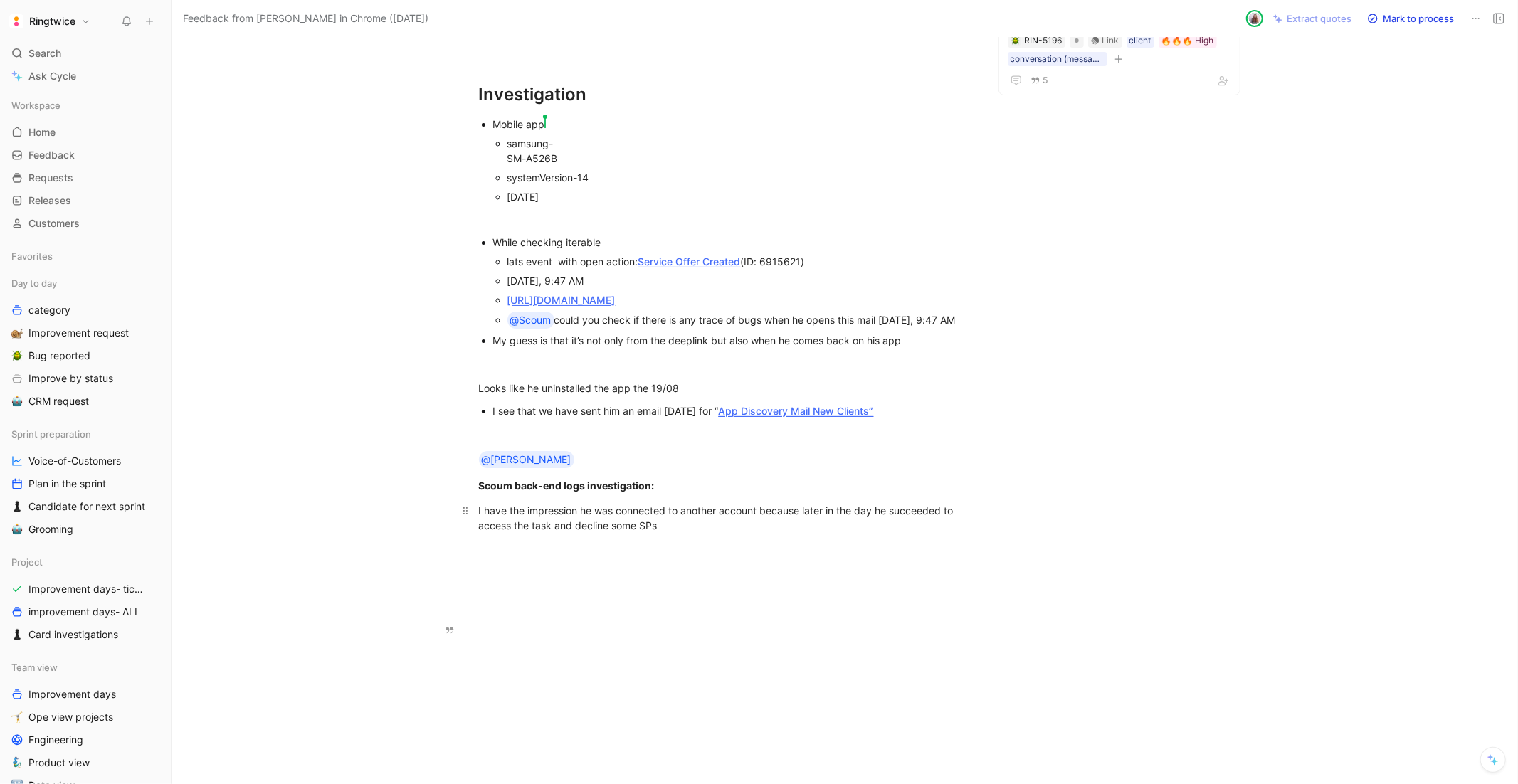
click at [541, 533] on div "I have the impression he was connected to another account because later in the …" at bounding box center [725, 518] width 493 height 30
click at [554, 273] on div "[DATE], 9:47 AM" at bounding box center [739, 280] width 464 height 15
click at [678, 235] on div "While checking iterable" at bounding box center [732, 242] width 478 height 15
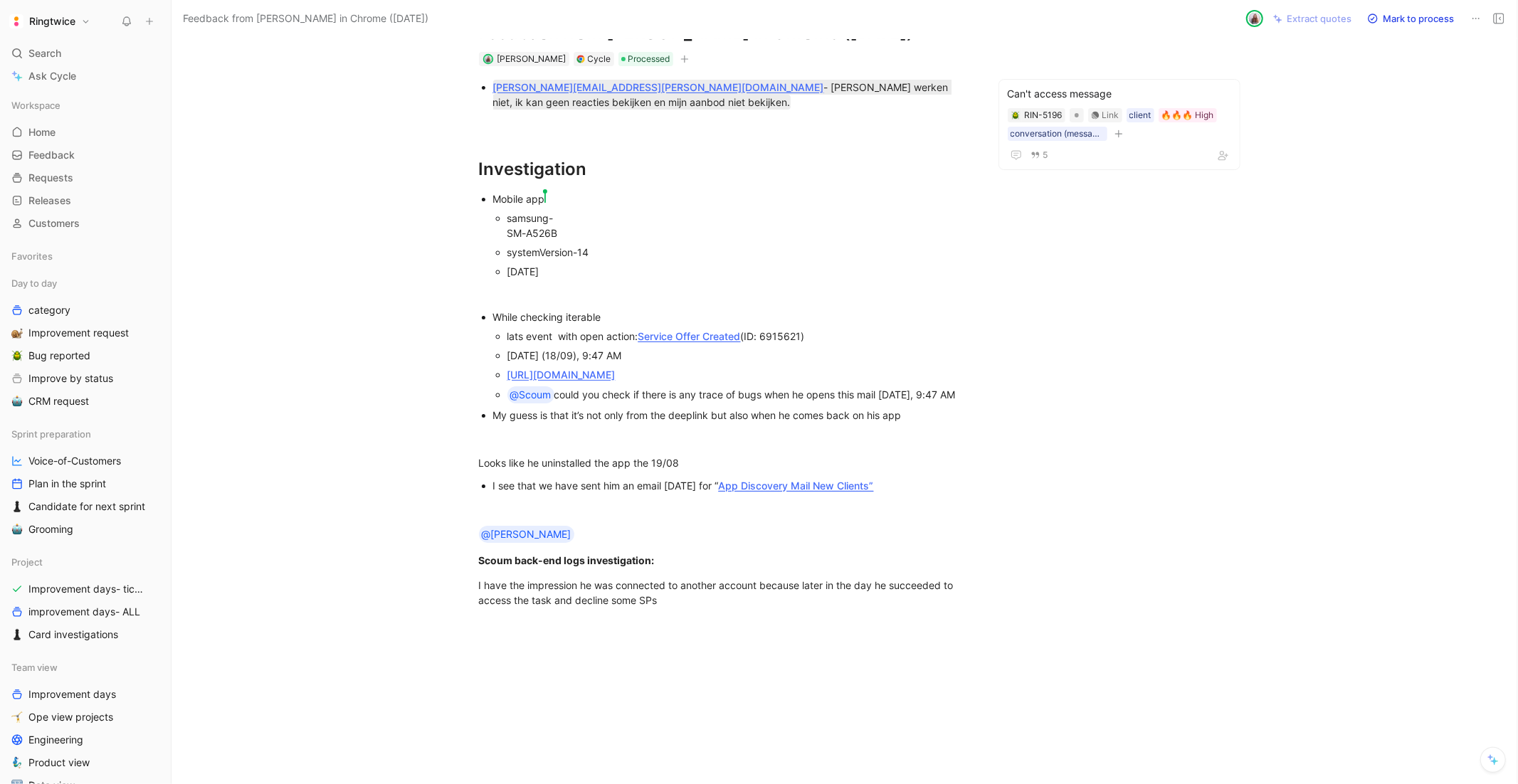
scroll to position [56, 0]
drag, startPoint x: 617, startPoint y: 88, endPoint x: 495, endPoint y: 81, distance: 122.2
click at [495, 81] on mark "[PERSON_NAME][EMAIL_ADDRESS][PERSON_NAME][DOMAIN_NAME] - [PERSON_NAME] werken n…" at bounding box center [722, 93] width 459 height 30
copy u "[PERSON_NAME][EMAIL_ADDRESS][PERSON_NAME][DOMAIN_NAME]"
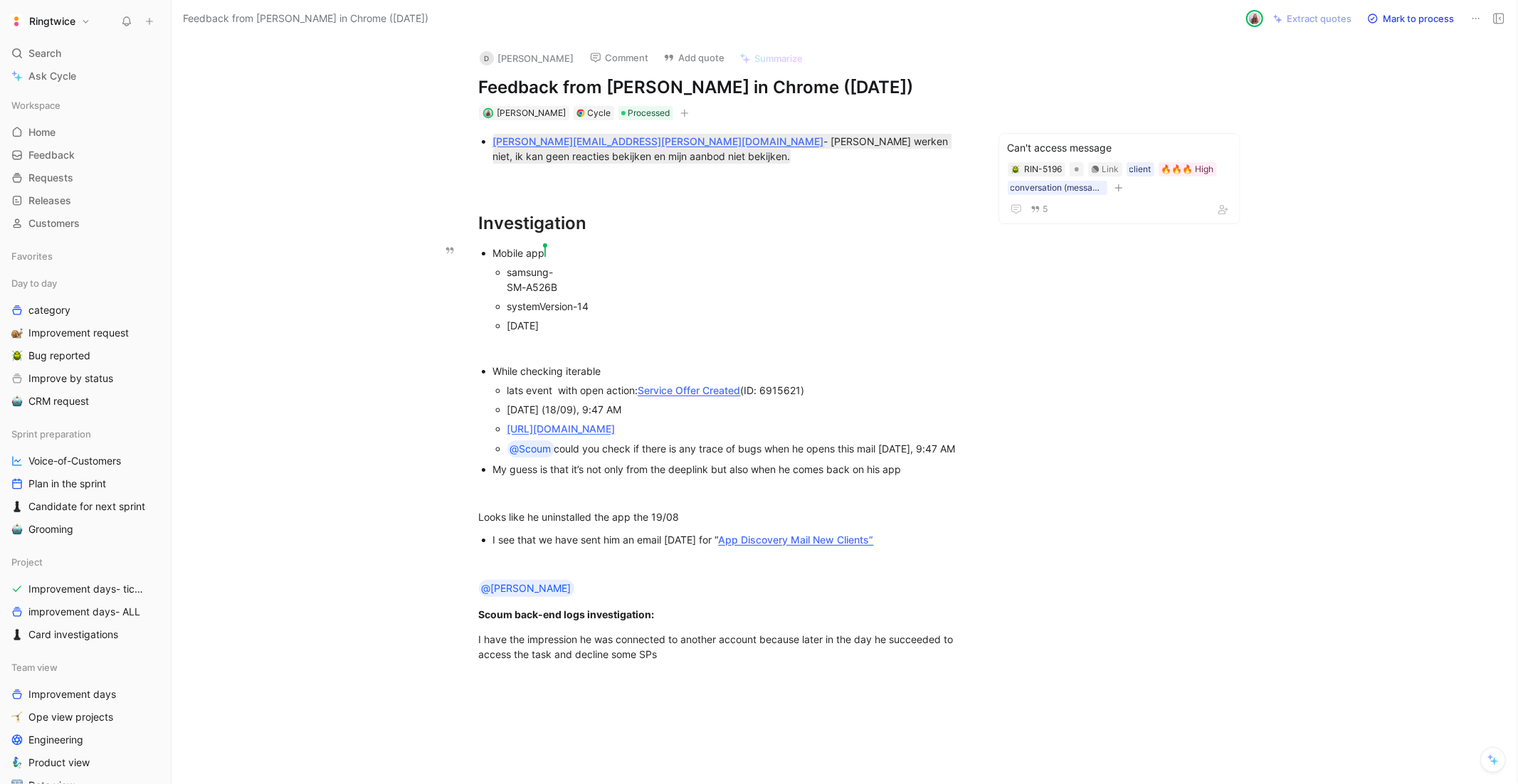
click at [887, 299] on div "systemVersion-14" at bounding box center [739, 306] width 464 height 15
click at [588, 113] on div "Cycle" at bounding box center [599, 113] width 23 height 14
drag, startPoint x: 615, startPoint y: 82, endPoint x: 739, endPoint y: 79, distance: 124.0
click at [739, 79] on h1 "Feedback from [PERSON_NAME] in Chrome ([DATE])" at bounding box center [725, 87] width 493 height 23
click at [710, 85] on h1 "Feedback from [PERSON_NAME] in Chrome ([DATE])" at bounding box center [725, 87] width 493 height 23
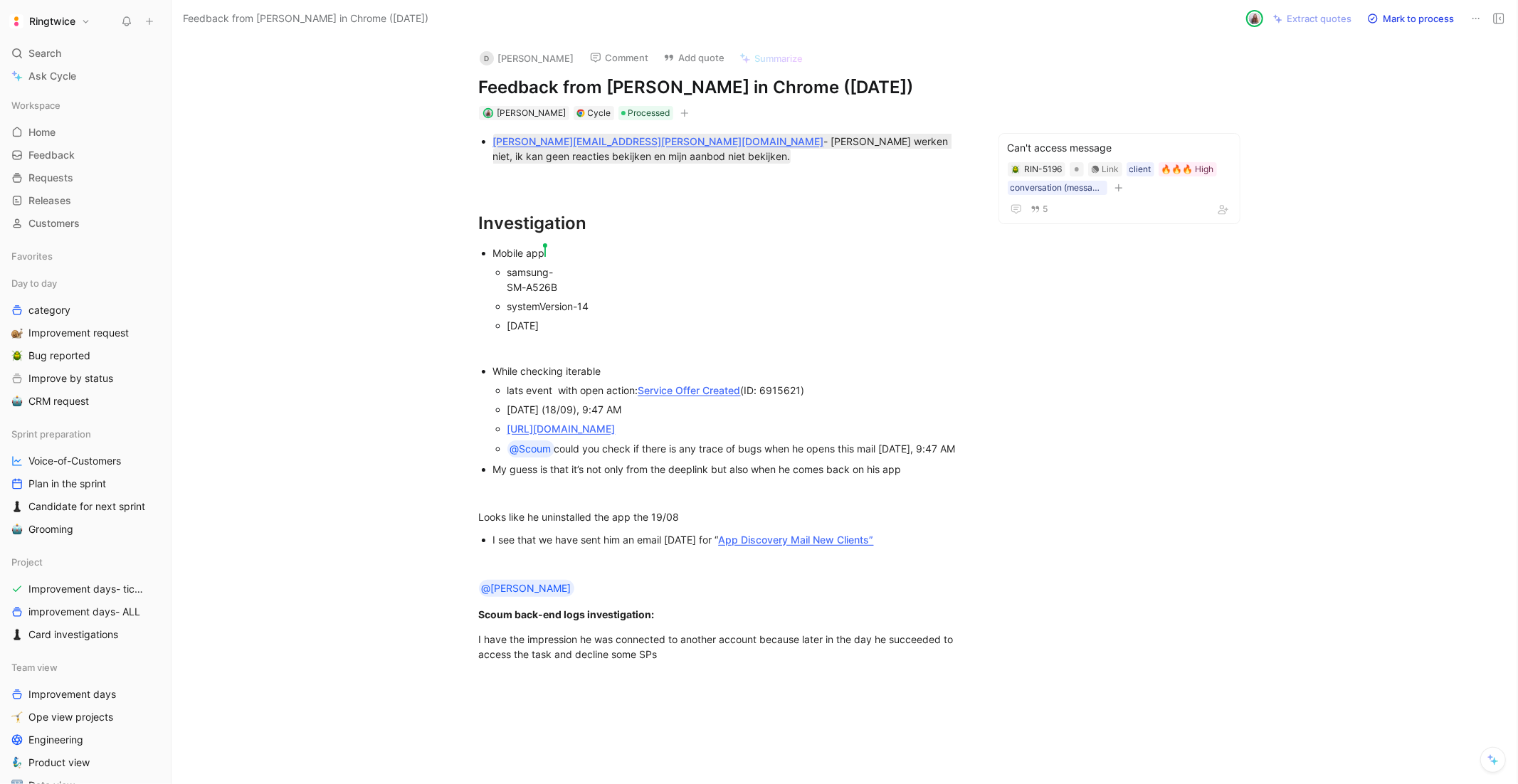
drag, startPoint x: 721, startPoint y: 85, endPoint x: 611, endPoint y: 90, distance: 110.1
click at [611, 90] on h1 "Feedback from [PERSON_NAME] in Chrome ([DATE])" at bounding box center [725, 87] width 493 height 23
copy h1 "[PERSON_NAME]"
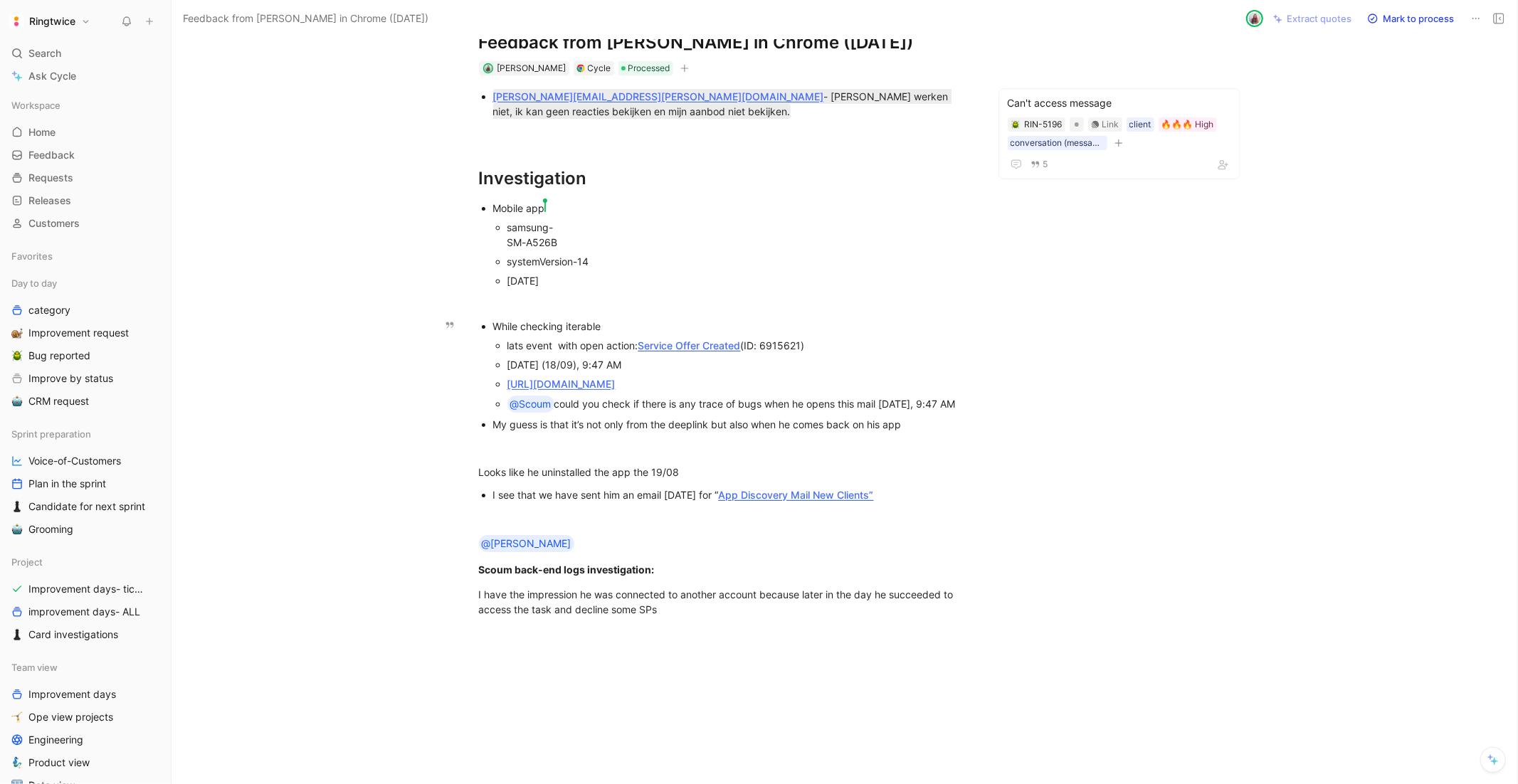
click at [658, 365] on div "[DATE] (18/09), 9:47 AM" at bounding box center [739, 365] width 464 height 15
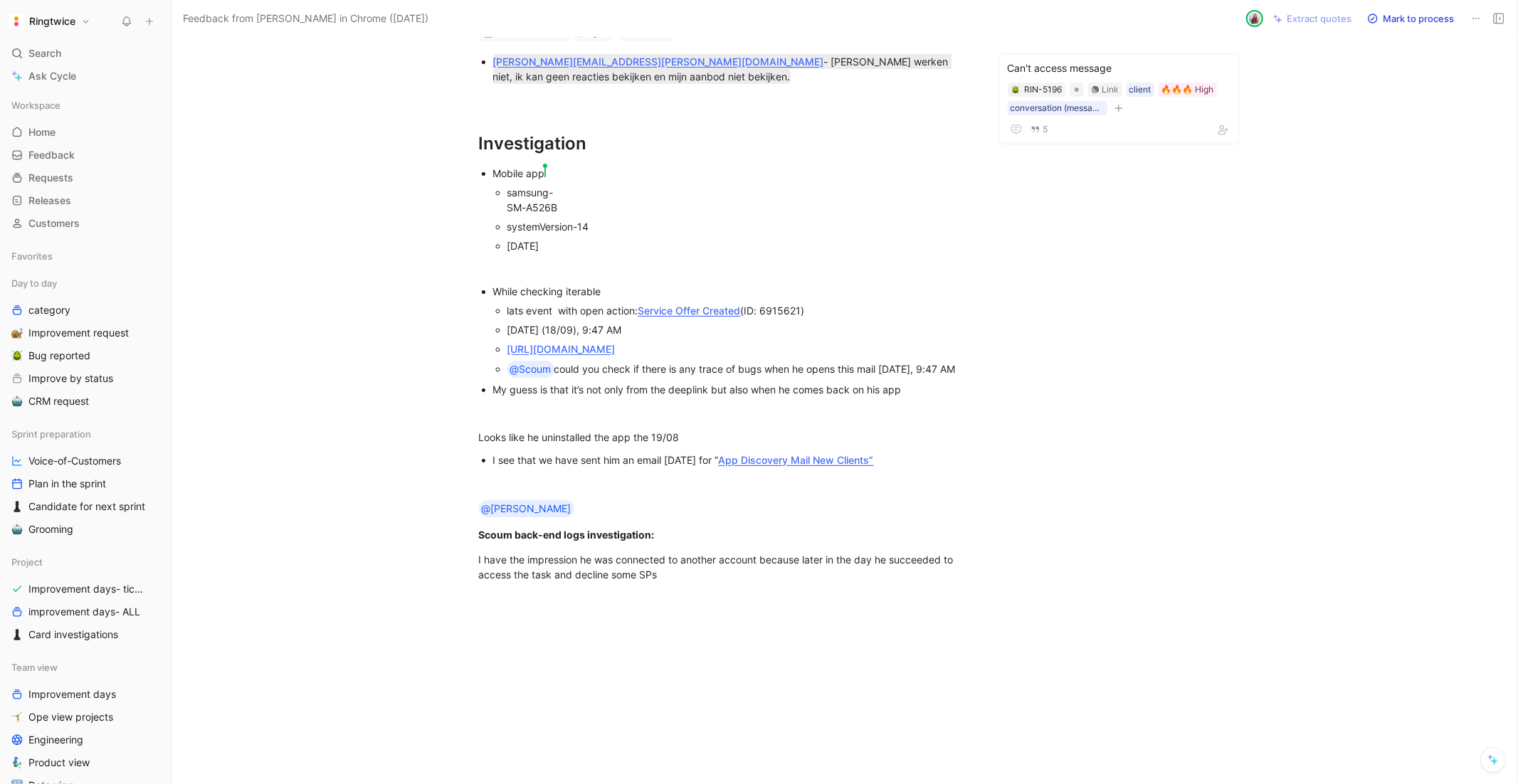
scroll to position [83, 0]
click at [592, 375] on div "@Scoum could you check if there is any trace of bugs when he opens this mail Ye…" at bounding box center [739, 367] width 464 height 17
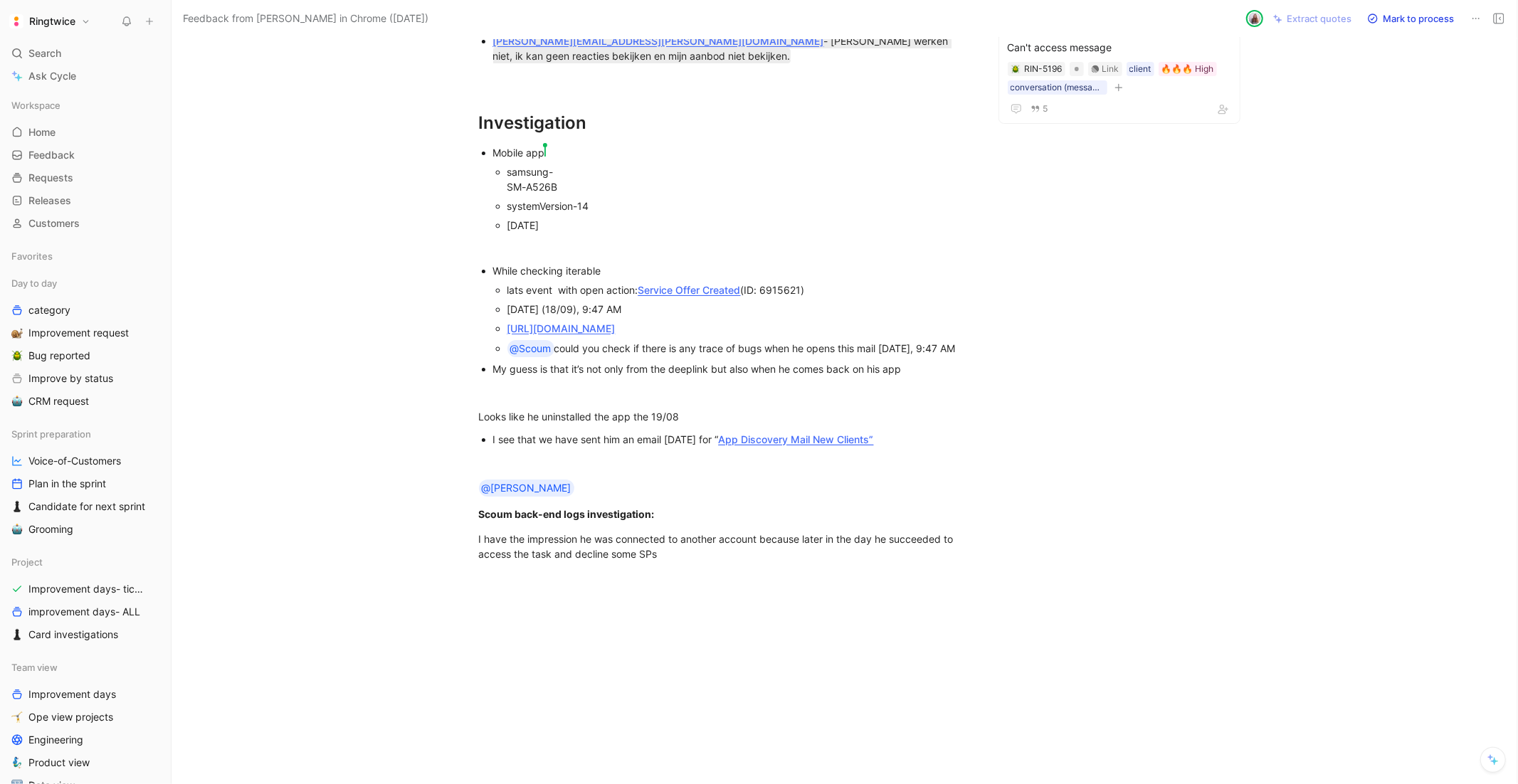
scroll to position [102, 0]
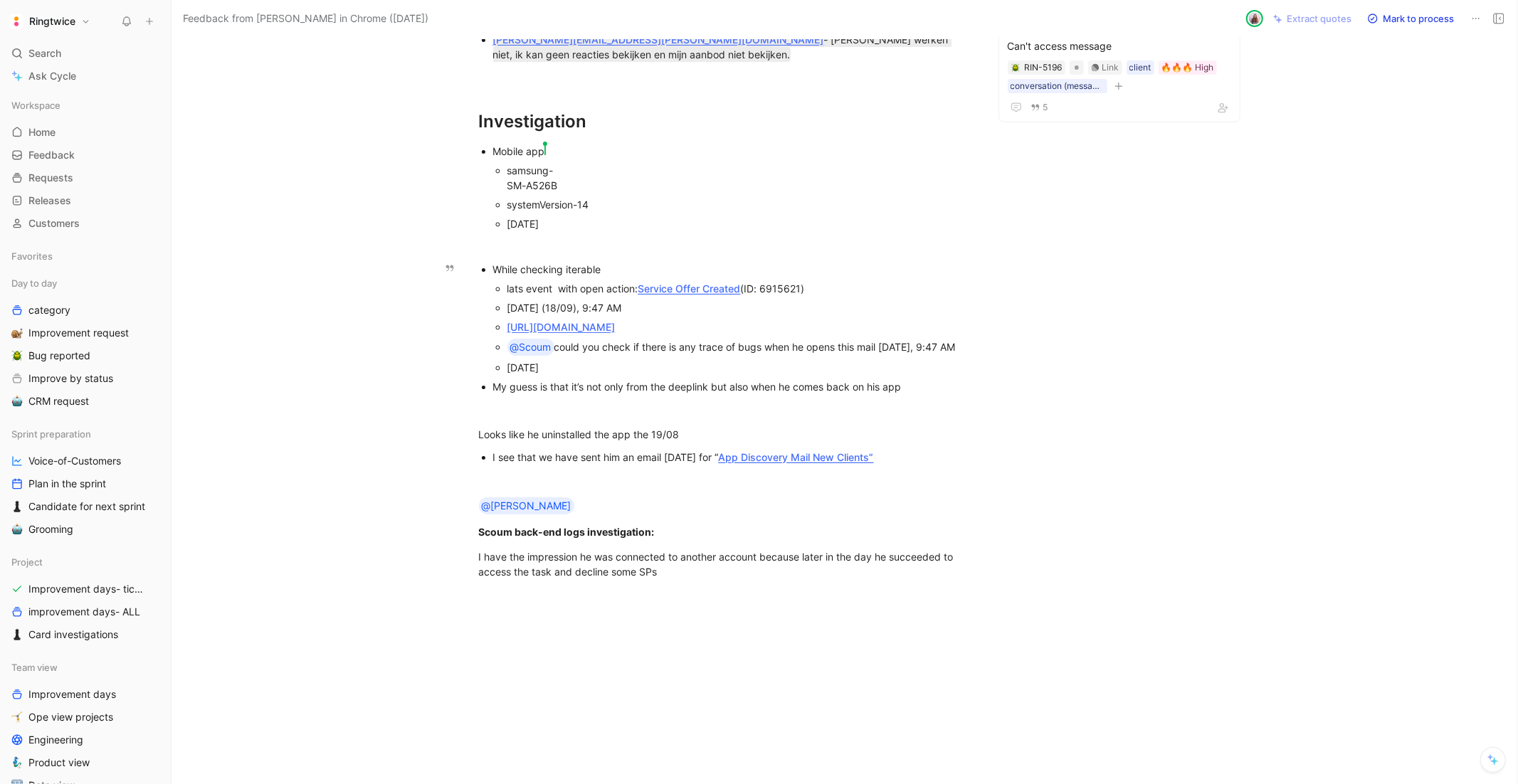
drag, startPoint x: 570, startPoint y: 477, endPoint x: 510, endPoint y: 478, distance: 60.0
click at [511, 377] on p "[DATE]" at bounding box center [739, 368] width 464 height 20
click at [529, 375] on div "[DATE]" at bounding box center [739, 367] width 464 height 15
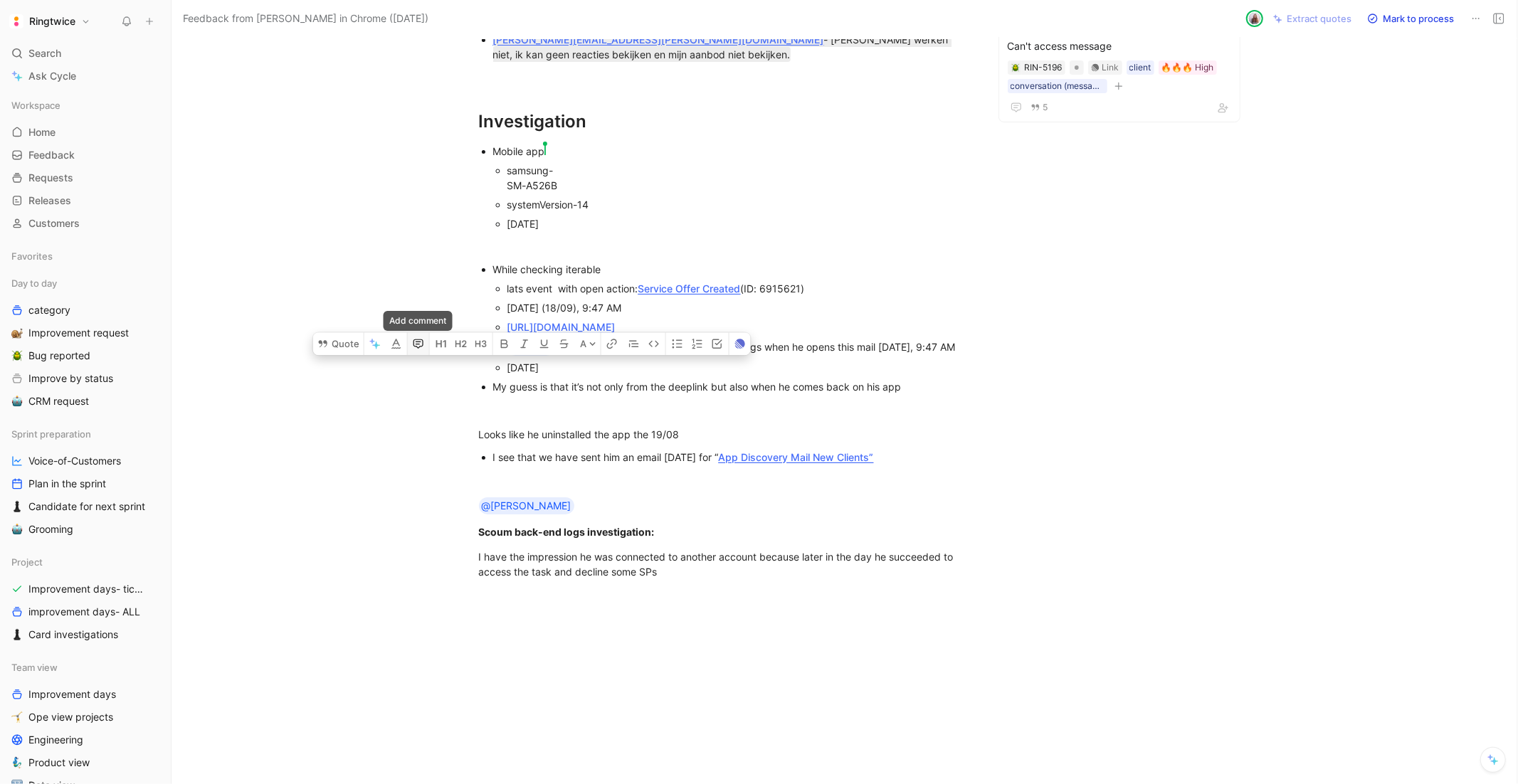
click at [419, 355] on button "button" at bounding box center [418, 343] width 21 height 23
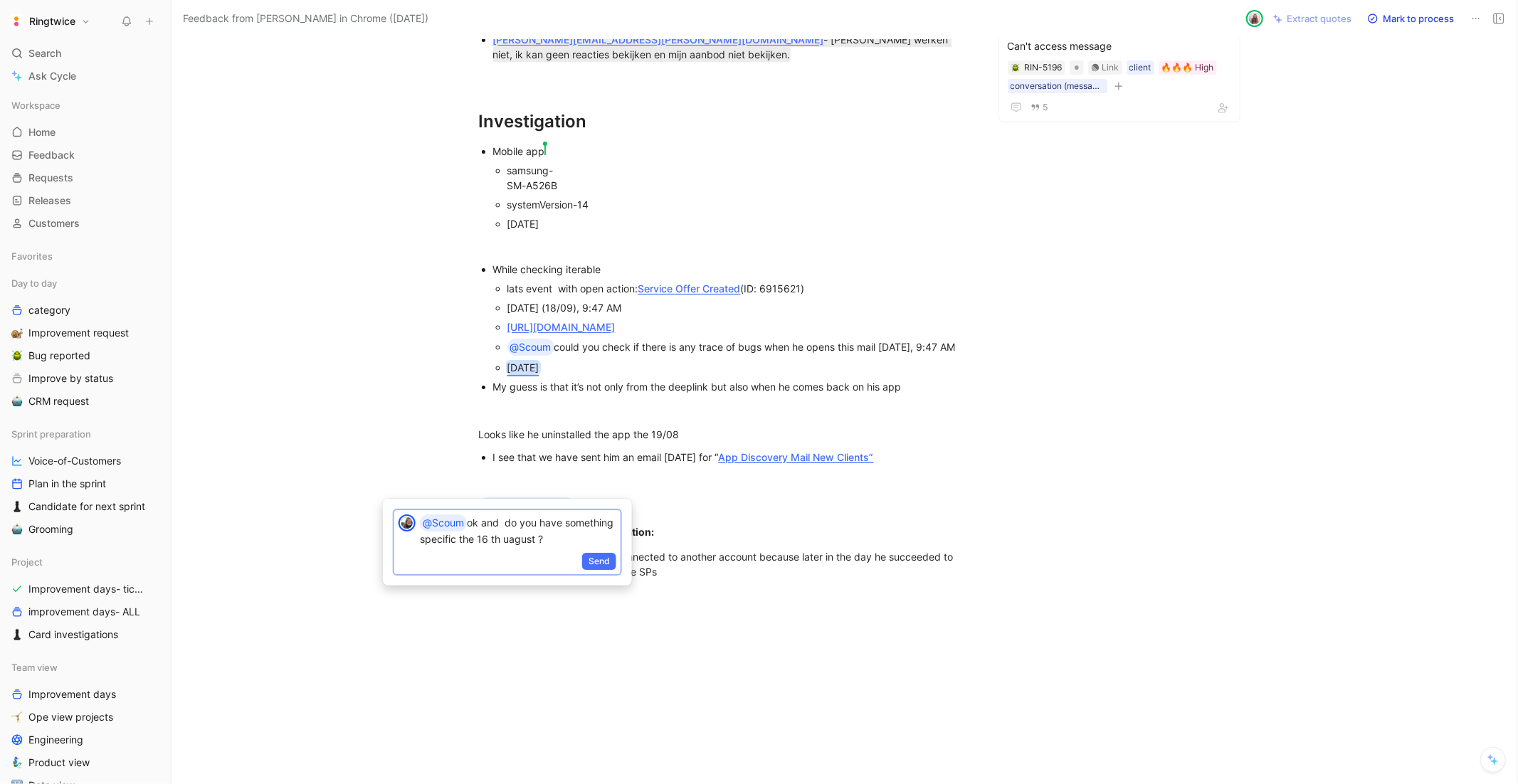
click at [563, 539] on p "@Scoum ok and do you have something specific the 16 th uagust ?" at bounding box center [518, 530] width 196 height 32
click at [606, 558] on span "Send" at bounding box center [599, 562] width 21 height 14
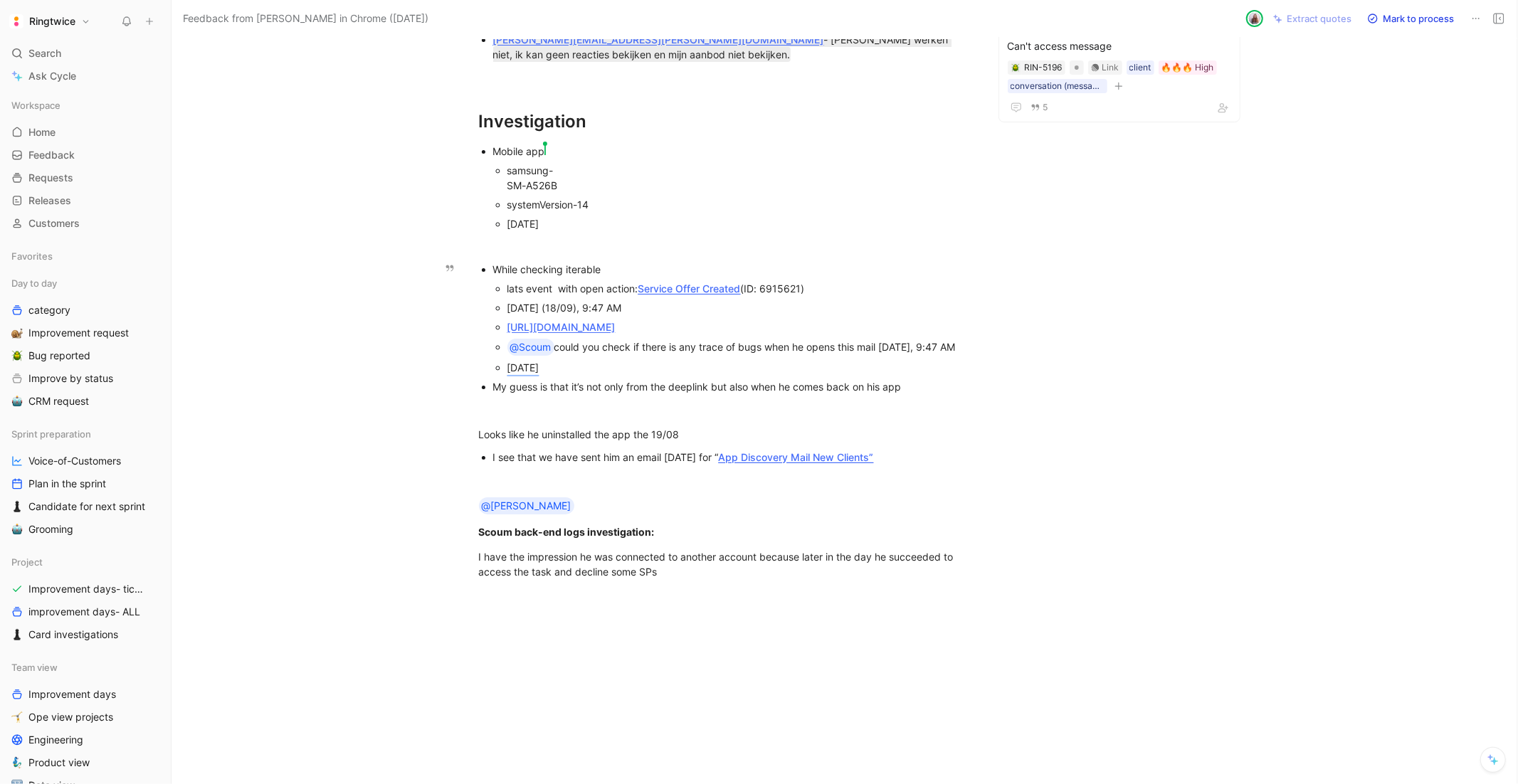
scroll to position [136, 0]
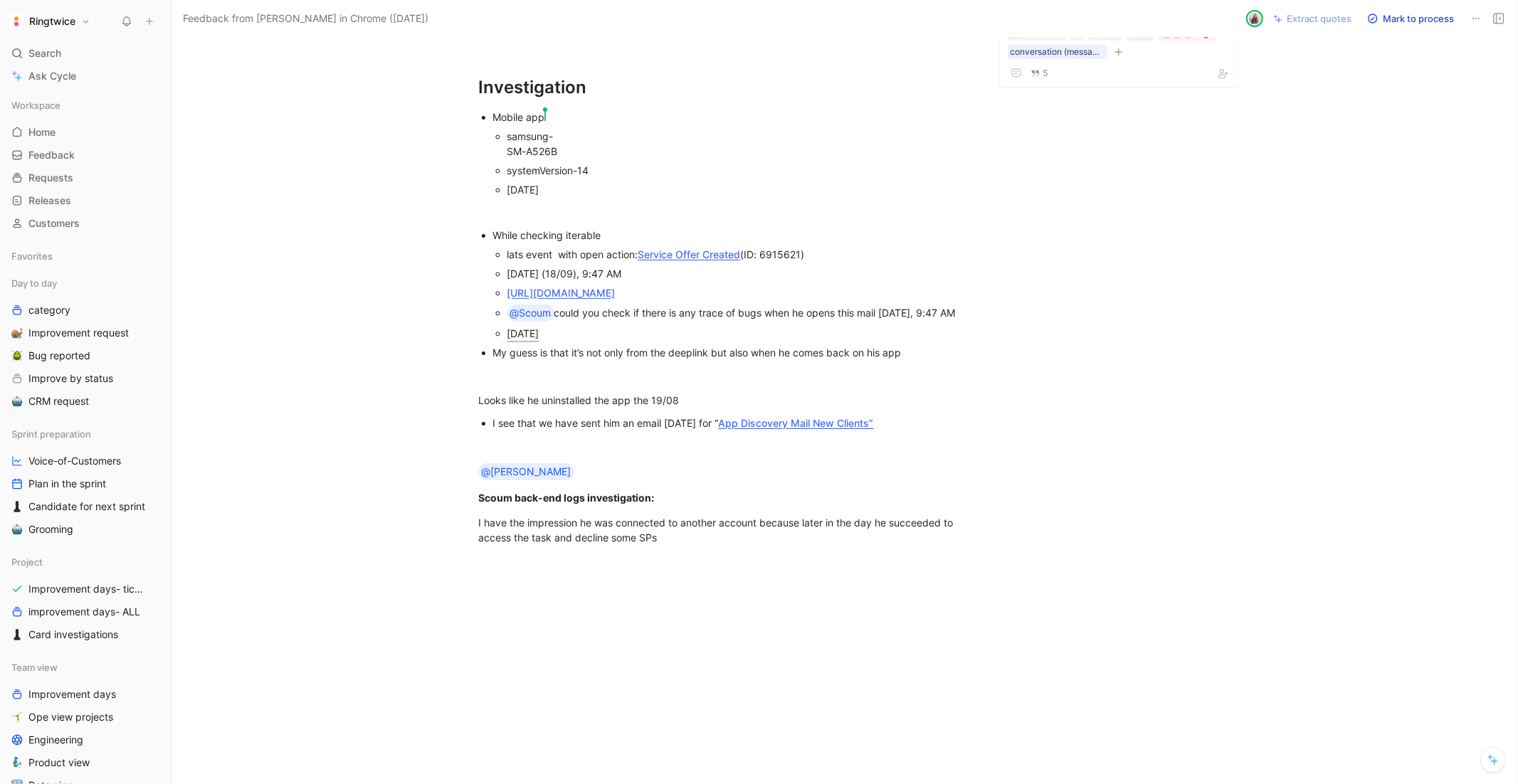
click at [588, 341] on div "[DATE]" at bounding box center [739, 333] width 464 height 15
click at [793, 343] on p "16 august he answer to email promoting the app by saying" at bounding box center [739, 333] width 464 height 20
click at [928, 360] on div "My guess is that it’s not only from the deeplink but also when he comes back on…" at bounding box center [732, 352] width 478 height 15
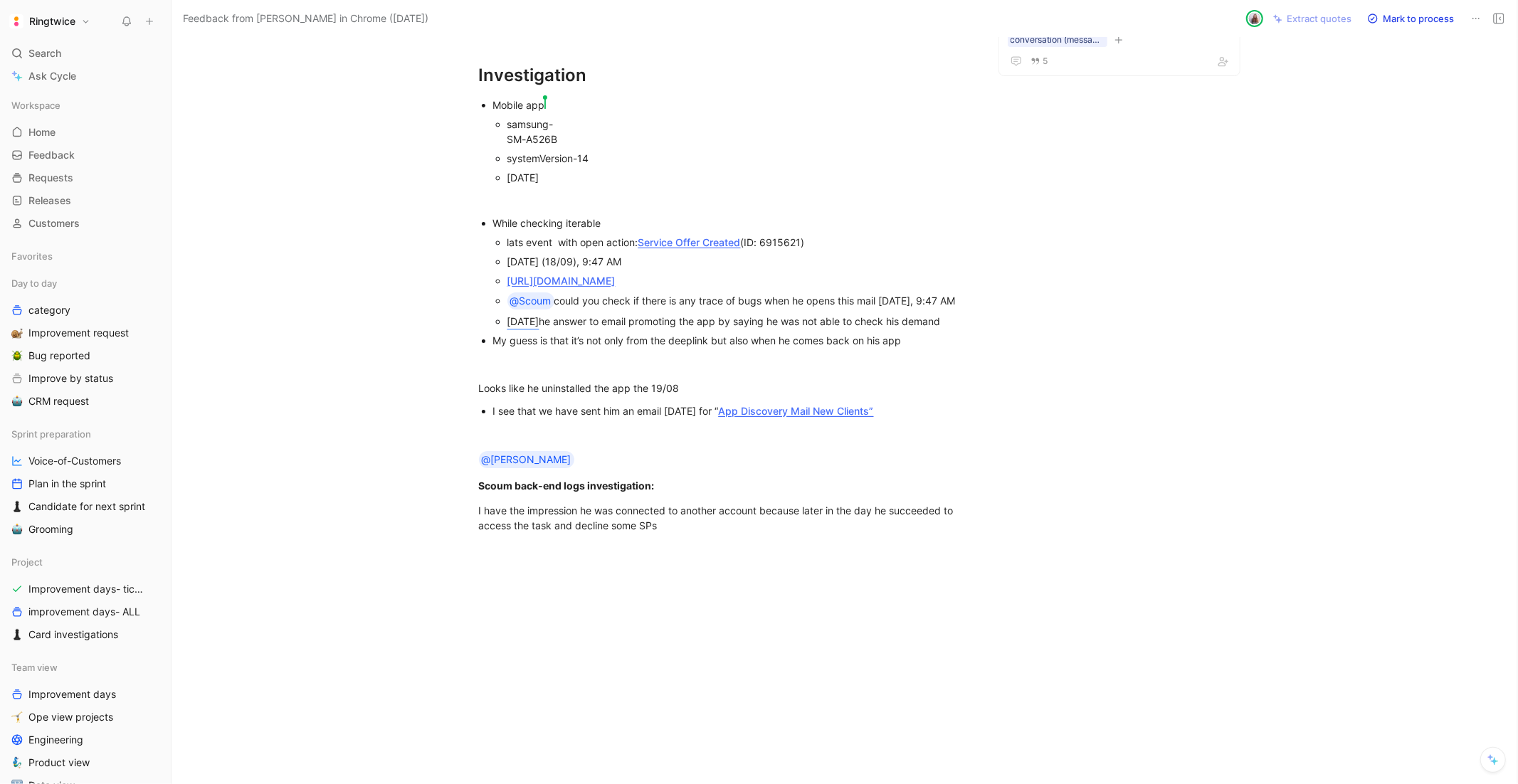
scroll to position [223, 0]
click at [706, 548] on div "dierickx.peter@telenet.be - Jullie linken werken niet, ik kan geen reacties bek…" at bounding box center [725, 261] width 1047 height 577
click at [540, 327] on mark "[DATE]" at bounding box center [523, 321] width 32 height 12
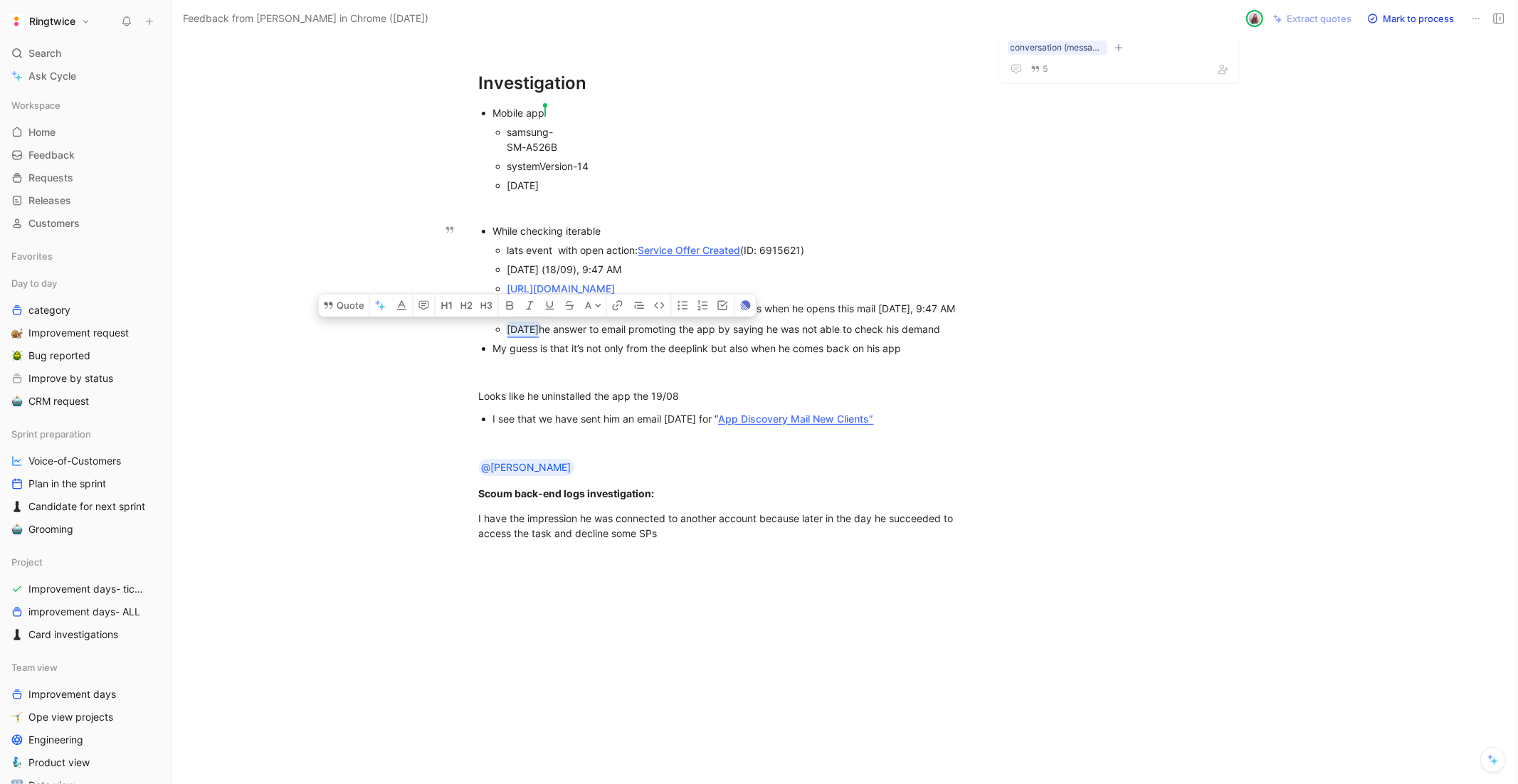
click at [540, 335] on mark "[DATE]" at bounding box center [523, 329] width 32 height 12
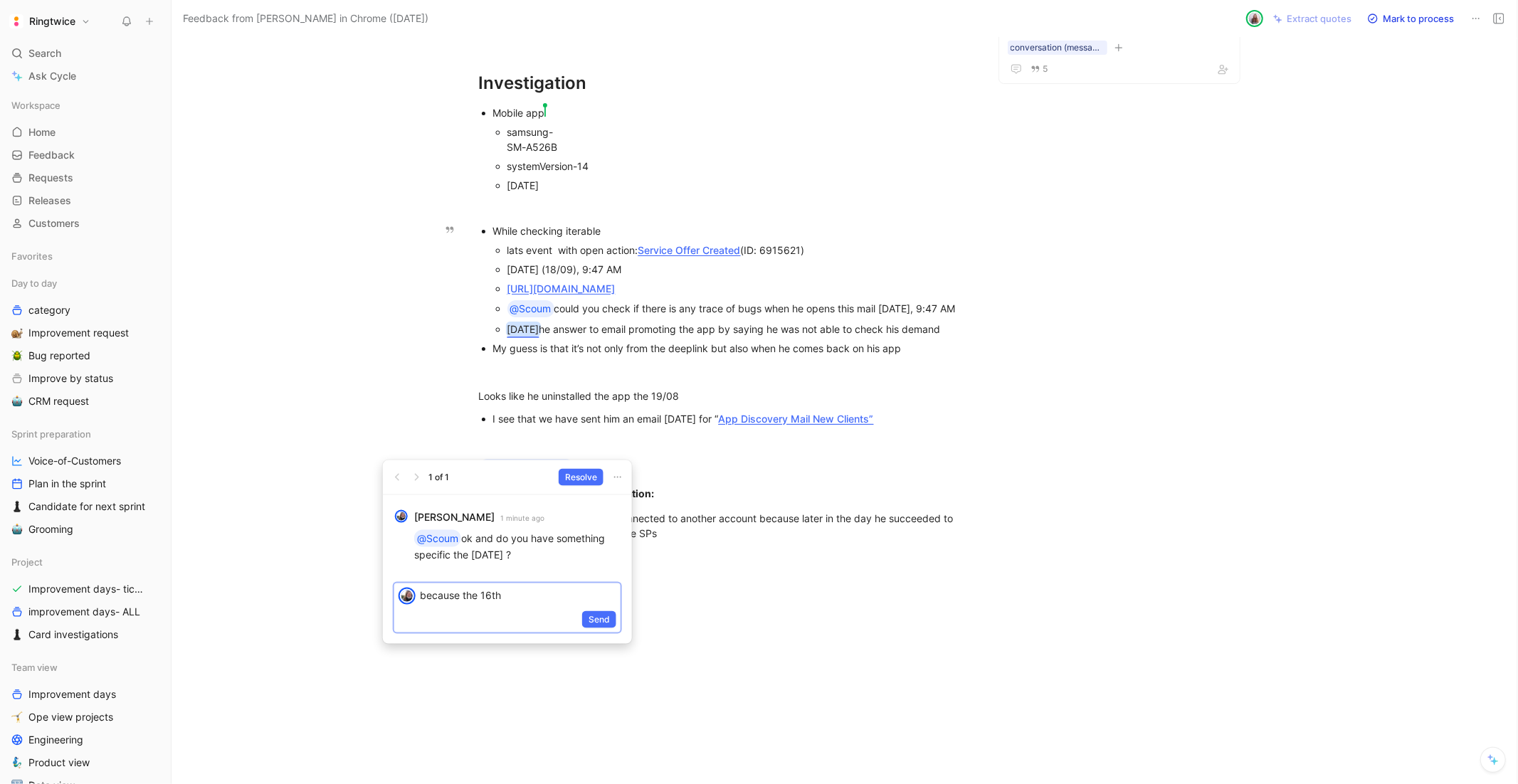
click at [517, 592] on p "because the 16th" at bounding box center [518, 595] width 196 height 15
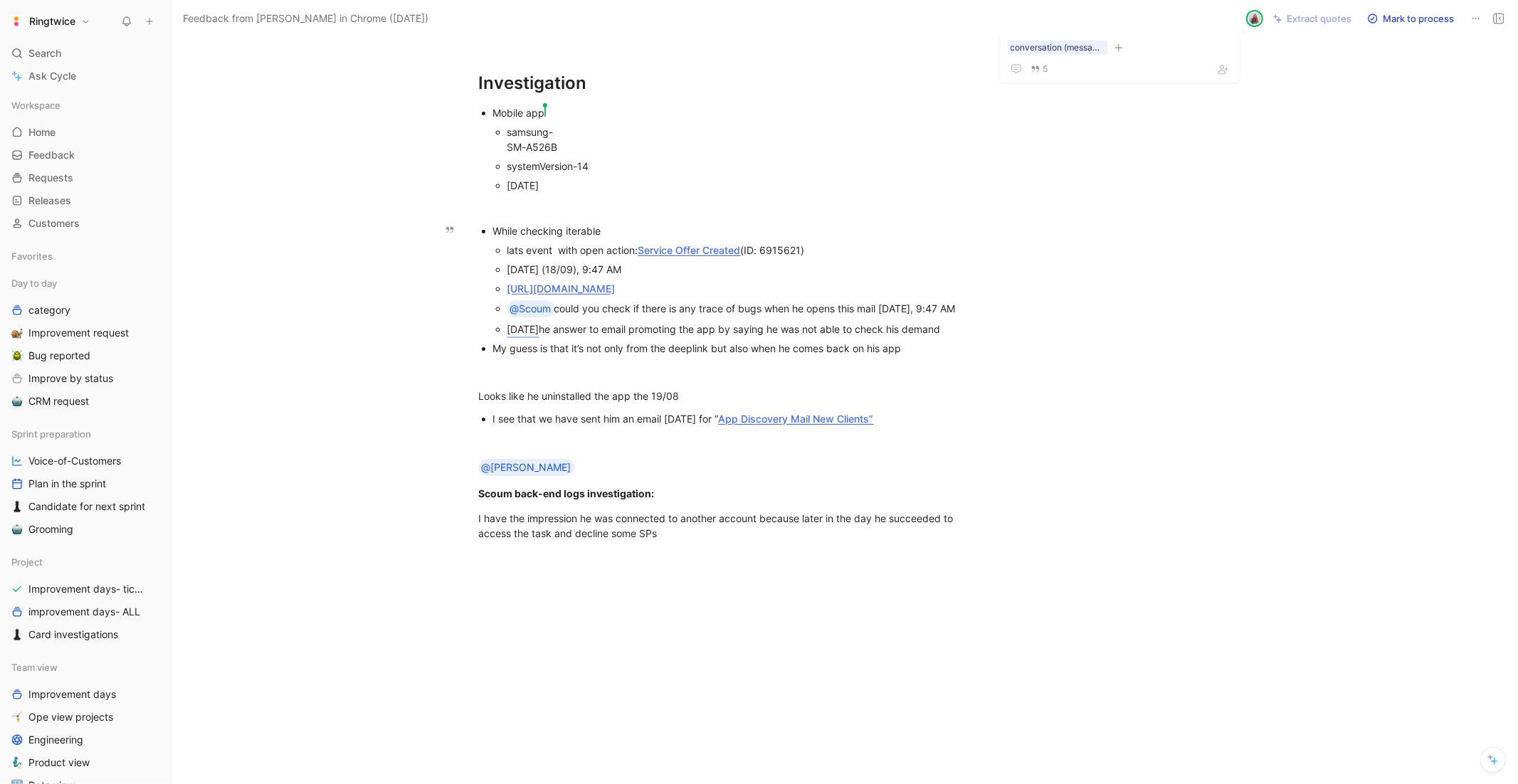
click at [969, 336] on div "16 august he answer to email promoting the app by saying he was not able to che…" at bounding box center [739, 329] width 464 height 15
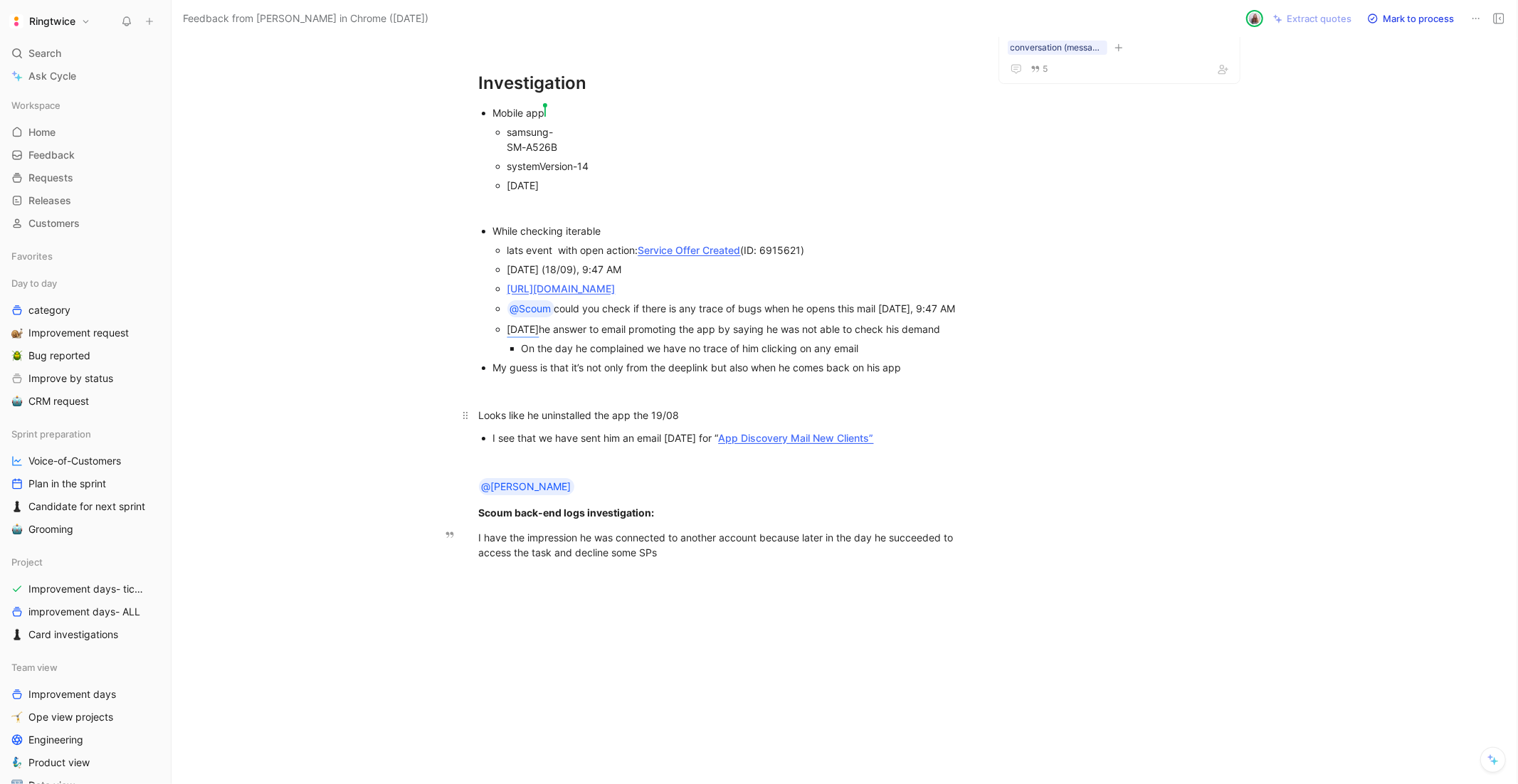
click at [961, 423] on div "Looks like he uninstalled the app the 19/08" at bounding box center [725, 415] width 493 height 15
drag, startPoint x: 903, startPoint y: 469, endPoint x: 535, endPoint y: 467, distance: 368.0
click at [535, 356] on div "On the day he complained we have no trace of him clicking on any email" at bounding box center [746, 348] width 450 height 15
click at [590, 356] on div "that day he cliked on https://links.ringtwice.com/a/click?_t=a898172d166c49a493…" at bounding box center [746, 348] width 450 height 15
click at [1138, 500] on div "dierickx.peter@telenet.be - Jullie linken werken niet, ik kan geen reacties bek…" at bounding box center [725, 278] width 1047 height 595
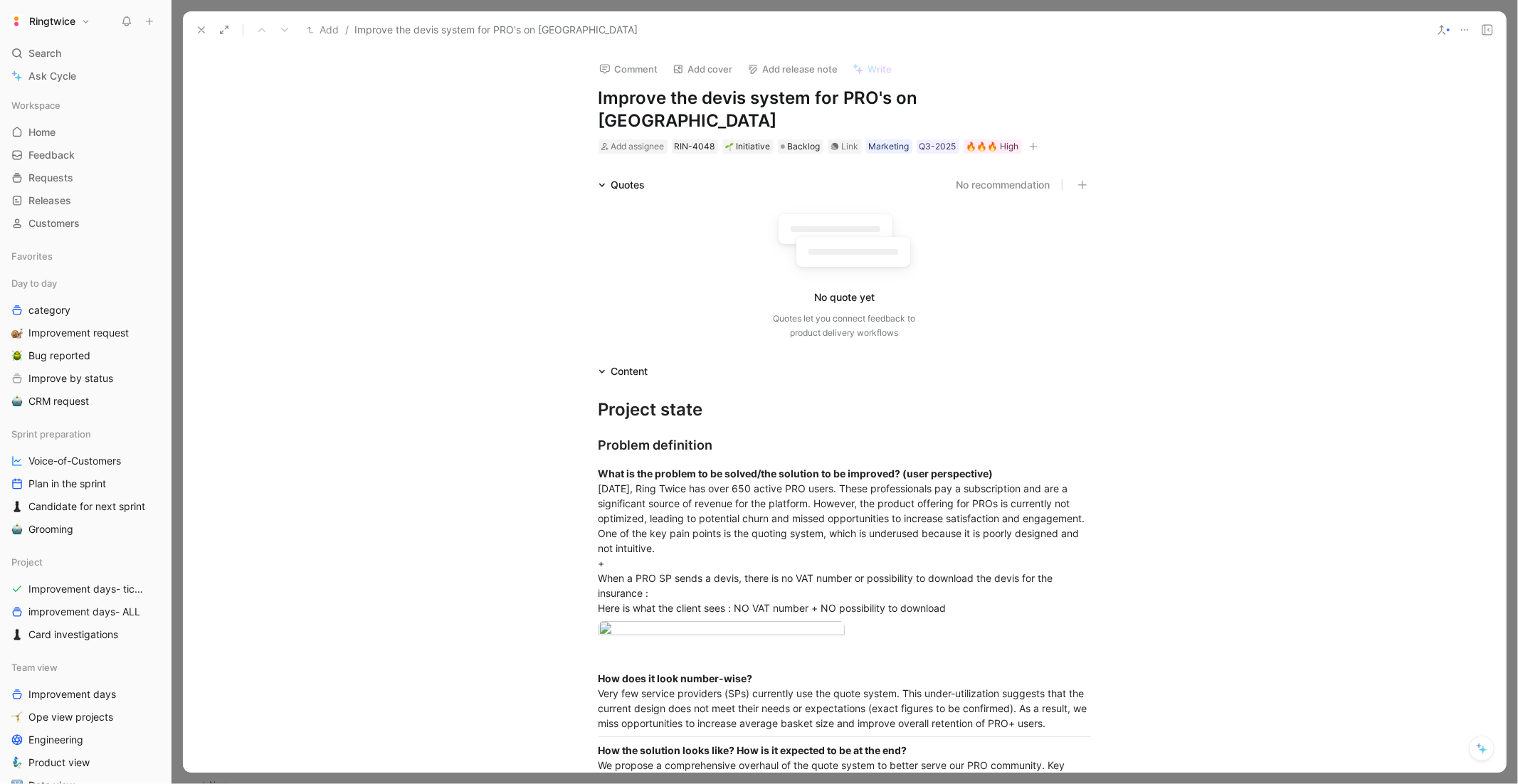
click at [196, 29] on icon at bounding box center [201, 30] width 12 height 12
